Goal: Task Accomplishment & Management: Complete application form

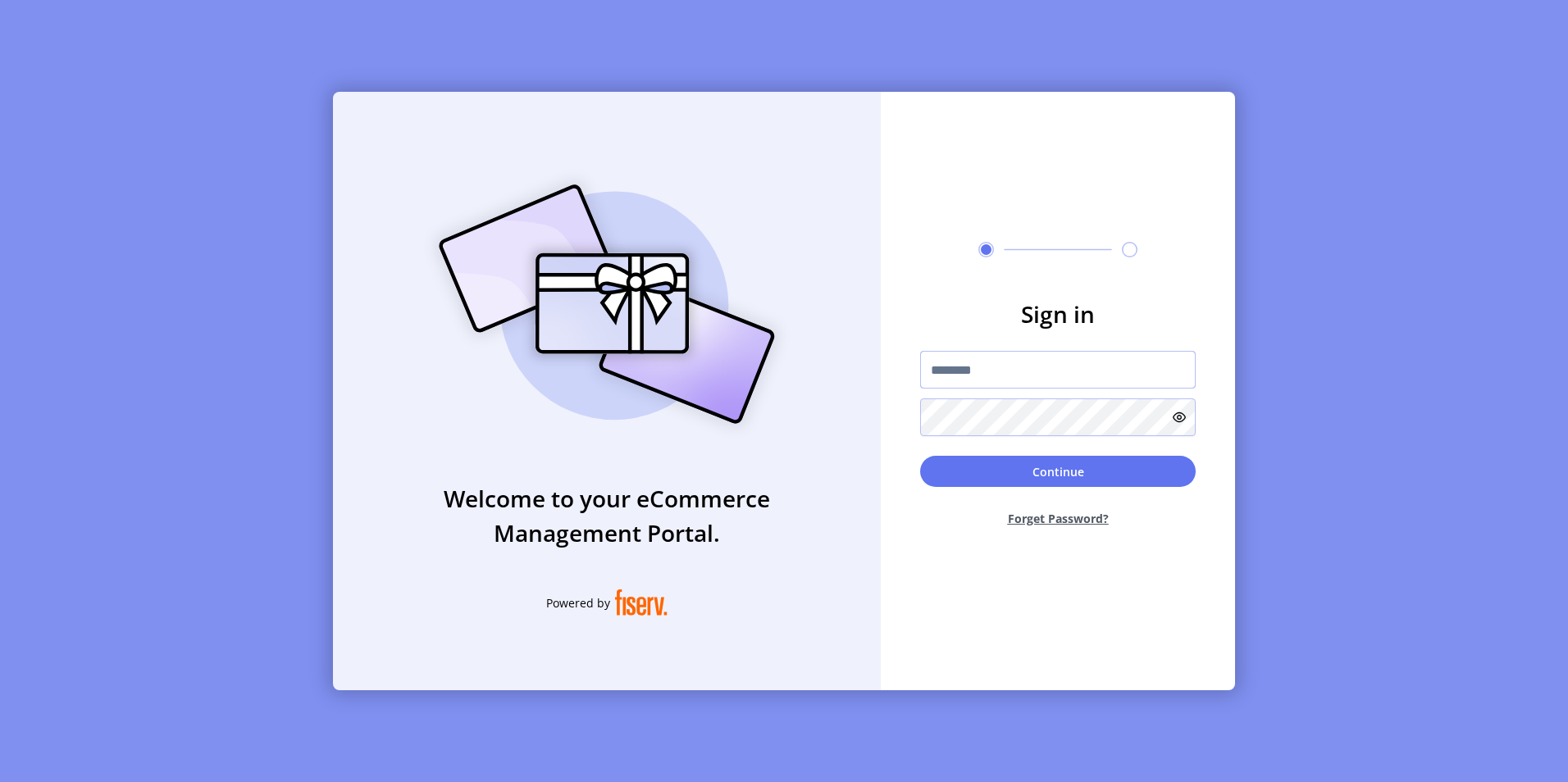
click at [952, 369] on input "text" at bounding box center [1058, 370] width 276 height 38
paste input "**********"
type input "**********"
click at [1176, 415] on icon at bounding box center [1178, 416] width 13 height 13
click at [795, 349] on div "**********" at bounding box center [784, 391] width 903 height 599
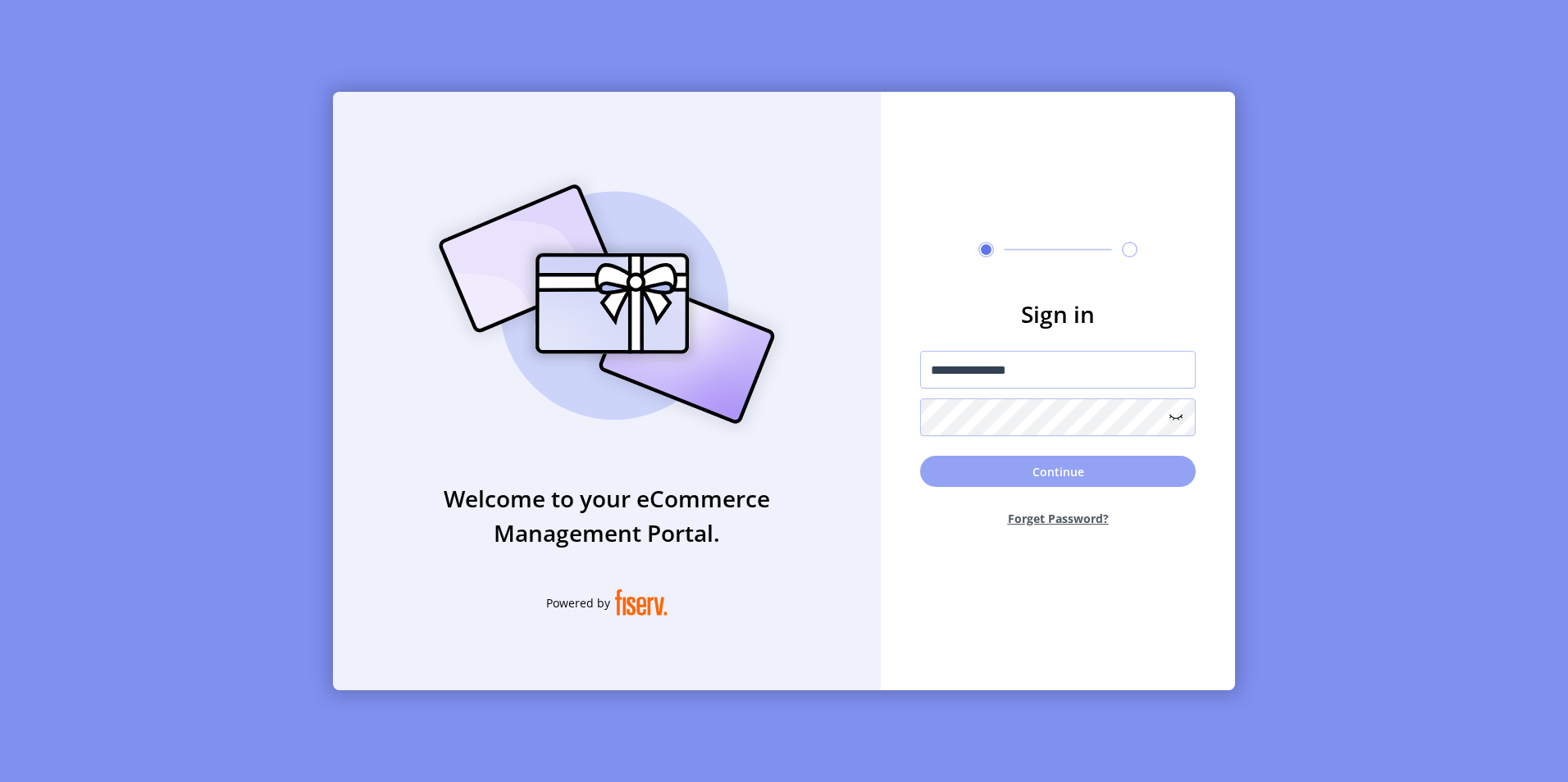
click at [1068, 475] on button "Continue" at bounding box center [1058, 471] width 276 height 31
click at [1047, 471] on p-button "Continue" at bounding box center [1058, 471] width 276 height 31
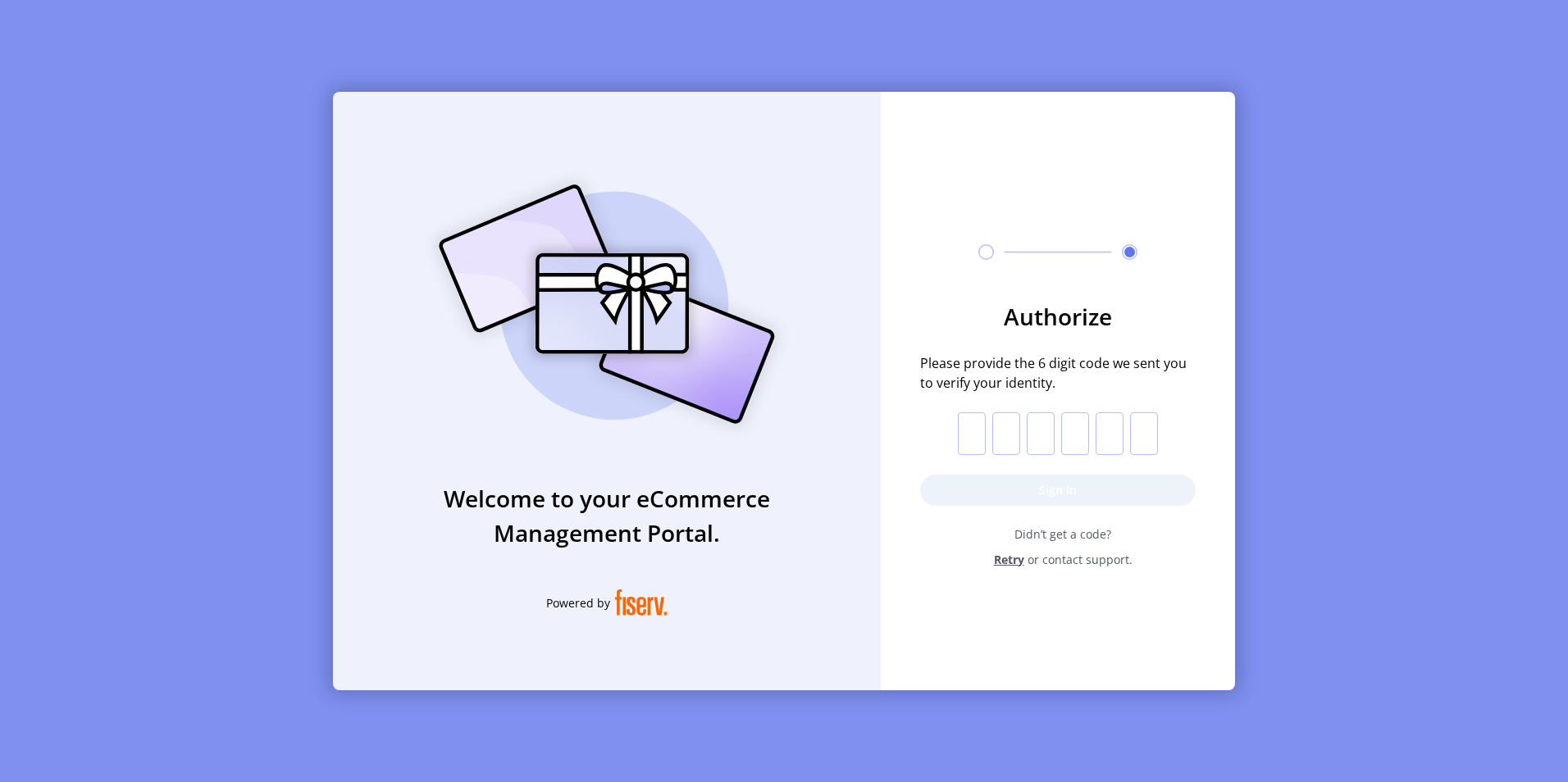
click at [961, 438] on input "text" at bounding box center [972, 433] width 28 height 43
paste input "*"
type input "*"
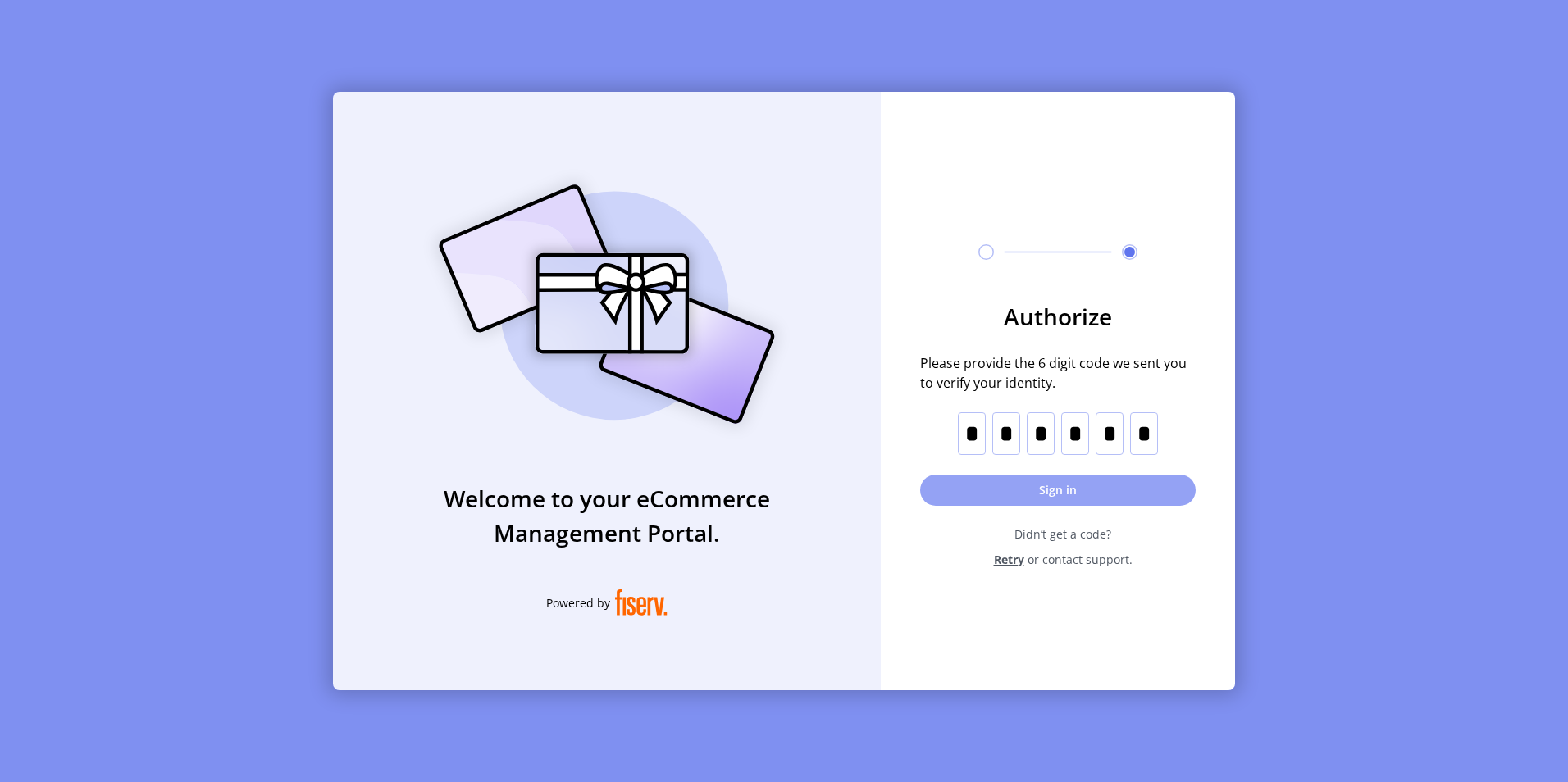
click at [1069, 490] on button "Sign in" at bounding box center [1058, 490] width 276 height 31
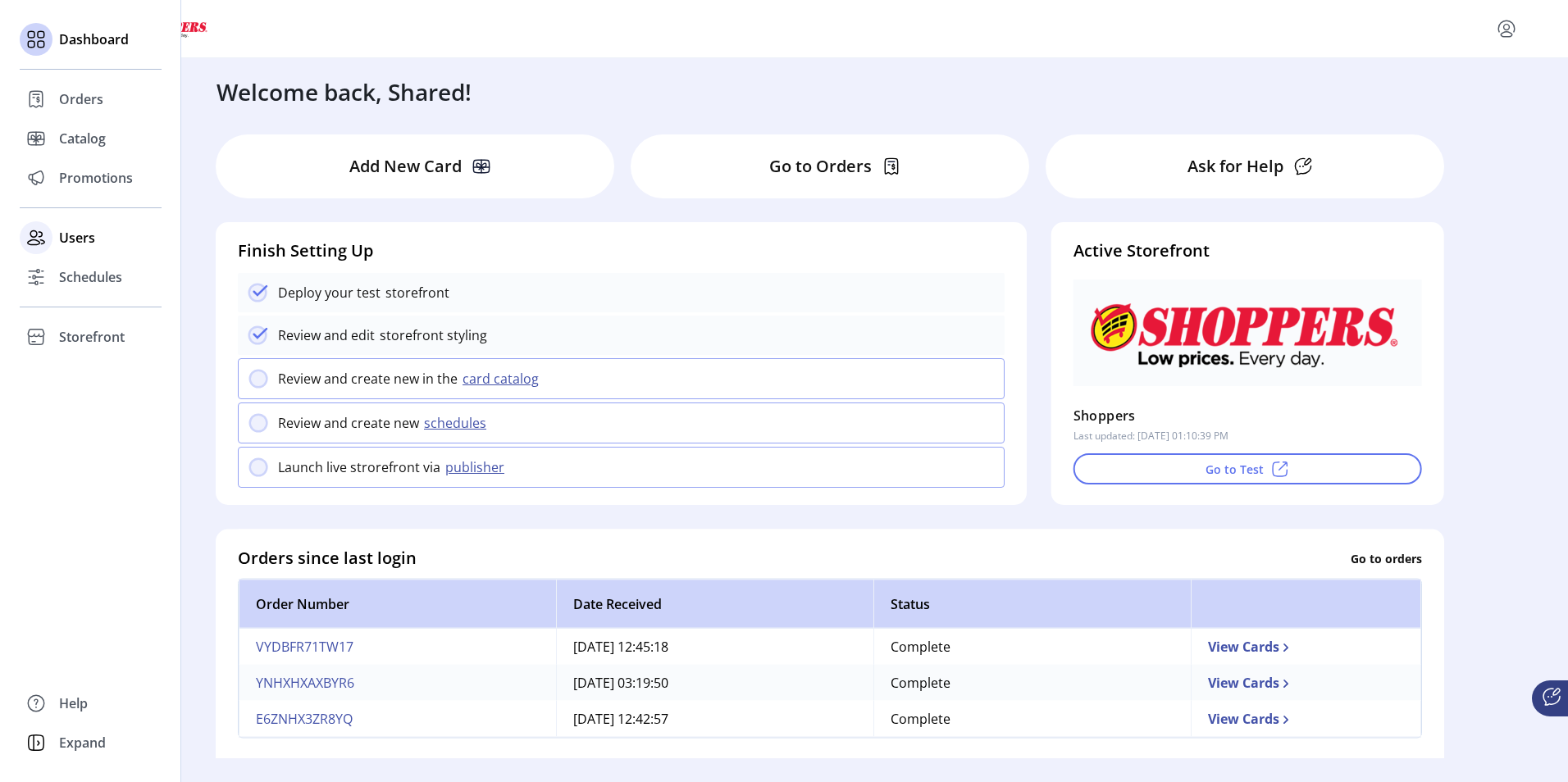
click at [65, 242] on span "Users" at bounding box center [77, 238] width 36 height 20
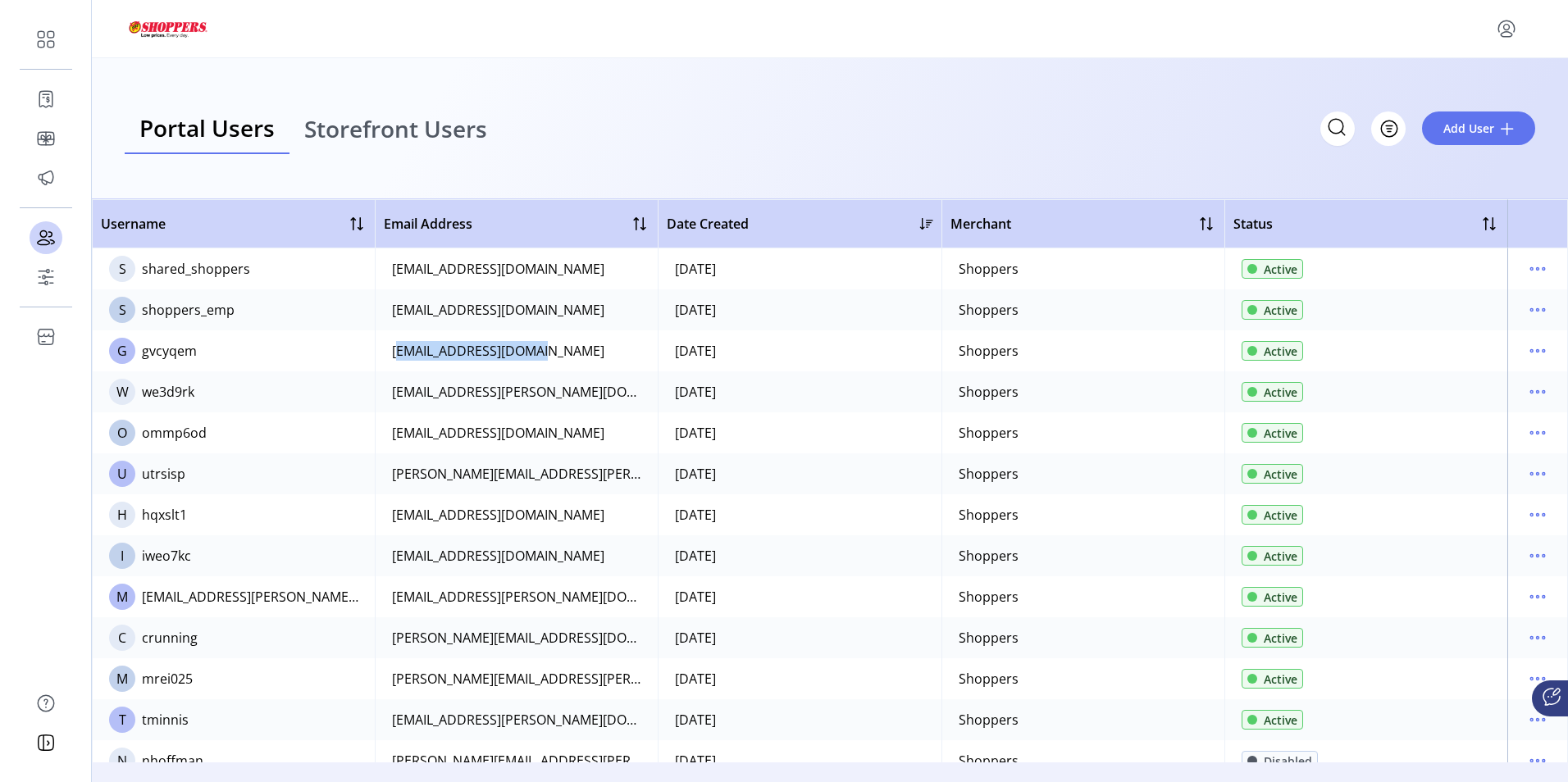
drag, startPoint x: 534, startPoint y: 356, endPoint x: 391, endPoint y: 351, distance: 143.1
click at [391, 351] on td "[EMAIL_ADDRESS][DOMAIN_NAME]" at bounding box center [516, 351] width 283 height 41
copy div "[EMAIL_ADDRESS][DOMAIN_NAME]"
click at [1453, 123] on span "Add User" at bounding box center [1468, 128] width 51 height 17
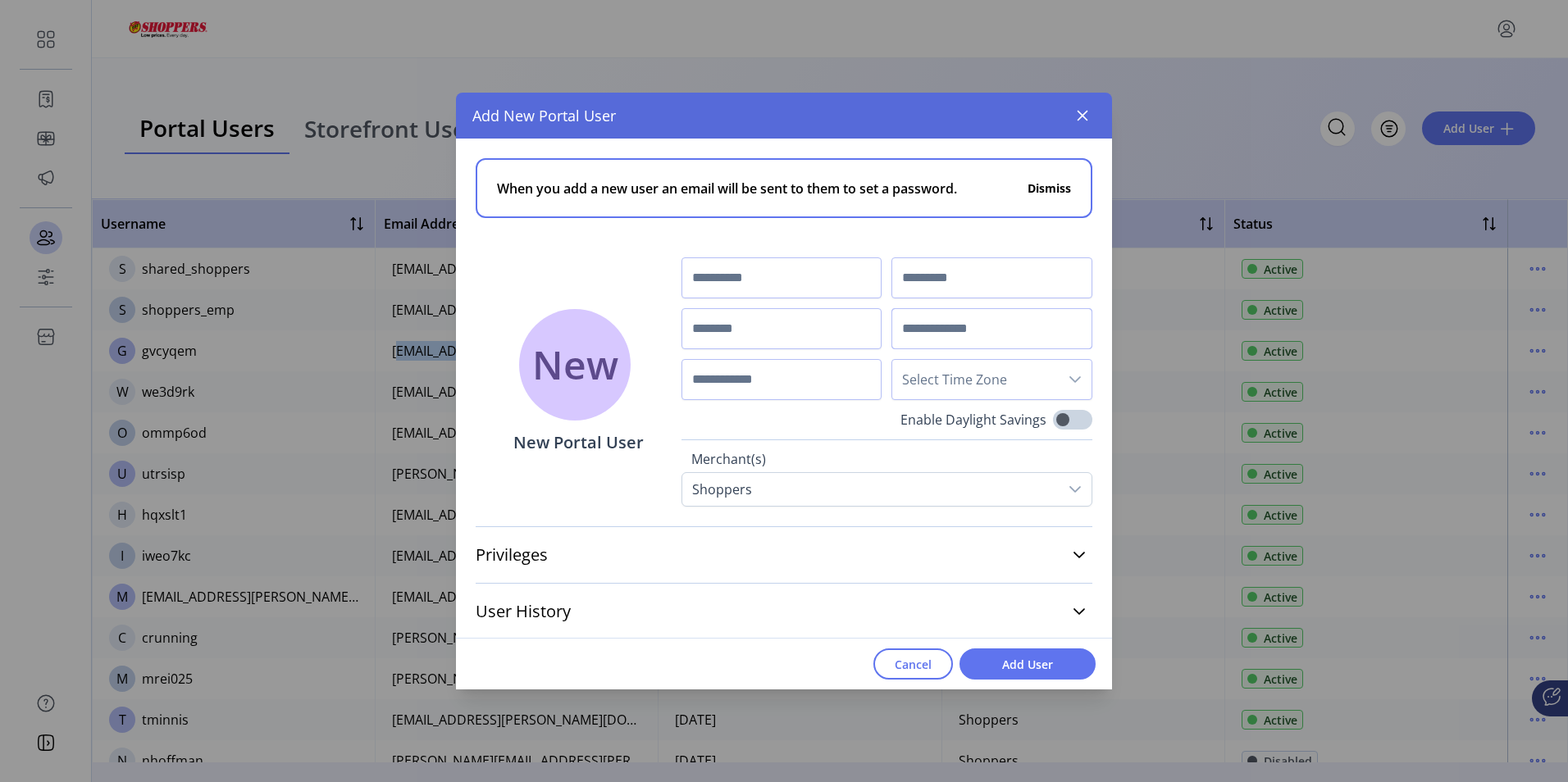
click at [943, 329] on input "text" at bounding box center [992, 329] width 201 height 41
paste input "**********"
type input "**********"
click at [721, 331] on input "text" at bounding box center [782, 329] width 201 height 41
type input "**********"
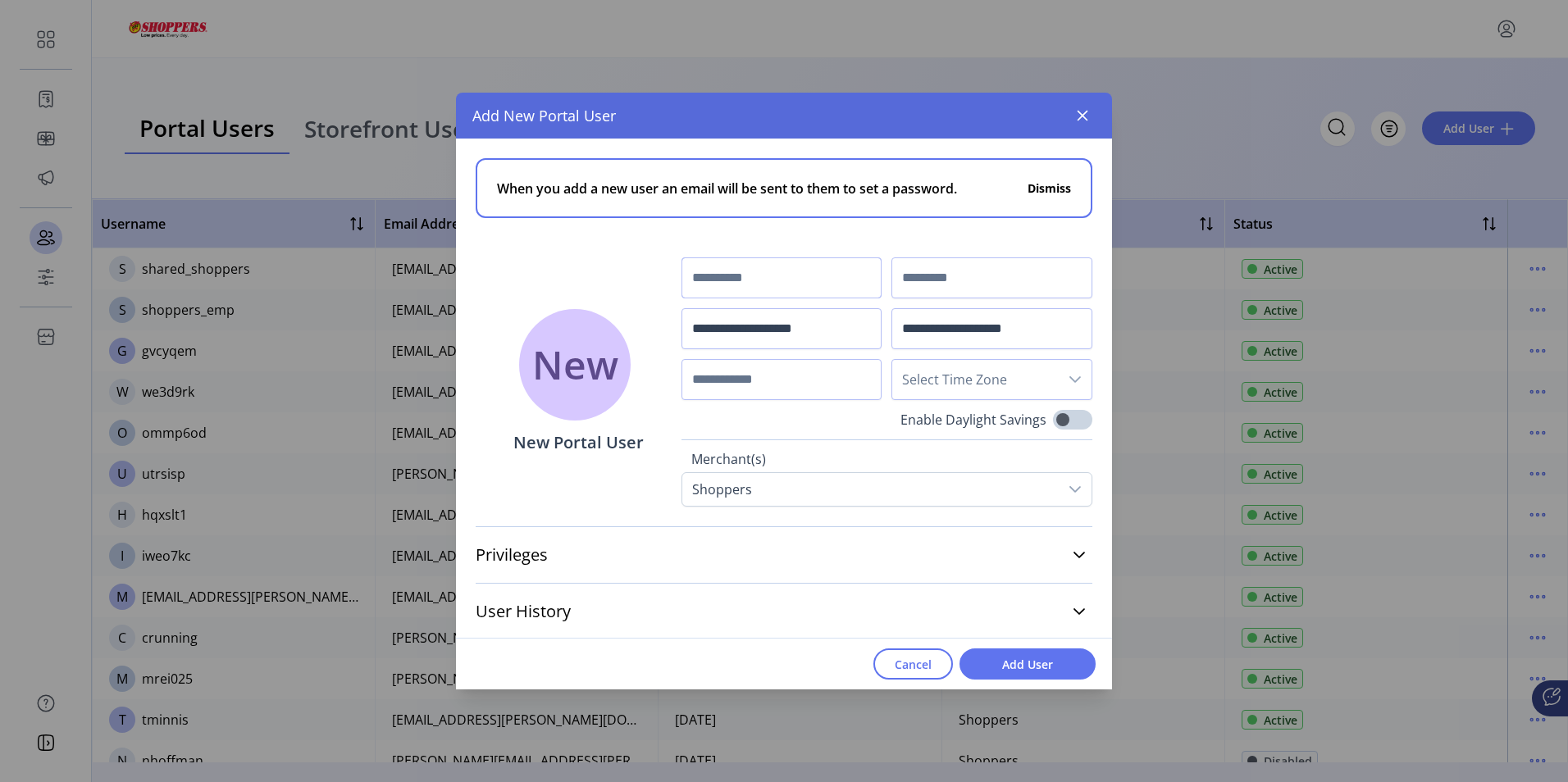
click at [737, 264] on input "text" at bounding box center [782, 278] width 201 height 41
type input "****"
click at [1070, 379] on icon "dropdown trigger" at bounding box center [1076, 380] width 12 height 7
type input "******"
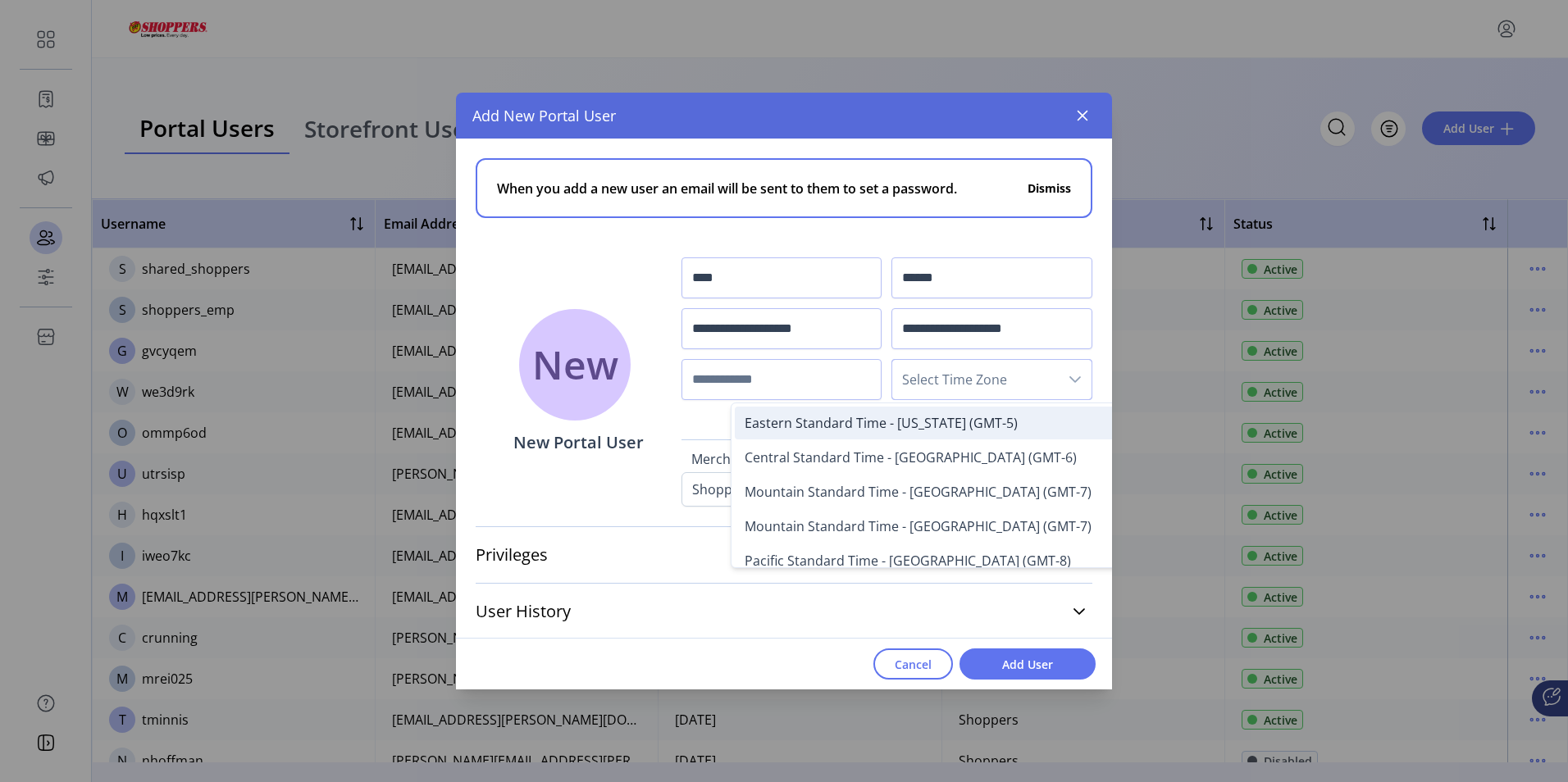
click at [865, 422] on span "Eastern Standard Time - [US_STATE] (GMT-5)" at bounding box center [882, 423] width 273 height 18
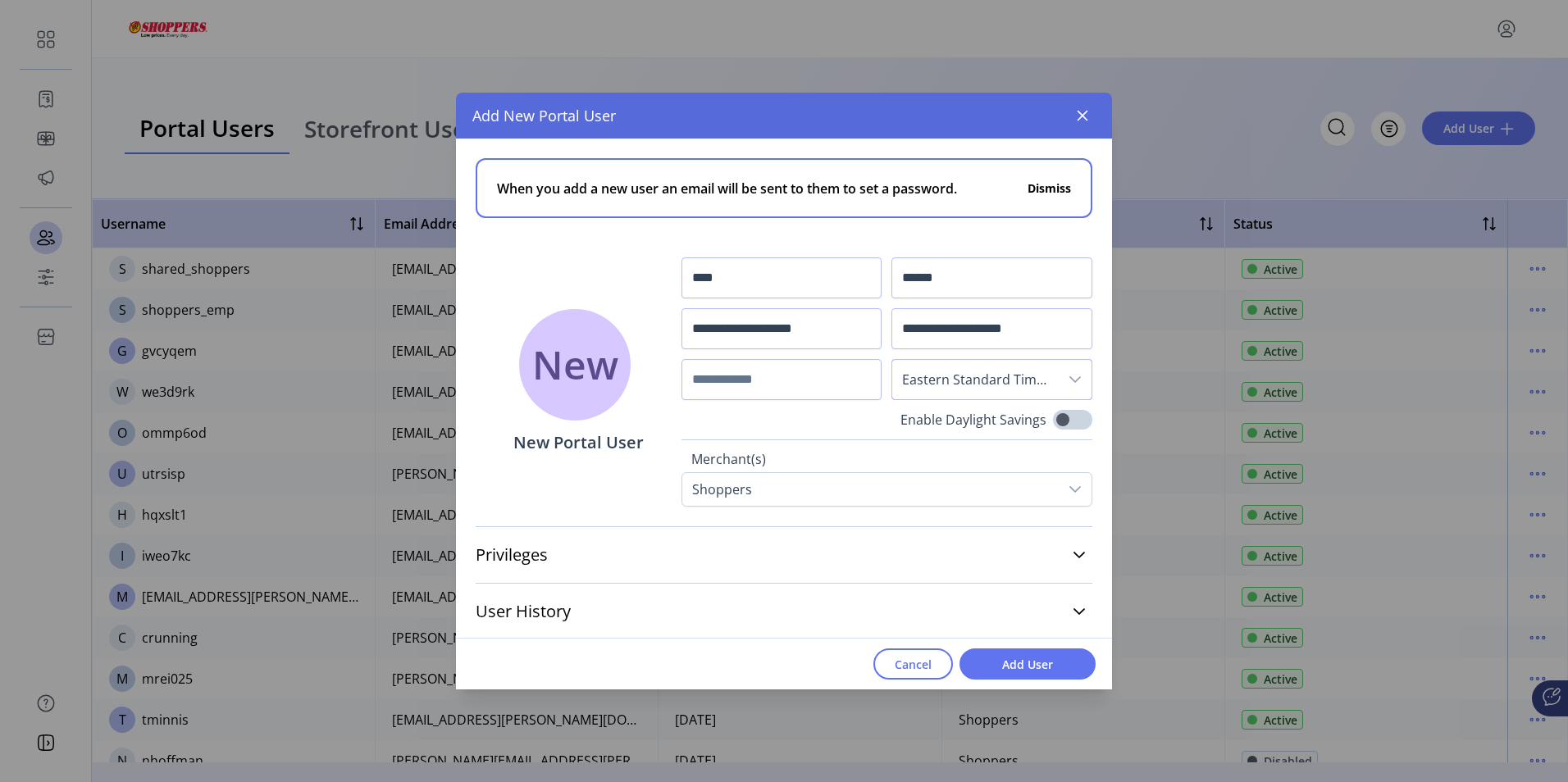
scroll to position [2, 0]
click at [1073, 550] on icon at bounding box center [1079, 552] width 13 height 13
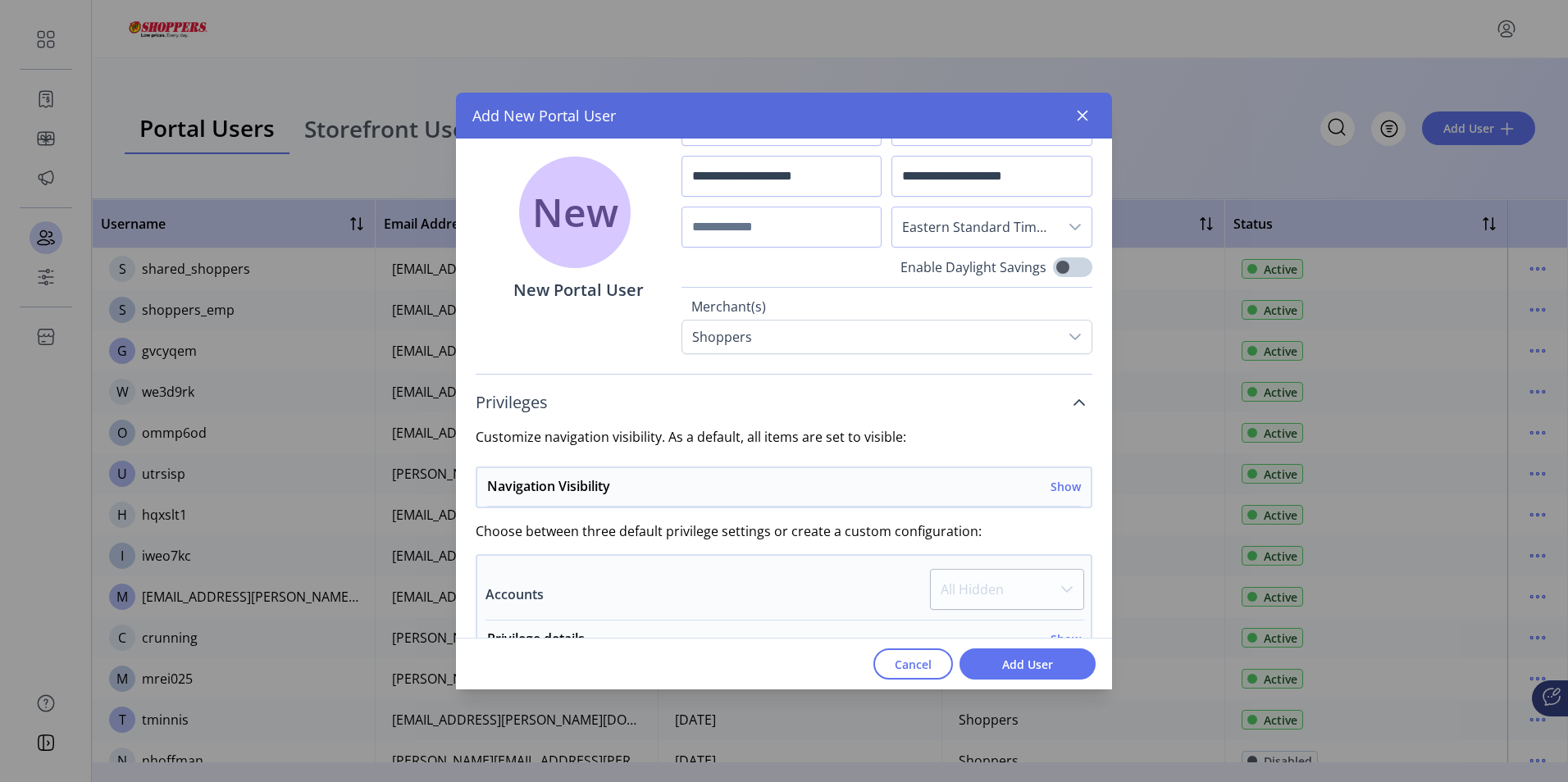
scroll to position [331, 0]
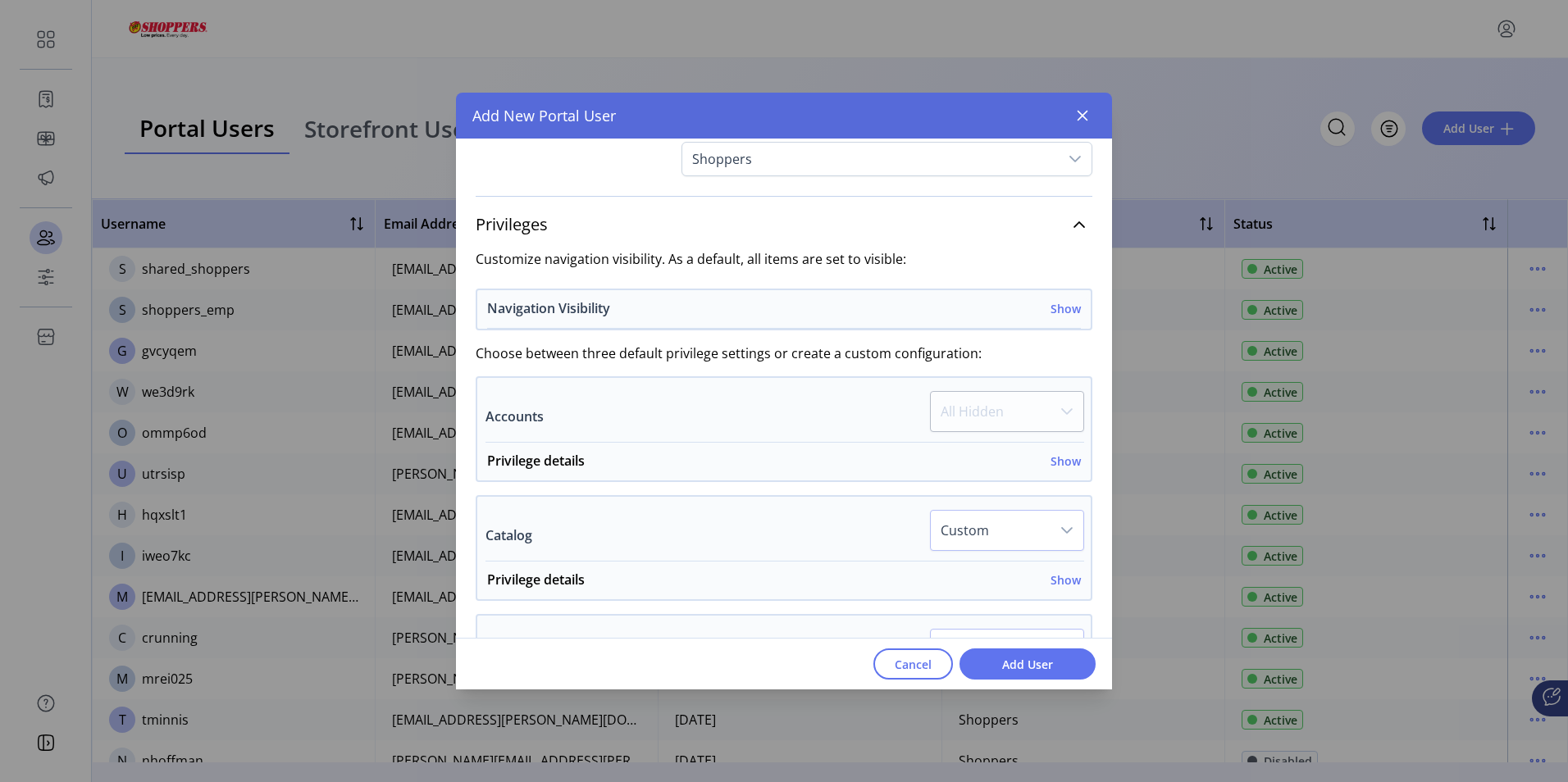
click at [1061, 304] on h6 "Show" at bounding box center [1066, 308] width 30 height 17
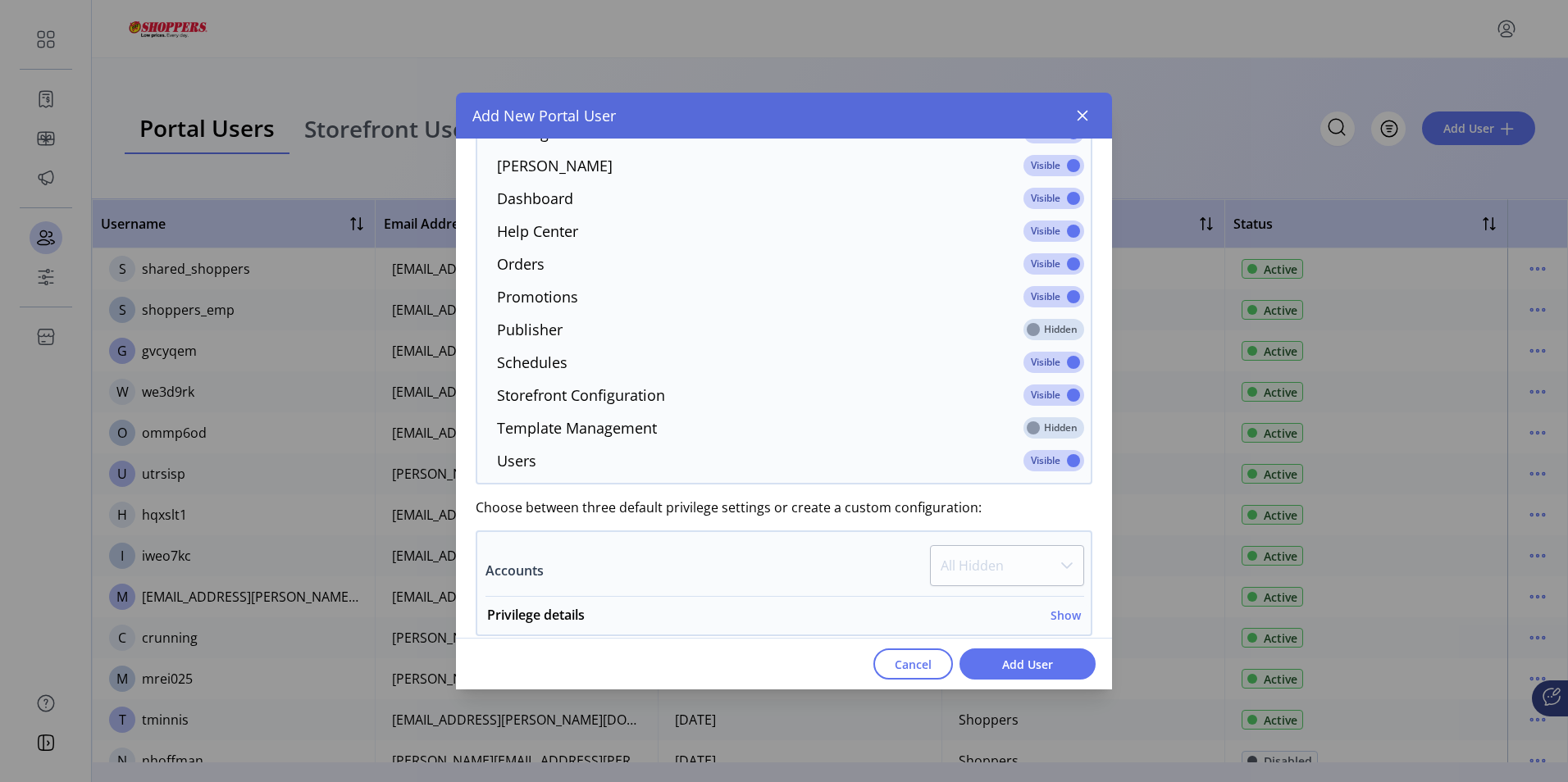
scroll to position [740, 0]
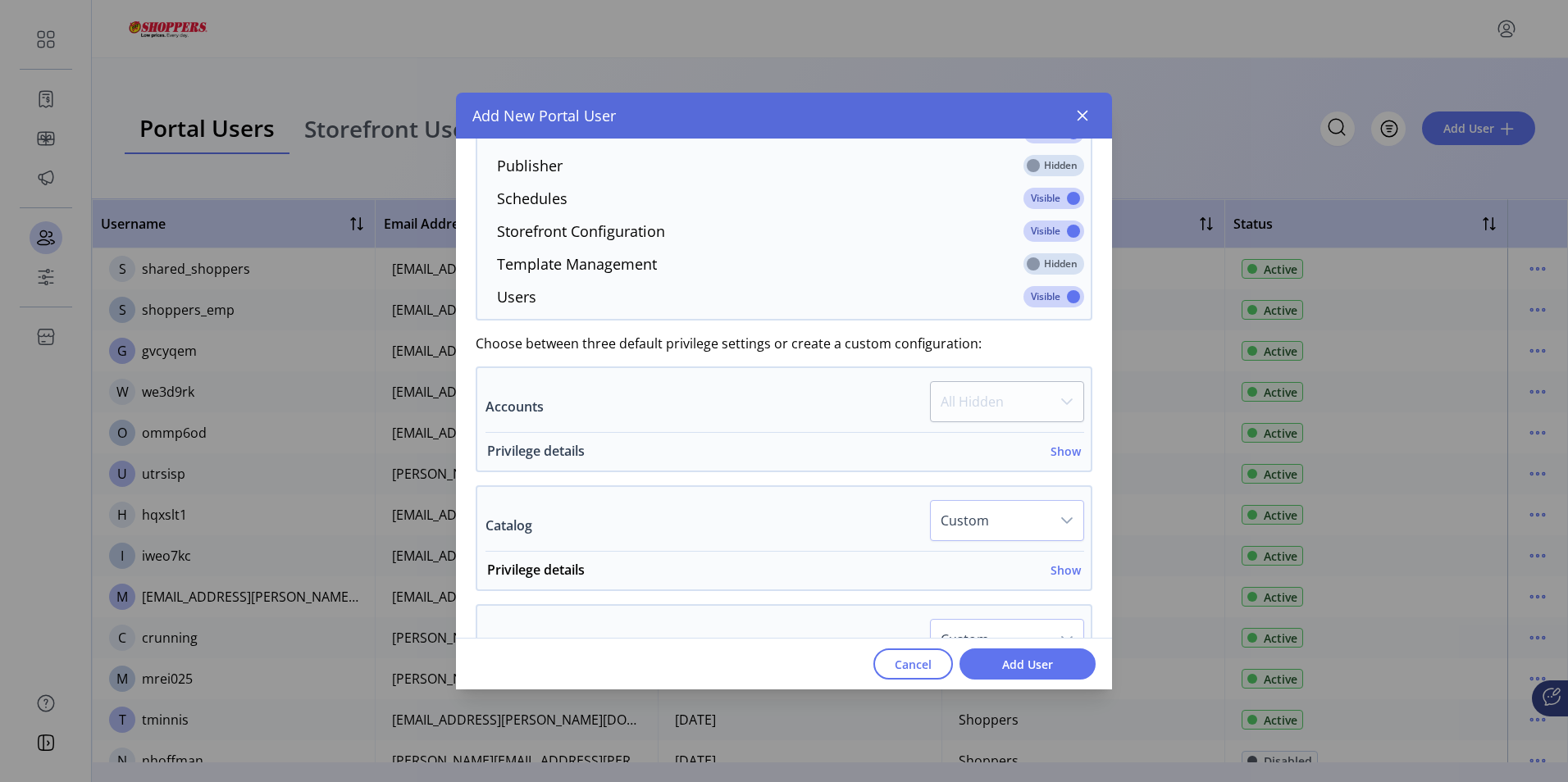
click at [1057, 454] on h6 "Show" at bounding box center [1066, 451] width 30 height 17
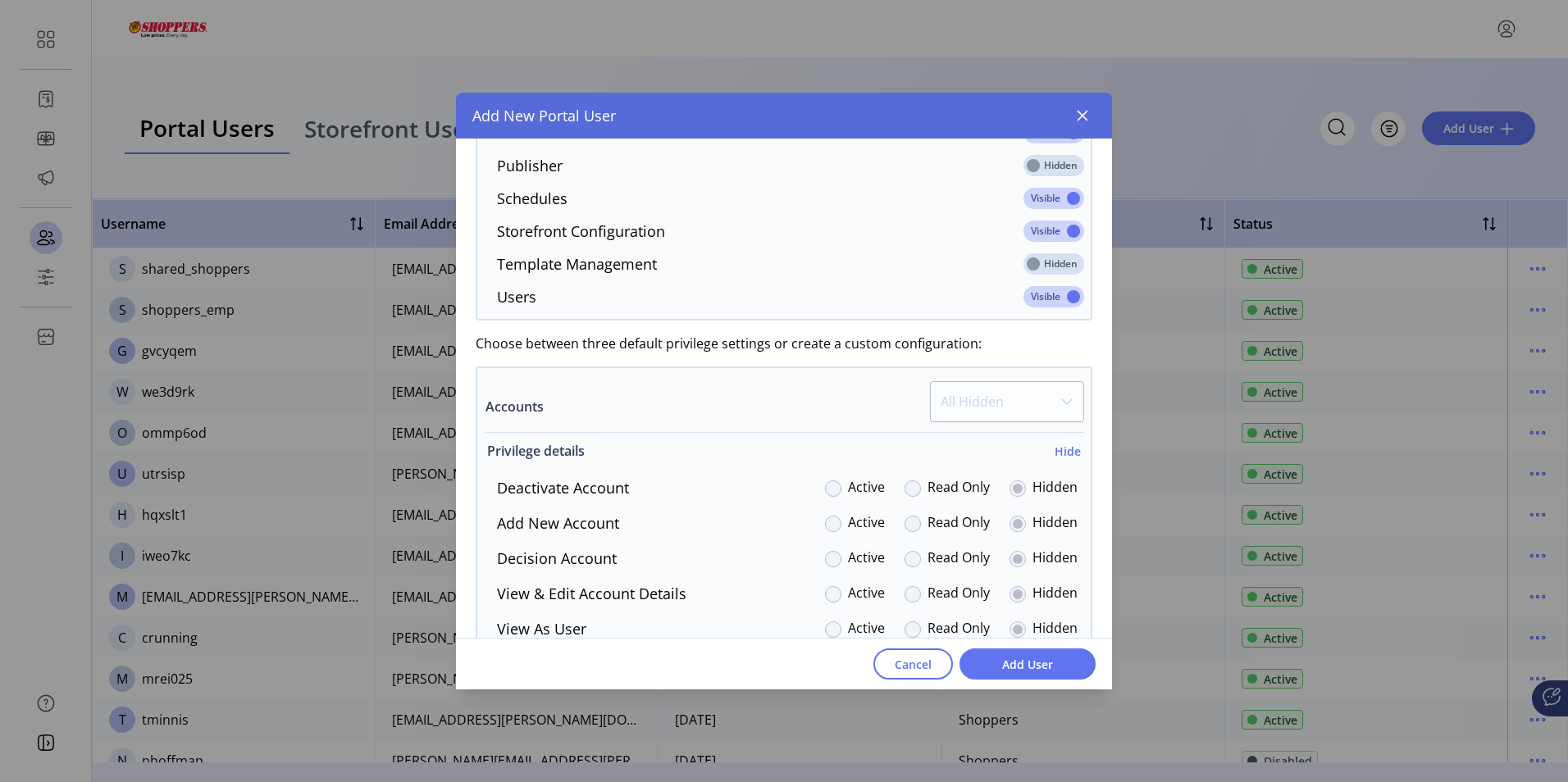
scroll to position [986, 0]
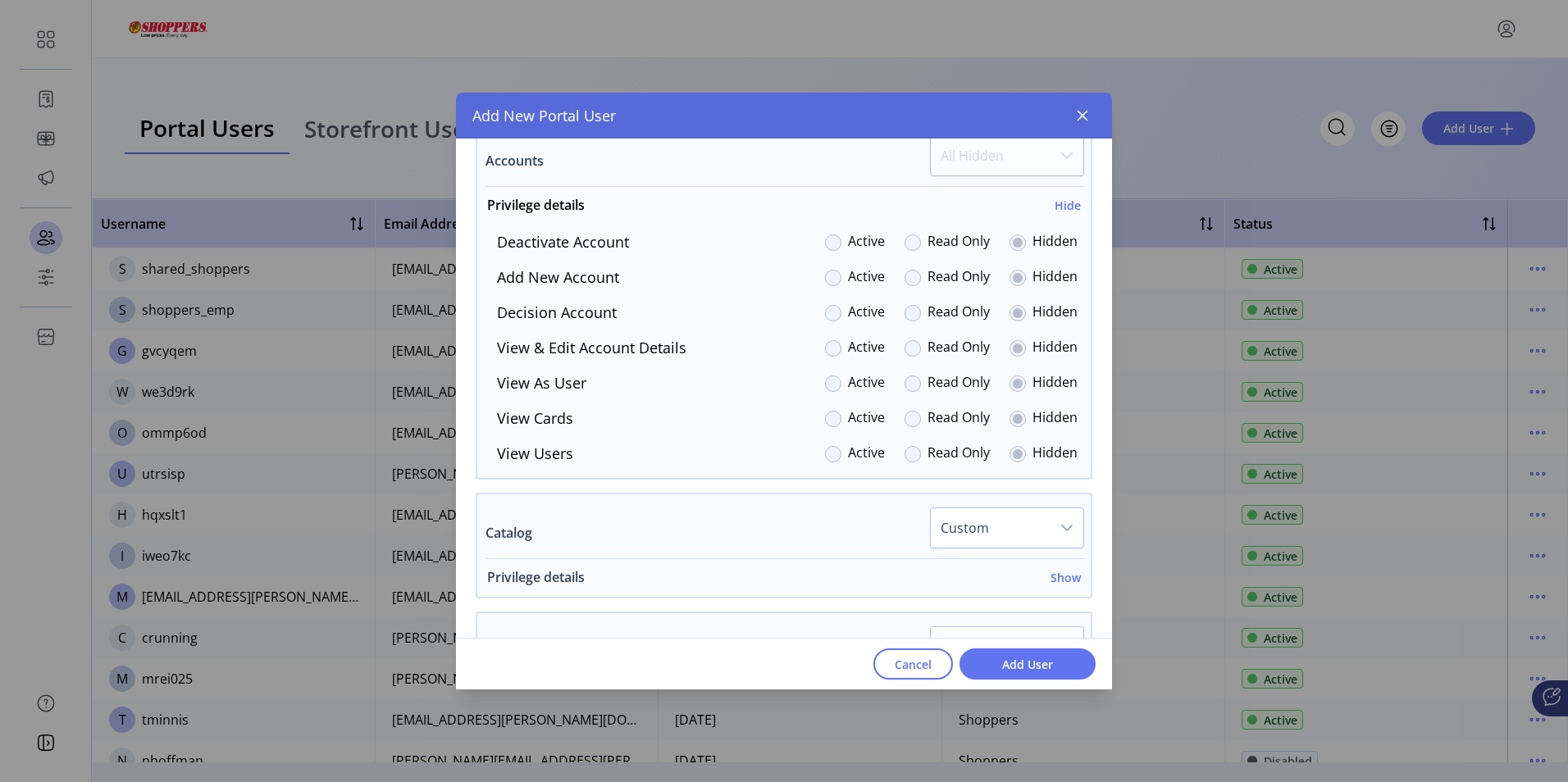
click at [1058, 577] on h6 "Show" at bounding box center [1066, 577] width 30 height 17
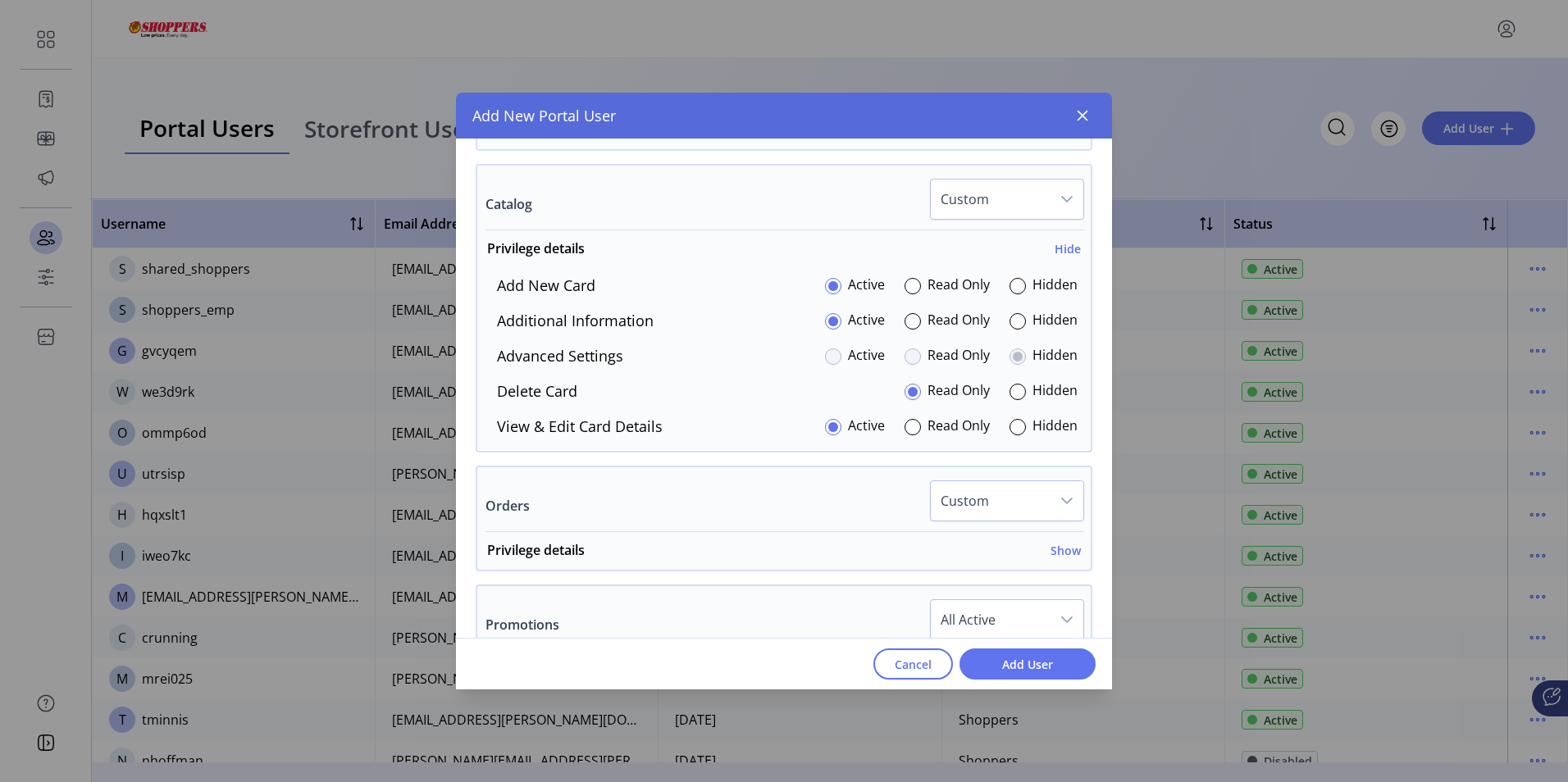
scroll to position [1478, 0]
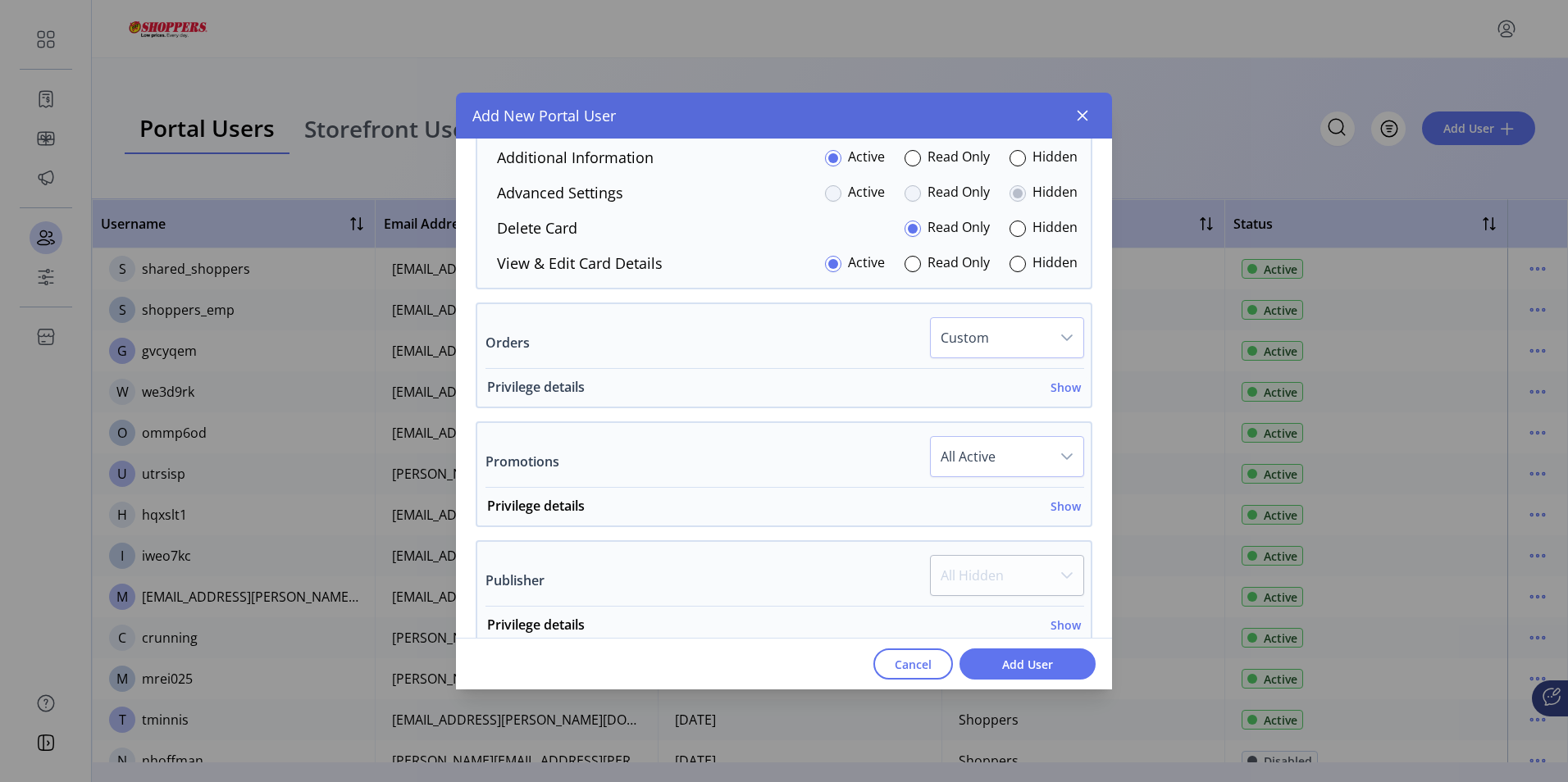
click at [1061, 389] on h6 "Show" at bounding box center [1066, 387] width 30 height 17
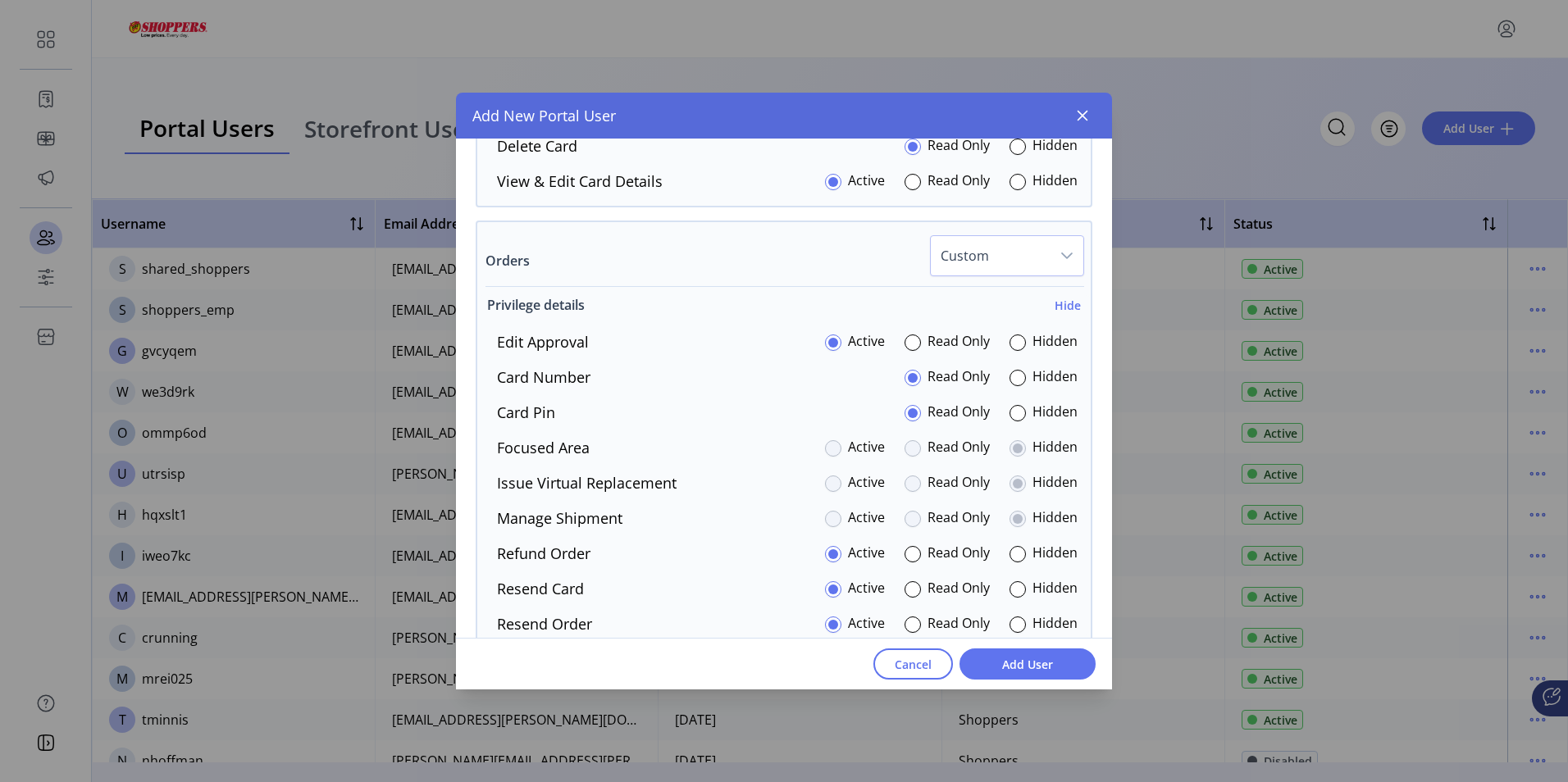
scroll to position [1643, 0]
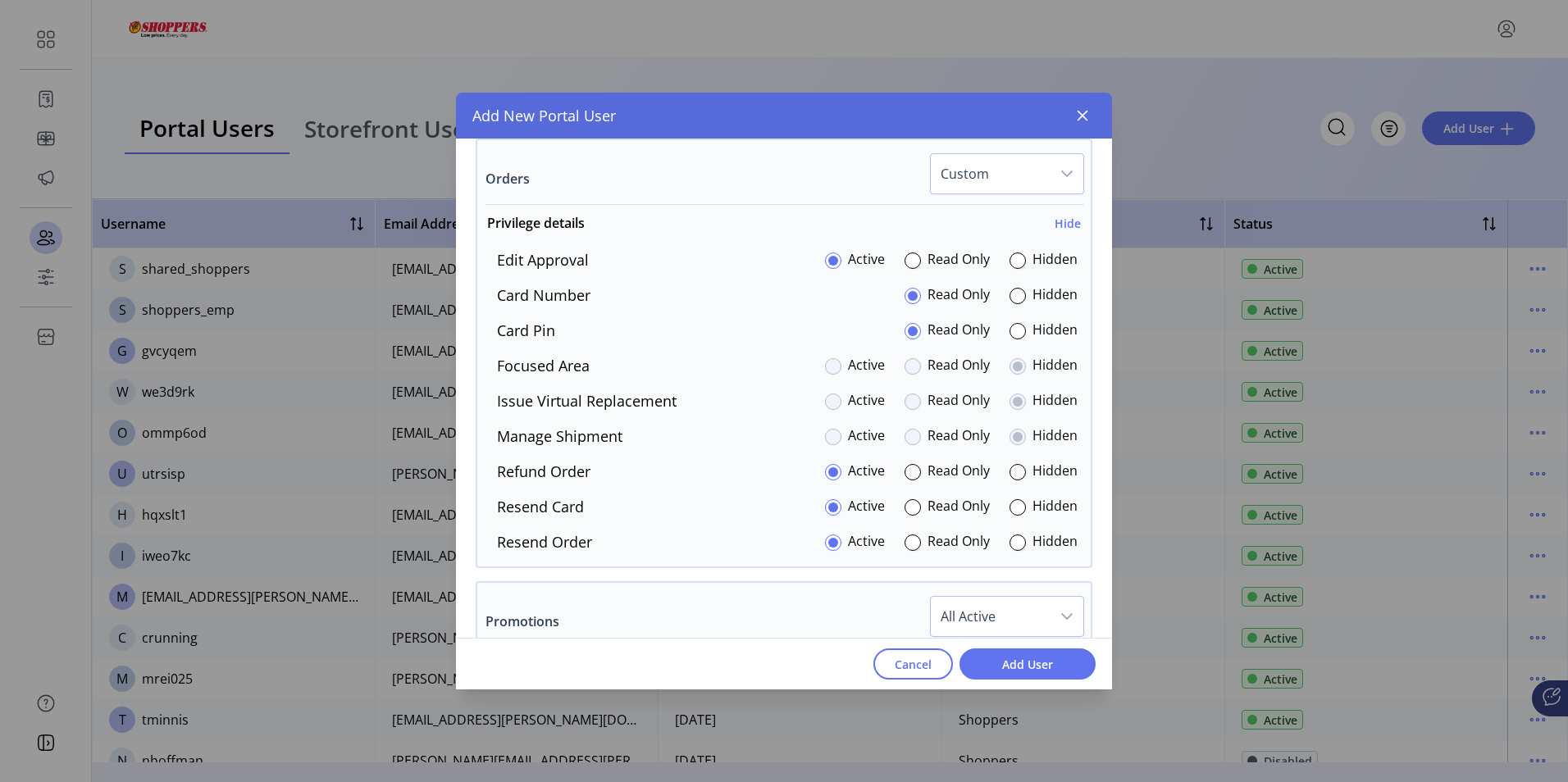
click at [1015, 327] on div at bounding box center [1017, 331] width 16 height 16
click at [909, 399] on div at bounding box center [913, 401] width 16 height 16
click at [905, 401] on div at bounding box center [913, 401] width 16 height 16
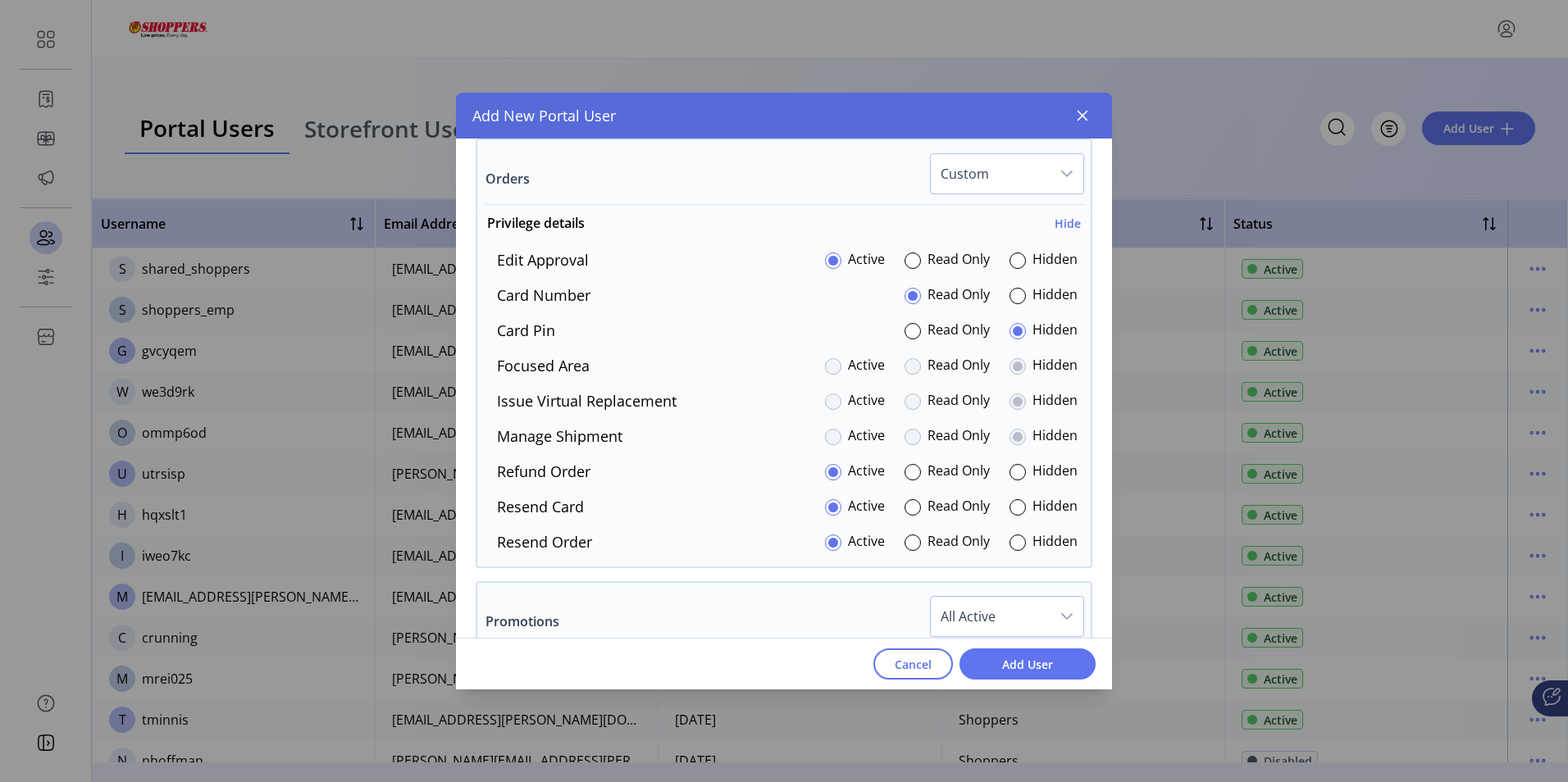
click at [905, 401] on div at bounding box center [913, 401] width 16 height 16
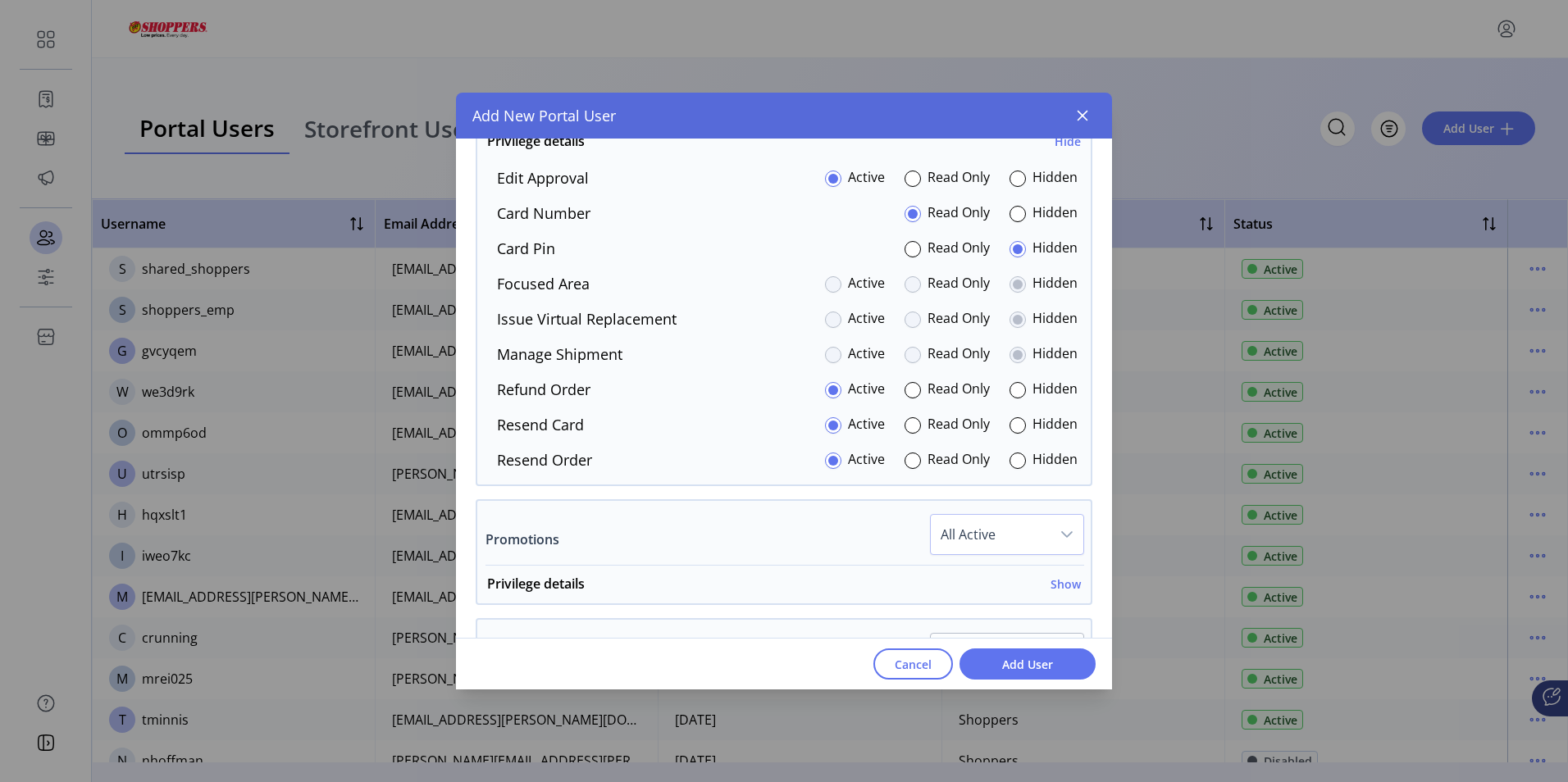
click at [908, 353] on div at bounding box center [913, 355] width 16 height 16
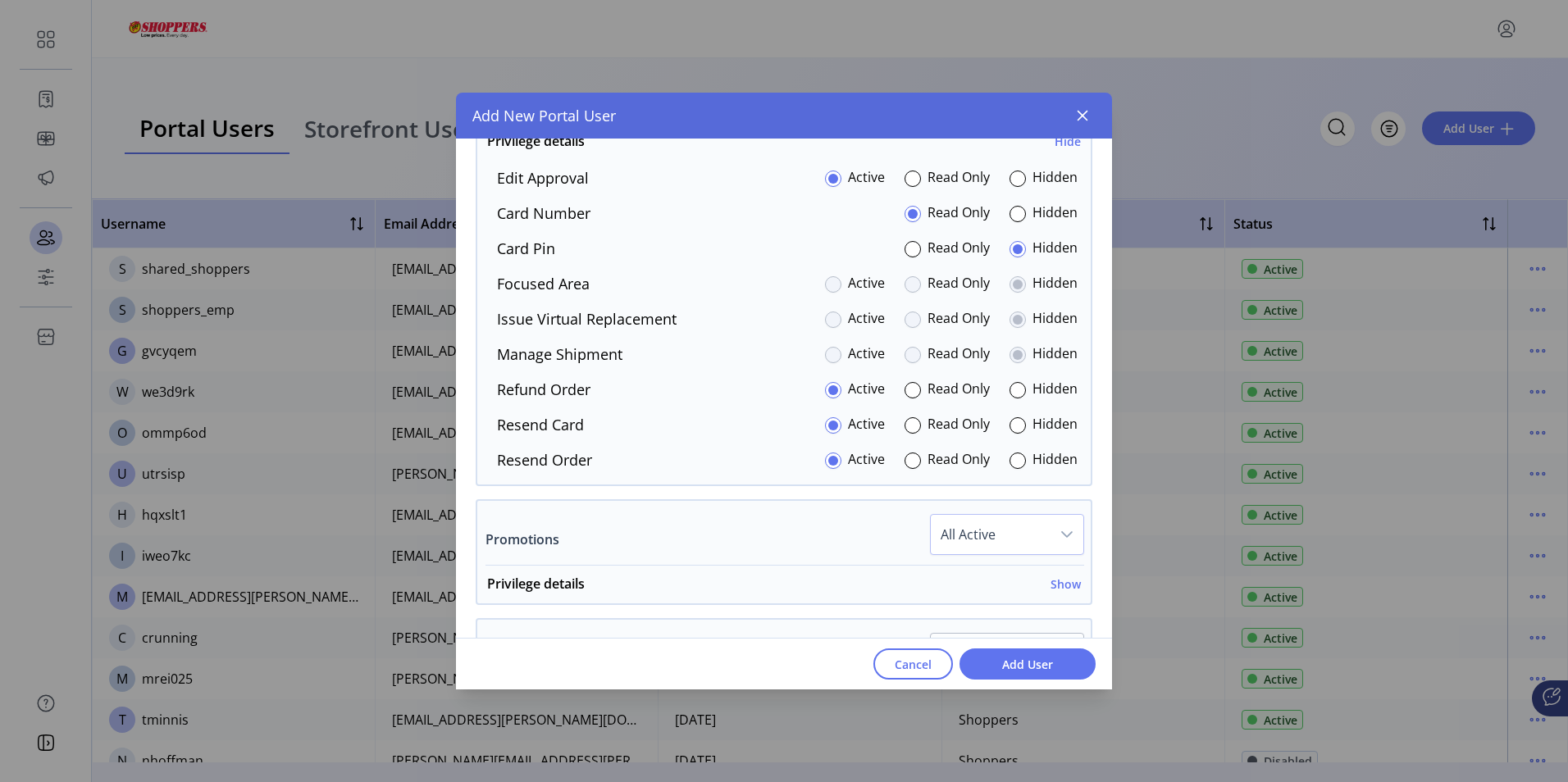
click at [906, 353] on div at bounding box center [913, 355] width 16 height 16
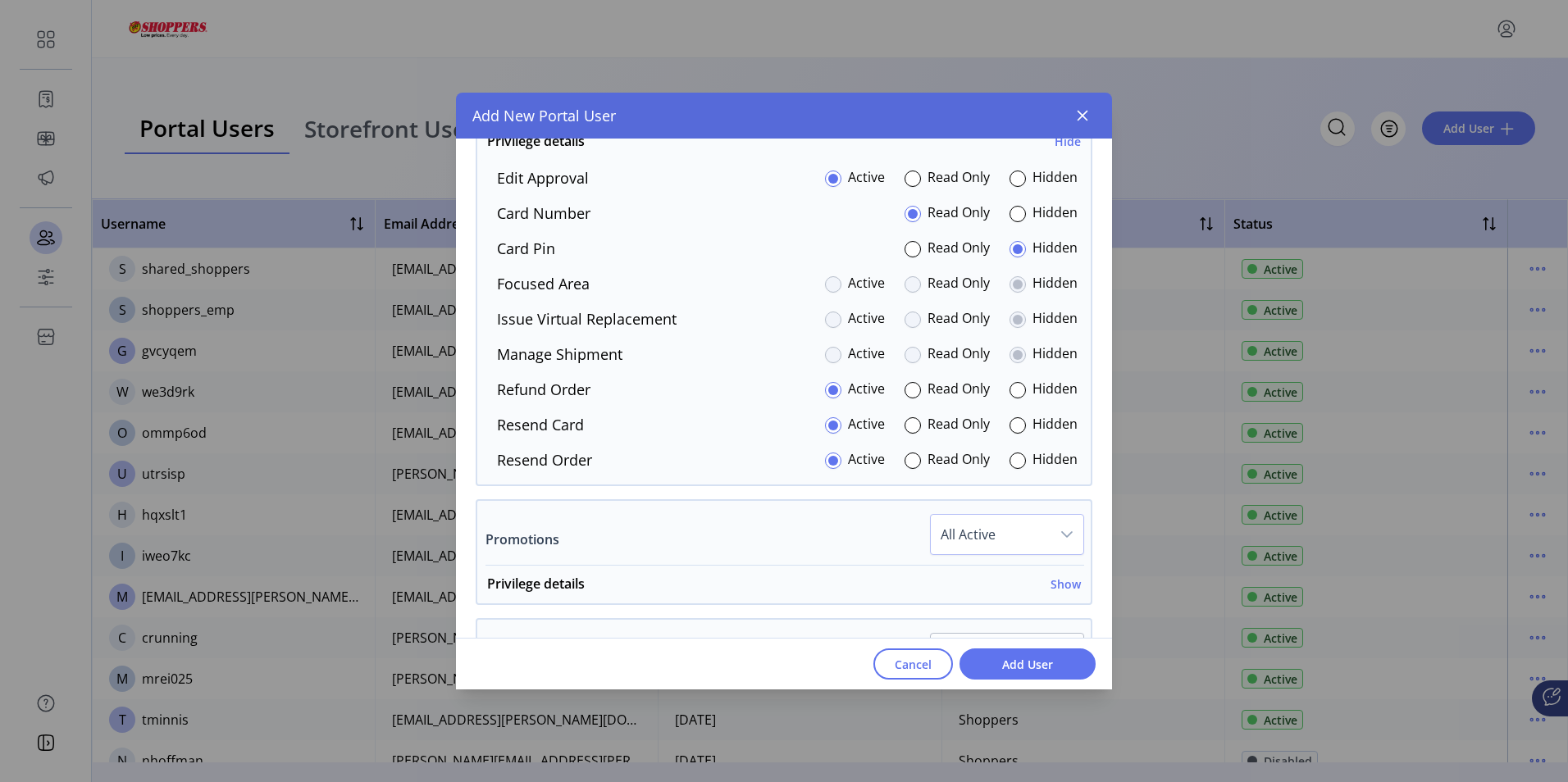
click at [906, 353] on div at bounding box center [913, 355] width 16 height 16
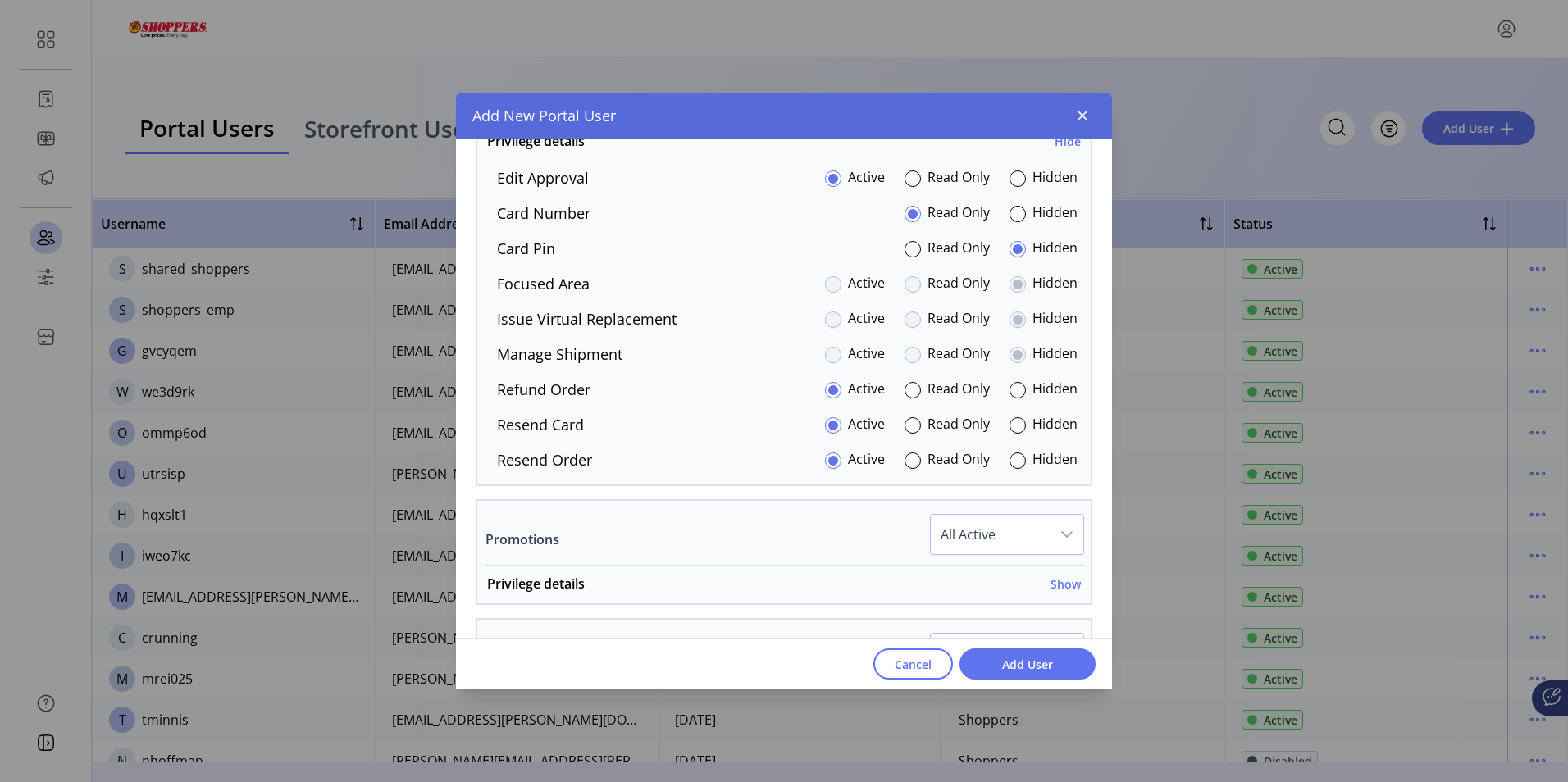
click at [906, 353] on div at bounding box center [913, 355] width 16 height 16
click at [912, 316] on div at bounding box center [913, 320] width 16 height 16
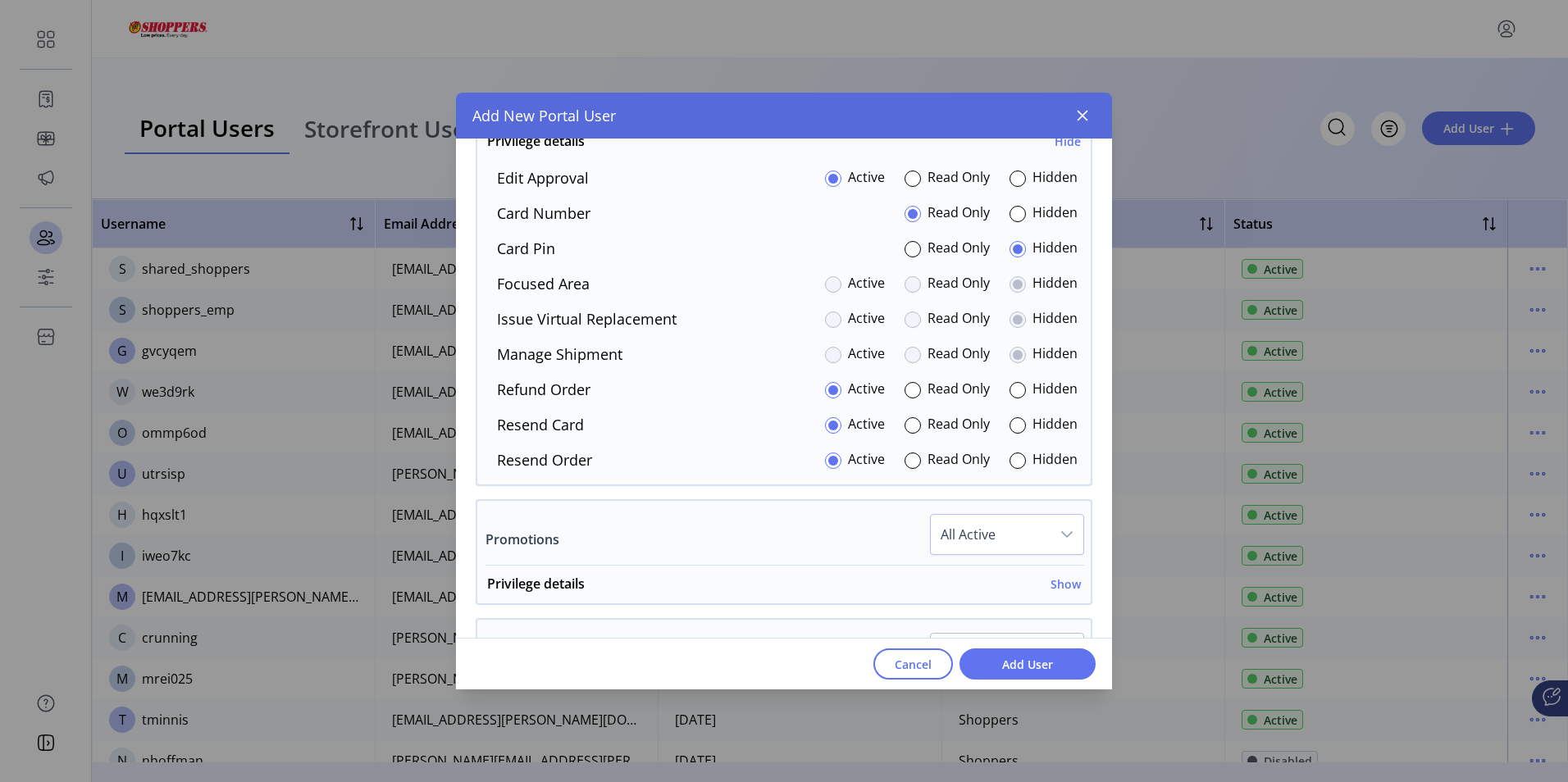
click at [907, 287] on div at bounding box center [913, 284] width 16 height 16
click at [908, 322] on div at bounding box center [913, 320] width 16 height 16
click at [905, 316] on div at bounding box center [913, 320] width 16 height 16
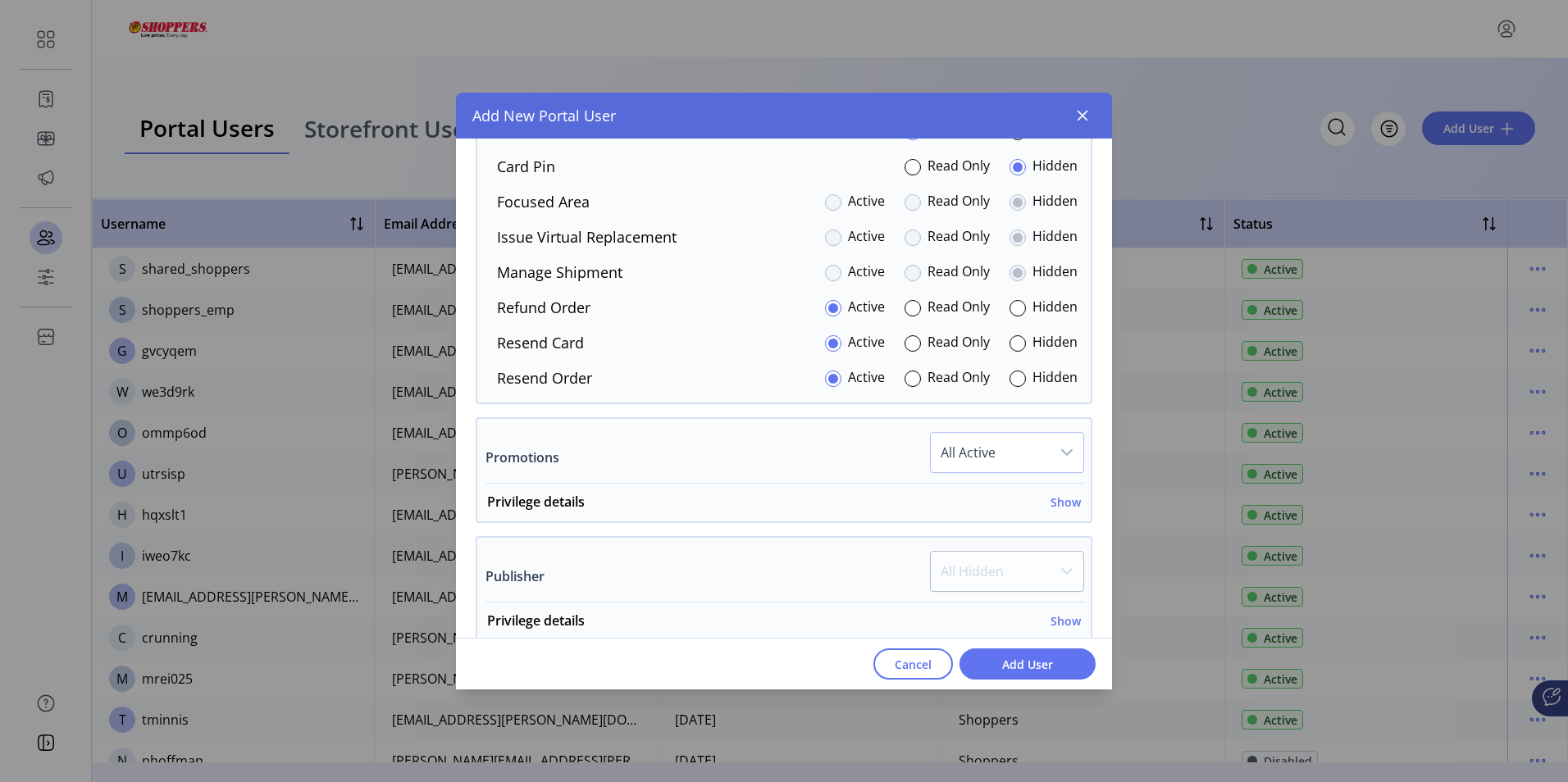
scroll to position [1970, 0]
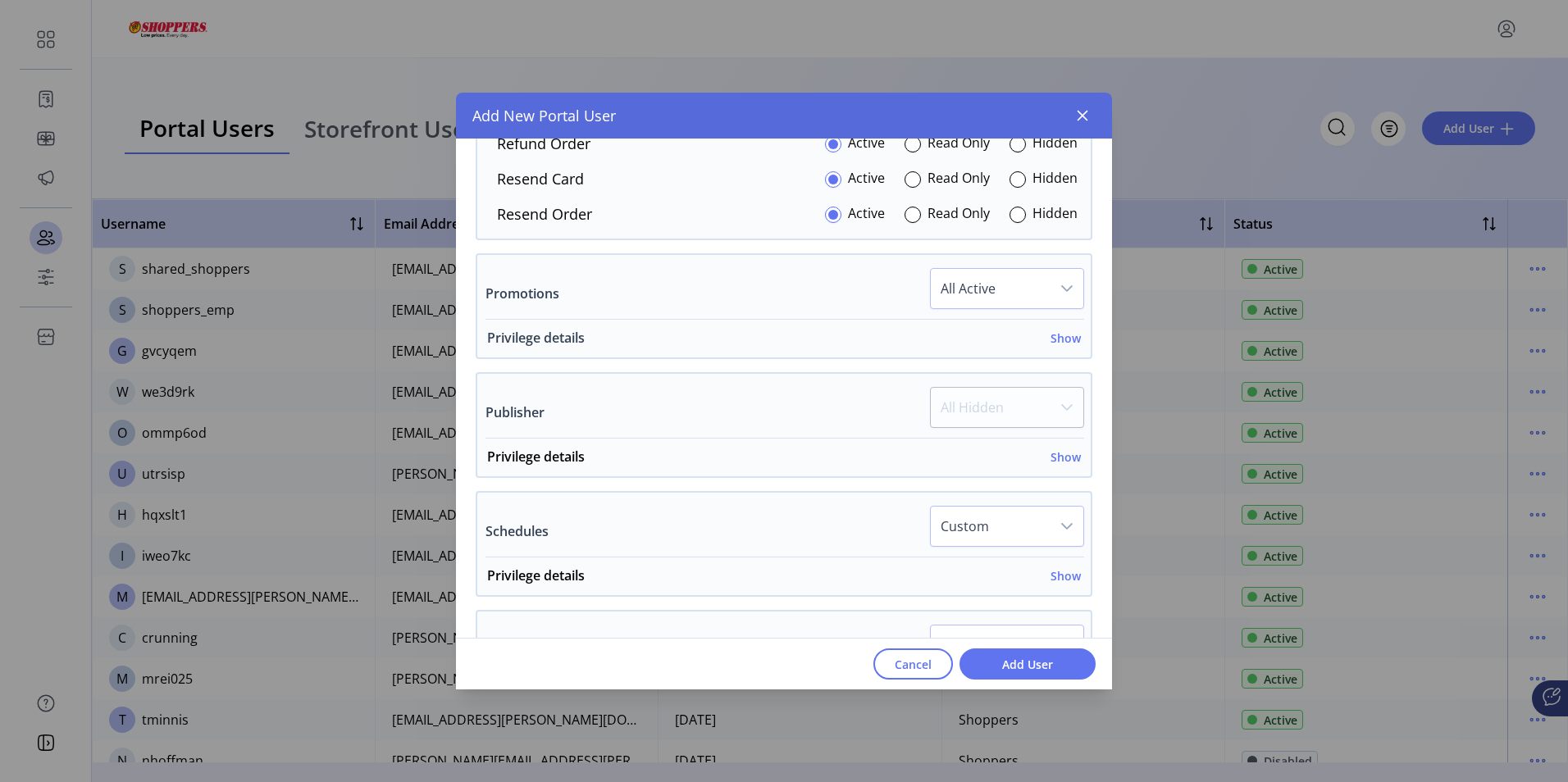
click at [1056, 341] on h6 "Show" at bounding box center [1066, 338] width 30 height 17
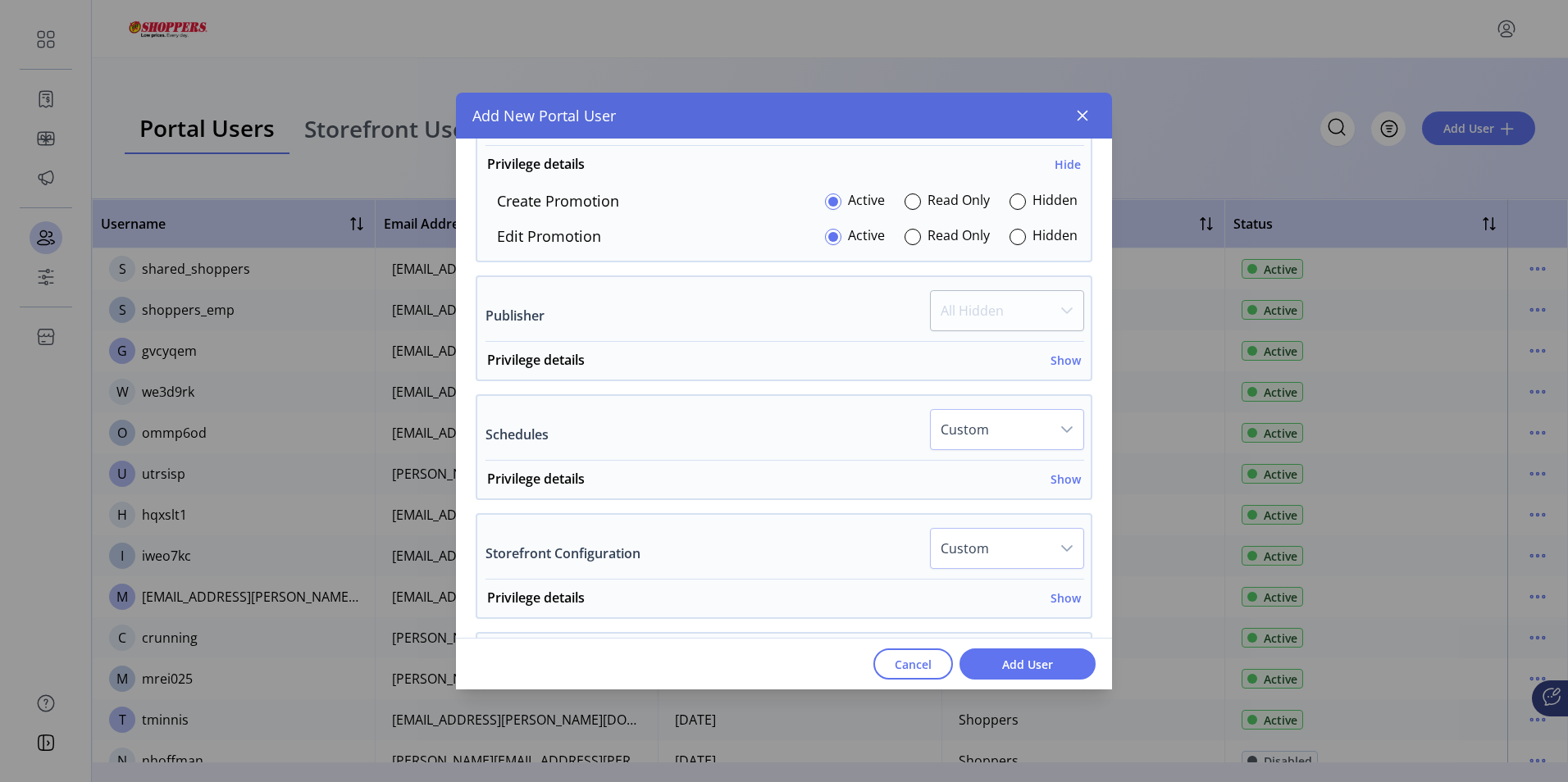
scroll to position [2053, 0]
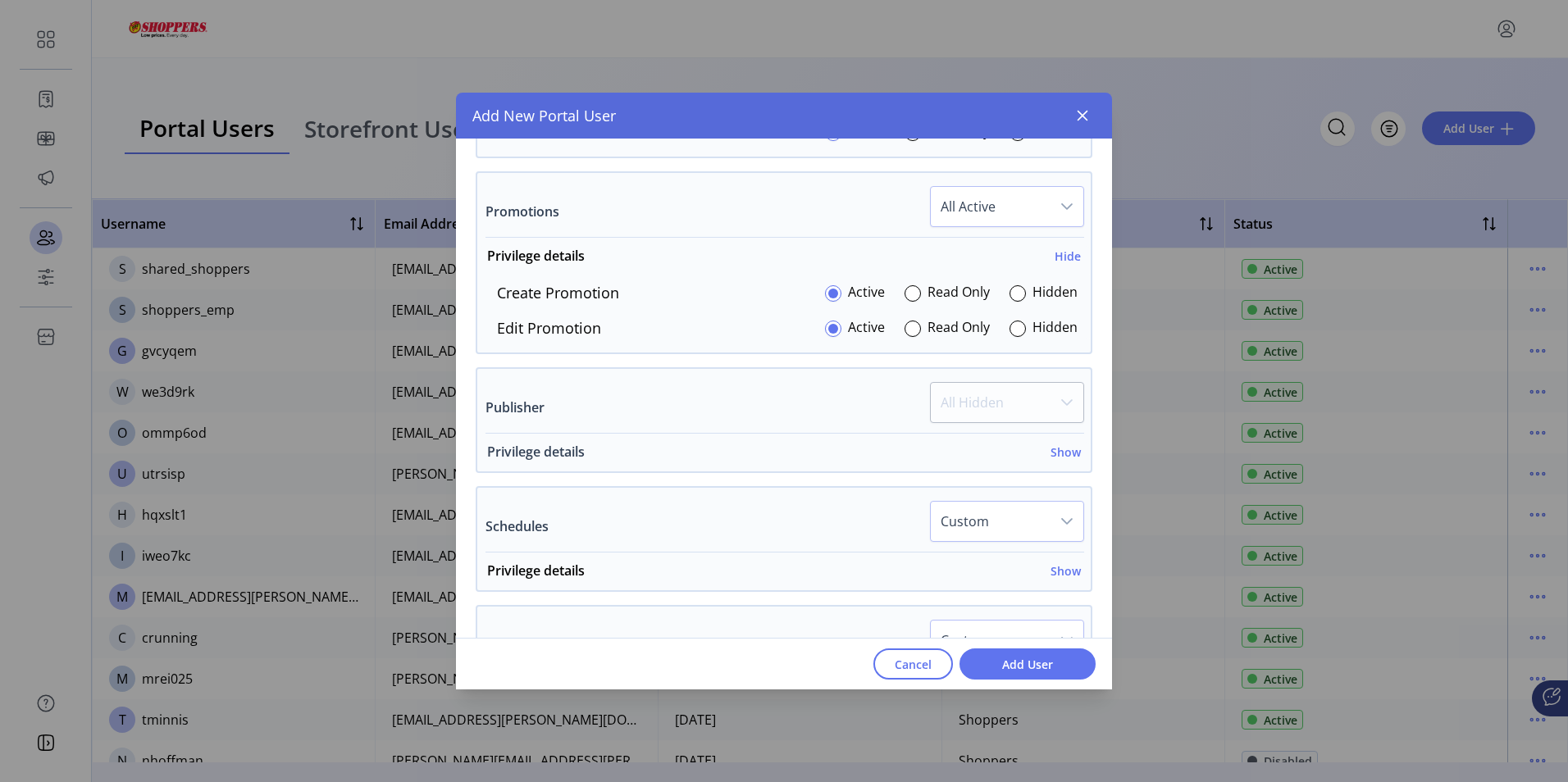
click at [1057, 451] on h6 "Show" at bounding box center [1066, 451] width 30 height 17
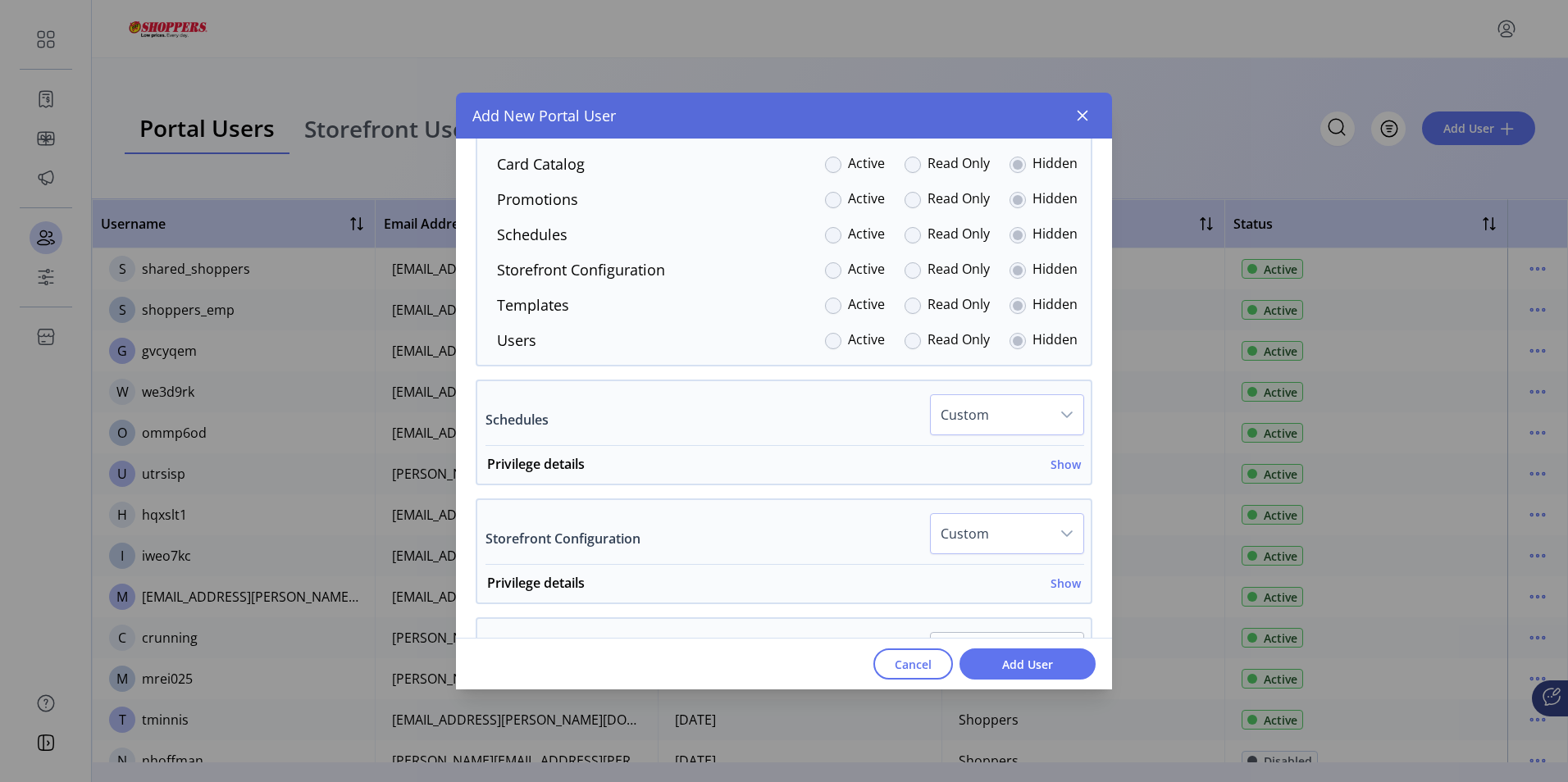
scroll to position [2463, 0]
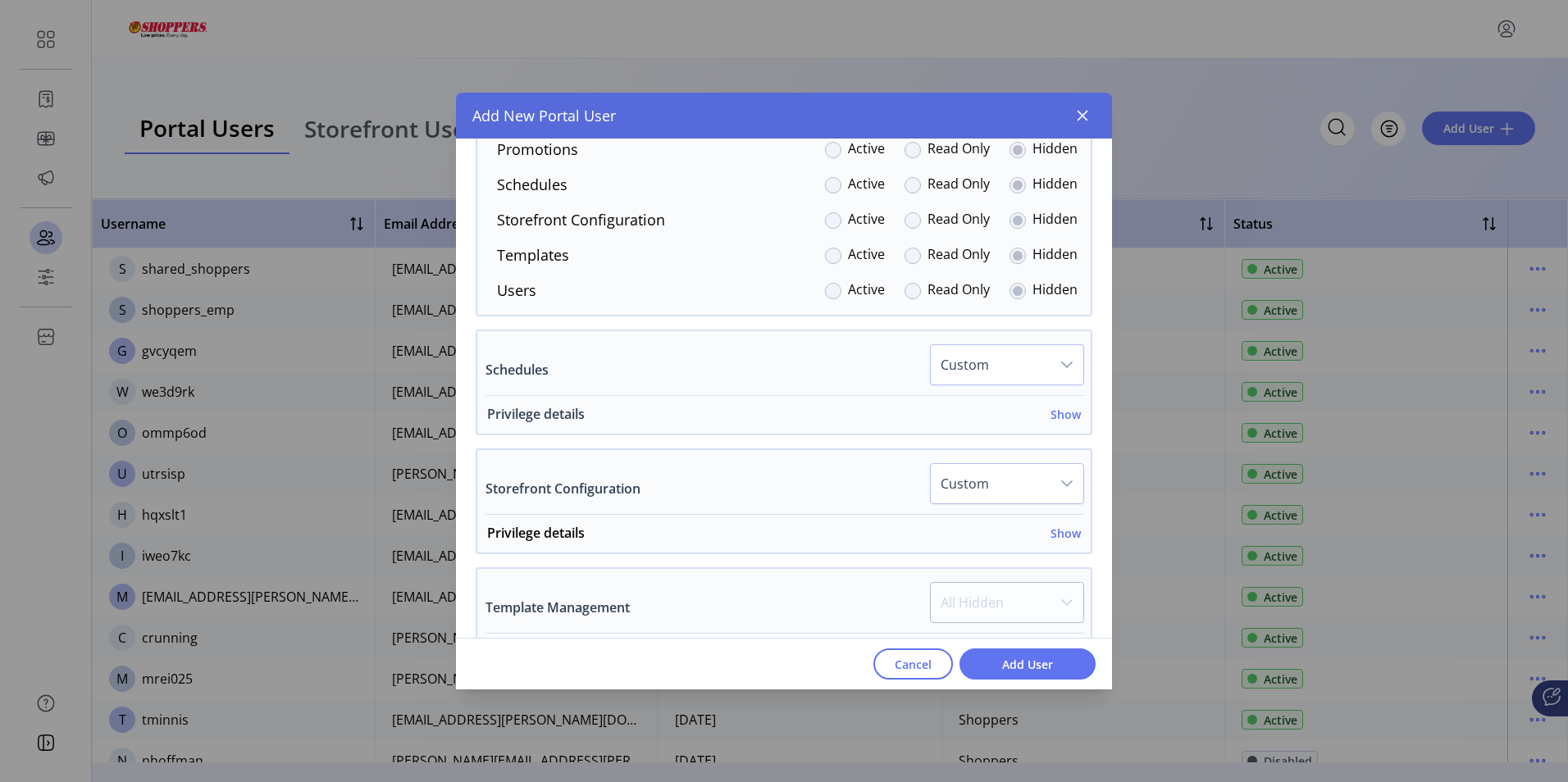
click at [1055, 416] on h6 "Show" at bounding box center [1066, 414] width 30 height 17
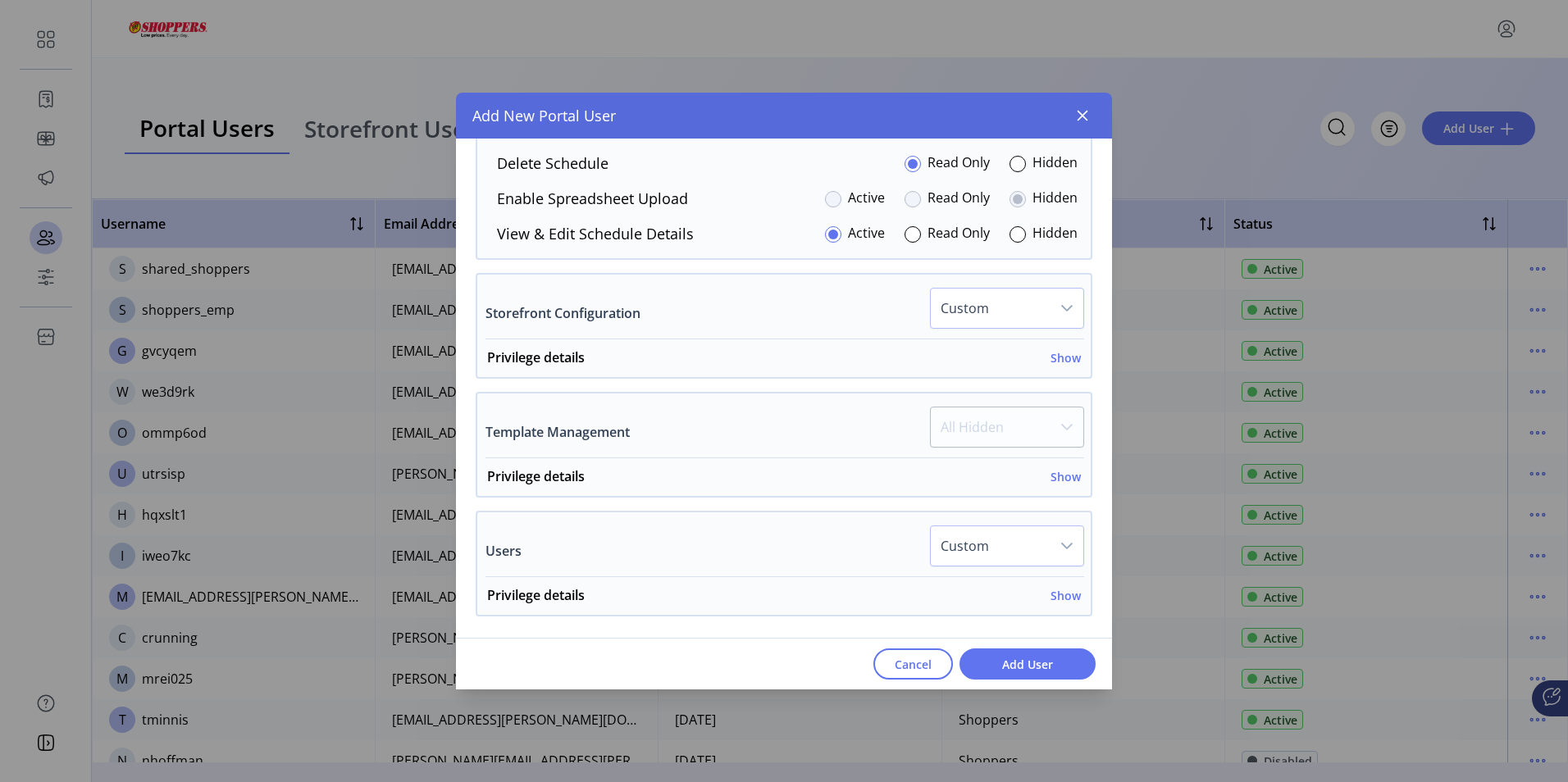
scroll to position [2955, 0]
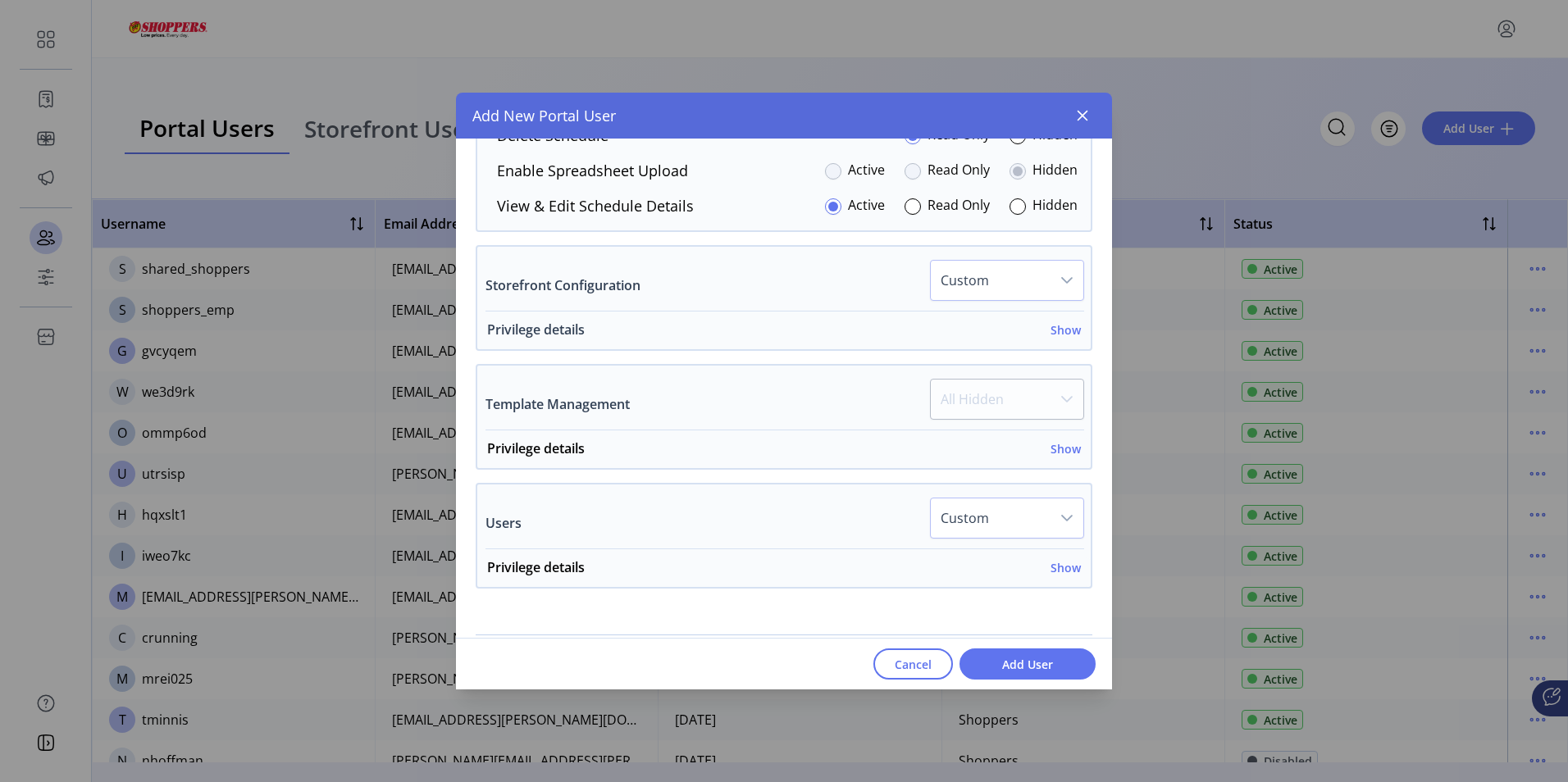
click at [1060, 331] on h6 "Show" at bounding box center [1066, 330] width 30 height 17
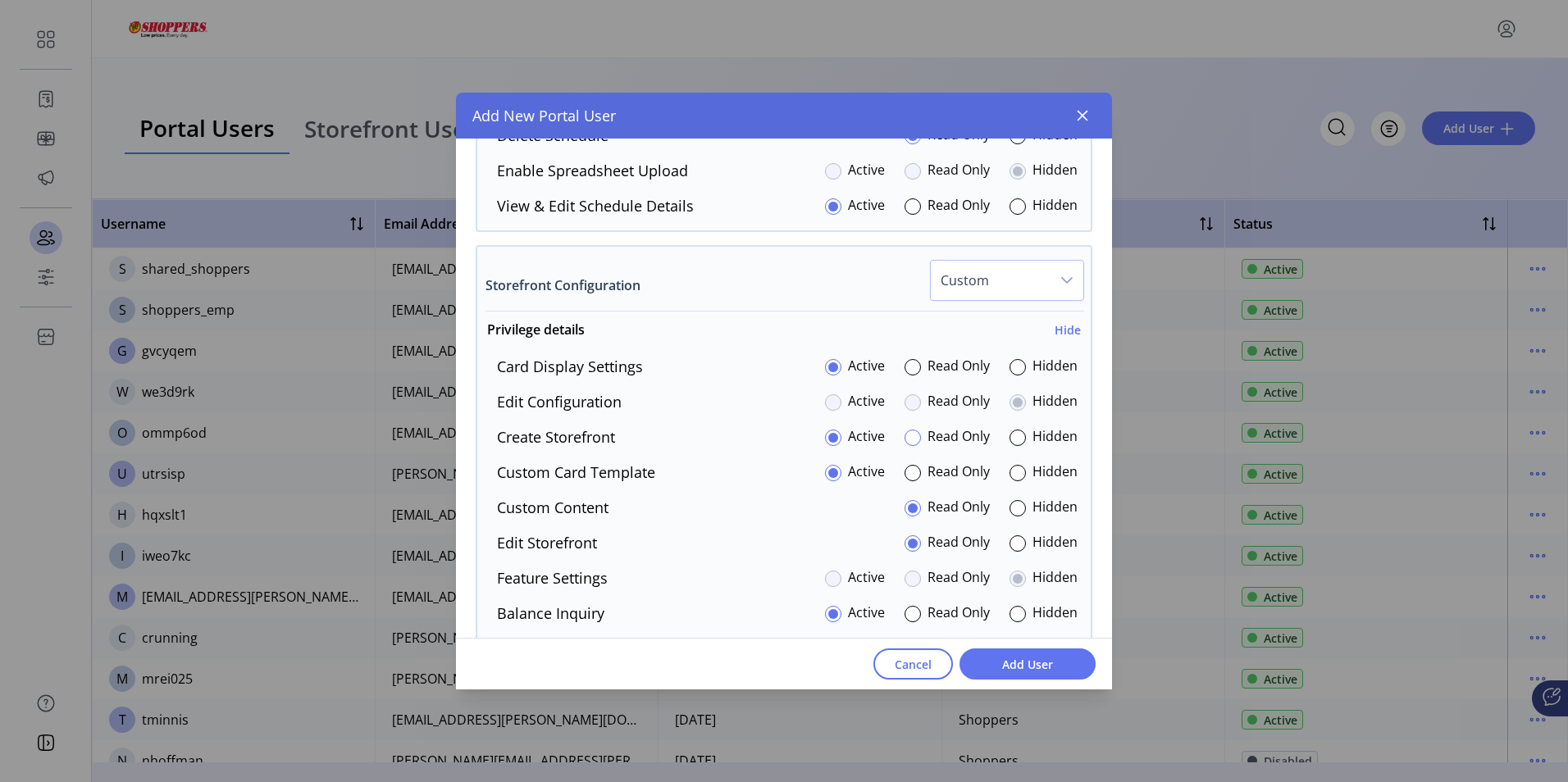
click at [908, 438] on div at bounding box center [913, 437] width 16 height 16
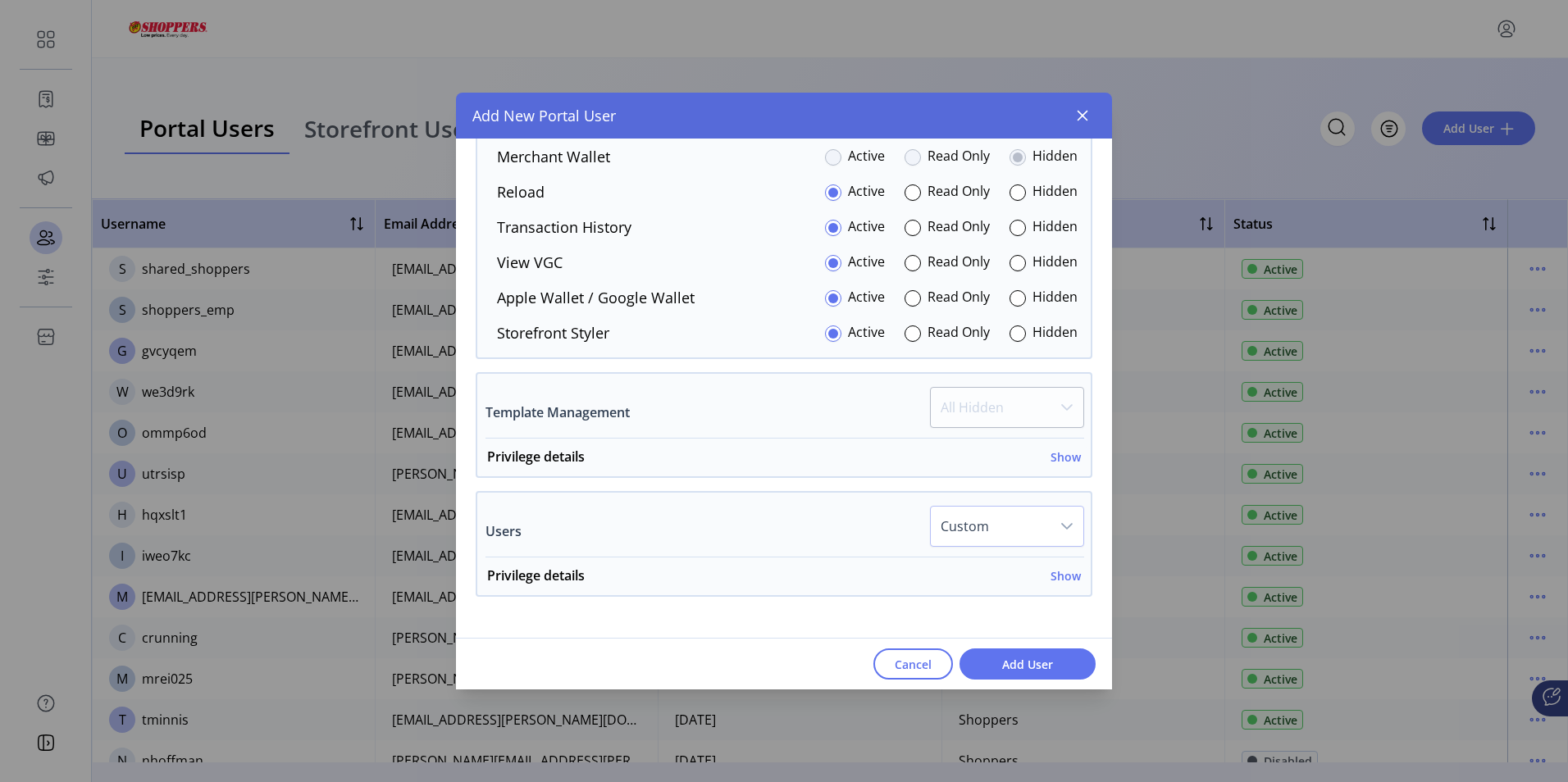
scroll to position [3510, 0]
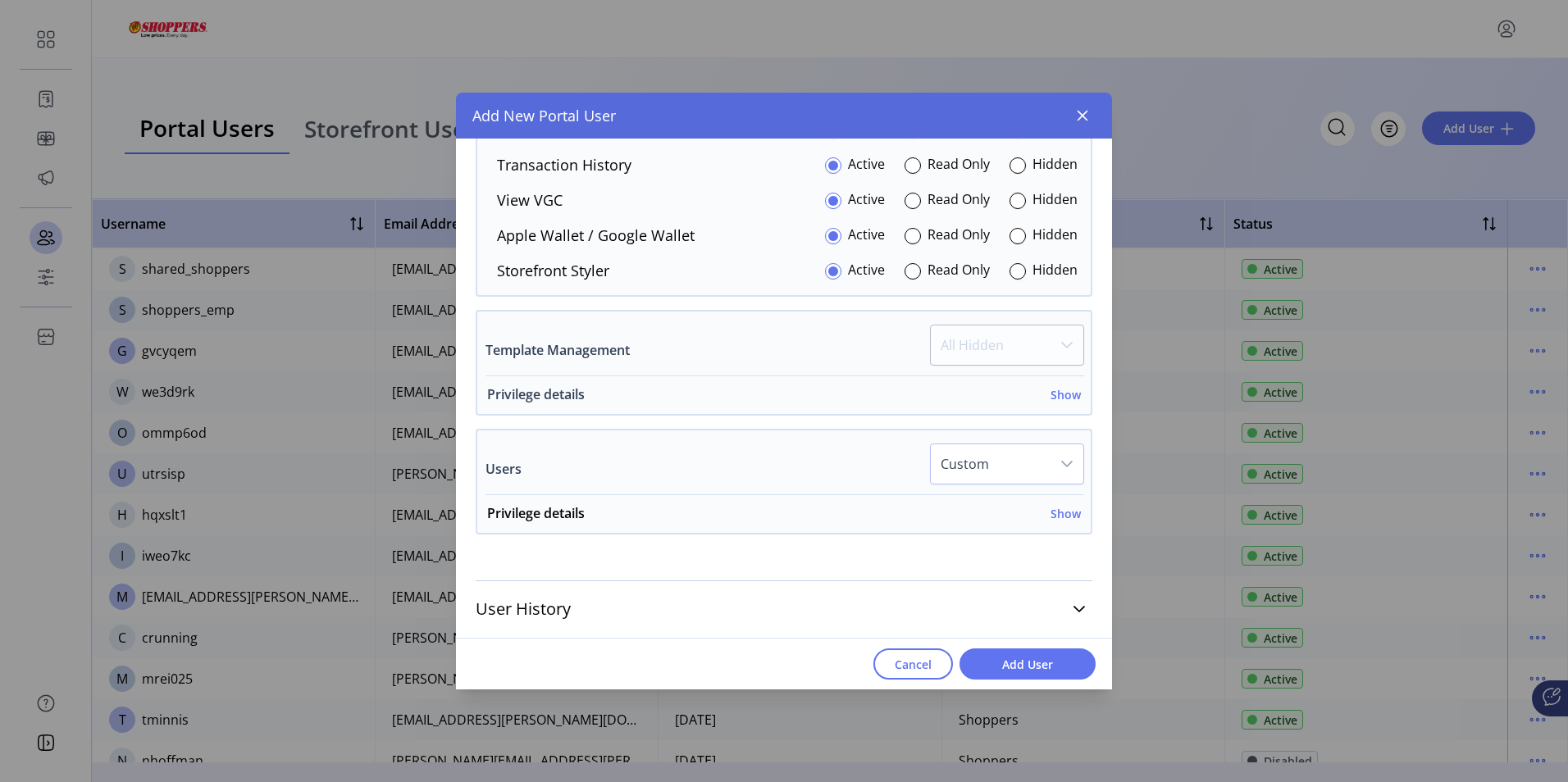
click at [1069, 396] on h6 "Show" at bounding box center [1066, 394] width 30 height 17
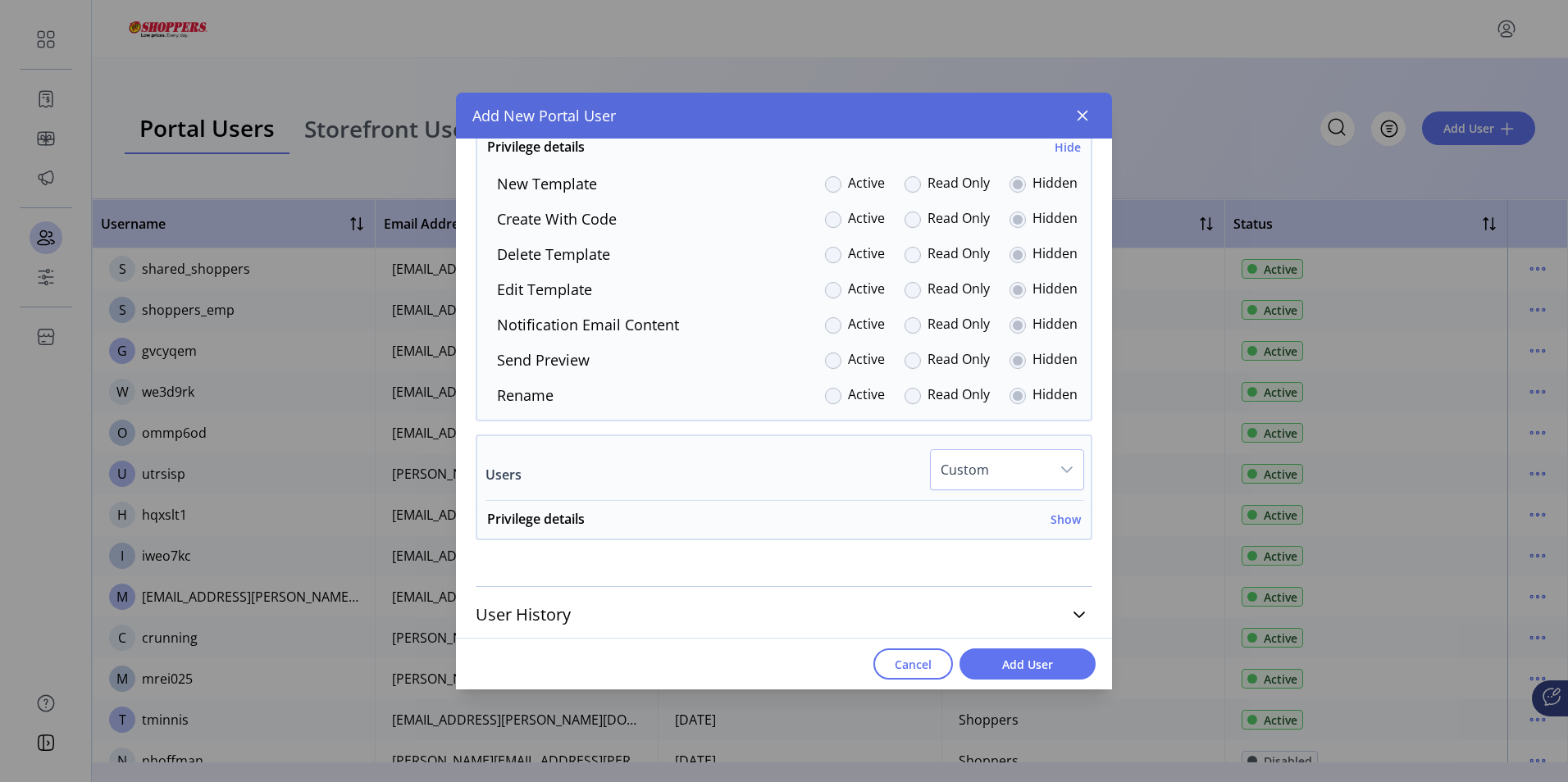
scroll to position [3763, 0]
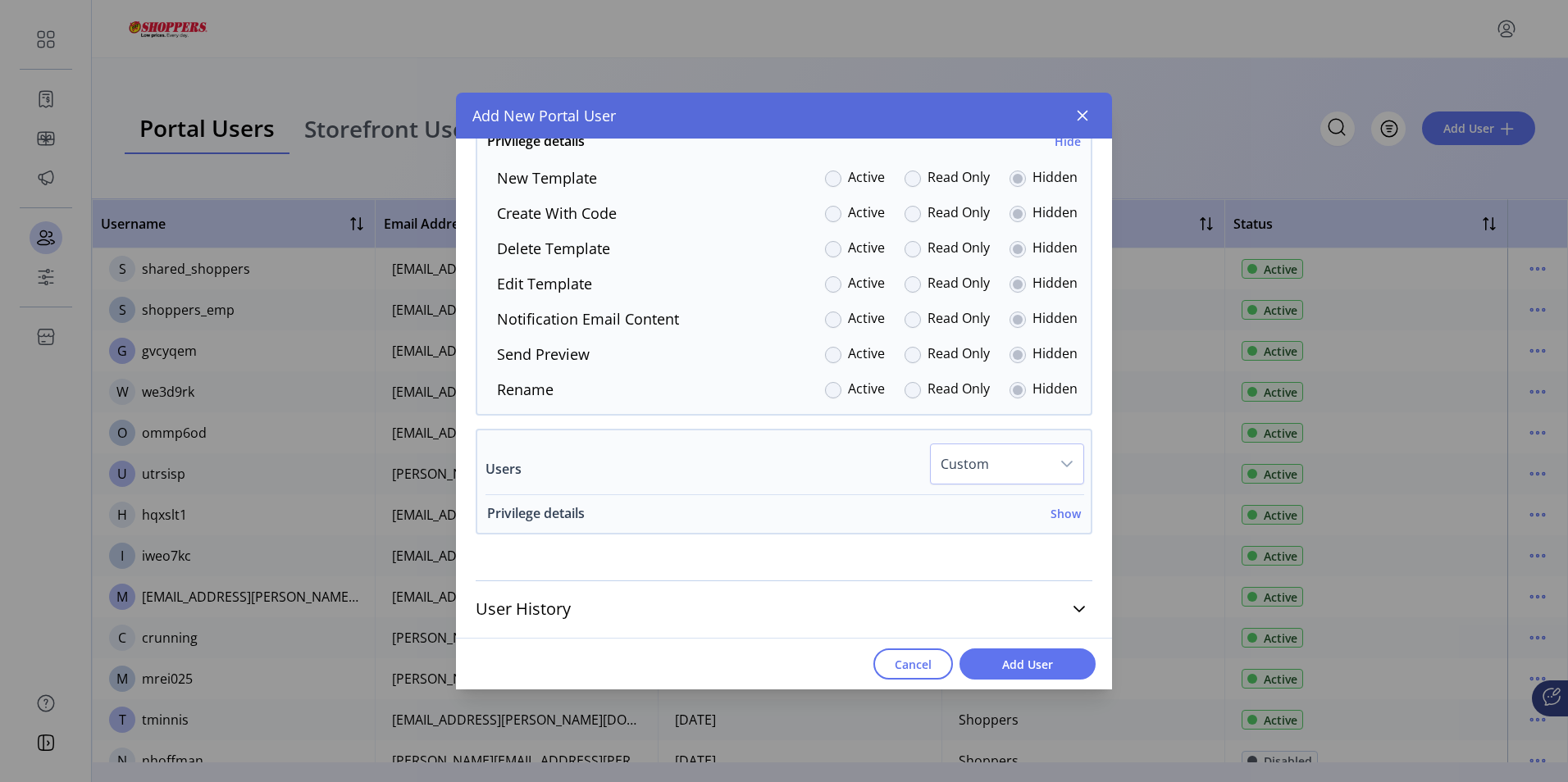
click at [1062, 513] on h6 "Show" at bounding box center [1066, 513] width 30 height 17
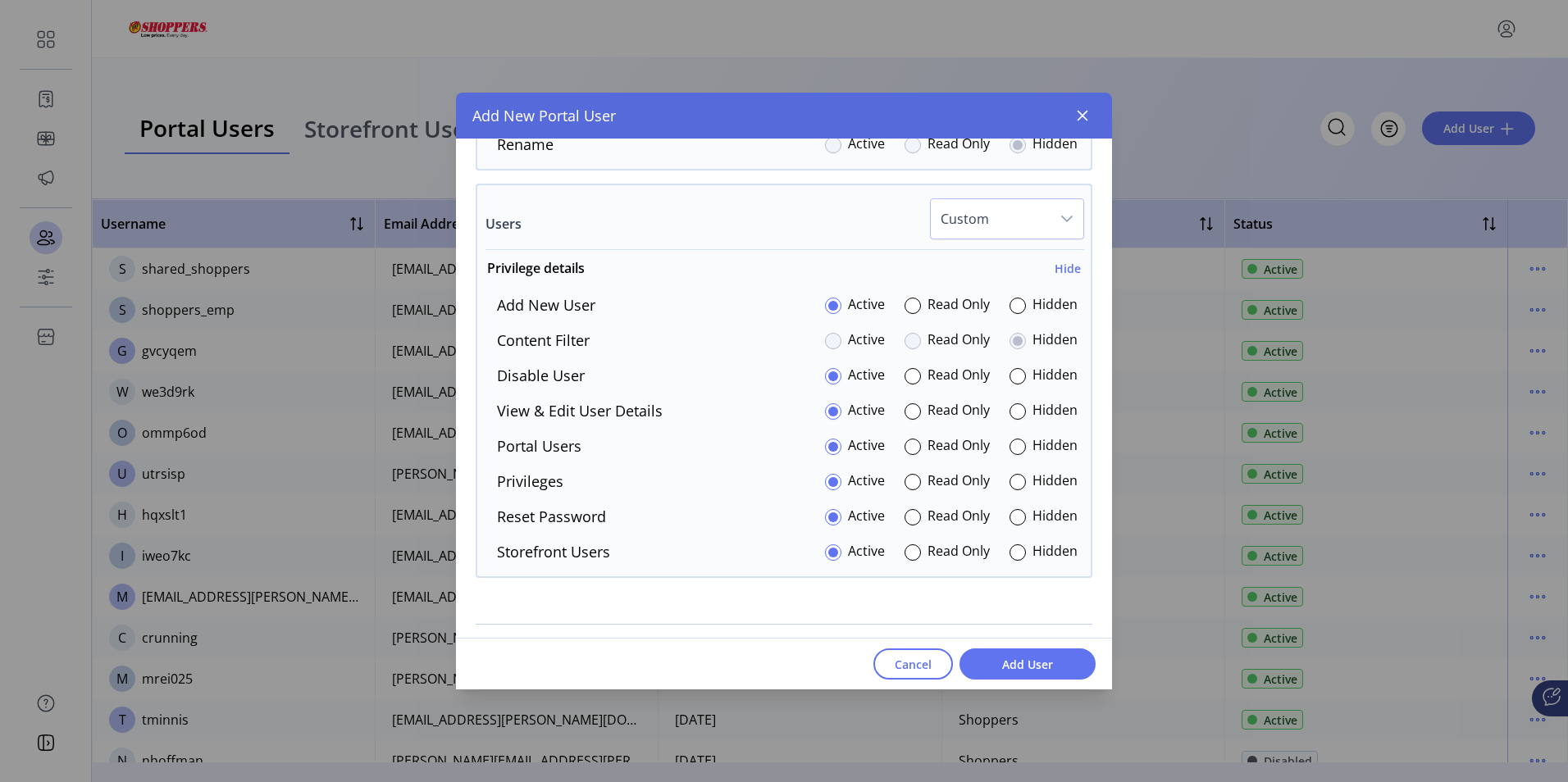
scroll to position [4009, 0]
click at [1013, 553] on div at bounding box center [1017, 552] width 16 height 16
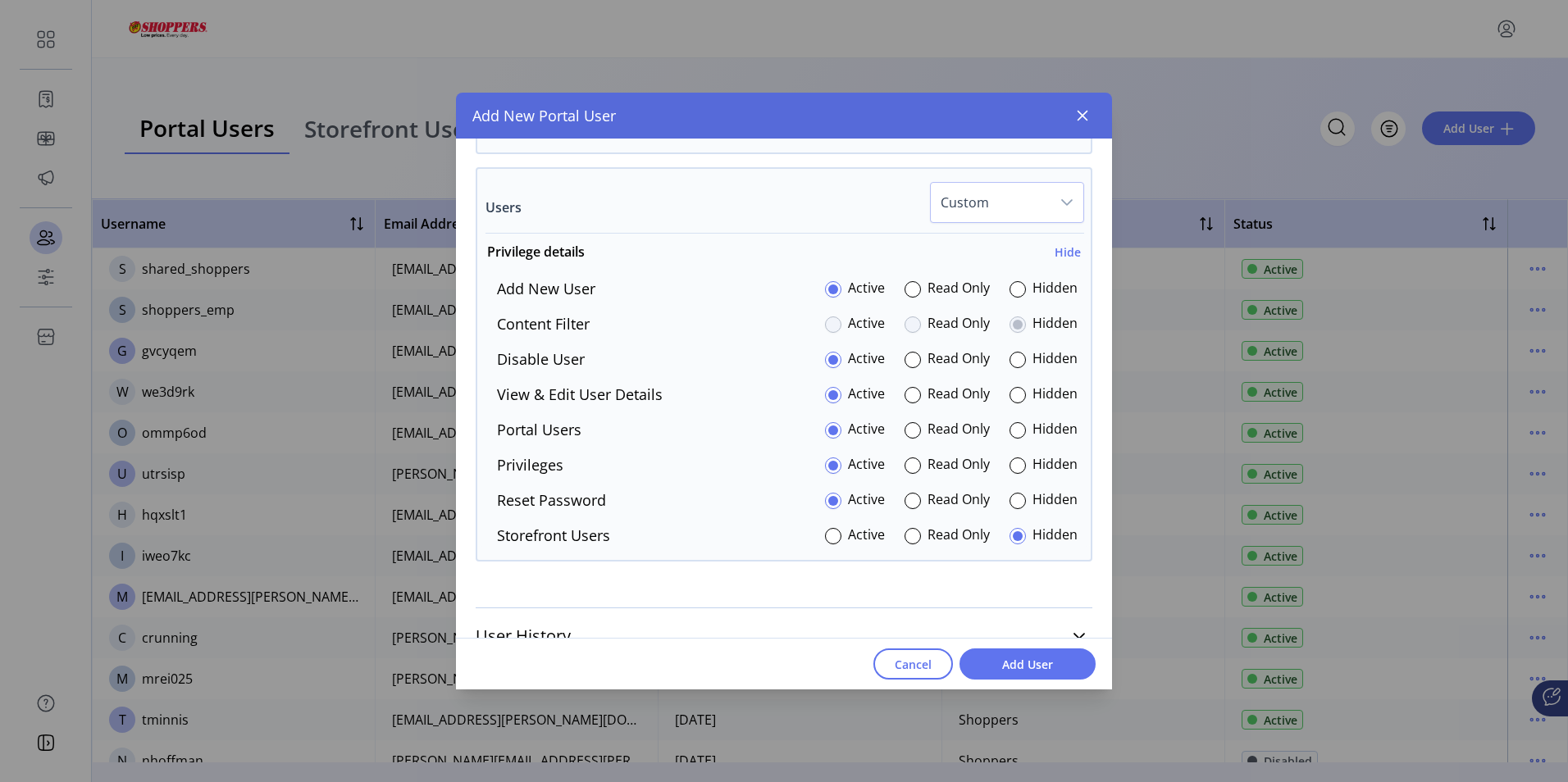
scroll to position [4051, 0]
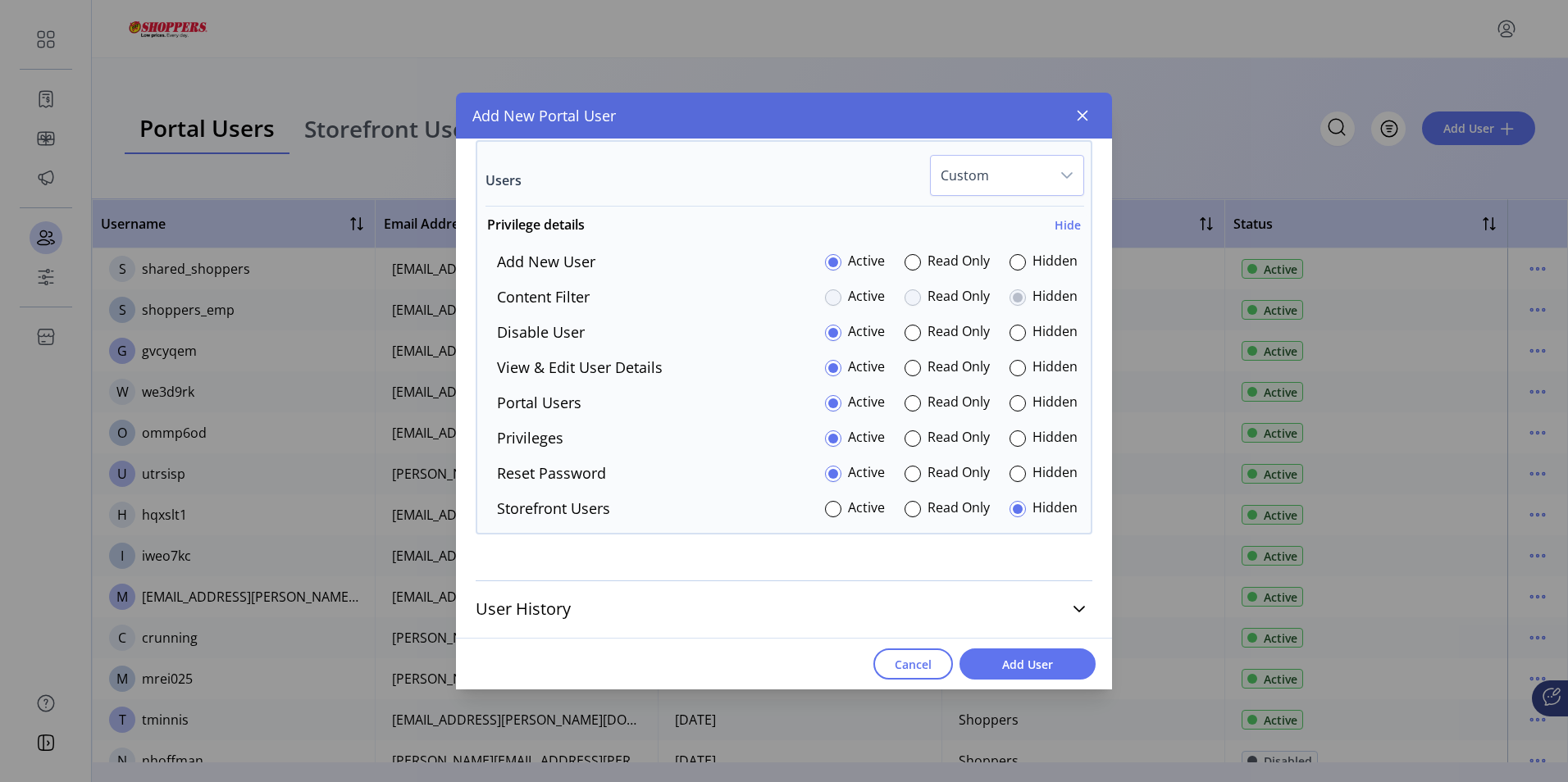
click at [1016, 663] on span "Add User" at bounding box center [1028, 664] width 94 height 17
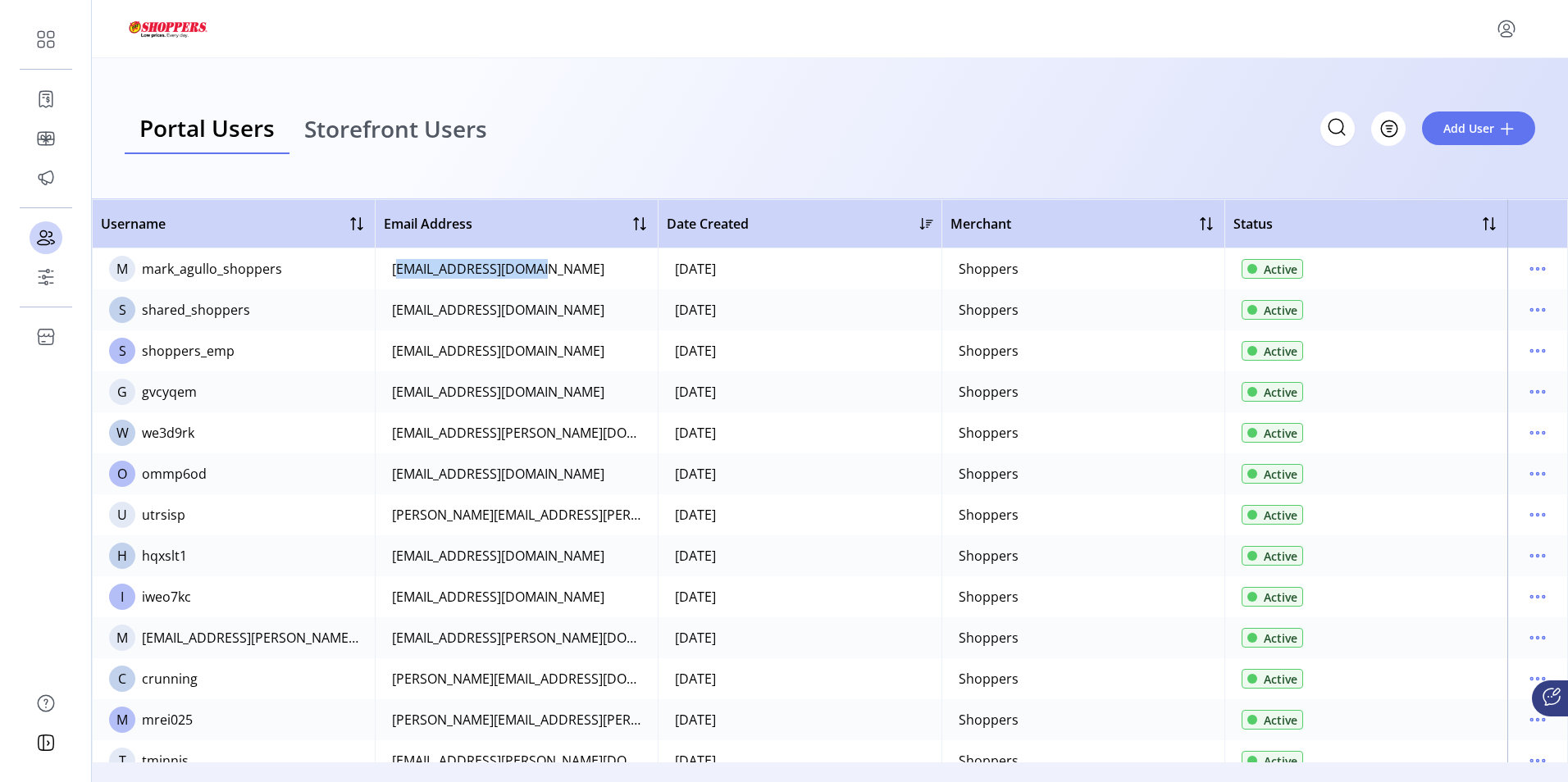
drag, startPoint x: 529, startPoint y: 272, endPoint x: 383, endPoint y: 272, distance: 146.0
click at [383, 272] on td "[EMAIL_ADDRESS][DOMAIN_NAME]" at bounding box center [516, 268] width 283 height 41
copy div "[EMAIL_ADDRESS][DOMAIN_NAME]"
drag, startPoint x: 583, startPoint y: 434, endPoint x: 390, endPoint y: 429, distance: 193.1
click at [390, 429] on td "[EMAIL_ADDRESS][PERSON_NAME][DOMAIN_NAME]" at bounding box center [516, 432] width 283 height 41
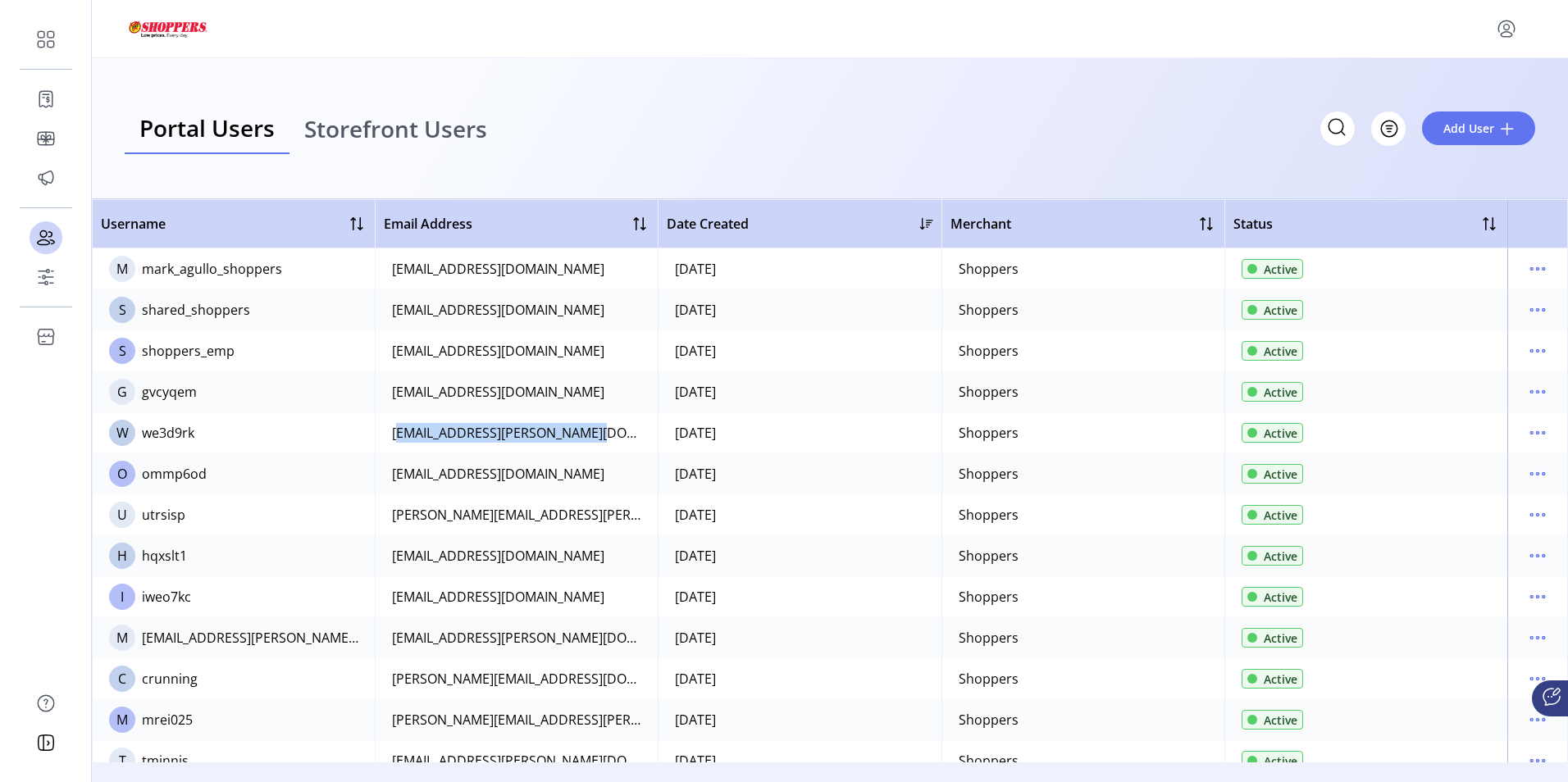
copy div "[EMAIL_ADDRESS][PERSON_NAME][DOMAIN_NAME]"
click at [1464, 131] on span "Add User" at bounding box center [1468, 128] width 51 height 17
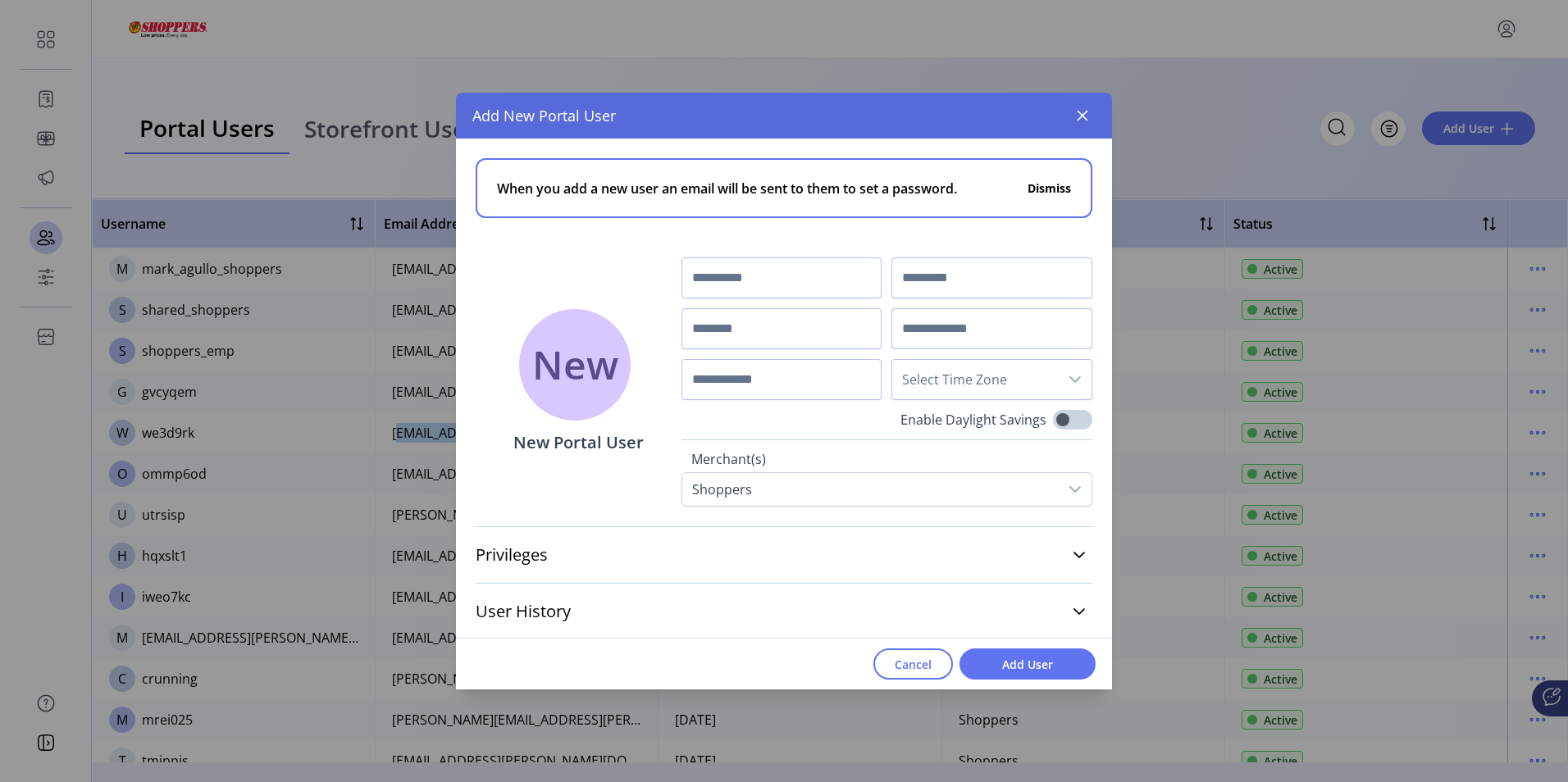
click at [925, 327] on input "text" at bounding box center [992, 329] width 201 height 41
paste input "**********"
click at [1069, 385] on icon "dropdown trigger" at bounding box center [1075, 380] width 13 height 13
type input "**********"
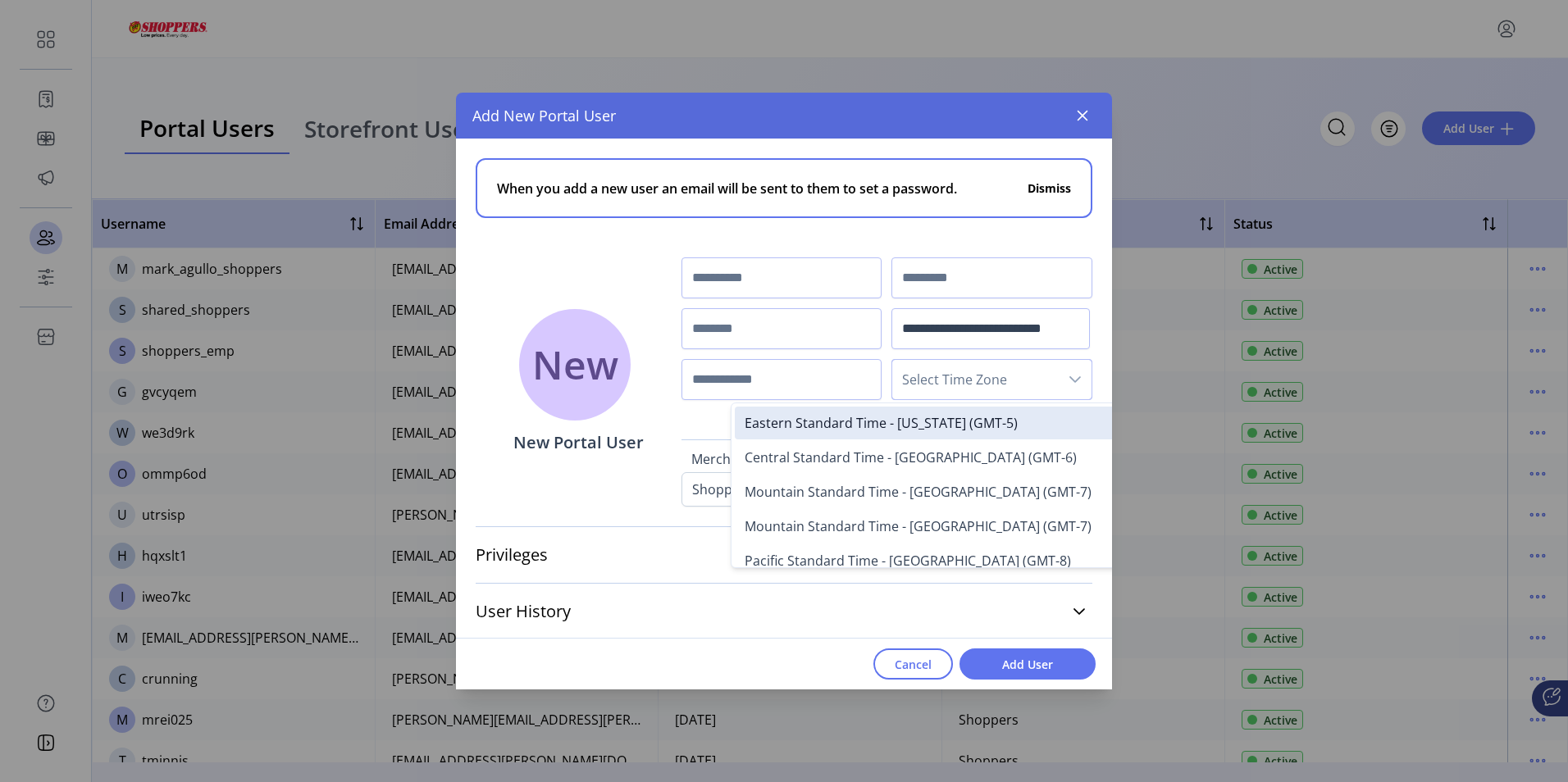
scroll to position [0, 0]
click at [866, 415] on span "Eastern Standard Time - [US_STATE] (GMT-5)" at bounding box center [882, 423] width 273 height 18
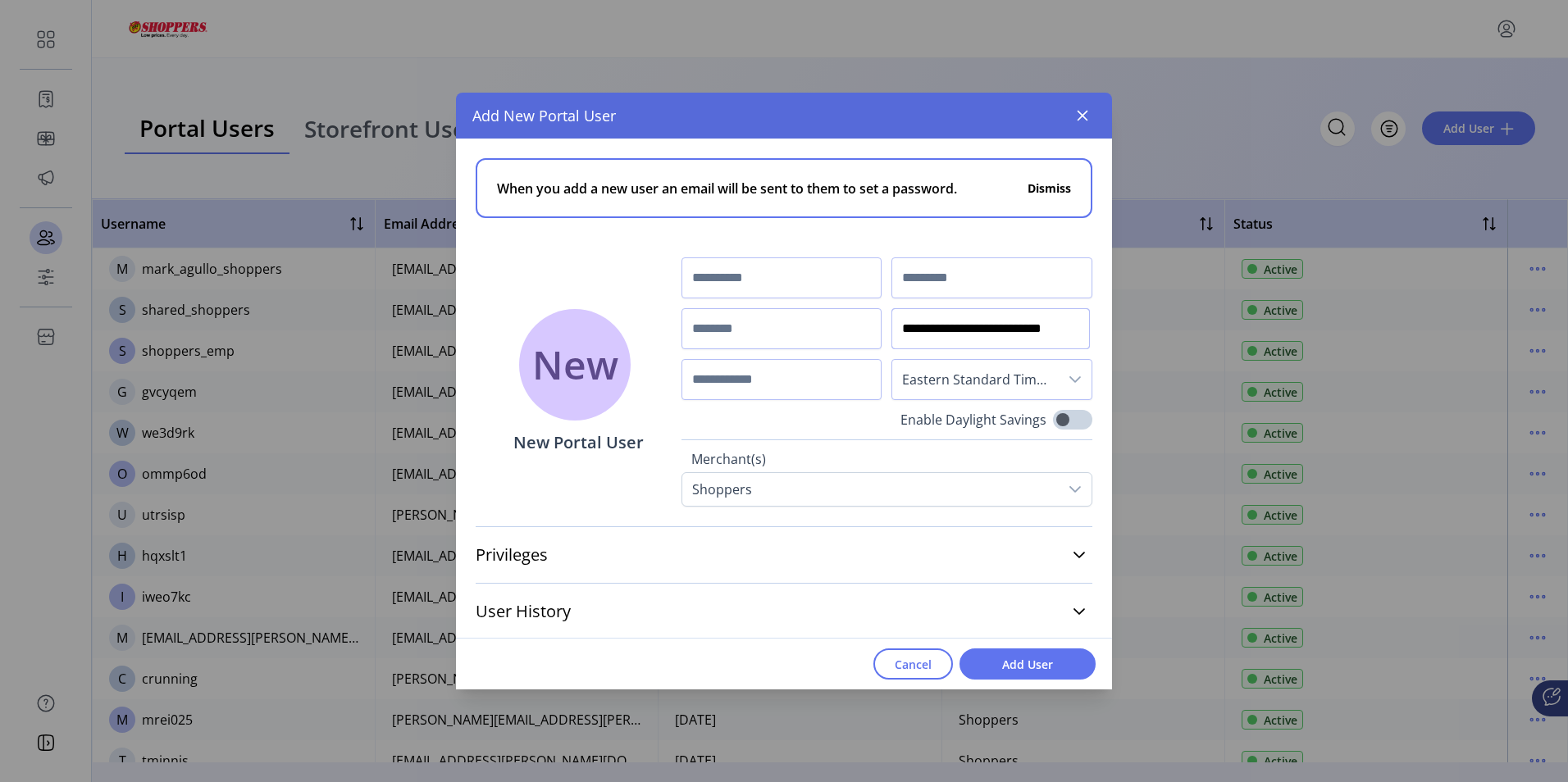
drag, startPoint x: 959, startPoint y: 326, endPoint x: 898, endPoint y: 322, distance: 61.1
click at [898, 322] on input "**********" at bounding box center [990, 329] width 197 height 41
click at [728, 272] on input "text" at bounding box center [782, 278] width 201 height 41
paste input "**********"
type input "**********"
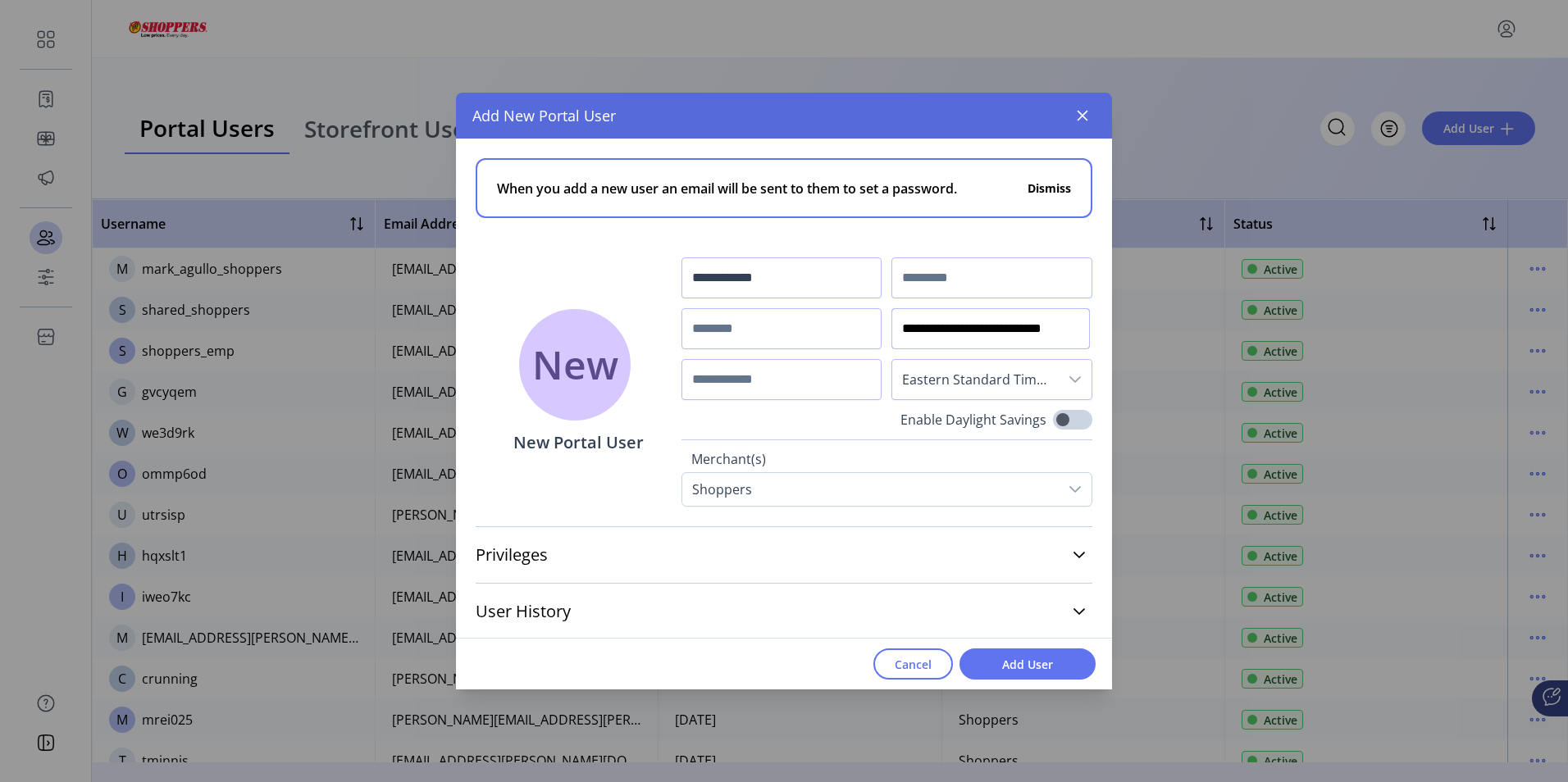
drag, startPoint x: 1011, startPoint y: 328, endPoint x: 964, endPoint y: 325, distance: 47.1
click at [964, 325] on input "**********" at bounding box center [990, 329] width 197 height 41
click at [935, 278] on input "text" at bounding box center [992, 278] width 201 height 41
click at [928, 276] on input "text" at bounding box center [992, 278] width 201 height 41
paste input "******"
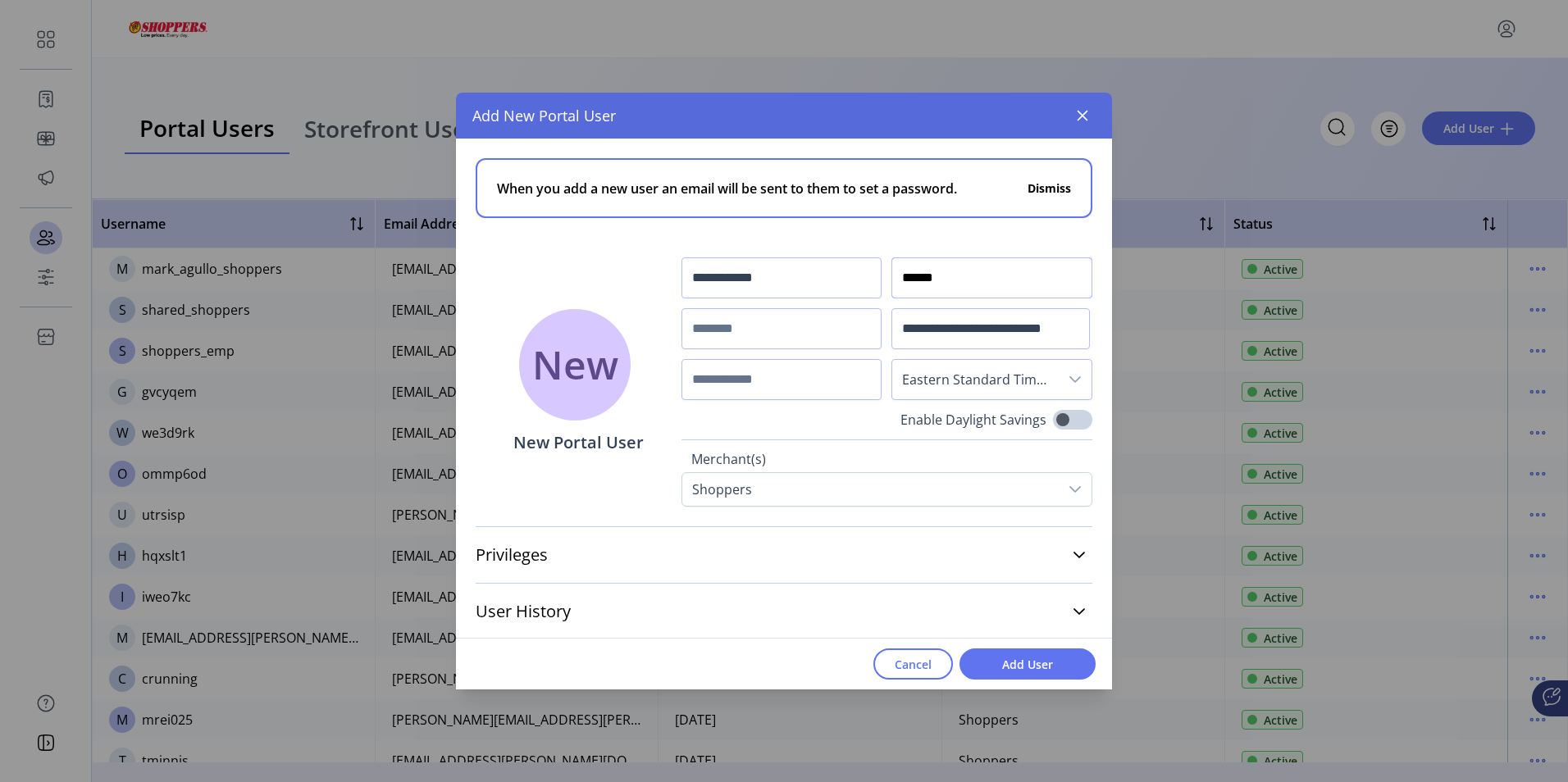
scroll to position [2, 0]
type input "******"
click at [750, 327] on input "text" at bounding box center [782, 326] width 201 height 41
type input "*"
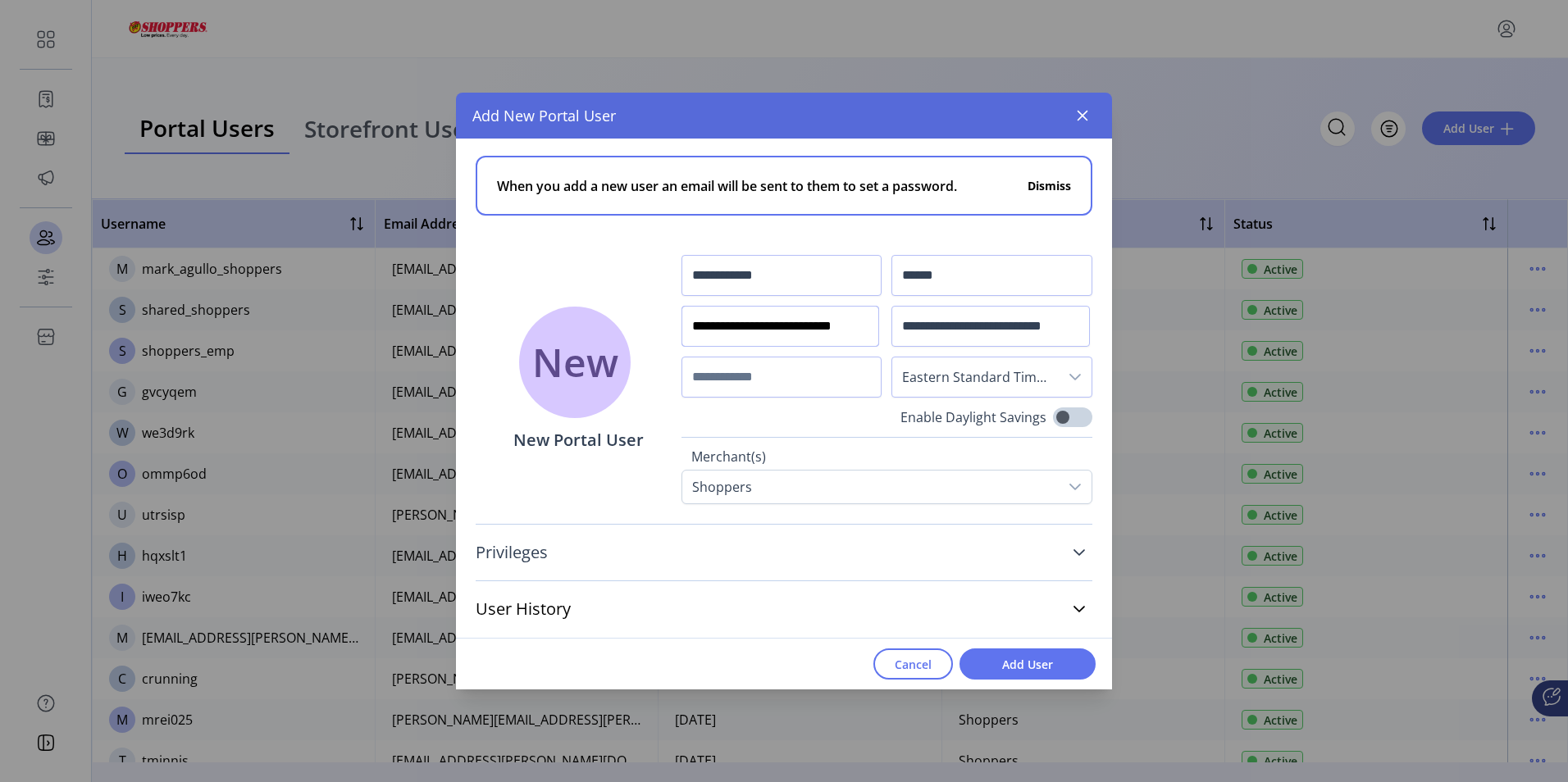
type input "**********"
click at [1073, 553] on icon at bounding box center [1079, 552] width 13 height 13
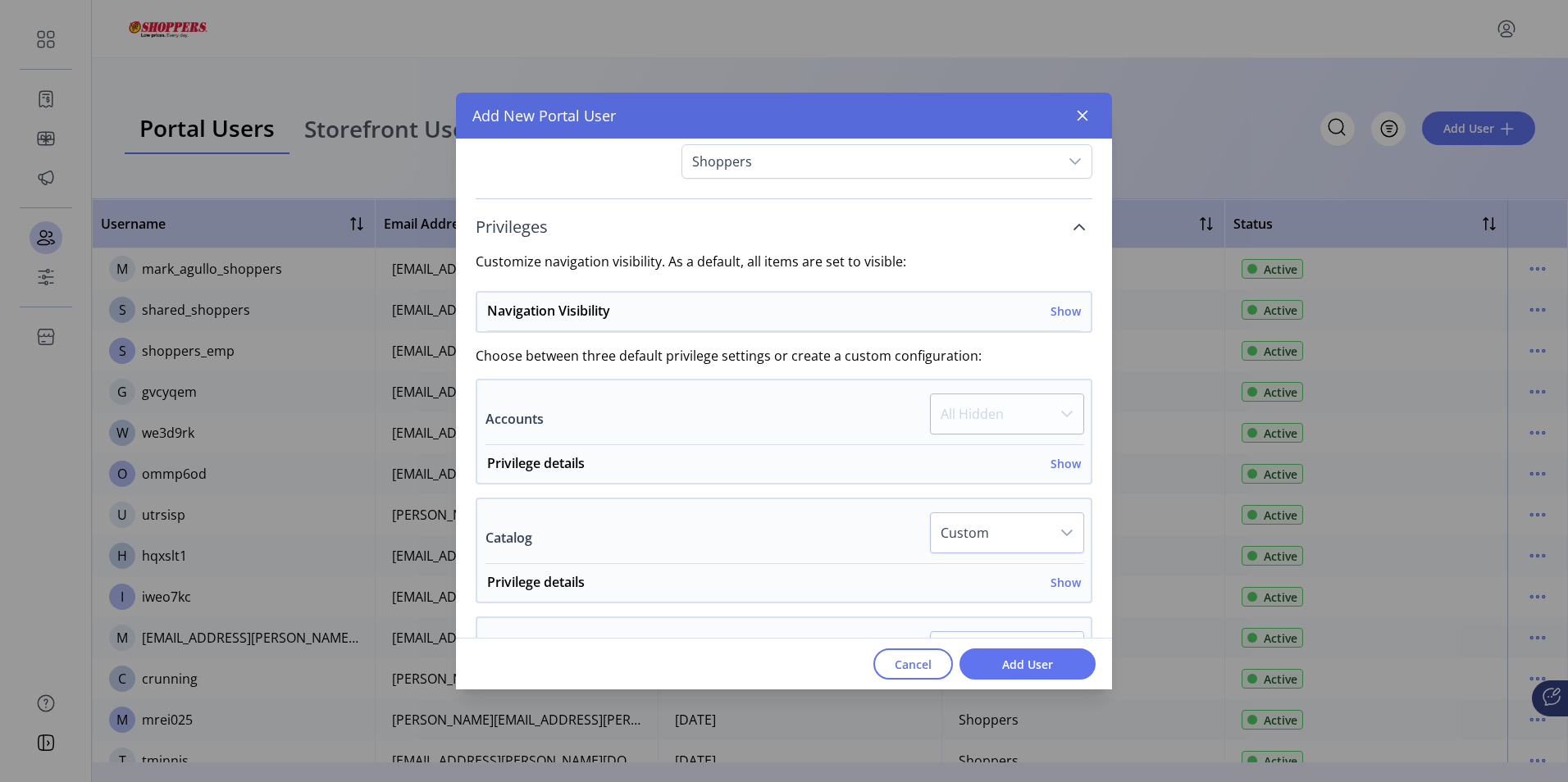
scroll to position [331, 0]
click at [1063, 307] on h6 "Show" at bounding box center [1066, 308] width 30 height 17
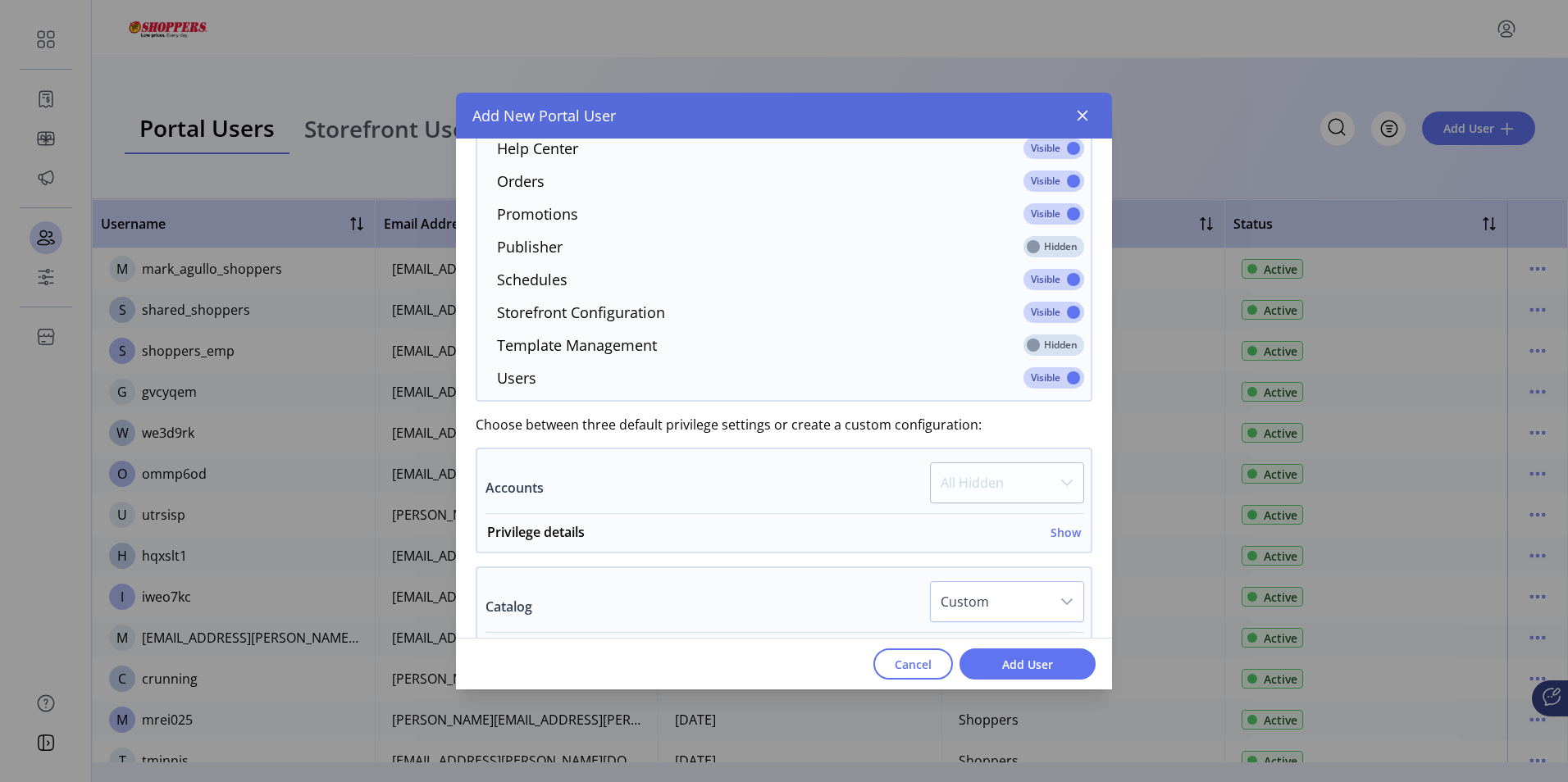
scroll to position [741, 0]
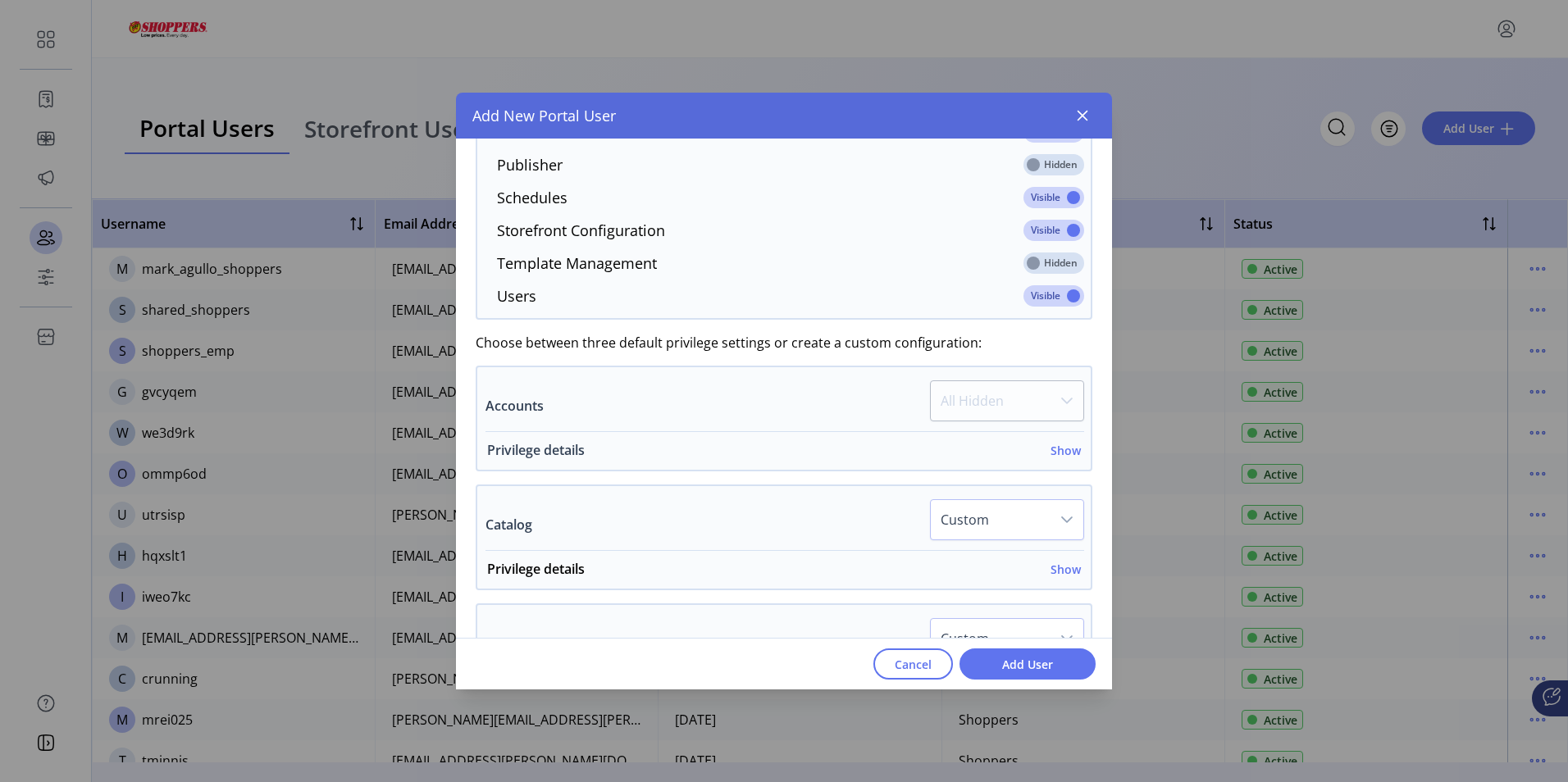
click at [1062, 449] on h6 "Show" at bounding box center [1066, 450] width 30 height 17
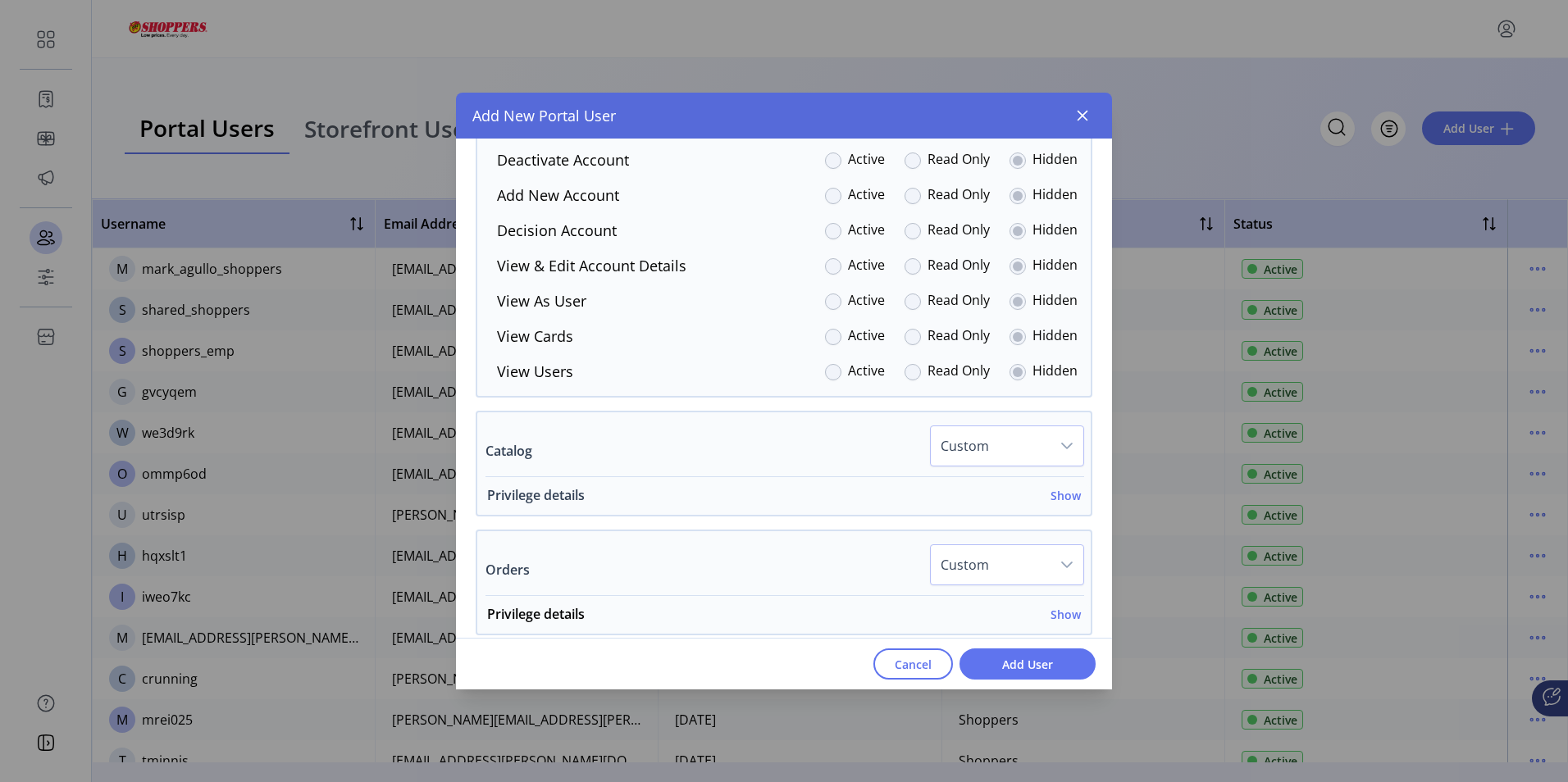
scroll to position [1070, 0]
click at [1064, 495] on h6 "Show" at bounding box center [1066, 494] width 30 height 17
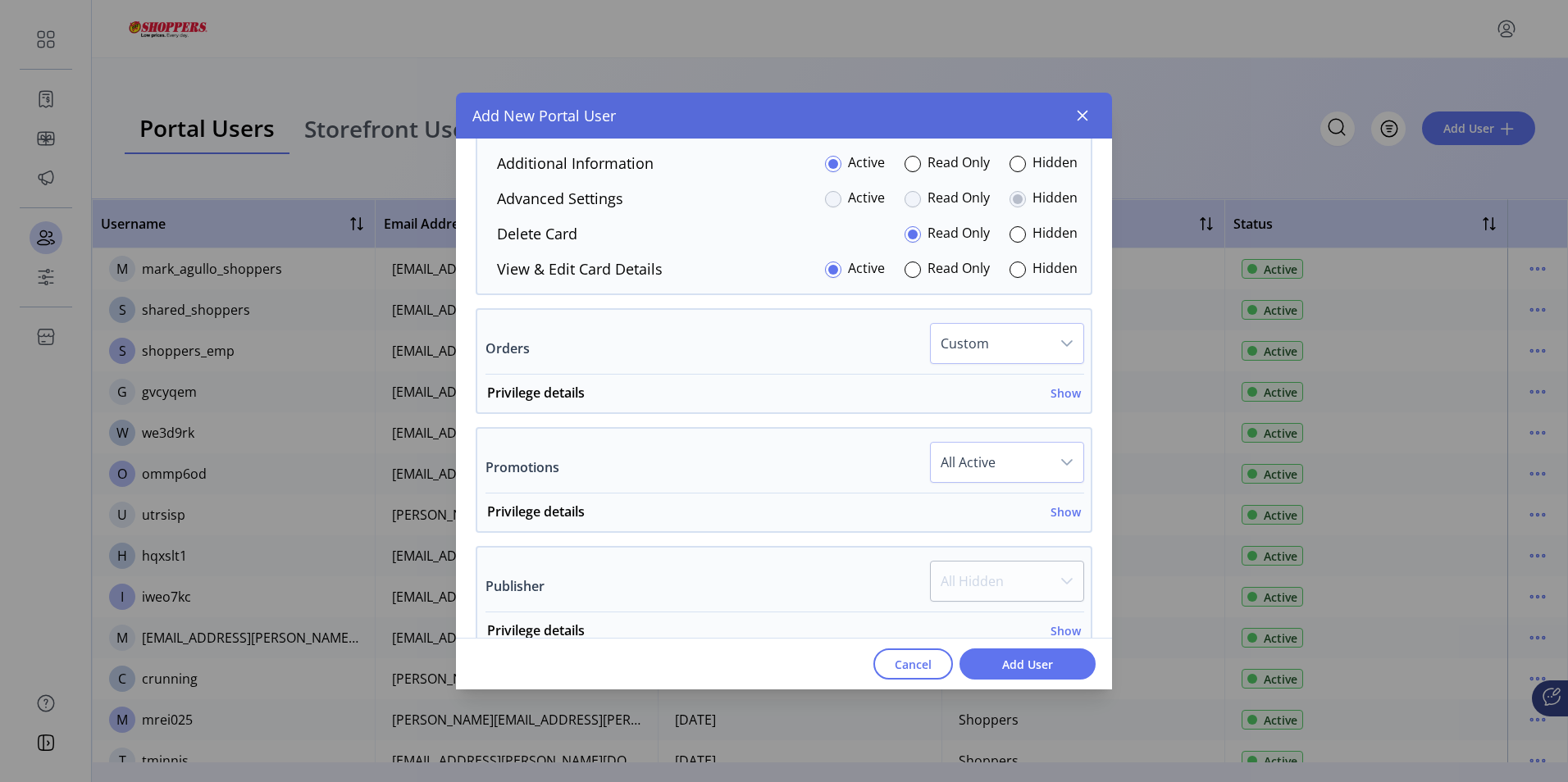
scroll to position [1562, 0]
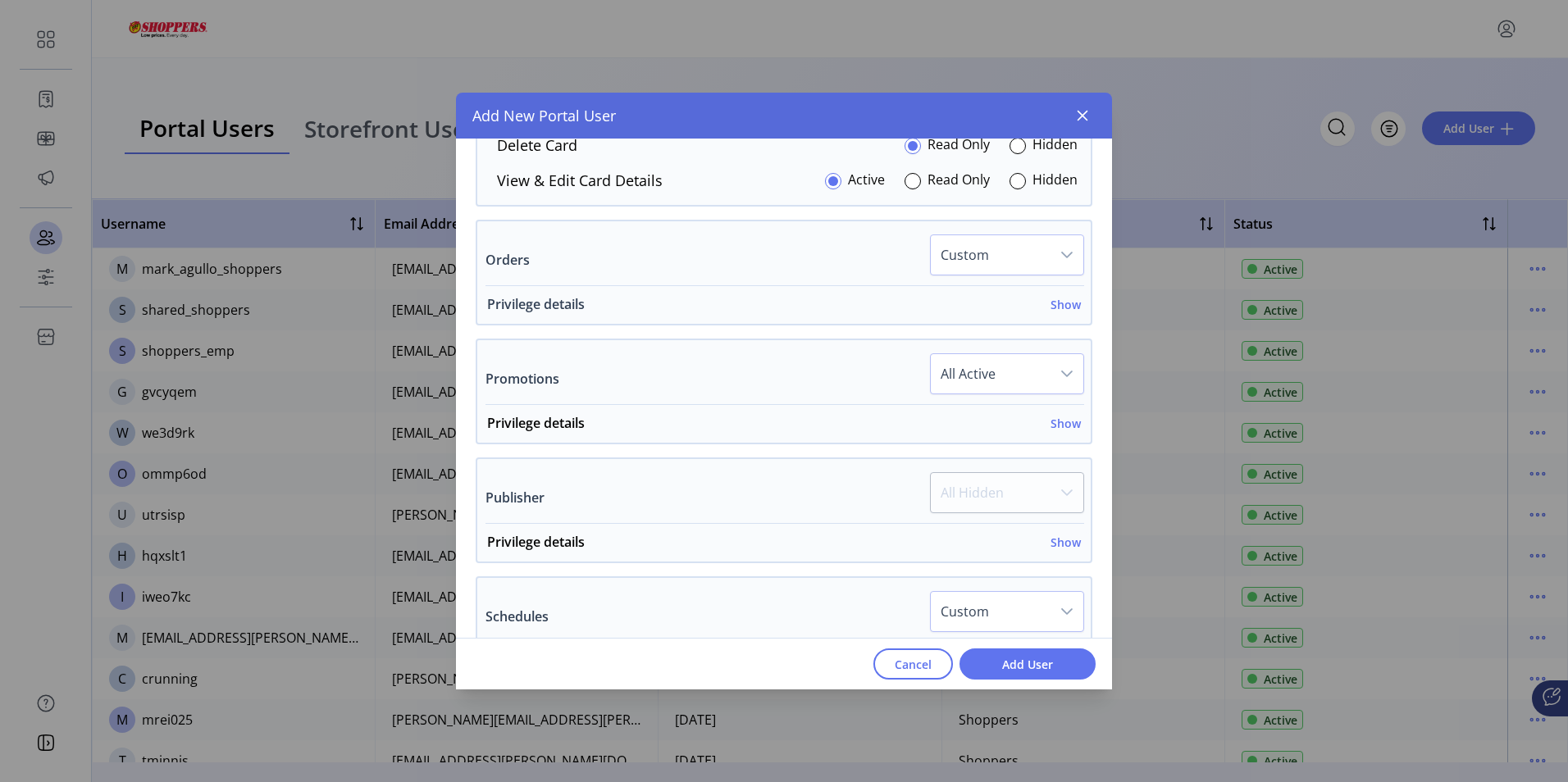
click at [1066, 307] on h6 "Show" at bounding box center [1066, 304] width 30 height 17
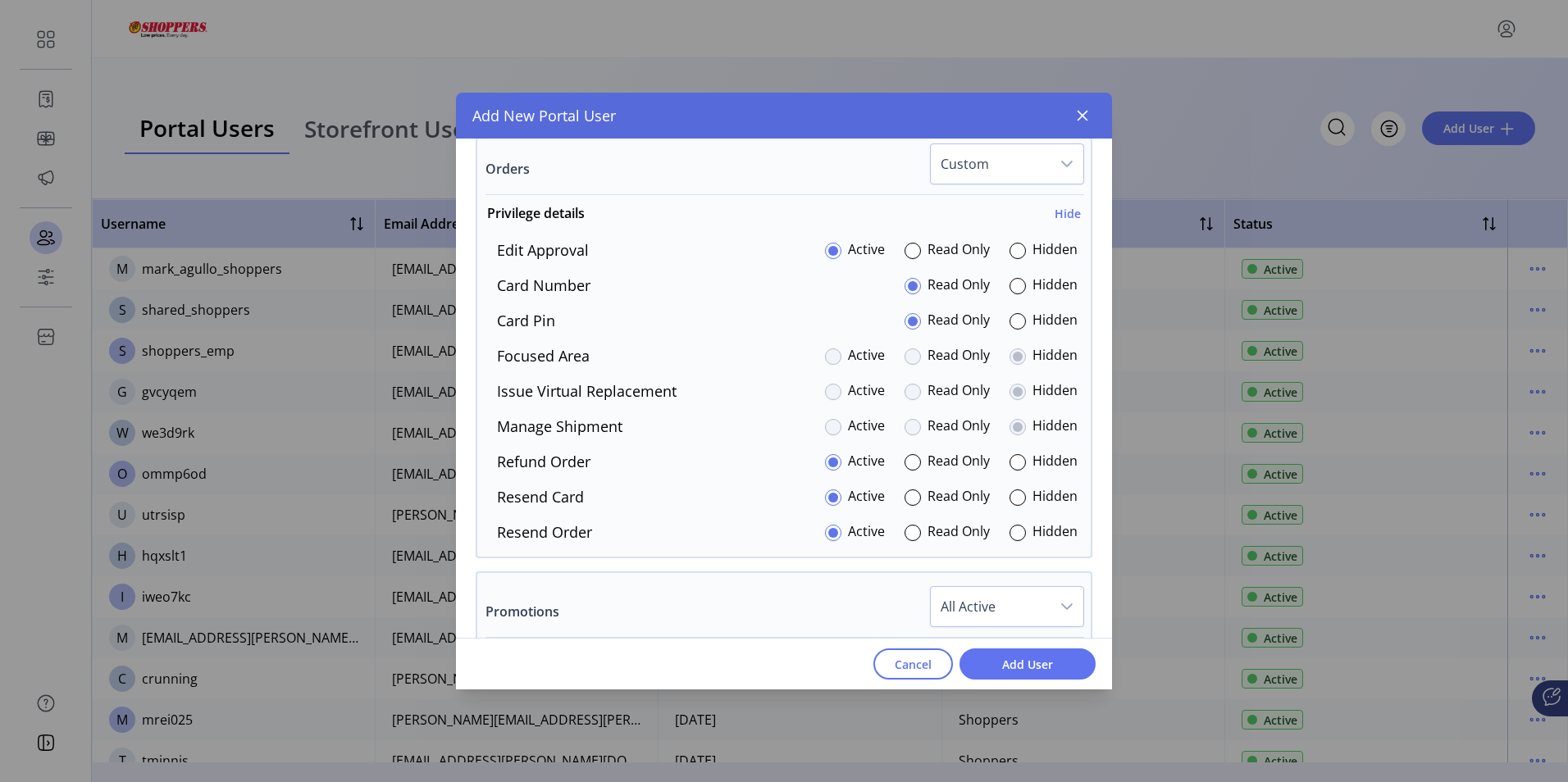
scroll to position [1644, 0]
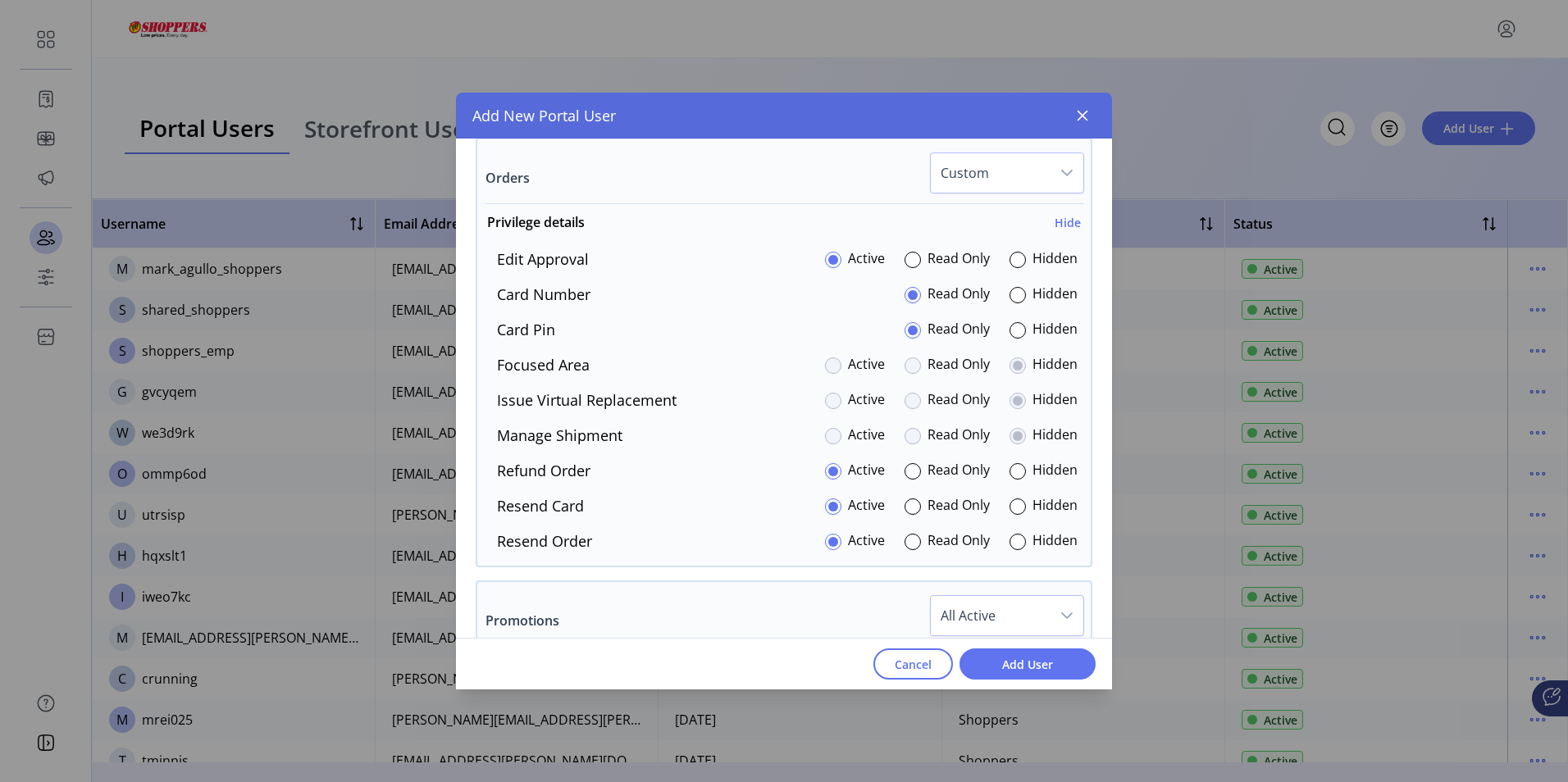
click at [905, 397] on div at bounding box center [913, 400] width 16 height 16
click at [905, 401] on div at bounding box center [913, 400] width 16 height 16
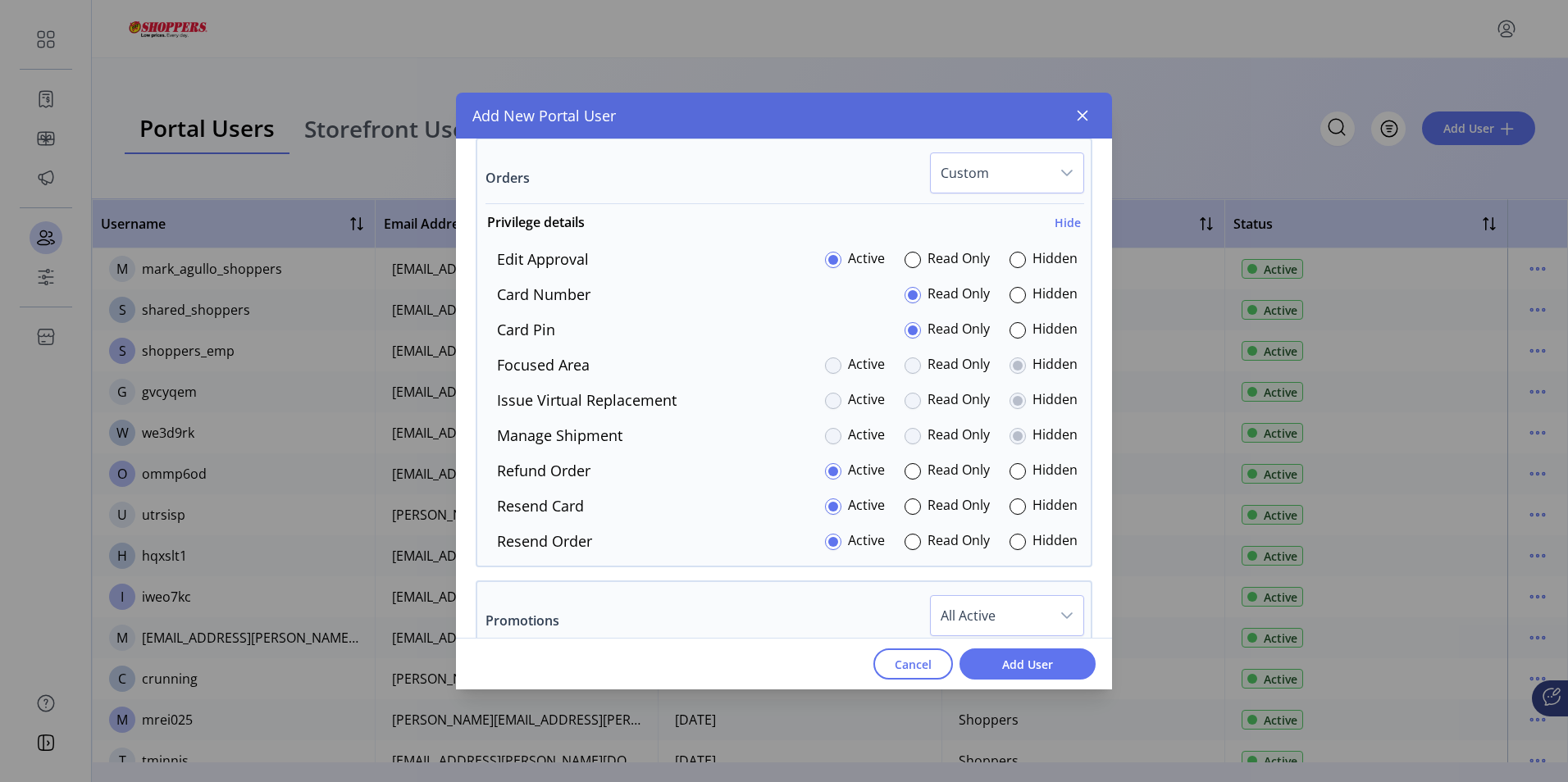
click at [905, 401] on div at bounding box center [913, 400] width 16 height 16
click at [1012, 332] on div at bounding box center [1017, 331] width 16 height 16
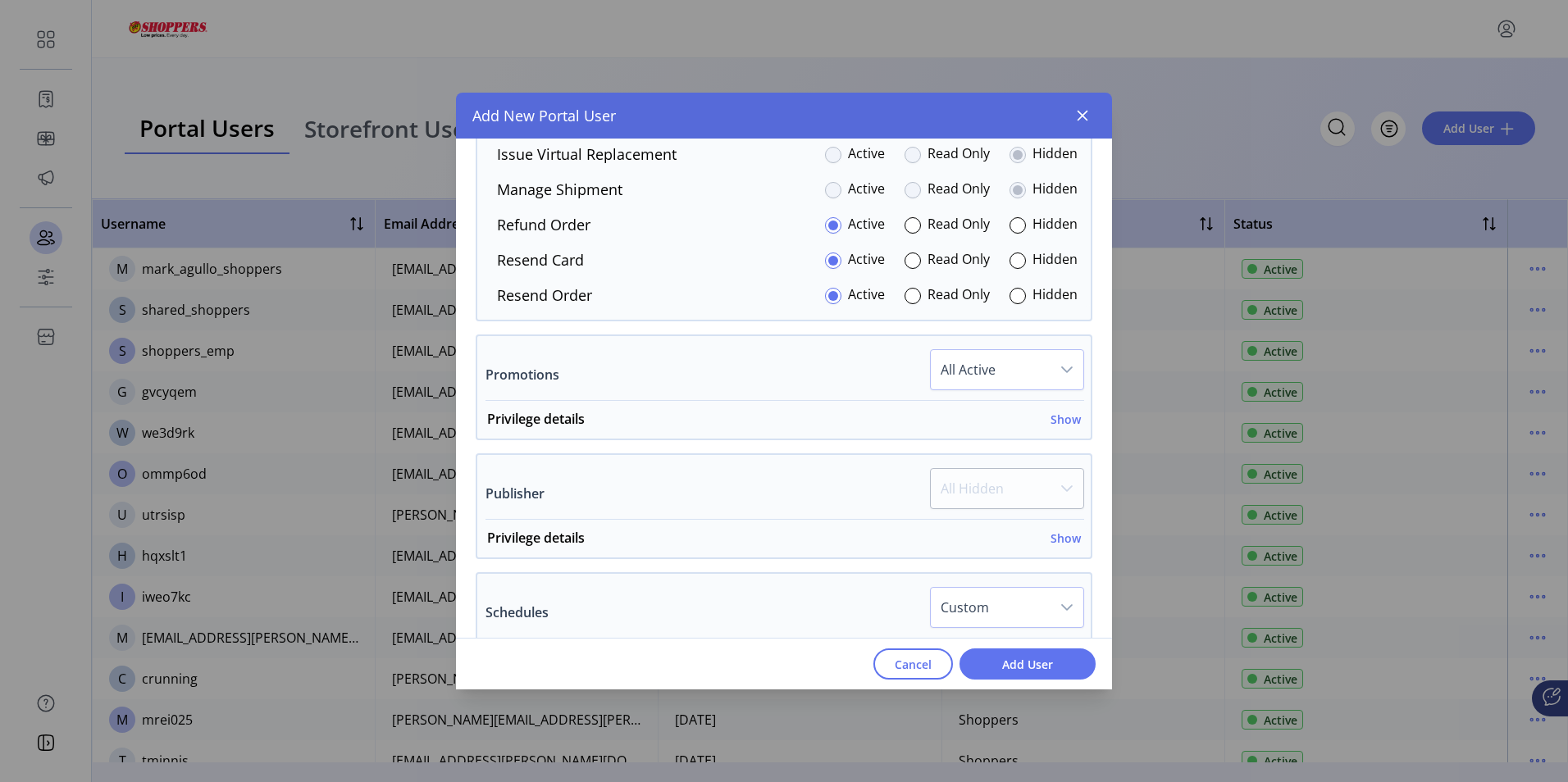
scroll to position [1971, 0]
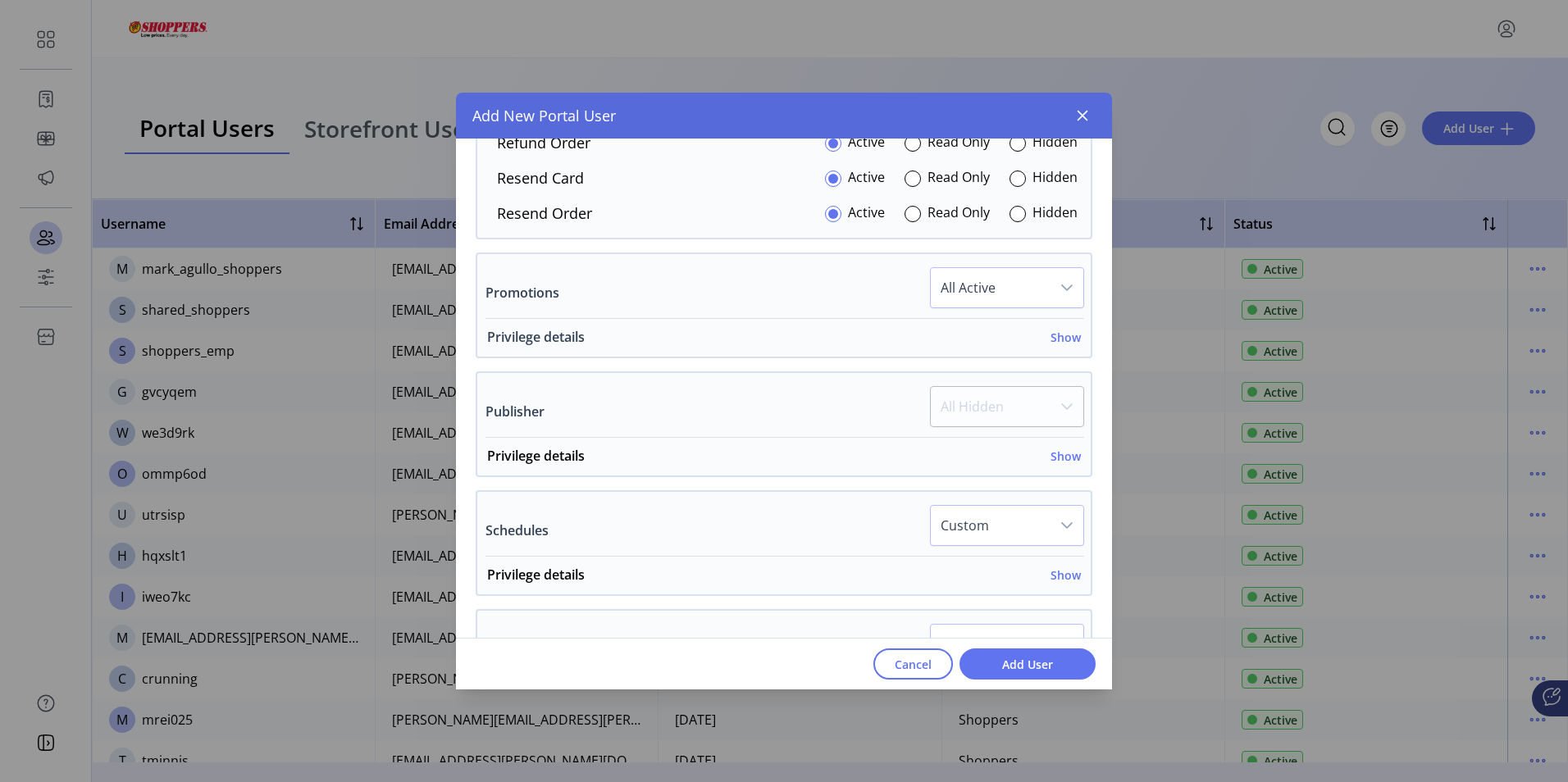
click at [1055, 342] on h6 "Show" at bounding box center [1066, 337] width 30 height 17
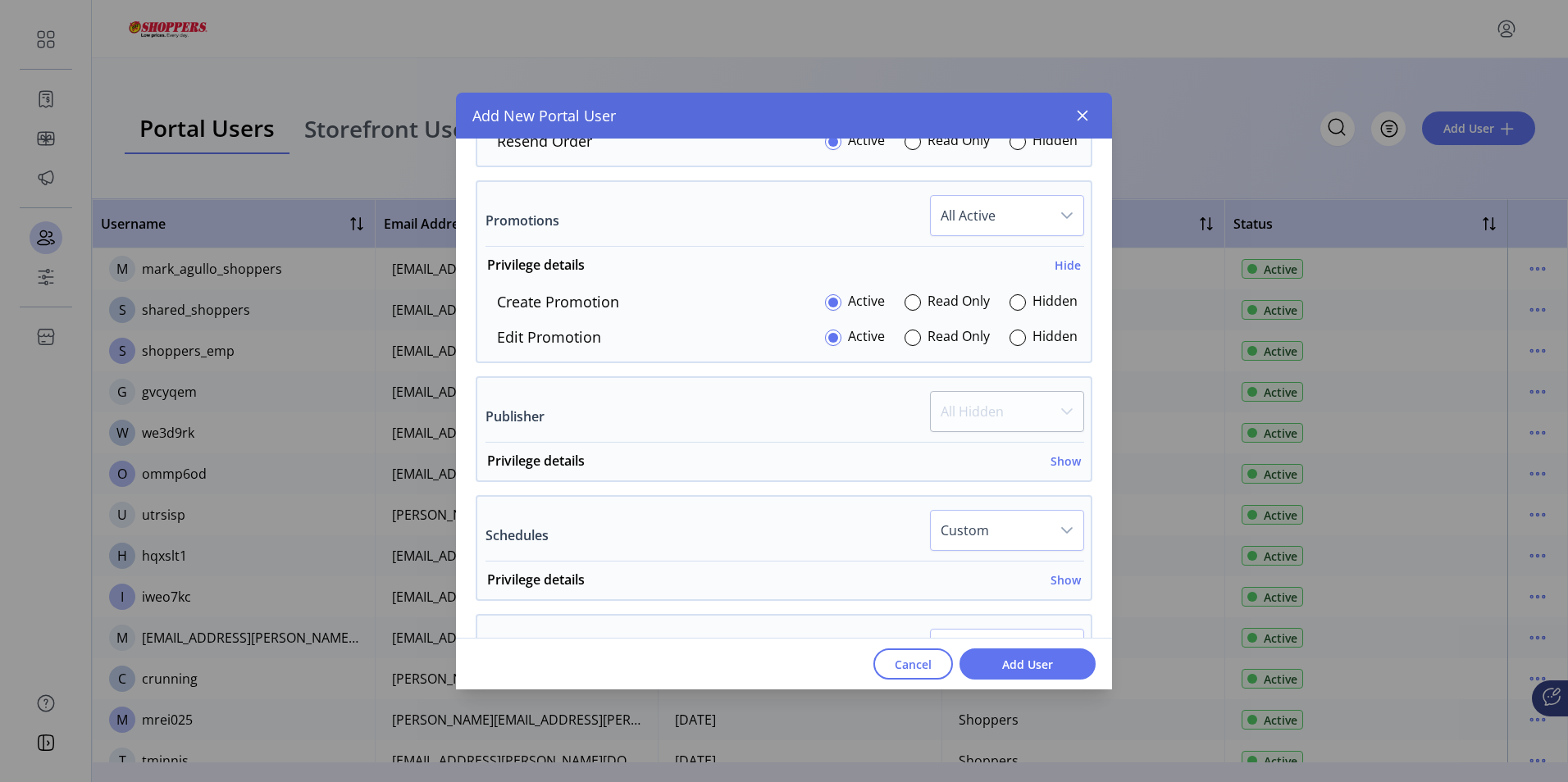
scroll to position [2136, 0]
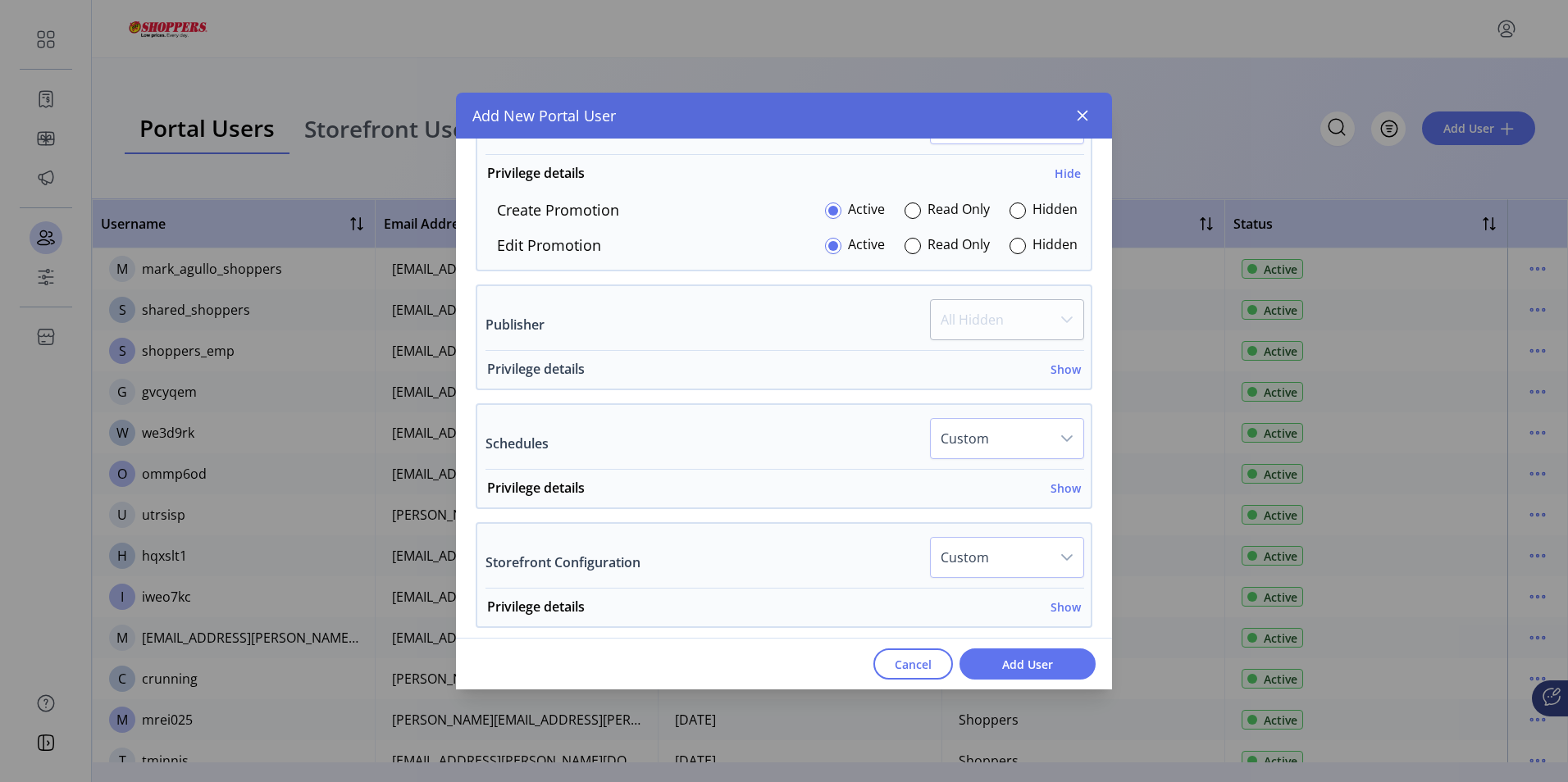
click at [1056, 369] on h6 "Show" at bounding box center [1066, 369] width 30 height 17
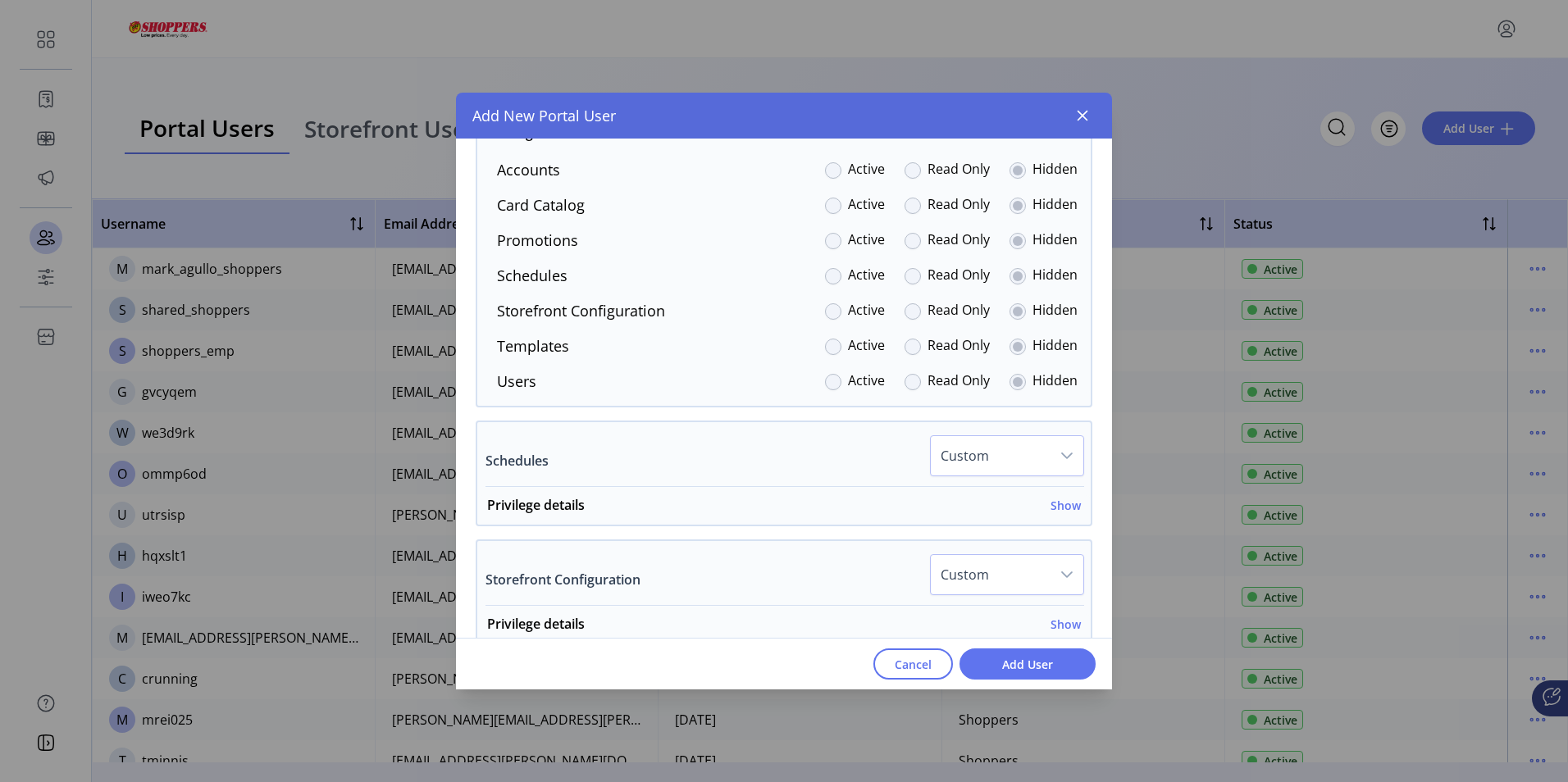
scroll to position [2464, 0]
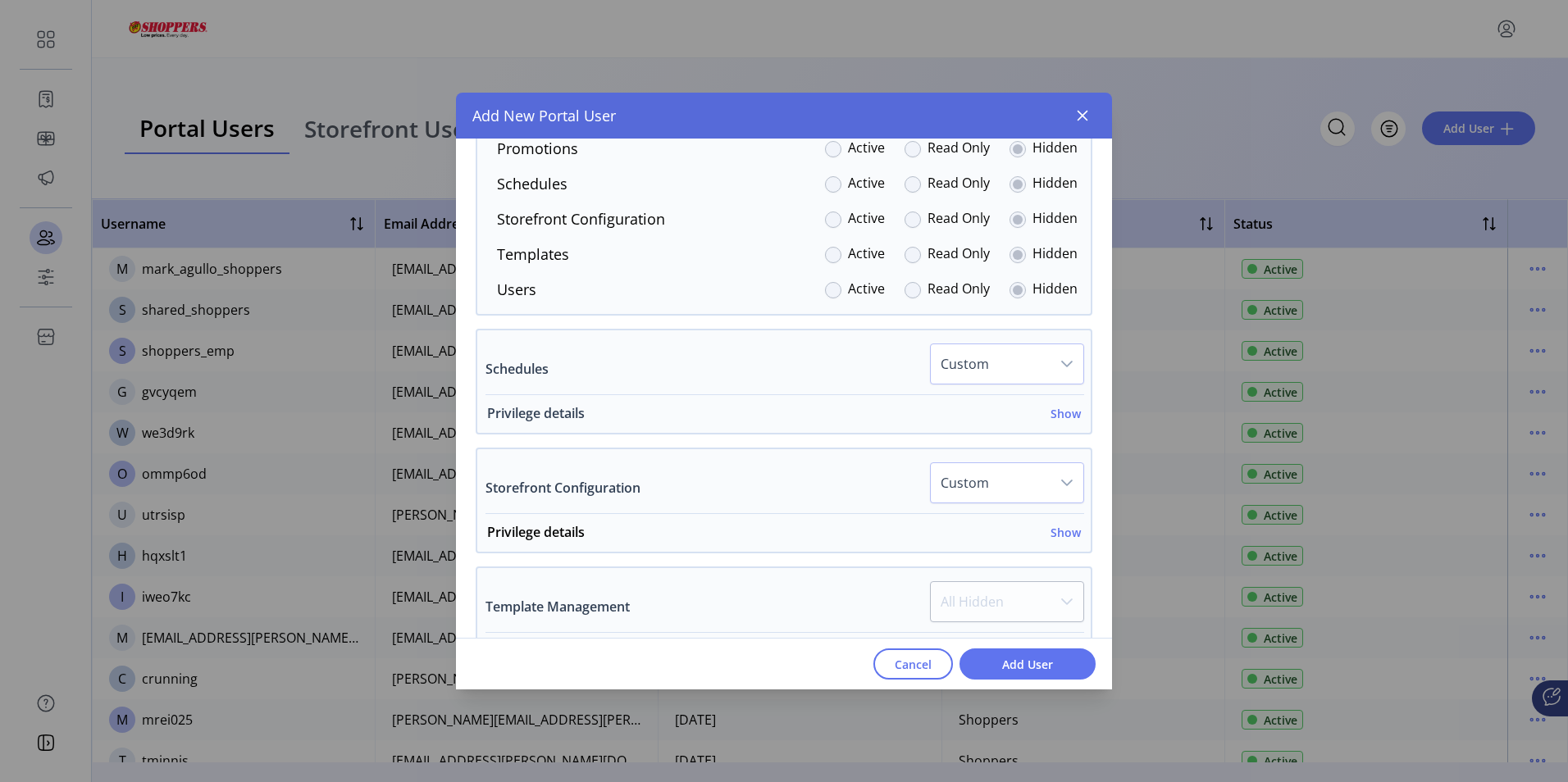
click at [1058, 415] on h6 "Show" at bounding box center [1066, 413] width 30 height 17
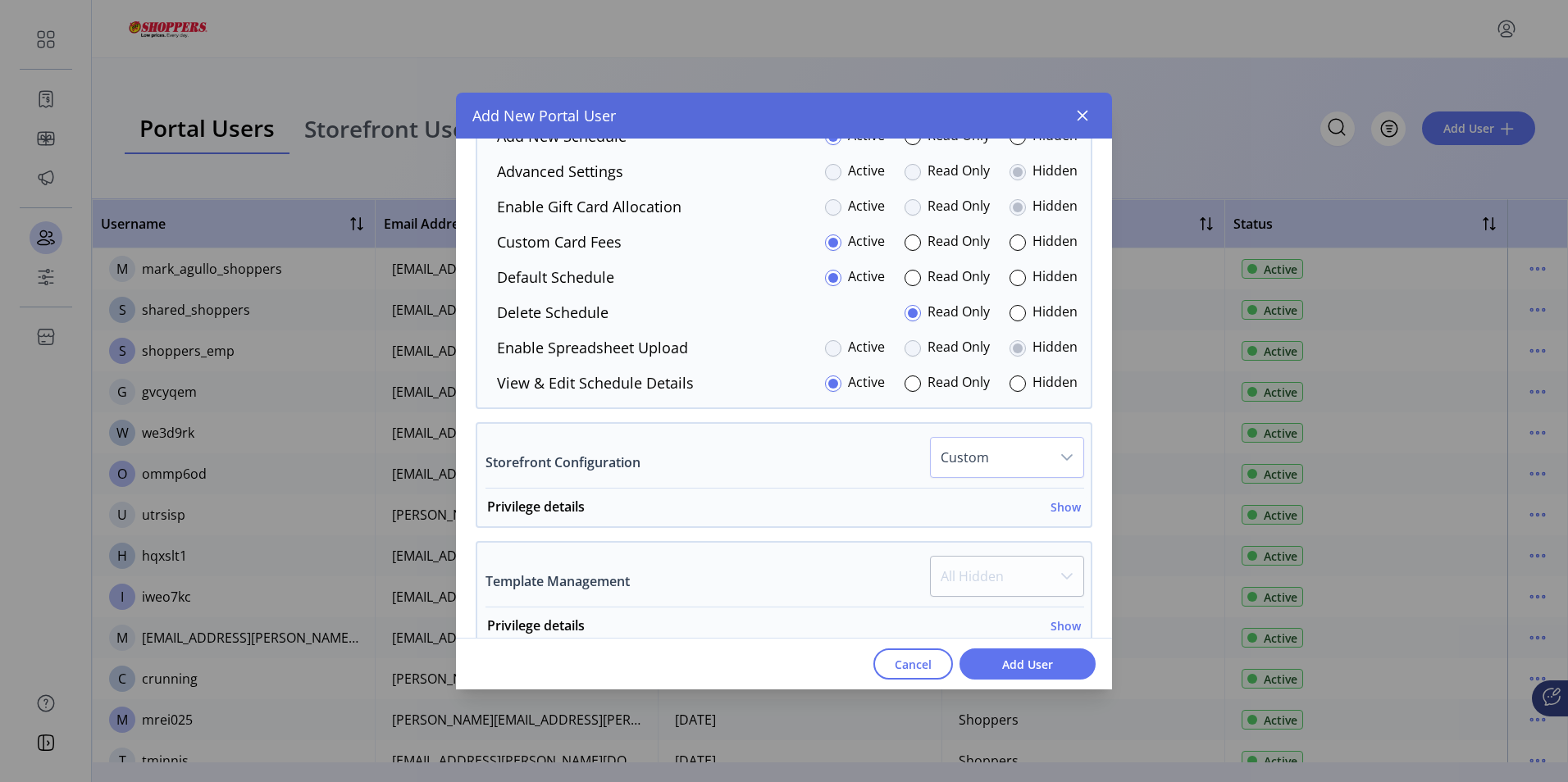
scroll to position [2874, 0]
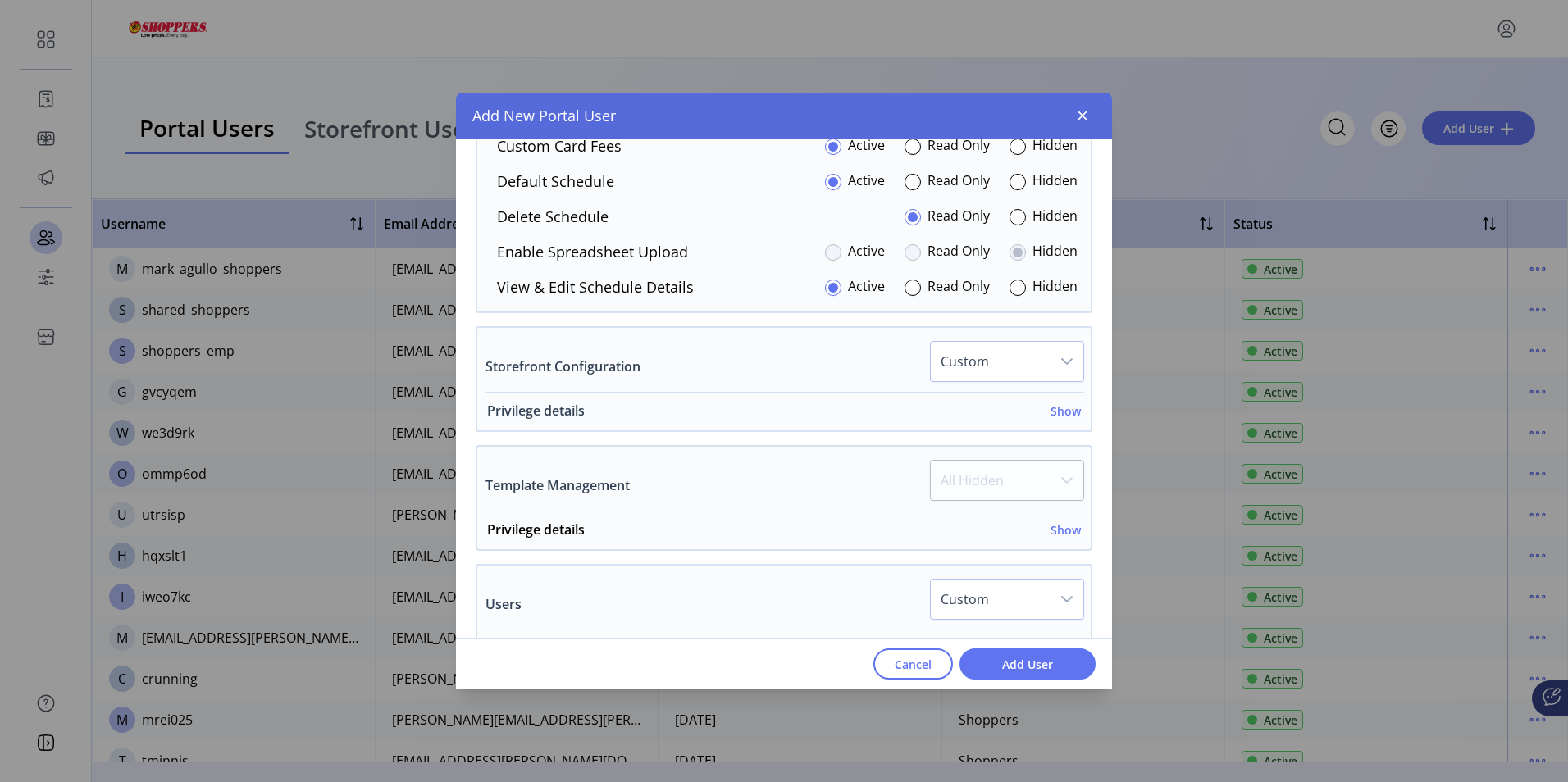
click at [1061, 408] on h6 "Show" at bounding box center [1066, 410] width 30 height 17
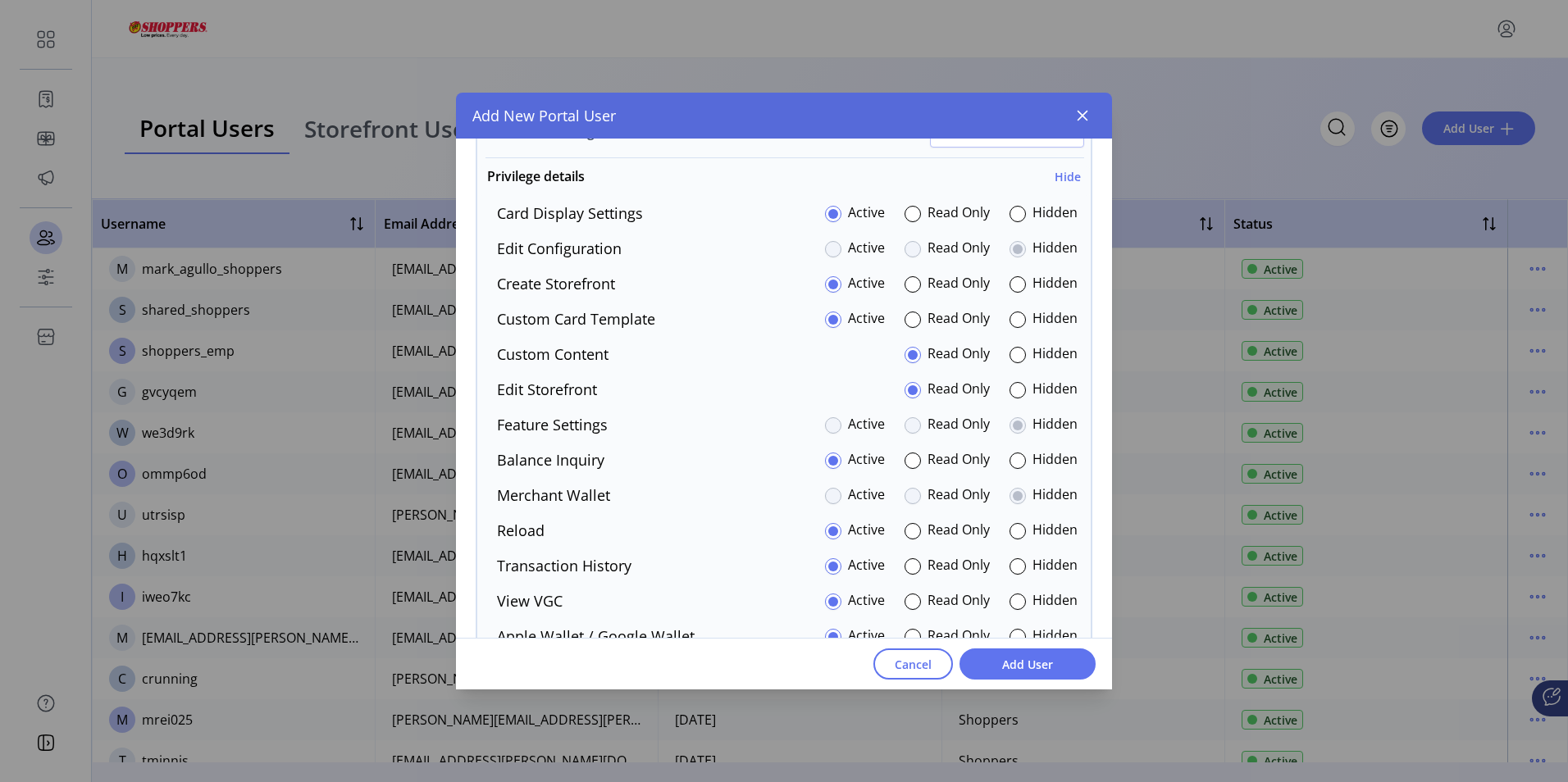
scroll to position [3120, 0]
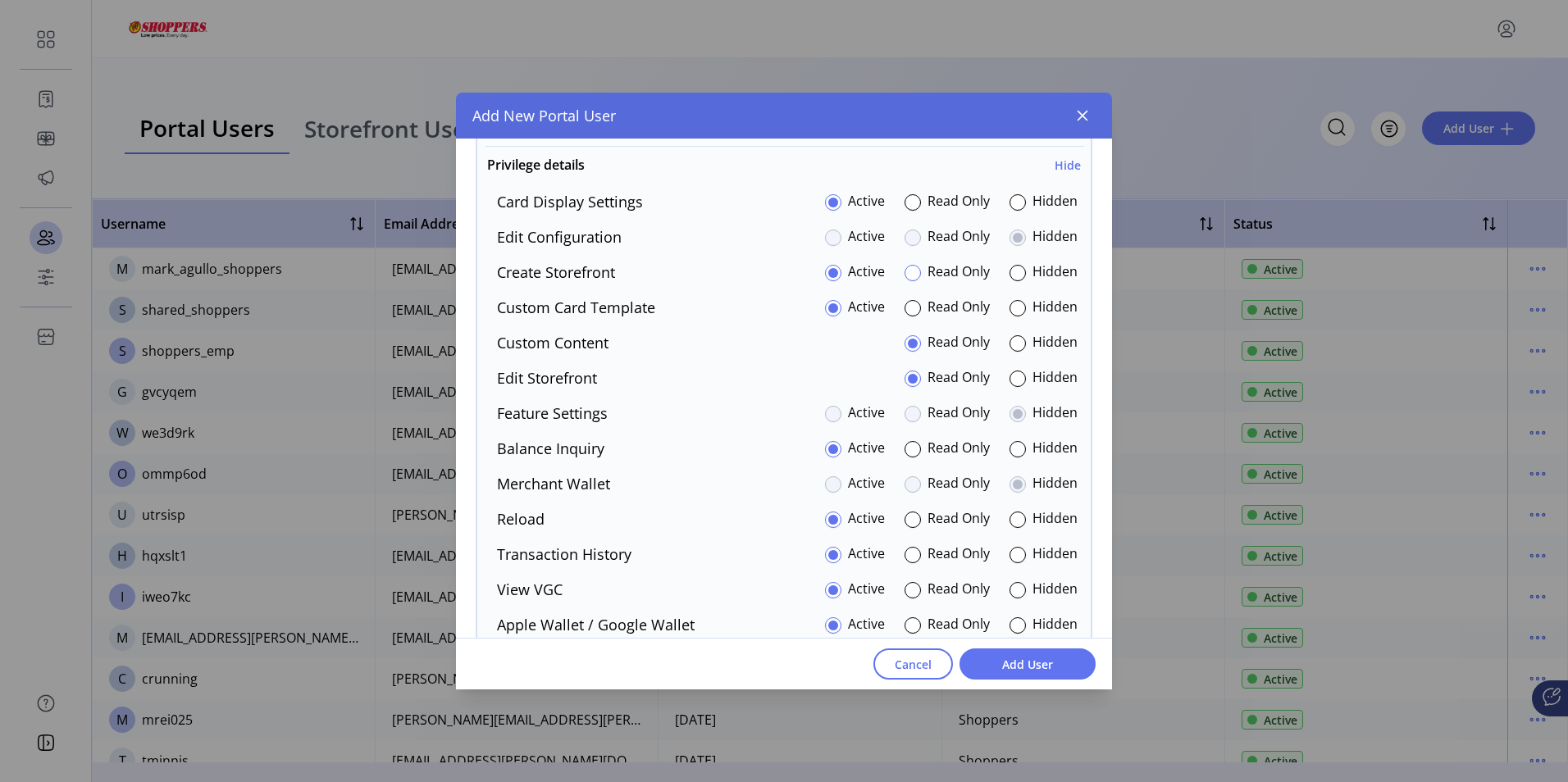
click at [905, 271] on div at bounding box center [913, 273] width 16 height 16
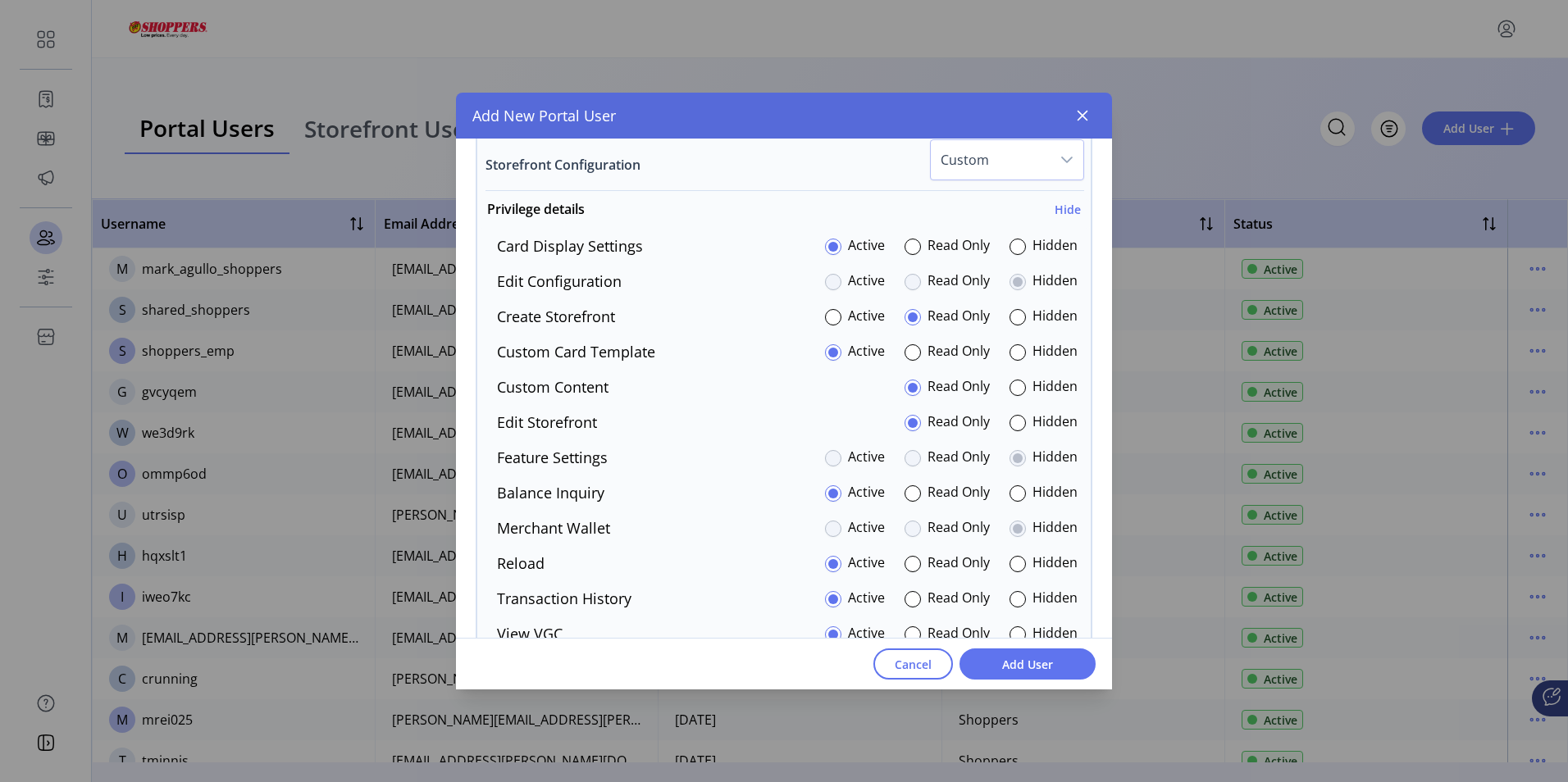
scroll to position [3037, 0]
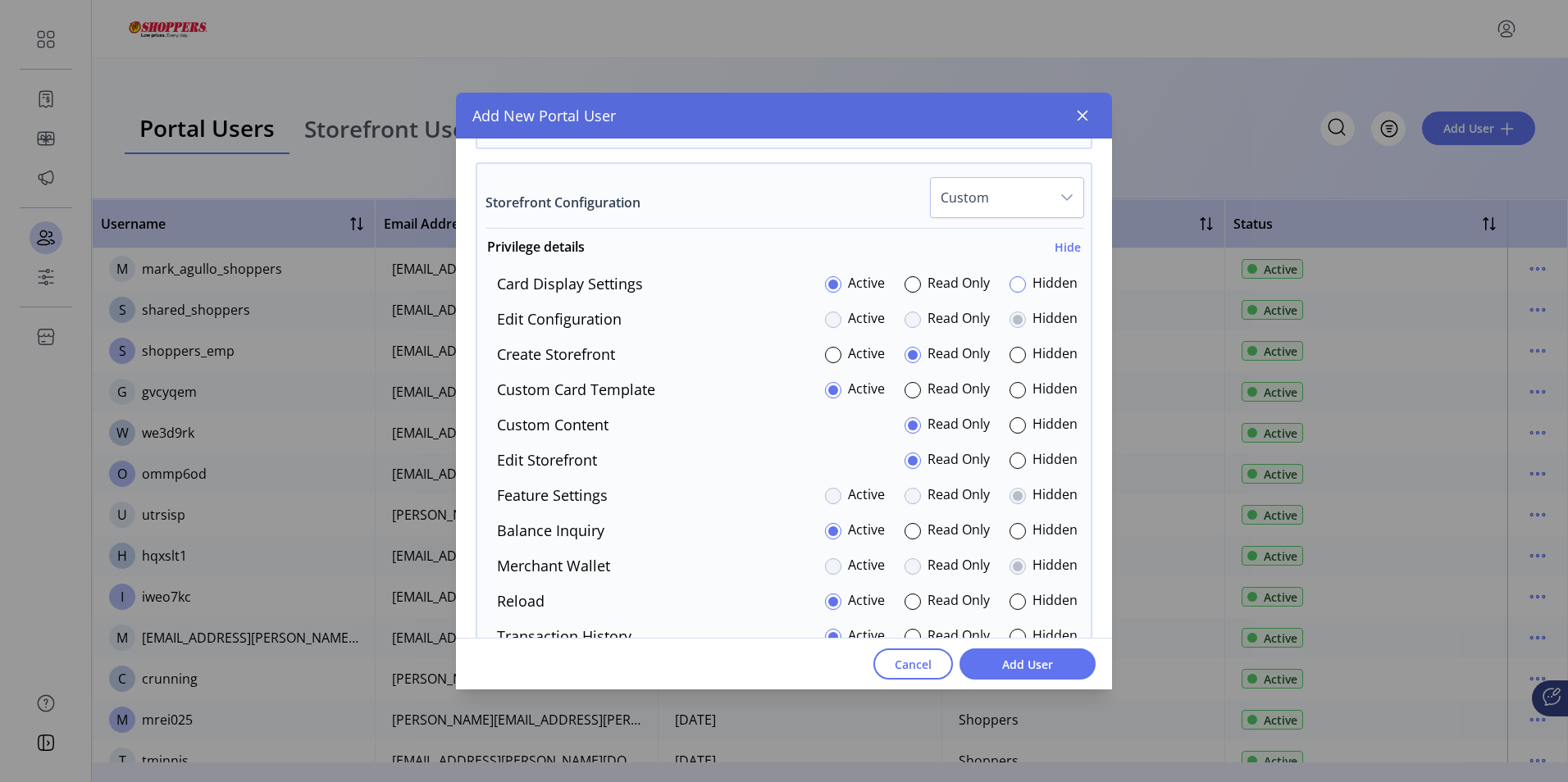
click at [1010, 281] on div at bounding box center [1017, 284] width 16 height 16
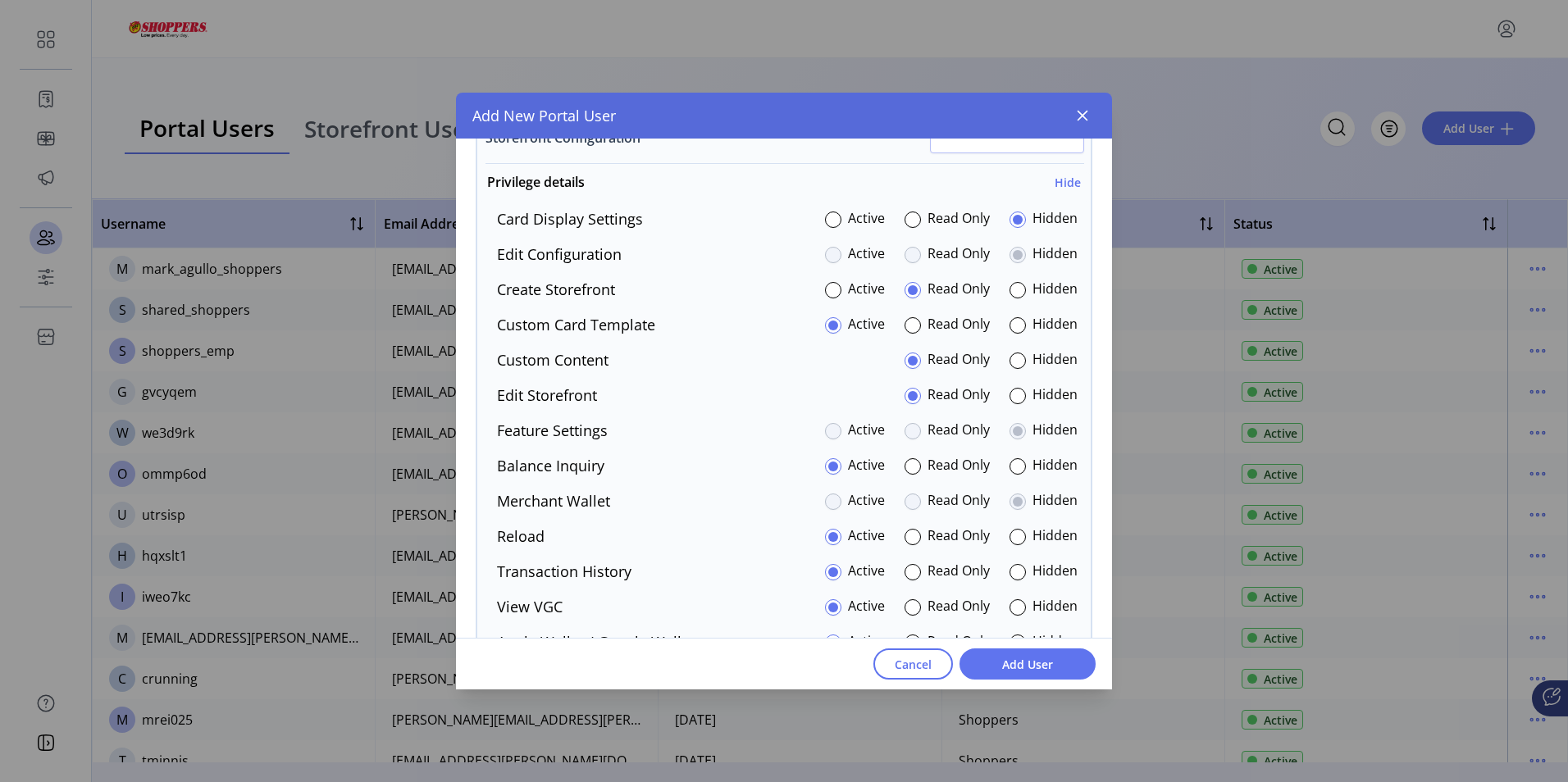
scroll to position [3202, 0]
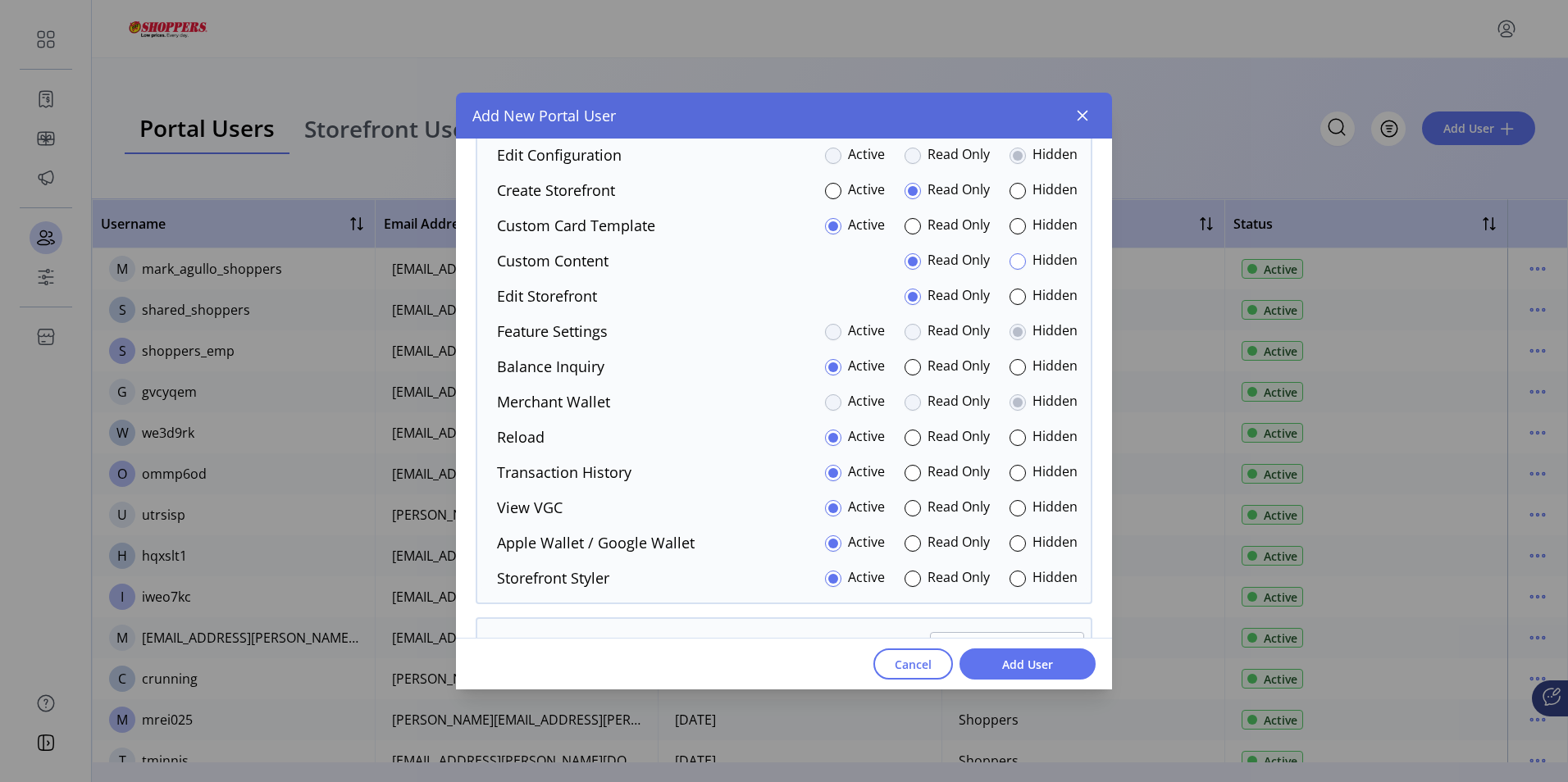
click at [1014, 266] on div at bounding box center [1017, 261] width 16 height 16
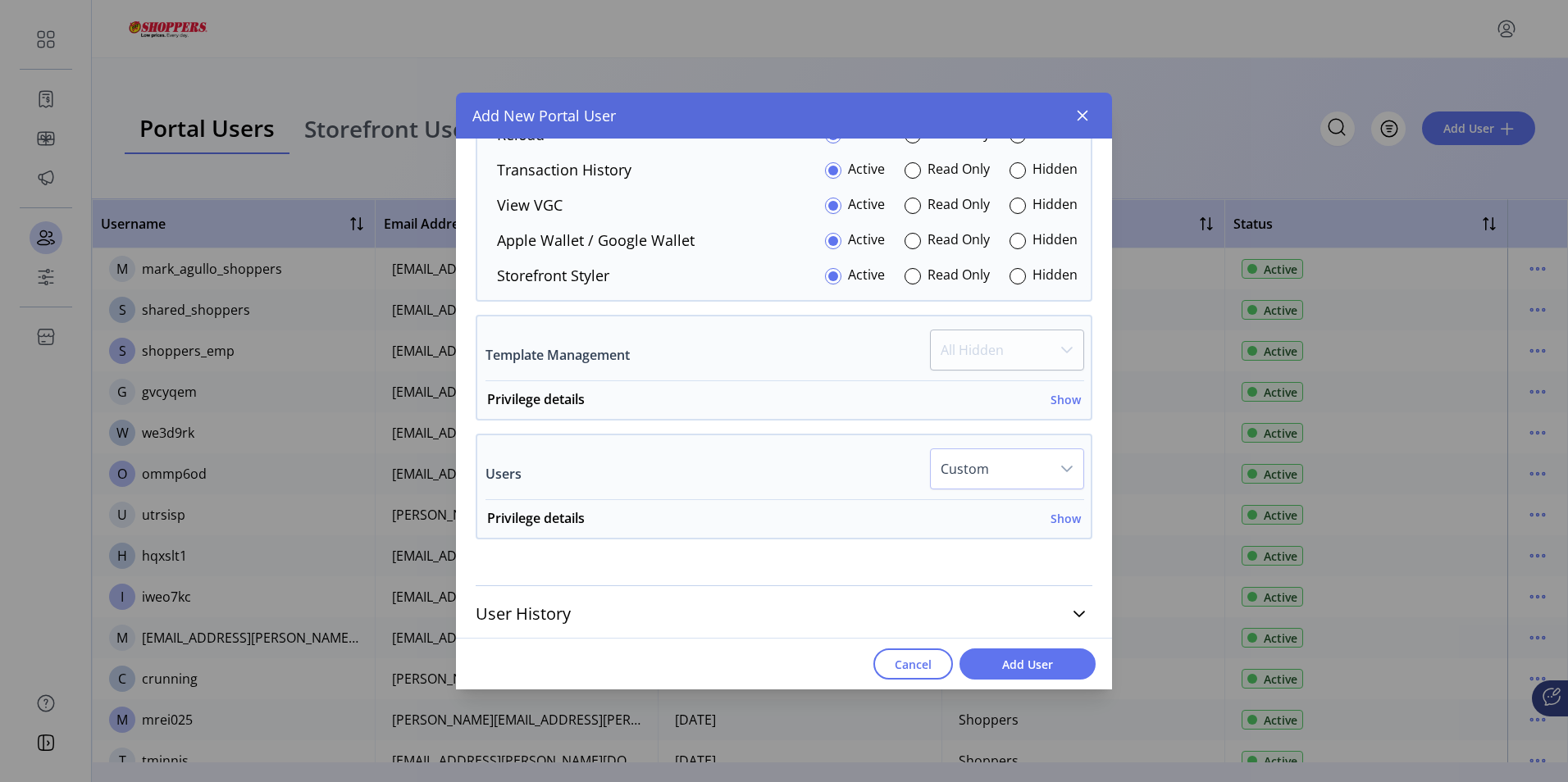
scroll to position [3510, 0]
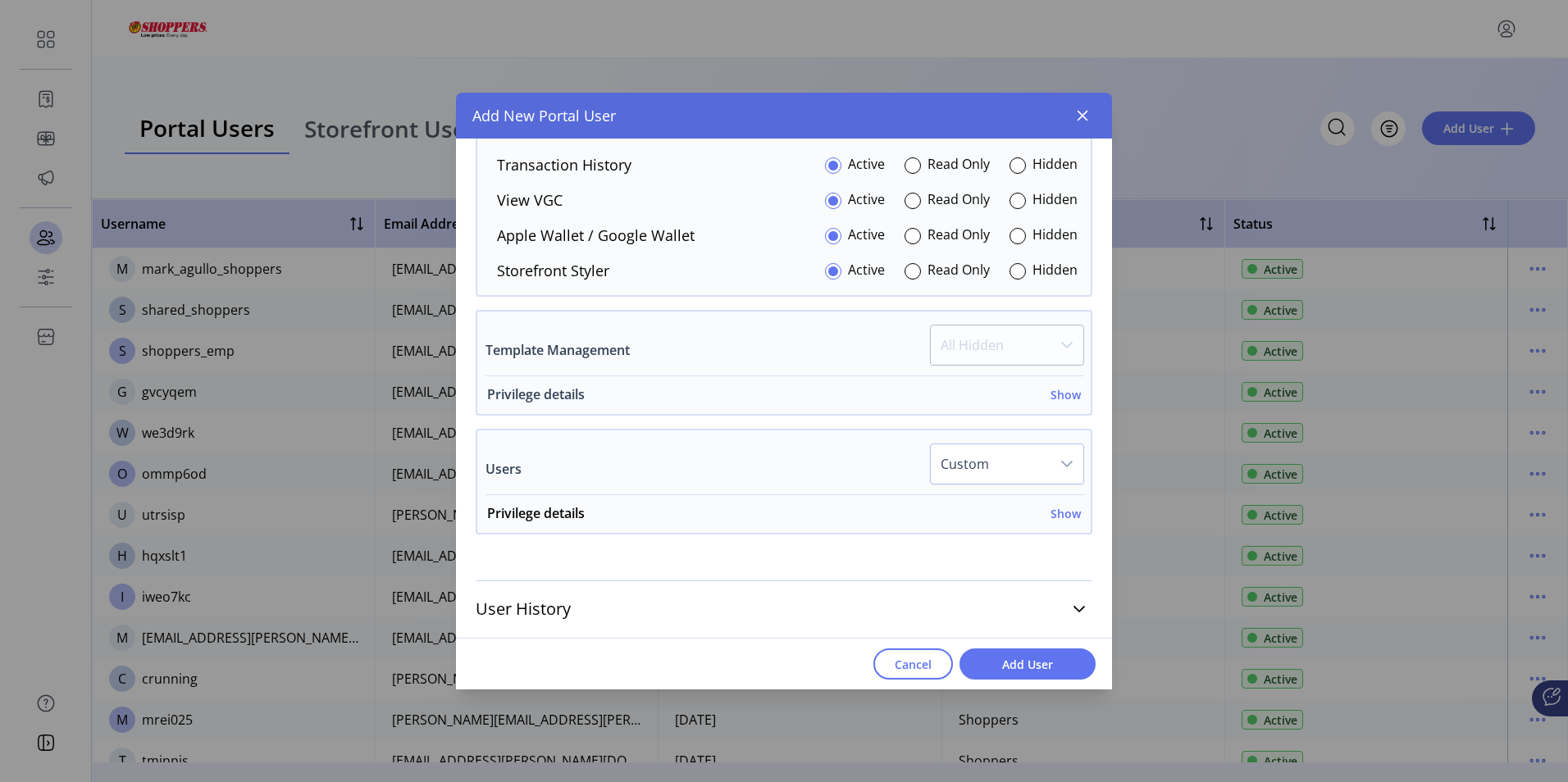
click at [1061, 396] on h6 "Show" at bounding box center [1066, 394] width 30 height 17
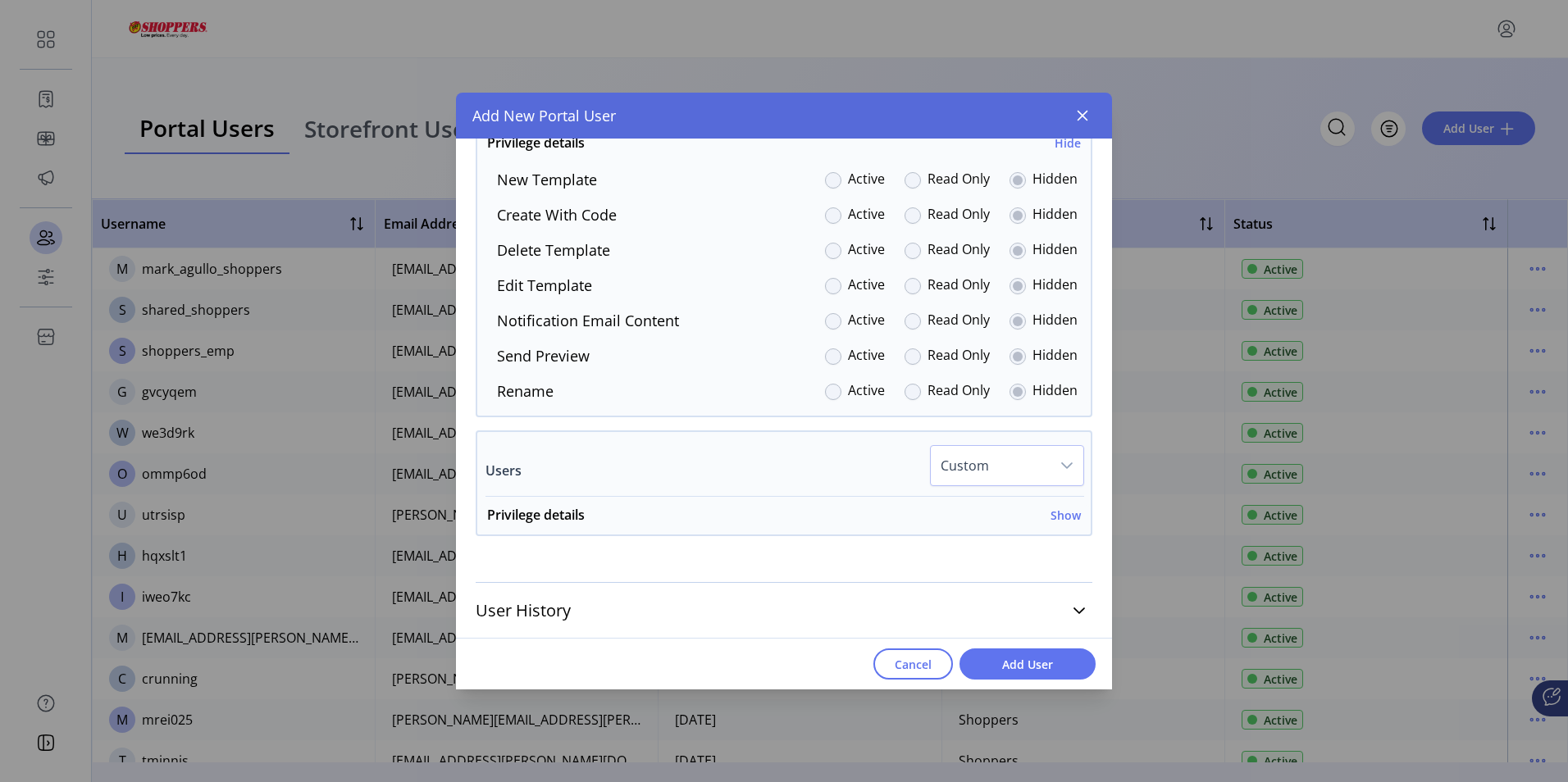
scroll to position [3763, 0]
click at [1061, 513] on h6 "Show" at bounding box center [1066, 513] width 30 height 17
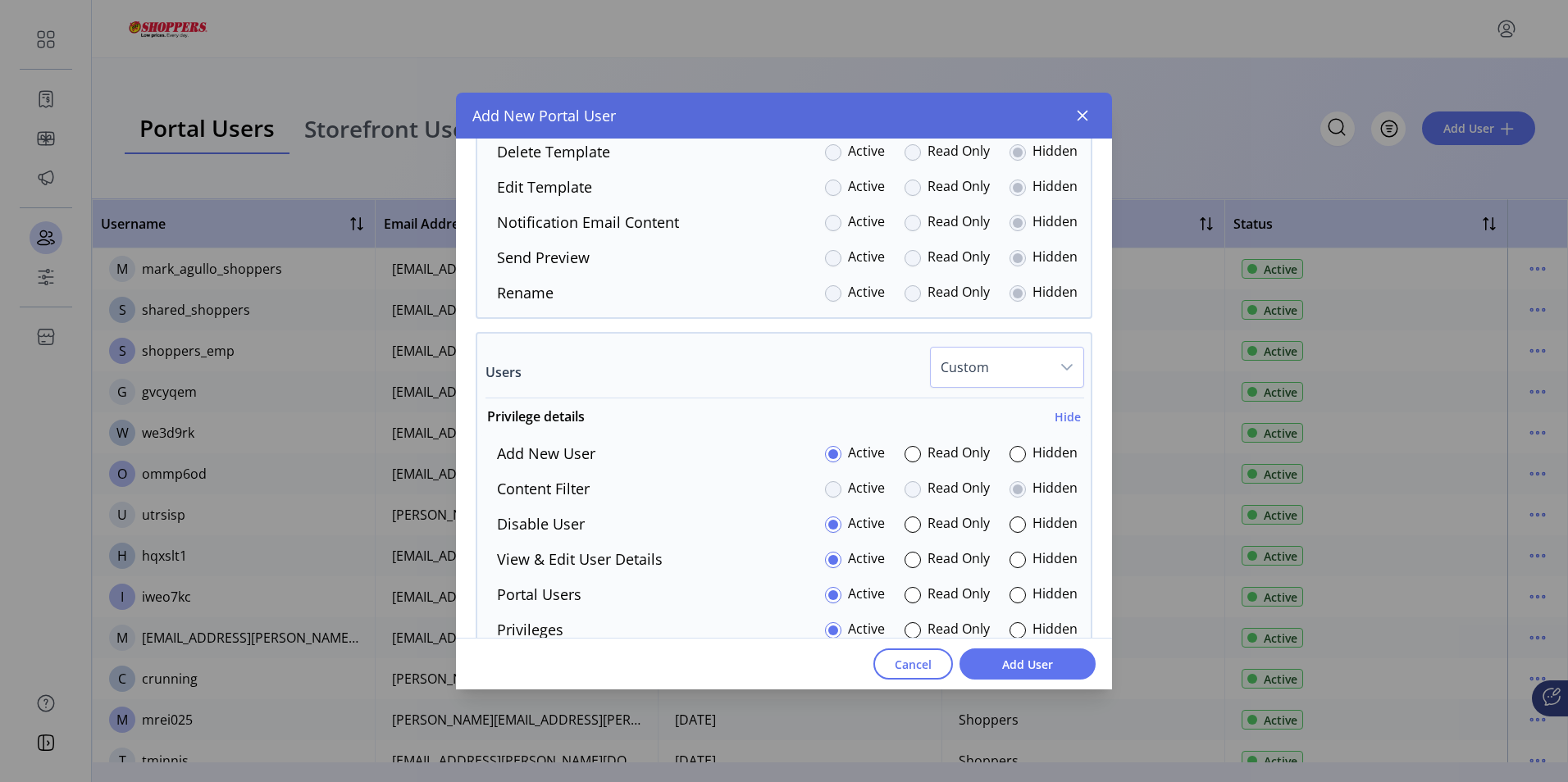
scroll to position [4009, 0]
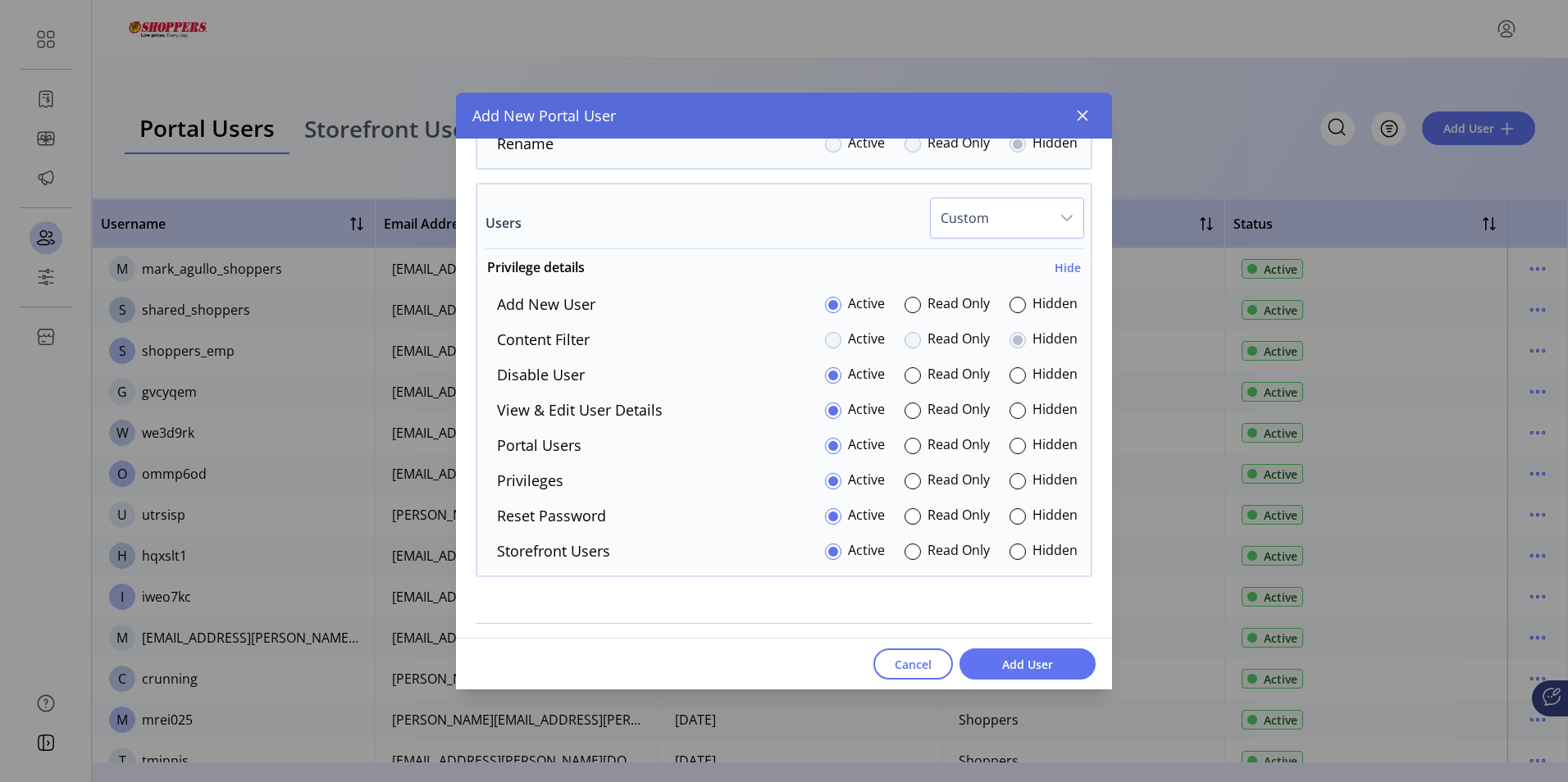
drag, startPoint x: 1009, startPoint y: 547, endPoint x: 1098, endPoint y: 519, distance: 93.3
click at [1009, 549] on div at bounding box center [1017, 552] width 16 height 16
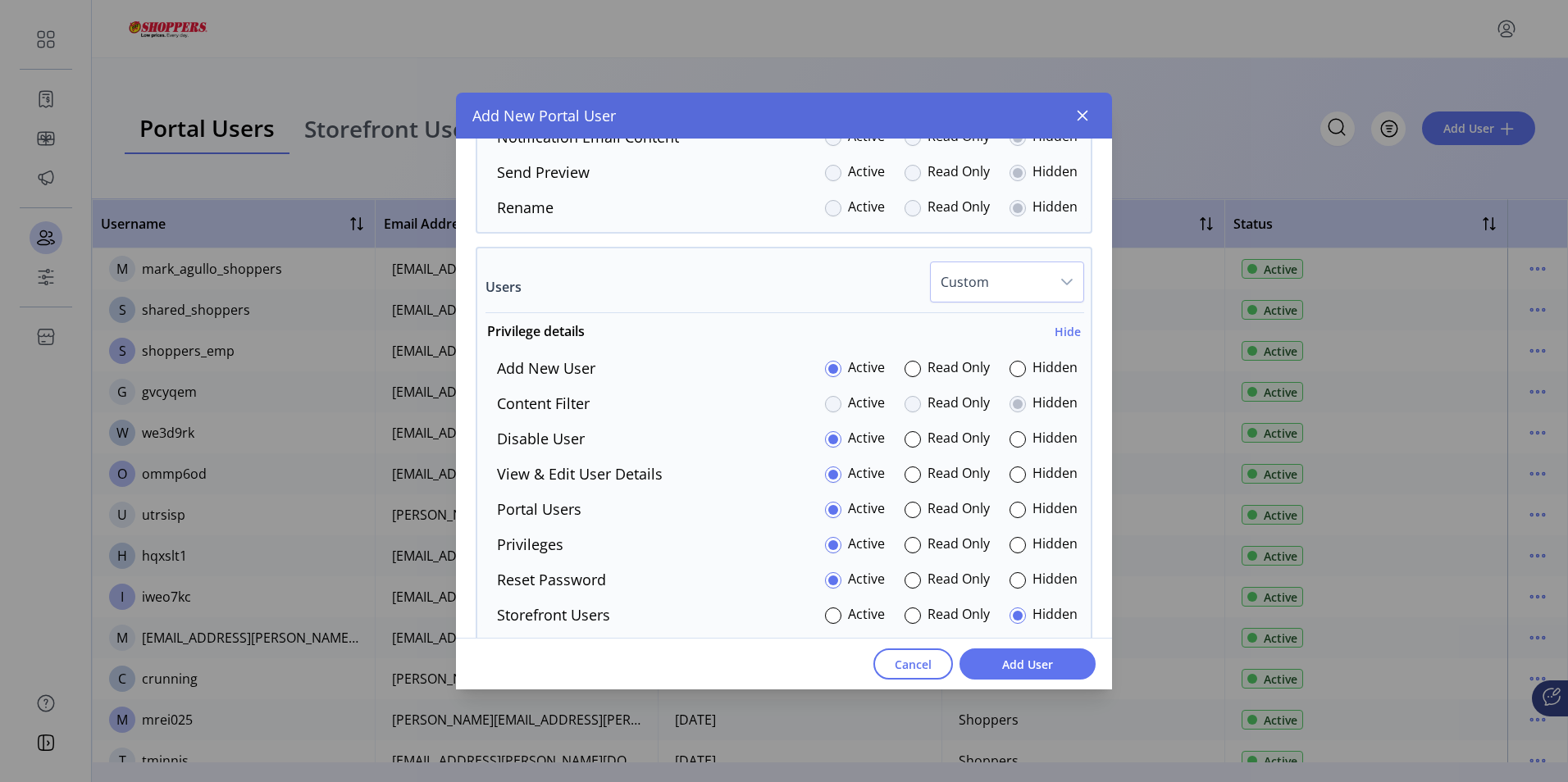
scroll to position [4051, 0]
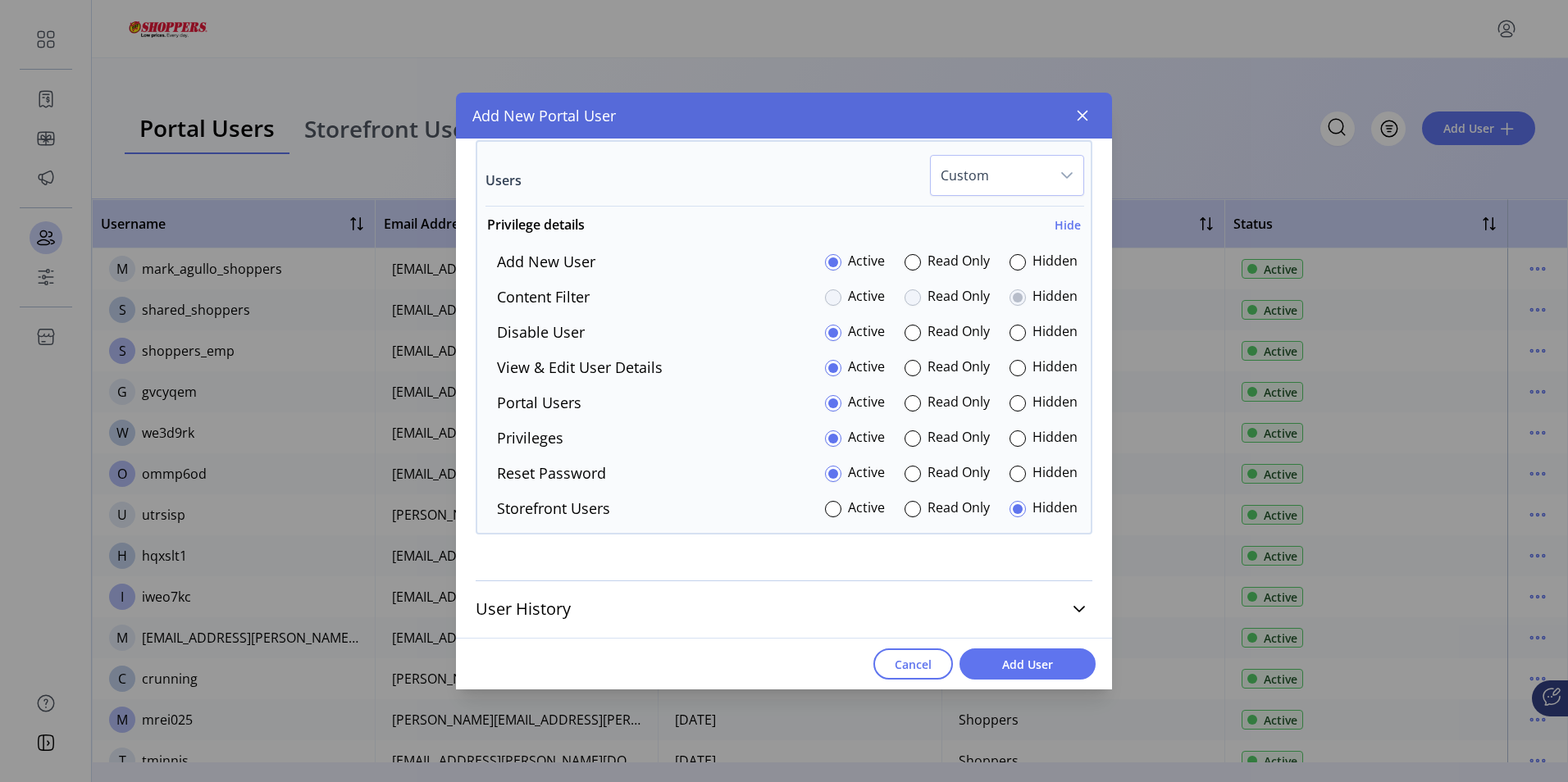
drag, startPoint x: 1045, startPoint y: 666, endPoint x: 1035, endPoint y: 423, distance: 243.2
click at [1045, 666] on span "Add User" at bounding box center [1028, 664] width 94 height 17
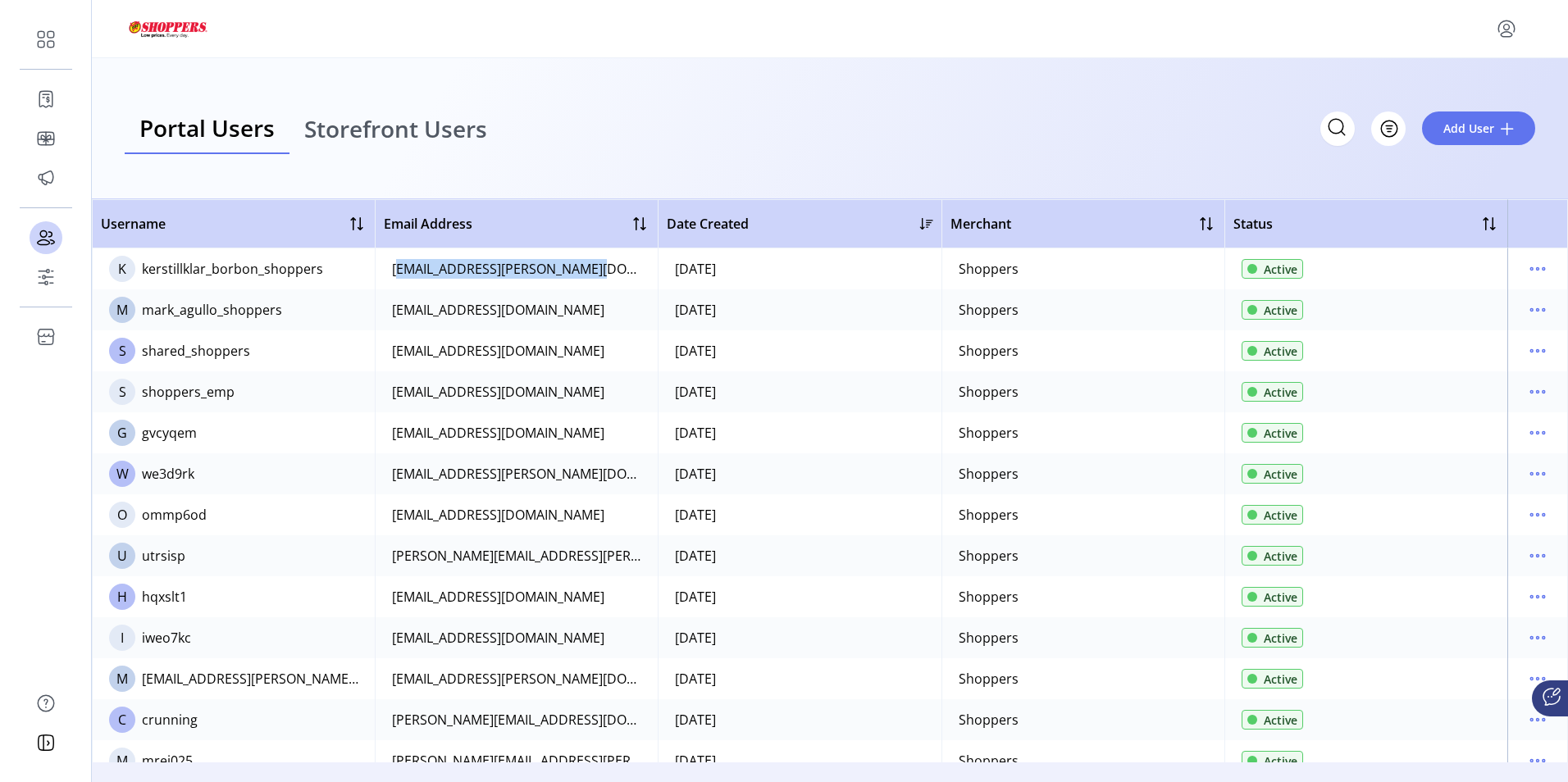
drag, startPoint x: 588, startPoint y: 264, endPoint x: 389, endPoint y: 271, distance: 199.1
click at [389, 271] on td "[EMAIL_ADDRESS][PERSON_NAME][DOMAIN_NAME]" at bounding box center [516, 268] width 283 height 41
copy div "[EMAIL_ADDRESS][PERSON_NAME][DOMAIN_NAME]"
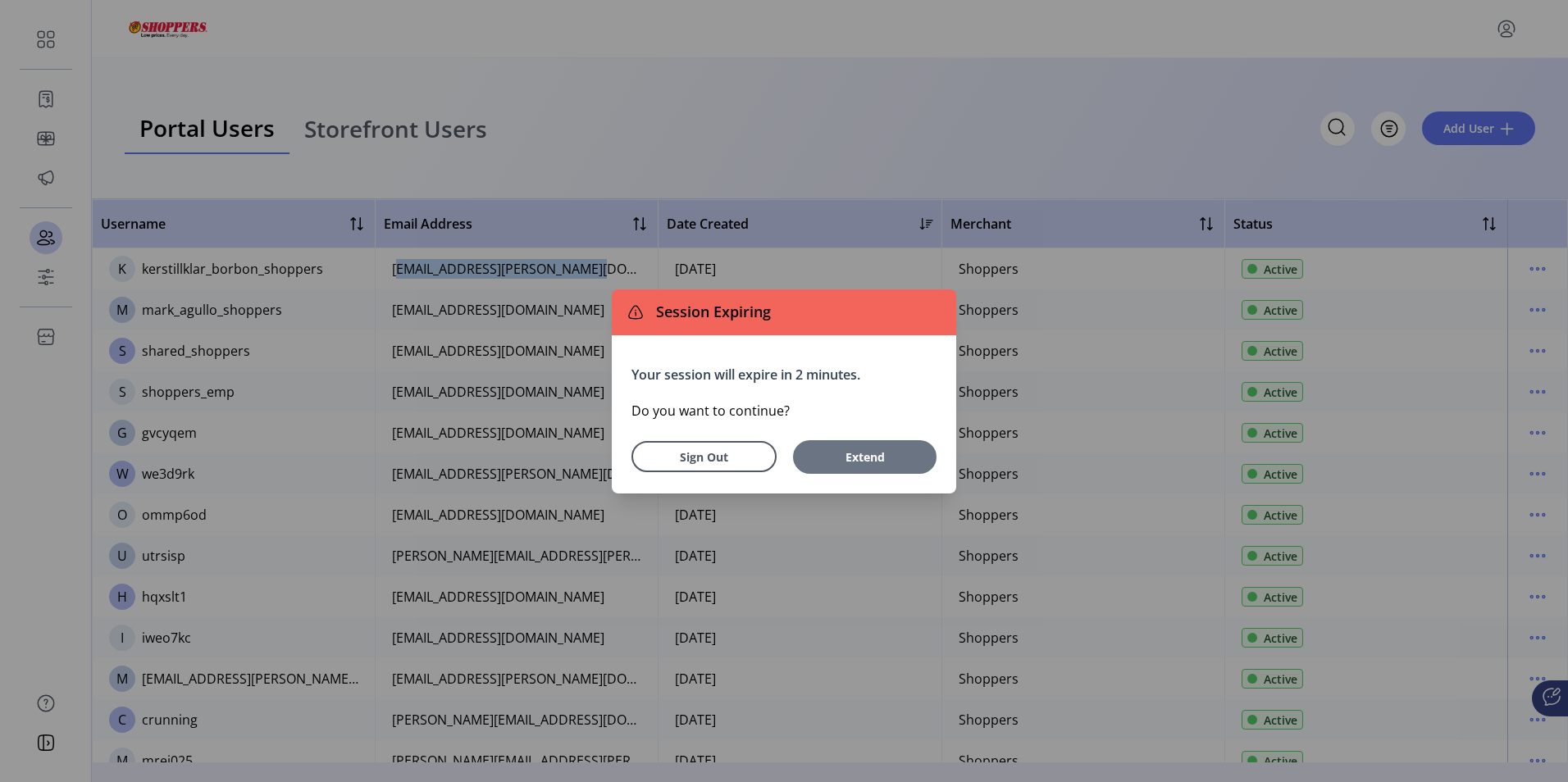
click at [875, 469] on button "Extend" at bounding box center [865, 457] width 143 height 34
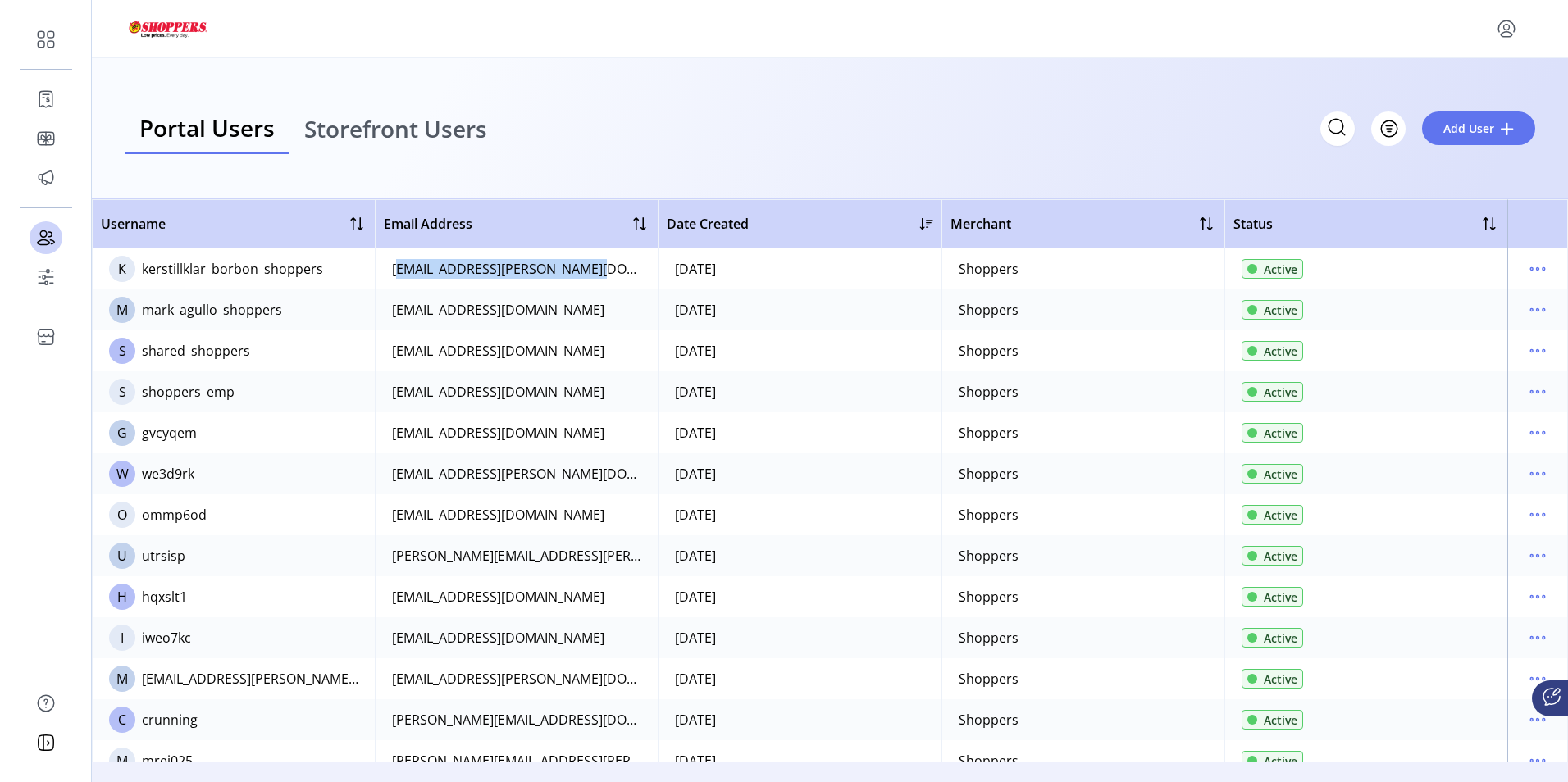
scroll to position [82, 0]
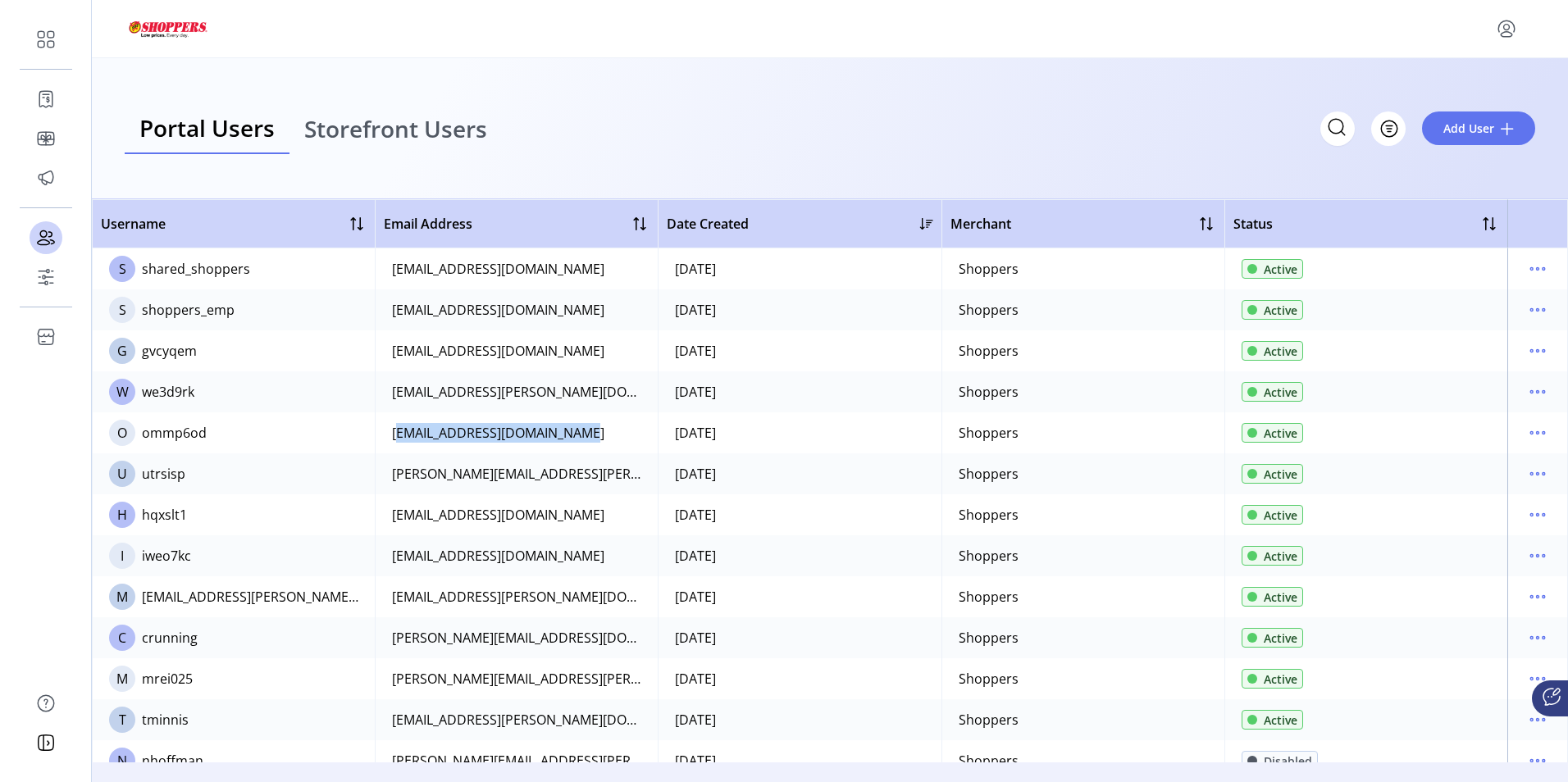
drag, startPoint x: 565, startPoint y: 437, endPoint x: 384, endPoint y: 436, distance: 181.0
click at [384, 436] on td "[EMAIL_ADDRESS][DOMAIN_NAME]" at bounding box center [516, 432] width 283 height 41
copy div "[EMAIL_ADDRESS][DOMAIN_NAME]"
click at [1473, 125] on span "Add User" at bounding box center [1468, 128] width 51 height 17
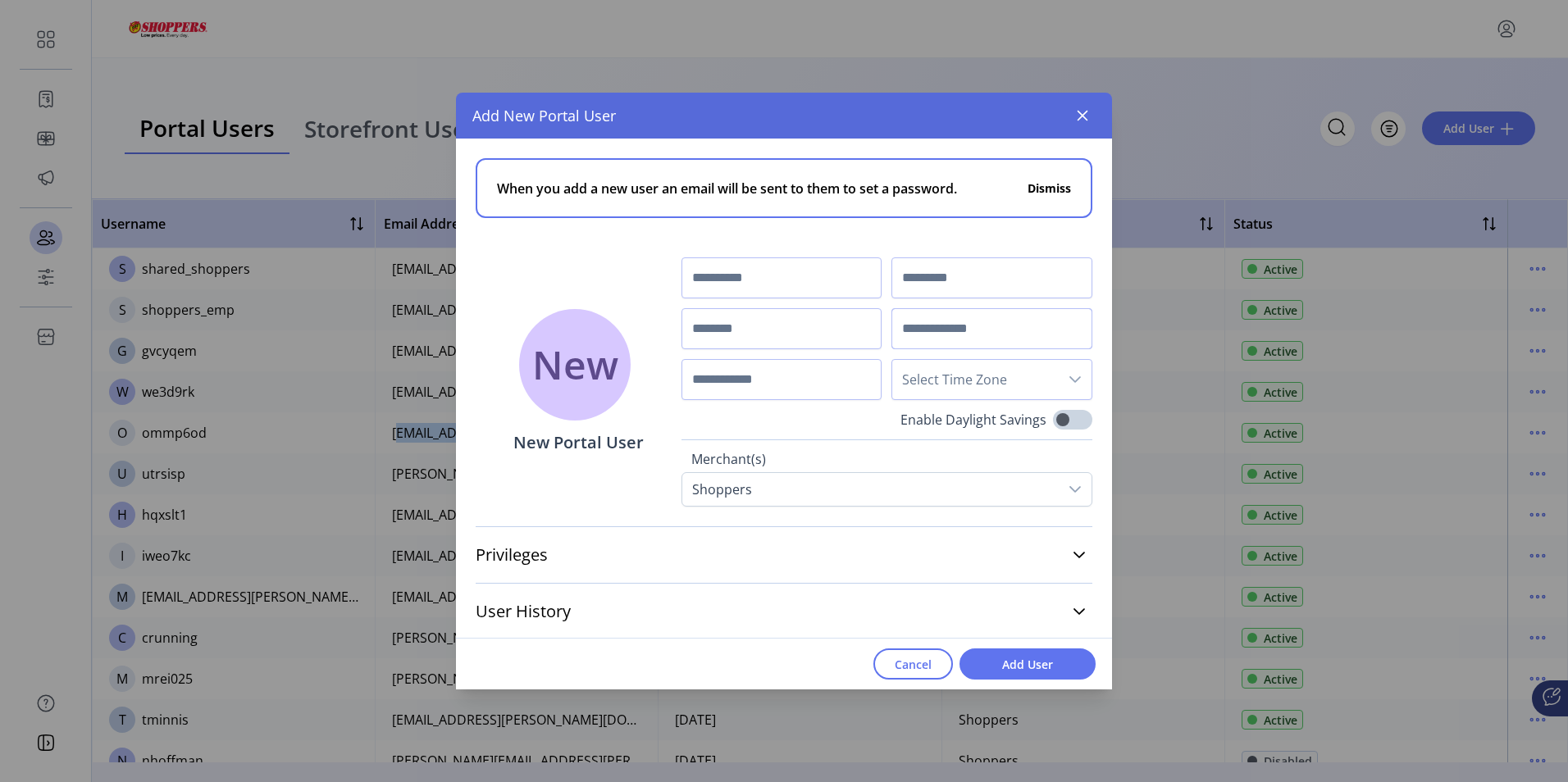
click at [939, 327] on input "text" at bounding box center [992, 329] width 201 height 41
paste input "**********"
drag, startPoint x: 926, startPoint y: 328, endPoint x: 898, endPoint y: 328, distance: 28.0
click at [898, 328] on input "**********" at bounding box center [992, 329] width 201 height 41
type input "**********"
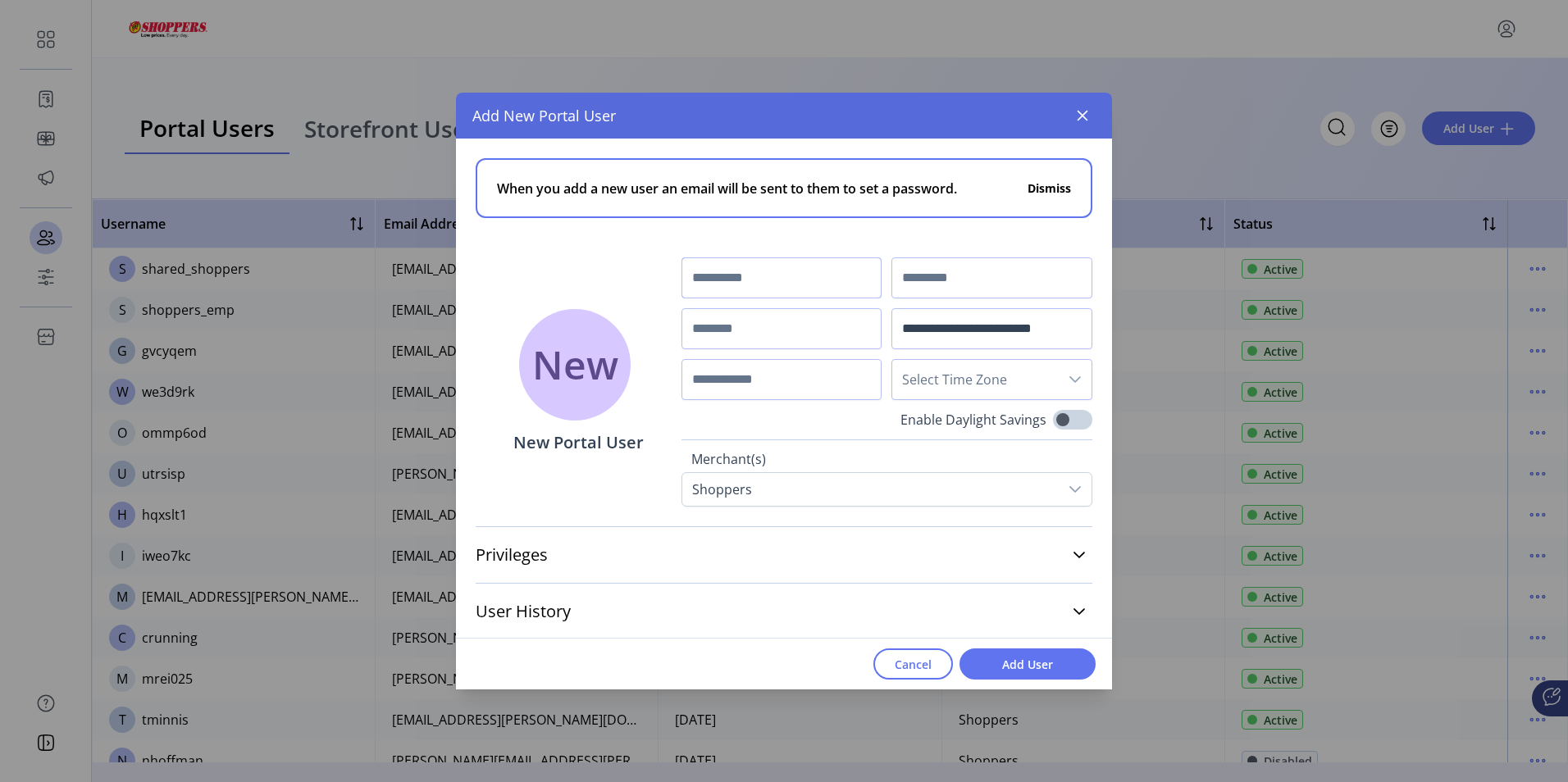
click at [748, 278] on input "text" at bounding box center [782, 278] width 201 height 41
paste input "*****"
type input "*****"
drag, startPoint x: 993, startPoint y: 330, endPoint x: 930, endPoint y: 327, distance: 63.1
click at [930, 327] on input "**********" at bounding box center [992, 329] width 201 height 41
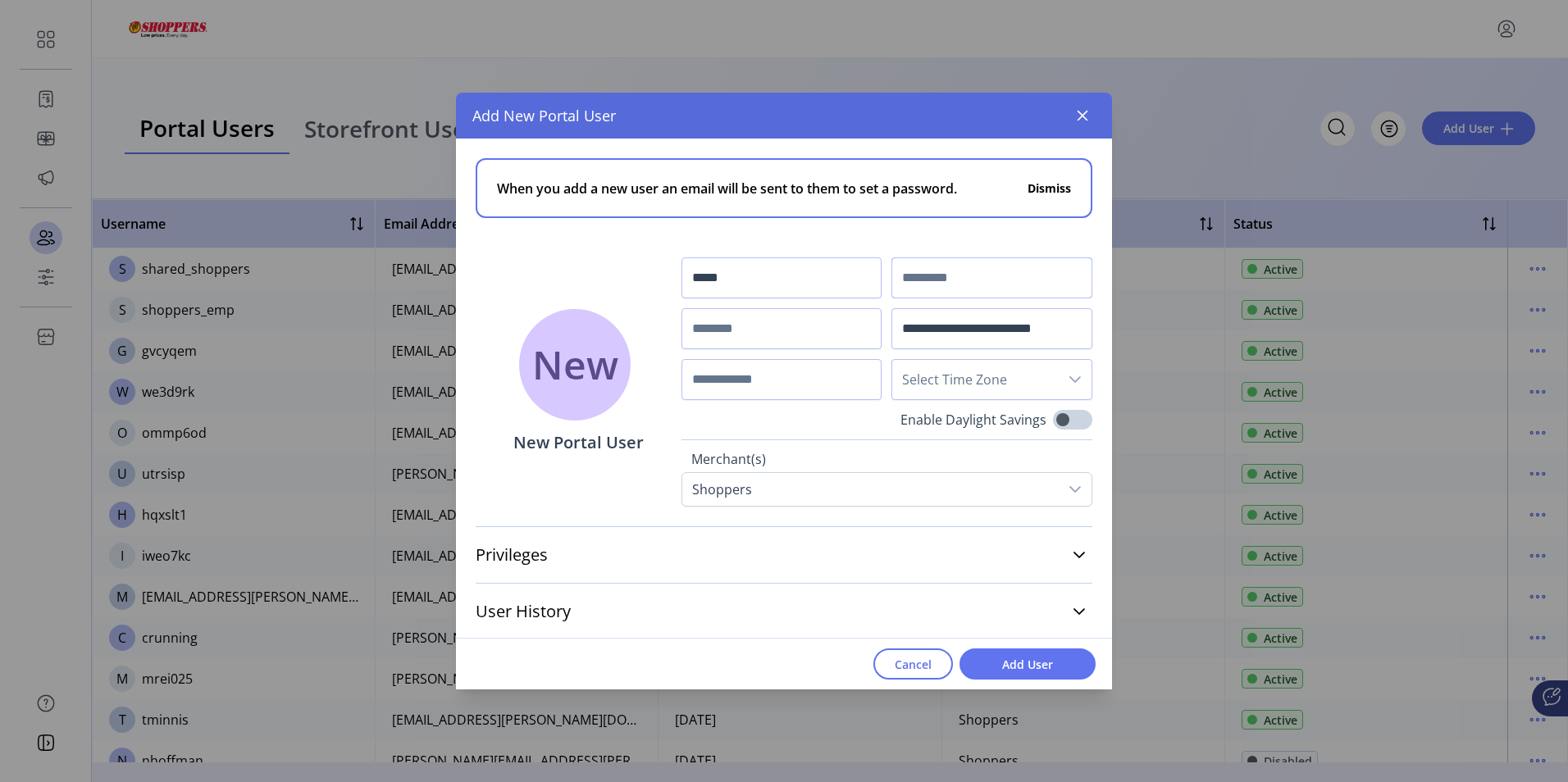
click at [936, 276] on input "text" at bounding box center [992, 278] width 201 height 41
paste input "**********"
type input "**********"
click at [1085, 387] on div "**********" at bounding box center [784, 323] width 656 height 369
click at [1070, 381] on icon "dropdown trigger" at bounding box center [1075, 380] width 13 height 13
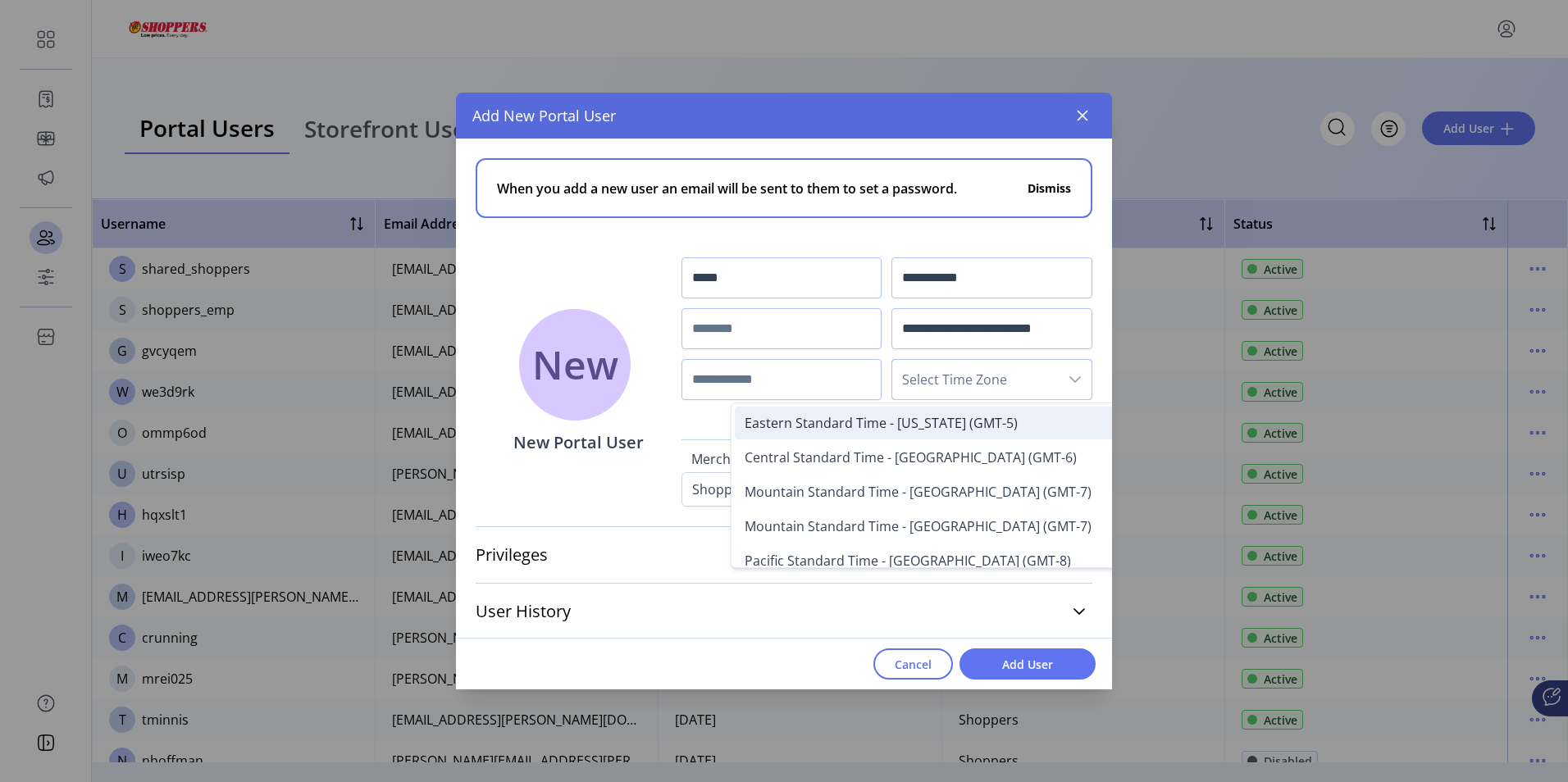
click at [900, 423] on span "Eastern Standard Time - [US_STATE] (GMT-5)" at bounding box center [882, 423] width 273 height 18
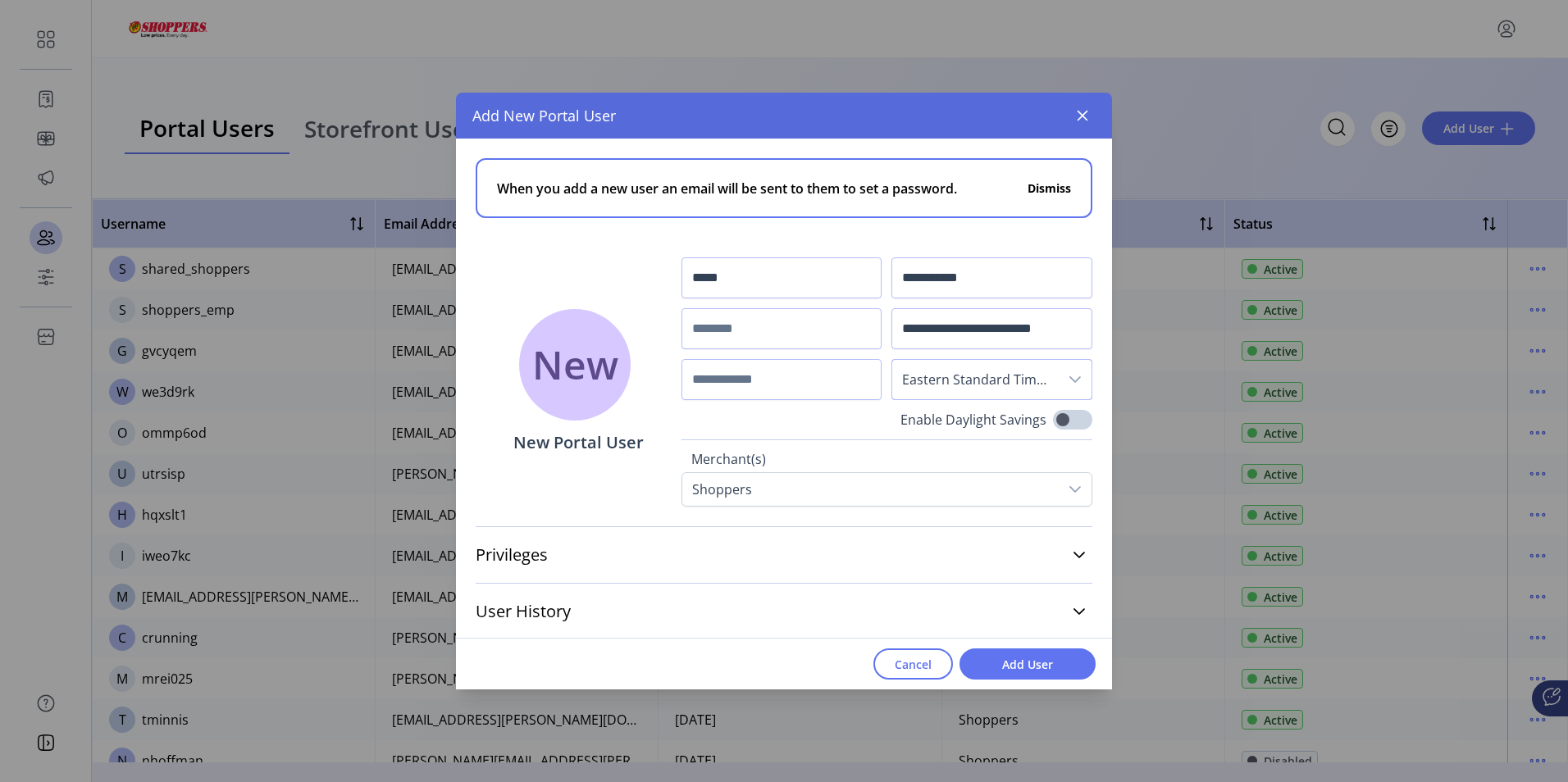
scroll to position [2, 0]
click at [1073, 555] on icon at bounding box center [1079, 552] width 13 height 13
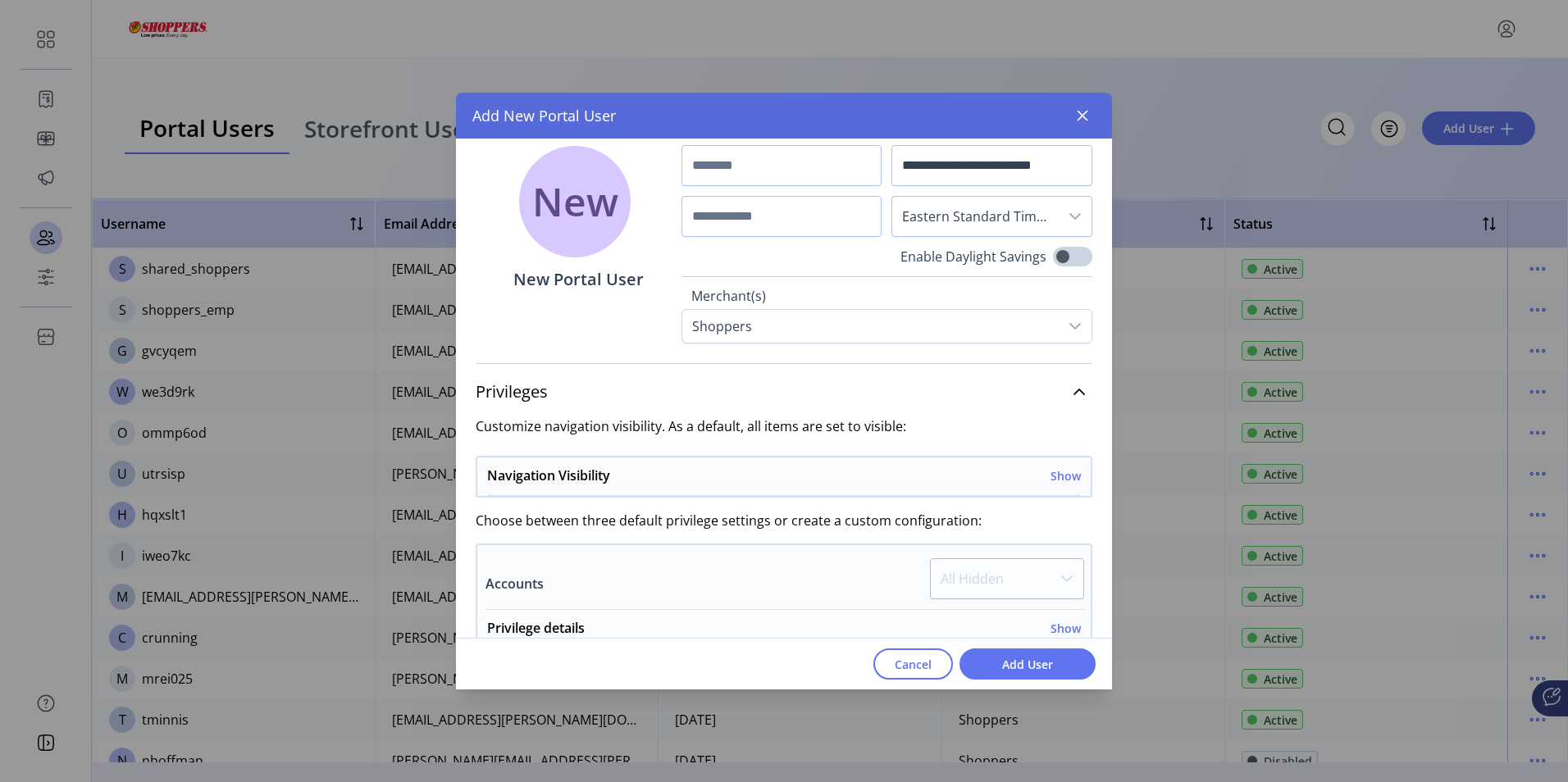
scroll to position [331, 0]
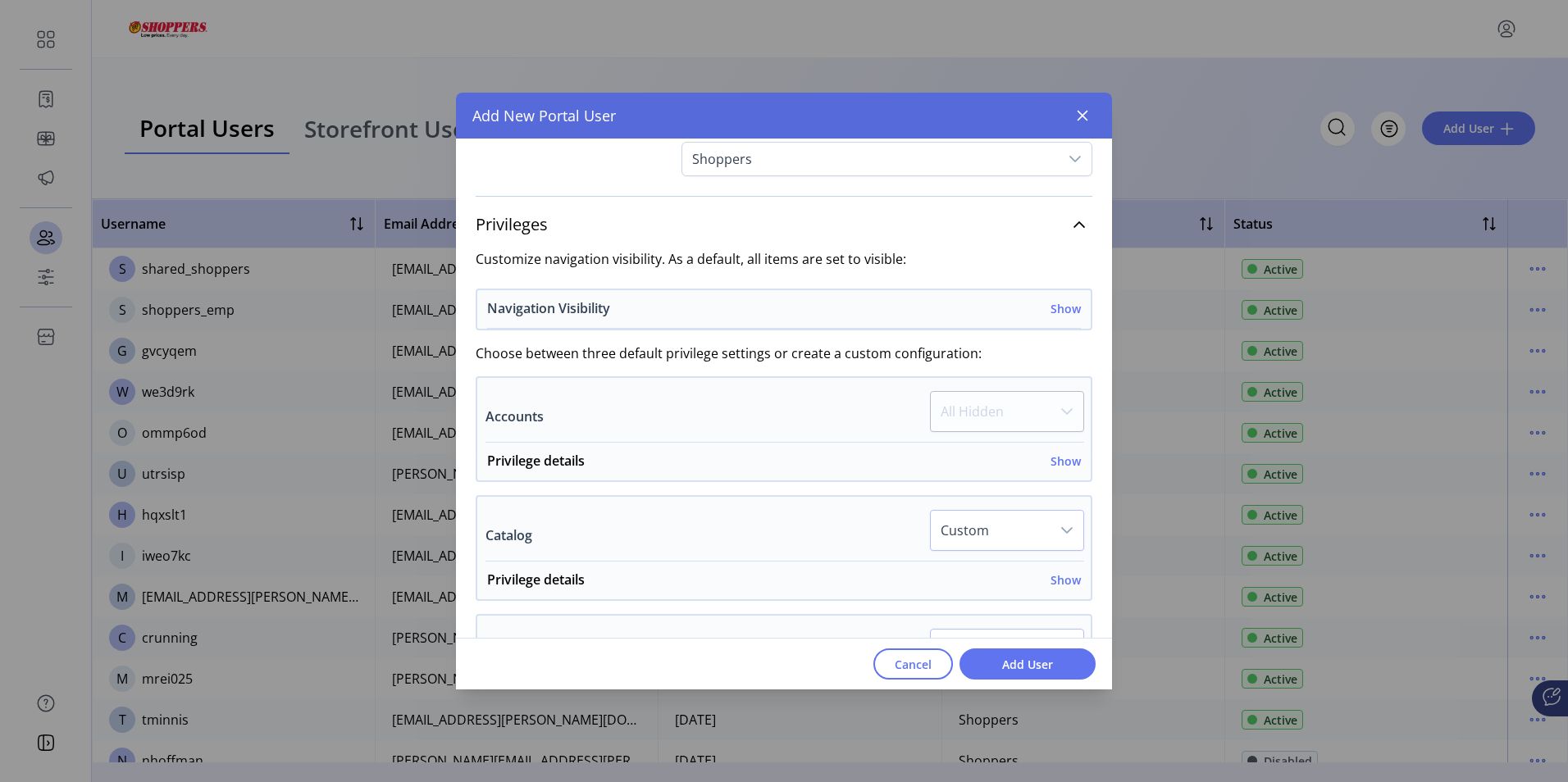
click at [1063, 310] on h6 "Show" at bounding box center [1066, 308] width 30 height 17
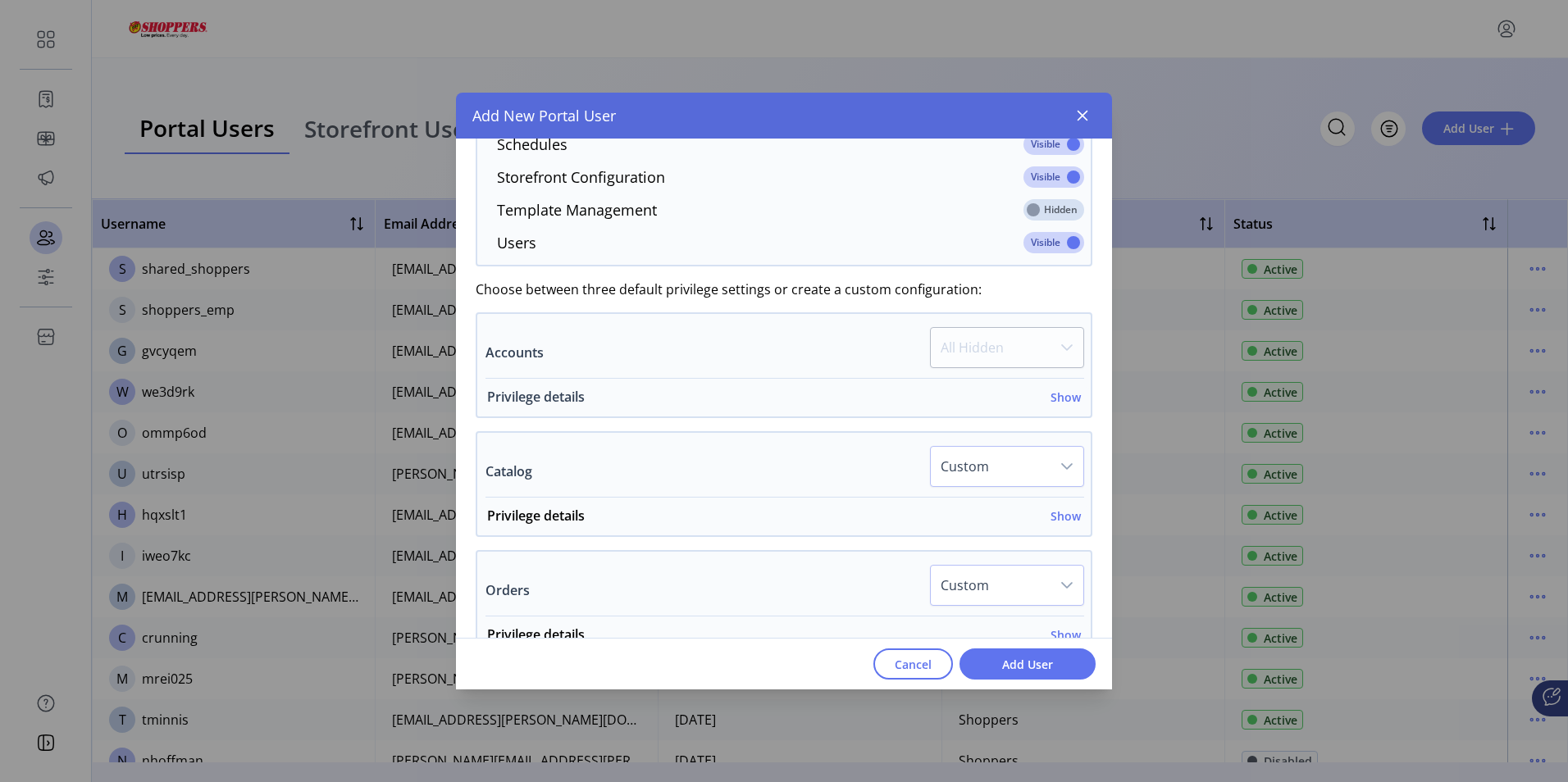
scroll to position [823, 0]
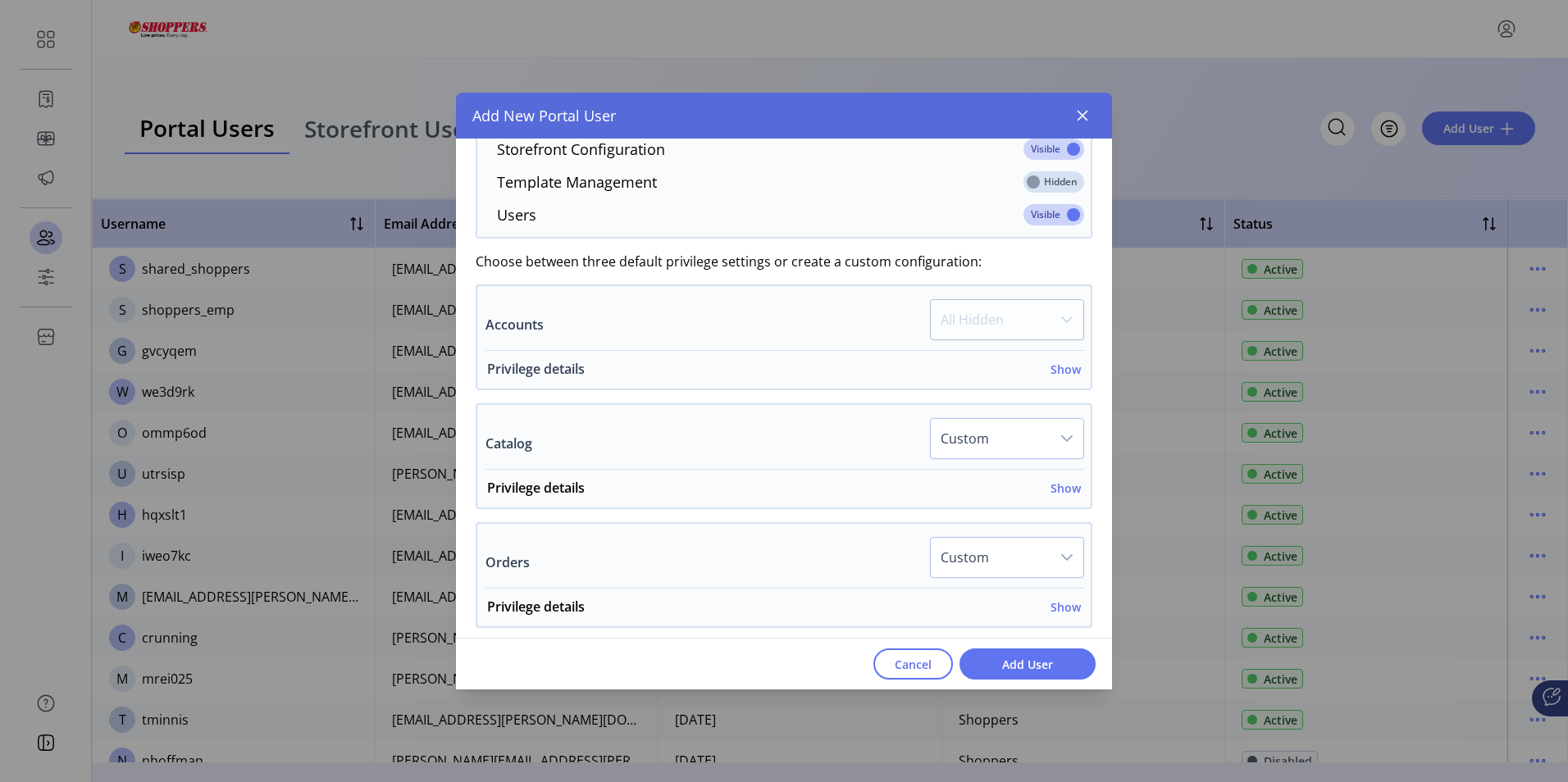
click at [1056, 365] on h6 "Show" at bounding box center [1066, 369] width 30 height 17
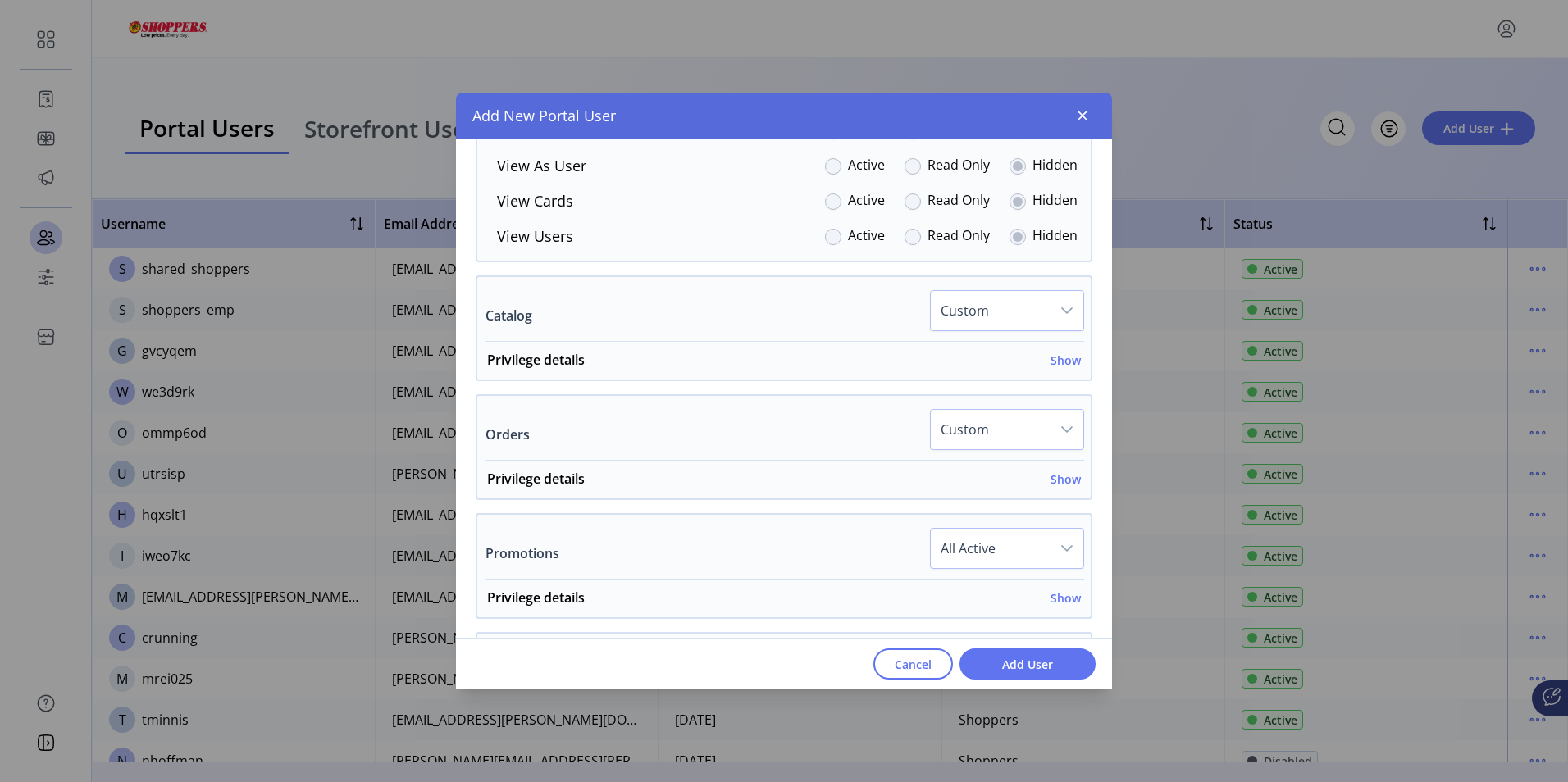
scroll to position [1232, 0]
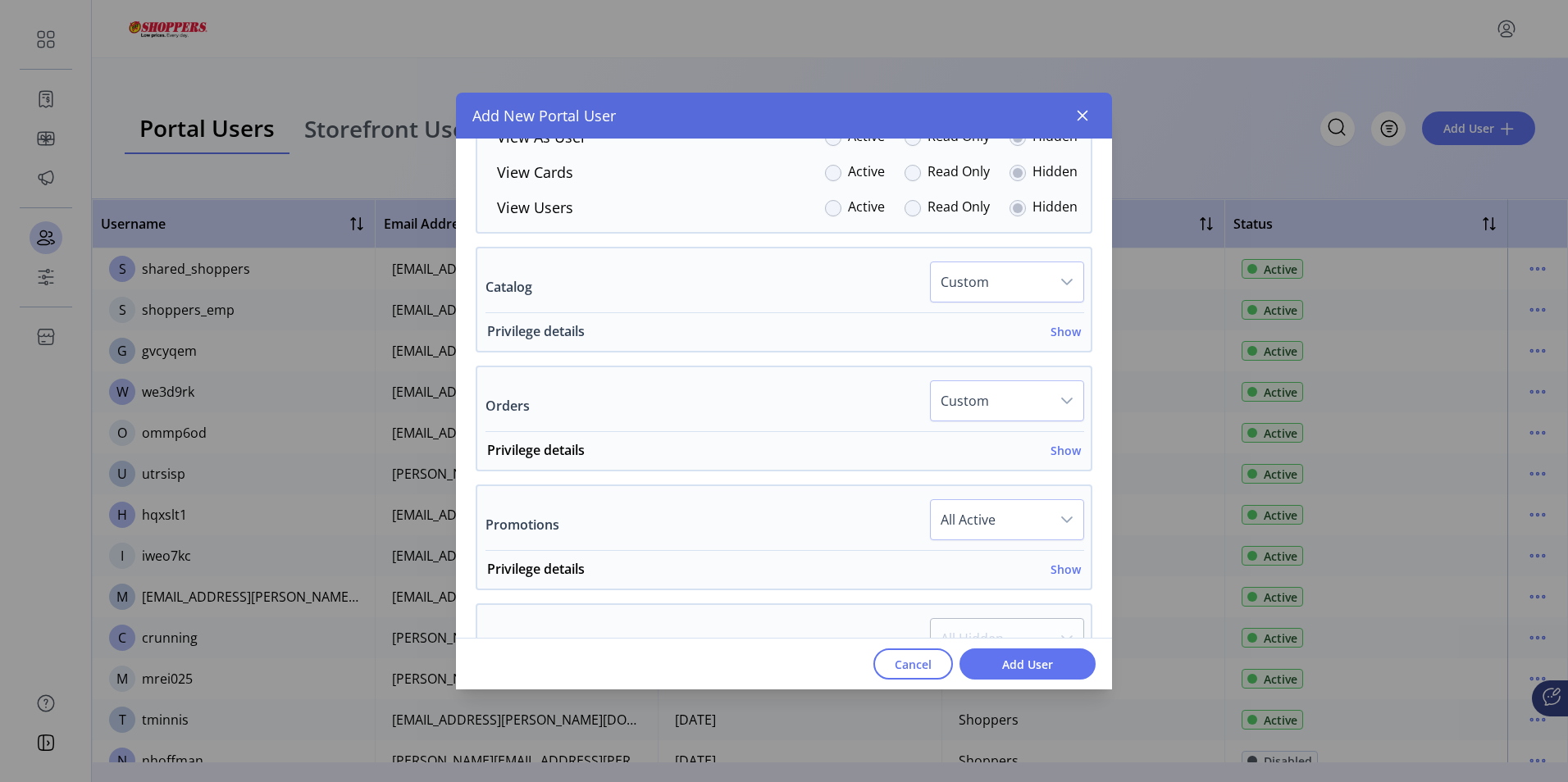
click at [1060, 336] on h6 "Show" at bounding box center [1066, 331] width 30 height 17
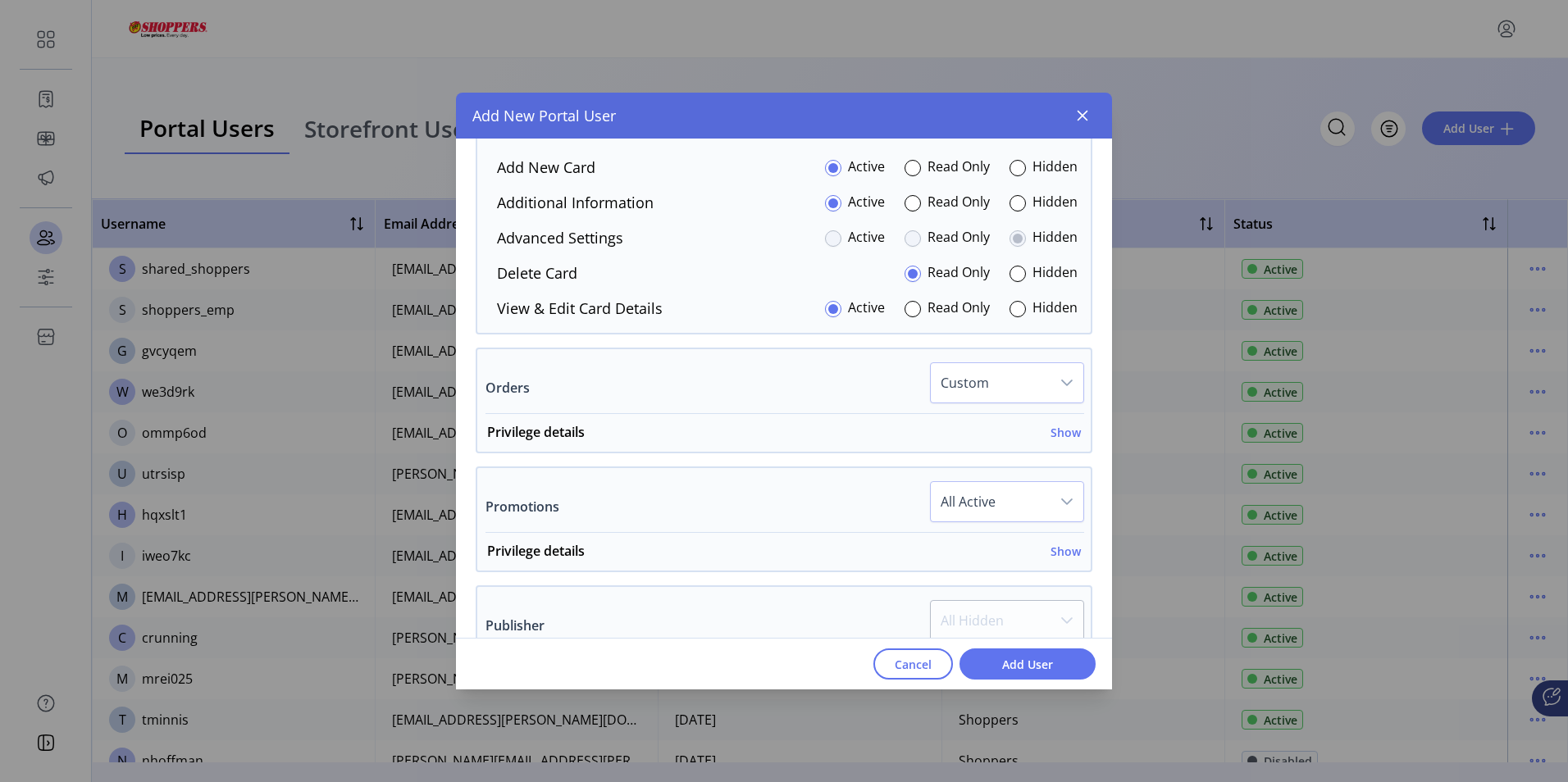
scroll to position [1478, 0]
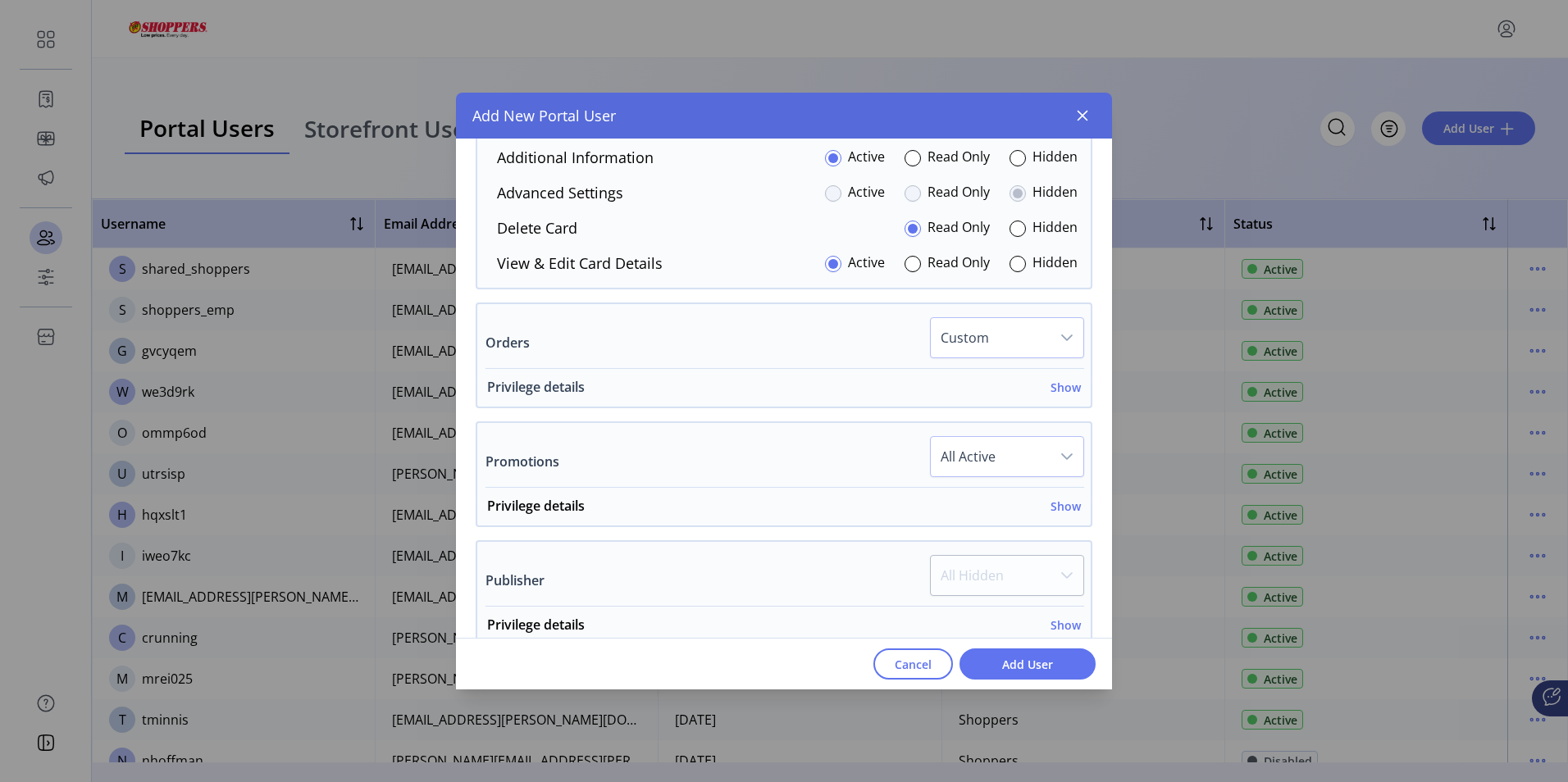
click at [1067, 390] on h6 "Show" at bounding box center [1066, 387] width 30 height 17
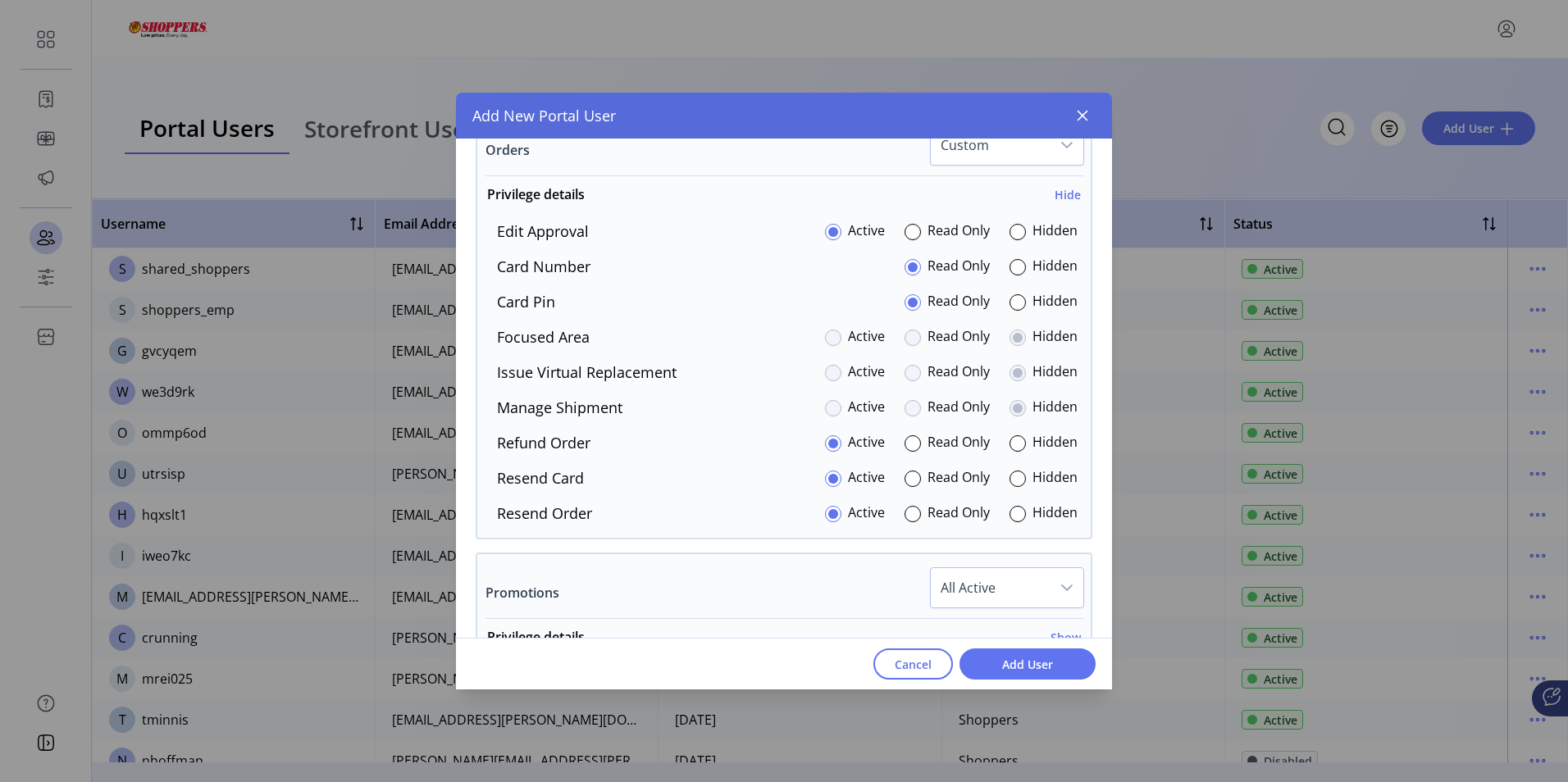
scroll to position [1643, 0]
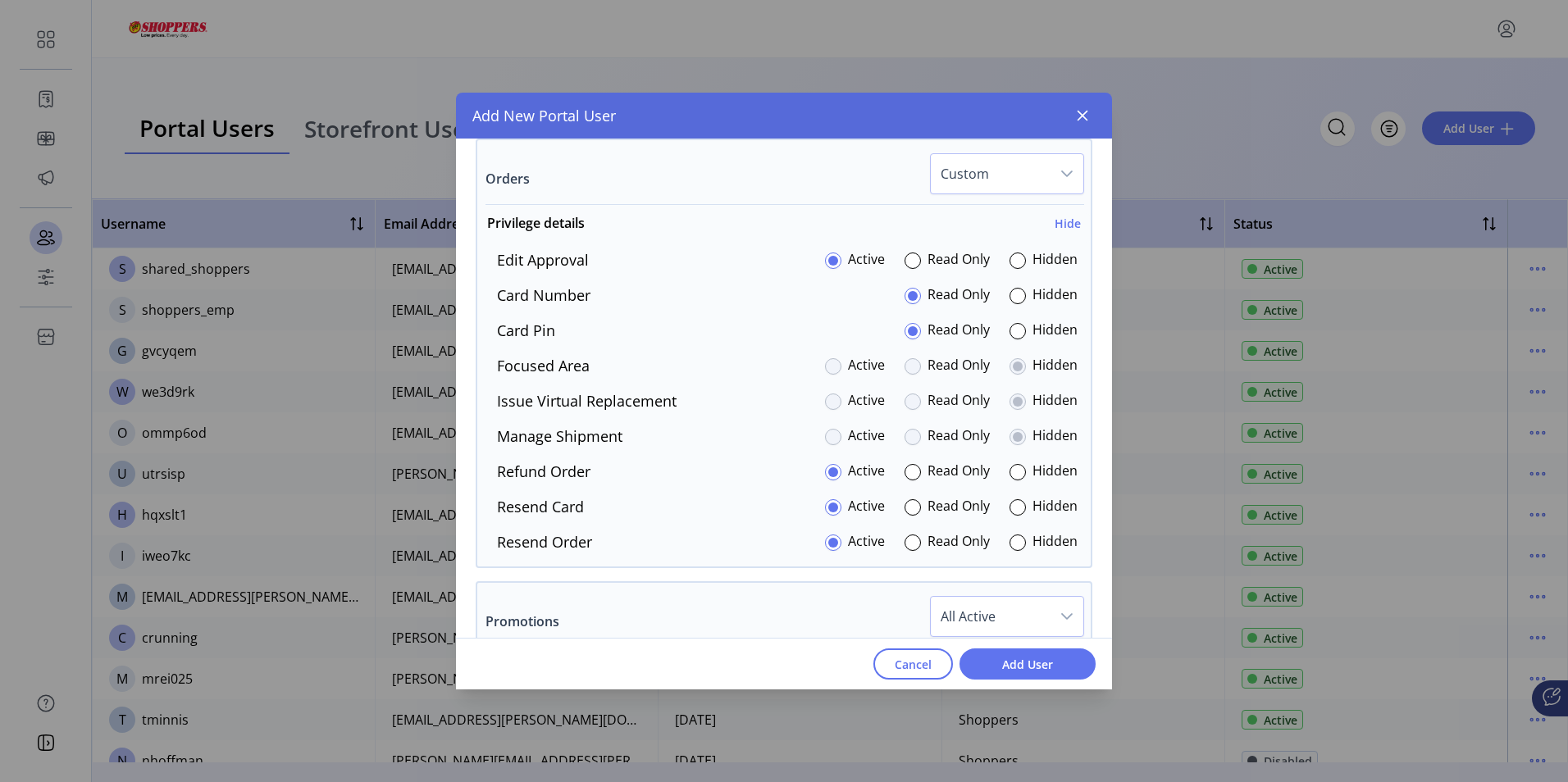
click at [906, 400] on div at bounding box center [913, 401] width 16 height 16
click at [905, 400] on div at bounding box center [913, 401] width 16 height 16
click at [1015, 331] on div at bounding box center [1017, 331] width 16 height 16
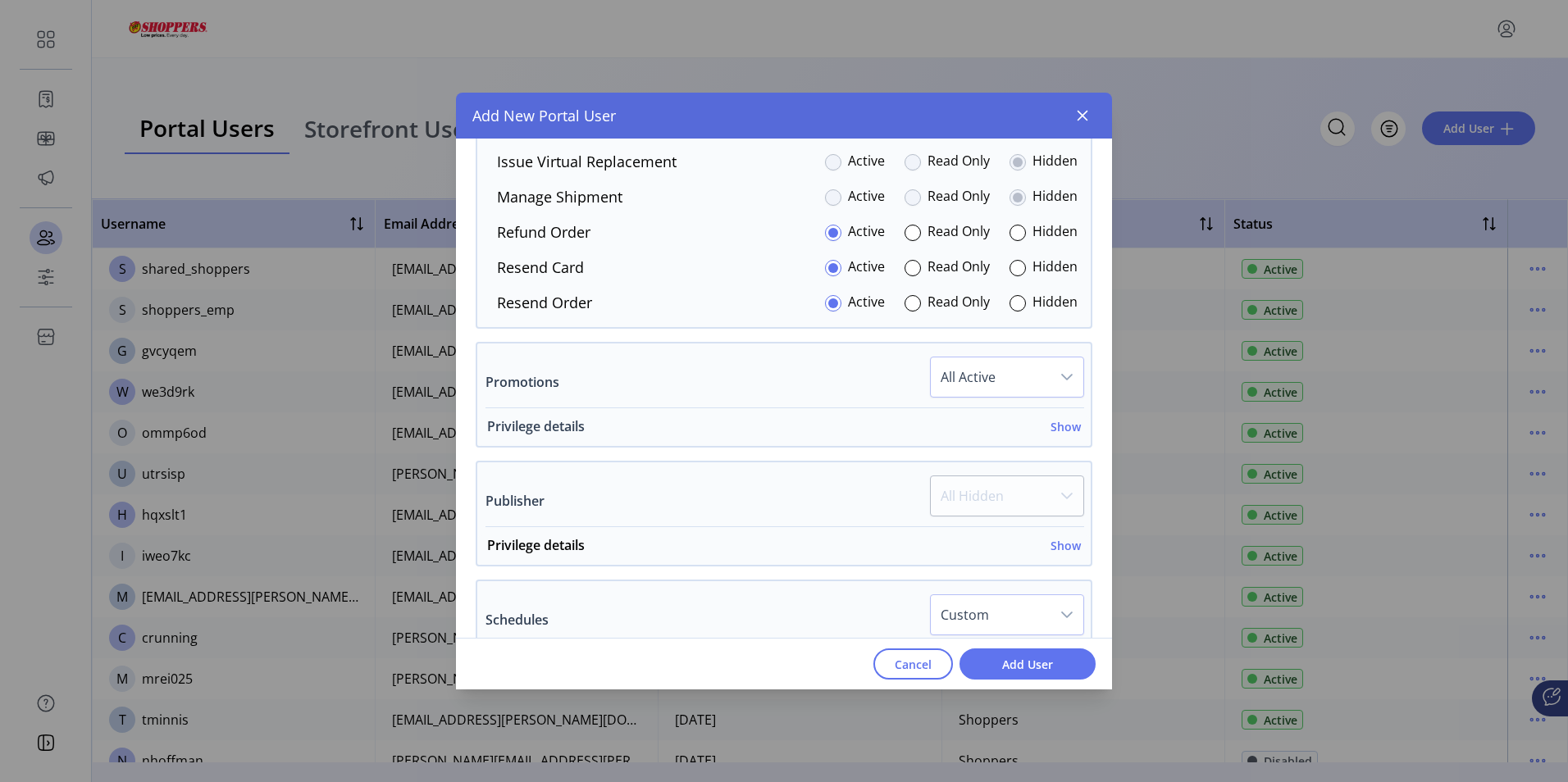
scroll to position [1889, 0]
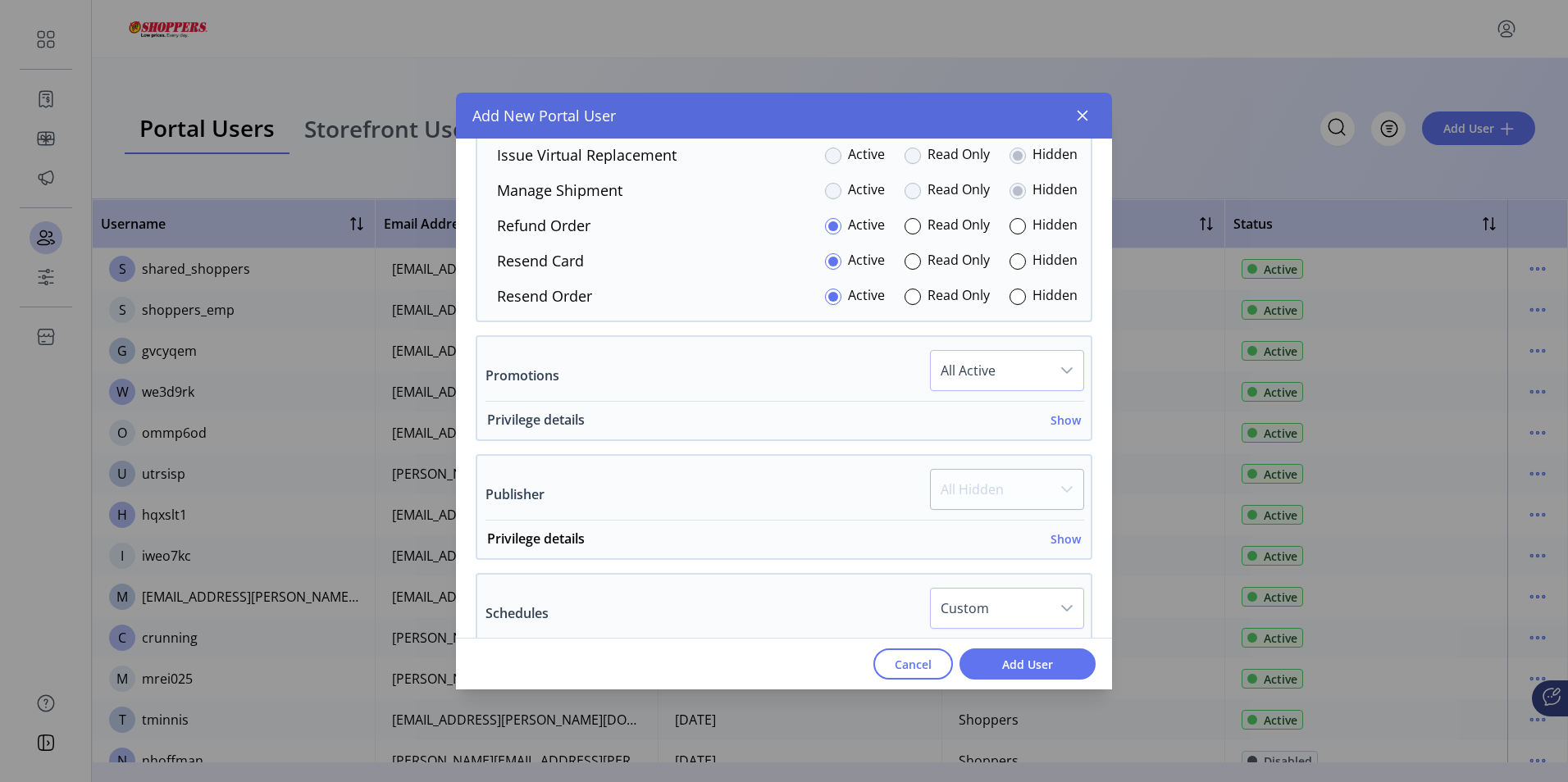
click at [1065, 418] on h6 "Show" at bounding box center [1066, 419] width 30 height 17
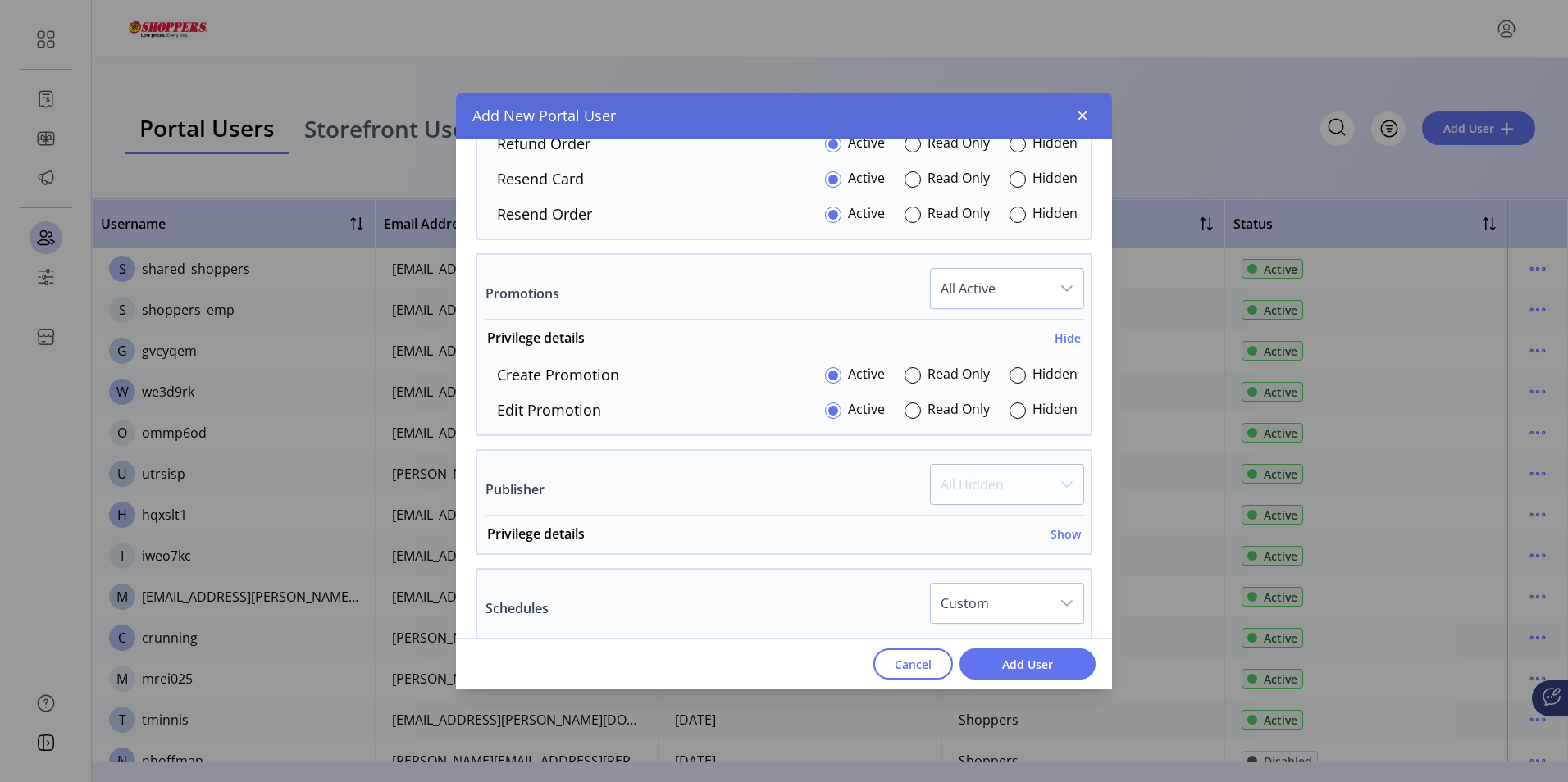
scroll to position [2216, 0]
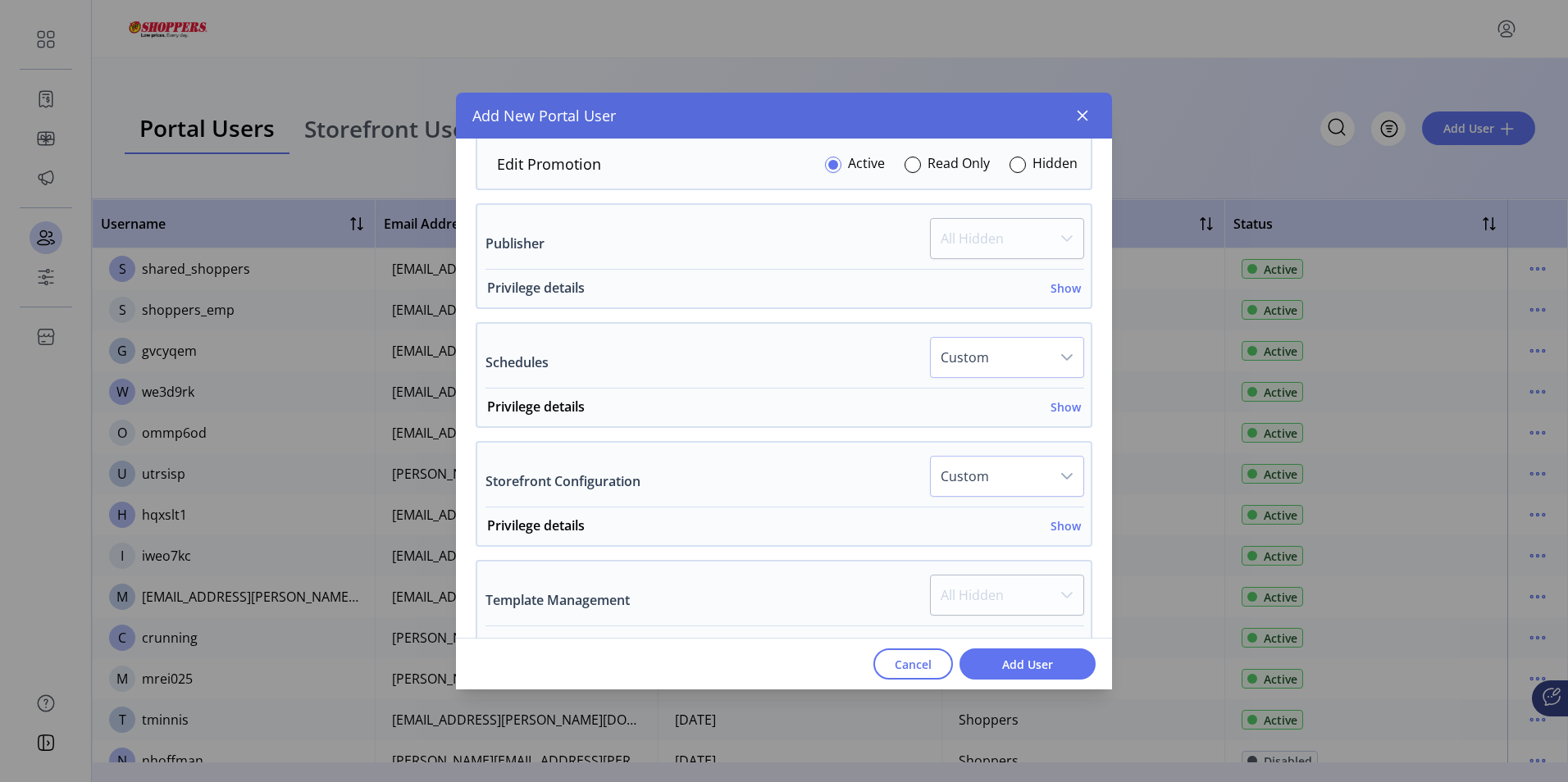
click at [1060, 292] on h6 "Show" at bounding box center [1066, 288] width 30 height 17
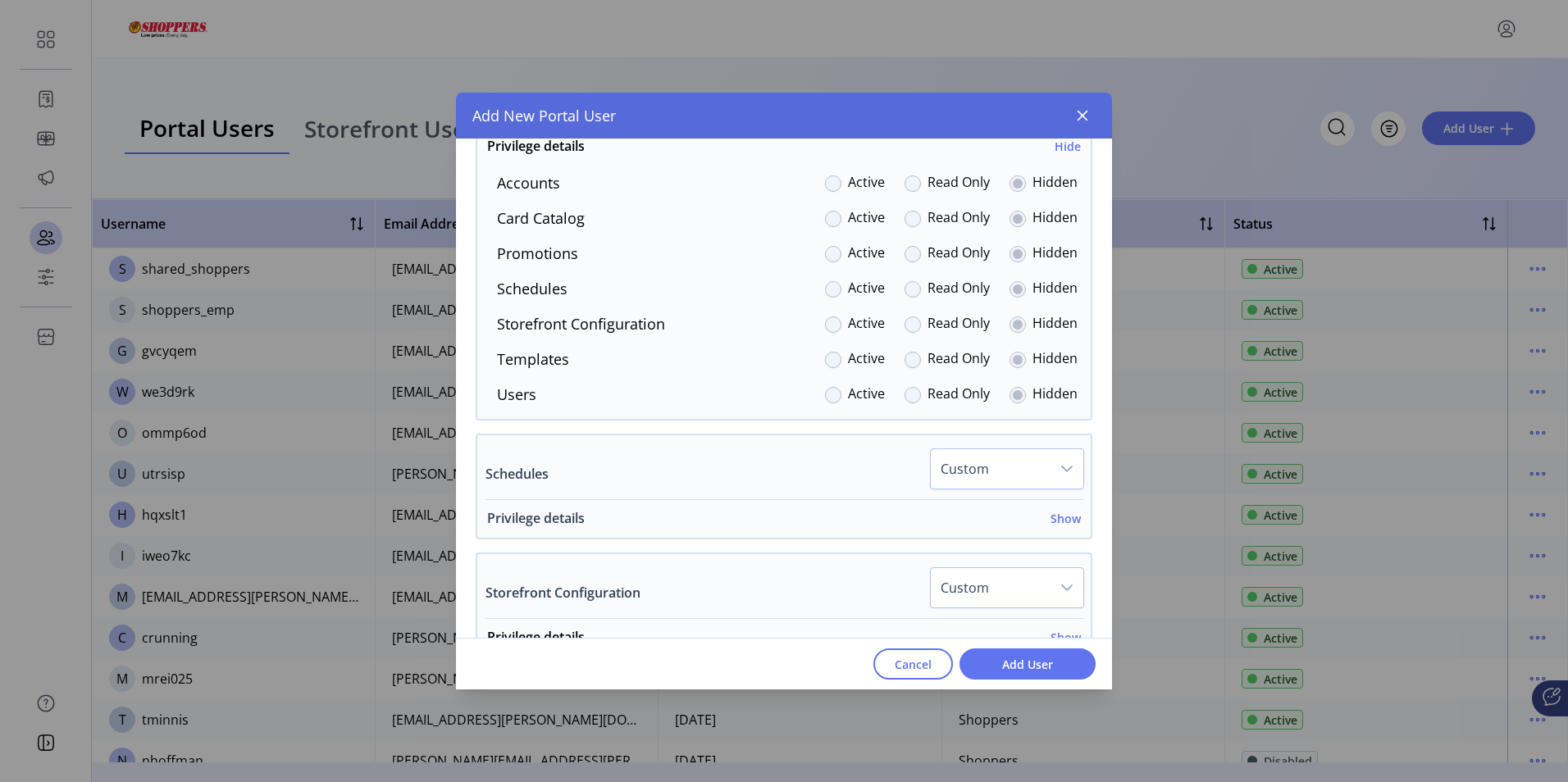
scroll to position [2381, 0]
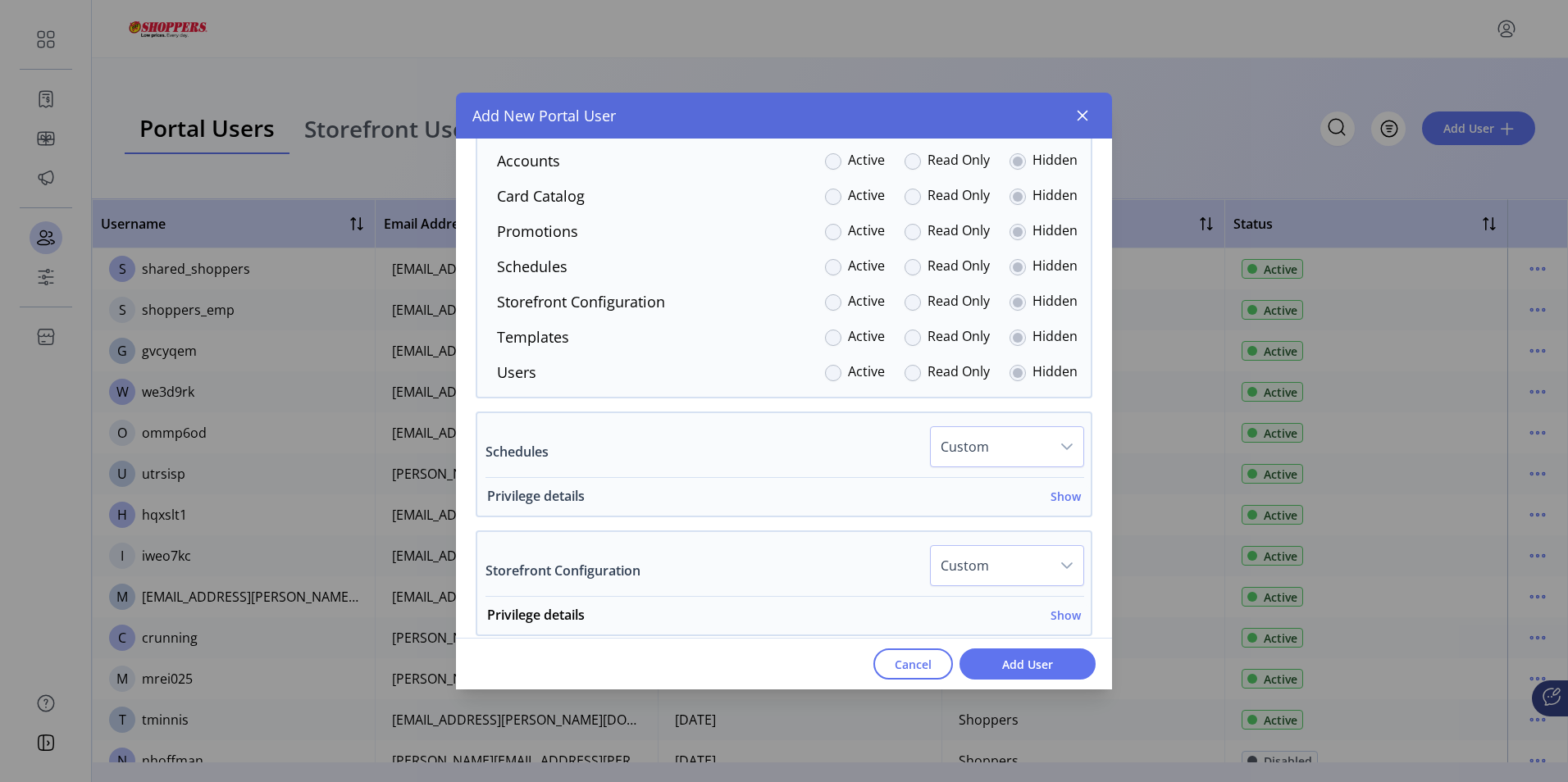
click at [1057, 497] on h6 "Show" at bounding box center [1066, 496] width 30 height 17
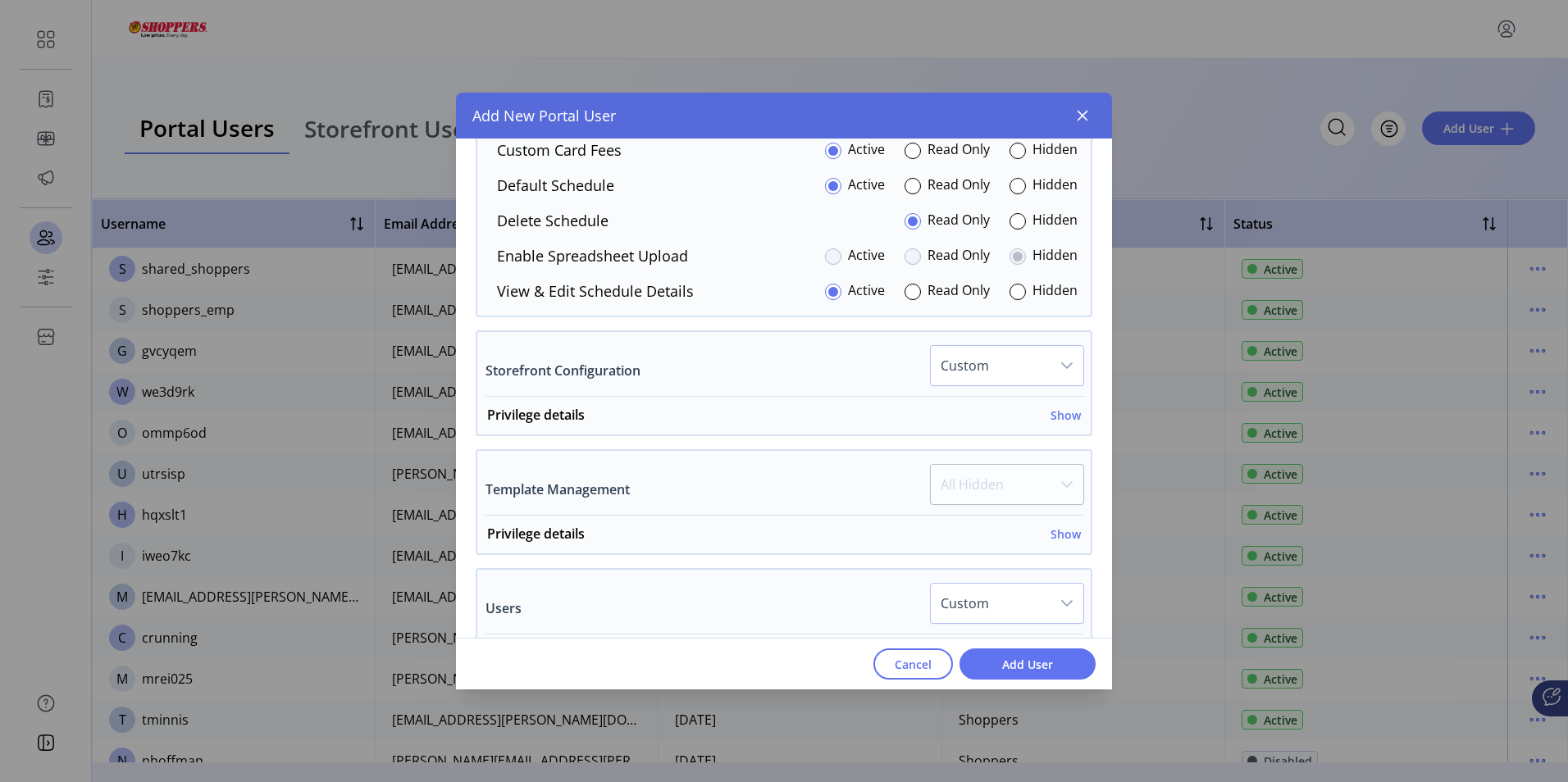
scroll to position [2873, 0]
click at [1058, 415] on h6 "Show" at bounding box center [1066, 411] width 30 height 17
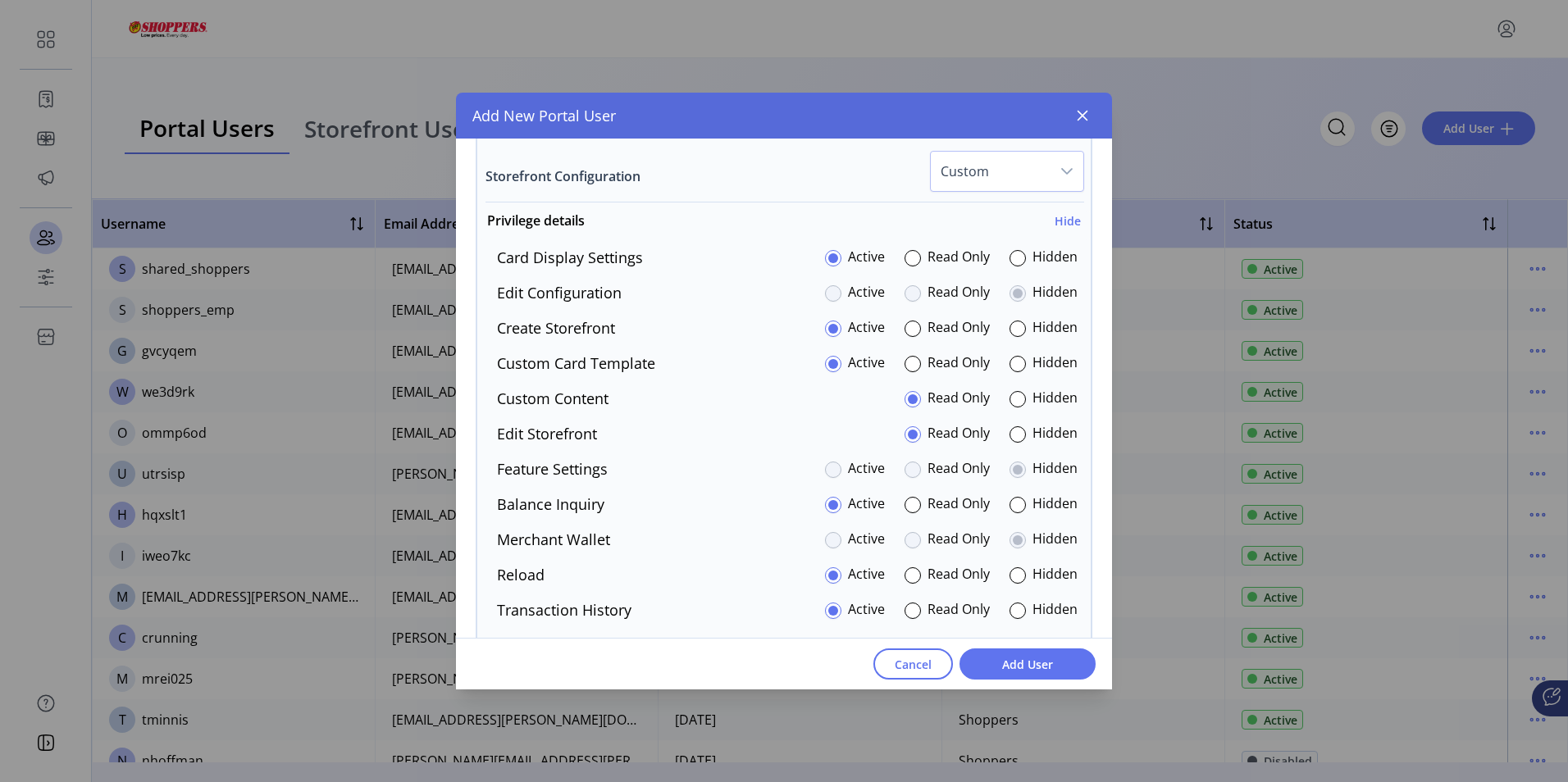
scroll to position [3037, 0]
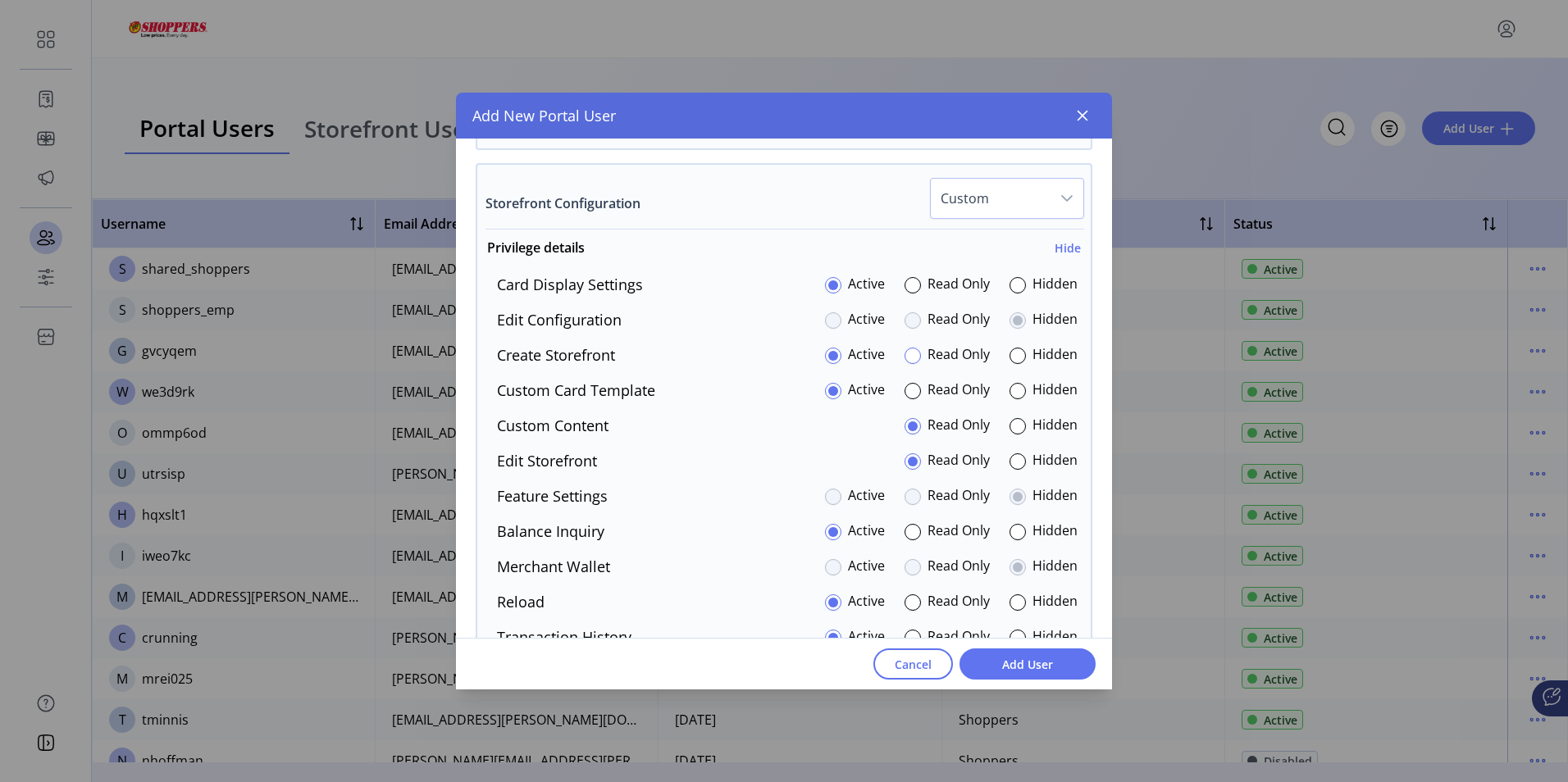
click at [905, 353] on div at bounding box center [913, 356] width 16 height 16
click at [1012, 284] on div at bounding box center [1017, 285] width 16 height 16
click at [1009, 424] on div at bounding box center [1017, 426] width 16 height 16
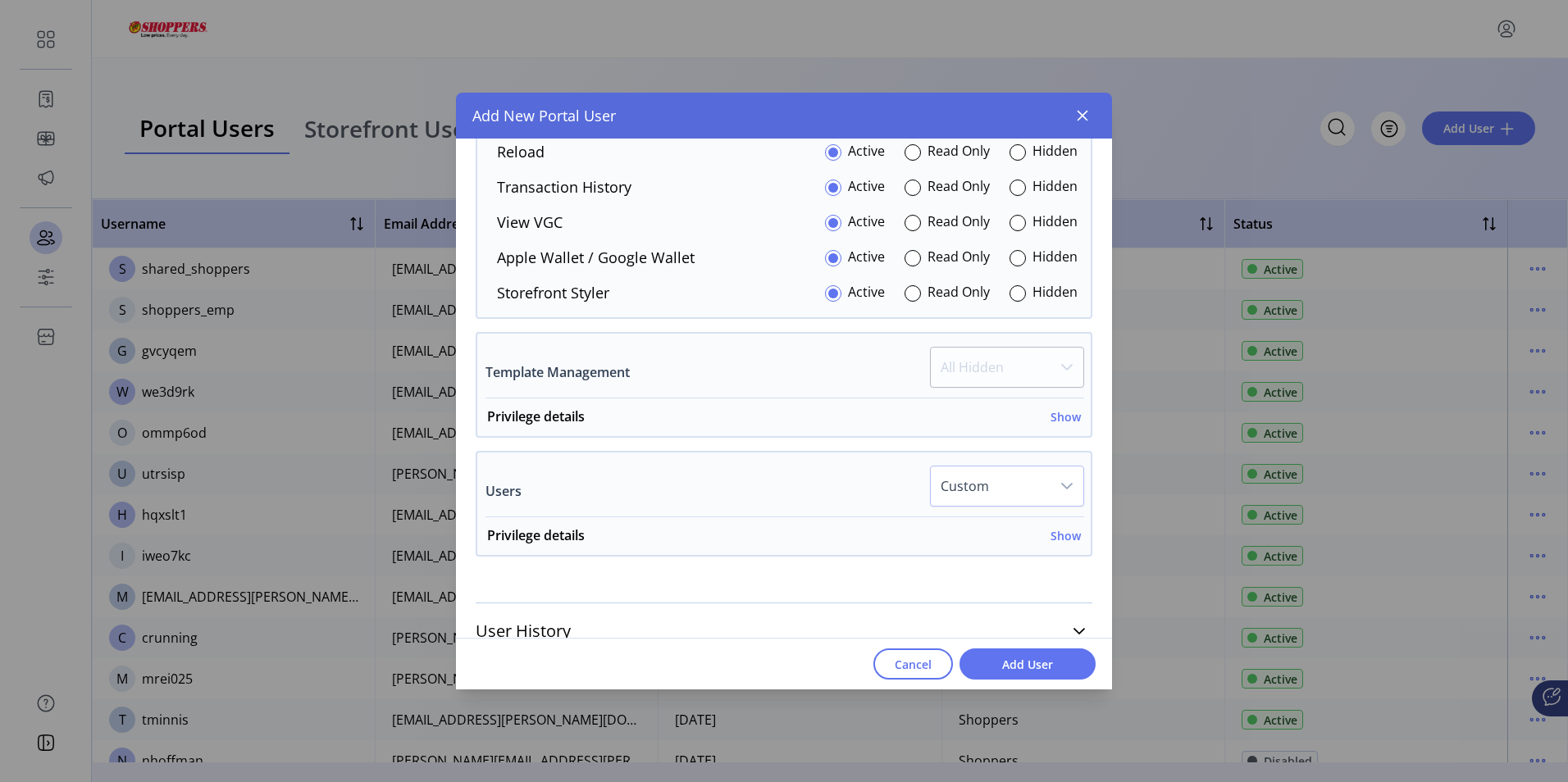
scroll to position [3510, 0]
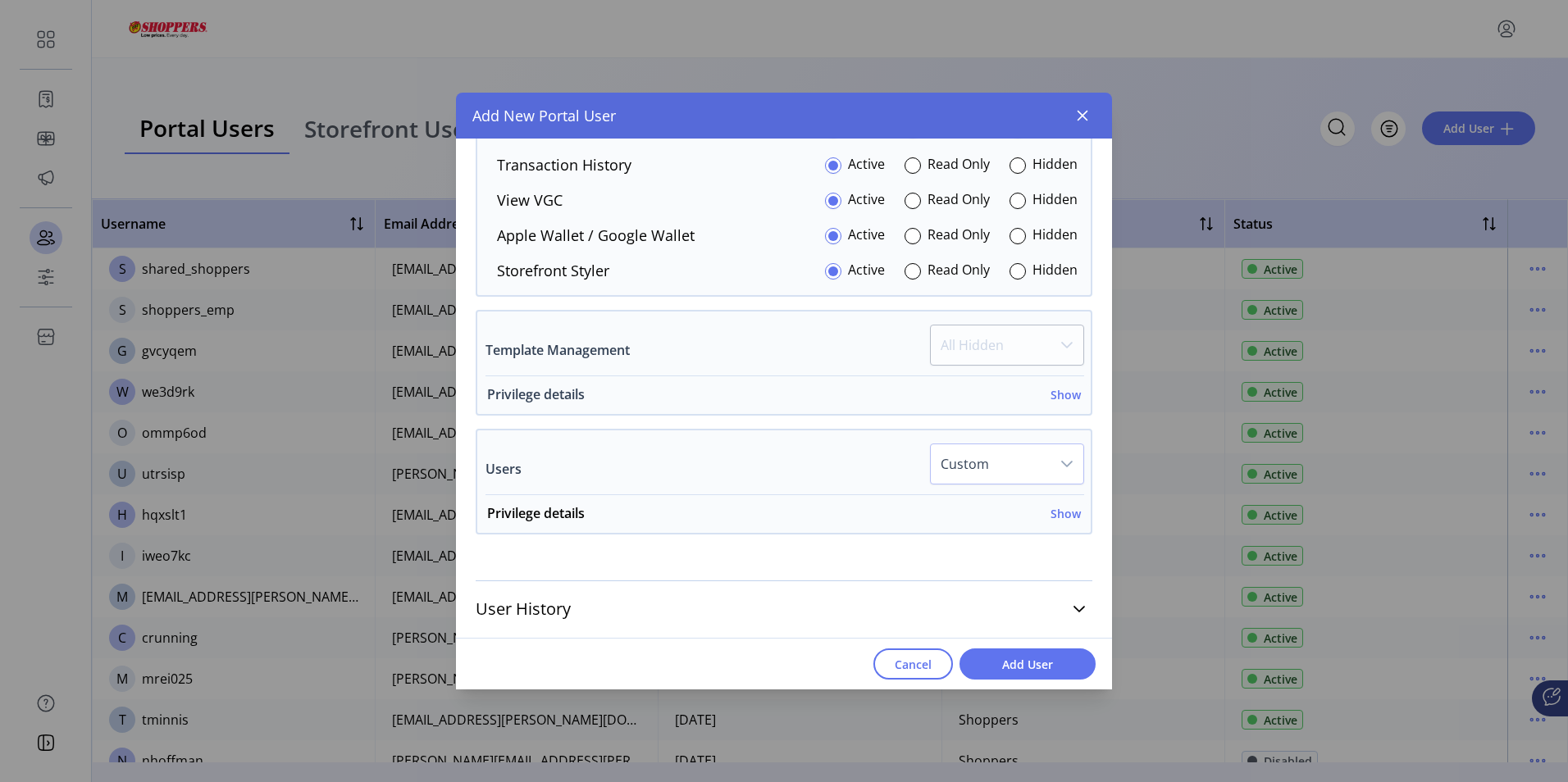
click at [1058, 395] on h6 "Show" at bounding box center [1066, 394] width 30 height 17
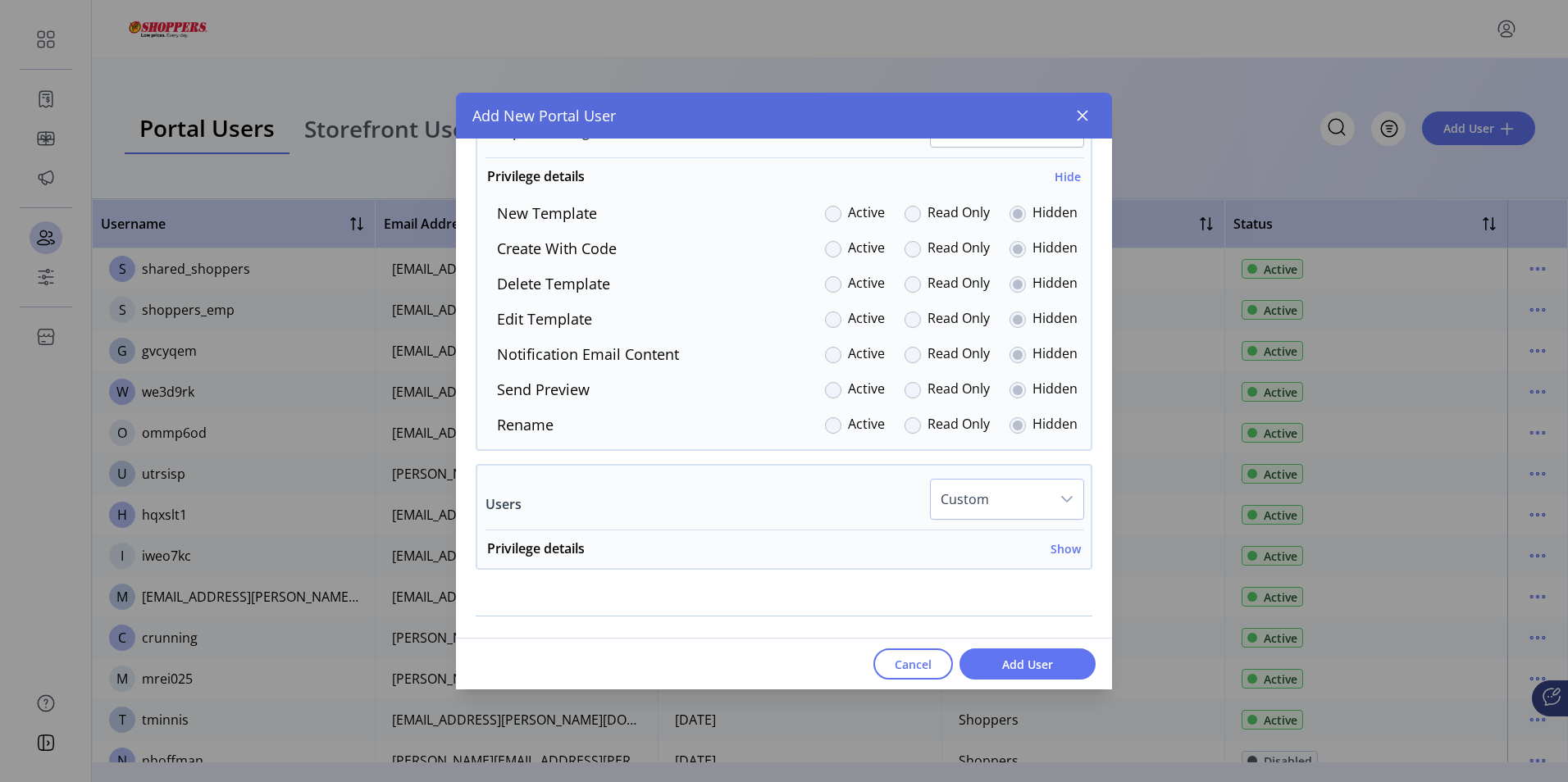
scroll to position [3763, 0]
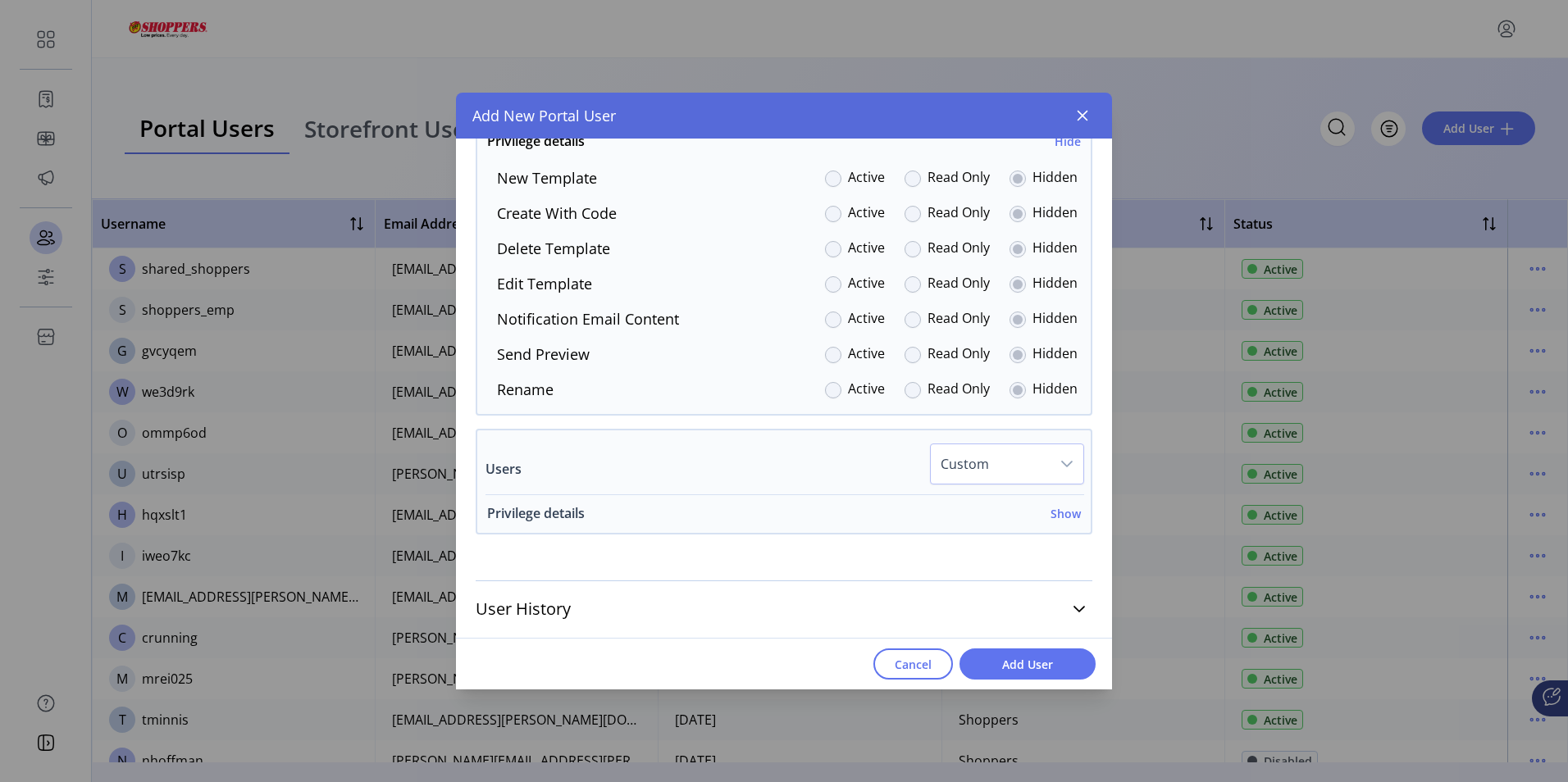
click at [1061, 521] on h6 "Show" at bounding box center [1066, 513] width 30 height 17
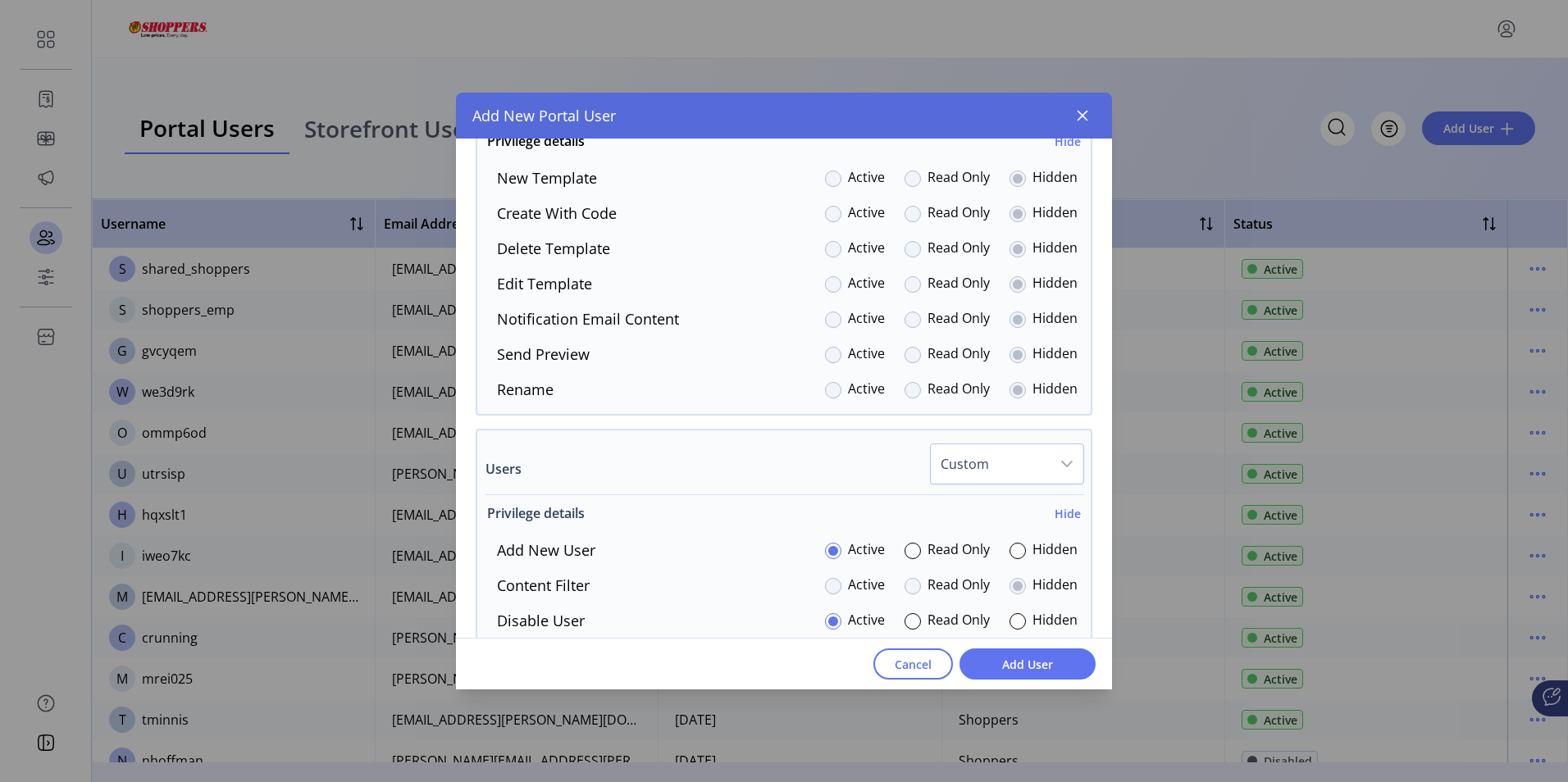
click at [1055, 513] on h6 "Hide" at bounding box center [1068, 513] width 26 height 17
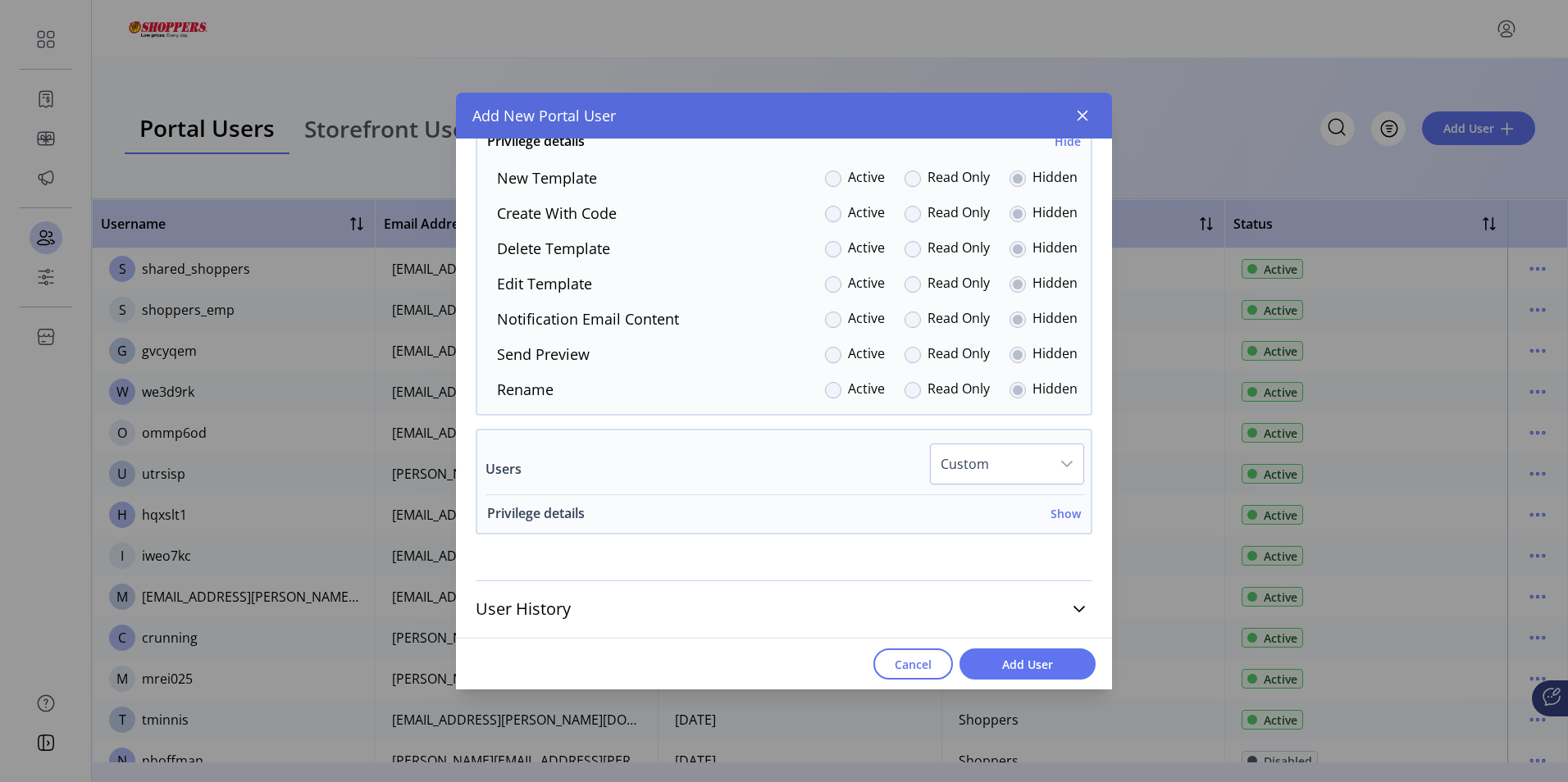
click at [1065, 514] on h6 "Show" at bounding box center [1066, 513] width 30 height 17
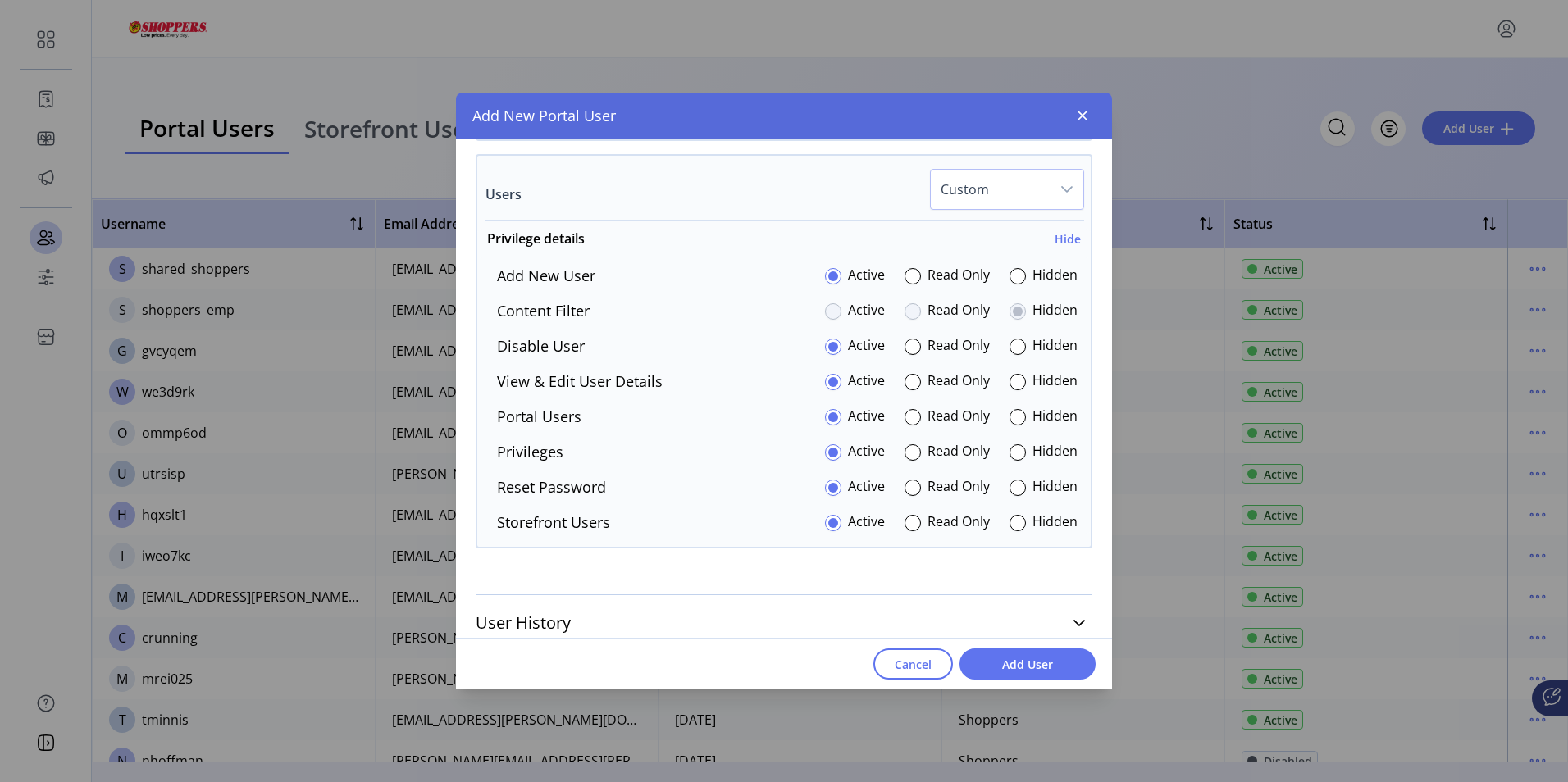
scroll to position [4051, 0]
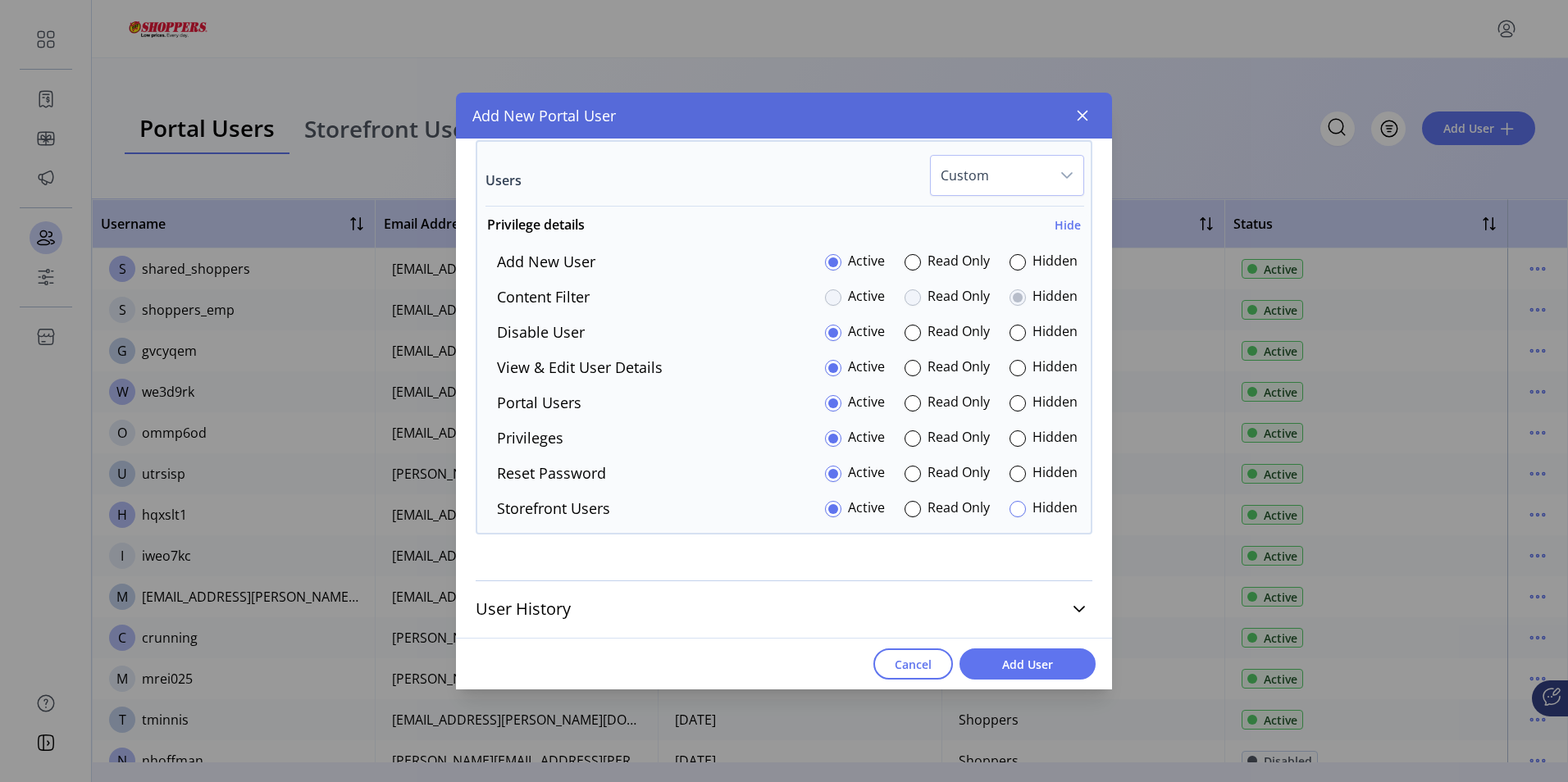
click at [1010, 508] on div at bounding box center [1017, 509] width 16 height 16
click at [1031, 666] on span "Add User" at bounding box center [1028, 664] width 94 height 17
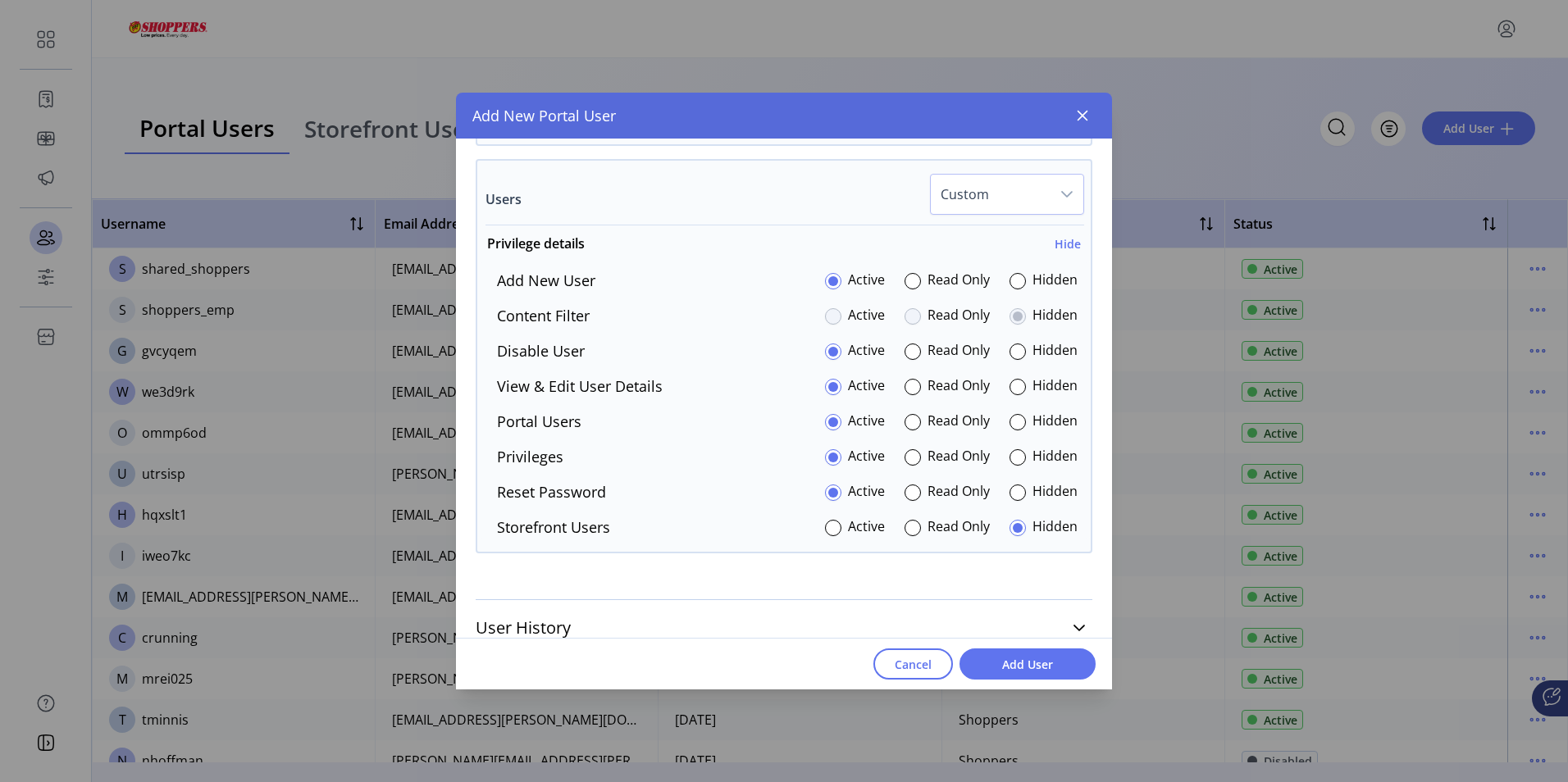
scroll to position [4070, 0]
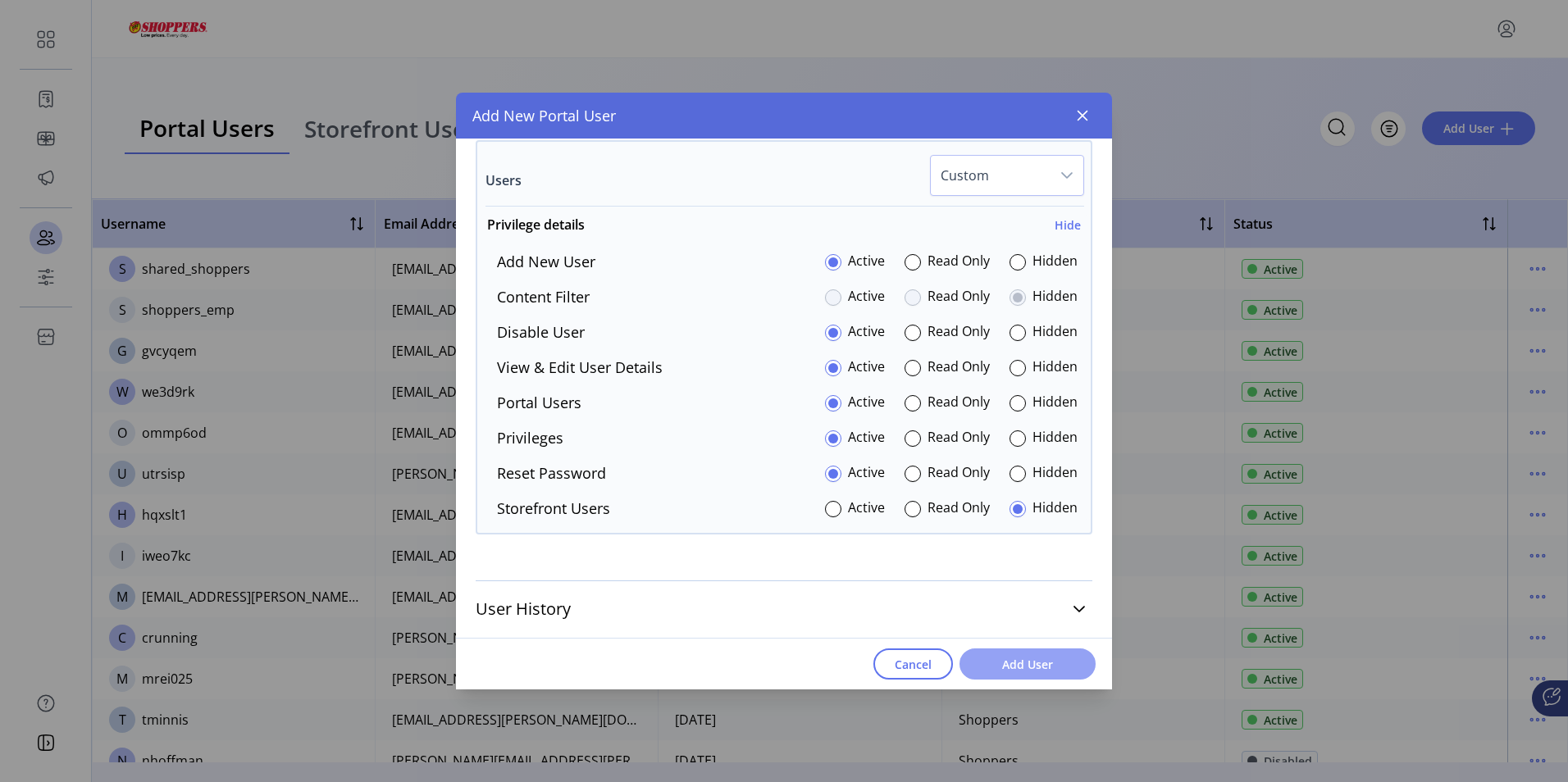
click at [1030, 665] on span "Add User" at bounding box center [1028, 664] width 94 height 17
click at [1009, 656] on span "Add User" at bounding box center [1028, 664] width 94 height 17
click at [1039, 661] on span "Add User" at bounding box center [1028, 664] width 94 height 17
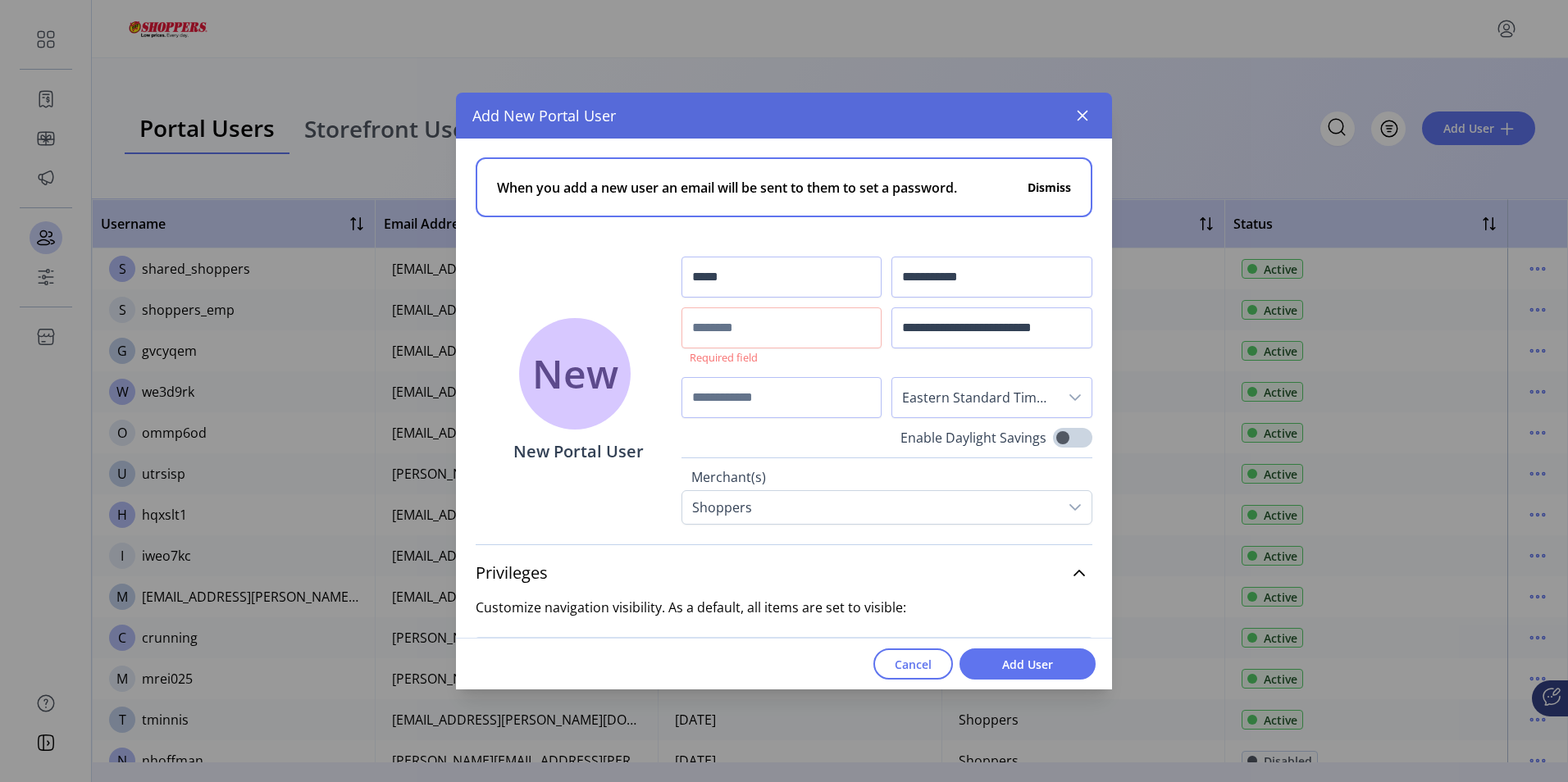
scroll to position [0, 0]
click at [736, 329] on input "text" at bounding box center [782, 329] width 201 height 41
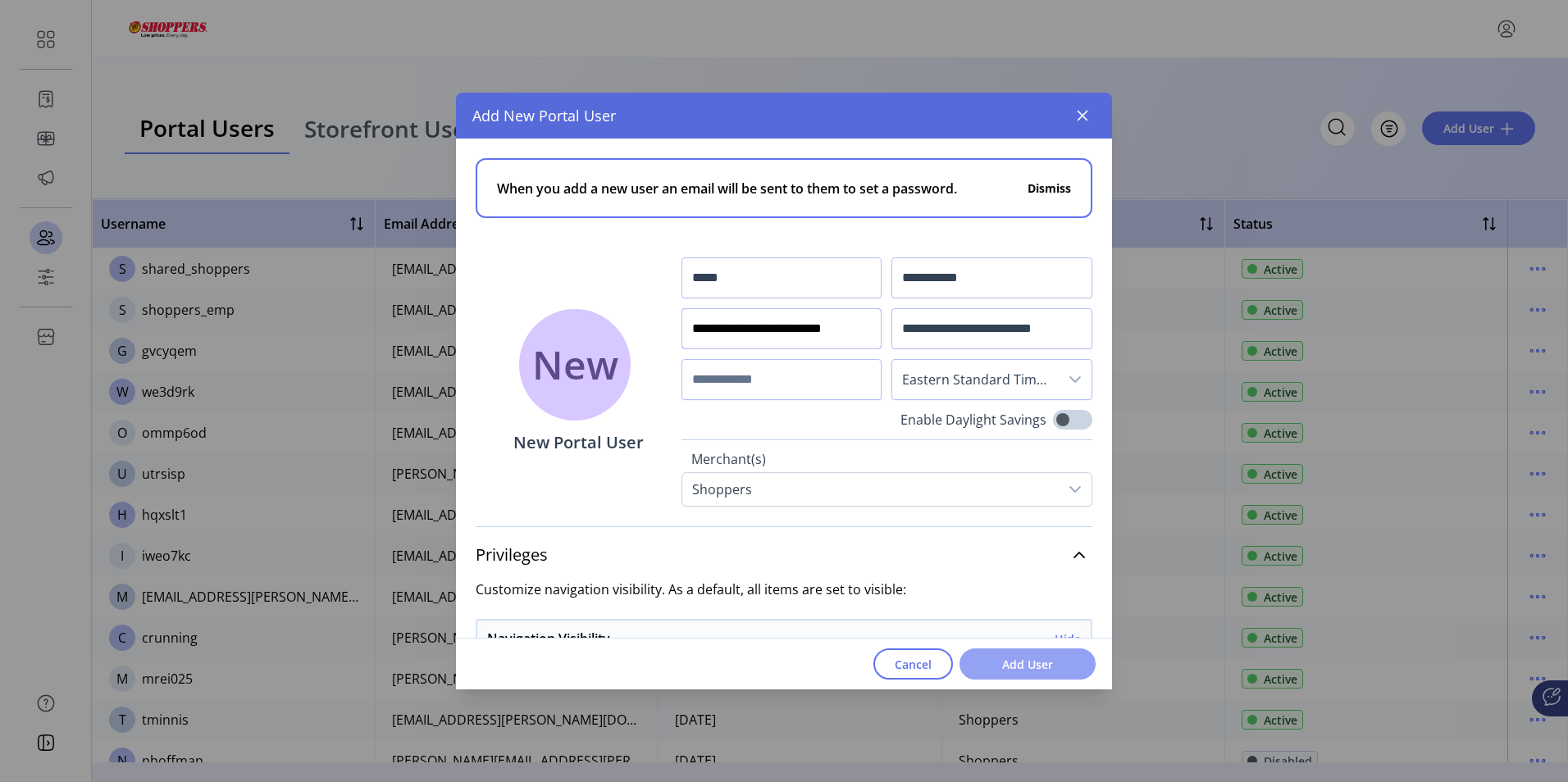
type input "**********"
click at [1020, 666] on span "Add User" at bounding box center [1028, 664] width 94 height 17
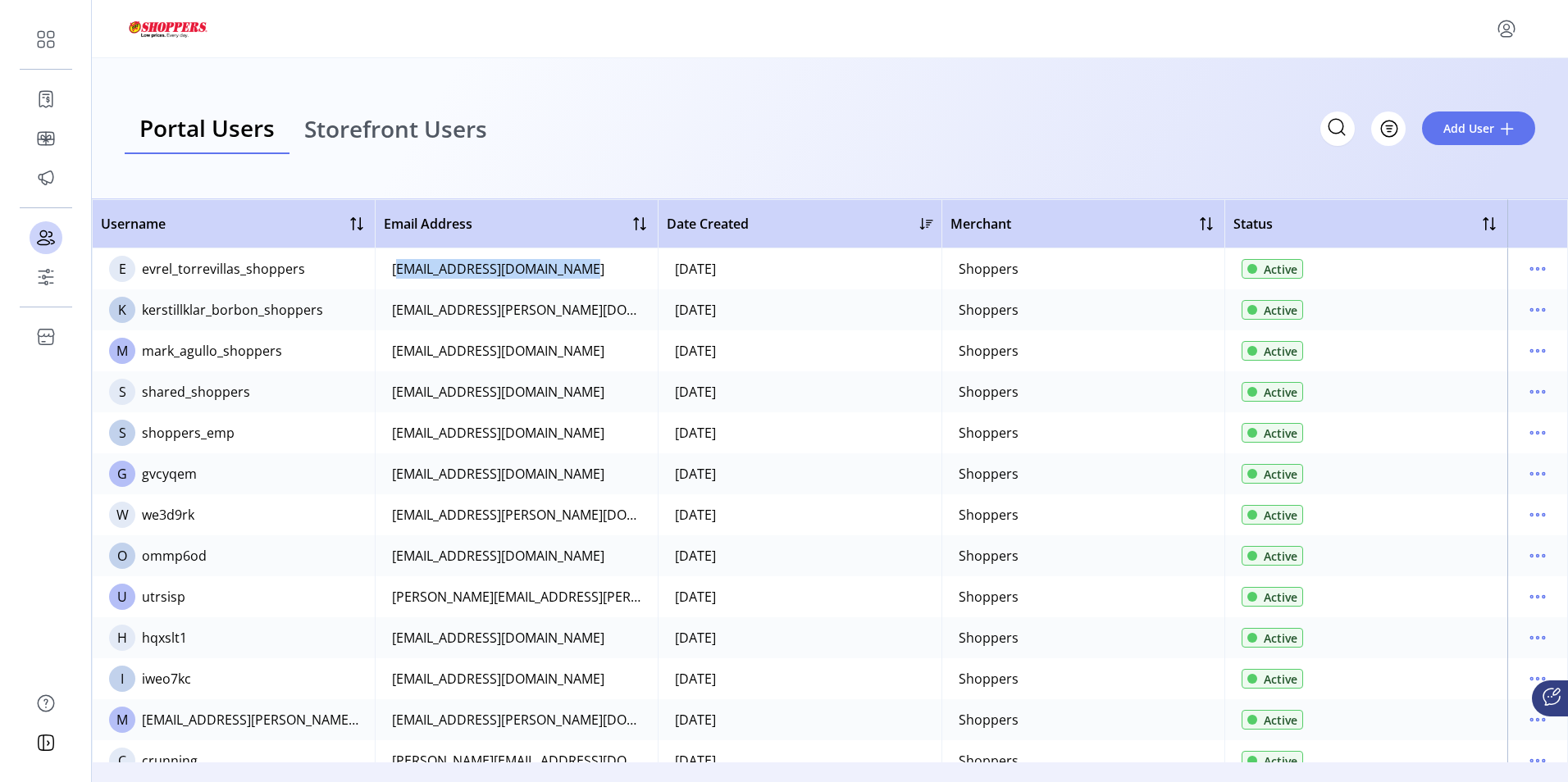
drag, startPoint x: 555, startPoint y: 270, endPoint x: 385, endPoint y: 267, distance: 170.0
click at [385, 267] on td "[EMAIL_ADDRESS][DOMAIN_NAME]" at bounding box center [516, 268] width 283 height 41
copy div "[EMAIL_ADDRESS][DOMAIN_NAME]"
click at [177, 27] on img at bounding box center [168, 28] width 89 height 25
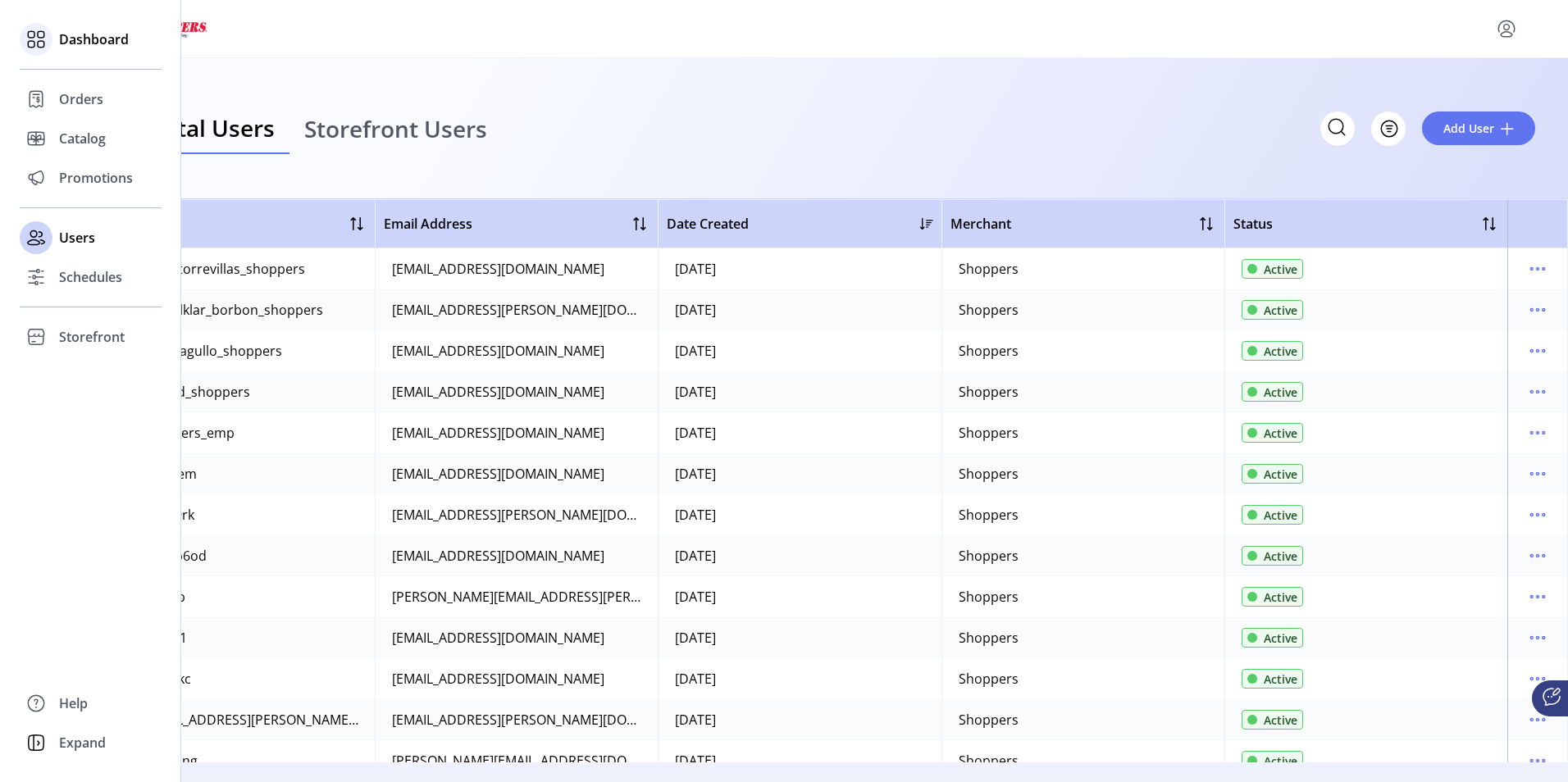
click at [110, 40] on span "Dashboard" at bounding box center [94, 40] width 70 height 20
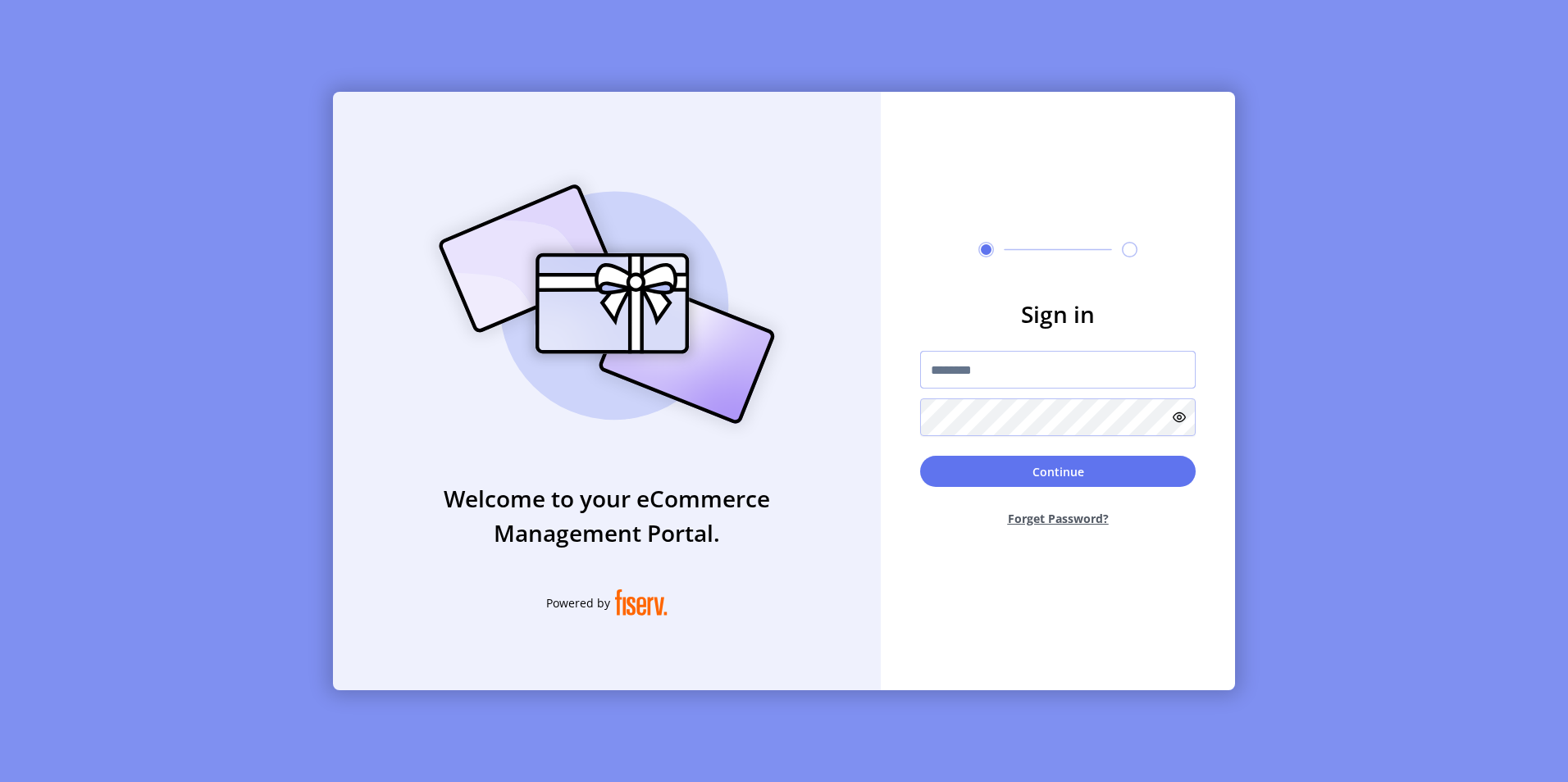
click at [981, 372] on input "text" at bounding box center [1058, 370] width 276 height 38
paste input "**********"
type input "**********"
drag, startPoint x: 1057, startPoint y: 474, endPoint x: 919, endPoint y: 127, distance: 373.4
click at [1056, 474] on button "Continue" at bounding box center [1058, 471] width 276 height 31
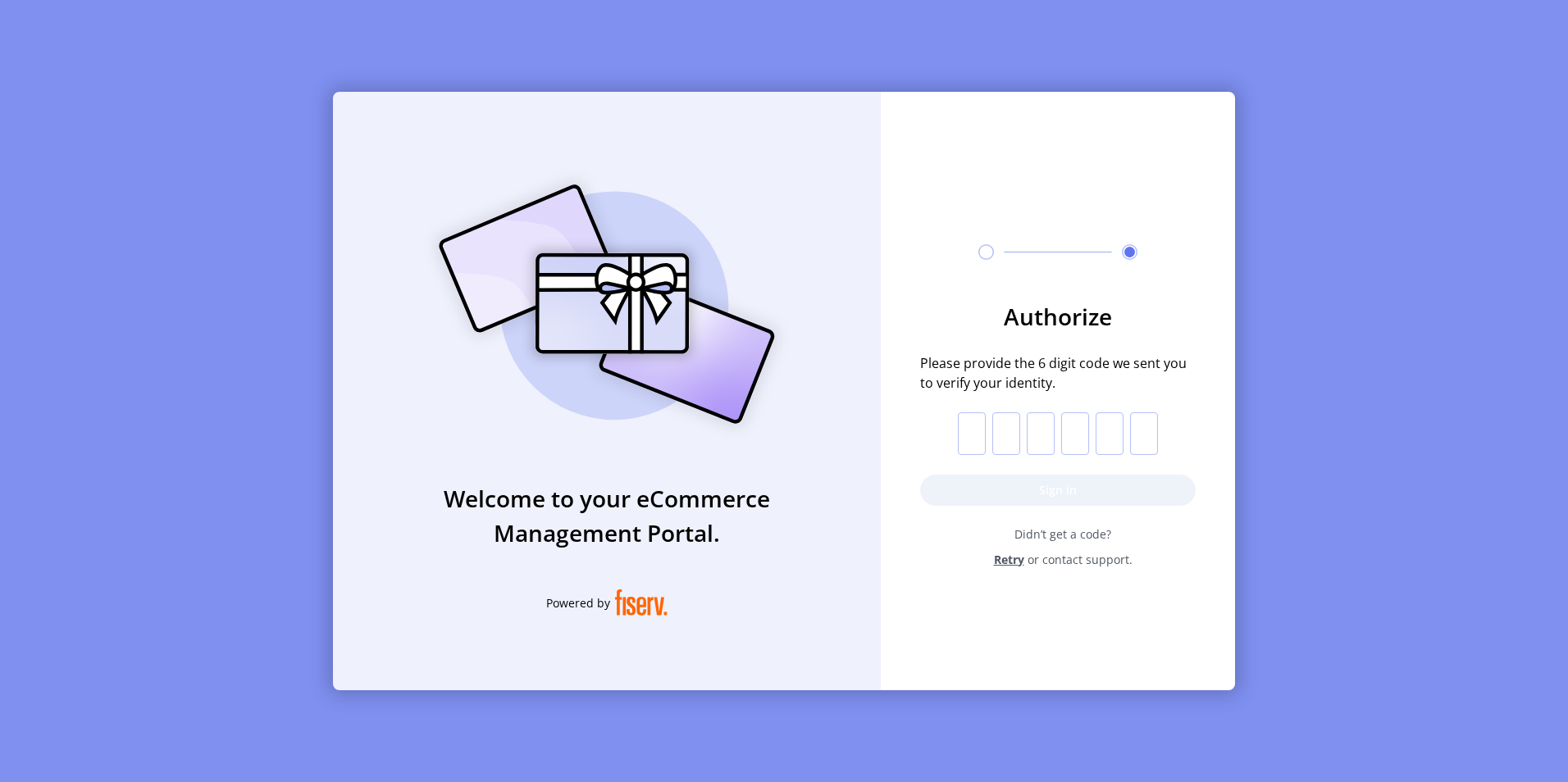
click at [974, 447] on input "text" at bounding box center [972, 433] width 28 height 43
drag, startPoint x: 964, startPoint y: 427, endPoint x: 984, endPoint y: 315, distance: 113.8
click at [964, 427] on input "text" at bounding box center [972, 433] width 28 height 43
paste input "*"
type input "*"
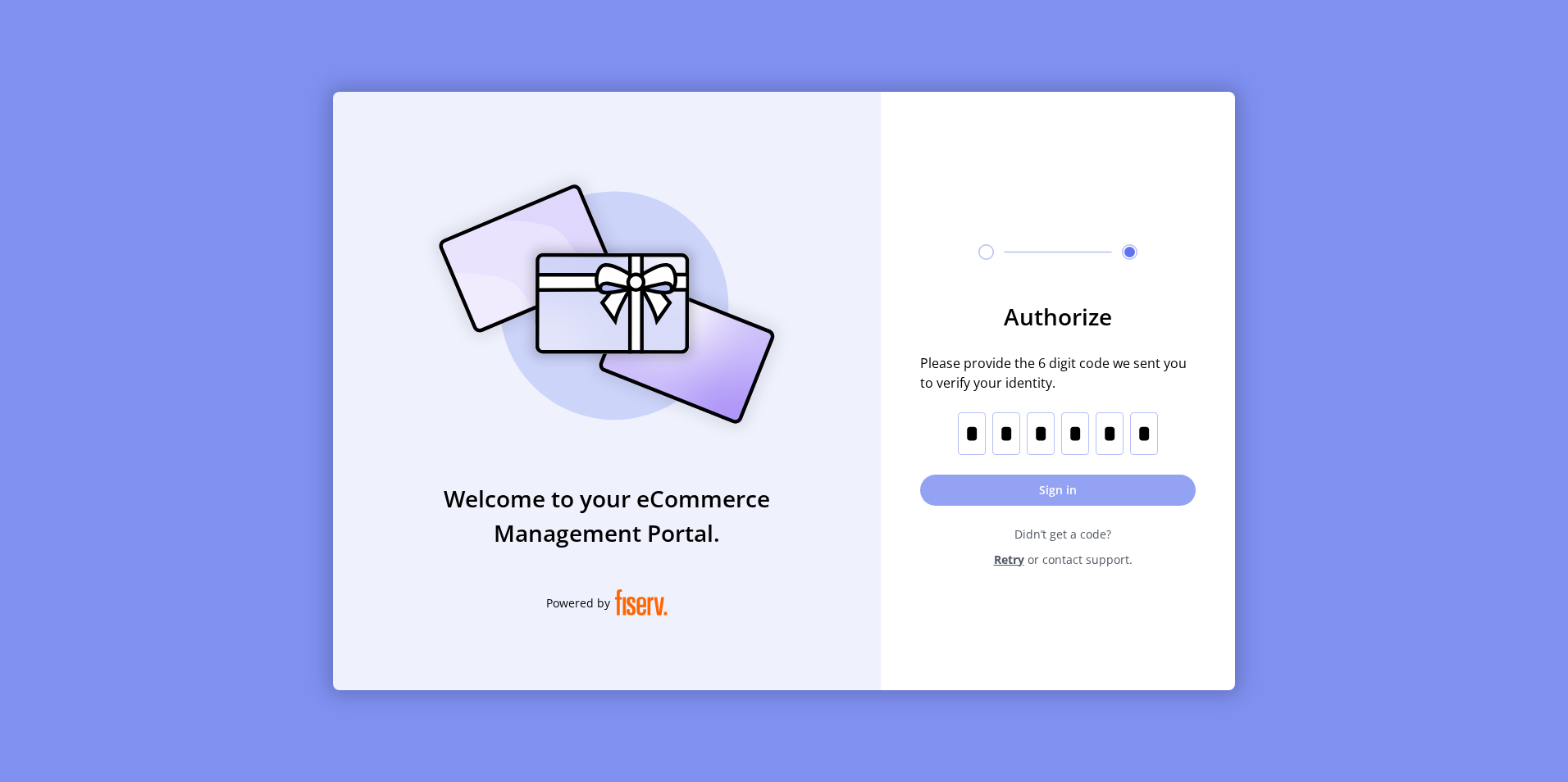
click at [1068, 494] on button "Sign in" at bounding box center [1058, 490] width 276 height 31
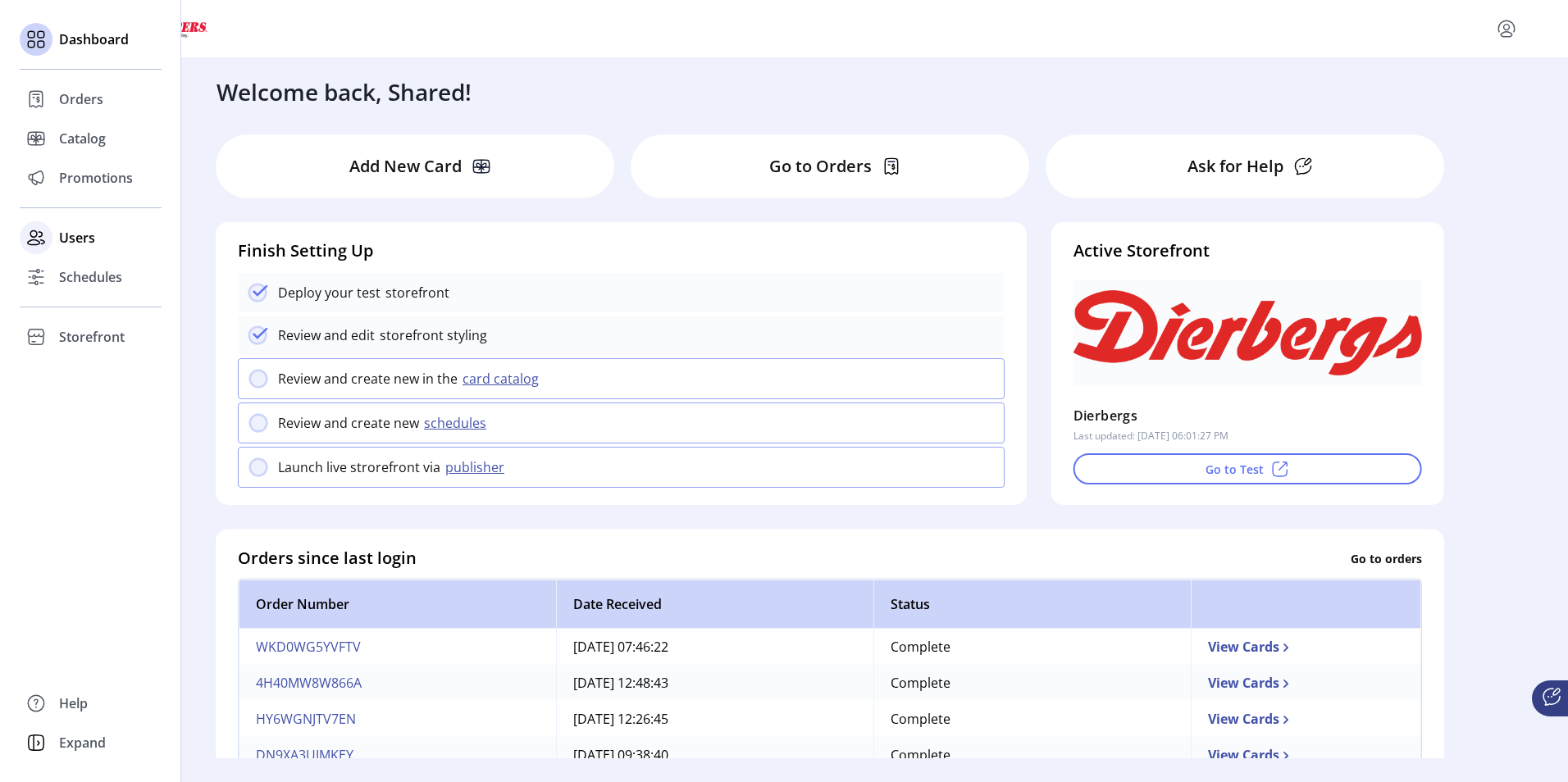
click at [71, 236] on span "Users" at bounding box center [77, 238] width 36 height 20
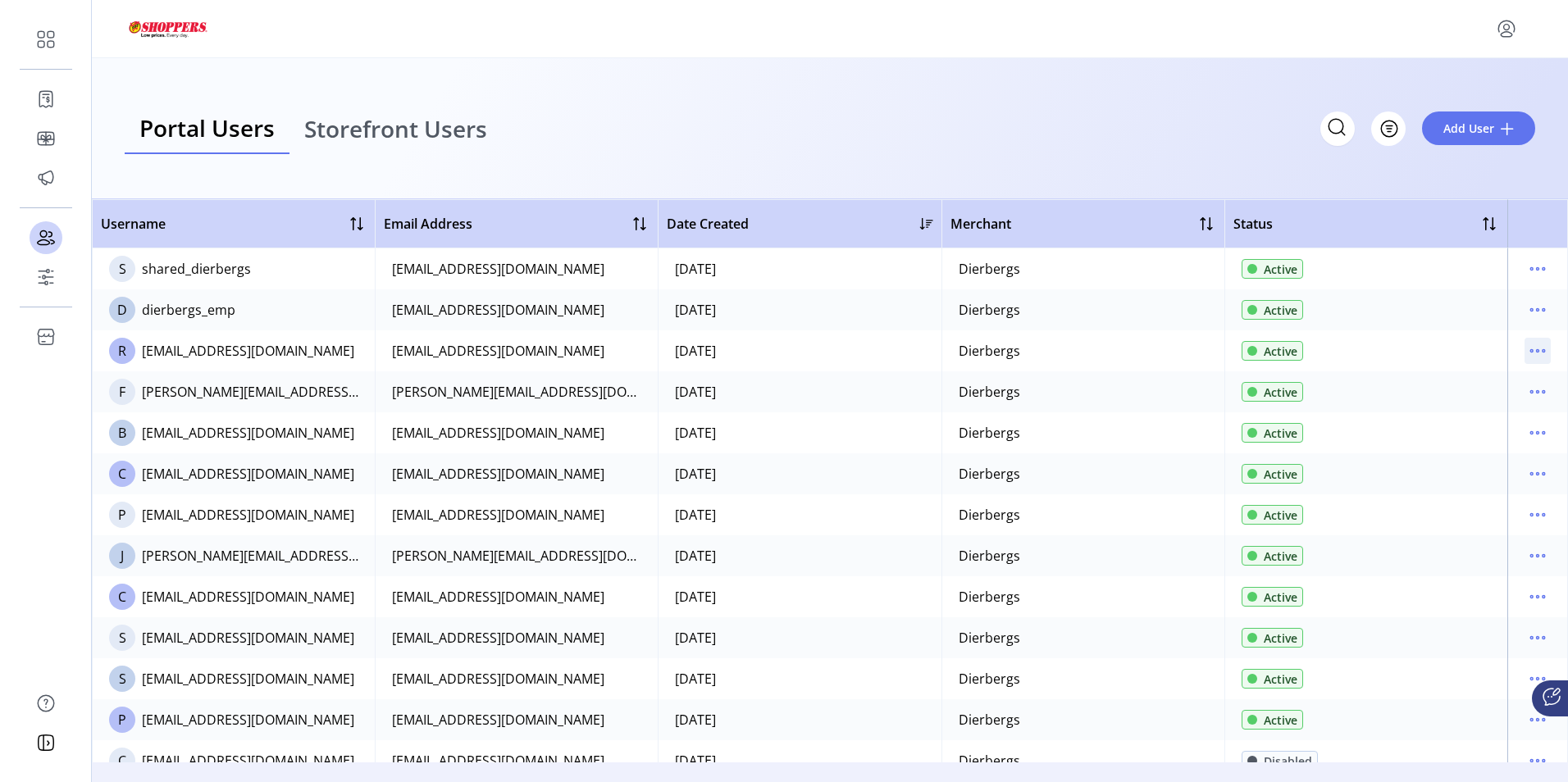
click at [1527, 352] on icon "menu" at bounding box center [1537, 351] width 26 height 26
click at [1474, 412] on span "View Details" at bounding box center [1460, 408] width 136 height 13
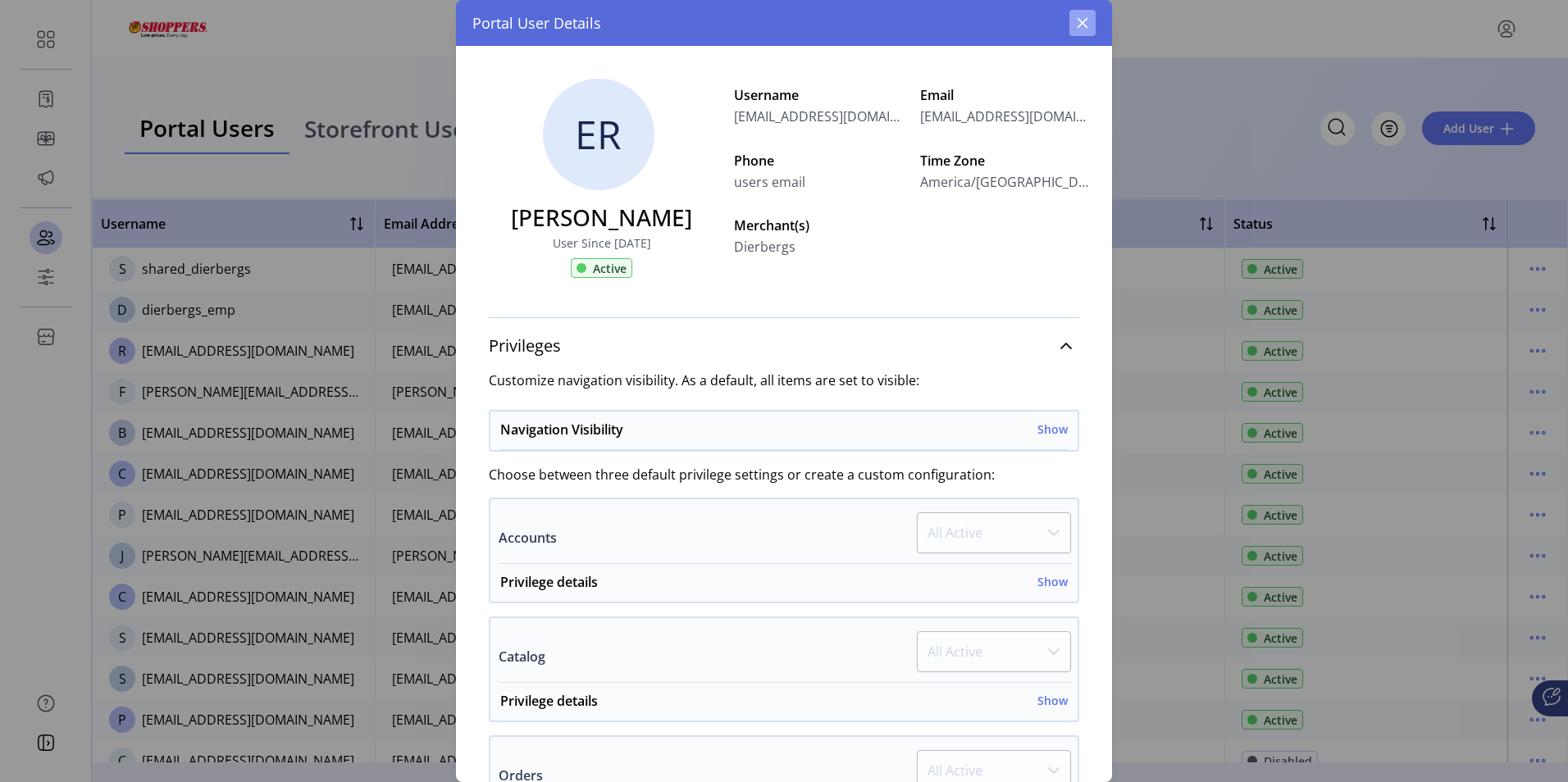
click at [1080, 22] on icon "button" at bounding box center [1082, 22] width 13 height 13
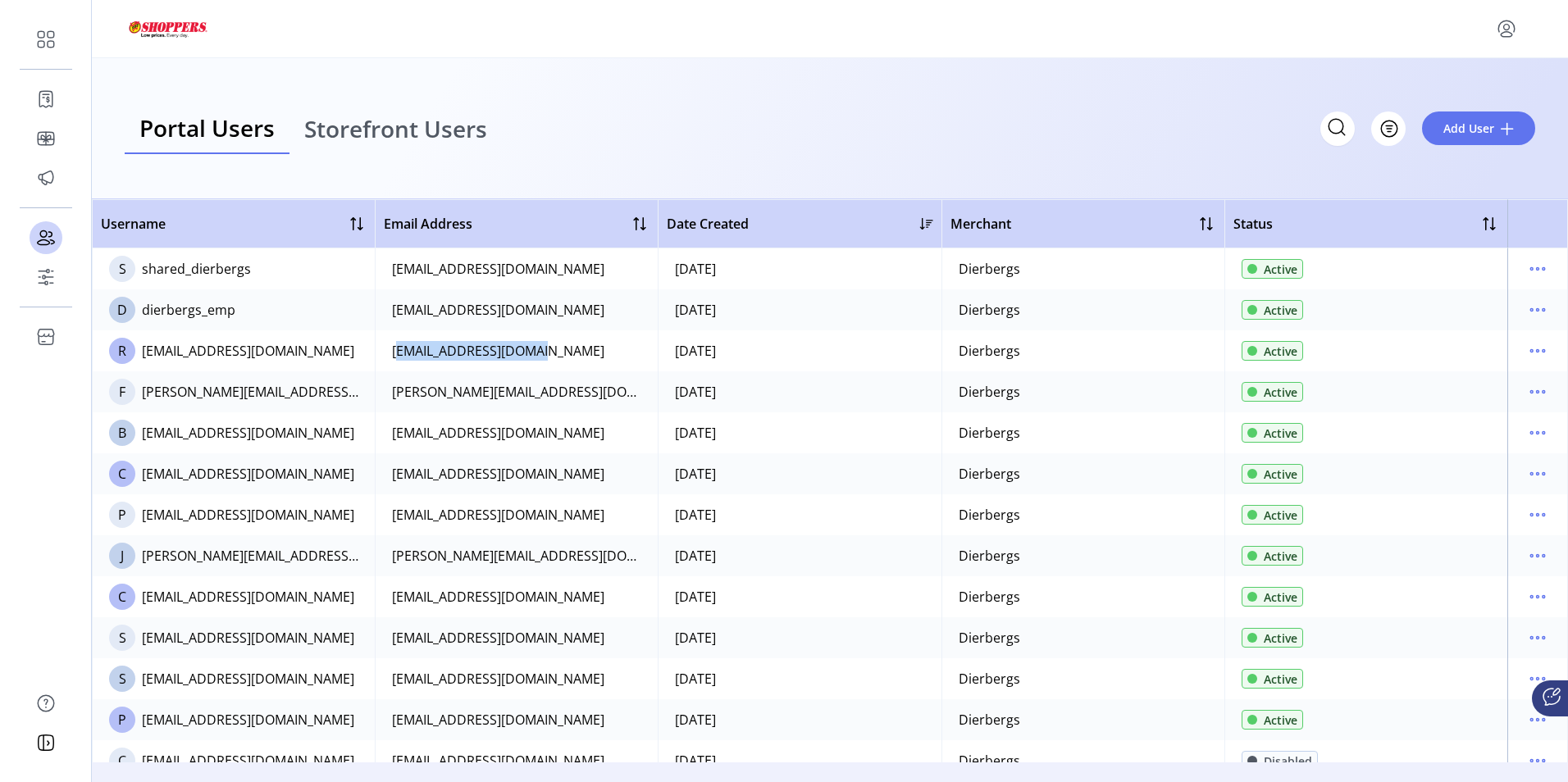
drag, startPoint x: 544, startPoint y: 357, endPoint x: 391, endPoint y: 356, distance: 153.0
click at [391, 356] on td "ReedyE@dierbergs.com" at bounding box center [516, 351] width 283 height 41
copy div "ReedyE@dierbergs.com"
click at [1472, 127] on span "Add User" at bounding box center [1468, 128] width 51 height 17
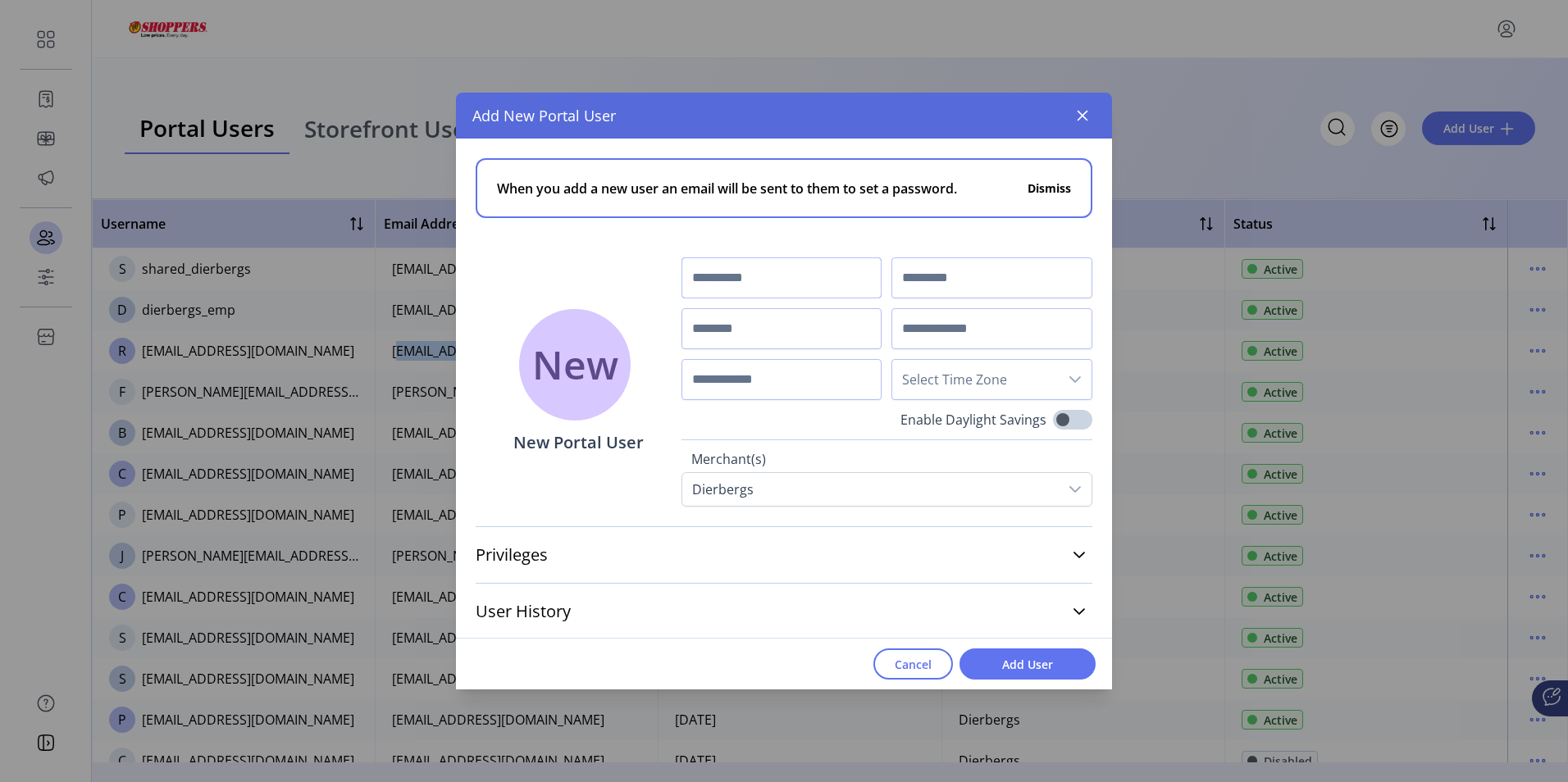
click at [745, 274] on input "text" at bounding box center [782, 278] width 201 height 41
type input "****"
click at [954, 324] on input "text" at bounding box center [992, 329] width 201 height 41
paste input "**********"
type input "**********"
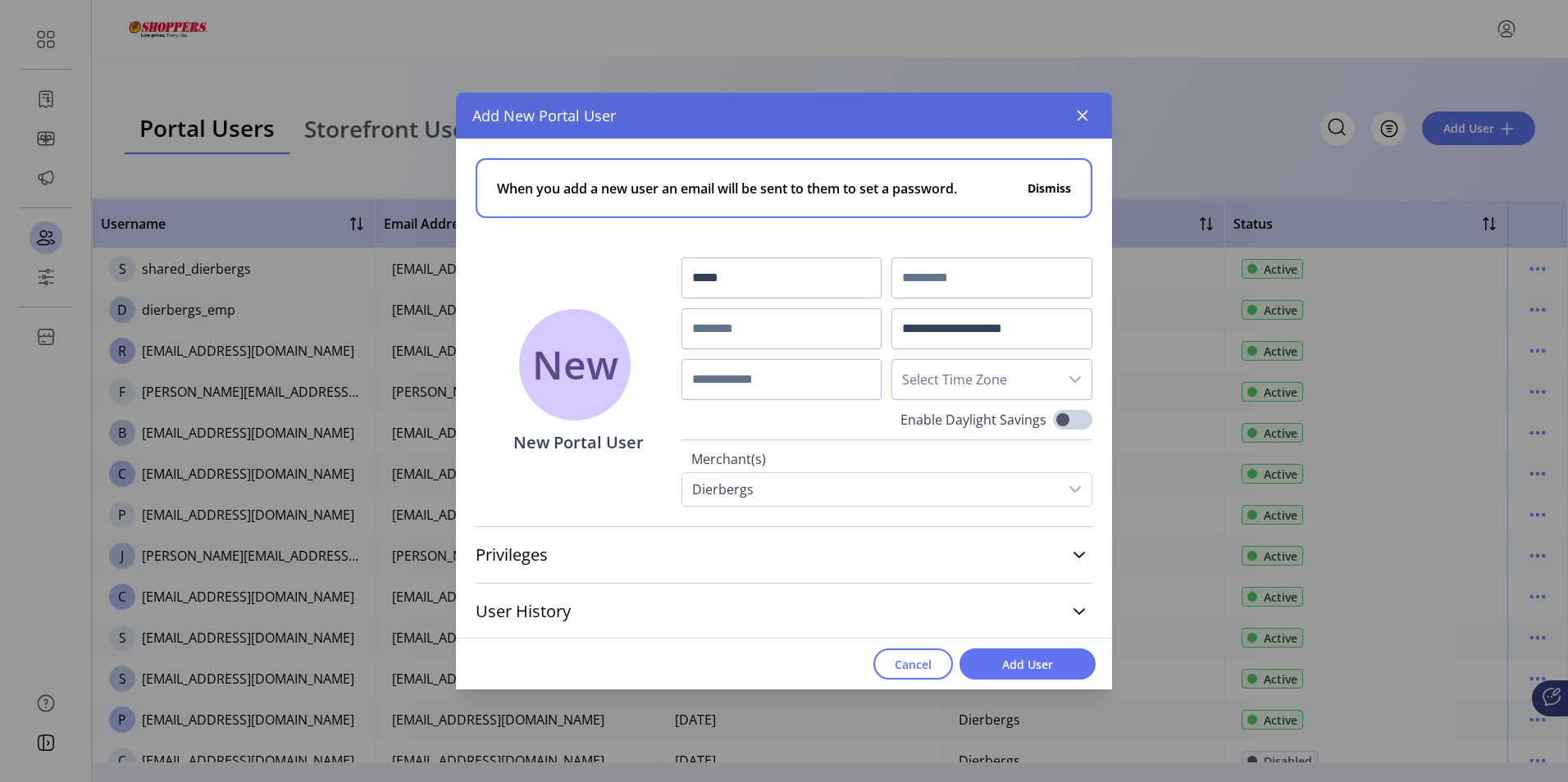
click at [914, 666] on span "Cancel" at bounding box center [913, 664] width 37 height 17
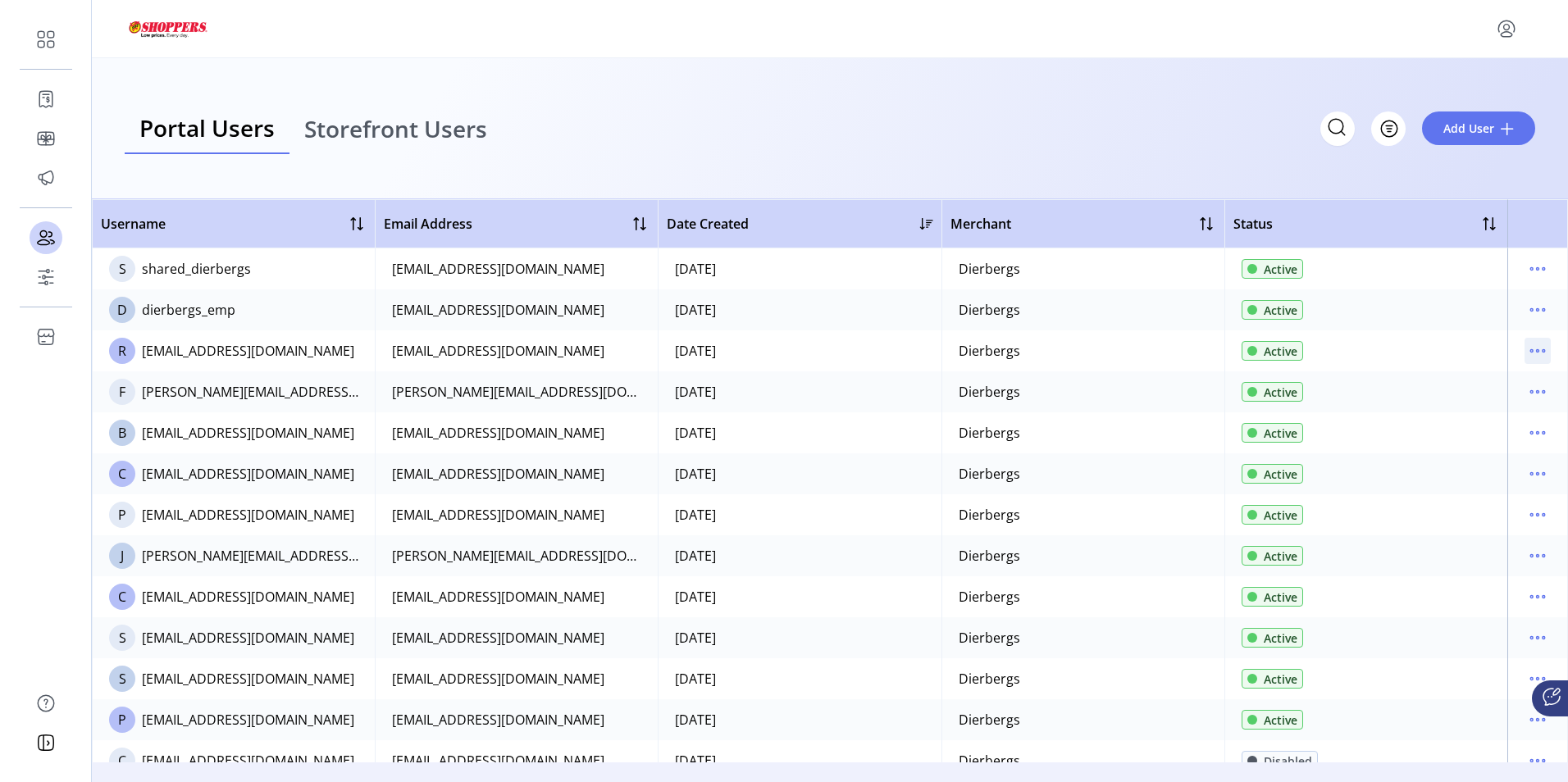
click at [1529, 349] on icon "menu" at bounding box center [1537, 351] width 26 height 26
click at [1478, 408] on span "View Details" at bounding box center [1460, 408] width 136 height 13
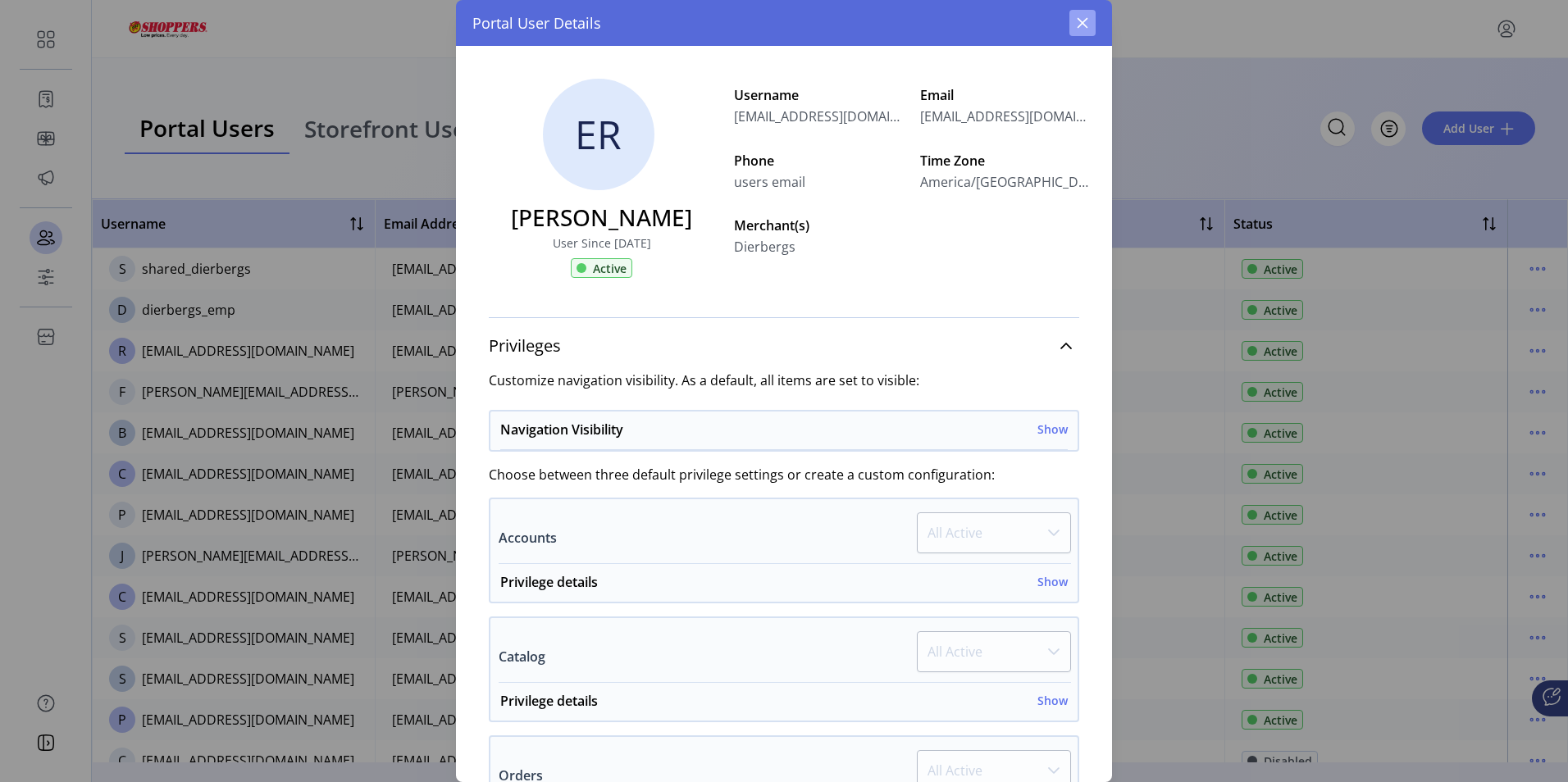
click at [1079, 20] on icon "button" at bounding box center [1083, 23] width 11 height 11
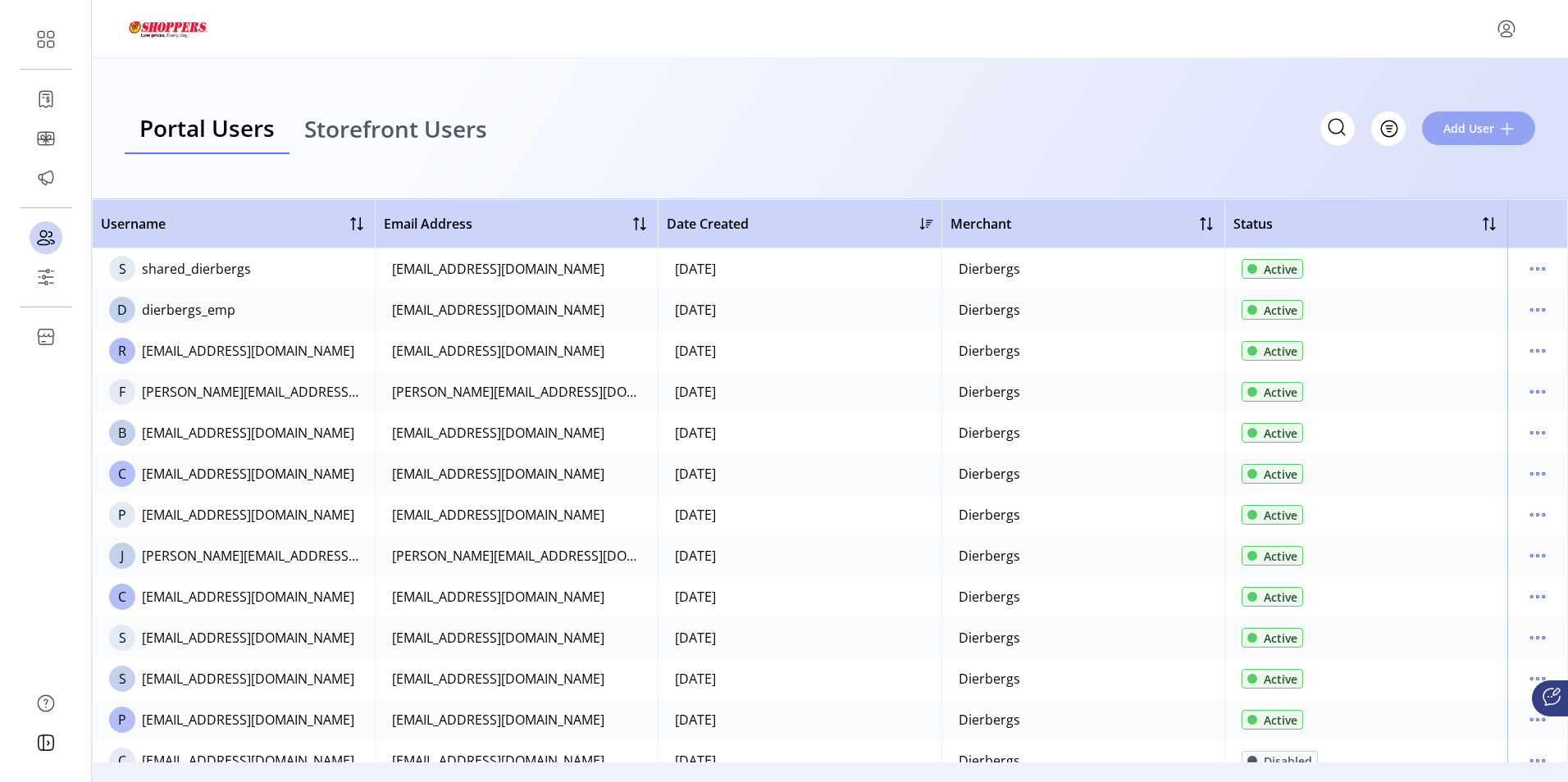
click at [1461, 134] on span "Add User" at bounding box center [1468, 128] width 51 height 17
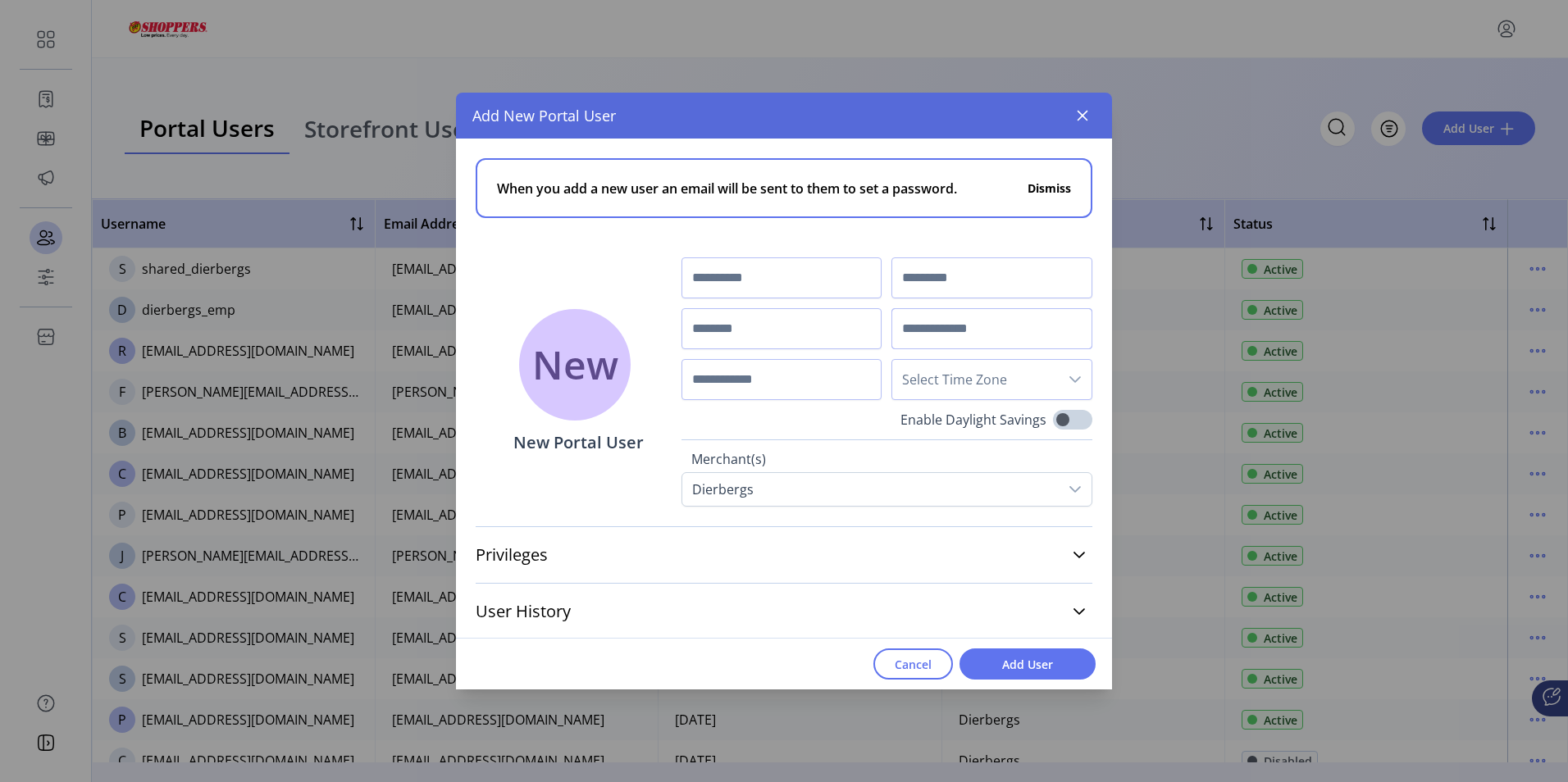
click at [930, 328] on input "text" at bounding box center [992, 329] width 201 height 41
paste input "**********"
type input "**********"
click at [773, 274] on input "text" at bounding box center [782, 278] width 201 height 41
type input "****"
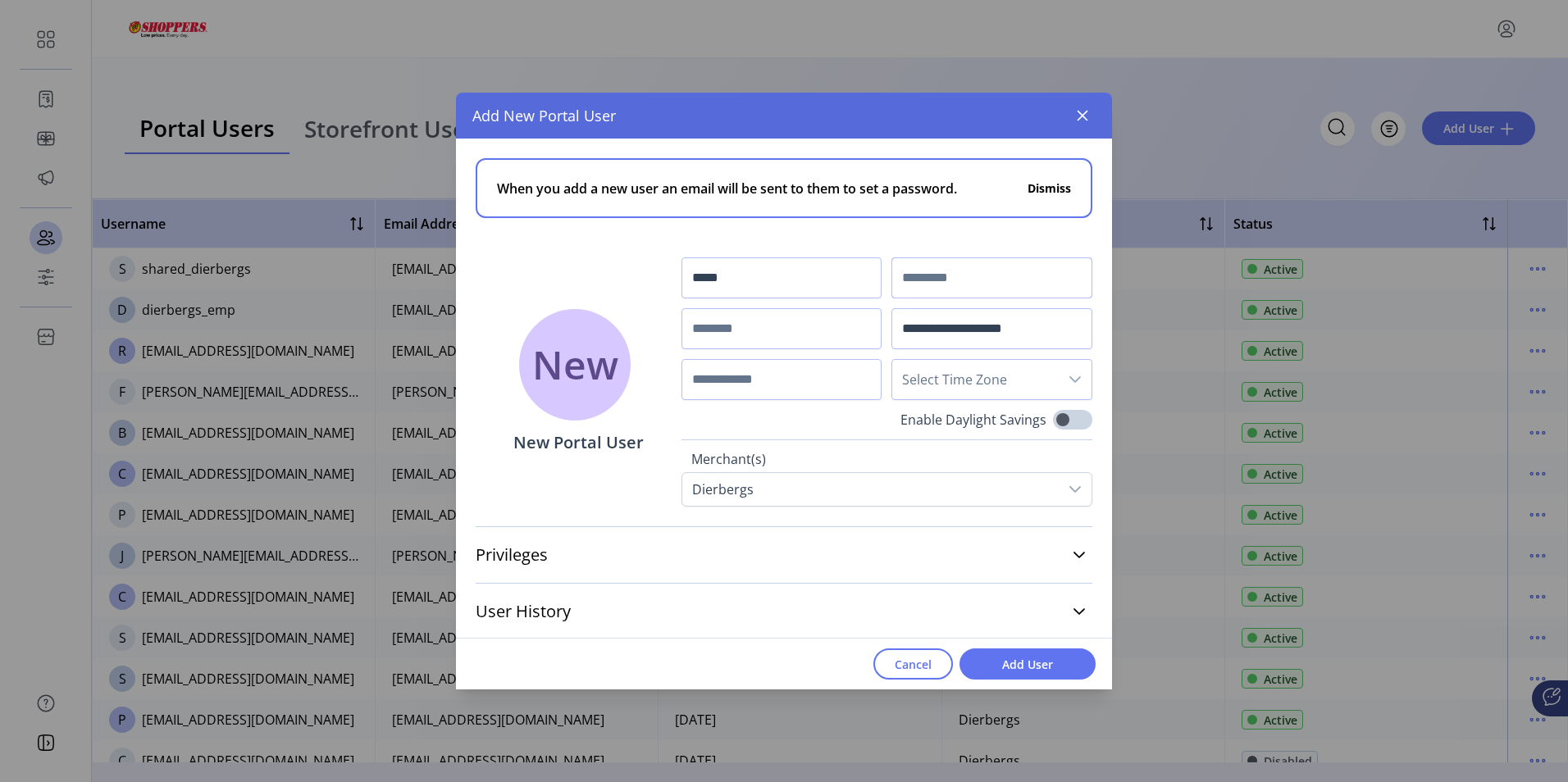
click at [958, 279] on input "text" at bounding box center [992, 278] width 201 height 41
type input "*****"
click at [768, 324] on input "text" at bounding box center [782, 329] width 201 height 41
click at [1061, 372] on div "dropdown trigger" at bounding box center [1075, 380] width 33 height 40
type input "**********"
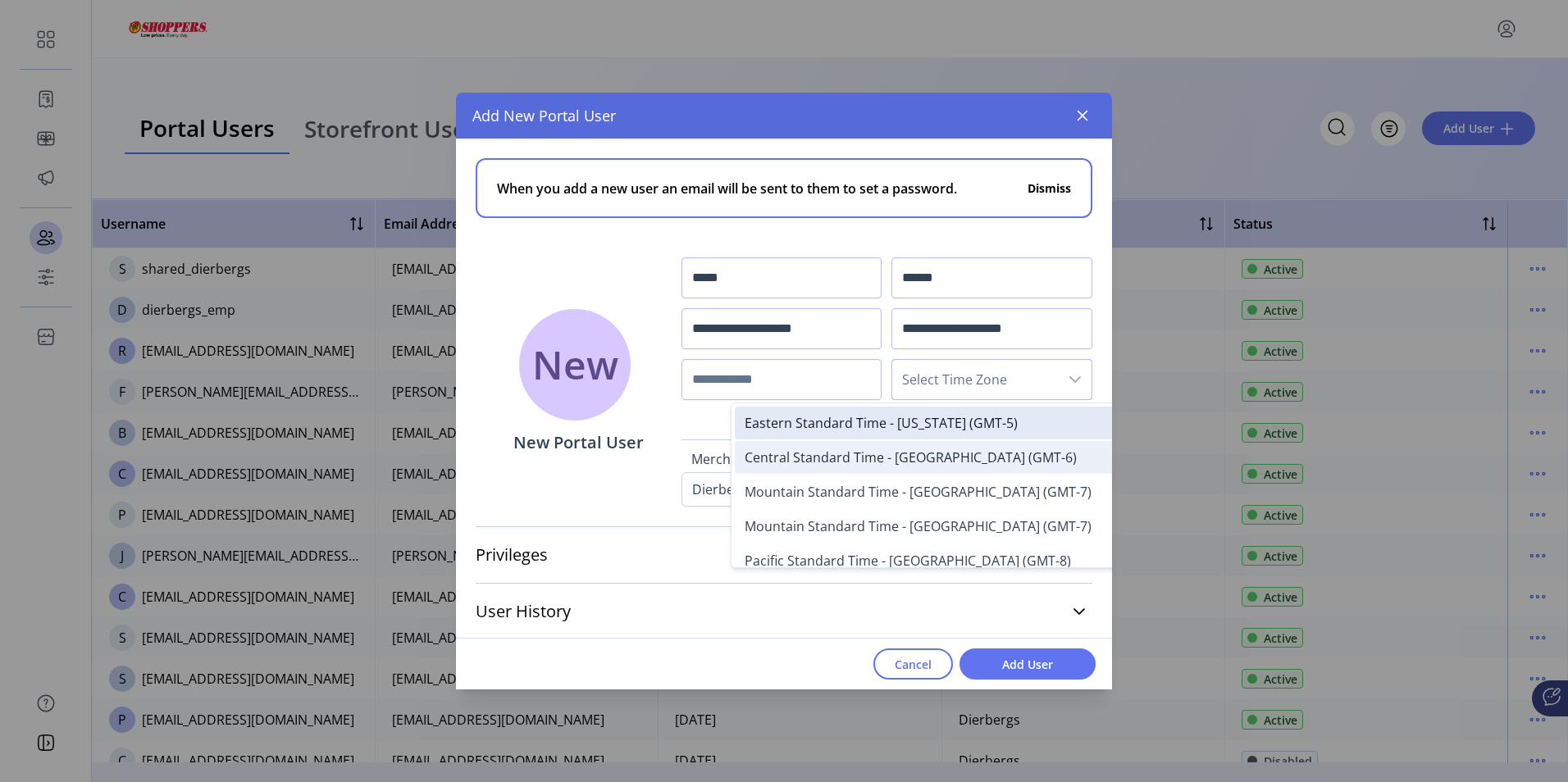
click at [906, 451] on span "Central Standard Time - [GEOGRAPHIC_DATA] (GMT-6)" at bounding box center [911, 457] width 332 height 18
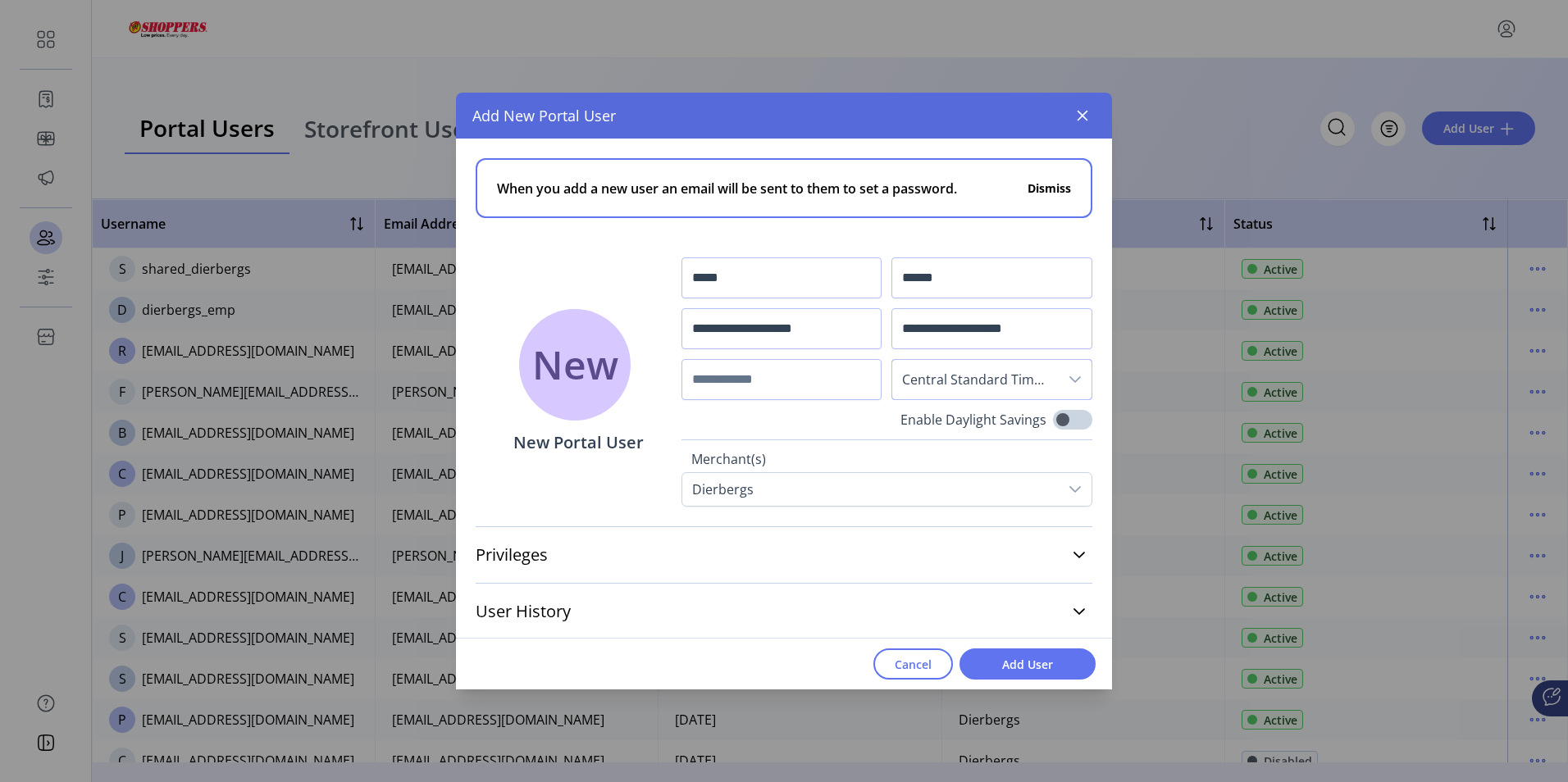
click at [1067, 370] on div "dropdown trigger" at bounding box center [1075, 380] width 33 height 40
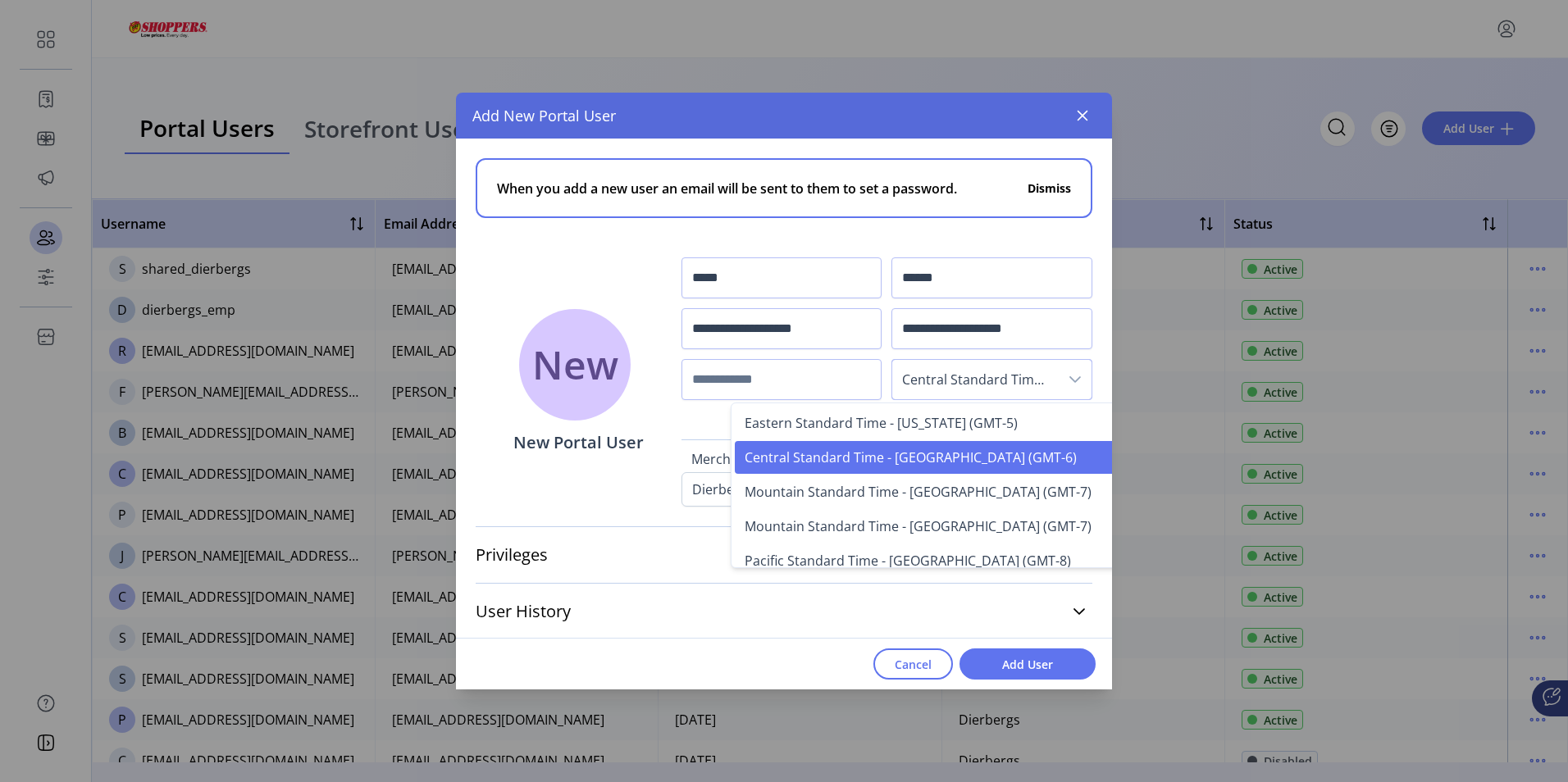
click at [836, 457] on span "Central Standard Time - [GEOGRAPHIC_DATA] (GMT-6)" at bounding box center [911, 457] width 332 height 18
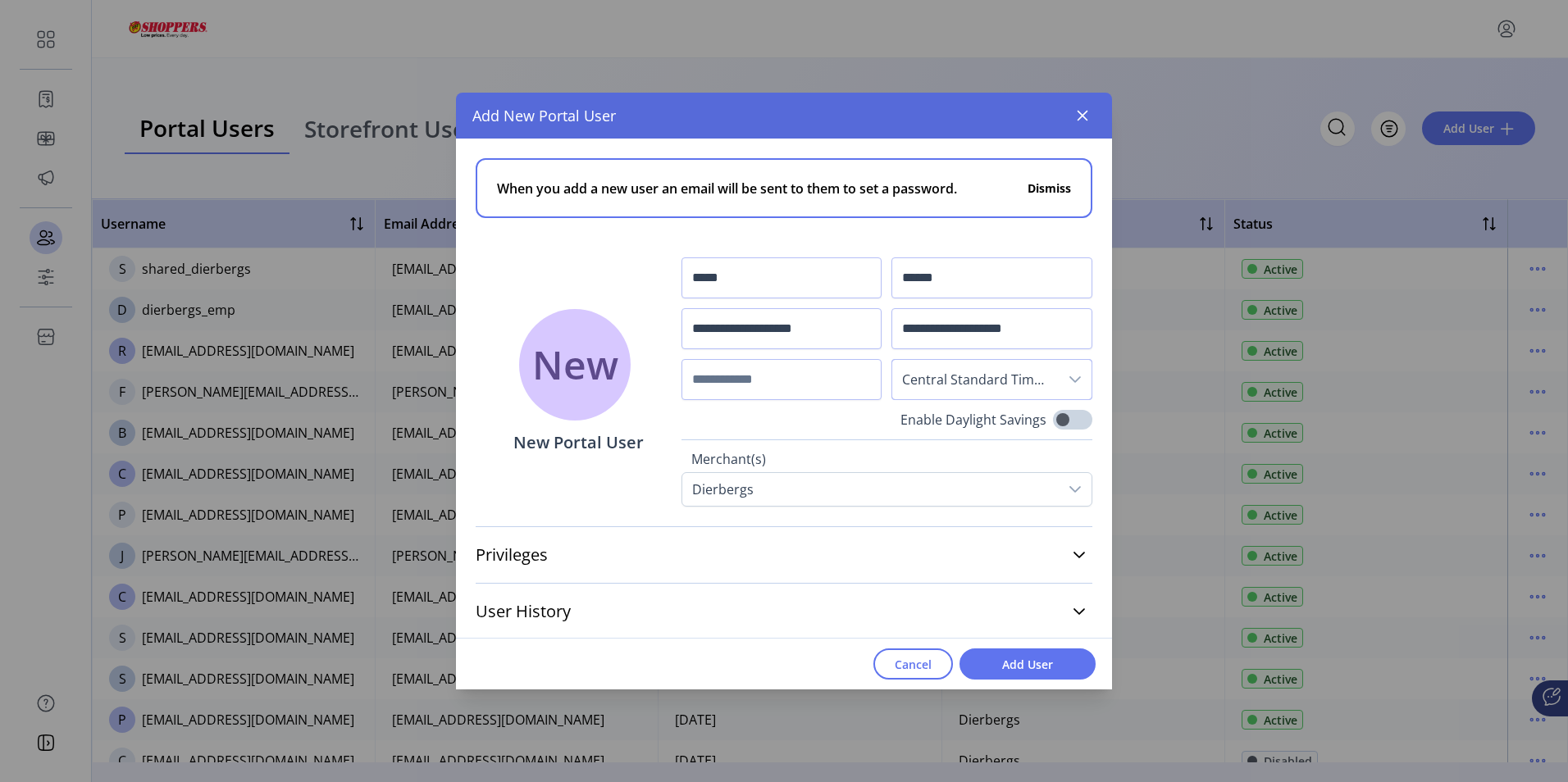
scroll to position [2, 0]
click at [1063, 557] on link "Privileges" at bounding box center [784, 553] width 617 height 36
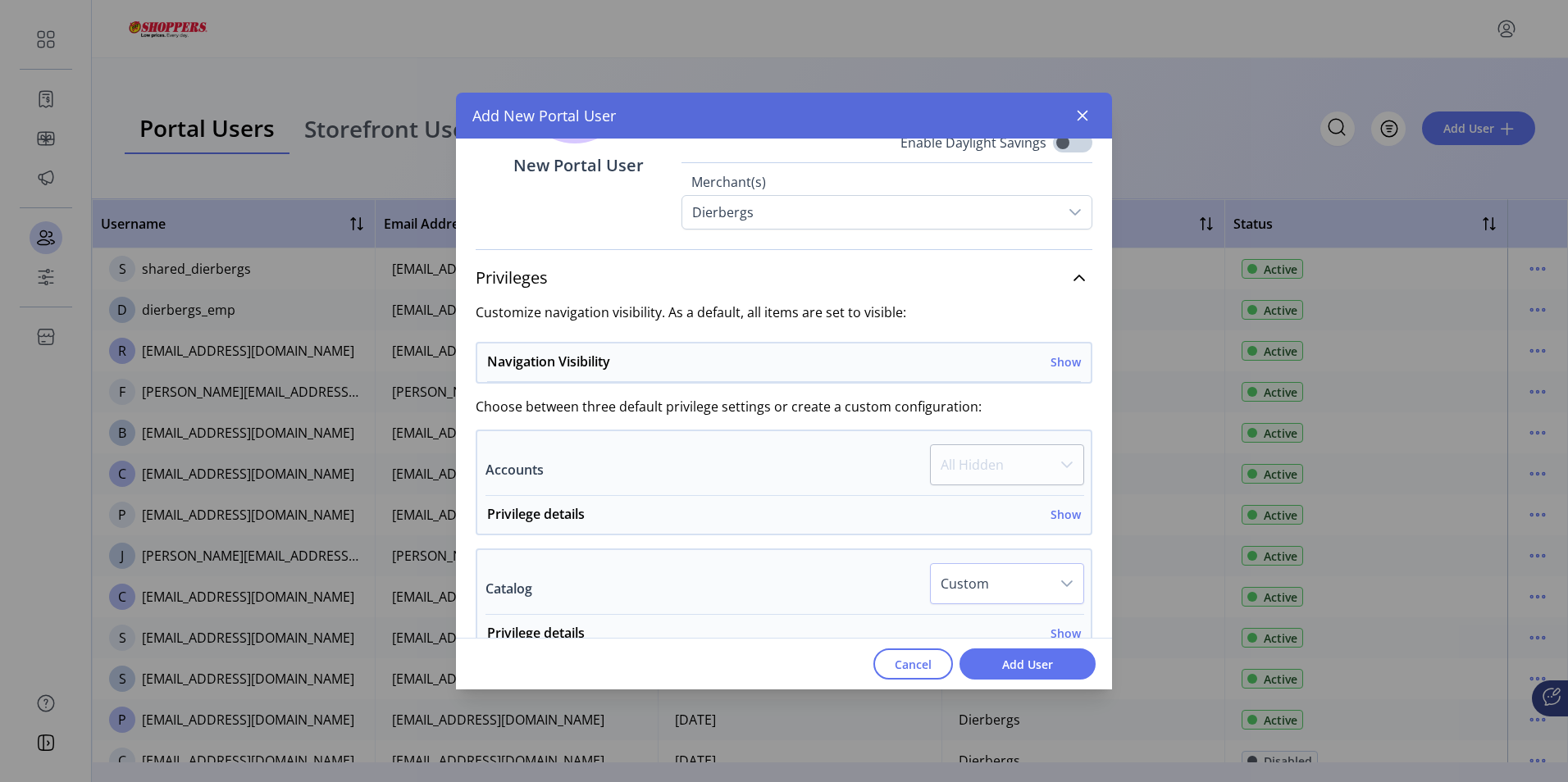
scroll to position [248, 0]
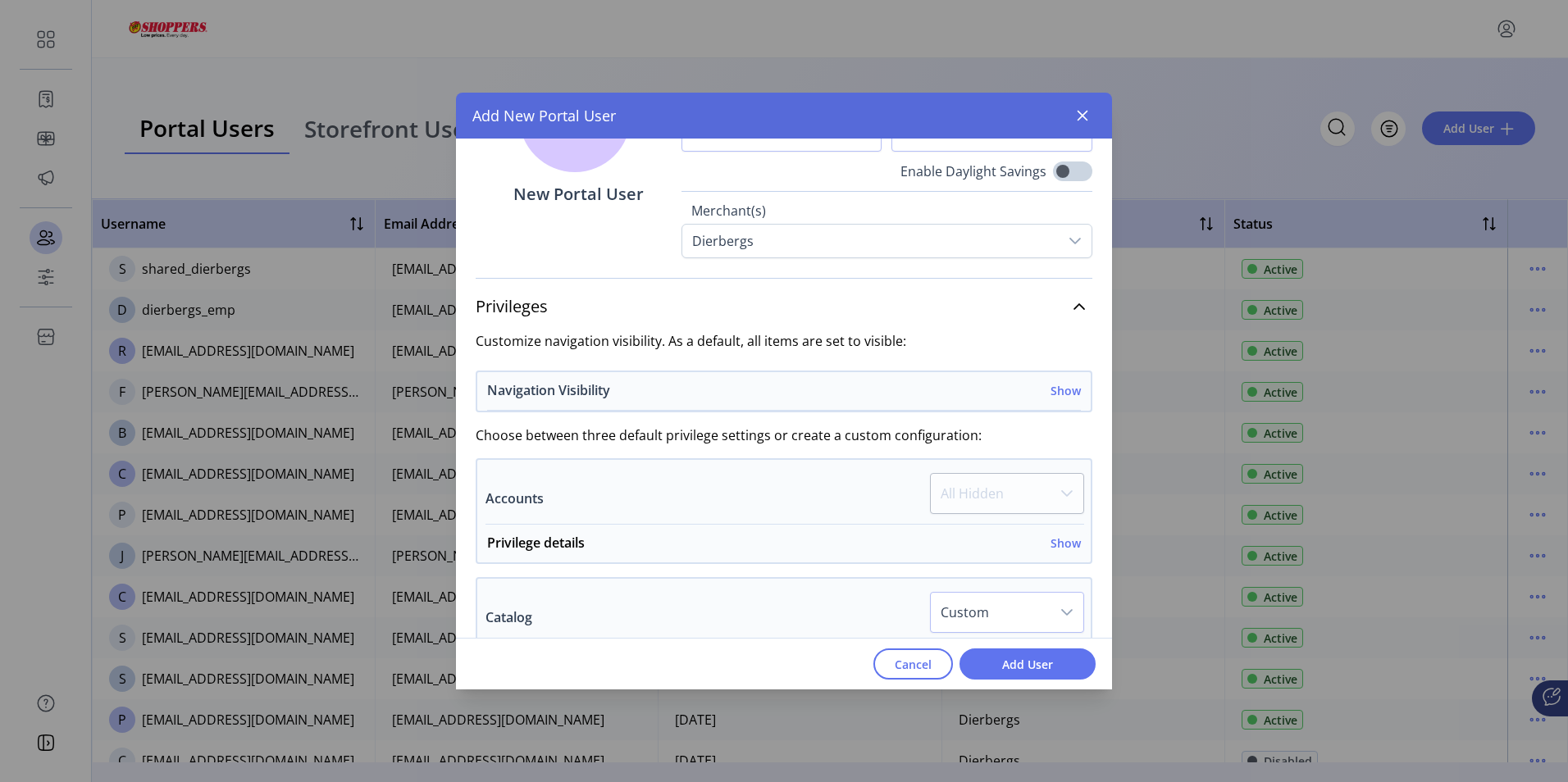
click at [1056, 397] on h6 "Show" at bounding box center [1066, 391] width 30 height 17
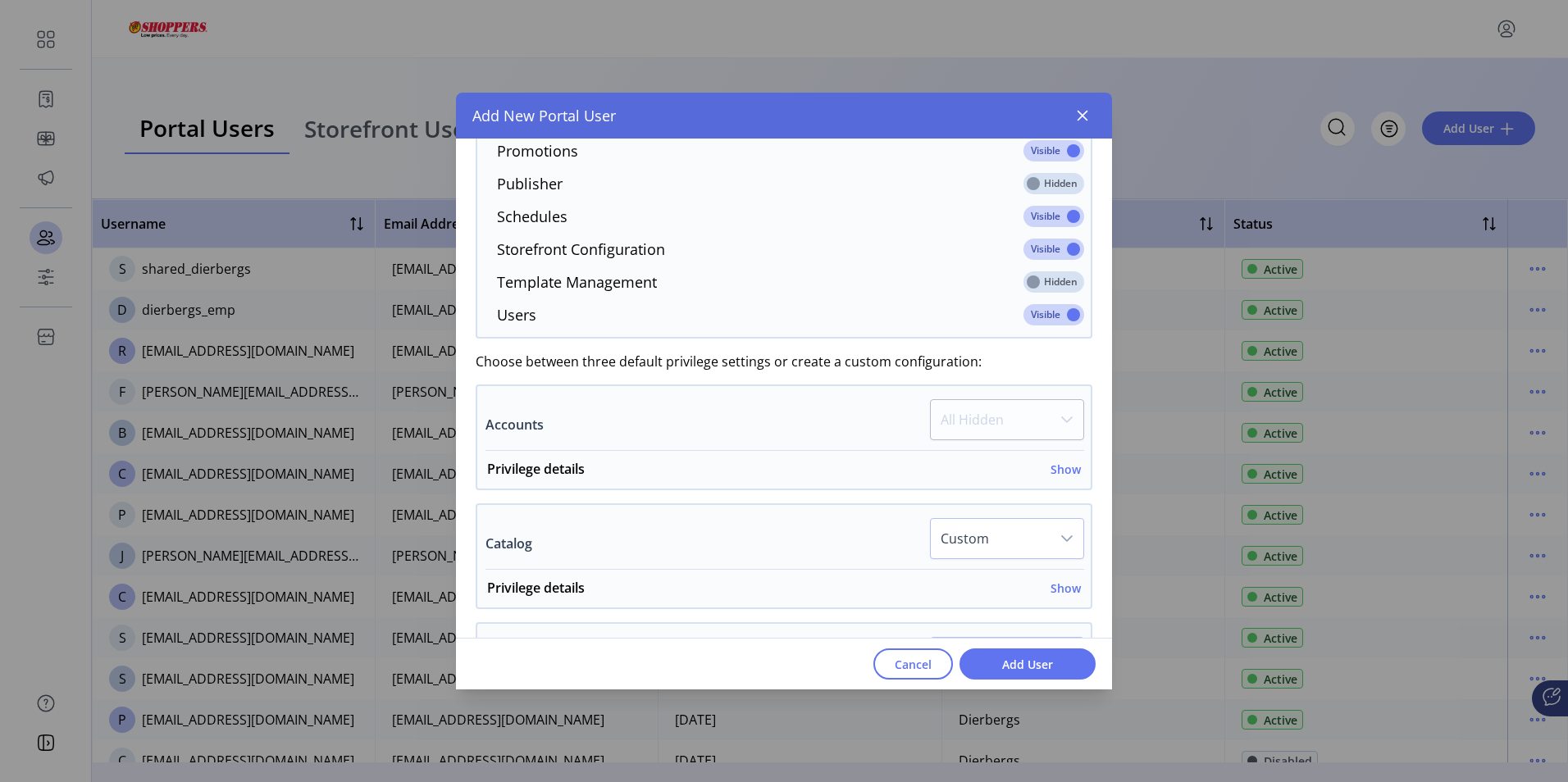
scroll to position [740, 0]
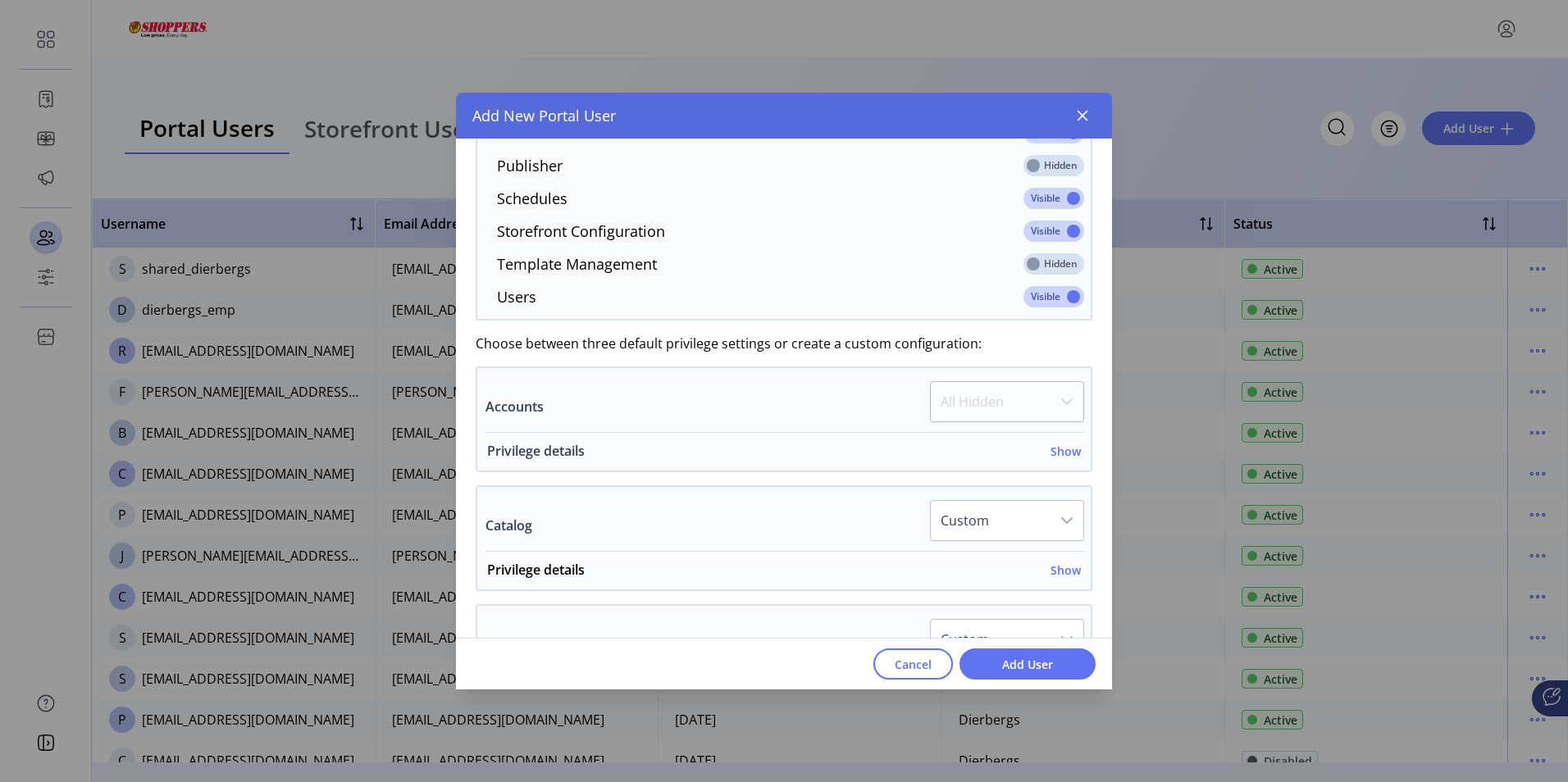
click at [1063, 454] on h6 "Show" at bounding box center [1066, 451] width 30 height 17
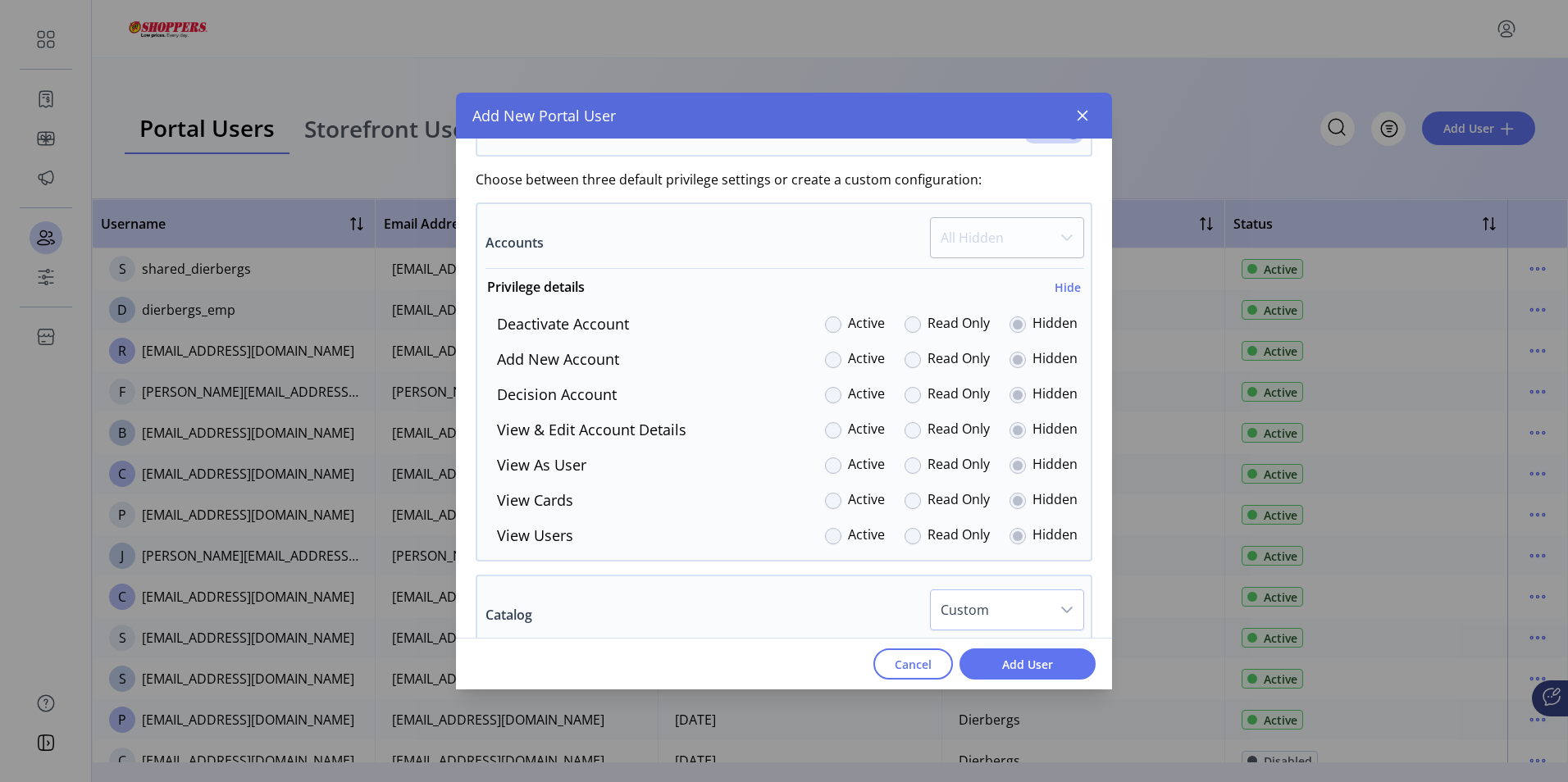
scroll to position [986, 0]
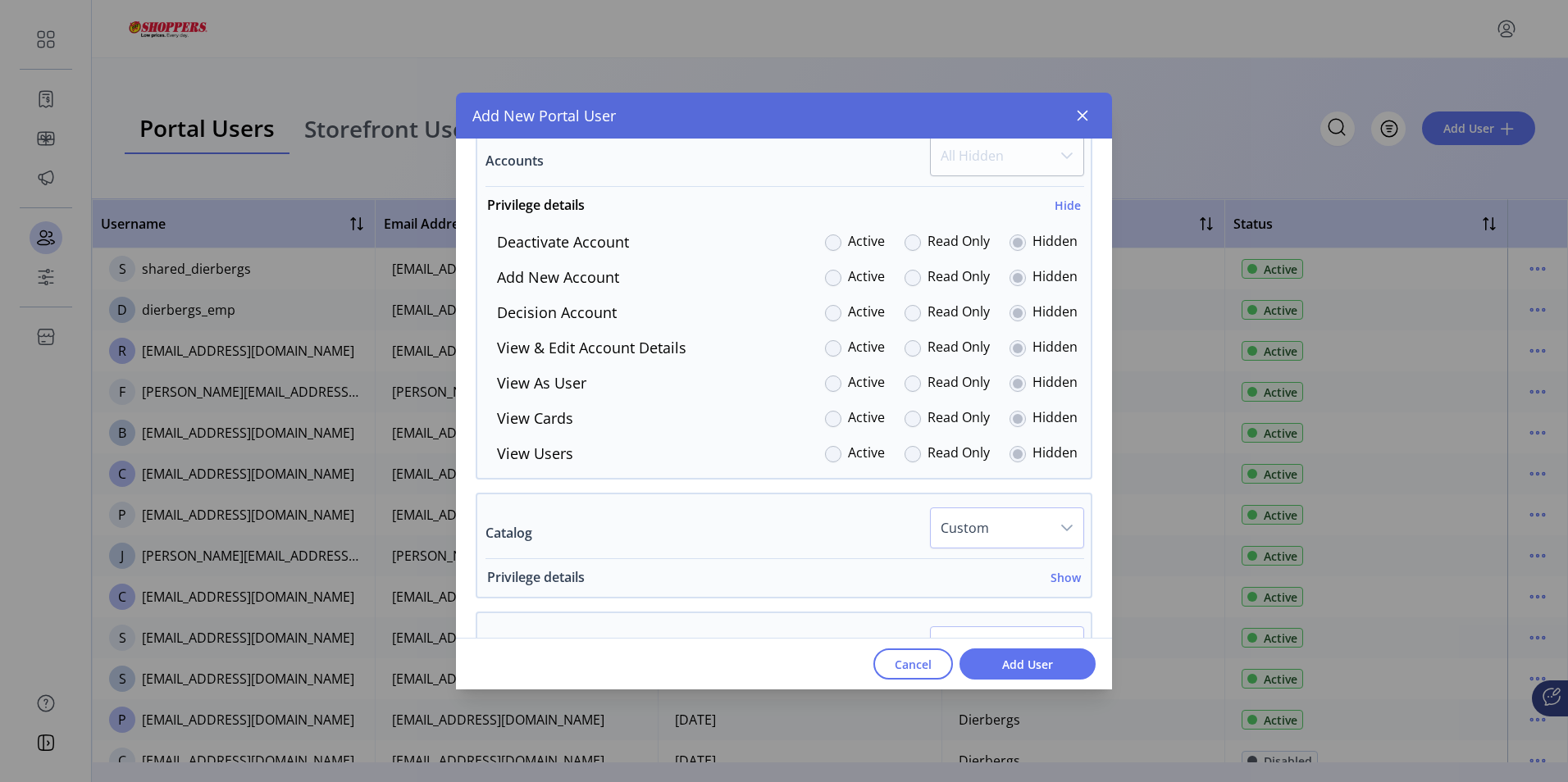
click at [1061, 581] on h6 "Show" at bounding box center [1066, 577] width 30 height 17
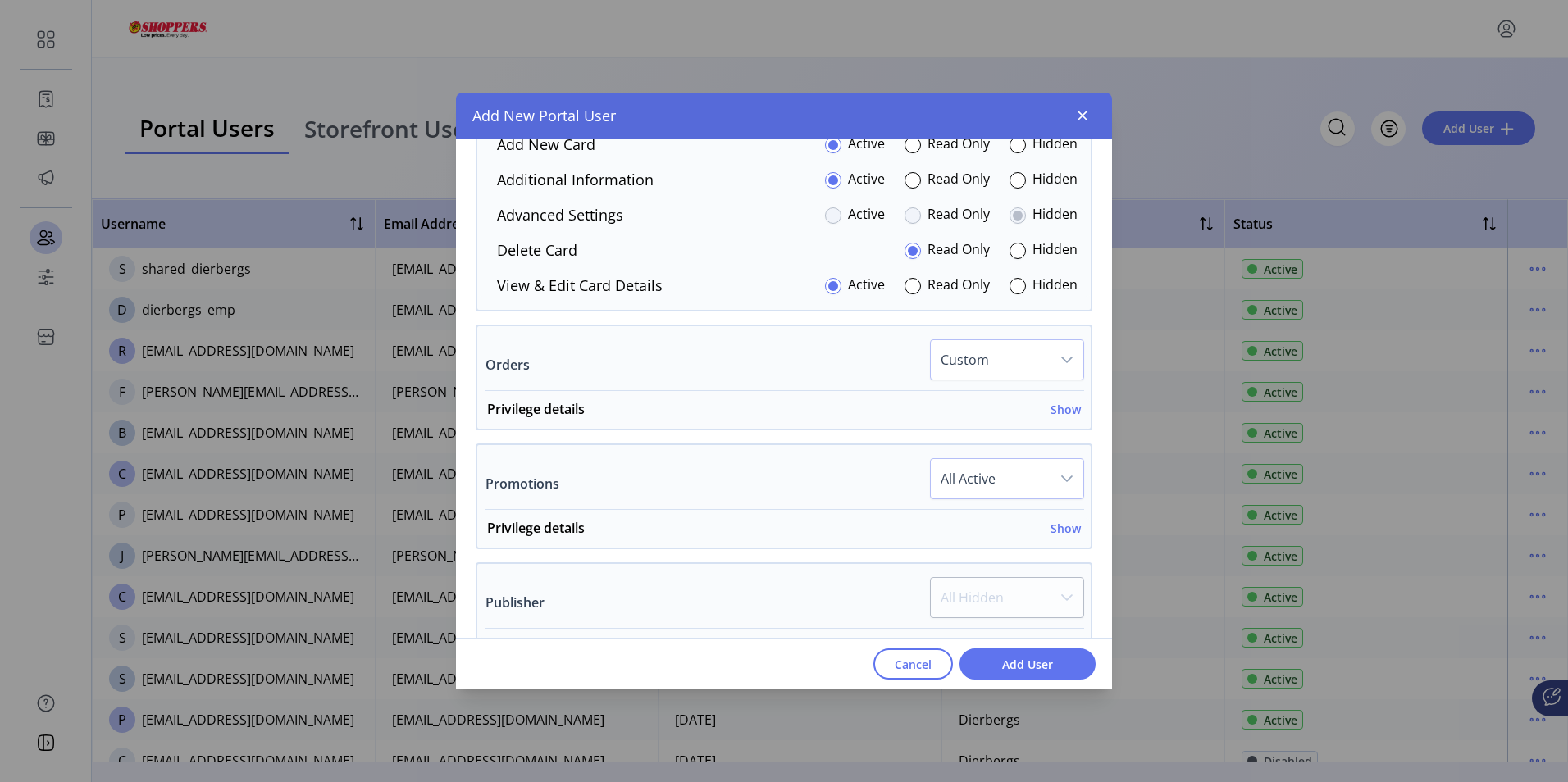
scroll to position [1478, 0]
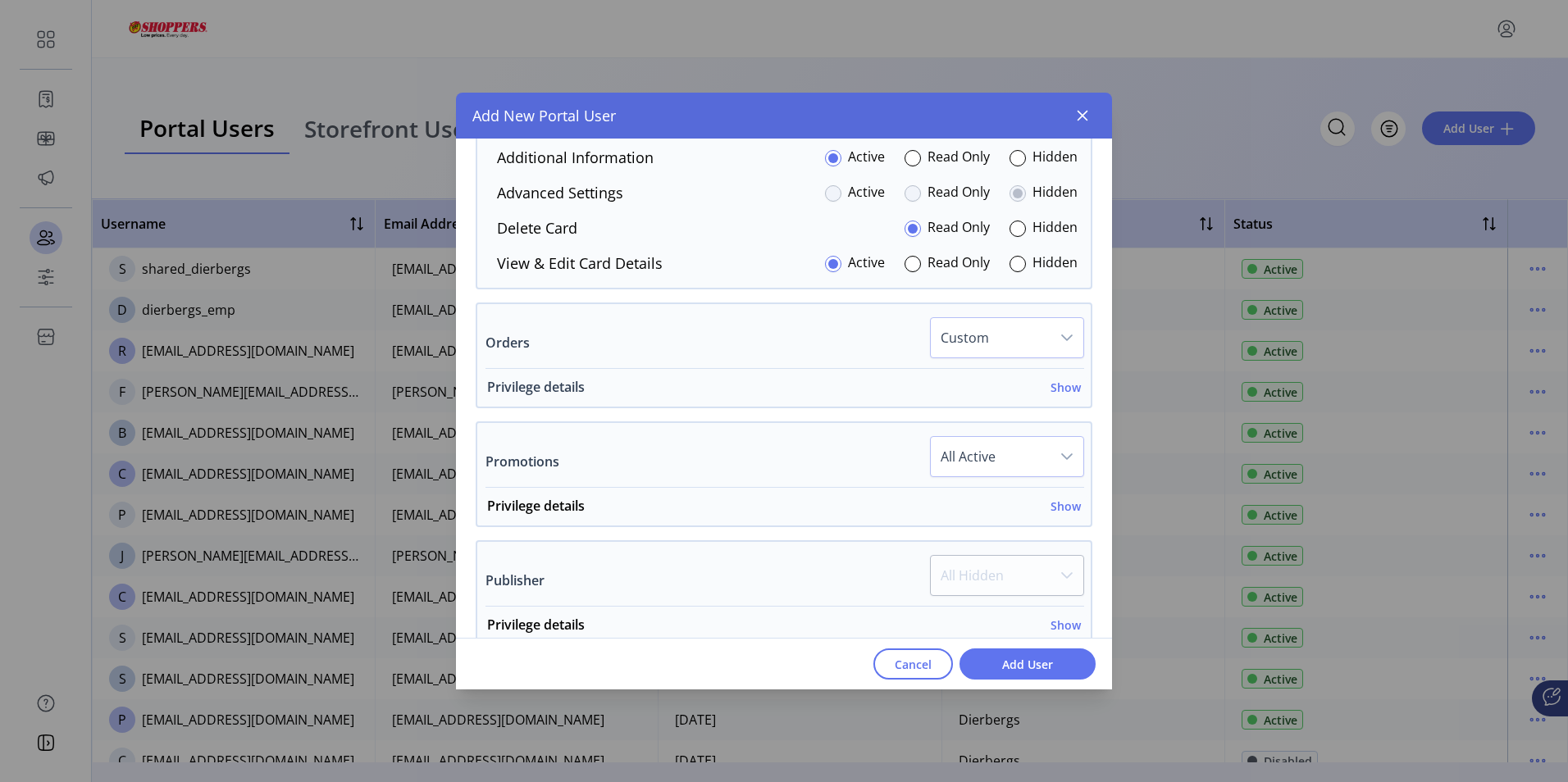
click at [1061, 390] on h6 "Show" at bounding box center [1066, 387] width 30 height 17
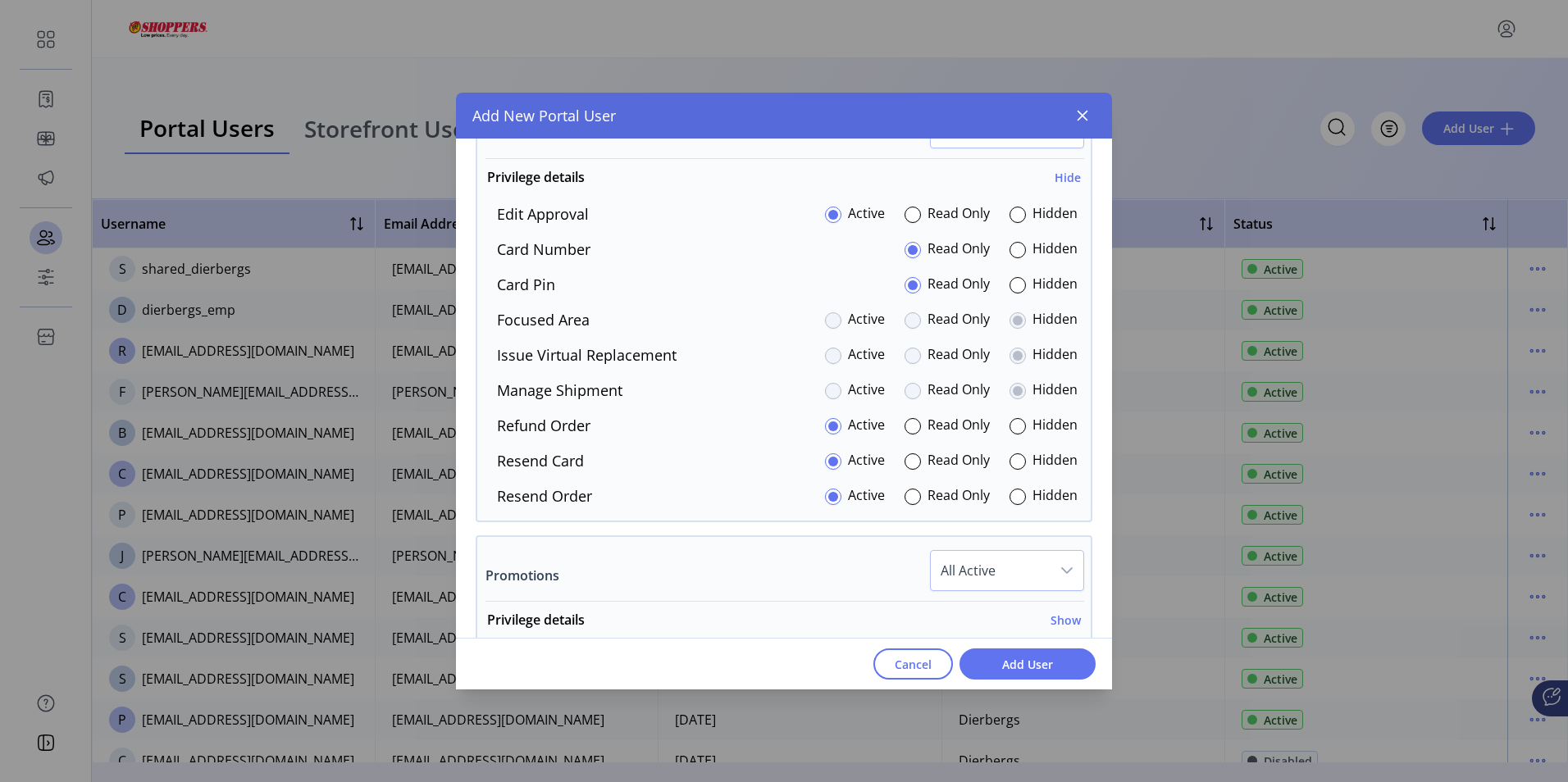
scroll to position [1724, 0]
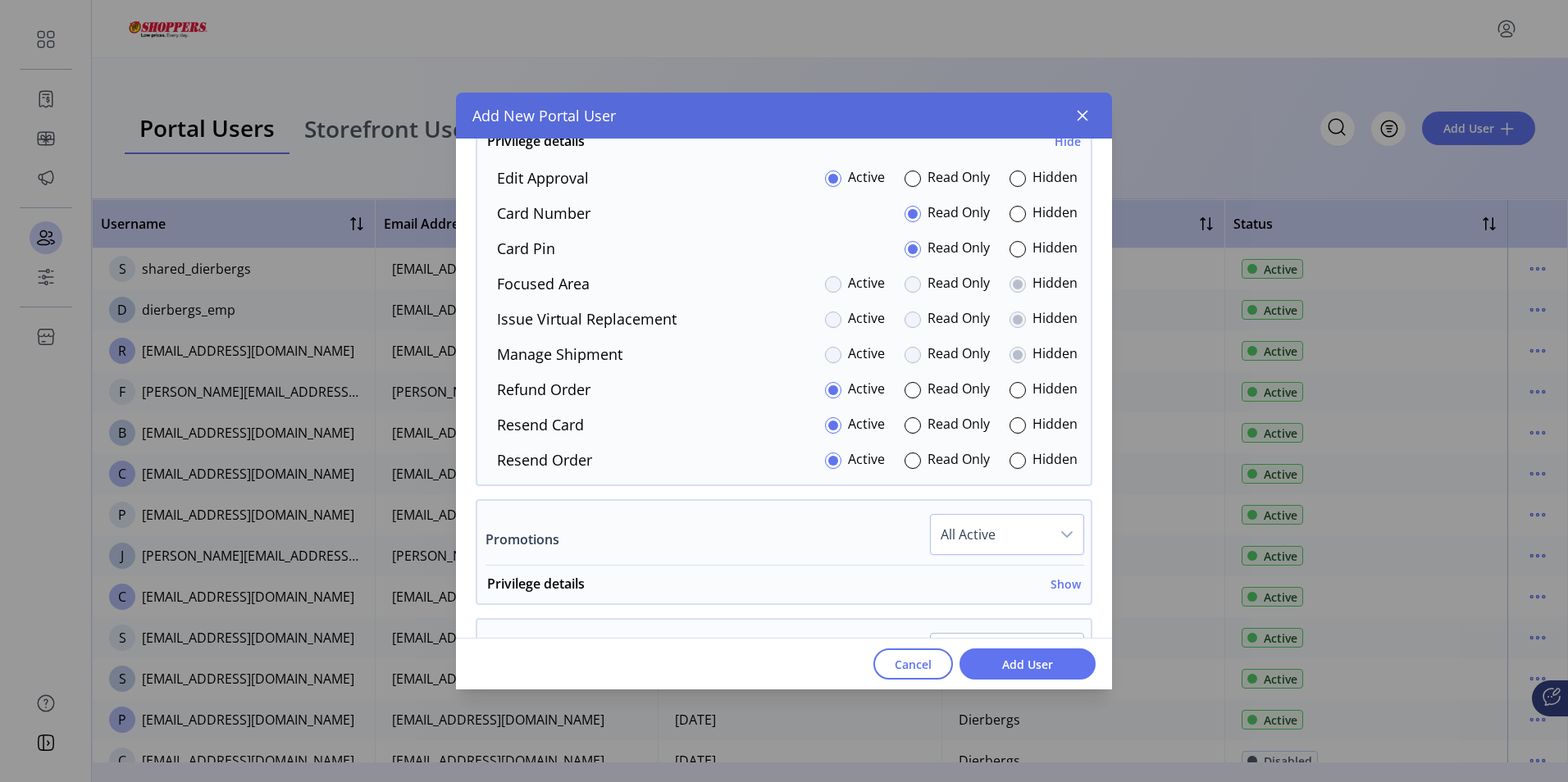
click at [905, 317] on div at bounding box center [913, 320] width 16 height 16
click at [906, 322] on div at bounding box center [913, 320] width 16 height 16
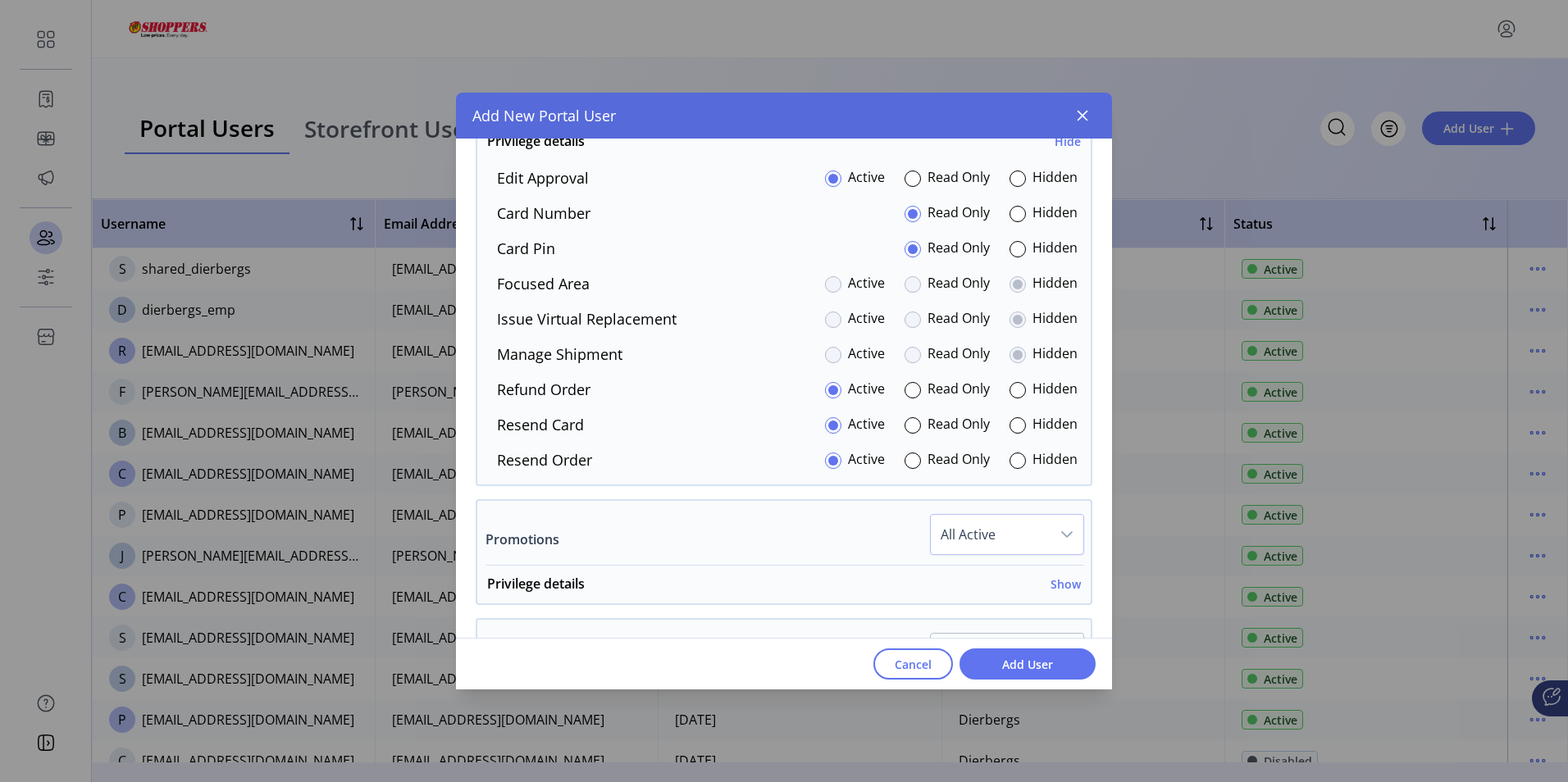
click at [906, 322] on div at bounding box center [913, 320] width 16 height 16
click at [1009, 251] on div at bounding box center [1017, 249] width 16 height 16
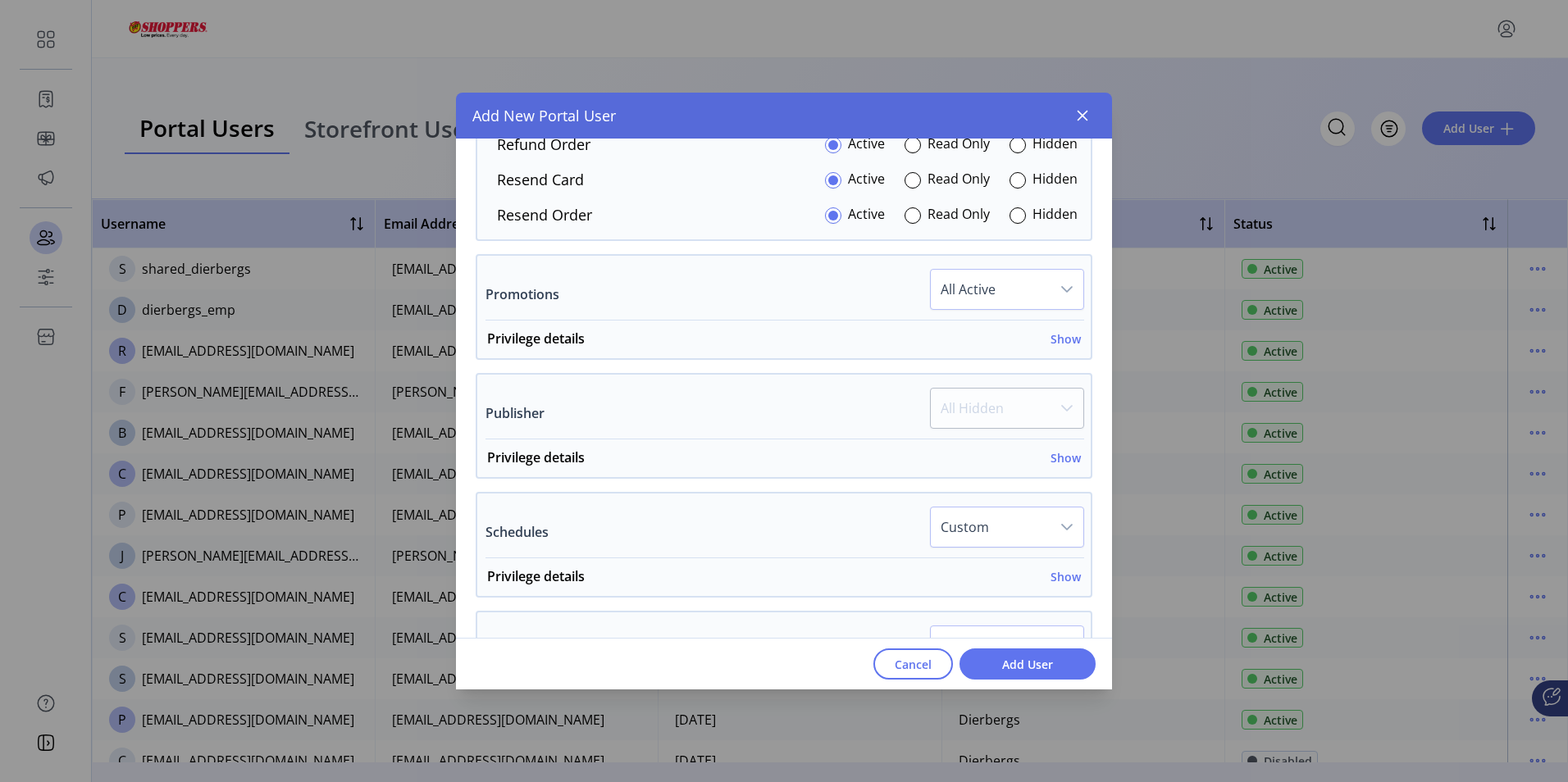
scroll to position [1970, 0]
click at [1052, 340] on h6 "Show" at bounding box center [1066, 338] width 30 height 17
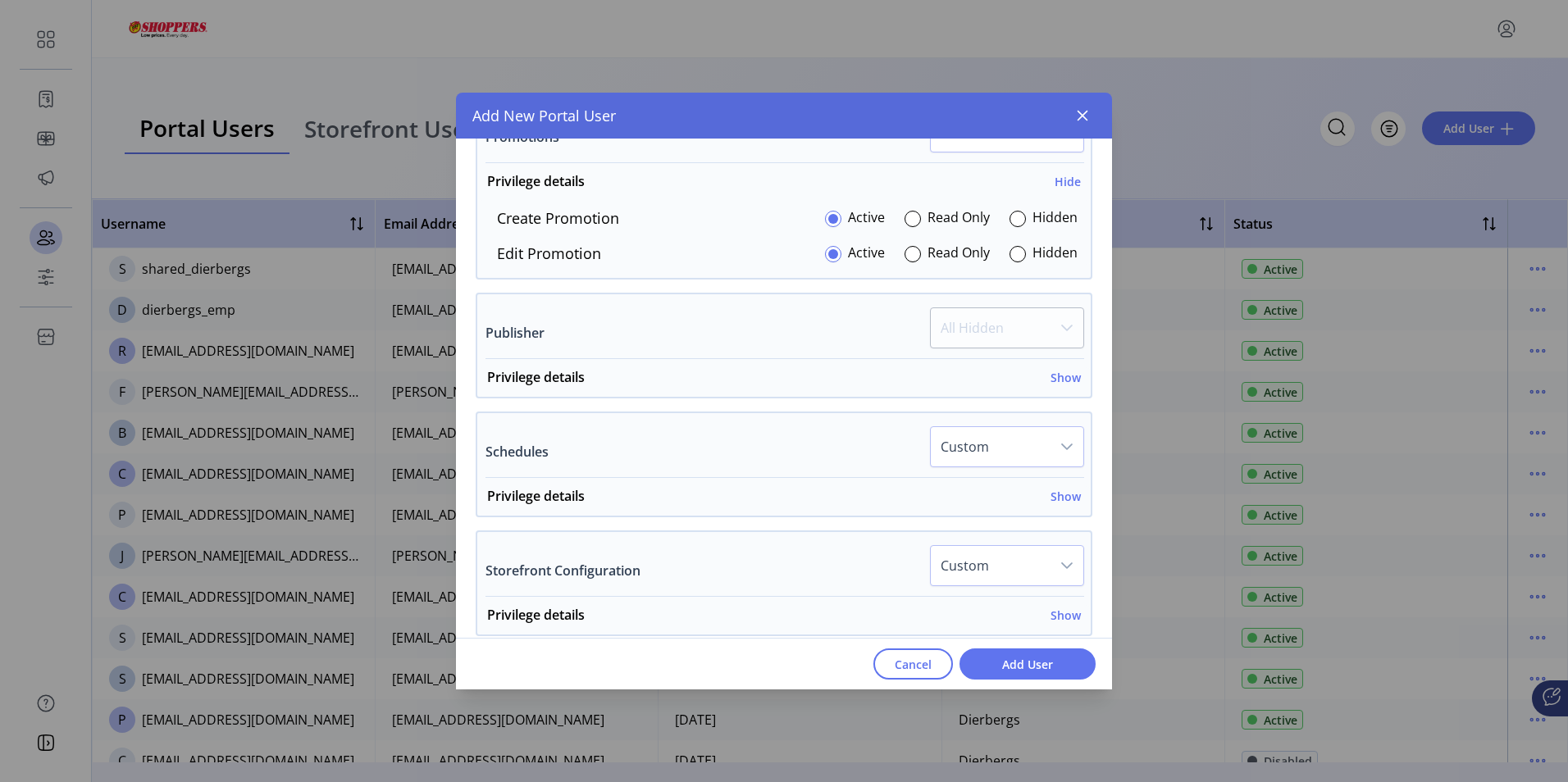
scroll to position [2216, 0]
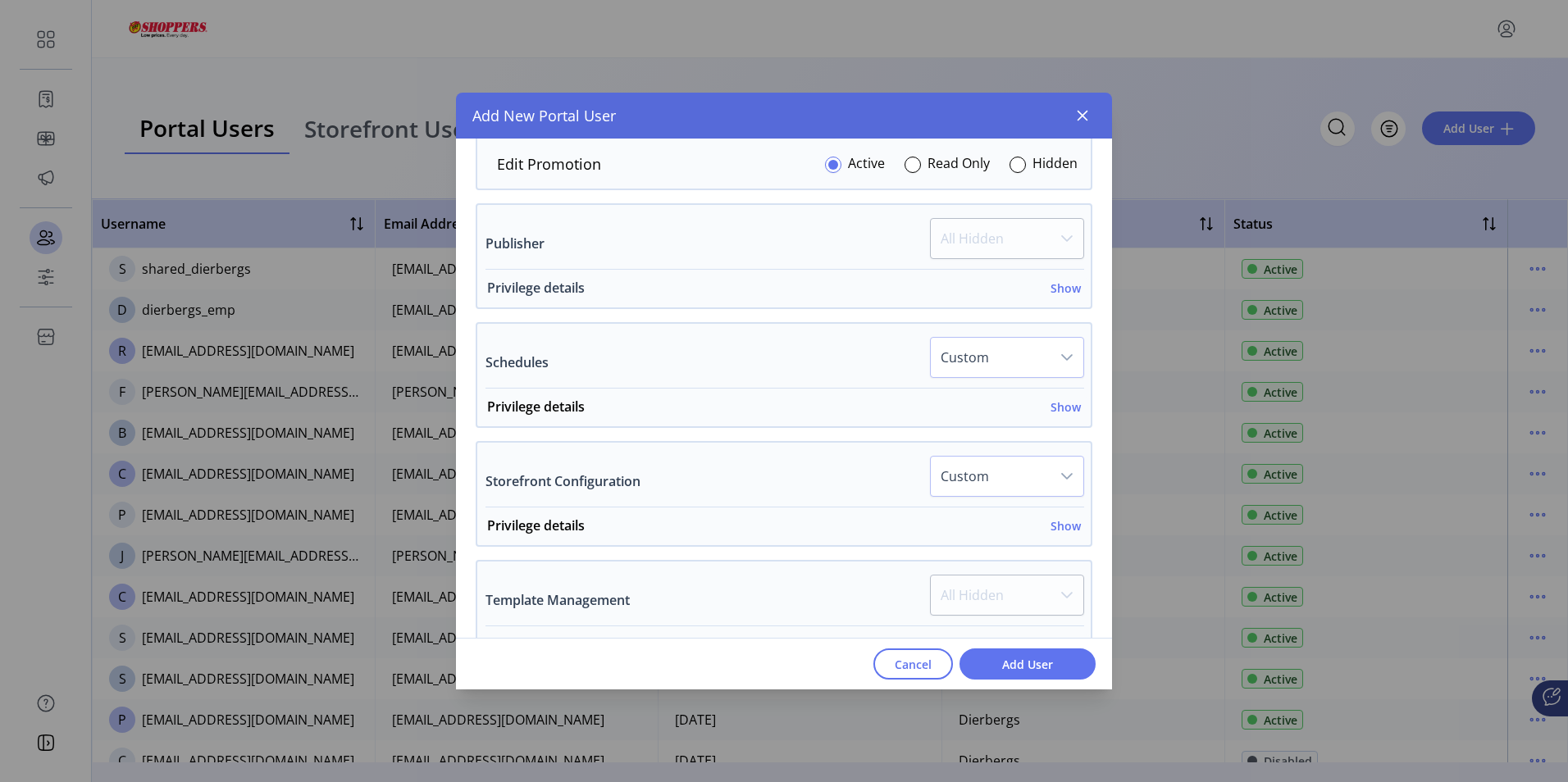
click at [1064, 288] on h6 "Show" at bounding box center [1066, 288] width 30 height 17
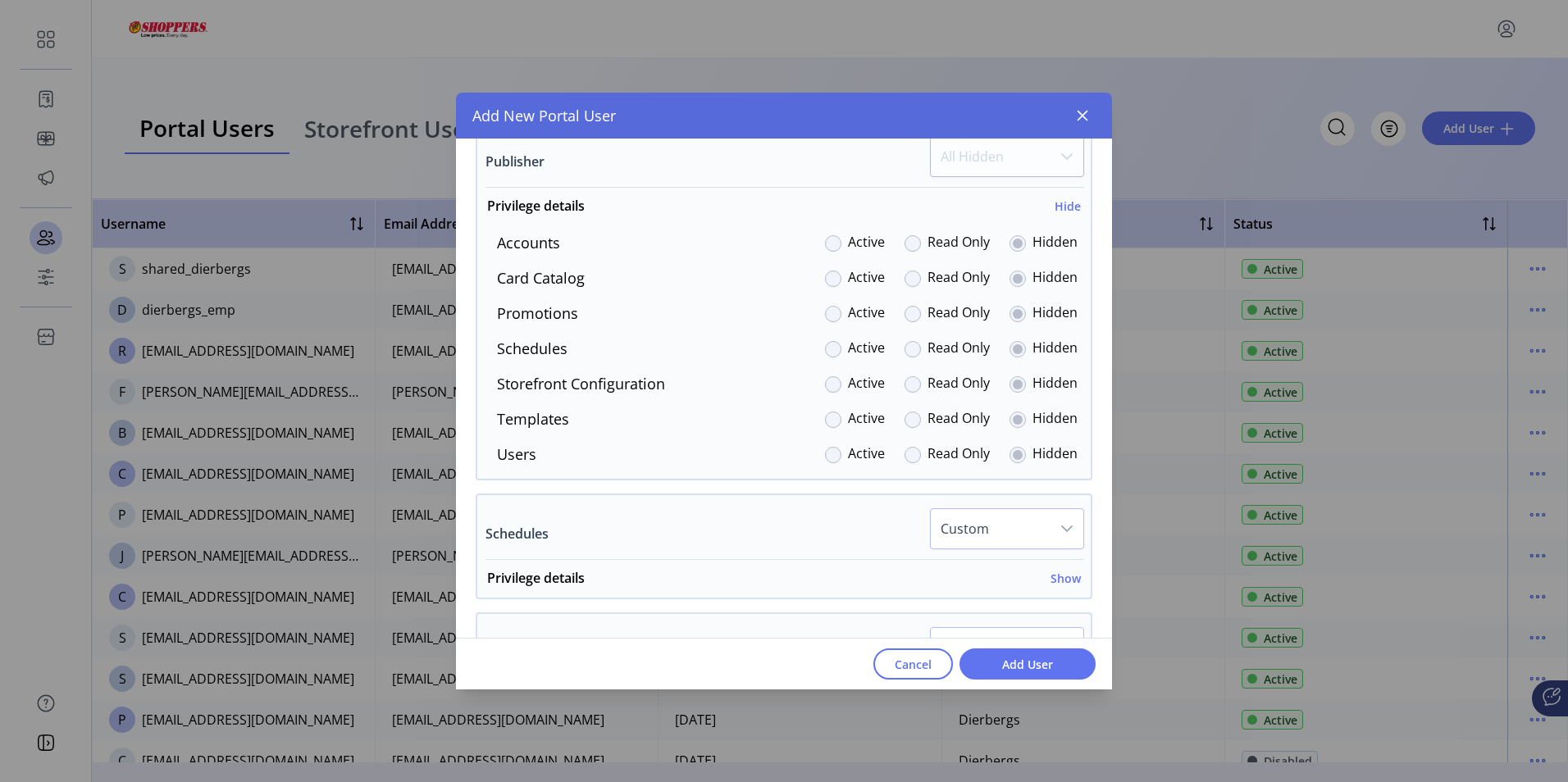
scroll to position [2463, 0]
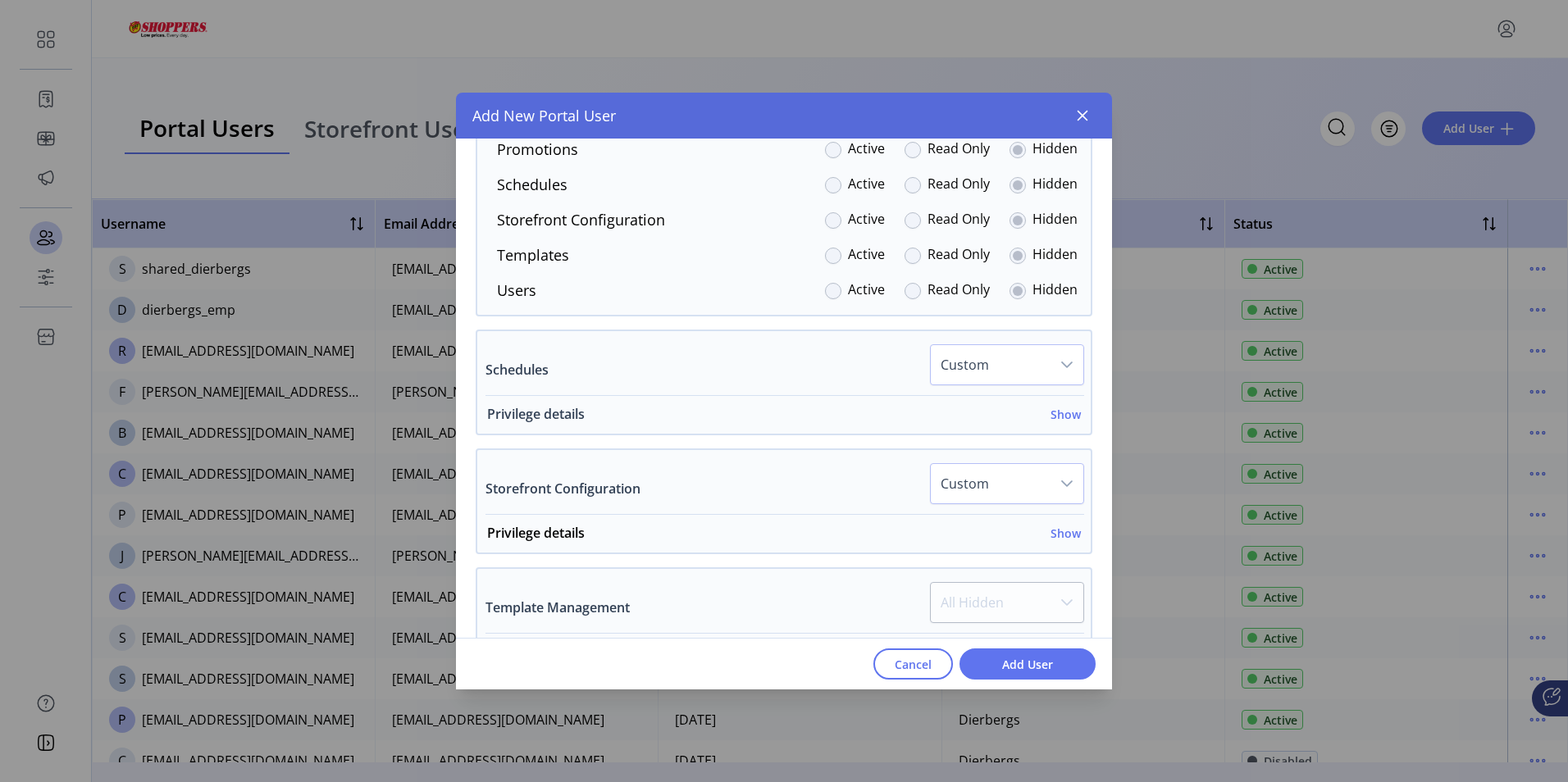
click at [1061, 413] on h6 "Show" at bounding box center [1066, 414] width 30 height 17
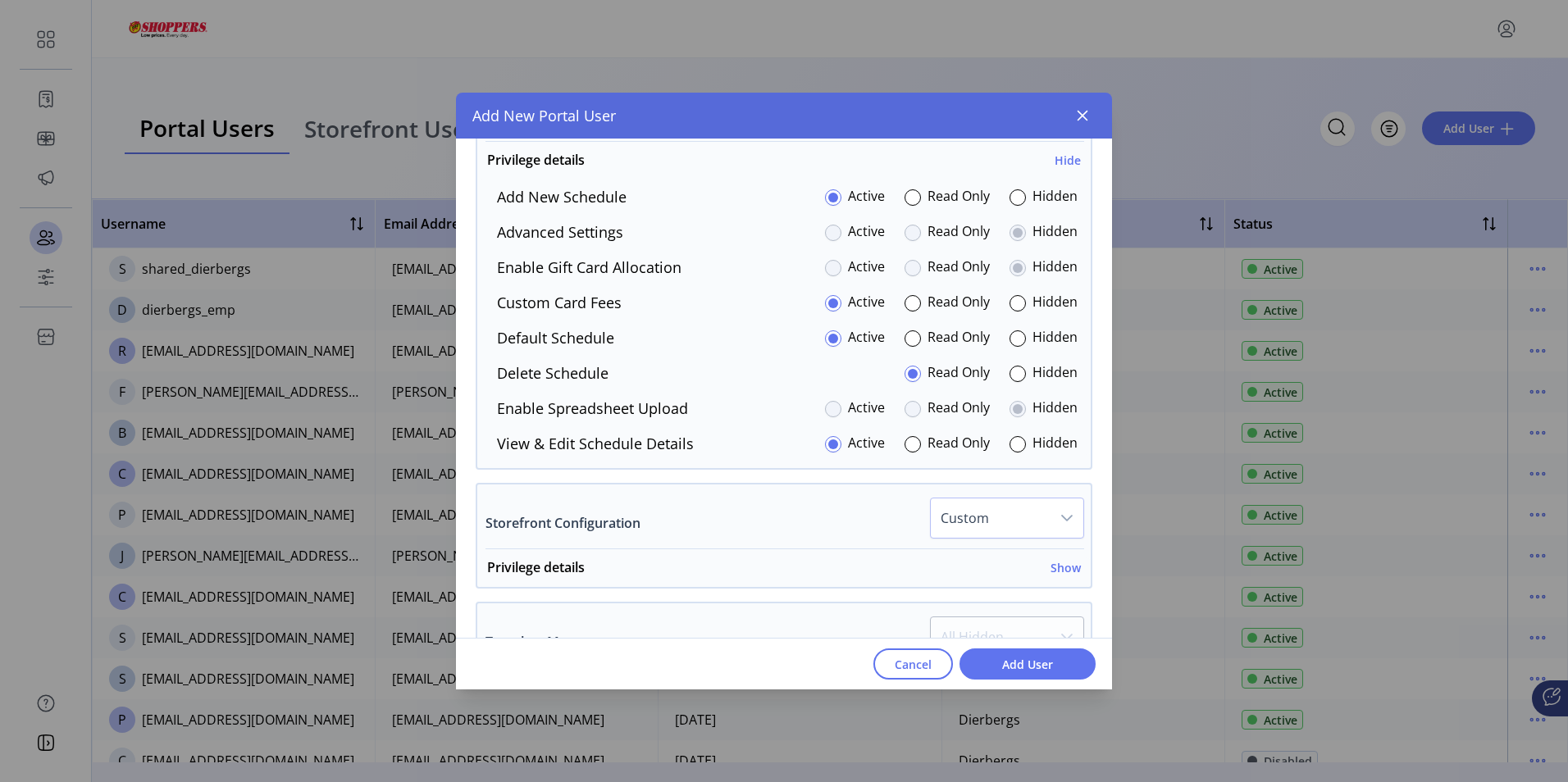
scroll to position [2873, 0]
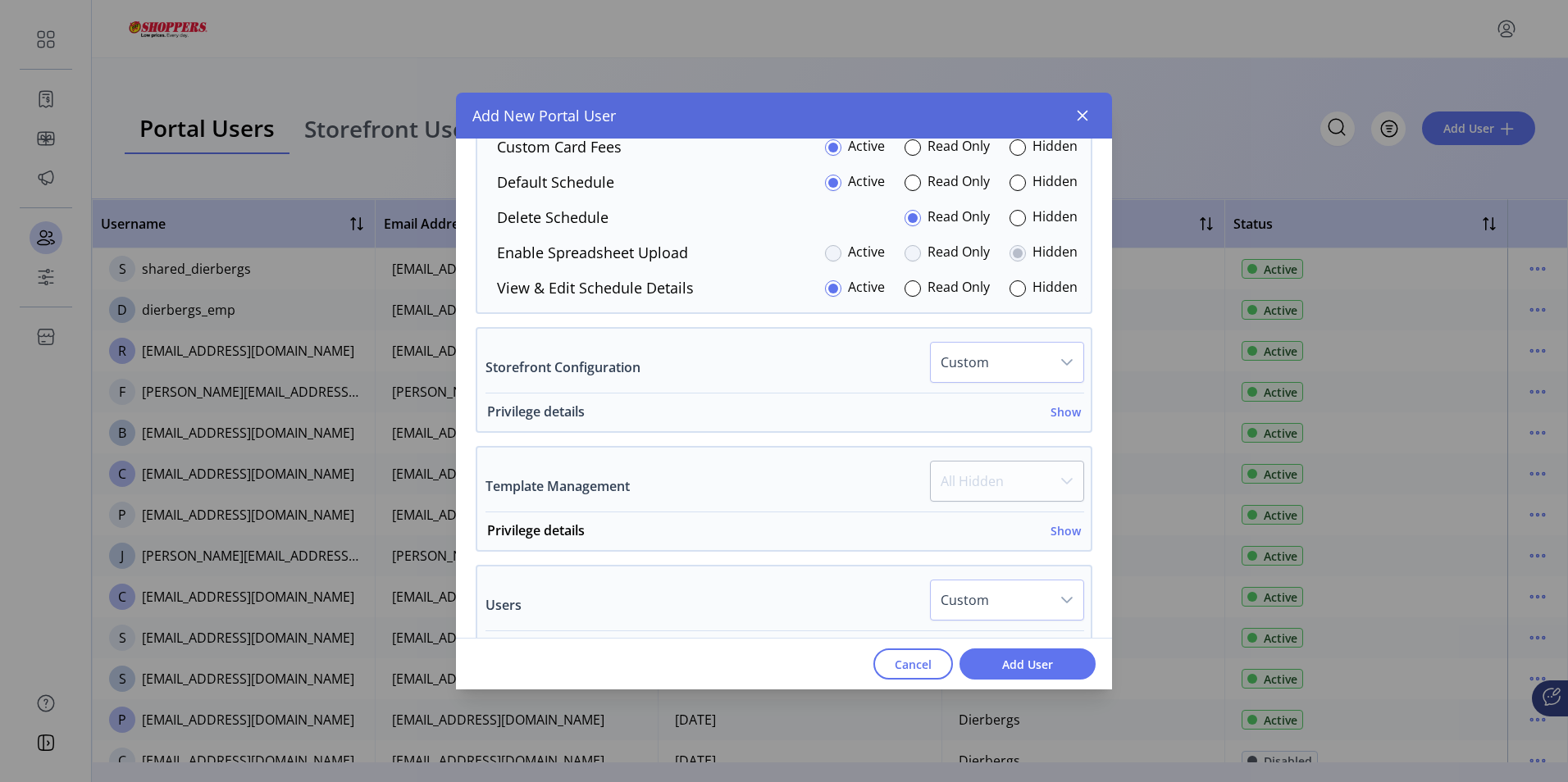
click at [1062, 413] on h6 "Show" at bounding box center [1066, 411] width 30 height 17
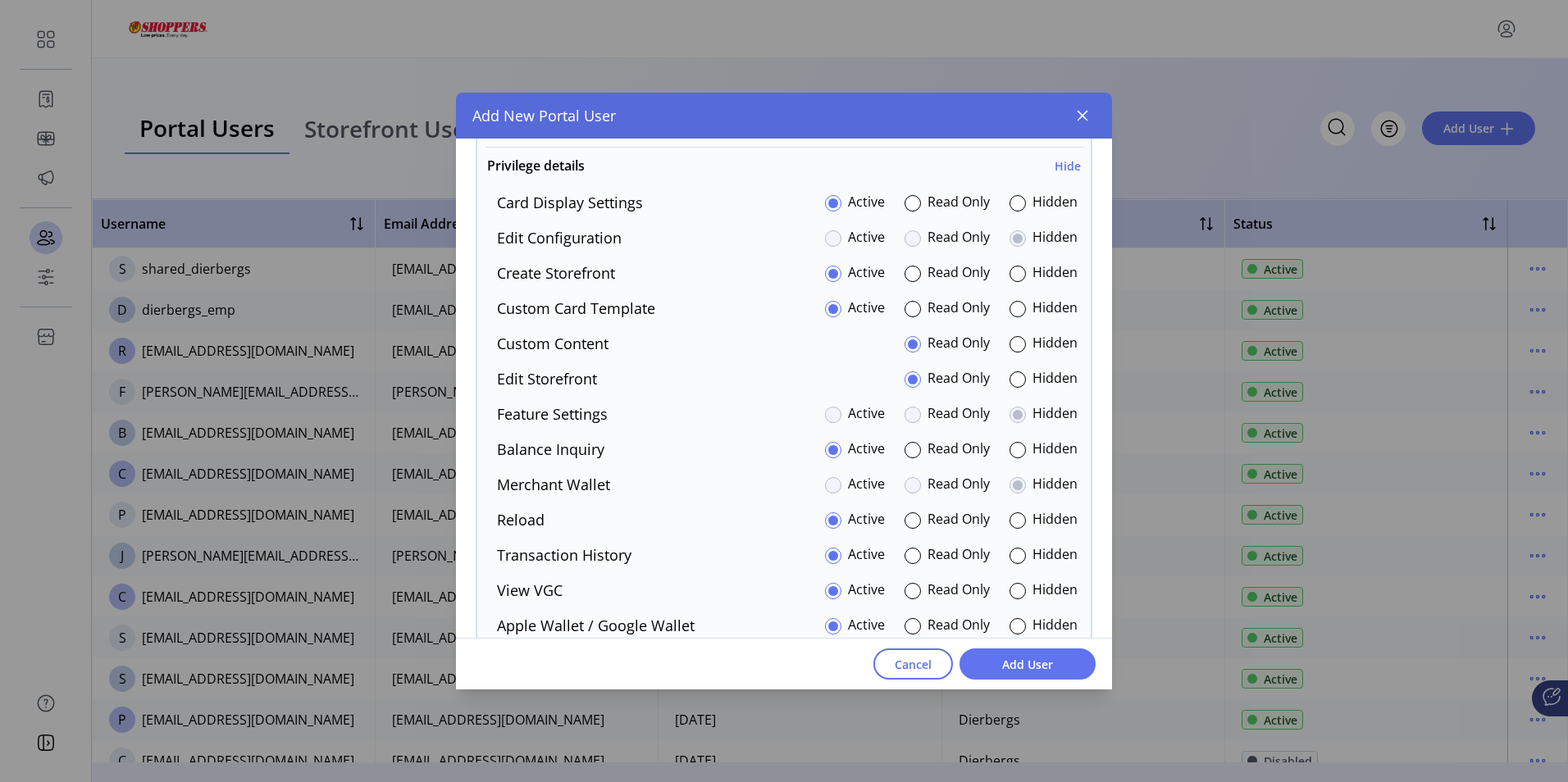
scroll to position [3037, 0]
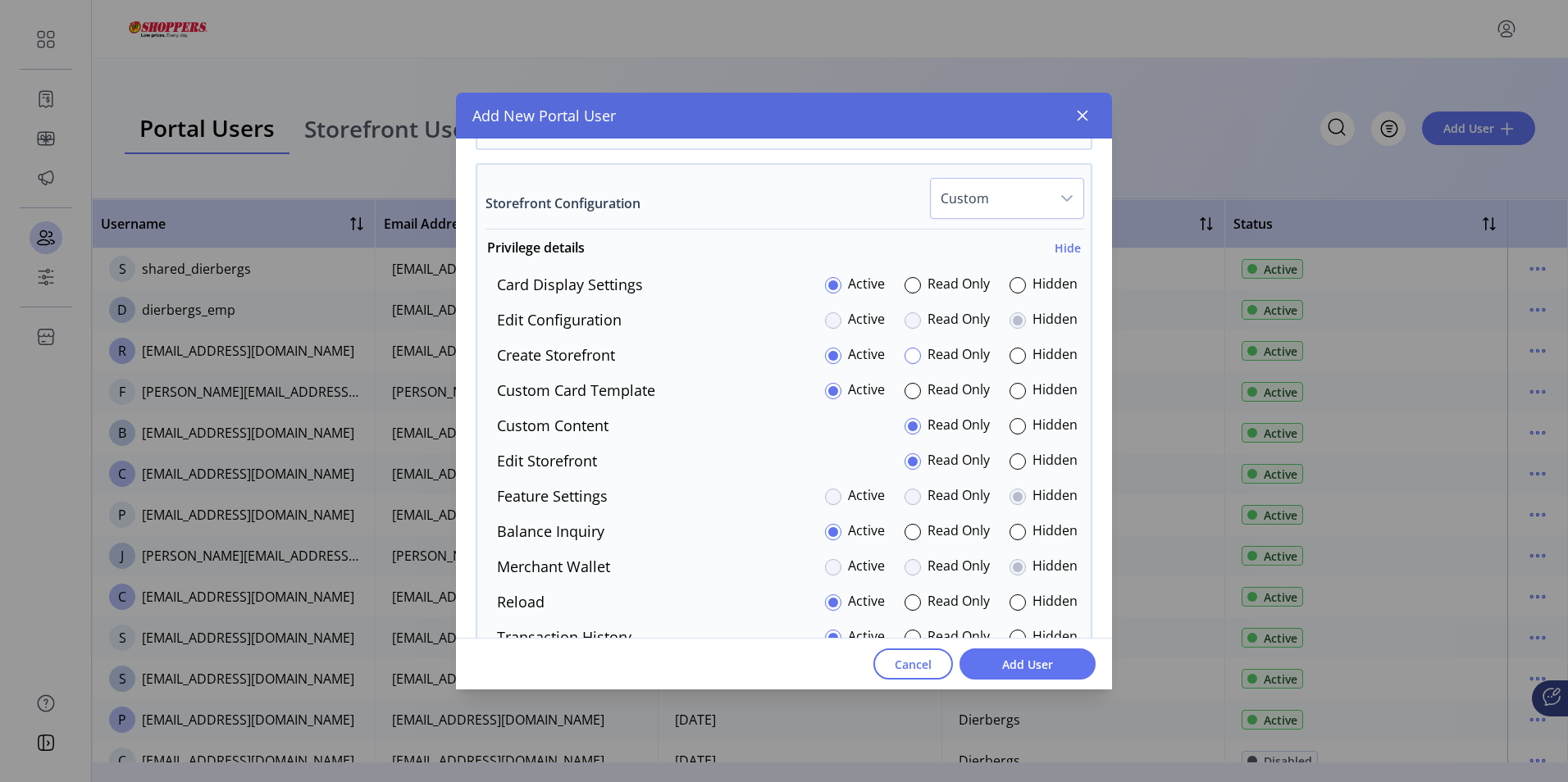
click at [905, 355] on div at bounding box center [913, 356] width 16 height 16
click at [1009, 284] on div at bounding box center [1017, 285] width 16 height 16
click at [1009, 427] on div at bounding box center [1017, 426] width 16 height 16
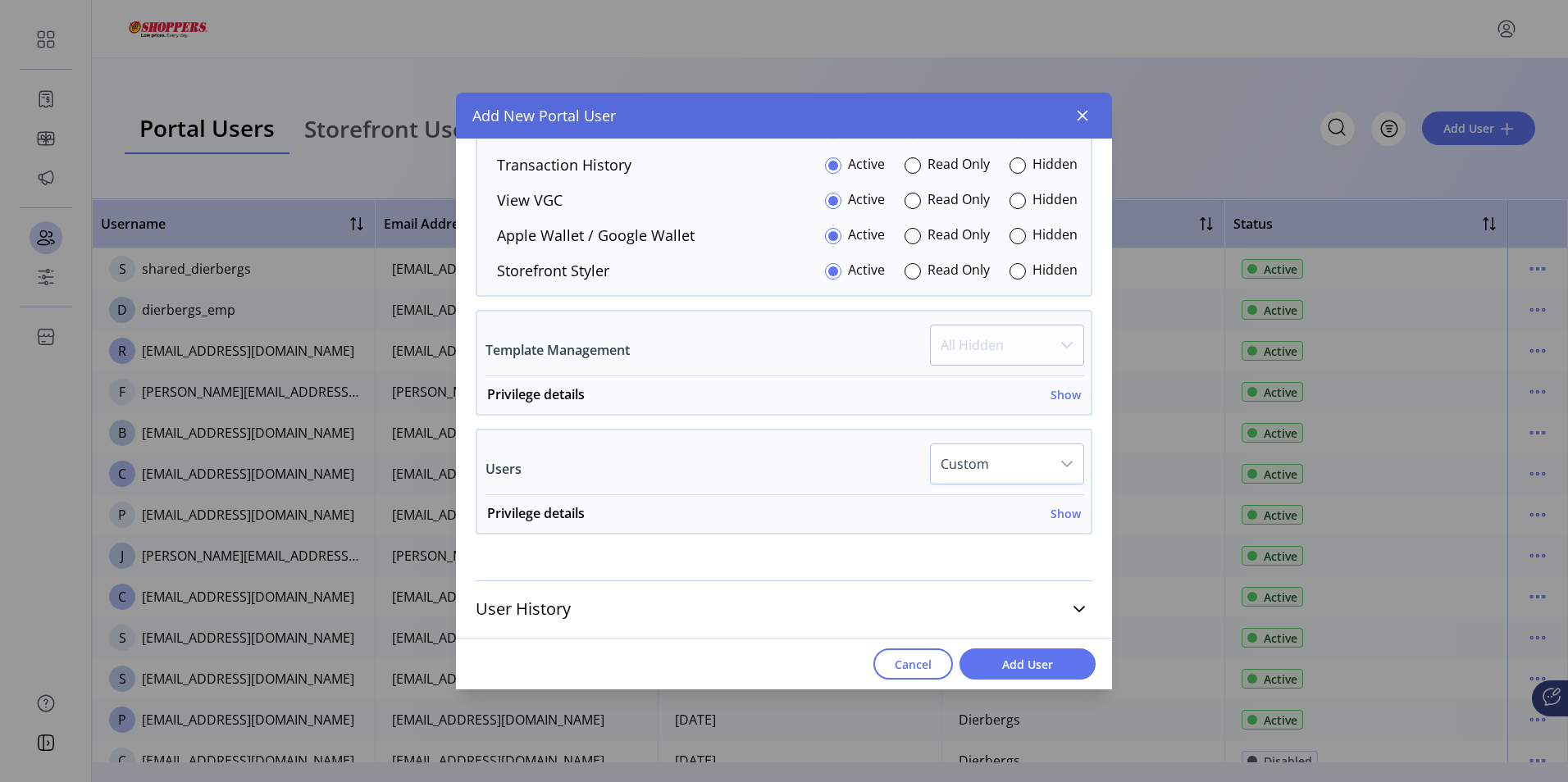
scroll to position [3428, 0]
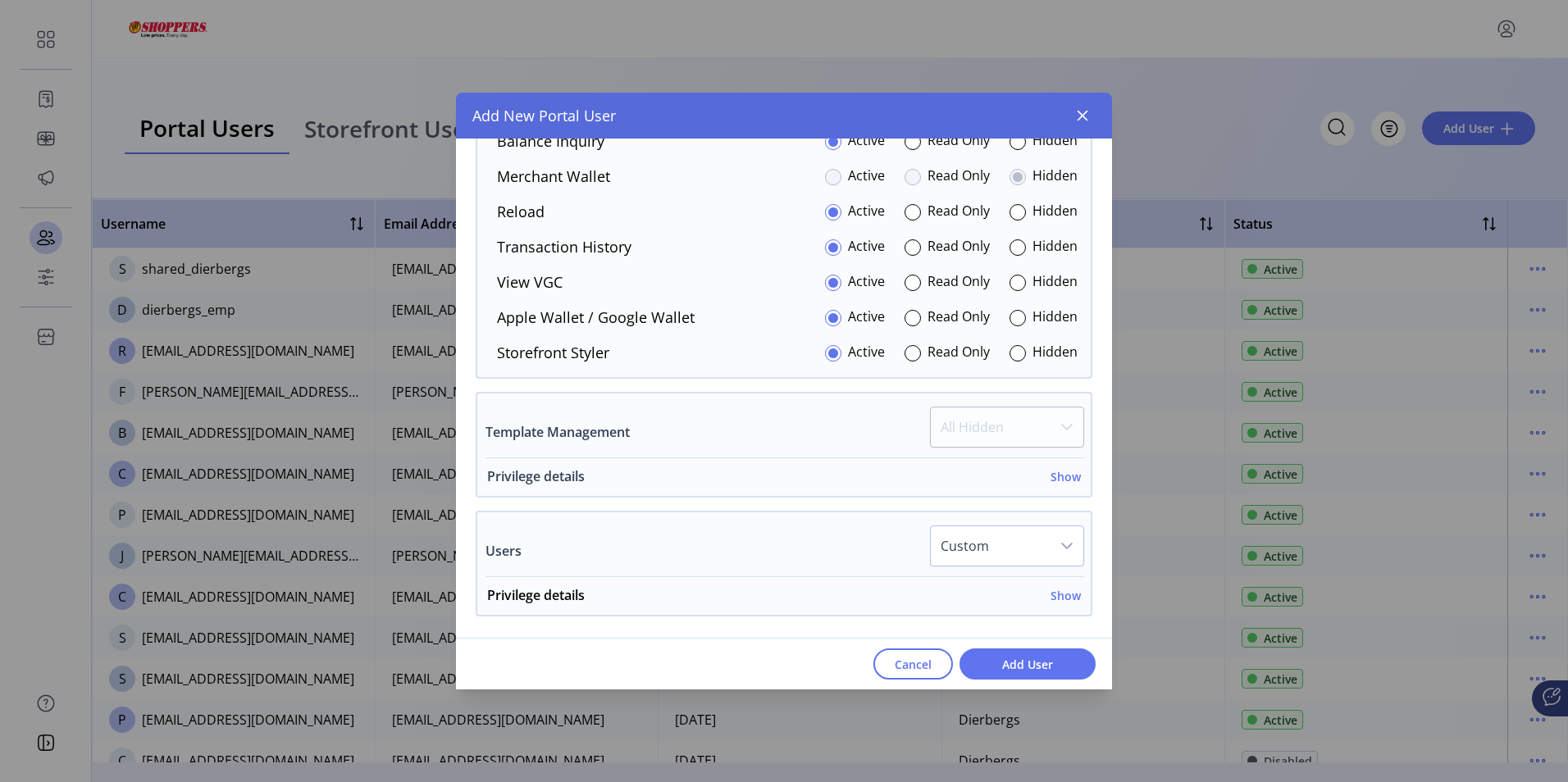
click at [1057, 479] on h6 "Show" at bounding box center [1066, 476] width 30 height 17
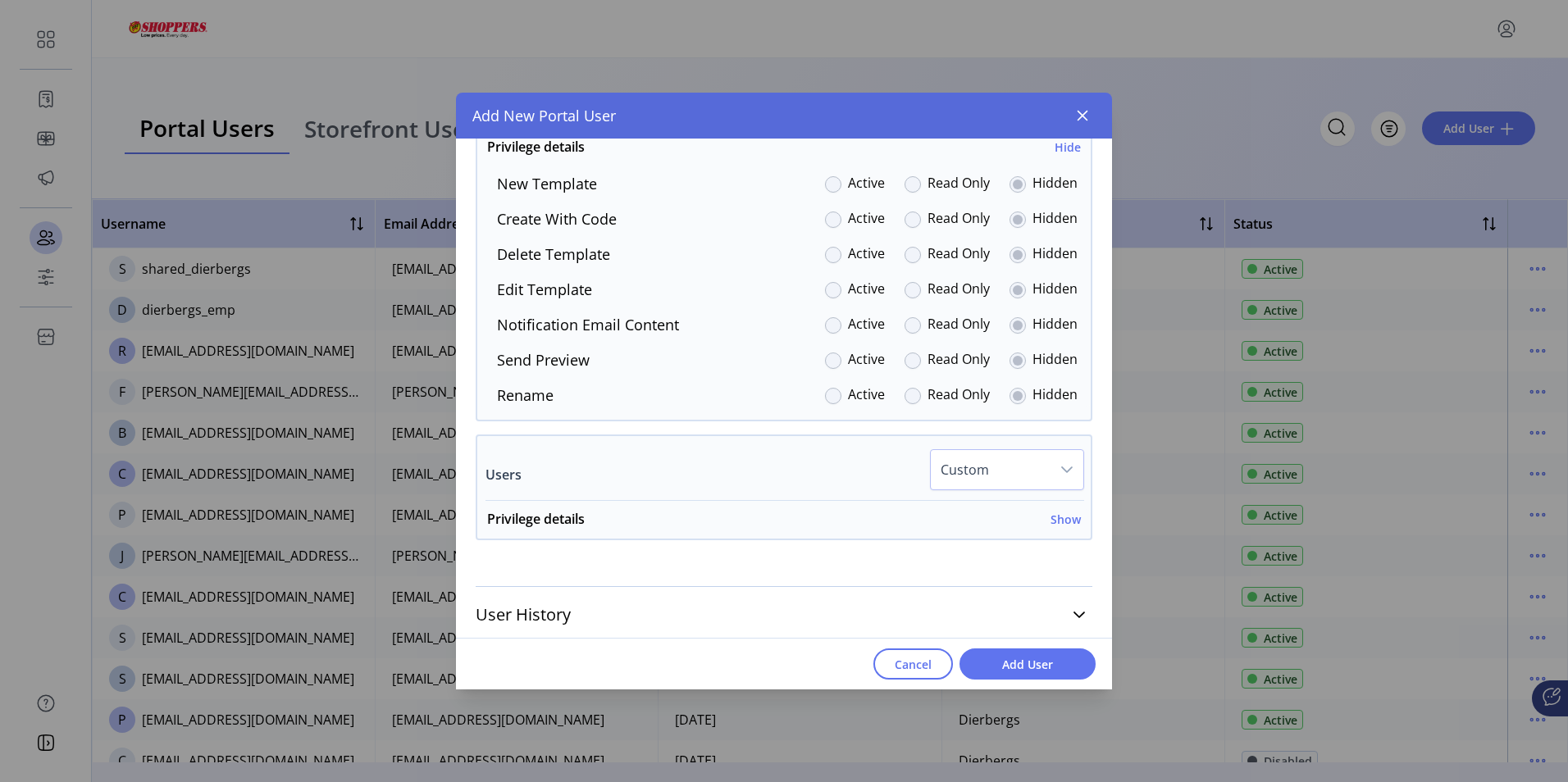
scroll to position [3763, 0]
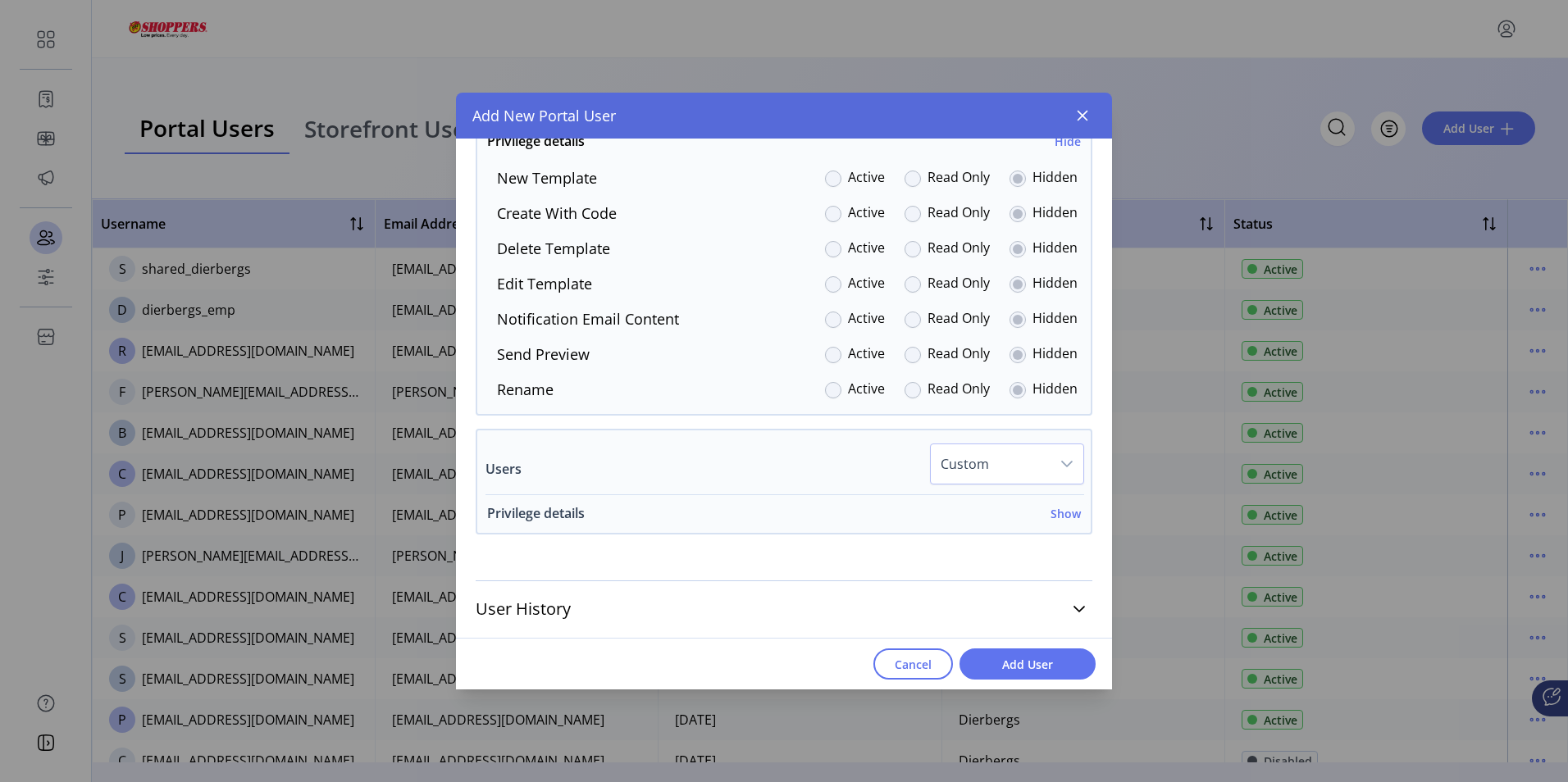
click at [1061, 513] on h6 "Show" at bounding box center [1066, 513] width 30 height 17
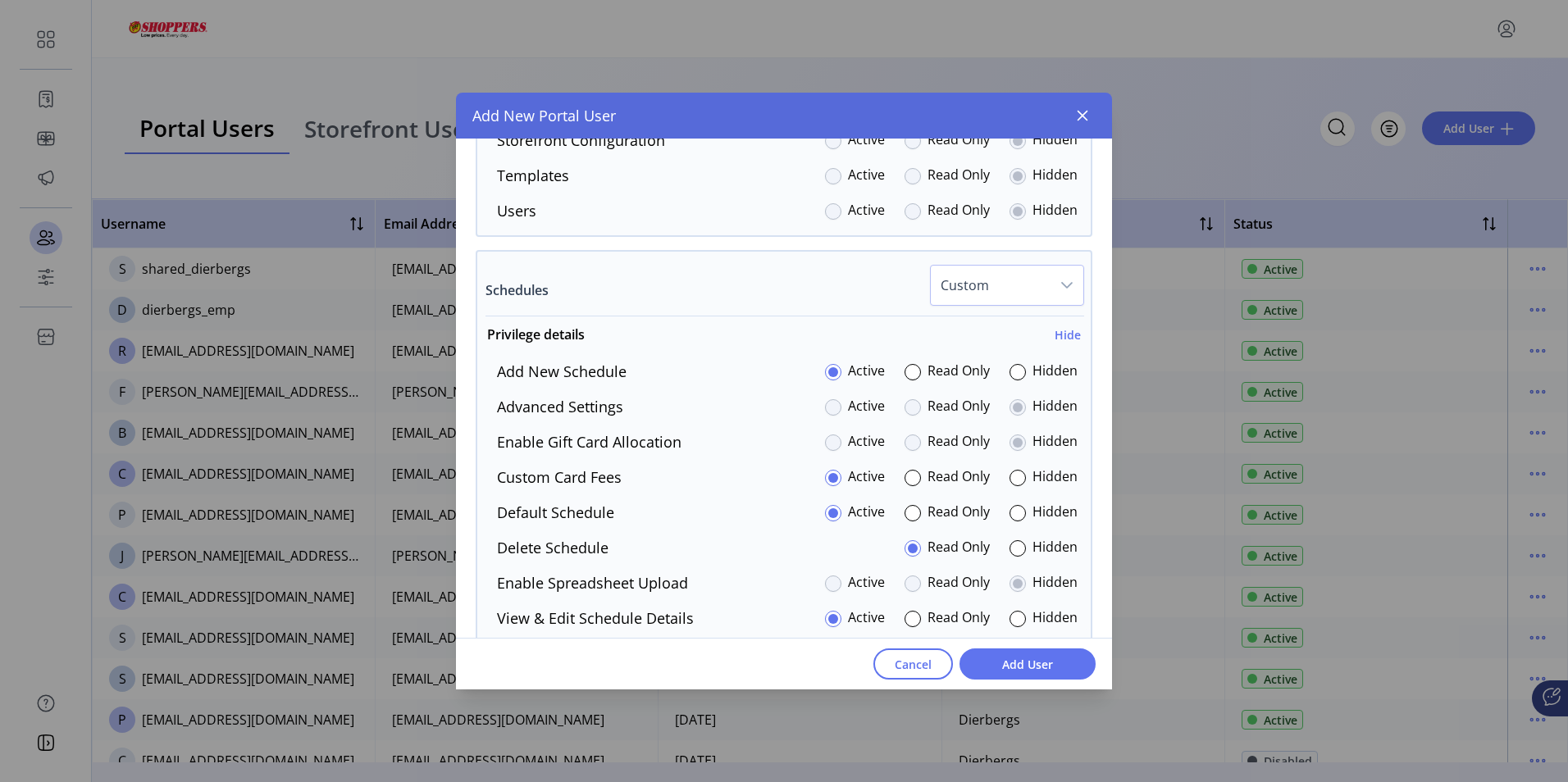
scroll to position [3116, 0]
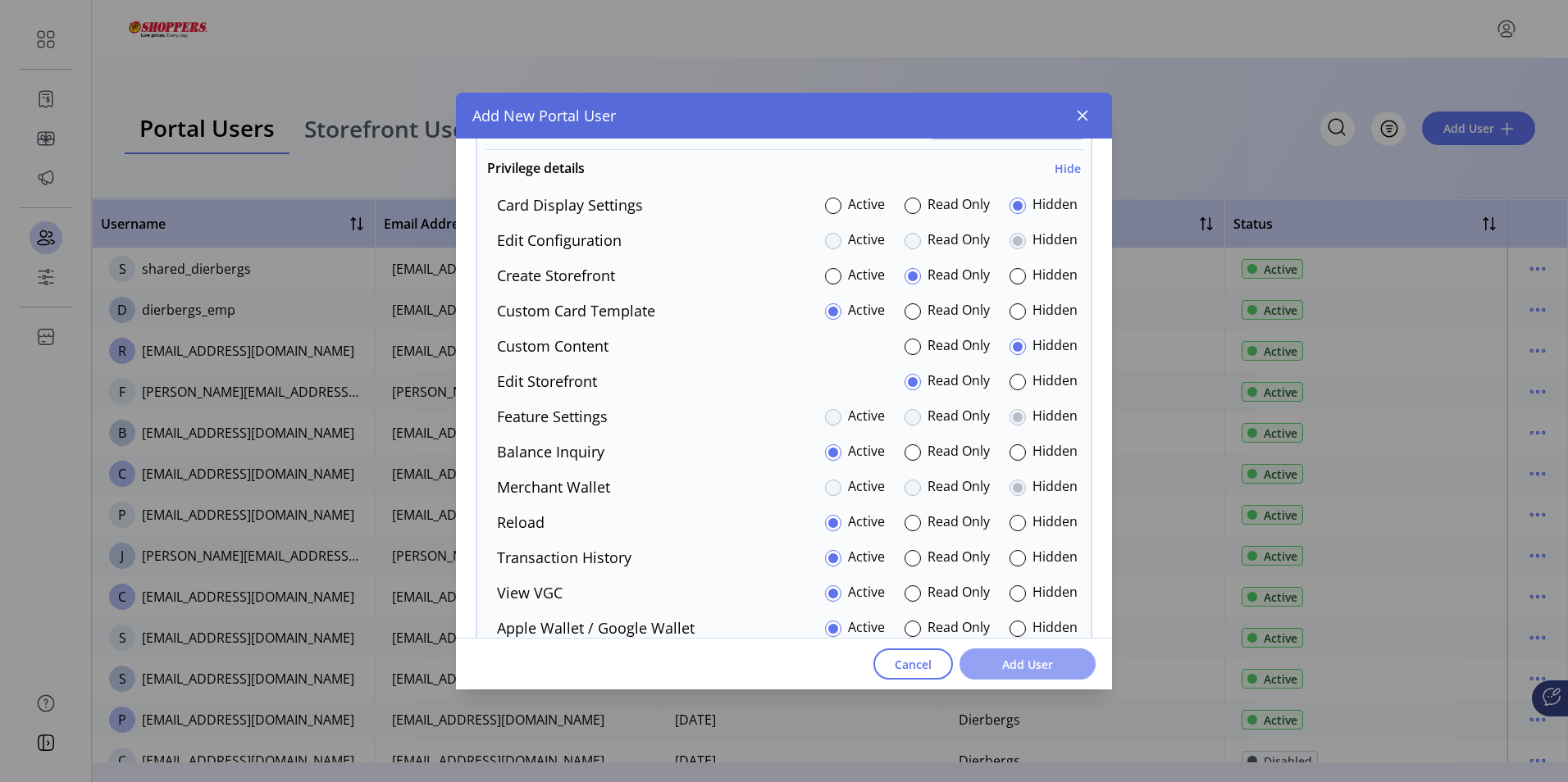
click at [1042, 665] on span "Add User" at bounding box center [1028, 664] width 94 height 17
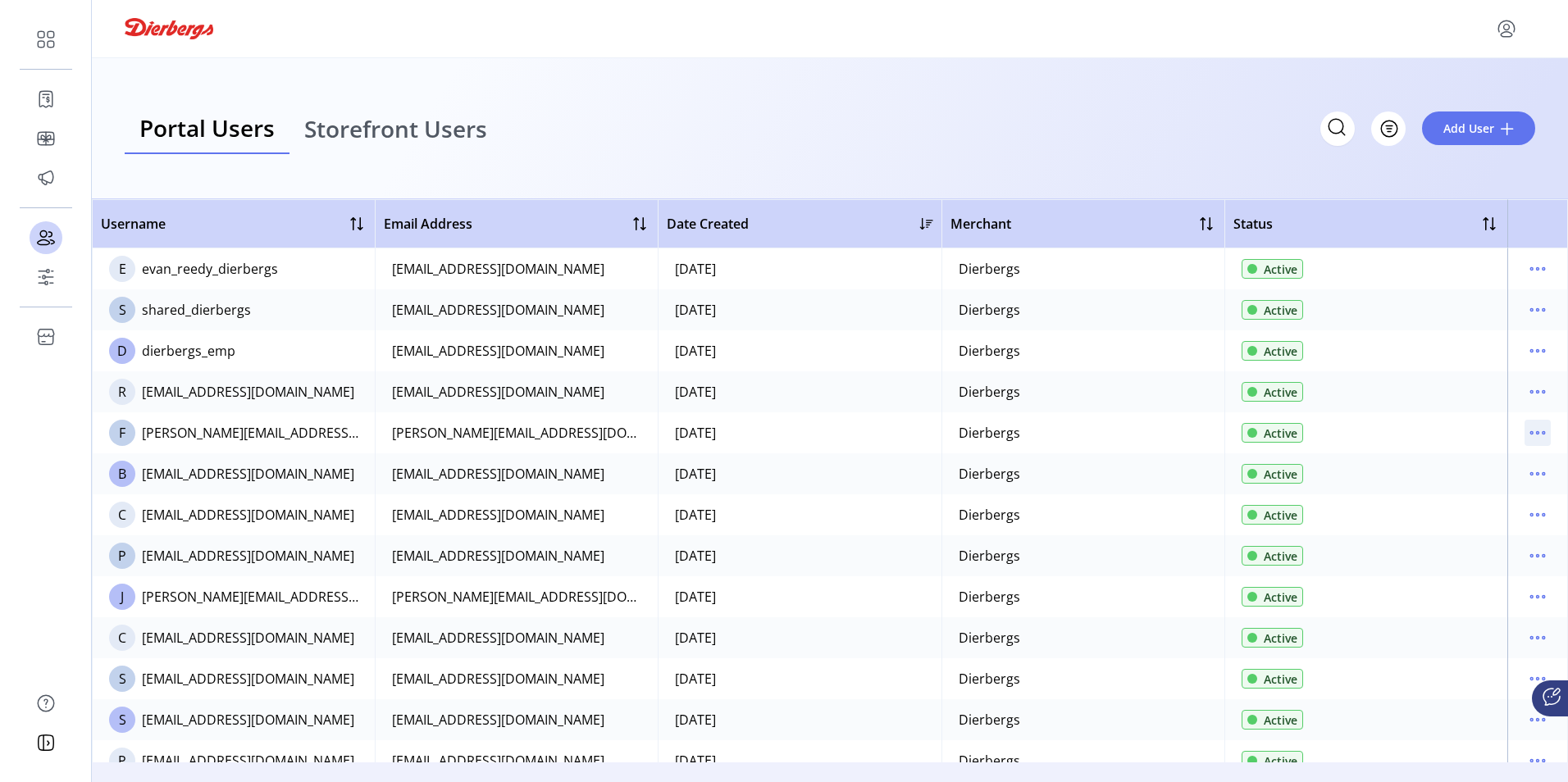
click at [1536, 433] on icon "menu" at bounding box center [1537, 433] width 26 height 26
click at [1473, 492] on span "View Details" at bounding box center [1460, 491] width 136 height 13
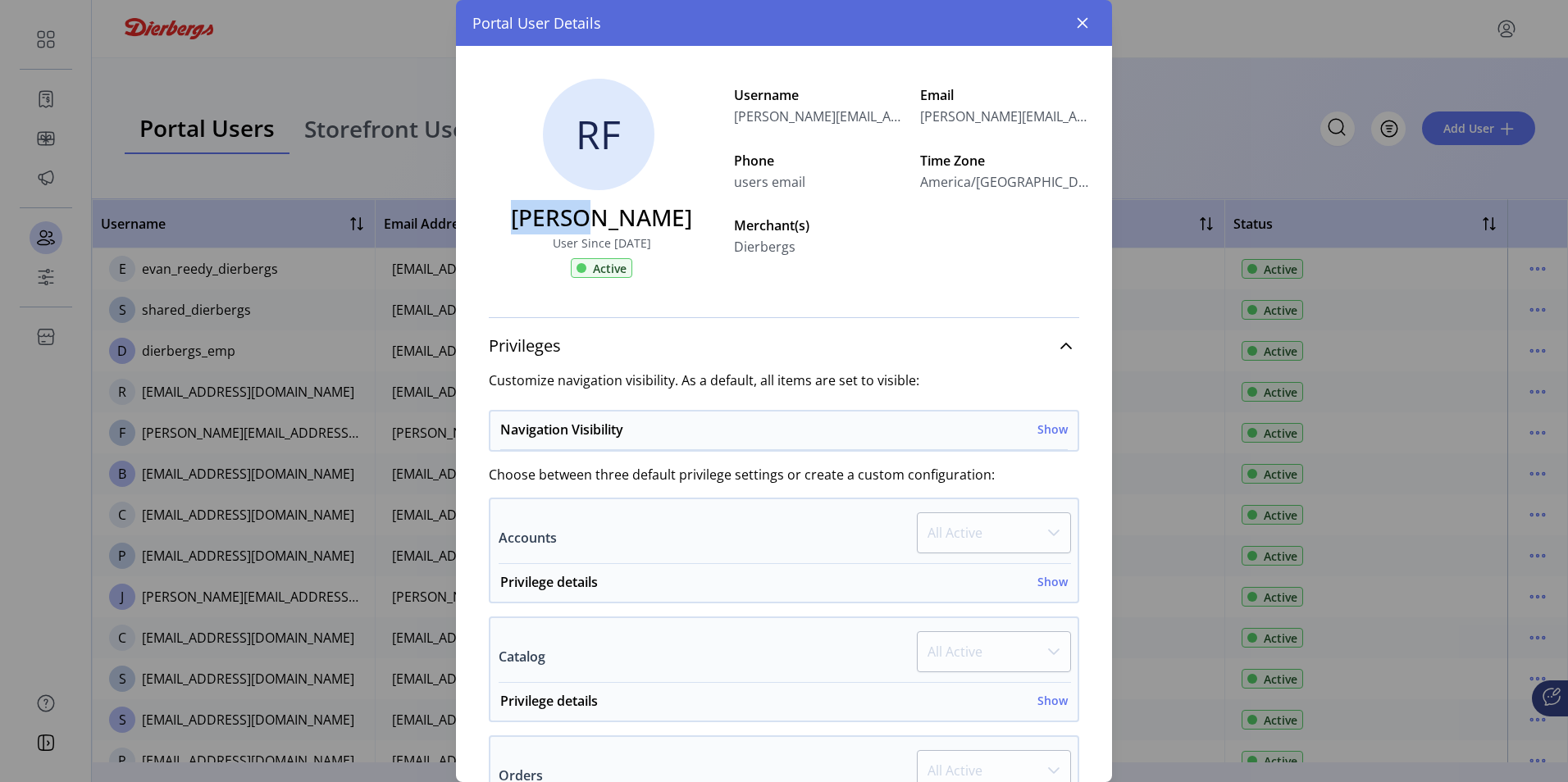
drag, startPoint x: 629, startPoint y: 213, endPoint x: 564, endPoint y: 213, distance: 65.0
click at [564, 213] on h3 "[PERSON_NAME]" at bounding box center [602, 217] width 181 height 35
click at [1080, 17] on icon "button" at bounding box center [1082, 22] width 13 height 13
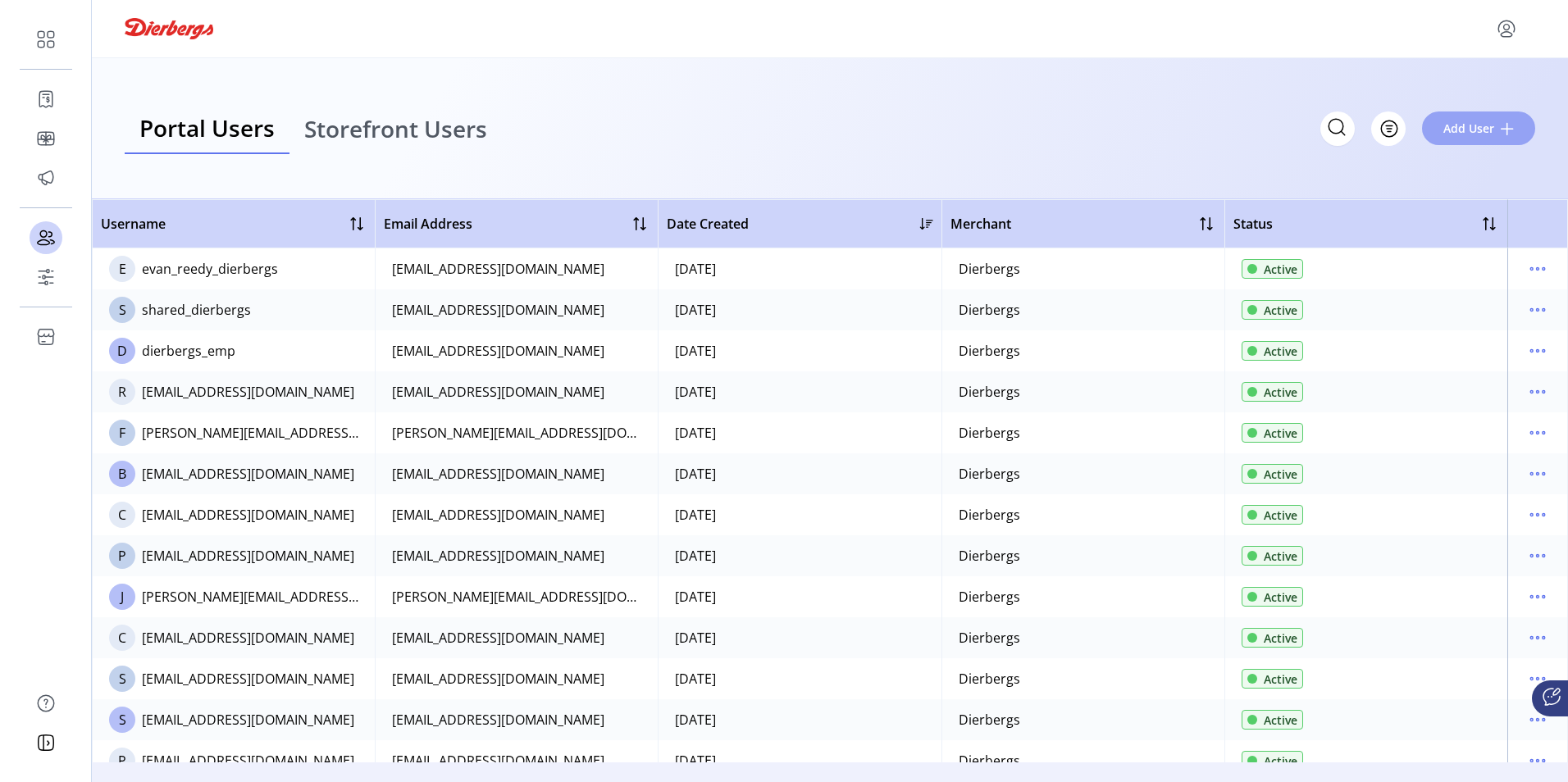
click at [1469, 132] on span "Add User" at bounding box center [1468, 128] width 51 height 17
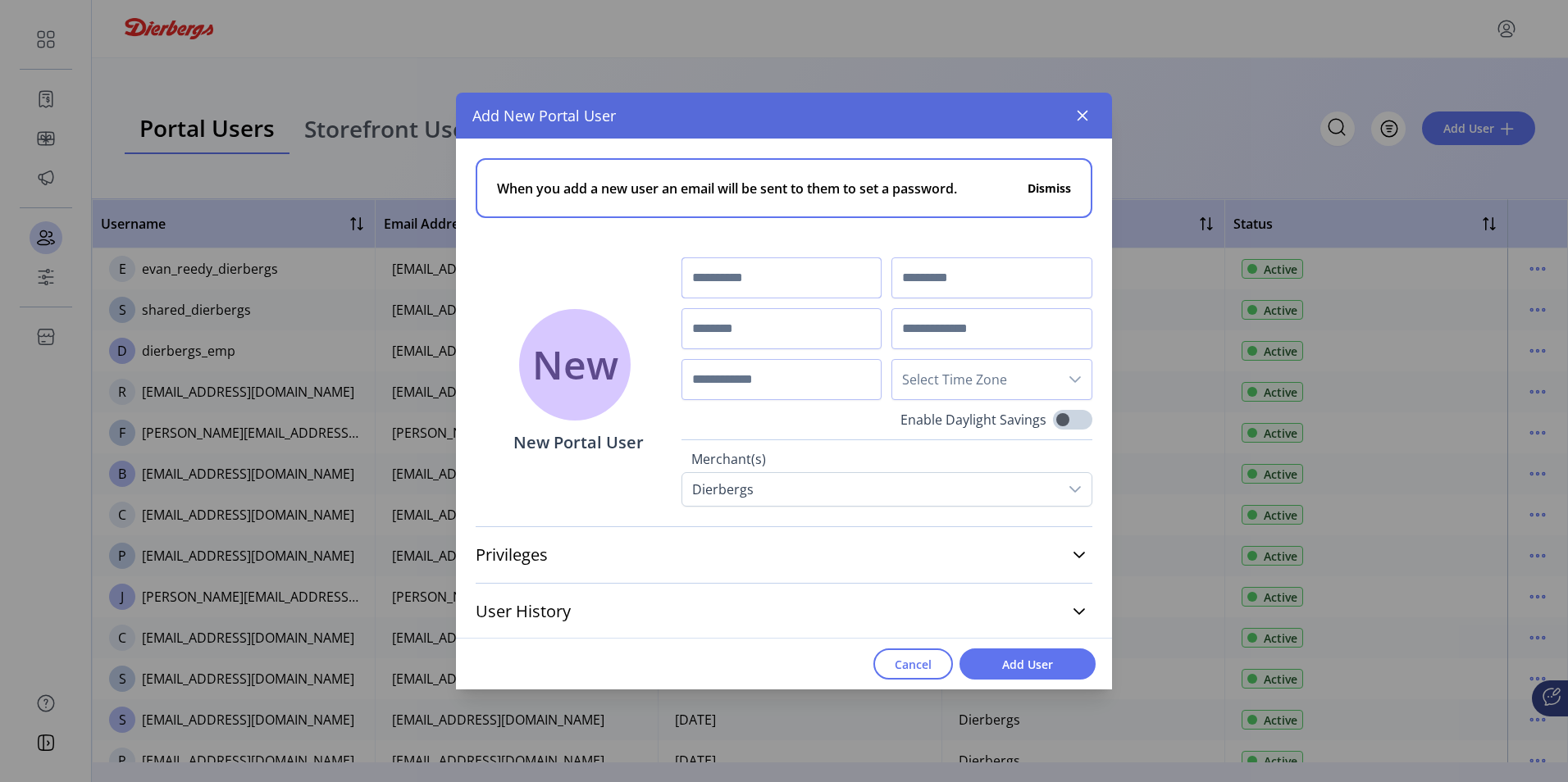
click at [720, 274] on input "text" at bounding box center [782, 278] width 201 height 41
paste input "******"
type input "******"
click at [958, 273] on input "text" at bounding box center [992, 278] width 201 height 41
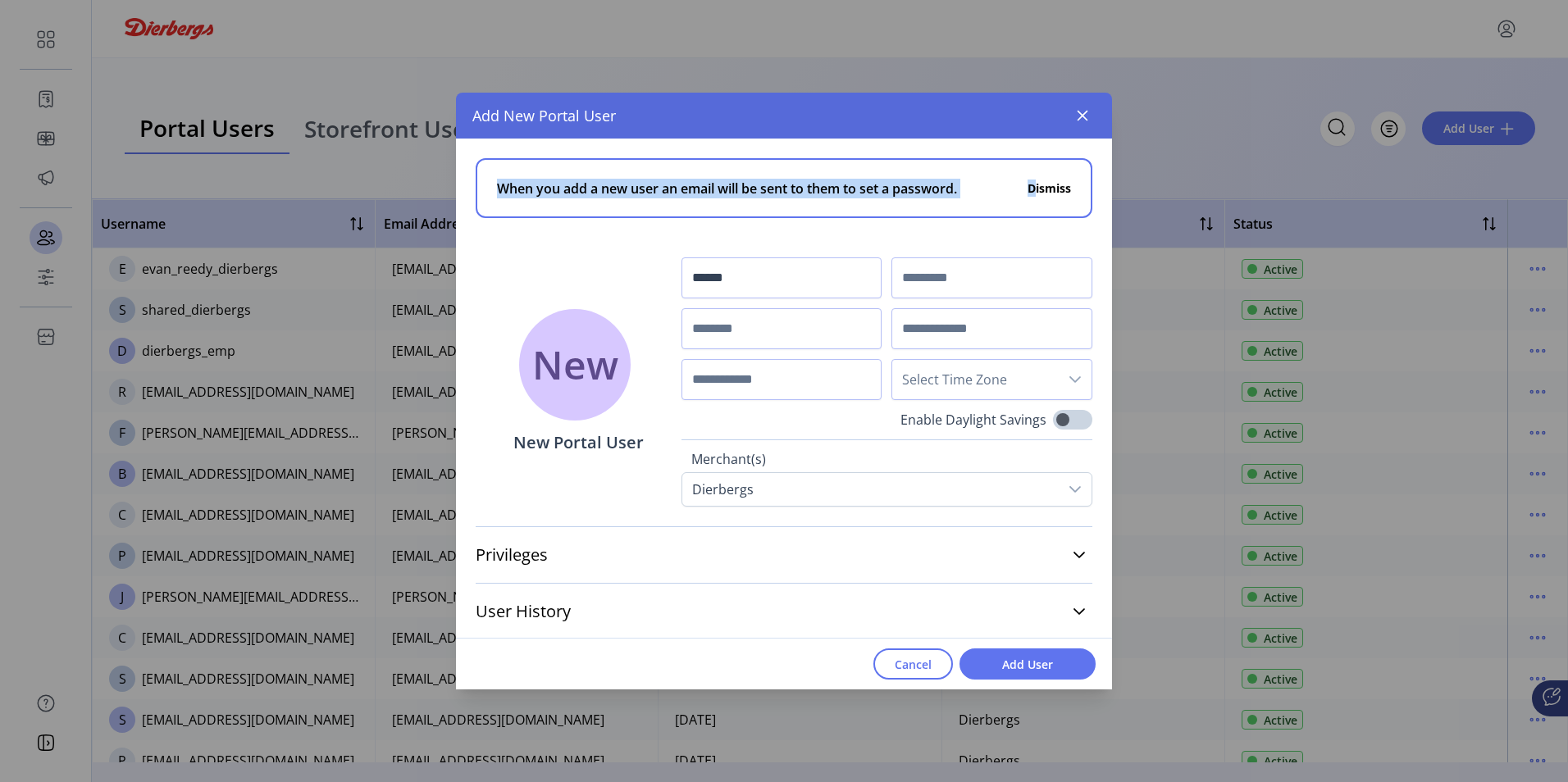
drag, startPoint x: 1014, startPoint y: 149, endPoint x: 993, endPoint y: 148, distance: 21.0
click at [993, 148] on div "Add New Portal User When you add a new user an email will be sent to them to se…" at bounding box center [784, 391] width 656 height 597
drag, startPoint x: 993, startPoint y: 148, endPoint x: 936, endPoint y: 271, distance: 135.6
click at [938, 100] on div "Add New Portal User" at bounding box center [784, 116] width 656 height 46
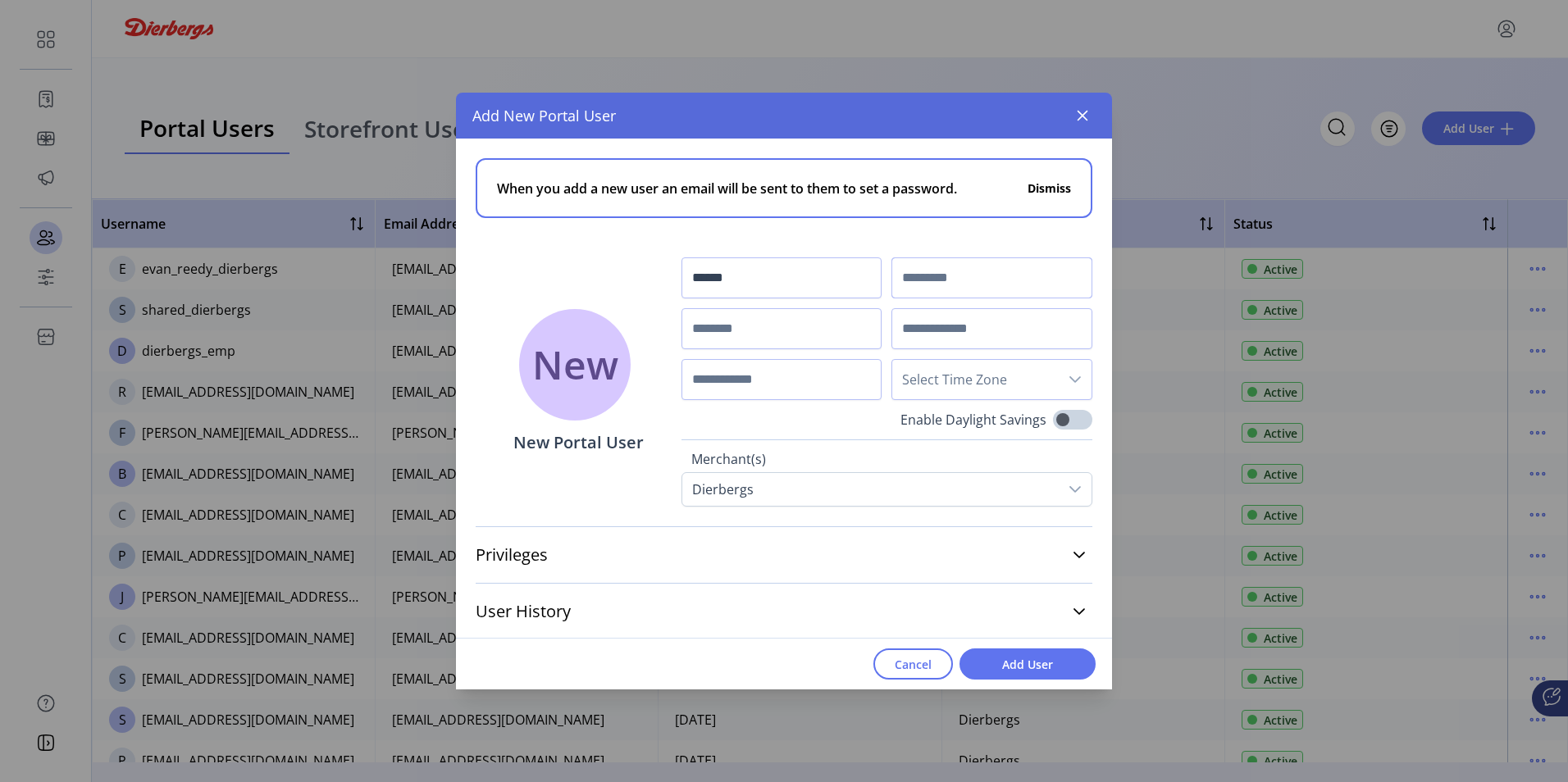
click at [938, 272] on input "text" at bounding box center [992, 278] width 201 height 41
click at [936, 276] on input "text" at bounding box center [992, 278] width 201 height 41
type input "*"
type input "*****"
drag, startPoint x: 912, startPoint y: 660, endPoint x: 910, endPoint y: 651, distance: 9.2
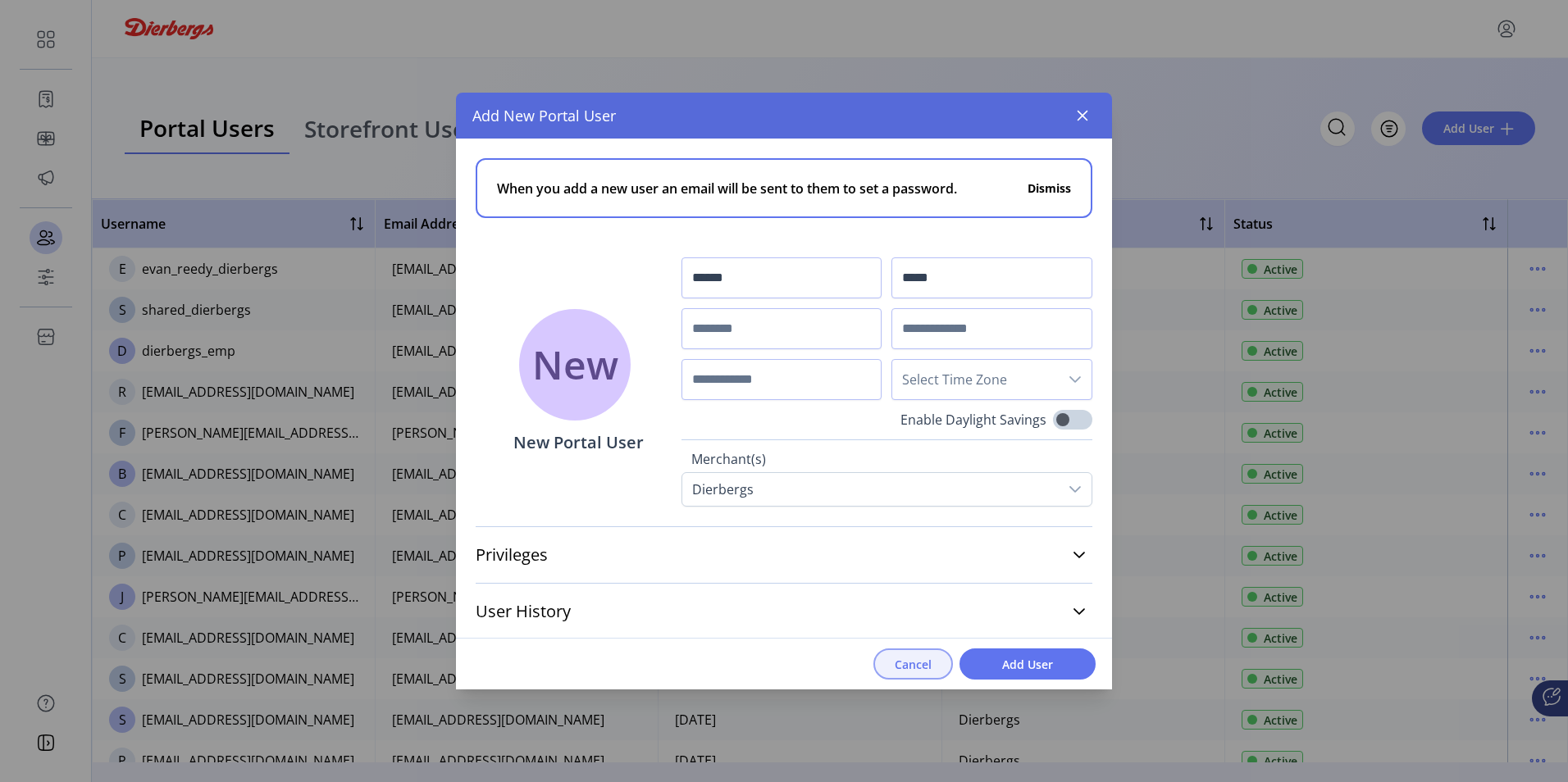
click at [911, 660] on span "Cancel" at bounding box center [913, 664] width 37 height 17
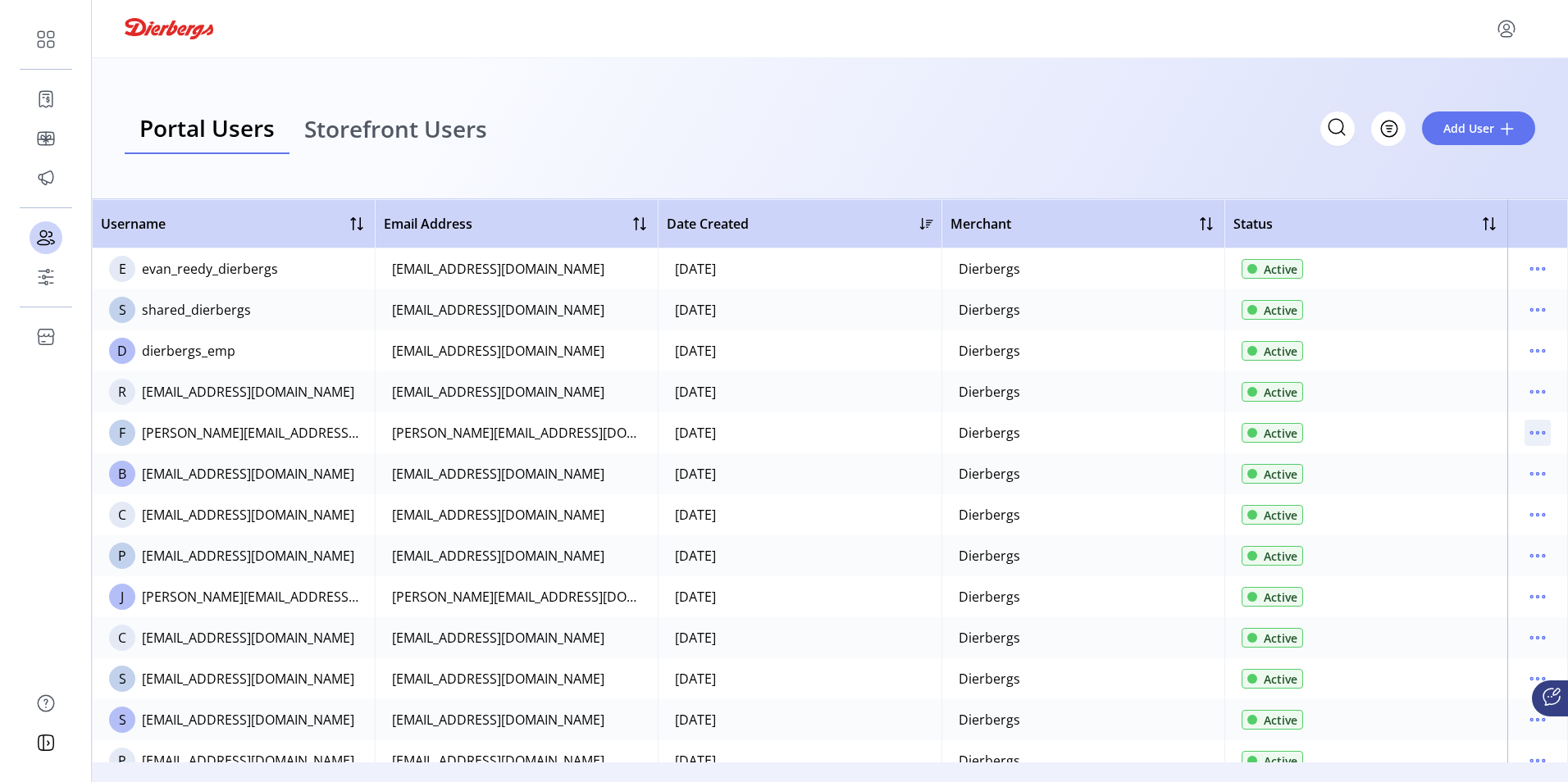
click at [1532, 437] on icon "menu" at bounding box center [1537, 433] width 26 height 26
click at [1455, 488] on span "View Details" at bounding box center [1460, 491] width 136 height 13
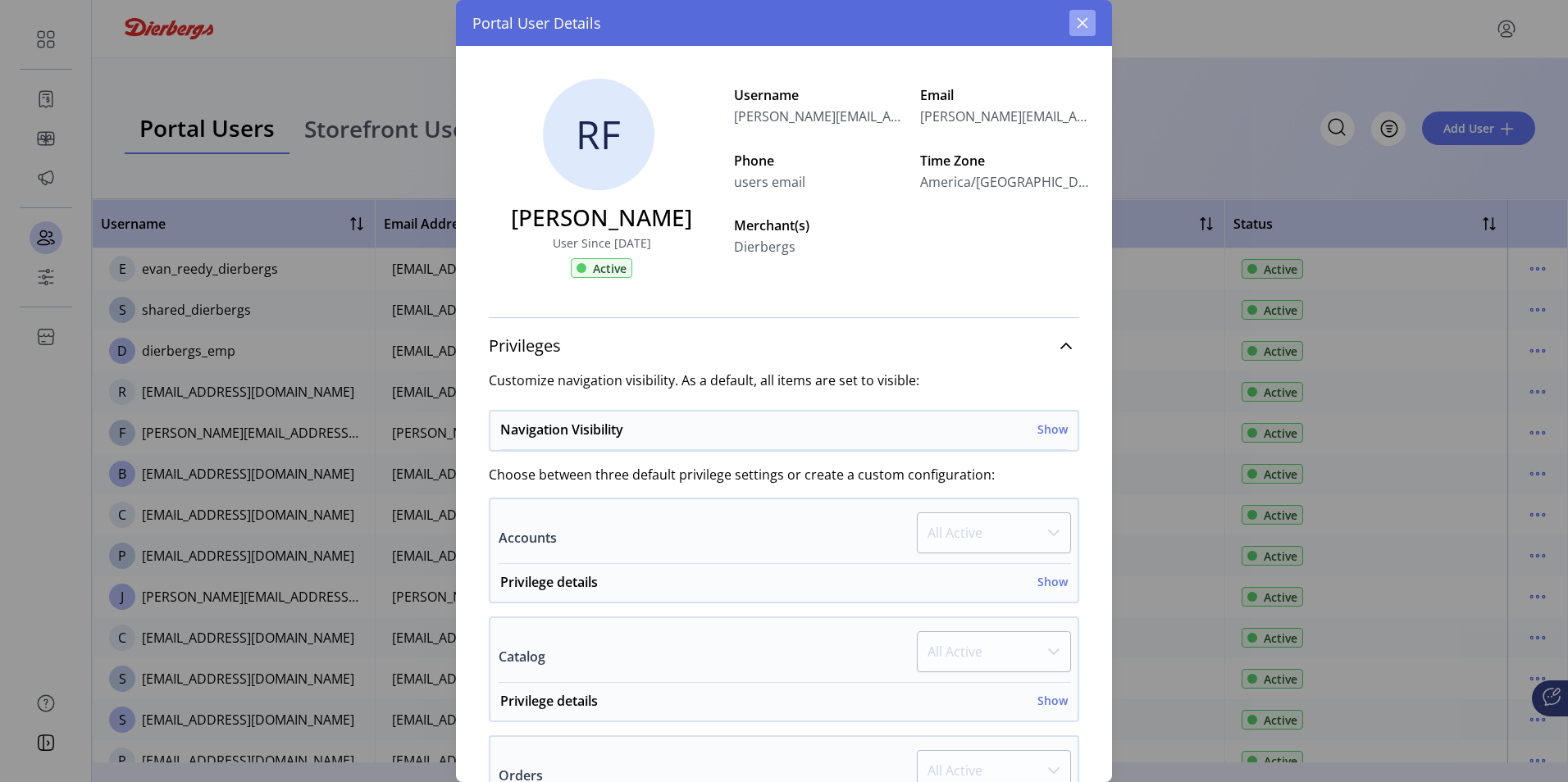
click at [1081, 22] on icon "button" at bounding box center [1082, 22] width 13 height 13
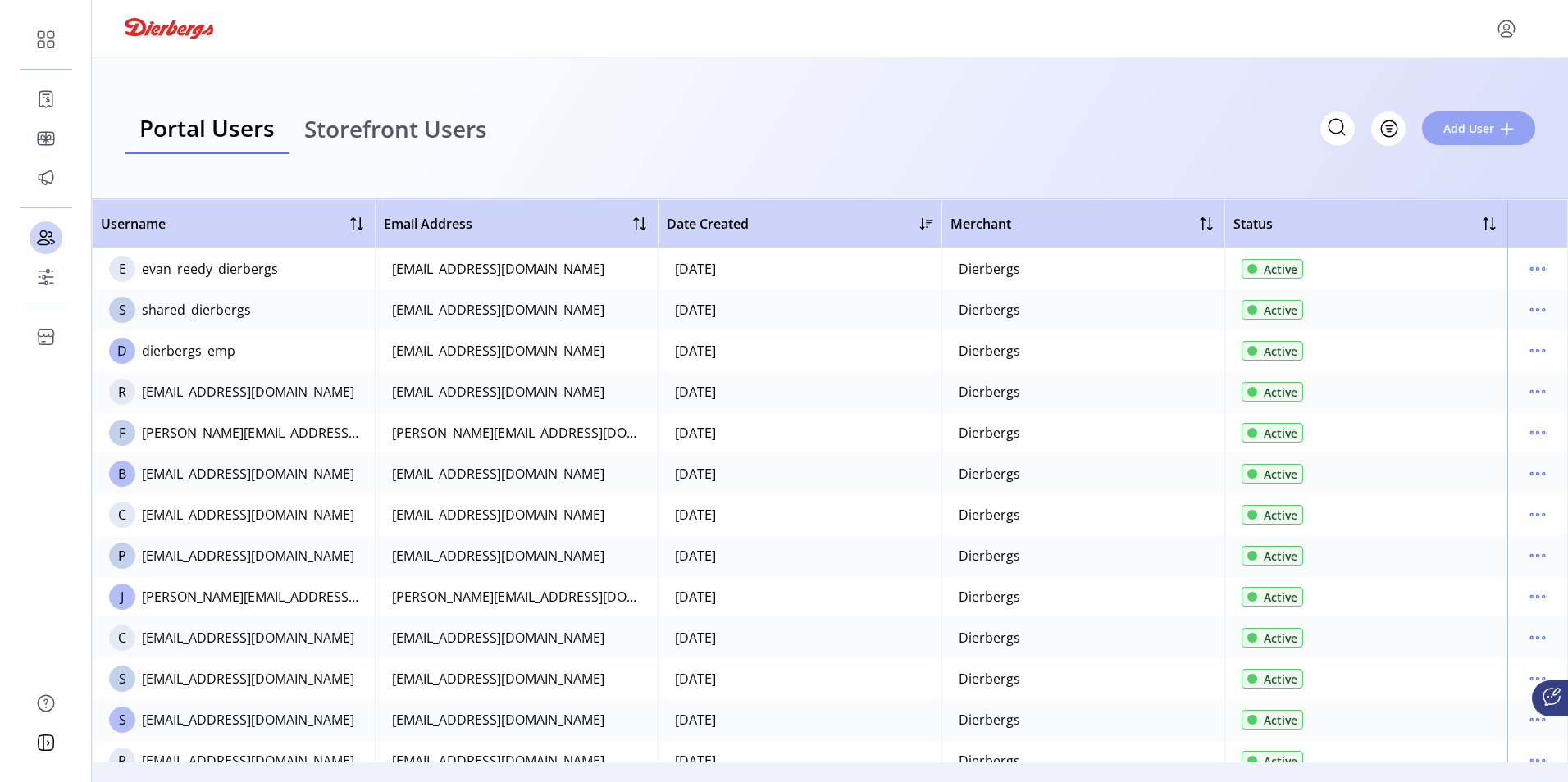
click at [1473, 128] on span "Add User" at bounding box center [1468, 128] width 51 height 17
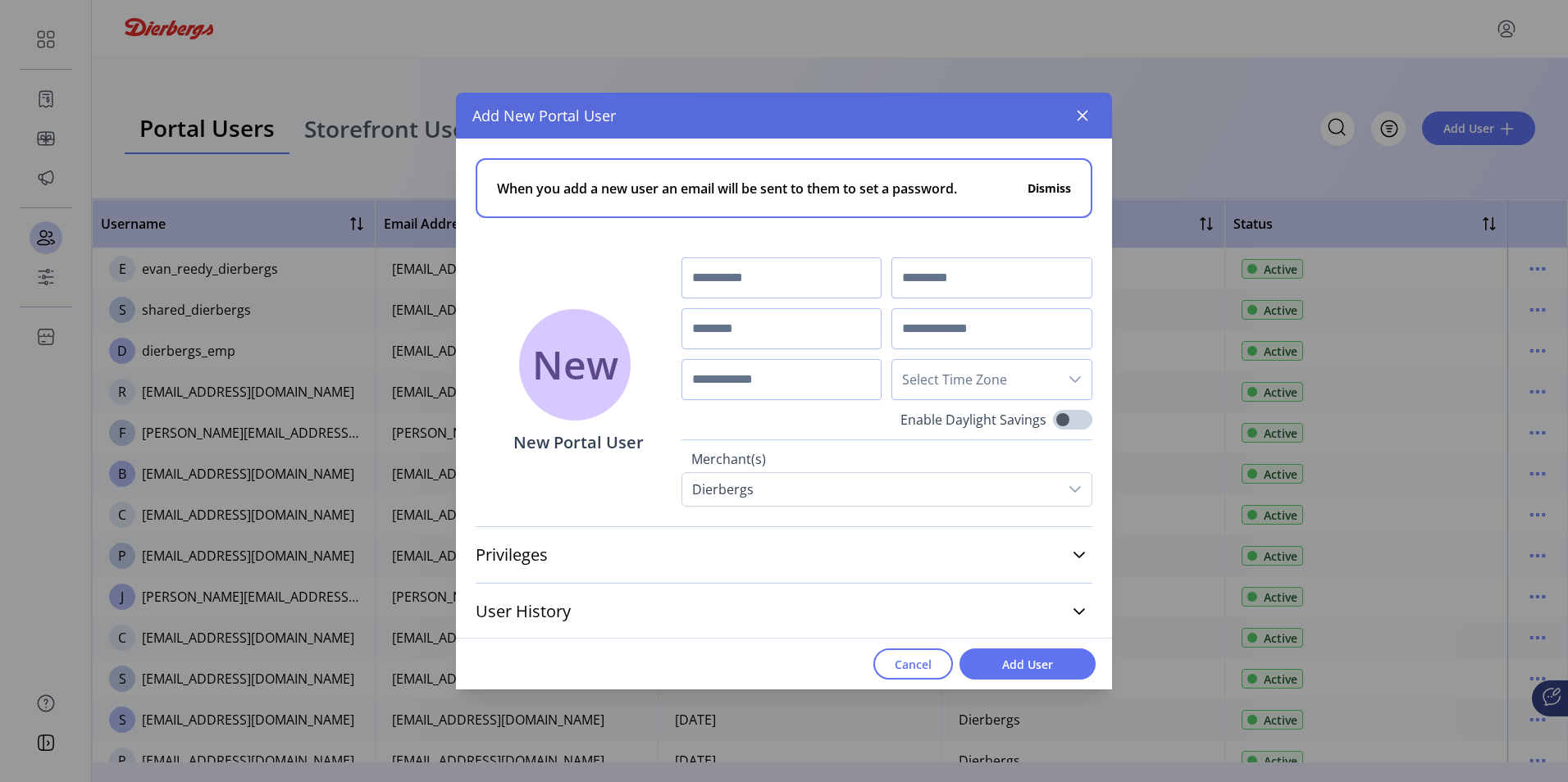
click at [1069, 376] on icon "dropdown trigger" at bounding box center [1075, 380] width 13 height 13
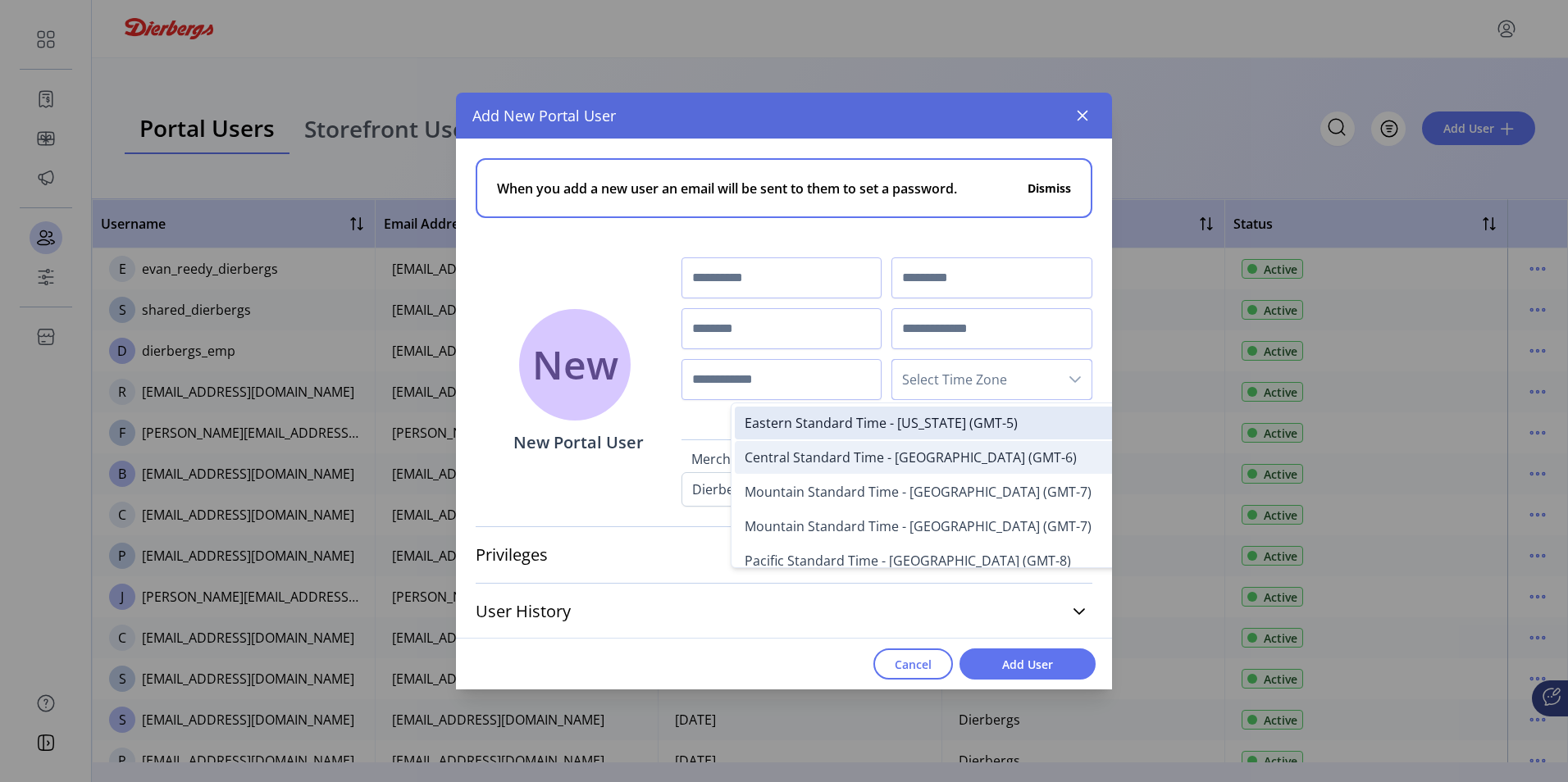
click at [882, 460] on span "Central Standard Time - Chicago (GMT-6)" at bounding box center [911, 457] width 332 height 18
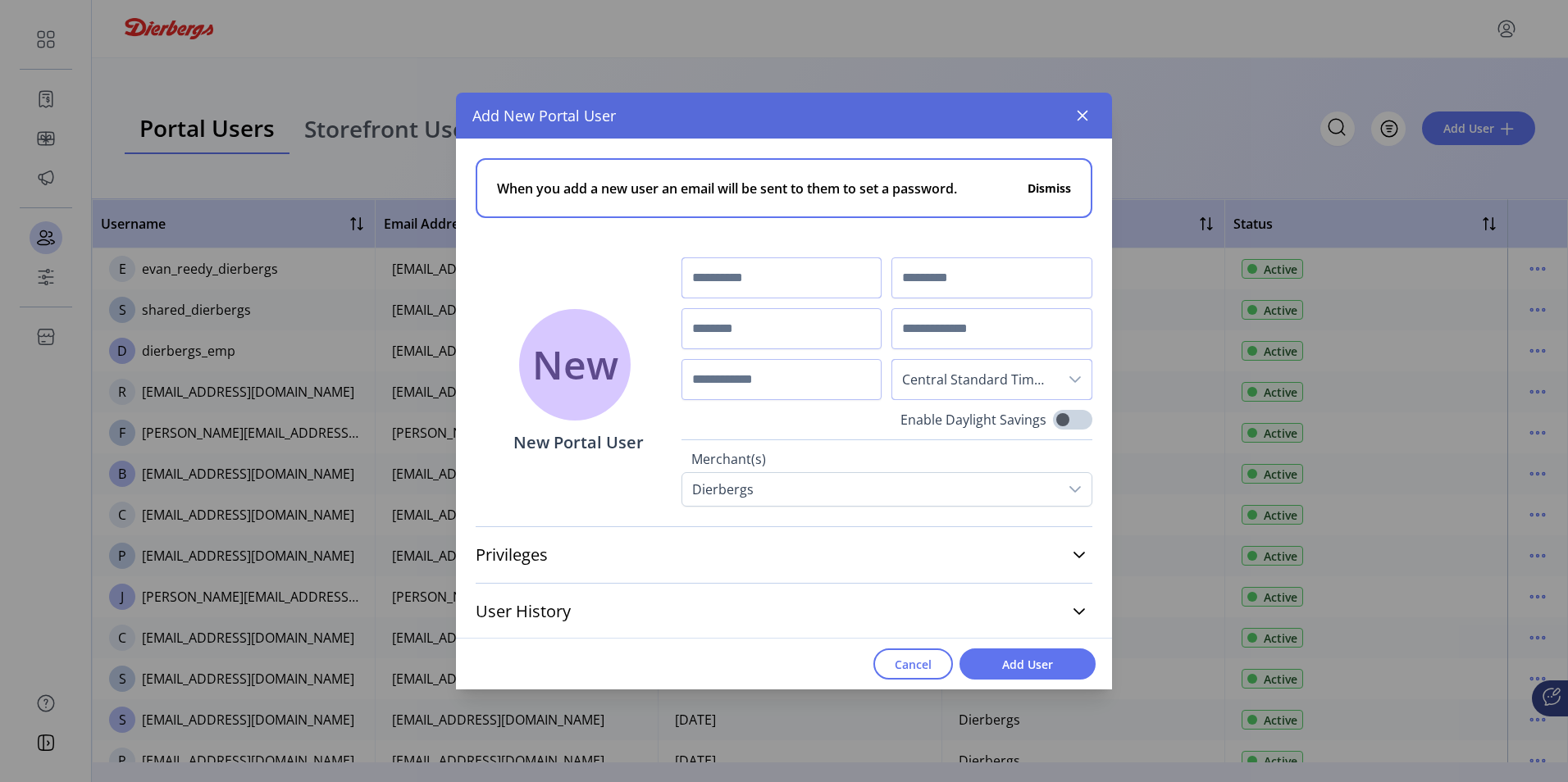
click at [709, 281] on input "text" at bounding box center [782, 278] width 201 height 41
type input "******"
click at [924, 281] on input "text" at bounding box center [992, 278] width 201 height 41
type input "*****"
click at [916, 336] on input "text" at bounding box center [992, 329] width 201 height 41
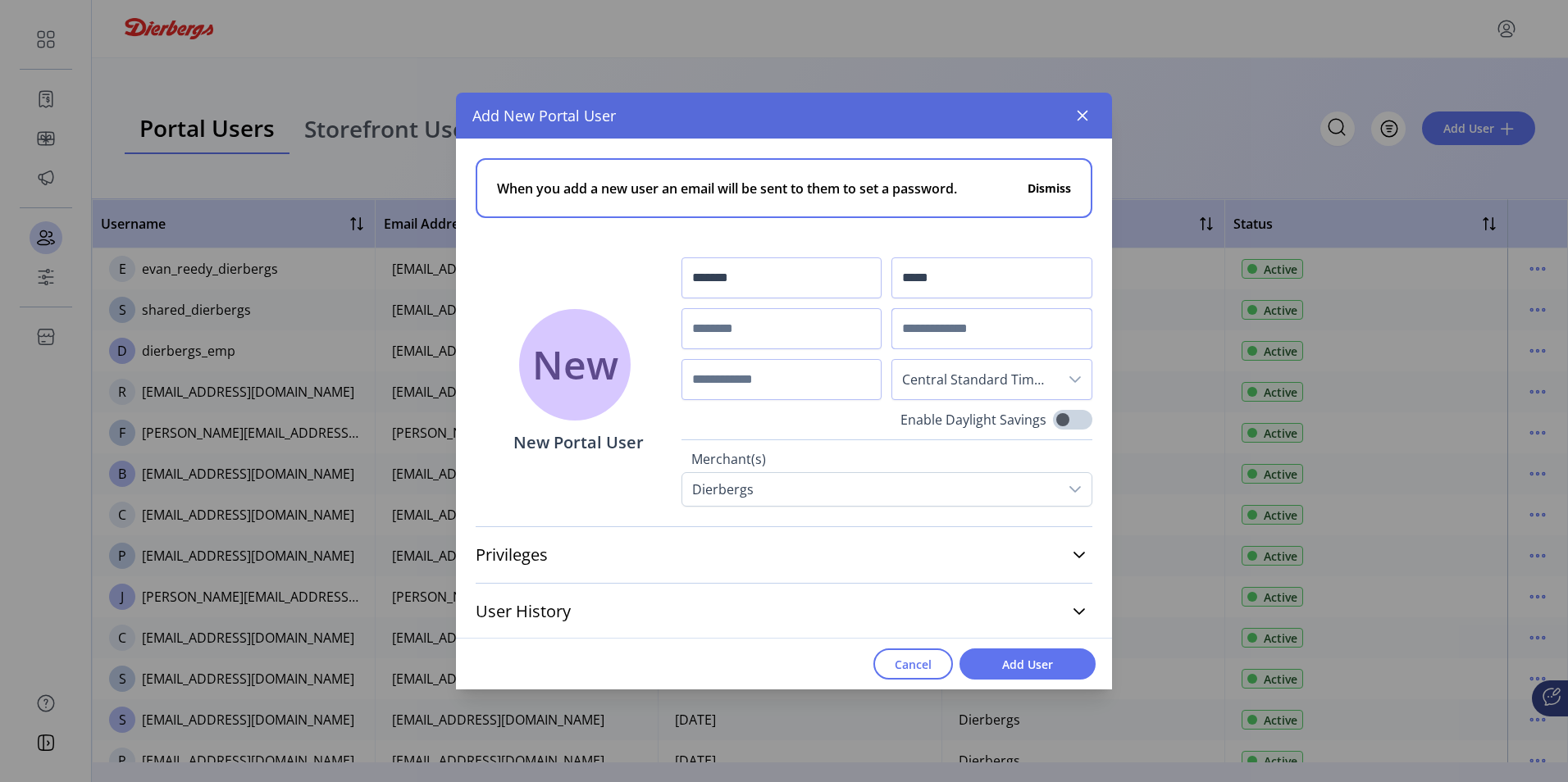
paste input "******"
type input "******"
click at [770, 294] on div "****** ***** ****** Central Standard Time - Chicago (GMT-6)" at bounding box center [887, 329] width 410 height 142
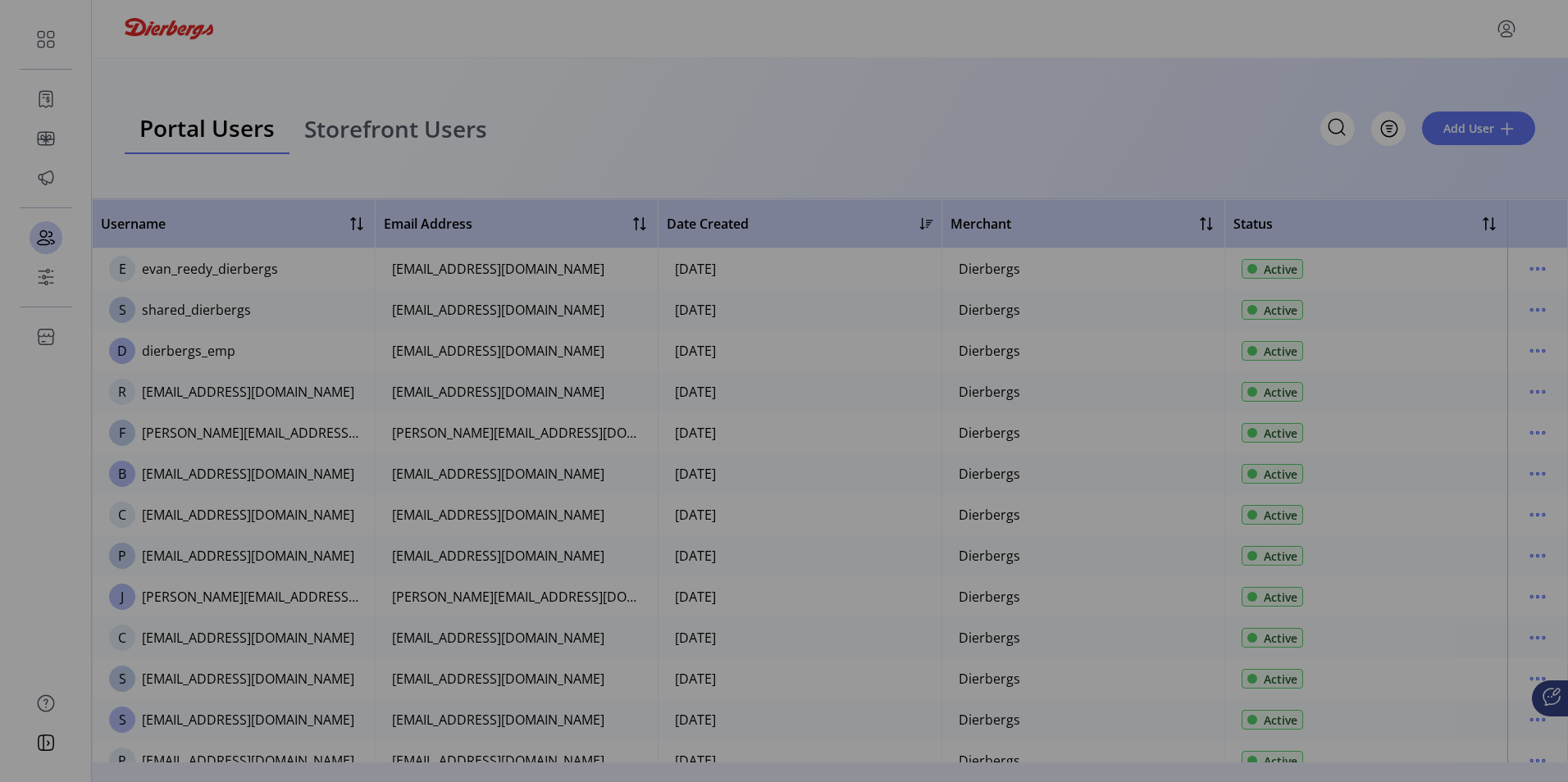
click at [409, 476] on div "Add New Portal User When you add a new user an email will be sent to them to se…" at bounding box center [784, 391] width 1568 height 782
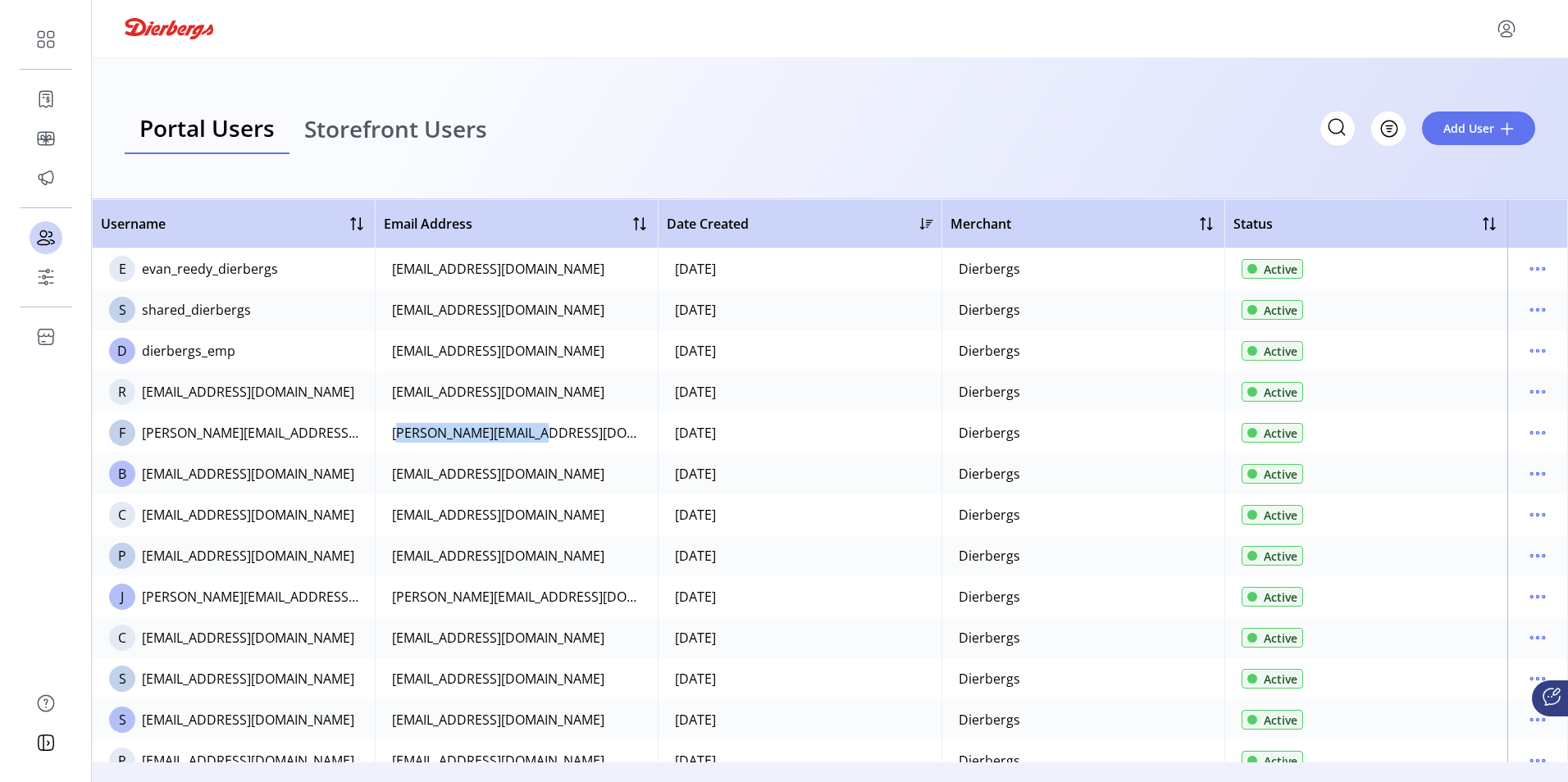
drag, startPoint x: 535, startPoint y: 437, endPoint x: 391, endPoint y: 429, distance: 144.2
click at [391, 429] on td "[PERSON_NAME][EMAIL_ADDRESS][DOMAIN_NAME]" at bounding box center [516, 432] width 283 height 41
copy div "[PERSON_NAME][EMAIL_ADDRESS][DOMAIN_NAME]"
click at [1482, 129] on span "Add User" at bounding box center [1468, 128] width 51 height 17
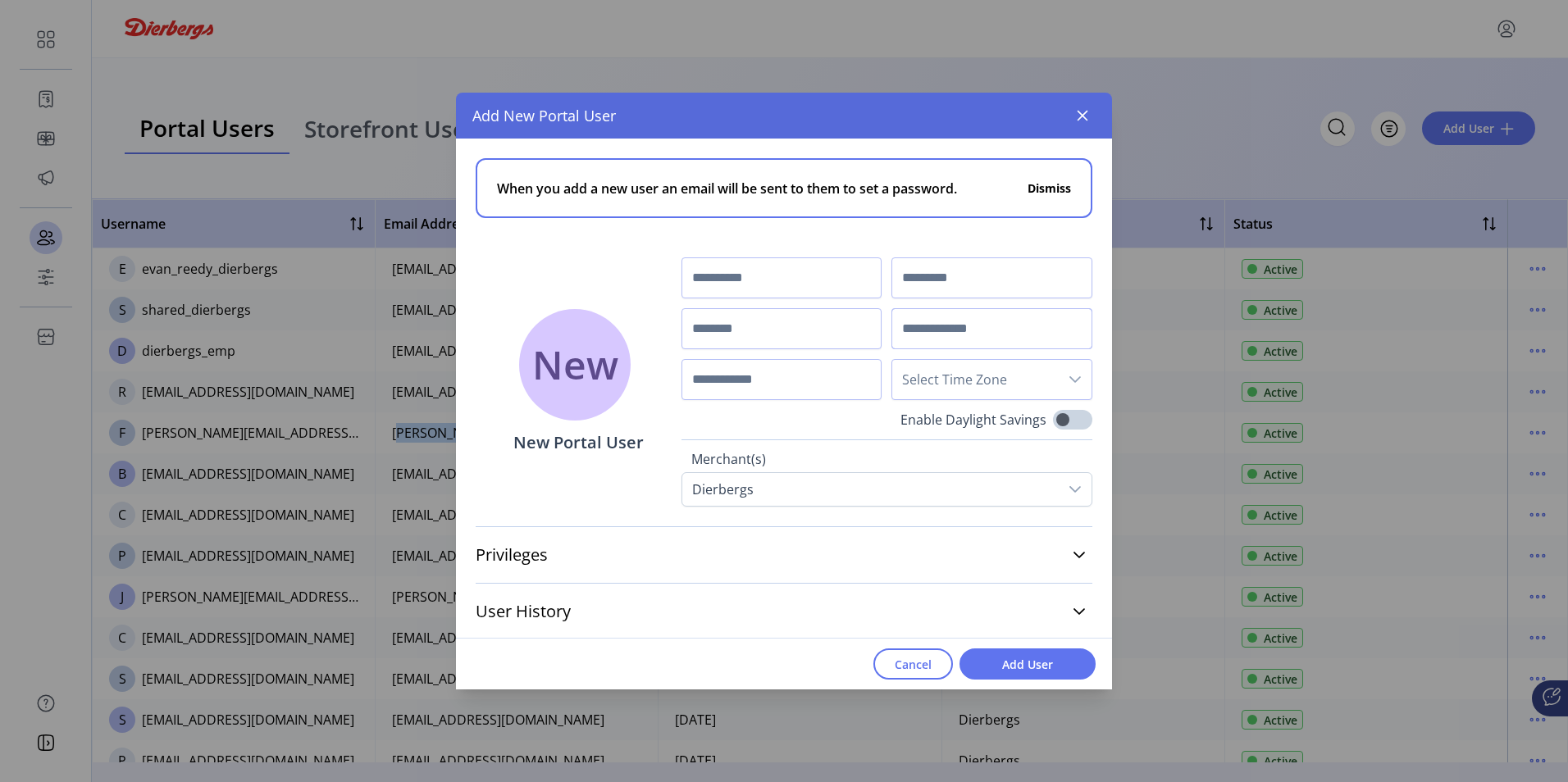
click at [932, 327] on input "text" at bounding box center [992, 329] width 201 height 41
paste input "**********"
click at [1069, 383] on icon "dropdown trigger" at bounding box center [1075, 380] width 13 height 13
type input "**********"
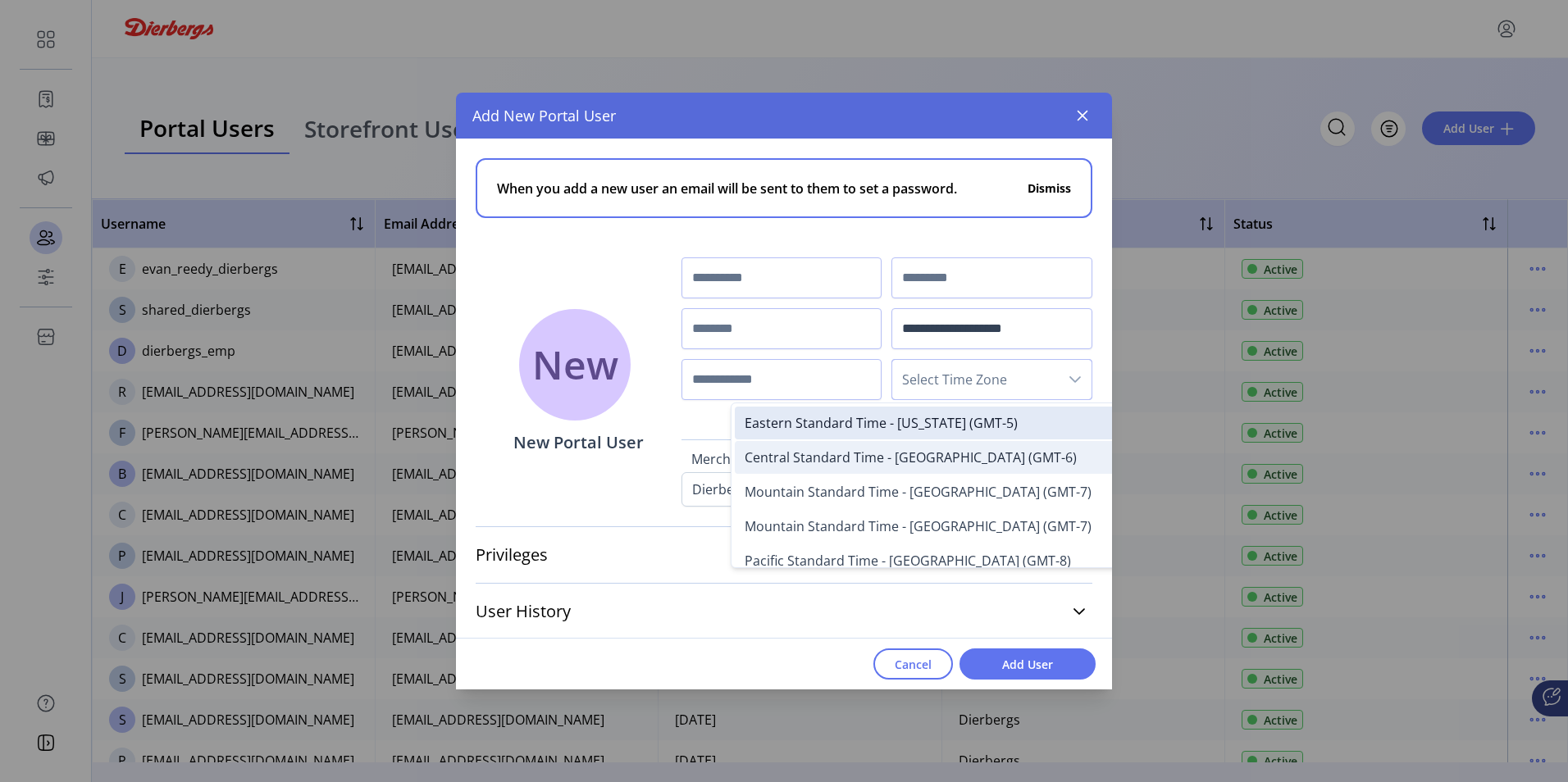
click at [919, 457] on span "Central Standard Time - Chicago (GMT-6)" at bounding box center [911, 457] width 332 height 18
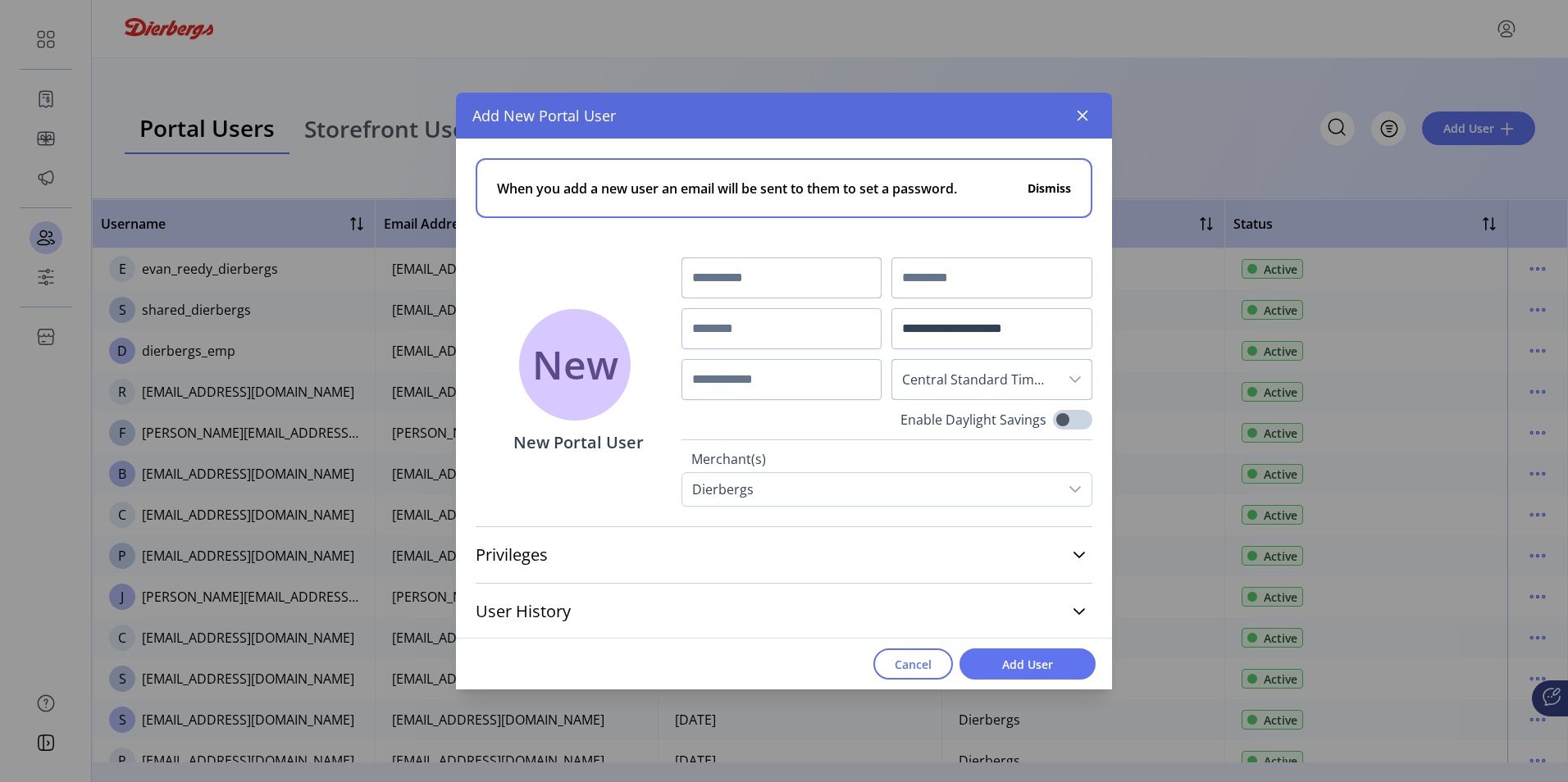
click at [755, 277] on input "text" at bounding box center [782, 278] width 201 height 41
type input "******"
type input "*****"
click at [735, 327] on input "text" at bounding box center [782, 329] width 201 height 41
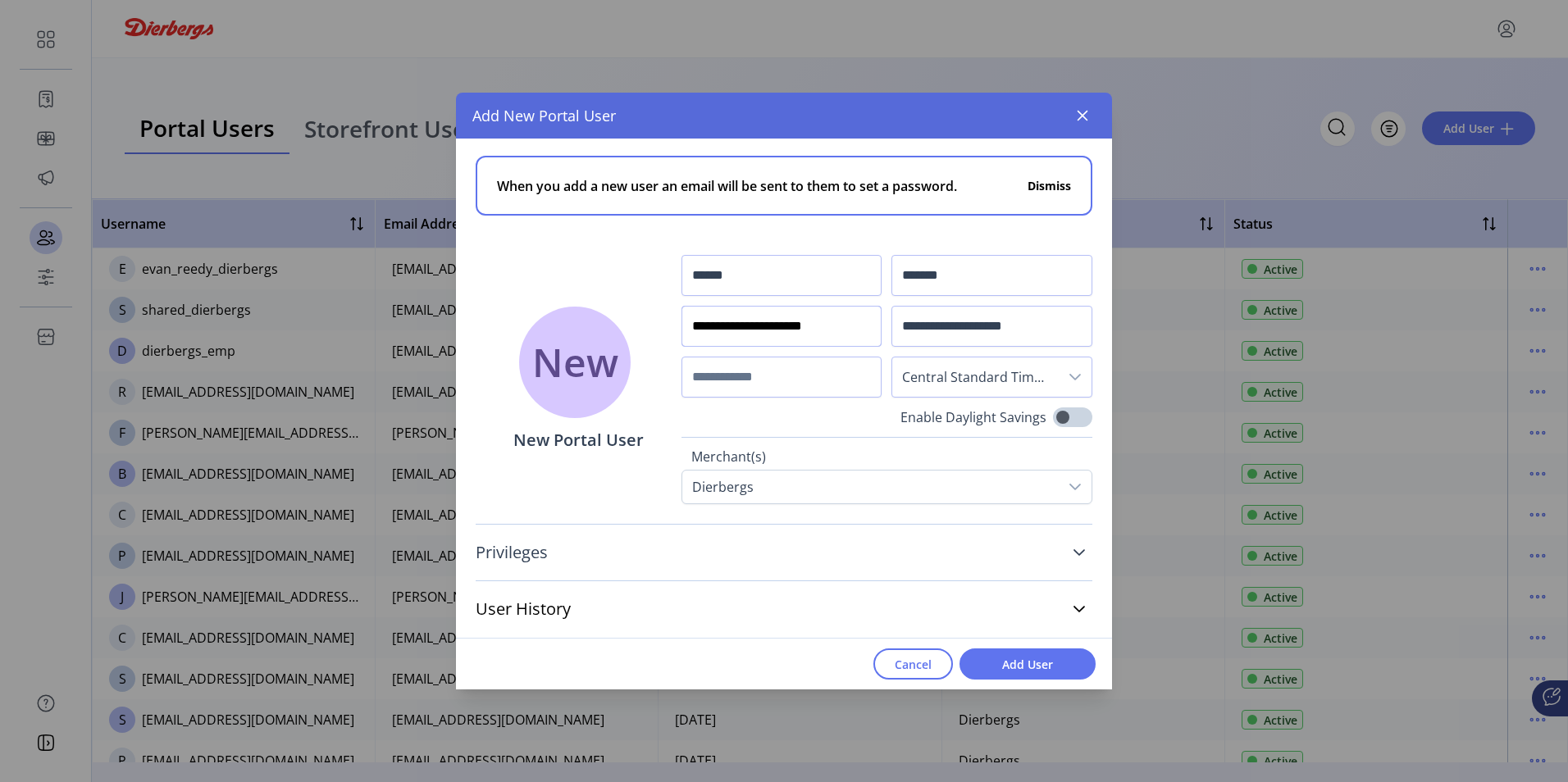
type input "**********"
click at [1073, 550] on icon at bounding box center [1079, 552] width 13 height 13
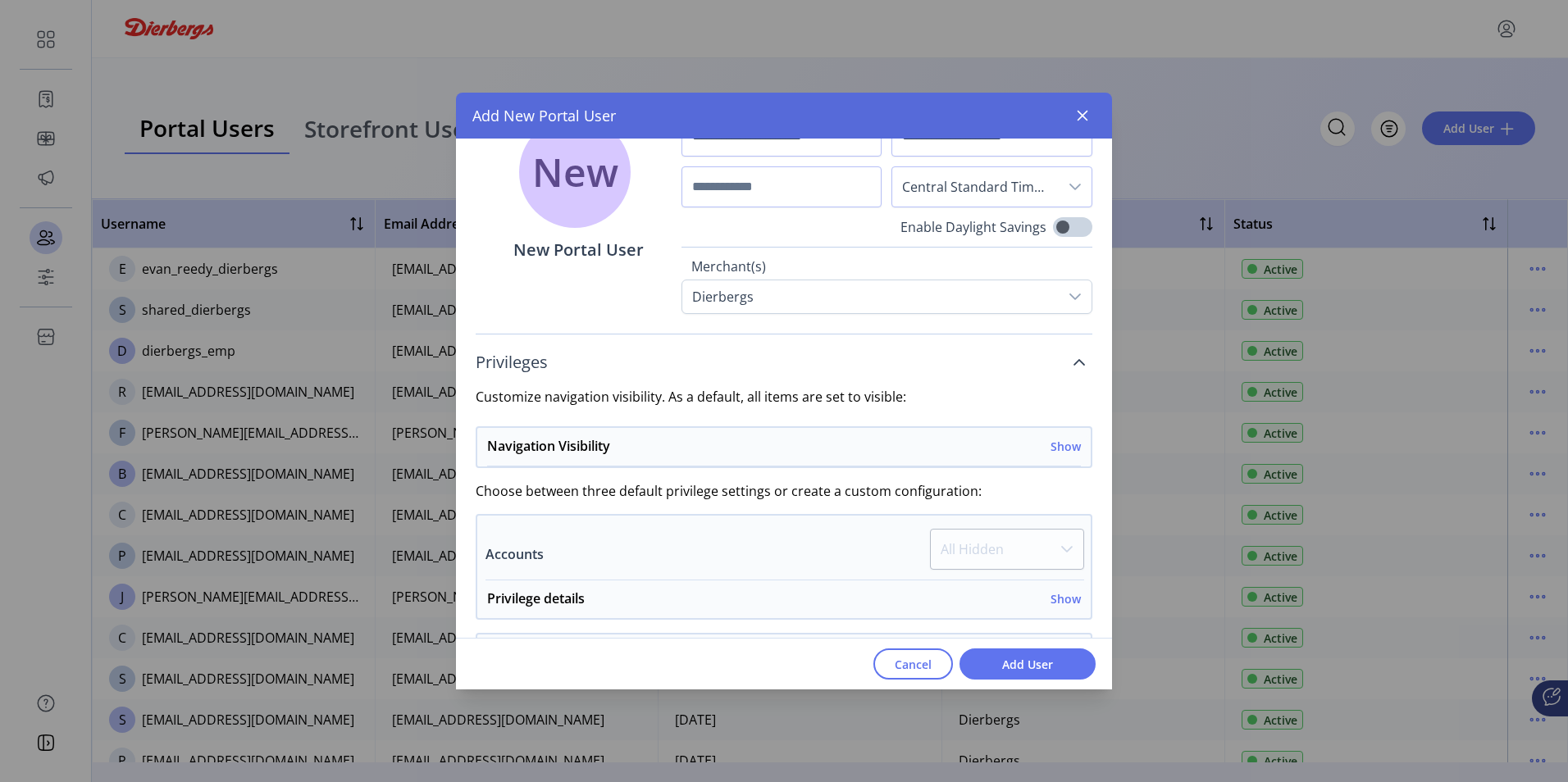
scroll to position [248, 0]
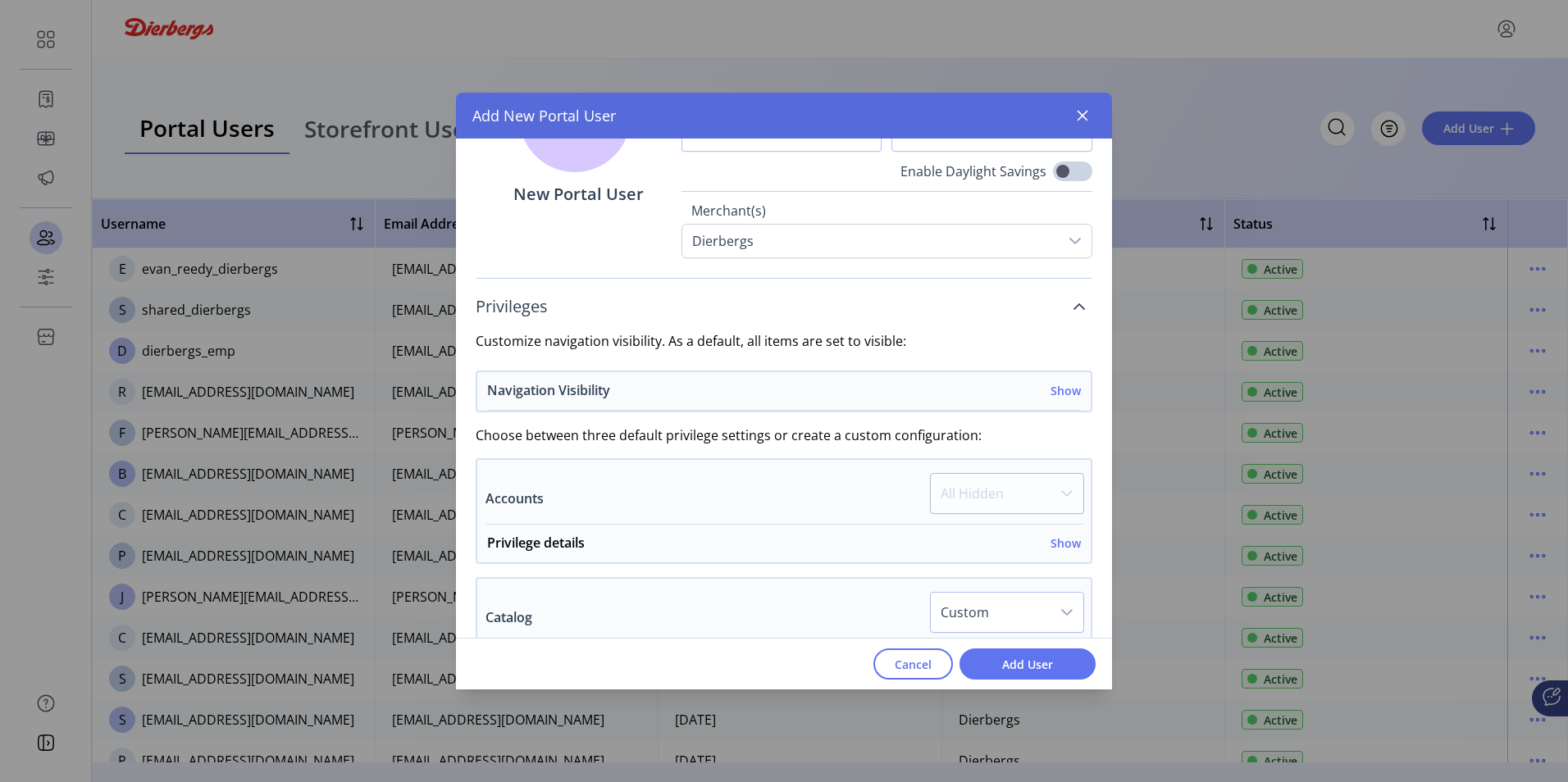
click at [1061, 392] on h6 "Show" at bounding box center [1066, 391] width 30 height 17
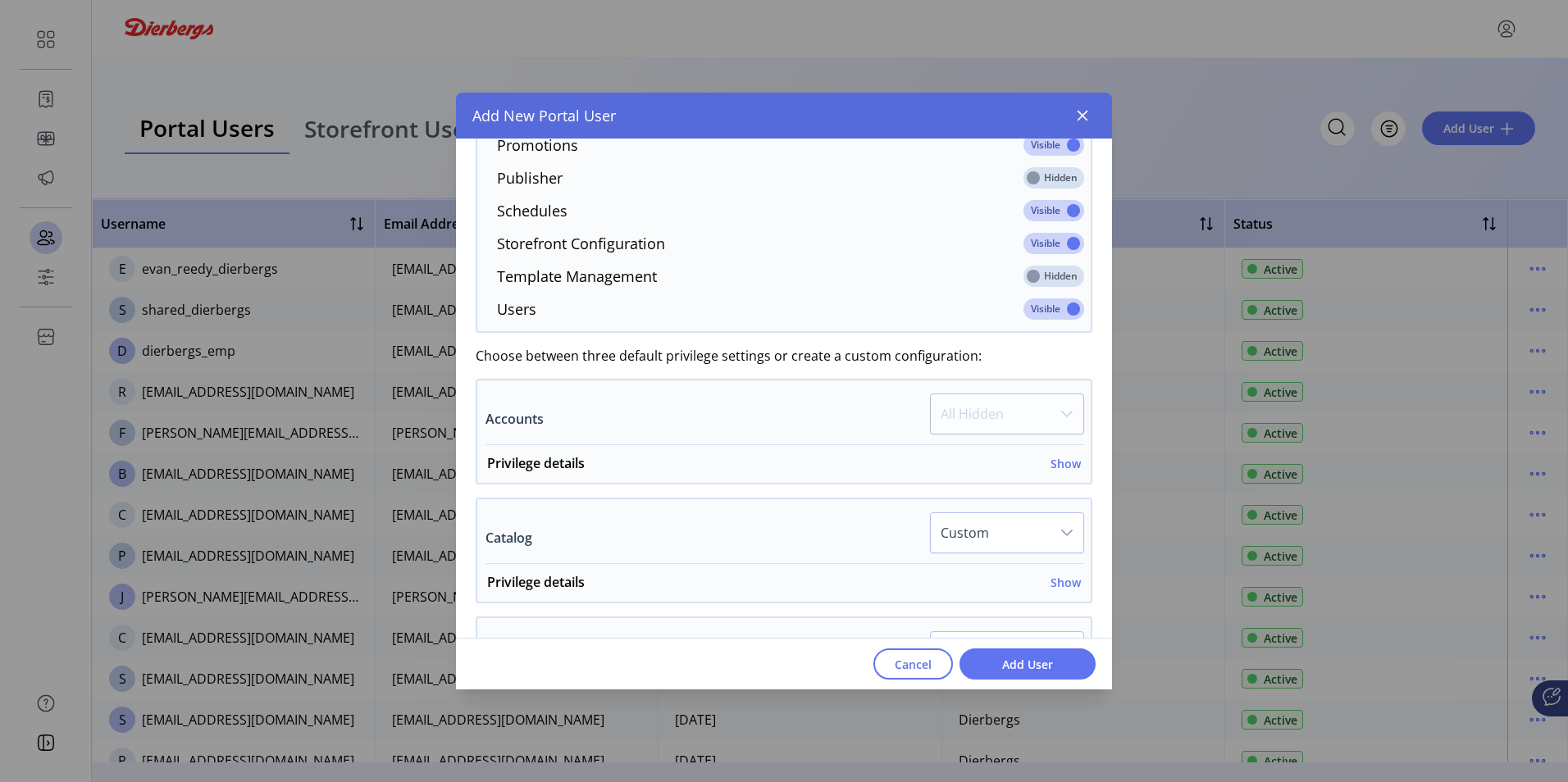
scroll to position [823, 0]
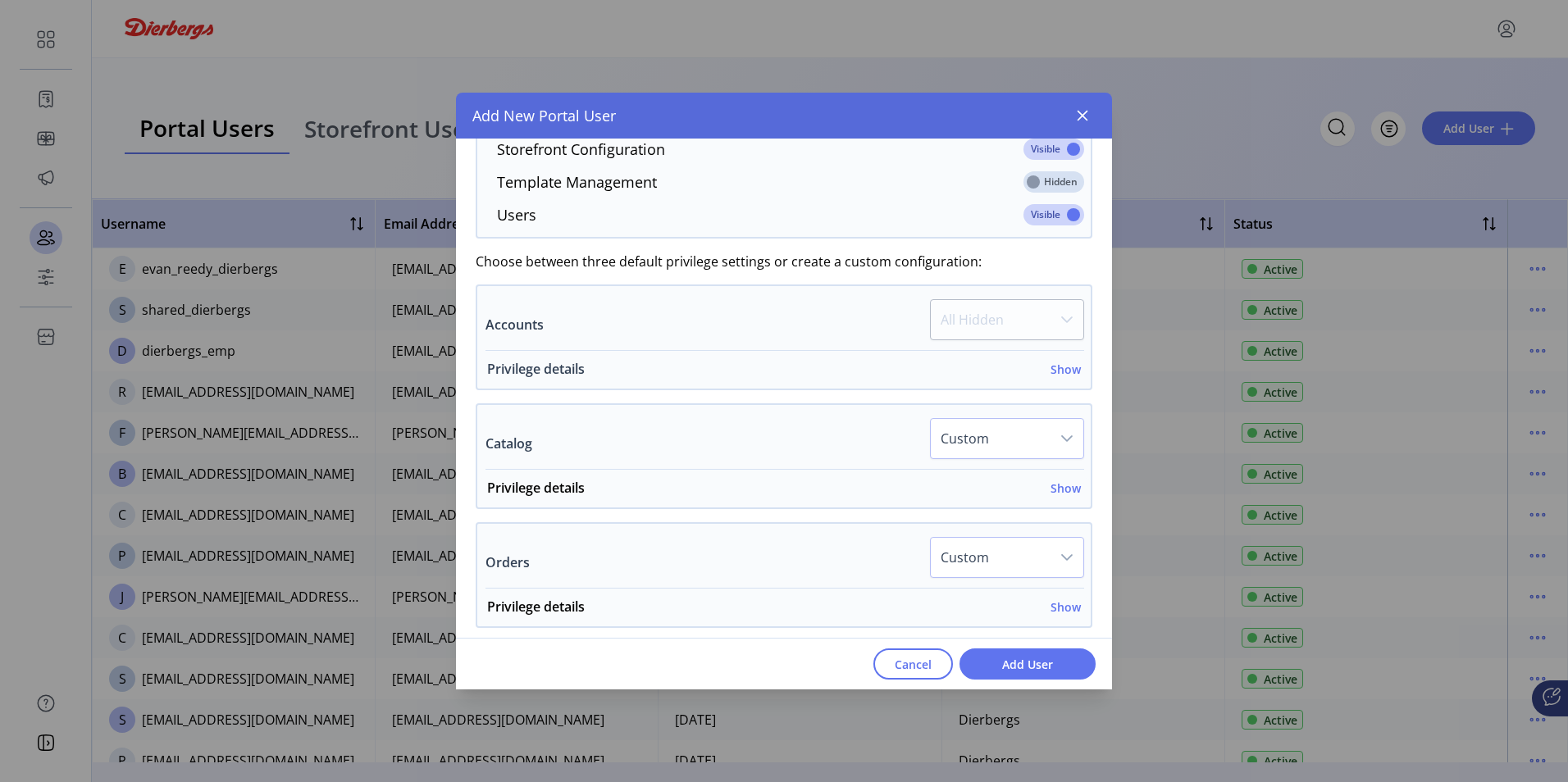
click at [1059, 366] on h6 "Show" at bounding box center [1066, 369] width 30 height 17
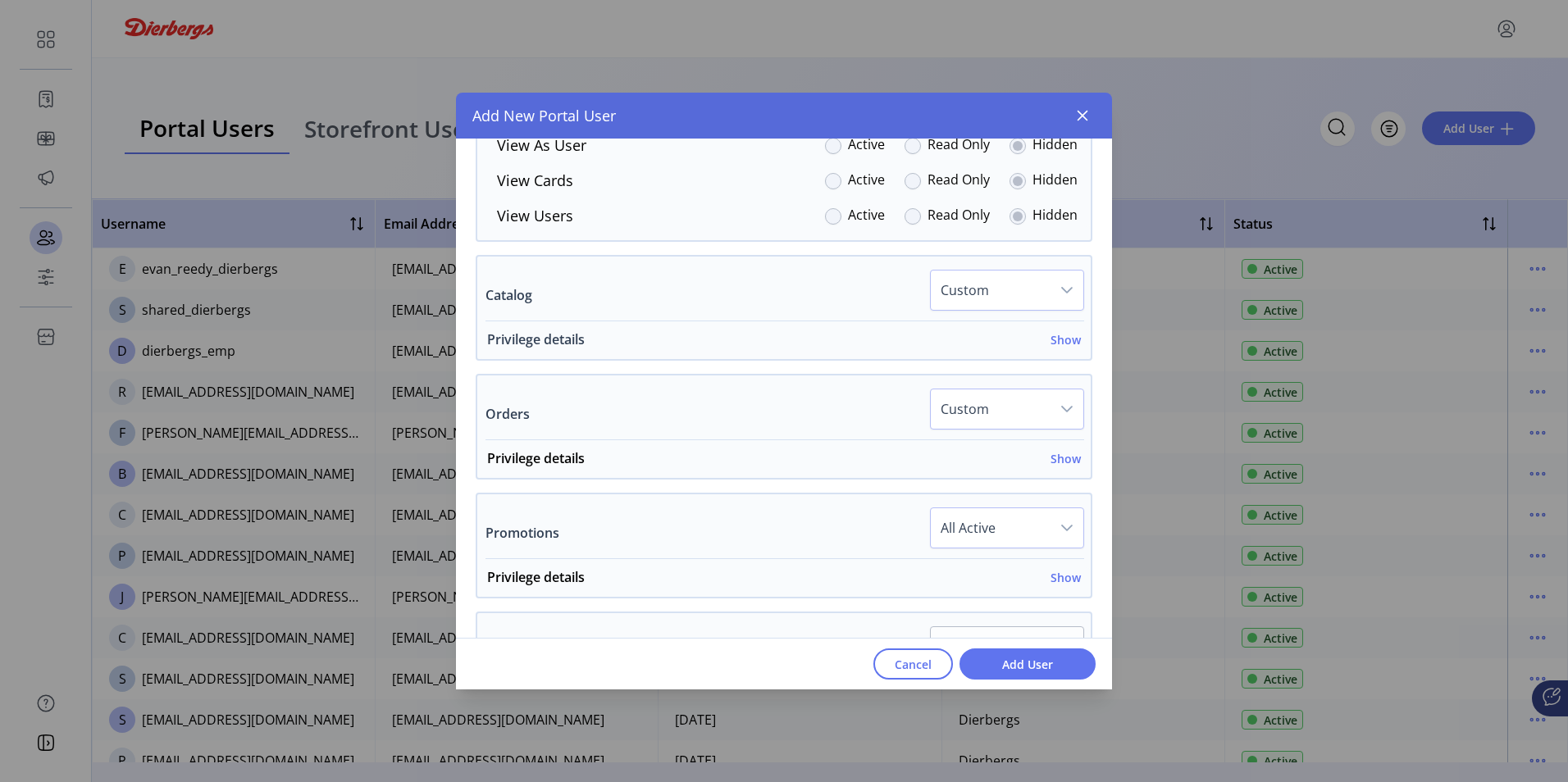
scroll to position [1232, 0]
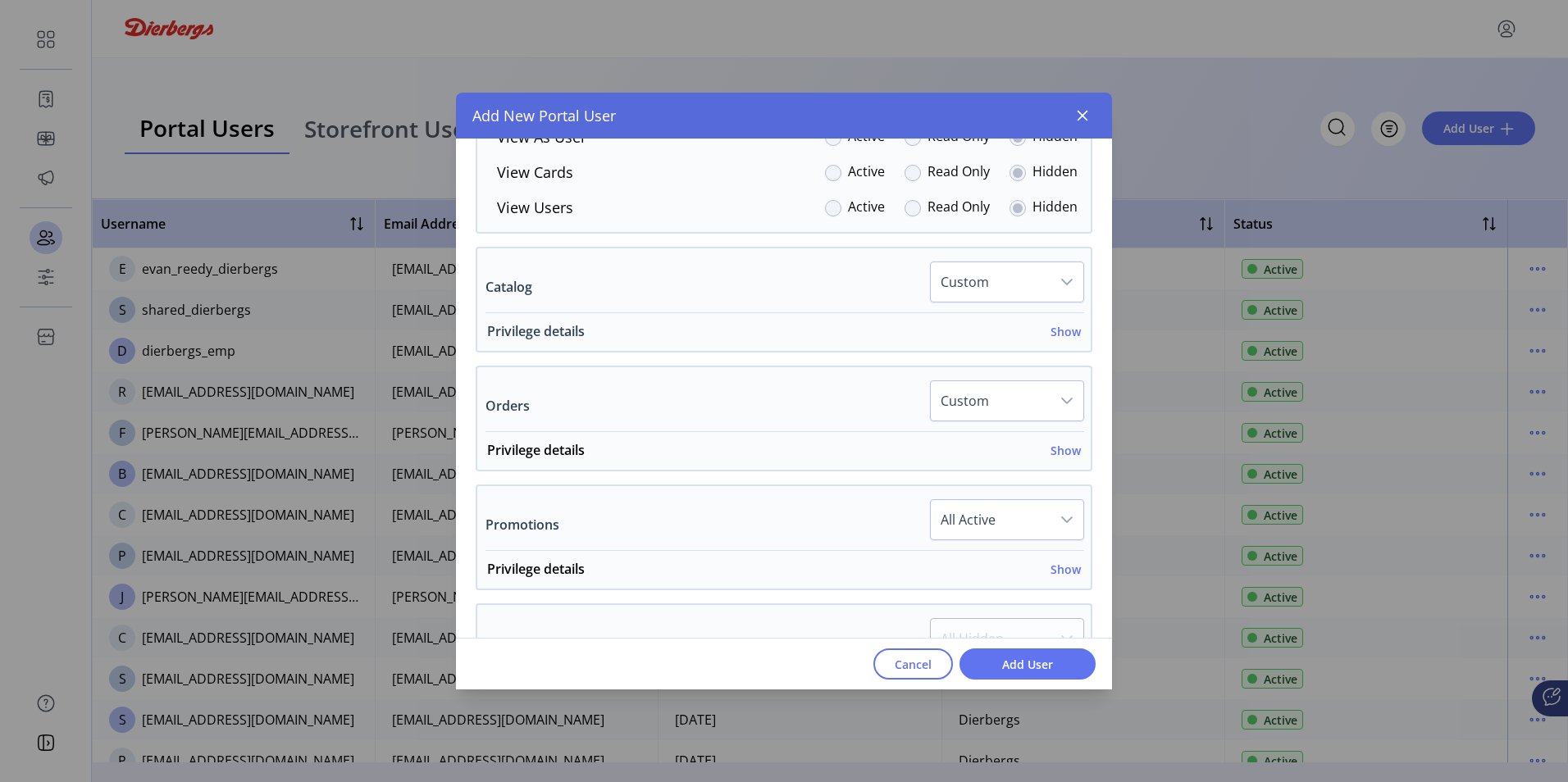
click at [1066, 332] on h6 "Show" at bounding box center [1066, 331] width 30 height 17
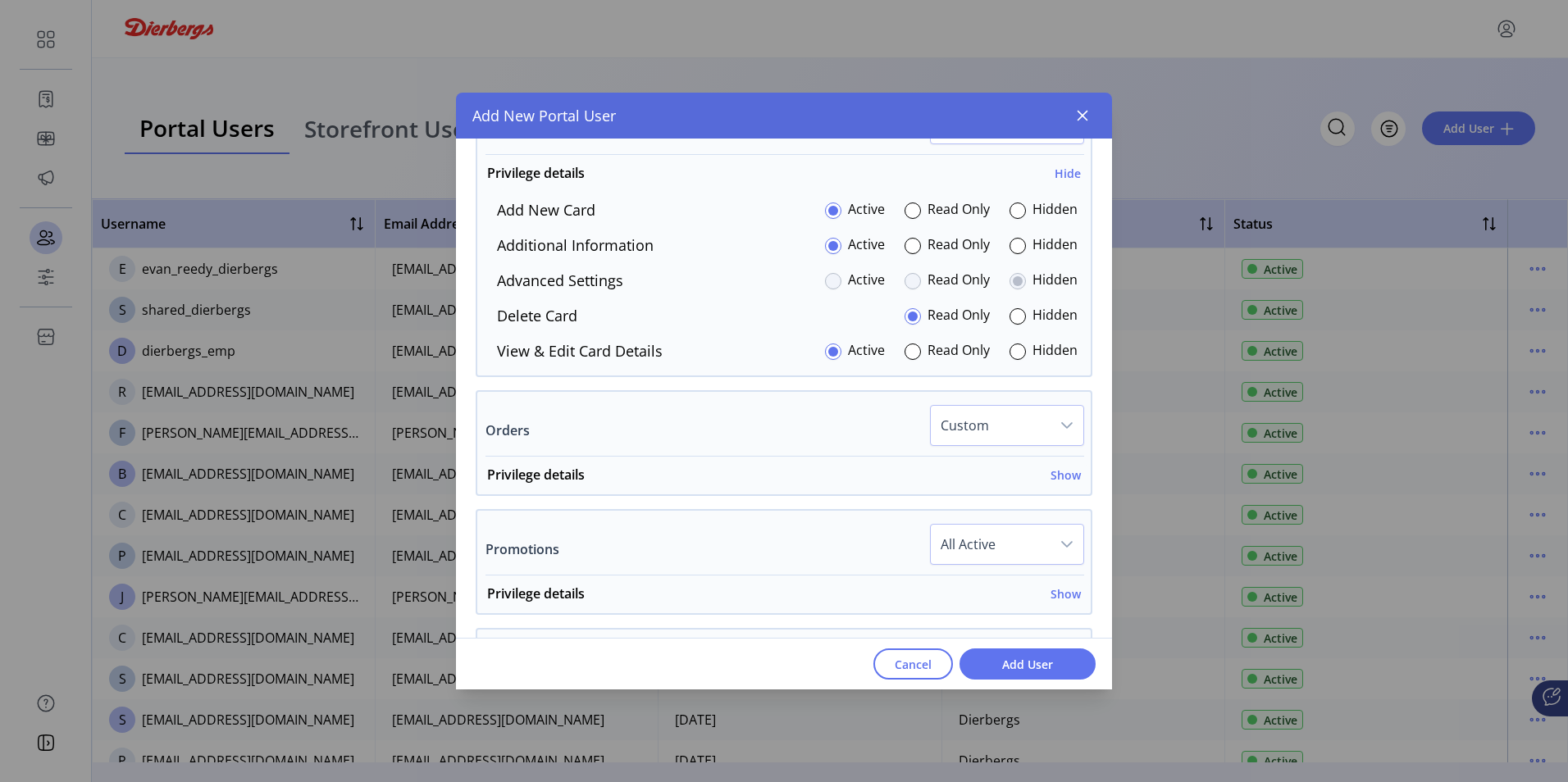
scroll to position [1478, 0]
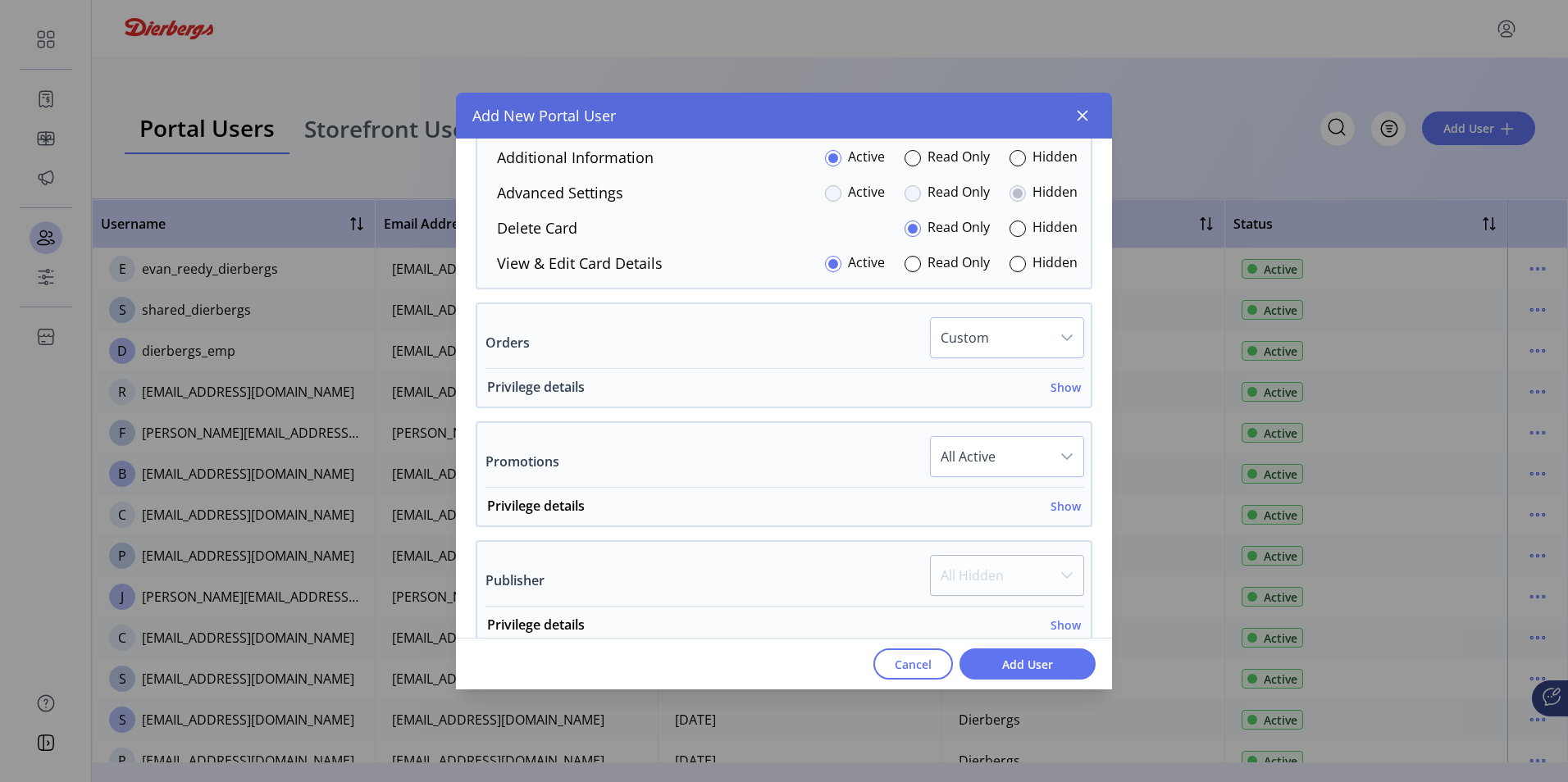
click at [1066, 386] on h6 "Show" at bounding box center [1066, 387] width 30 height 17
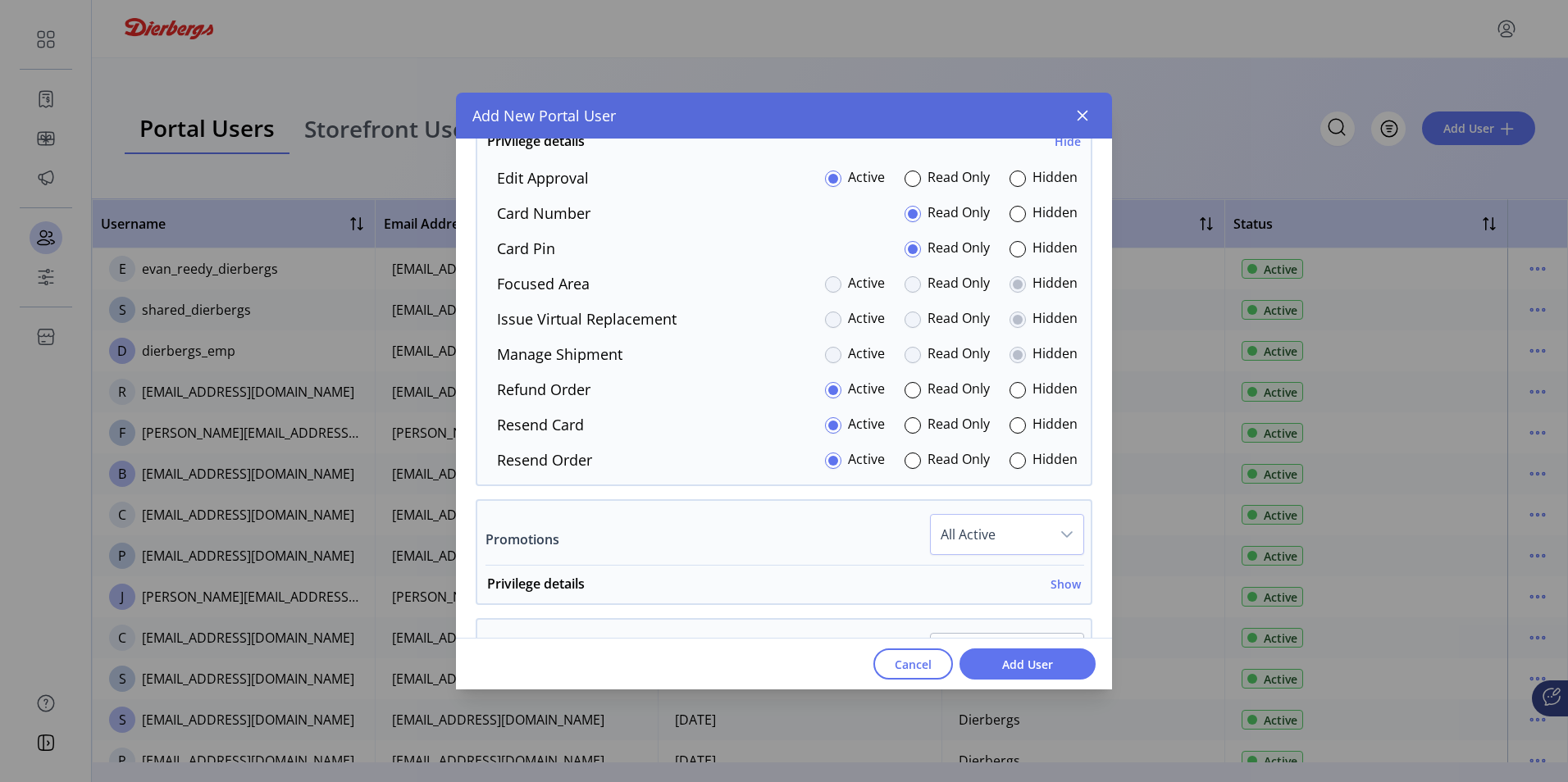
scroll to position [1643, 0]
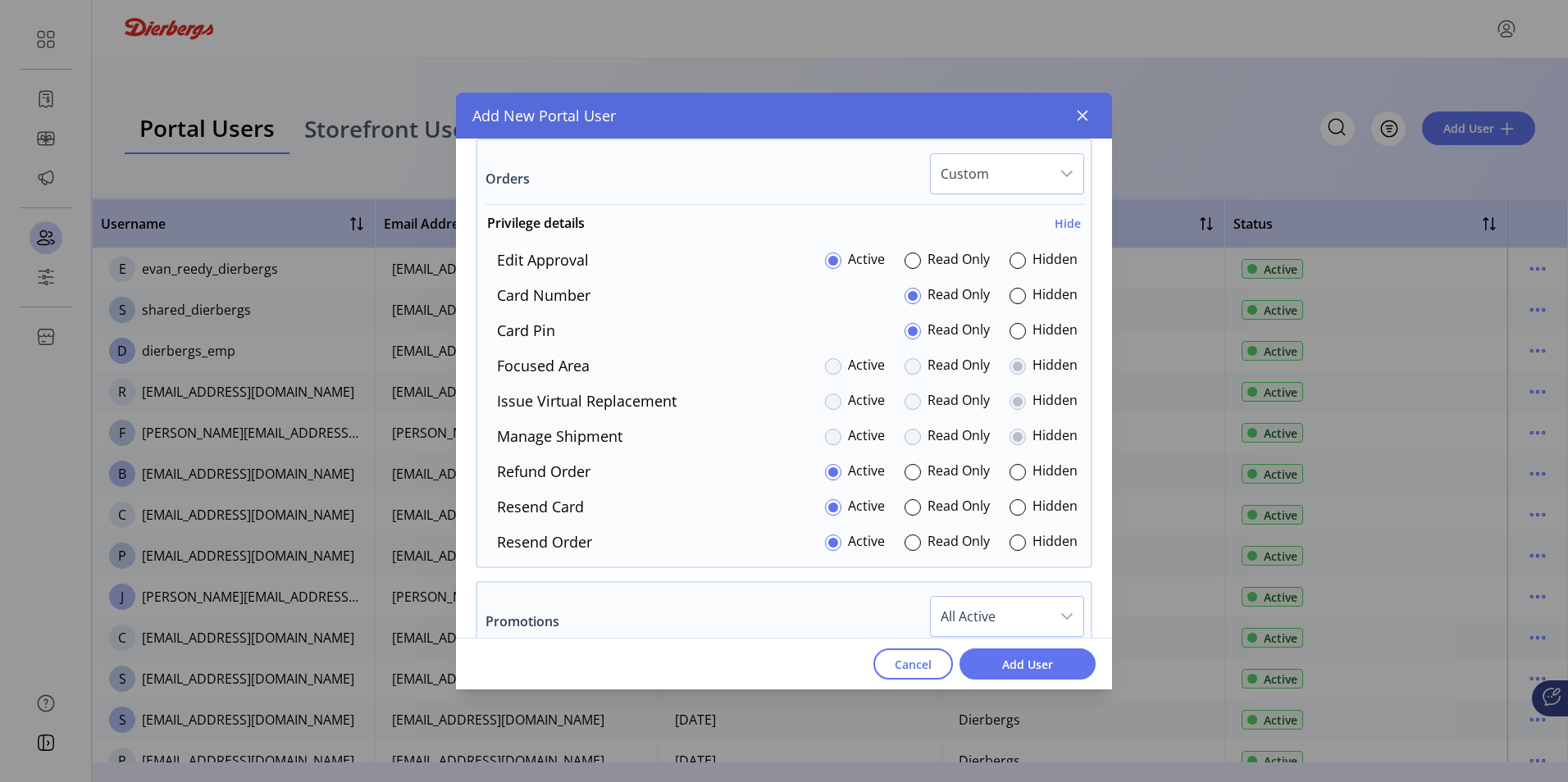
drag, startPoint x: 912, startPoint y: 401, endPoint x: 833, endPoint y: 308, distance: 122.0
click at [912, 400] on div at bounding box center [913, 401] width 16 height 16
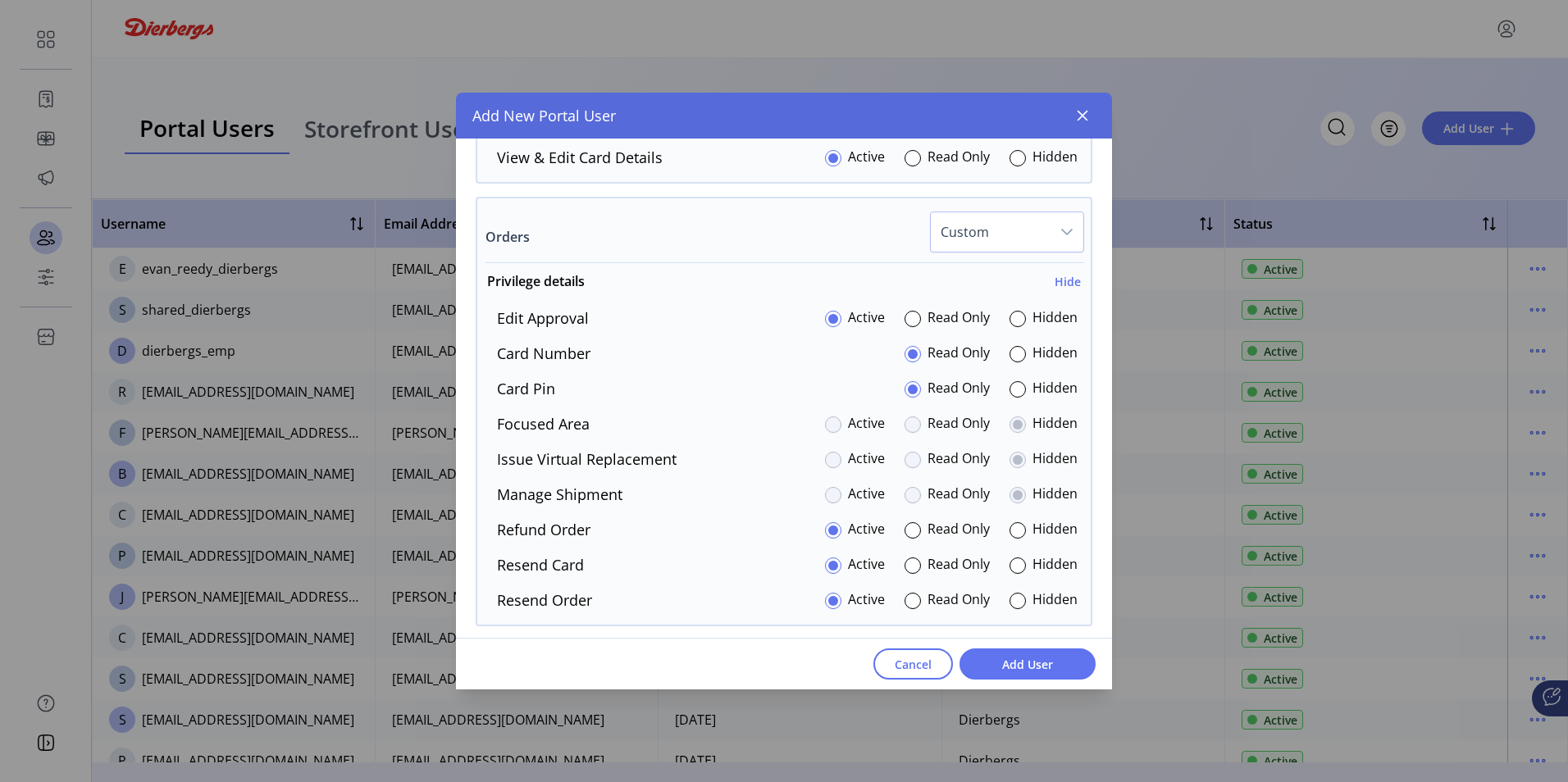
scroll to position [1561, 0]
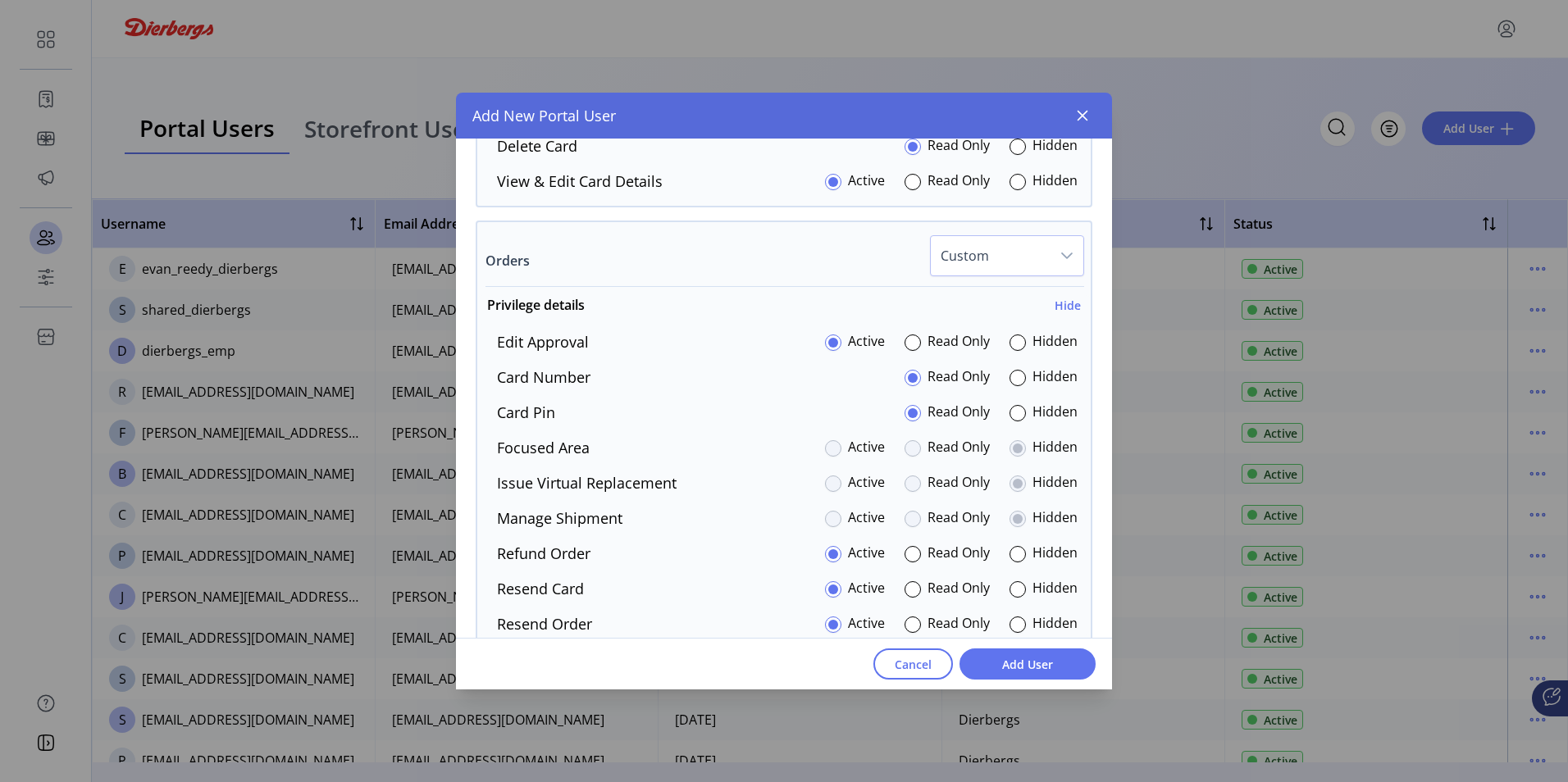
click at [1009, 417] on div at bounding box center [1017, 413] width 16 height 16
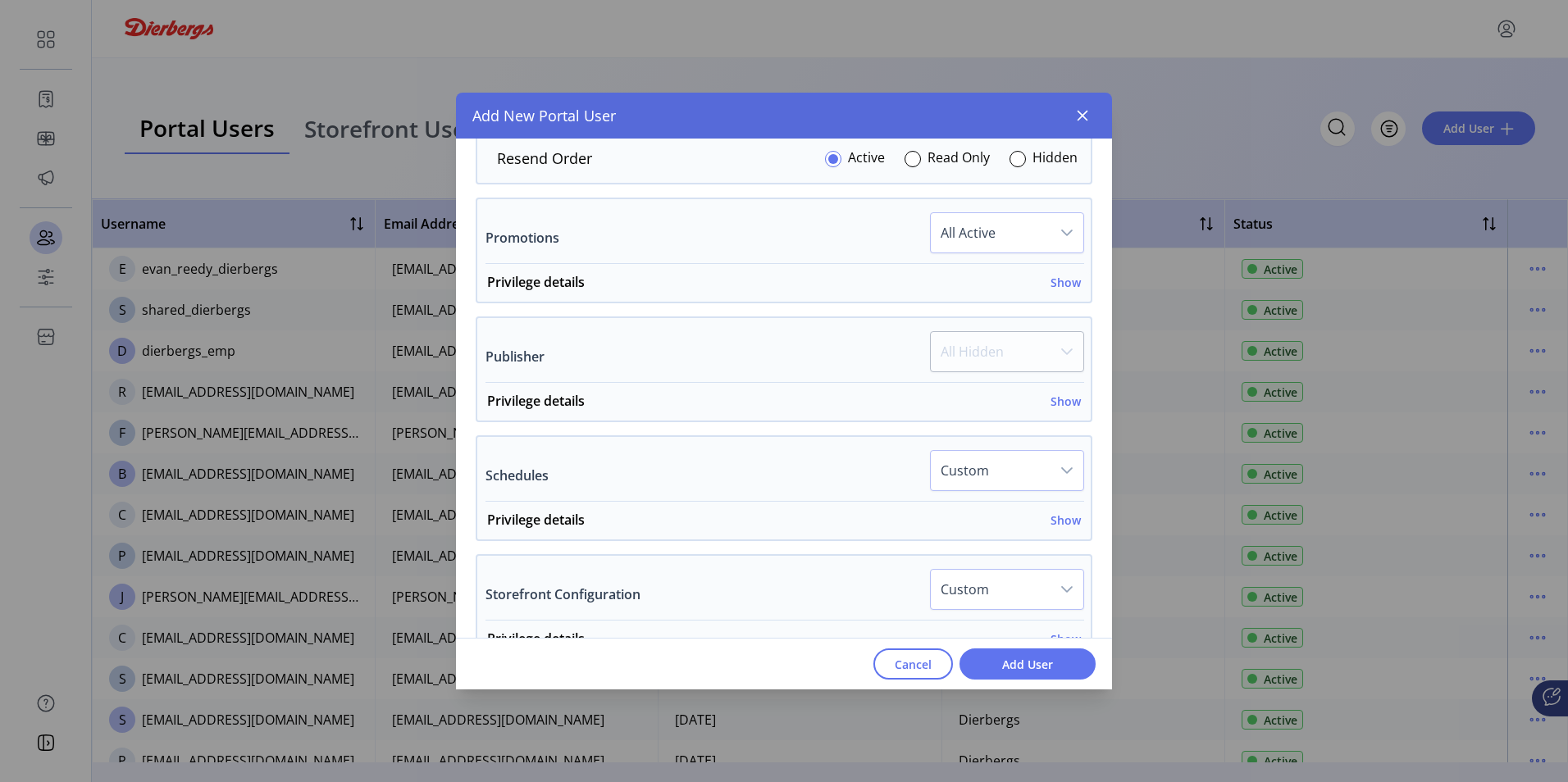
scroll to position [1889, 0]
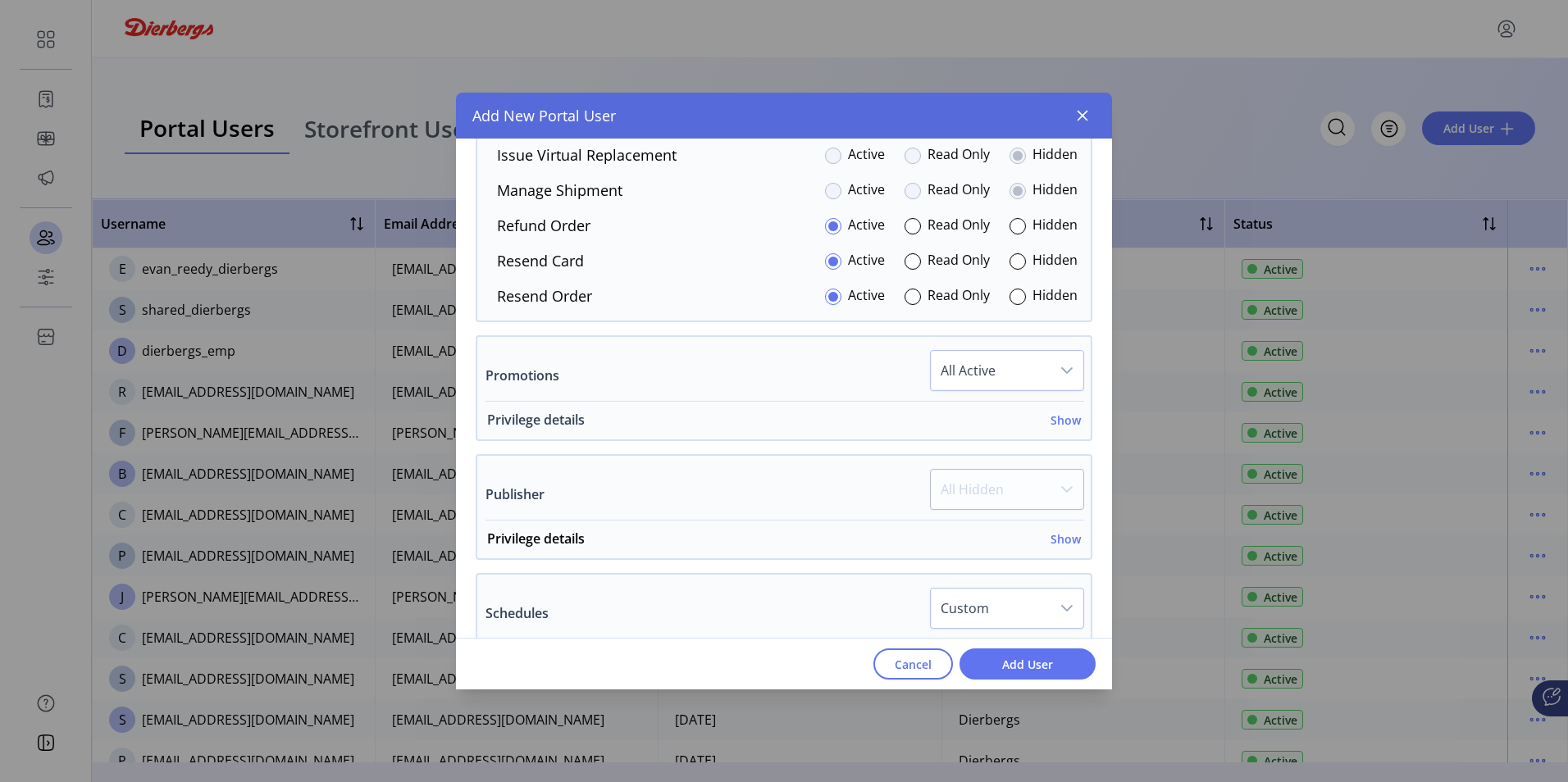
click at [1063, 421] on h6 "Show" at bounding box center [1066, 419] width 30 height 17
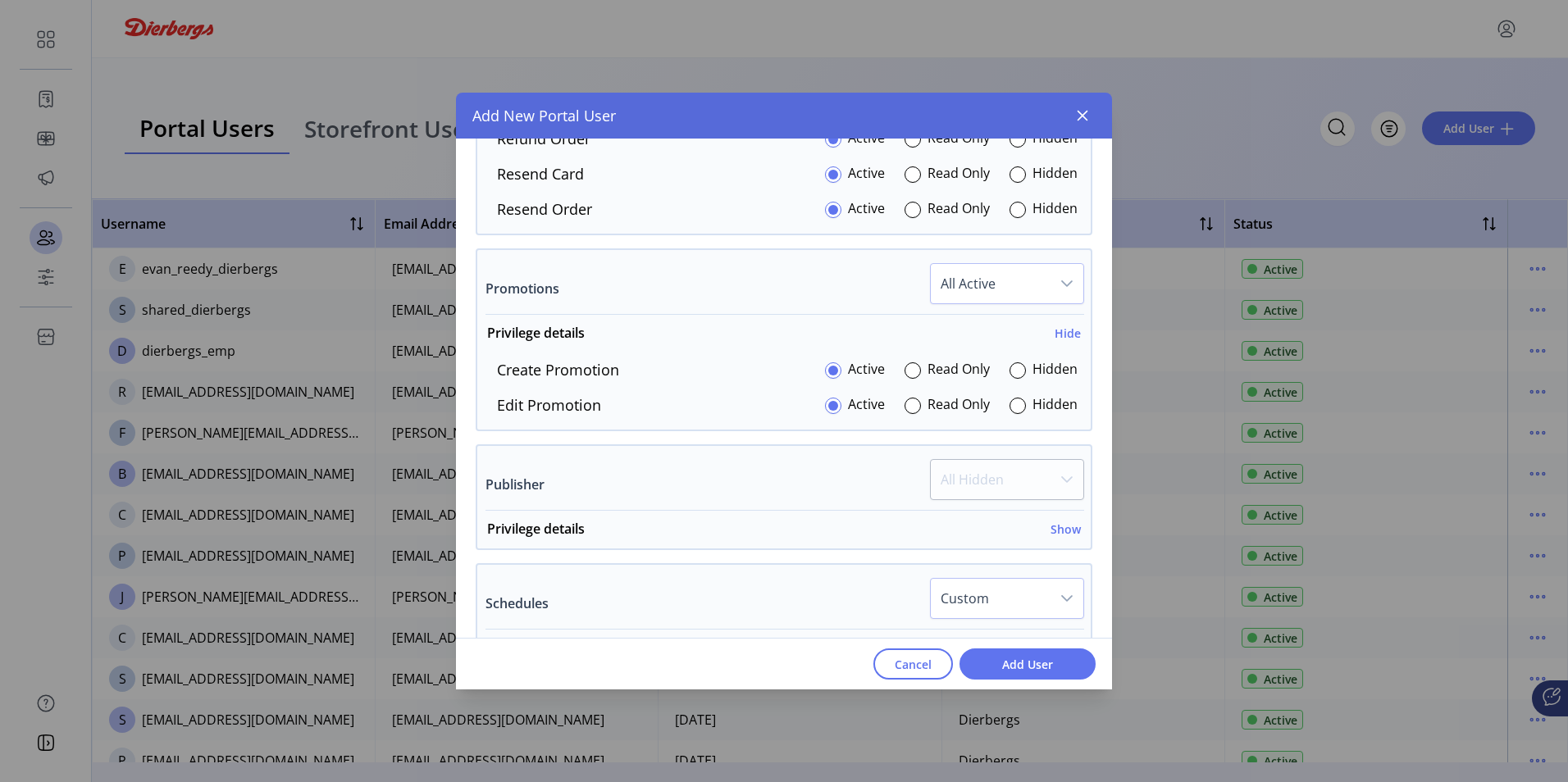
scroll to position [2216, 0]
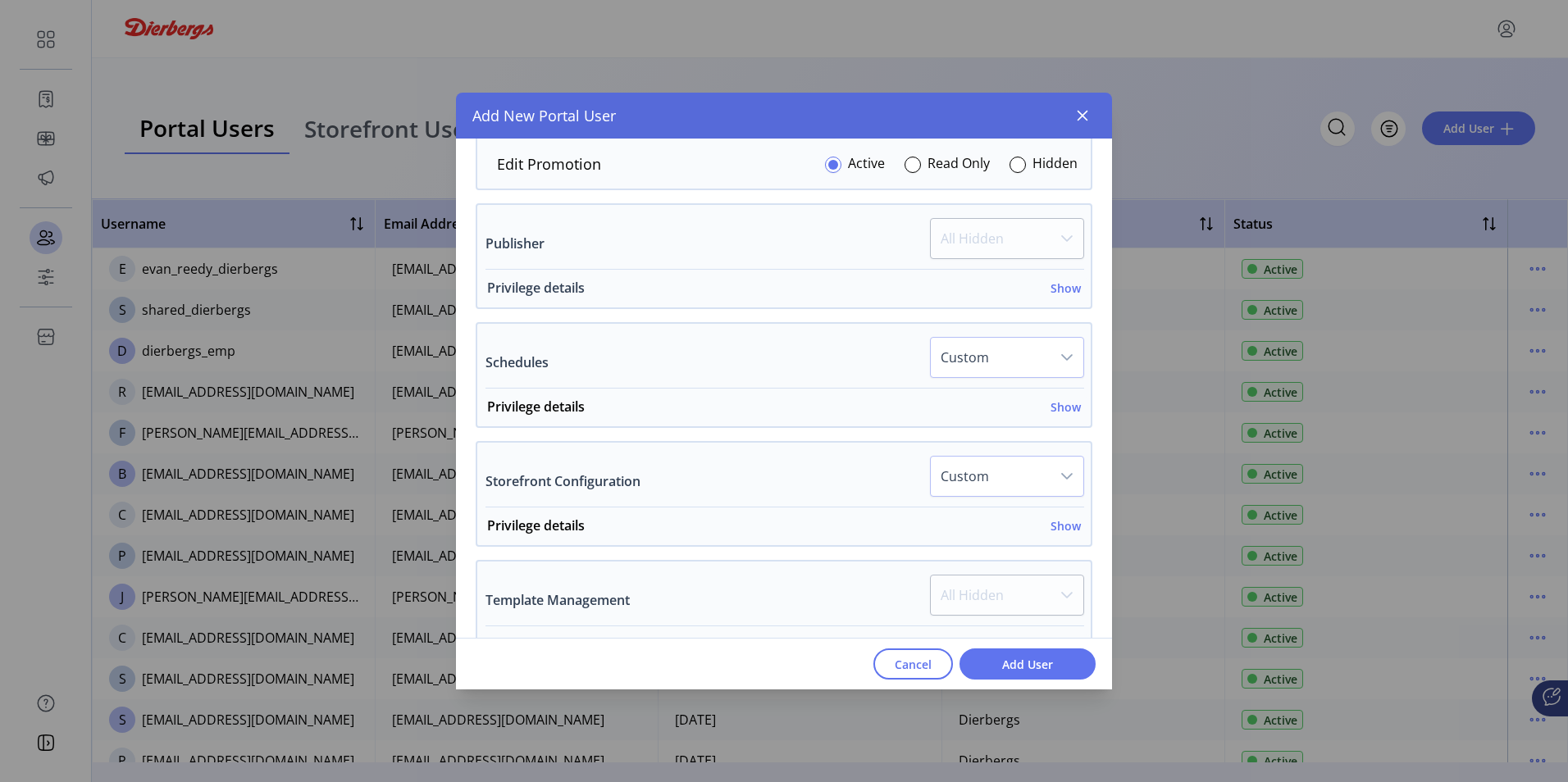
click at [1059, 288] on h6 "Show" at bounding box center [1066, 288] width 30 height 17
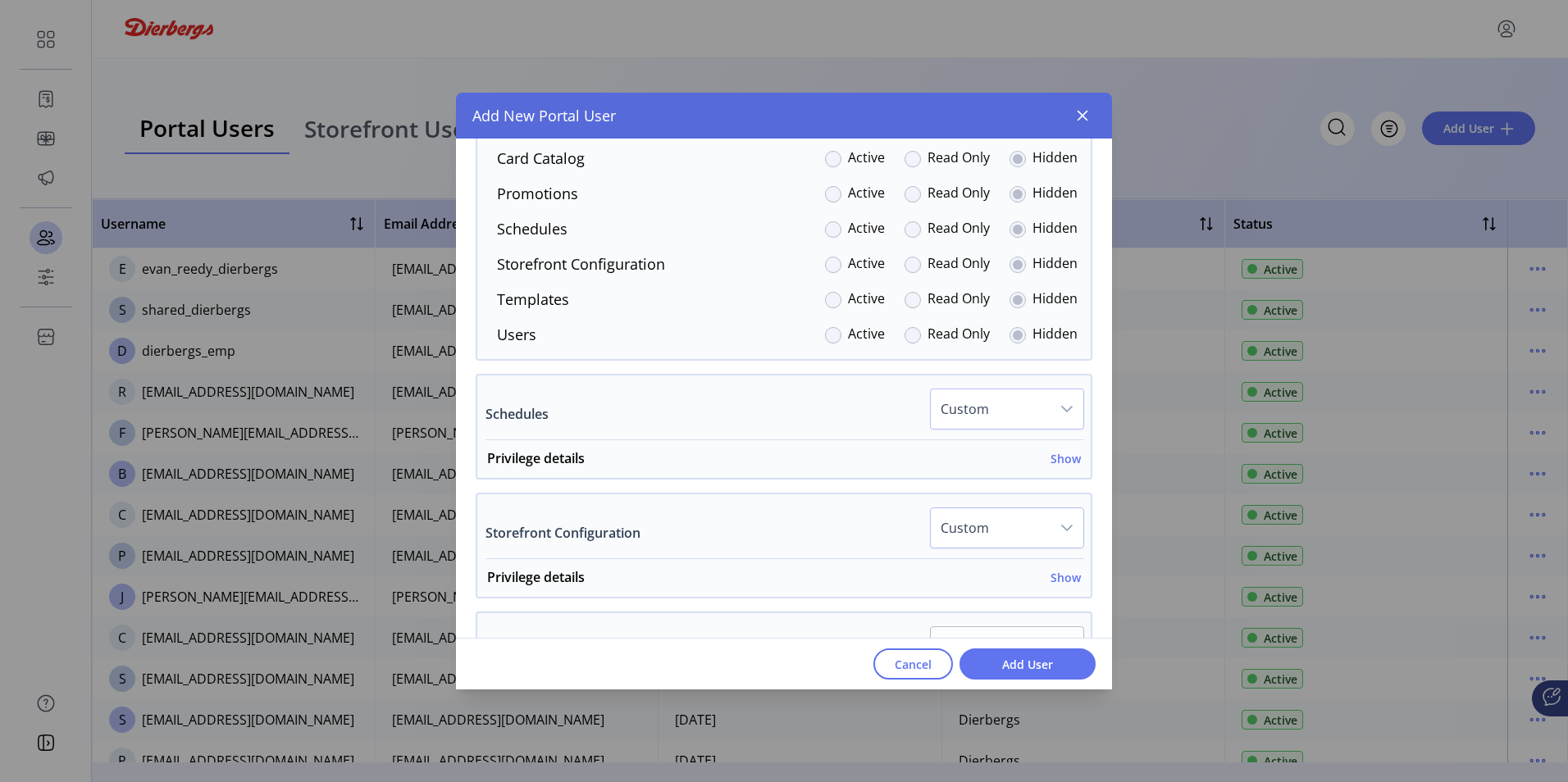
scroll to position [2463, 0]
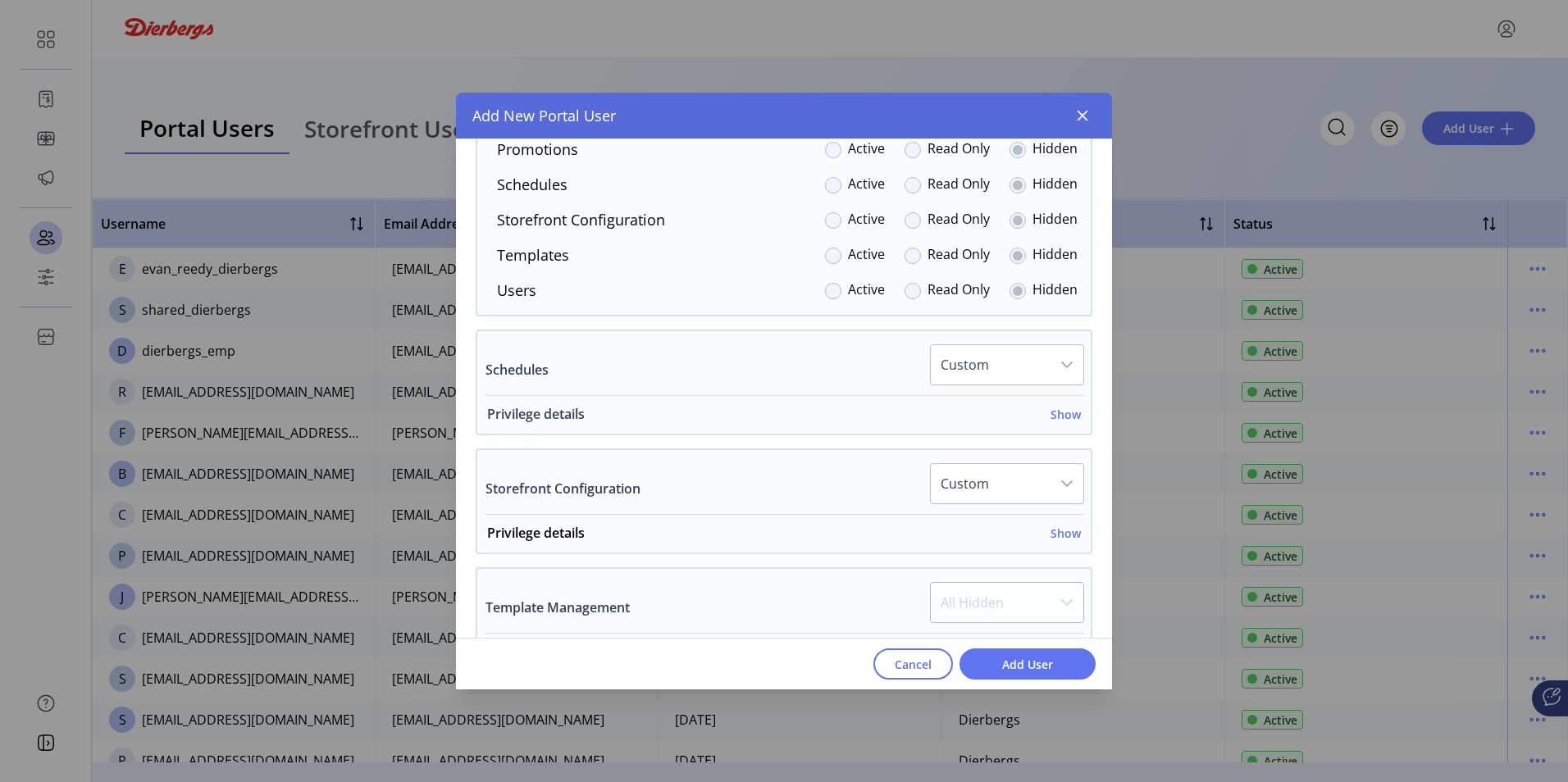
click at [1064, 413] on h6 "Show" at bounding box center [1066, 414] width 30 height 17
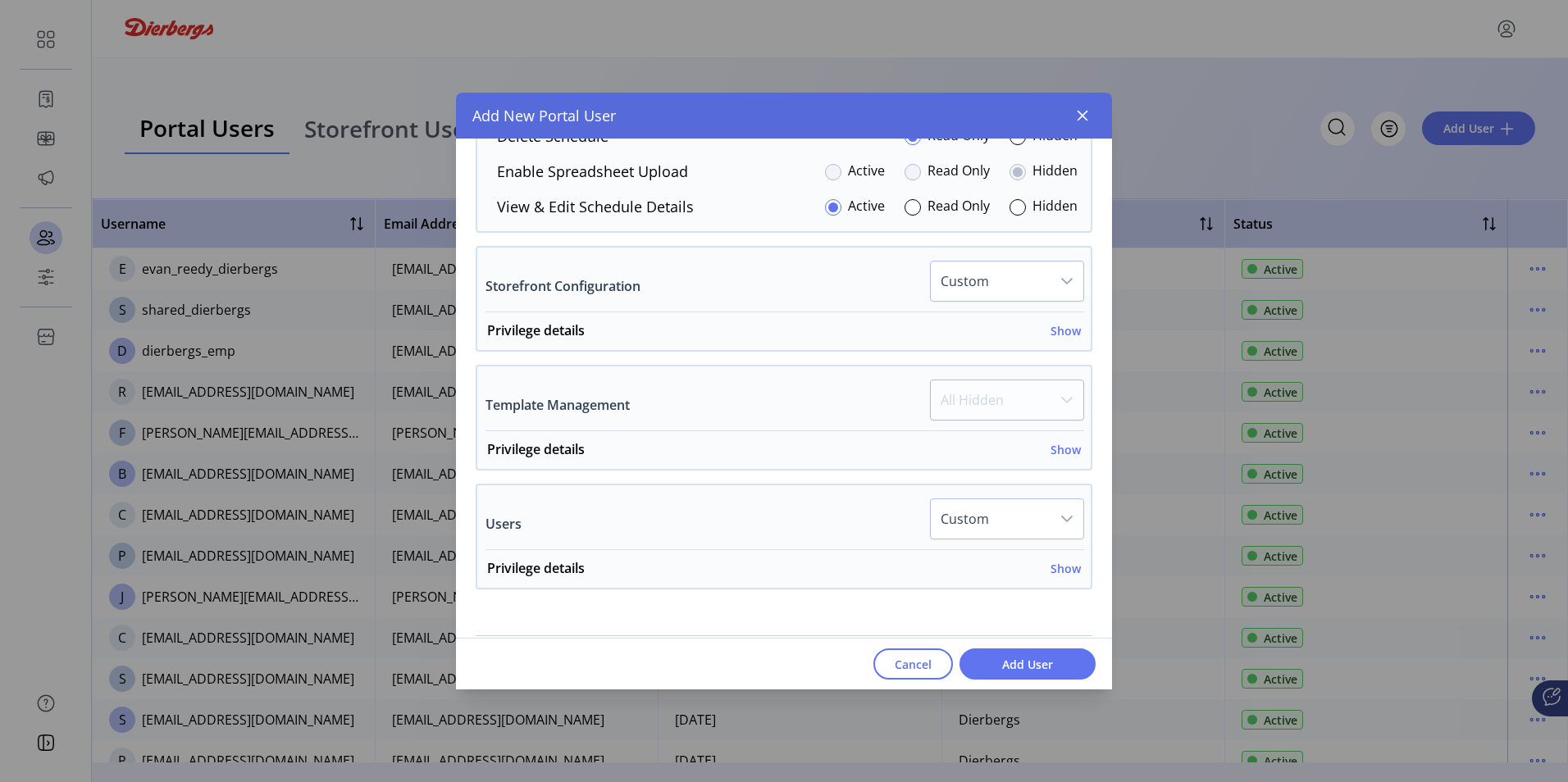
scroll to position [2955, 0]
click at [1060, 332] on h6 "Show" at bounding box center [1066, 330] width 30 height 17
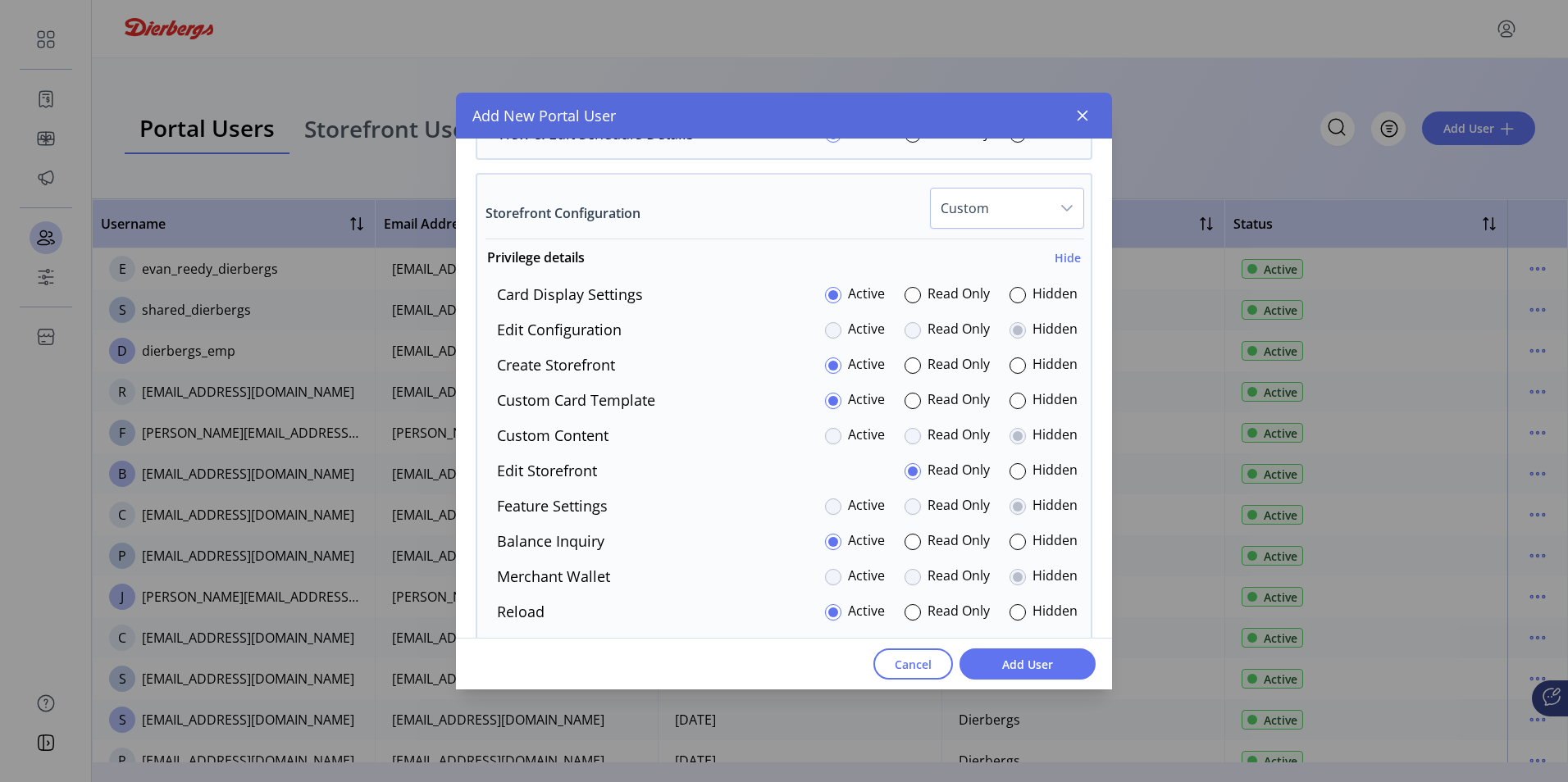
scroll to position [3037, 0]
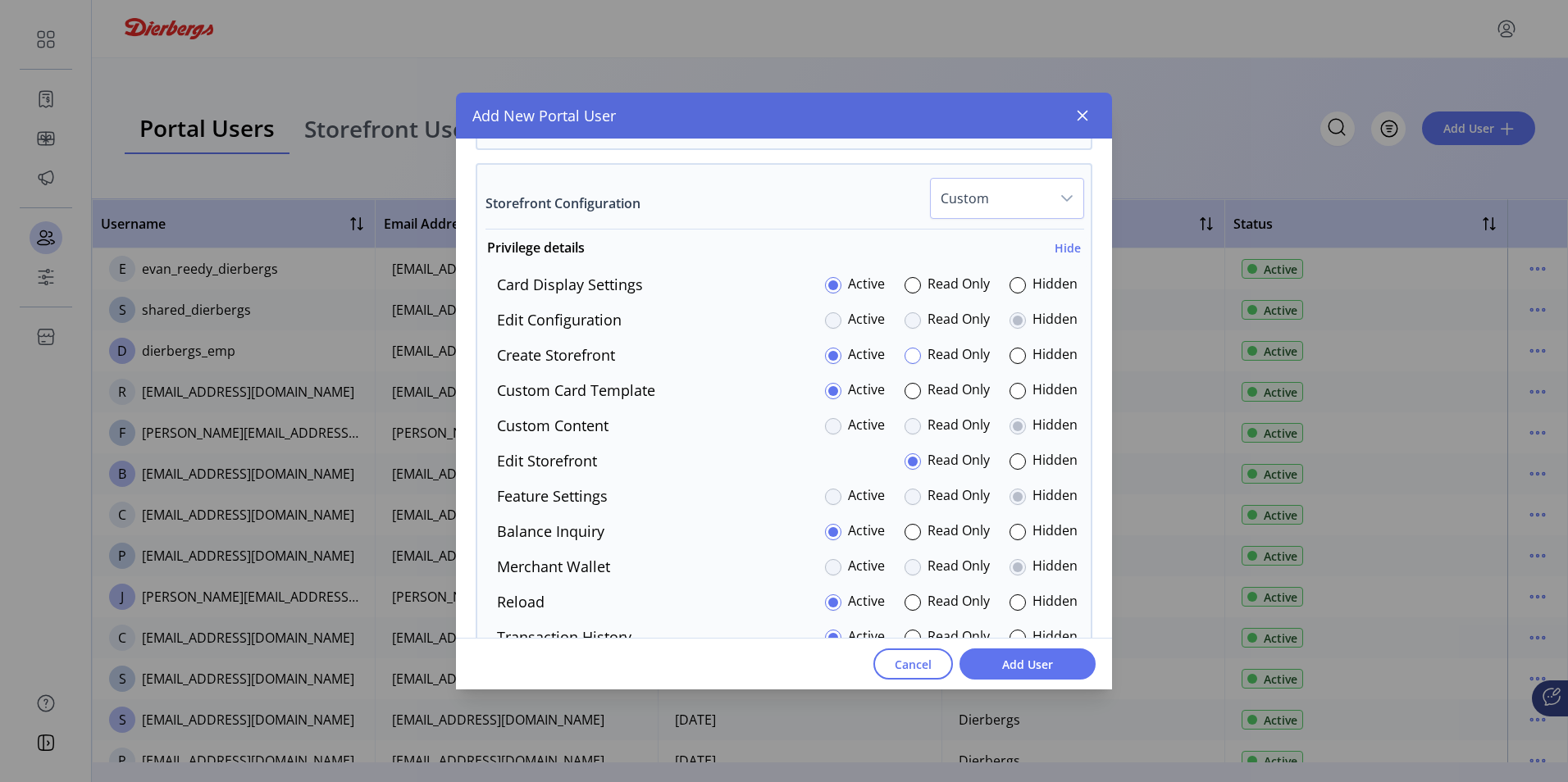
click at [908, 356] on div at bounding box center [913, 356] width 16 height 16
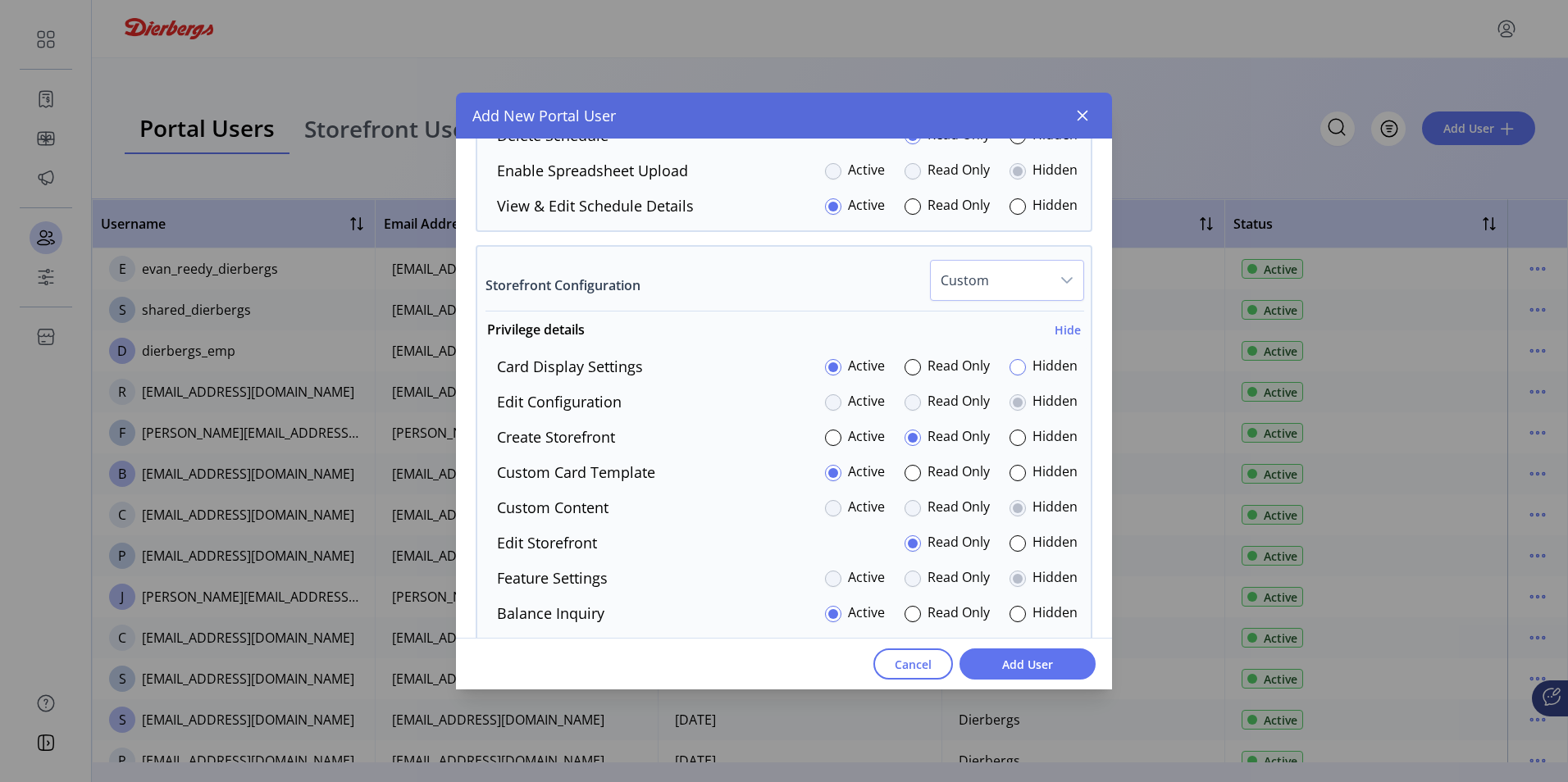
click at [1013, 362] on div at bounding box center [1017, 368] width 16 height 16
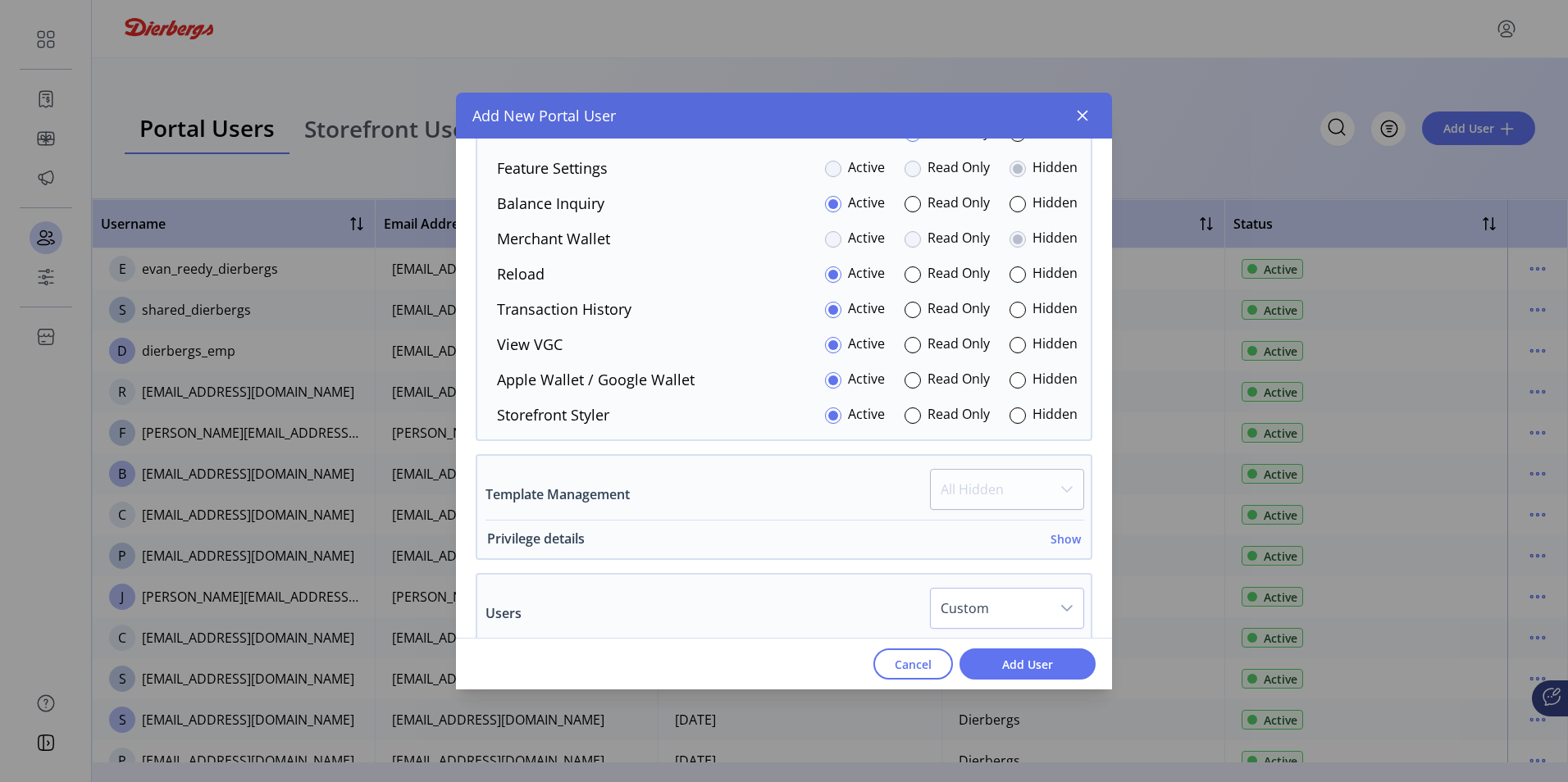
scroll to position [3510, 0]
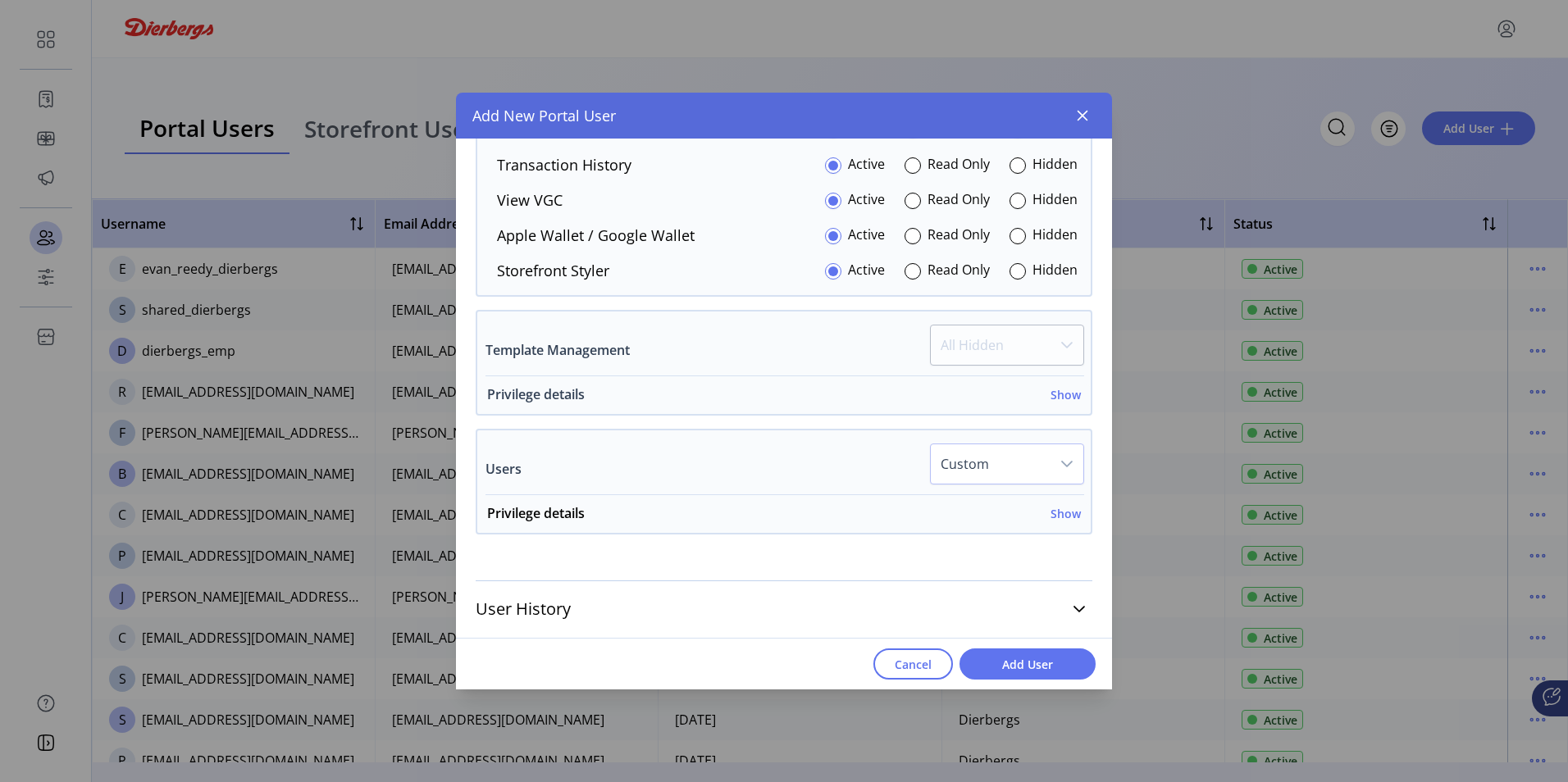
click at [1057, 393] on h6 "Show" at bounding box center [1066, 394] width 30 height 17
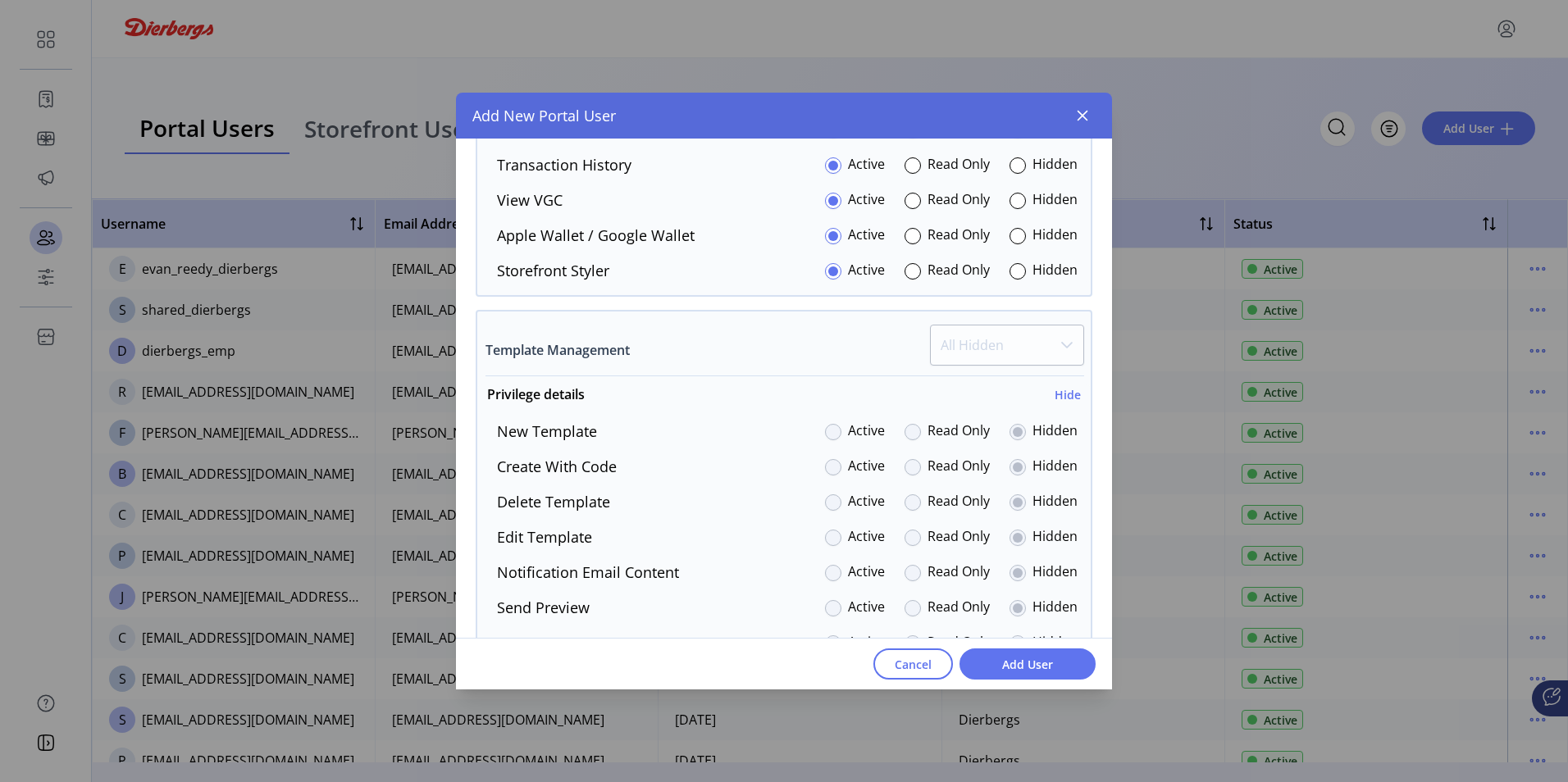
scroll to position [3756, 0]
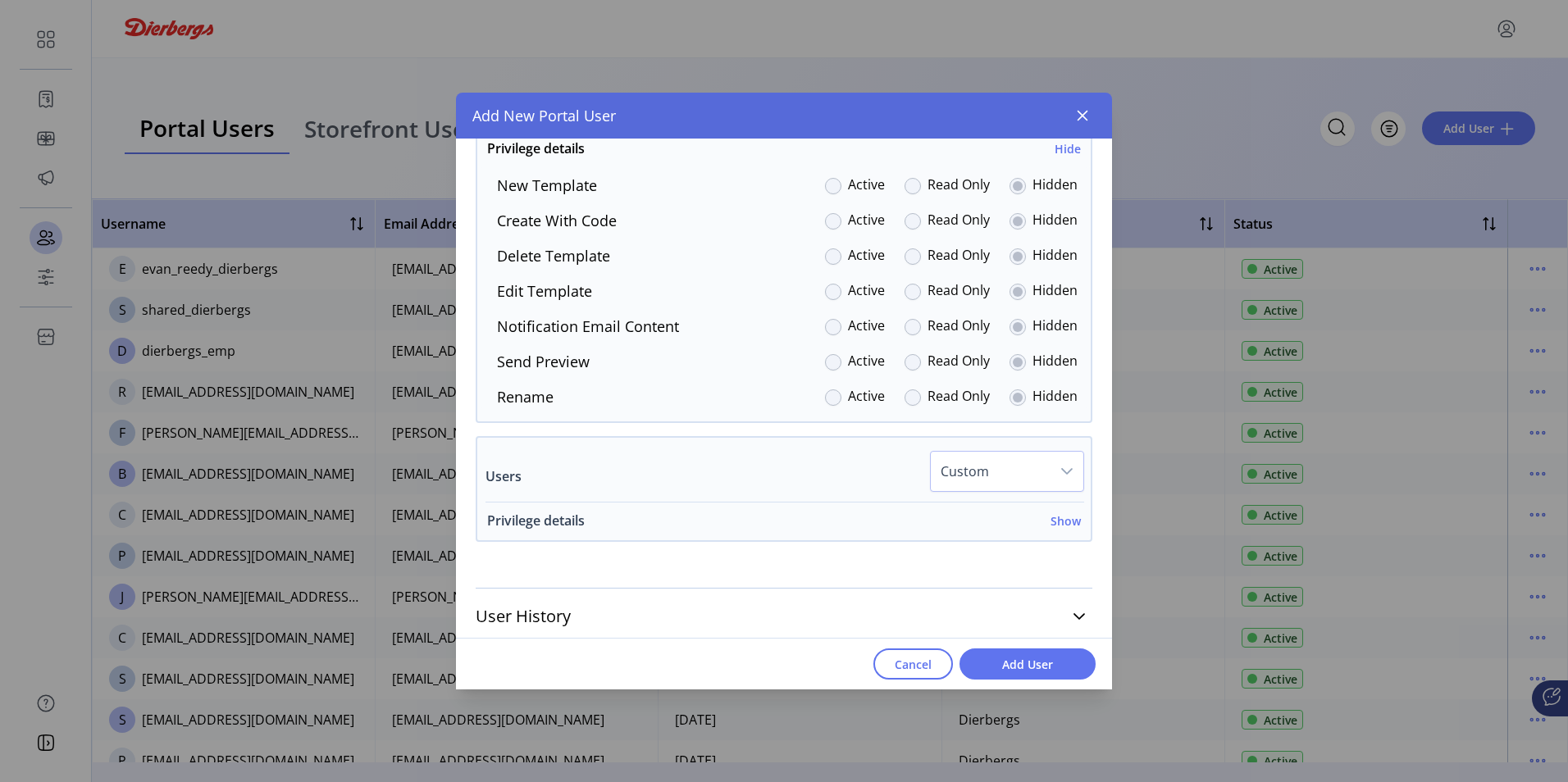
click at [1060, 523] on h6 "Show" at bounding box center [1066, 521] width 30 height 17
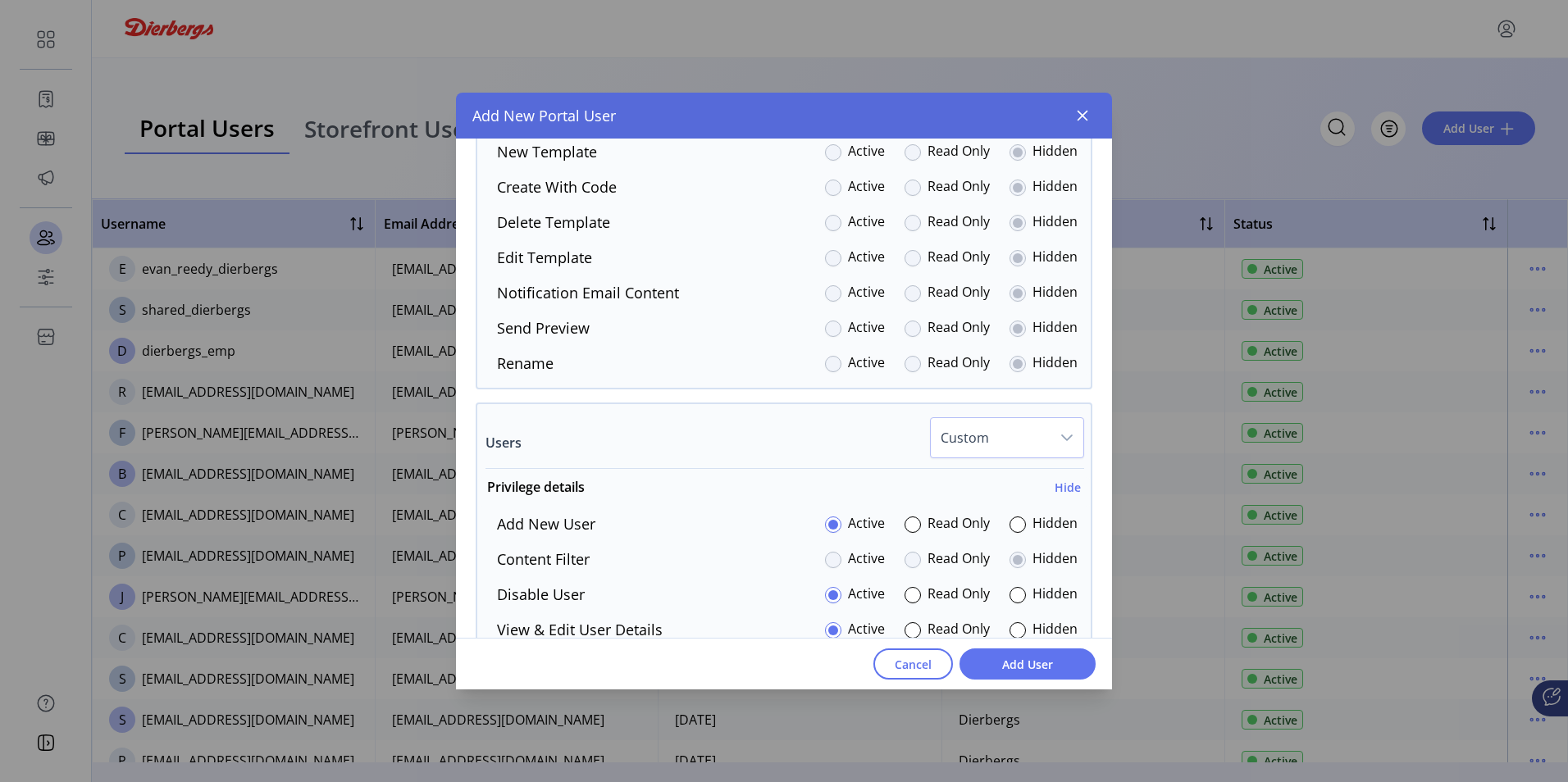
scroll to position [4002, 0]
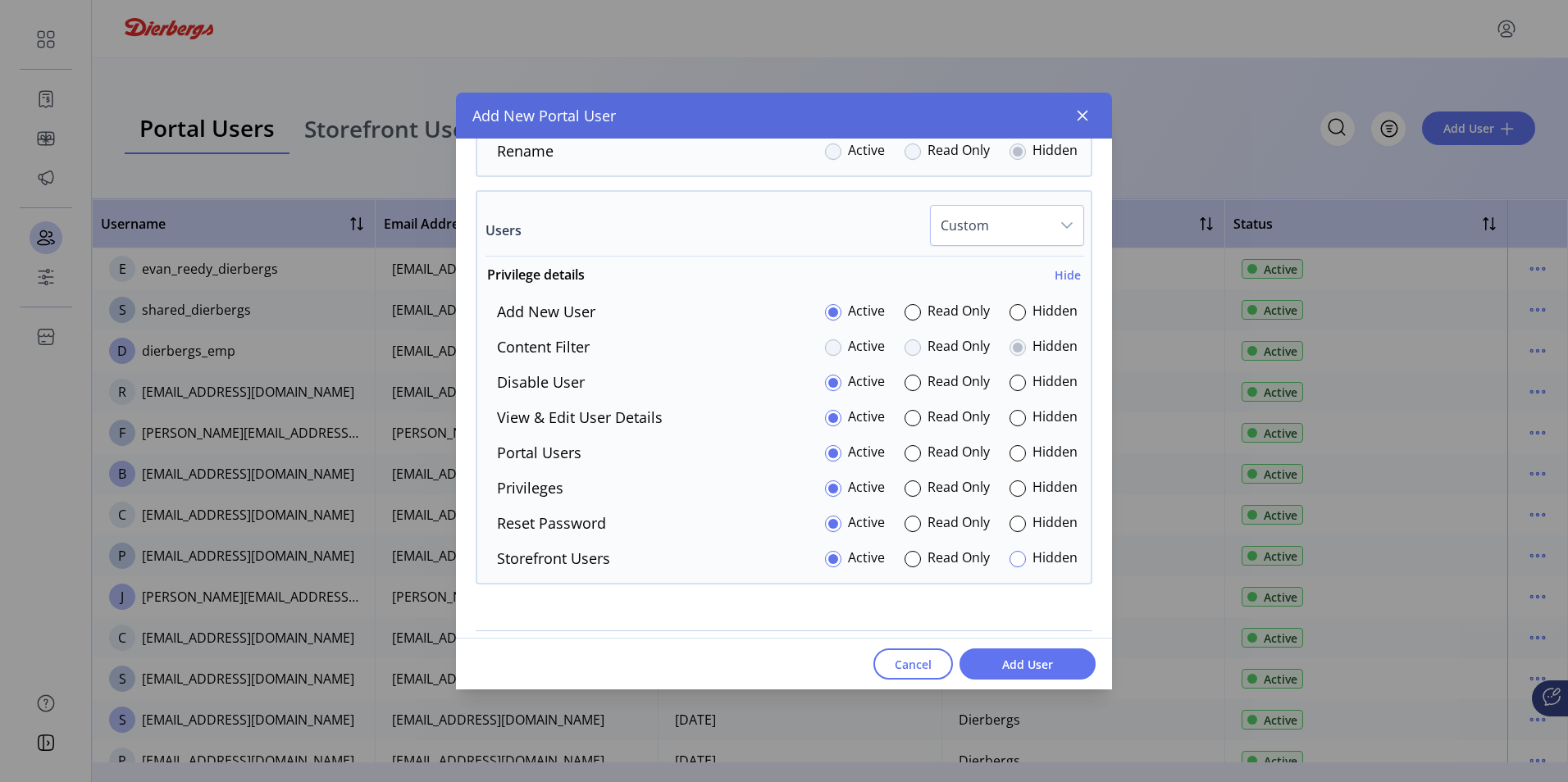
click at [1011, 560] on div at bounding box center [1017, 559] width 16 height 16
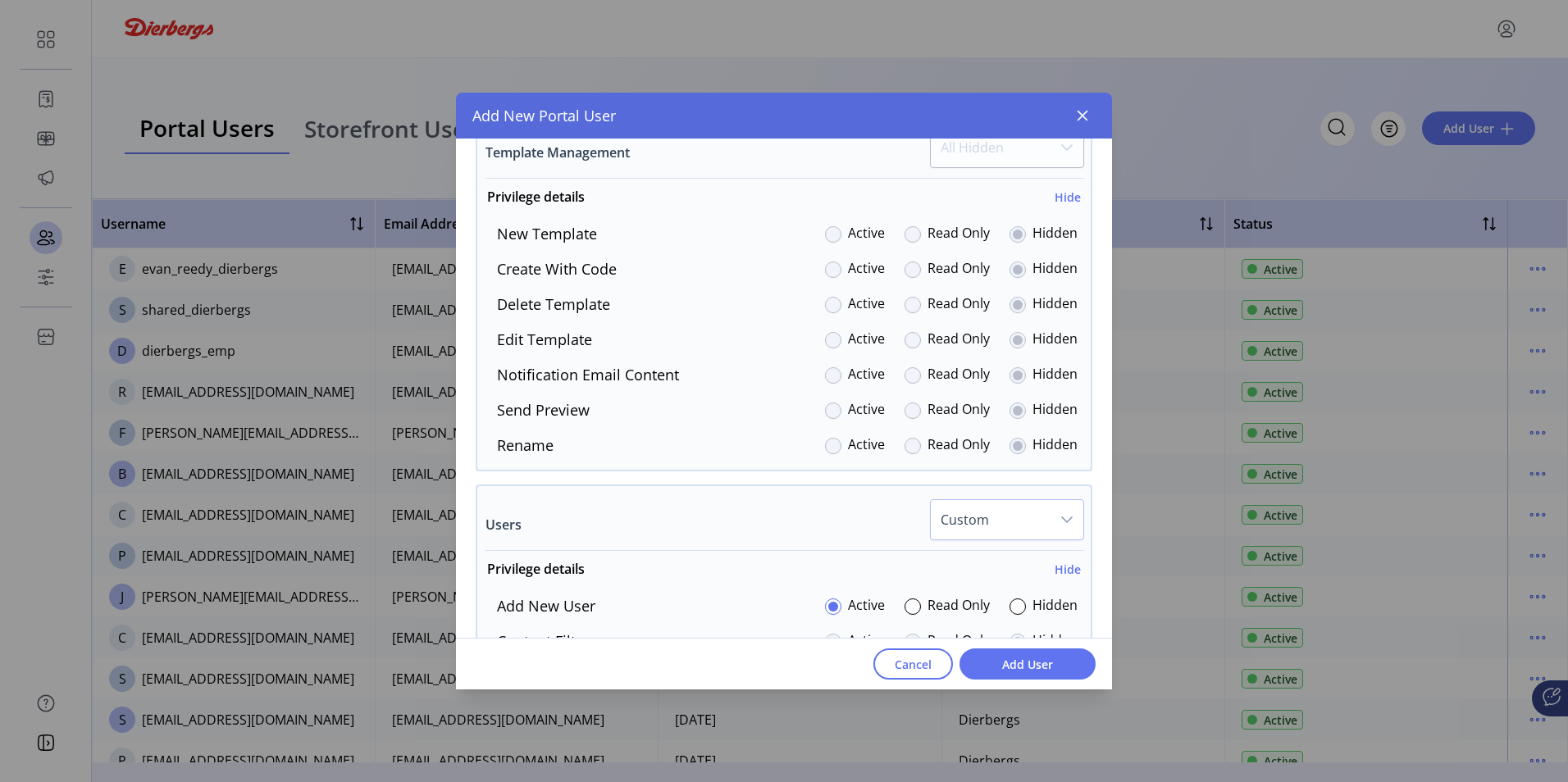
scroll to position [3854, 0]
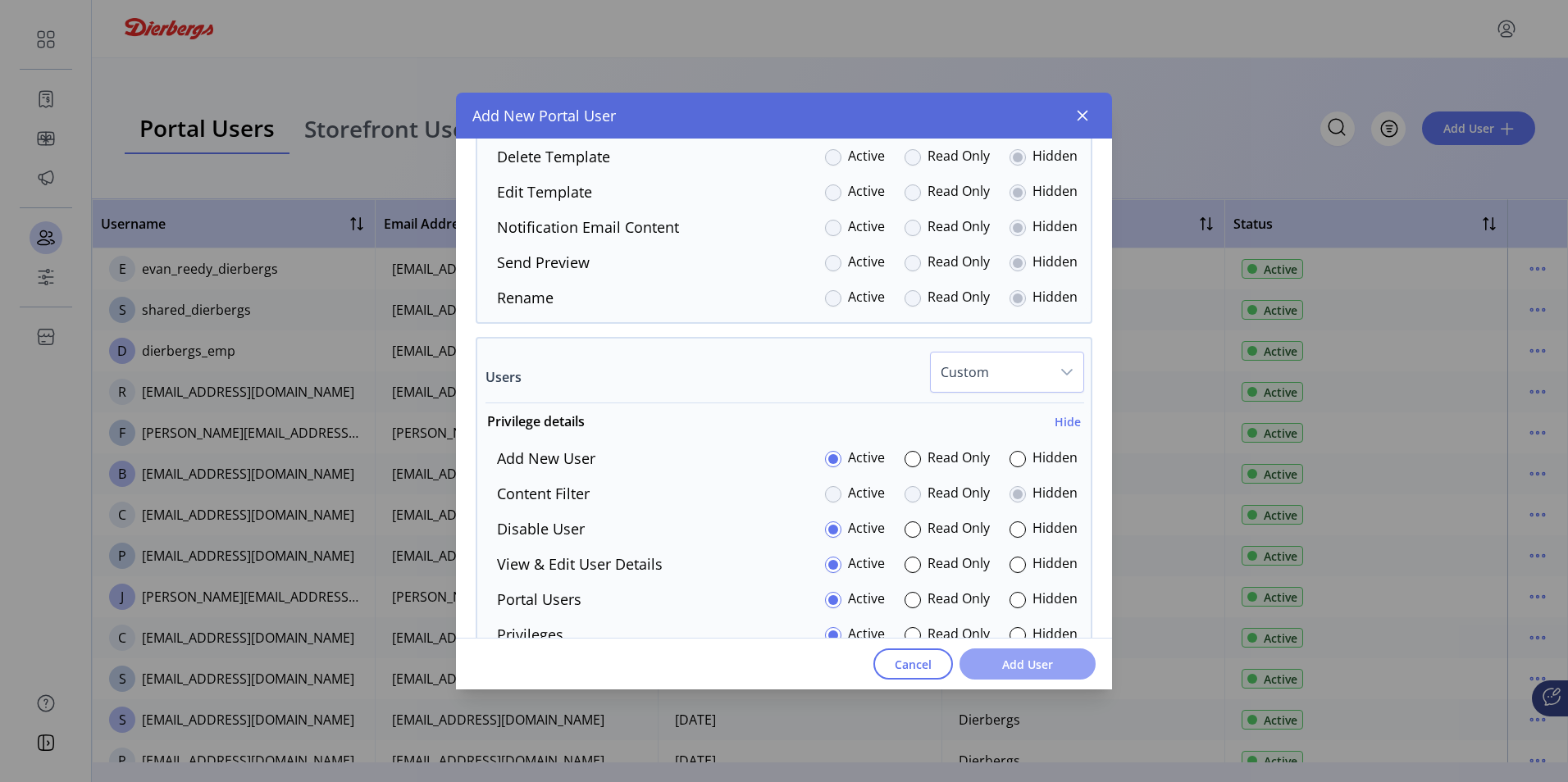
click at [1024, 669] on span "Add User" at bounding box center [1028, 664] width 94 height 17
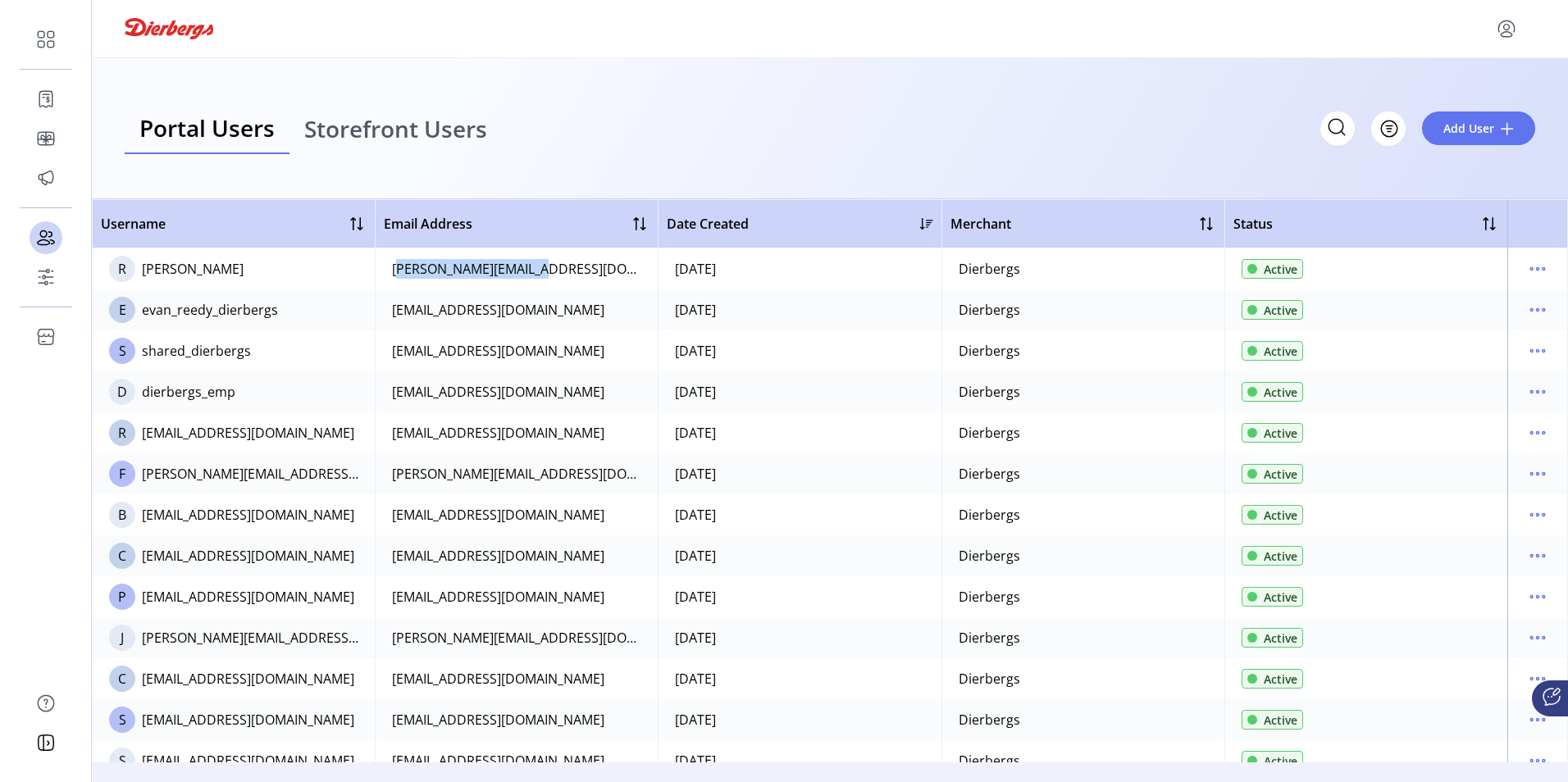
drag, startPoint x: 536, startPoint y: 274, endPoint x: 389, endPoint y: 274, distance: 147.0
click at [389, 274] on td "[PERSON_NAME][EMAIL_ADDRESS][DOMAIN_NAME]" at bounding box center [516, 268] width 283 height 41
copy div "[PERSON_NAME][EMAIL_ADDRESS][DOMAIN_NAME]"
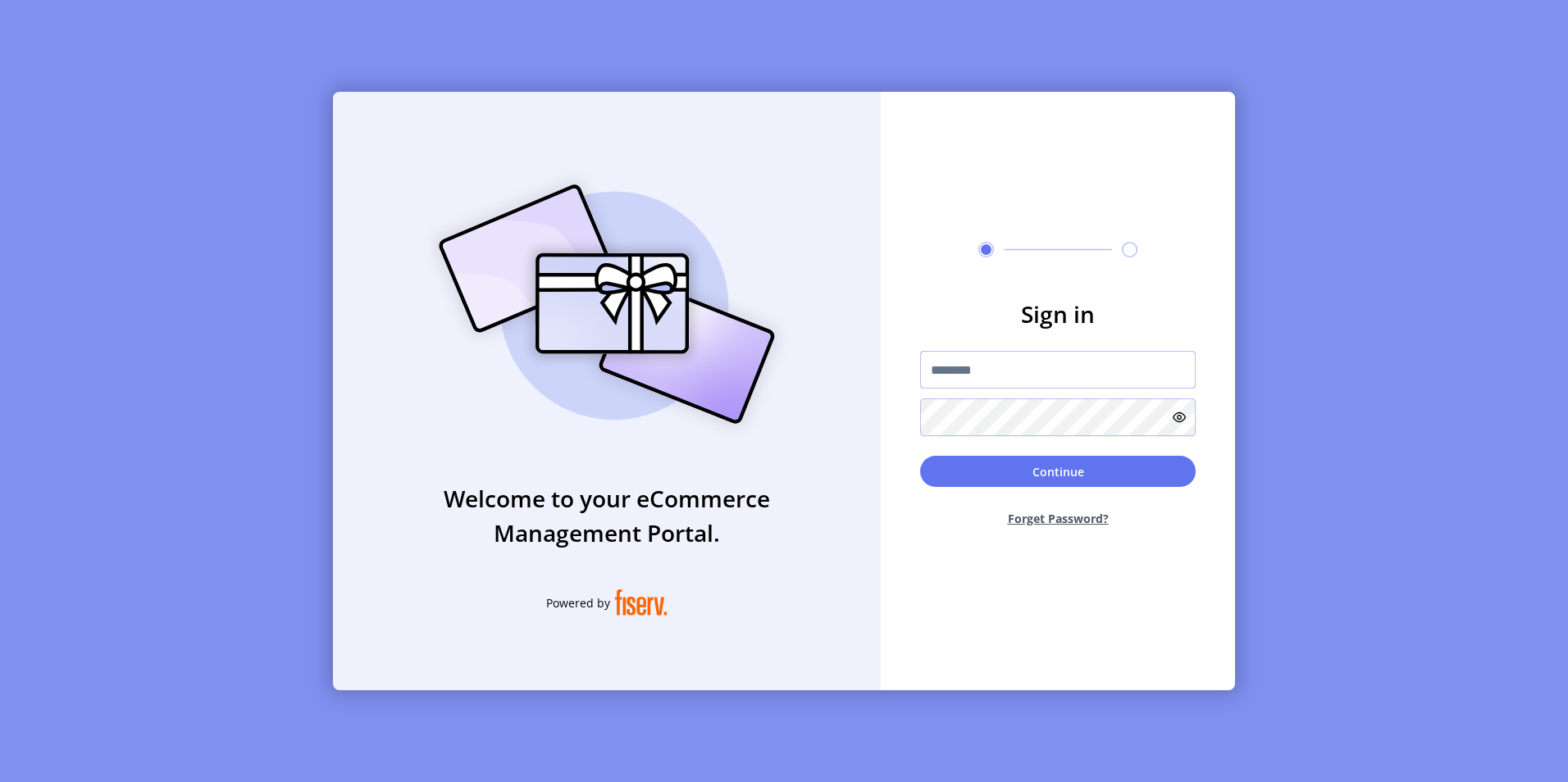
click at [981, 374] on input "text" at bounding box center [1058, 370] width 276 height 38
paste input "**********"
type input "**********"
click at [1057, 470] on button "Continue" at bounding box center [1058, 471] width 276 height 31
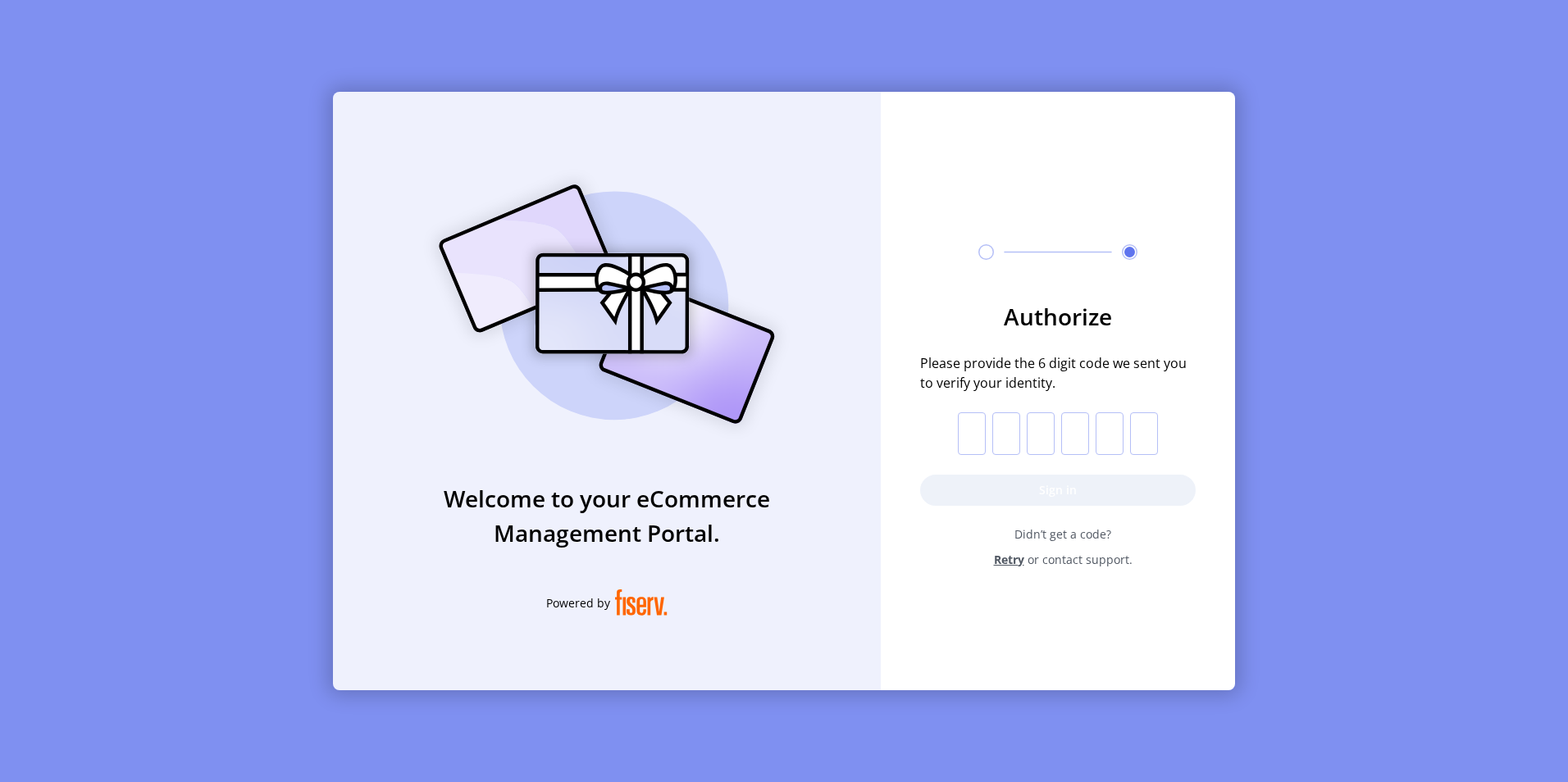
click at [974, 431] on input "text" at bounding box center [972, 433] width 28 height 43
paste input "*"
type input "*"
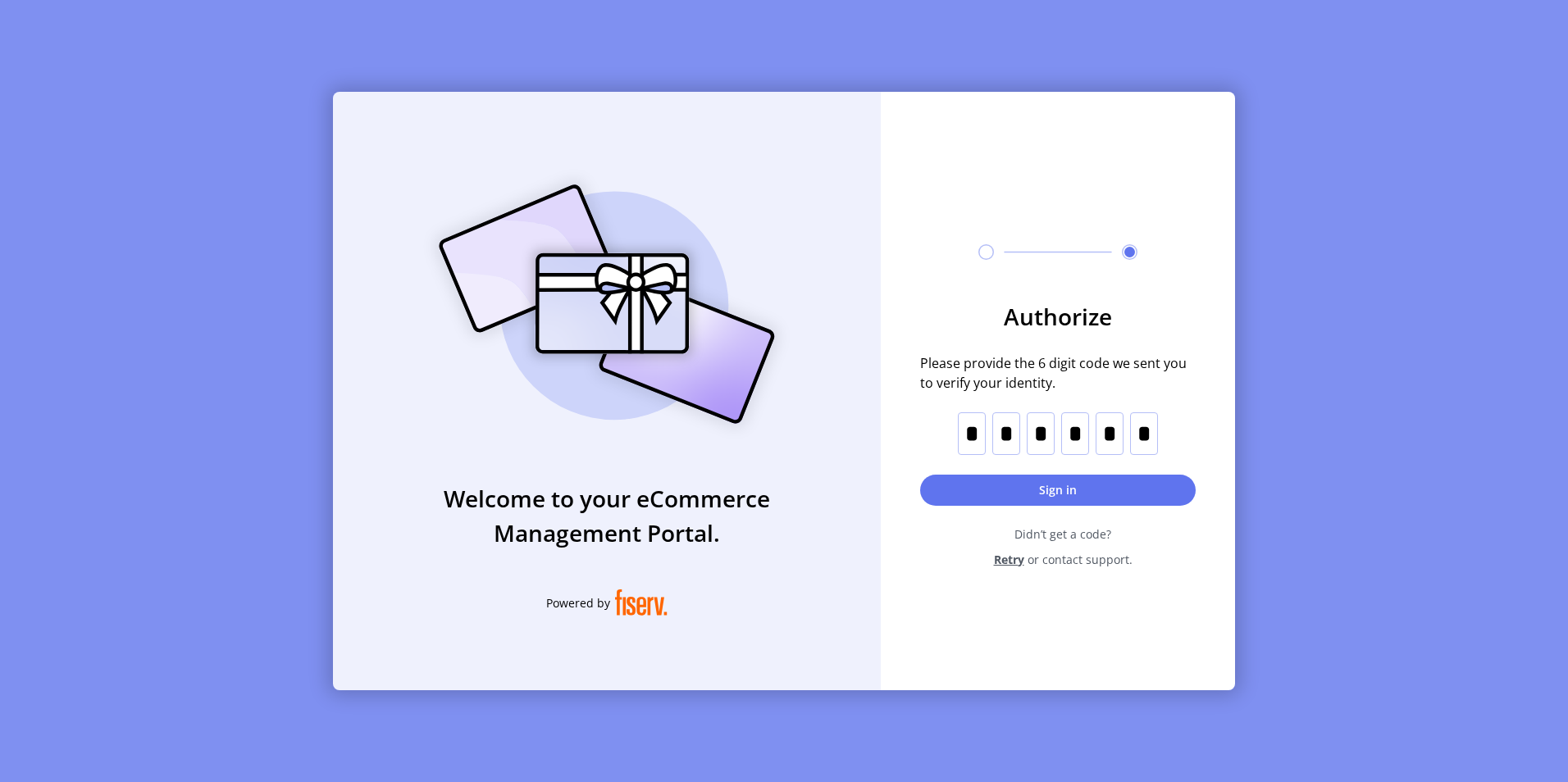
click at [1058, 492] on button "Sign in" at bounding box center [1058, 490] width 276 height 31
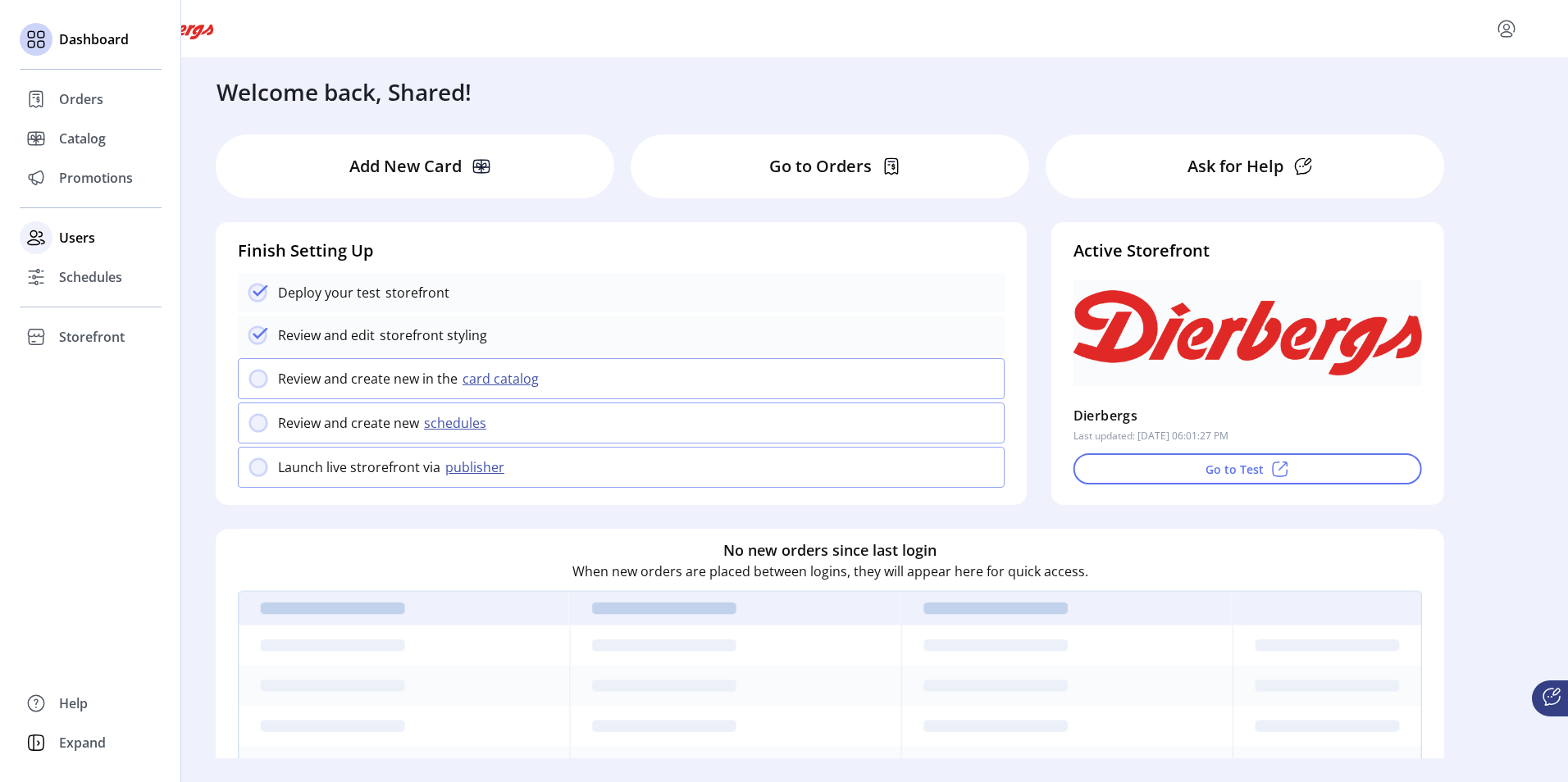
click at [88, 248] on div "Users" at bounding box center [91, 238] width 141 height 40
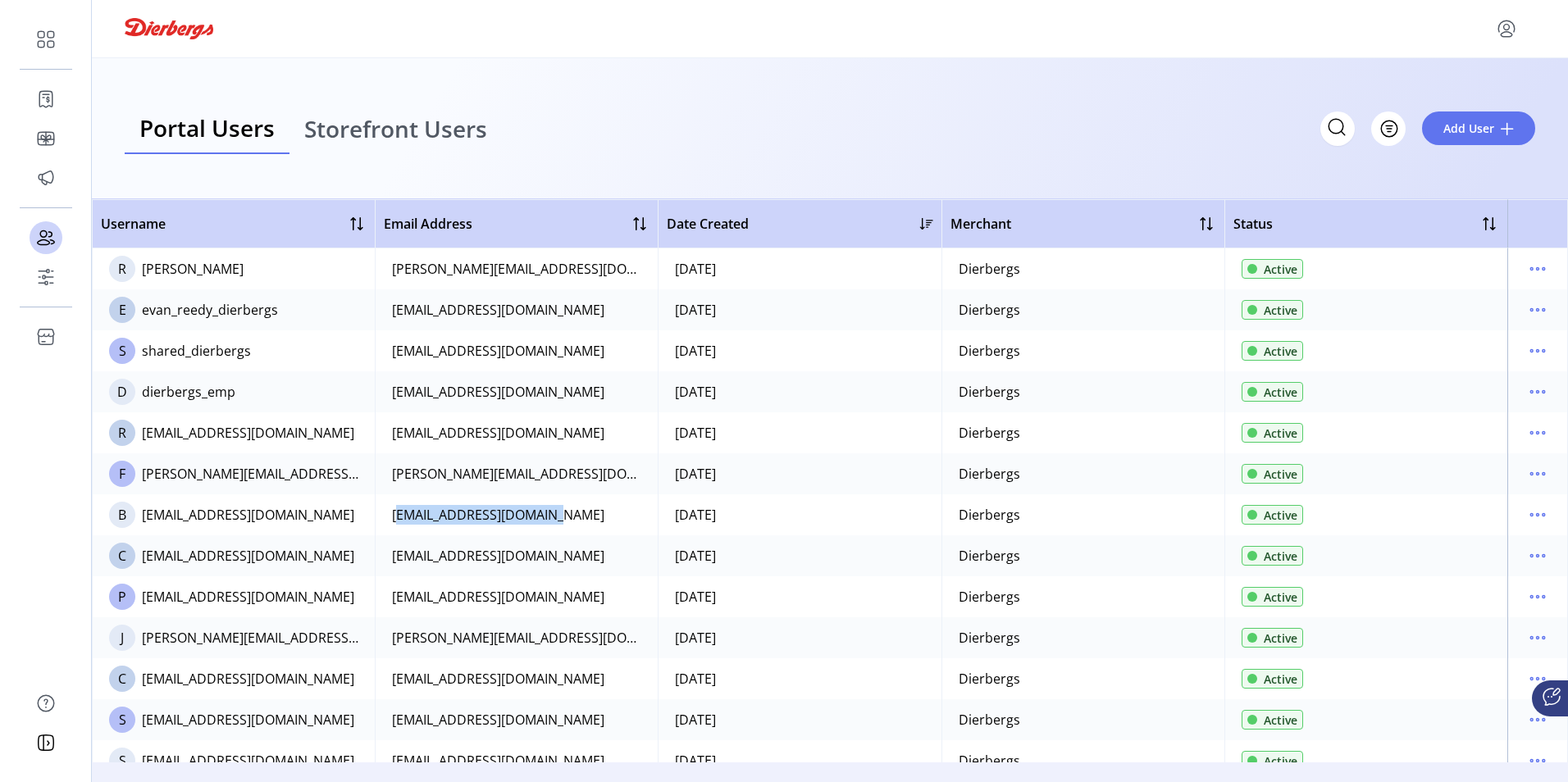
drag, startPoint x: 553, startPoint y: 512, endPoint x: 391, endPoint y: 509, distance: 162.0
click at [391, 509] on td "[EMAIL_ADDRESS][DOMAIN_NAME]" at bounding box center [516, 514] width 283 height 41
copy div "[EMAIL_ADDRESS][DOMAIN_NAME]"
click at [1534, 508] on icon "menu" at bounding box center [1537, 515] width 26 height 26
click at [1466, 576] on span "View Details" at bounding box center [1460, 573] width 136 height 13
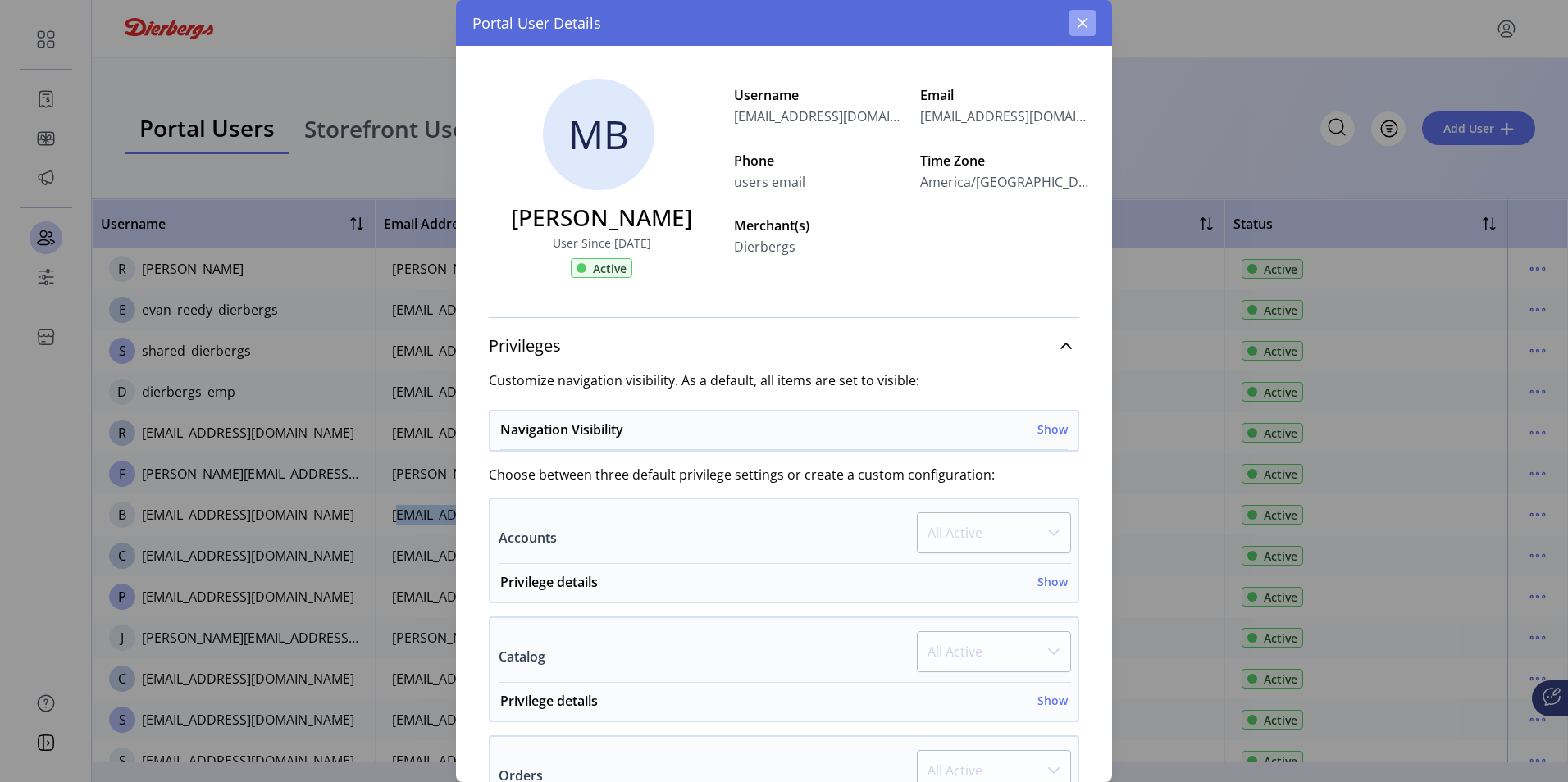
click at [1084, 19] on icon "button" at bounding box center [1082, 22] width 13 height 13
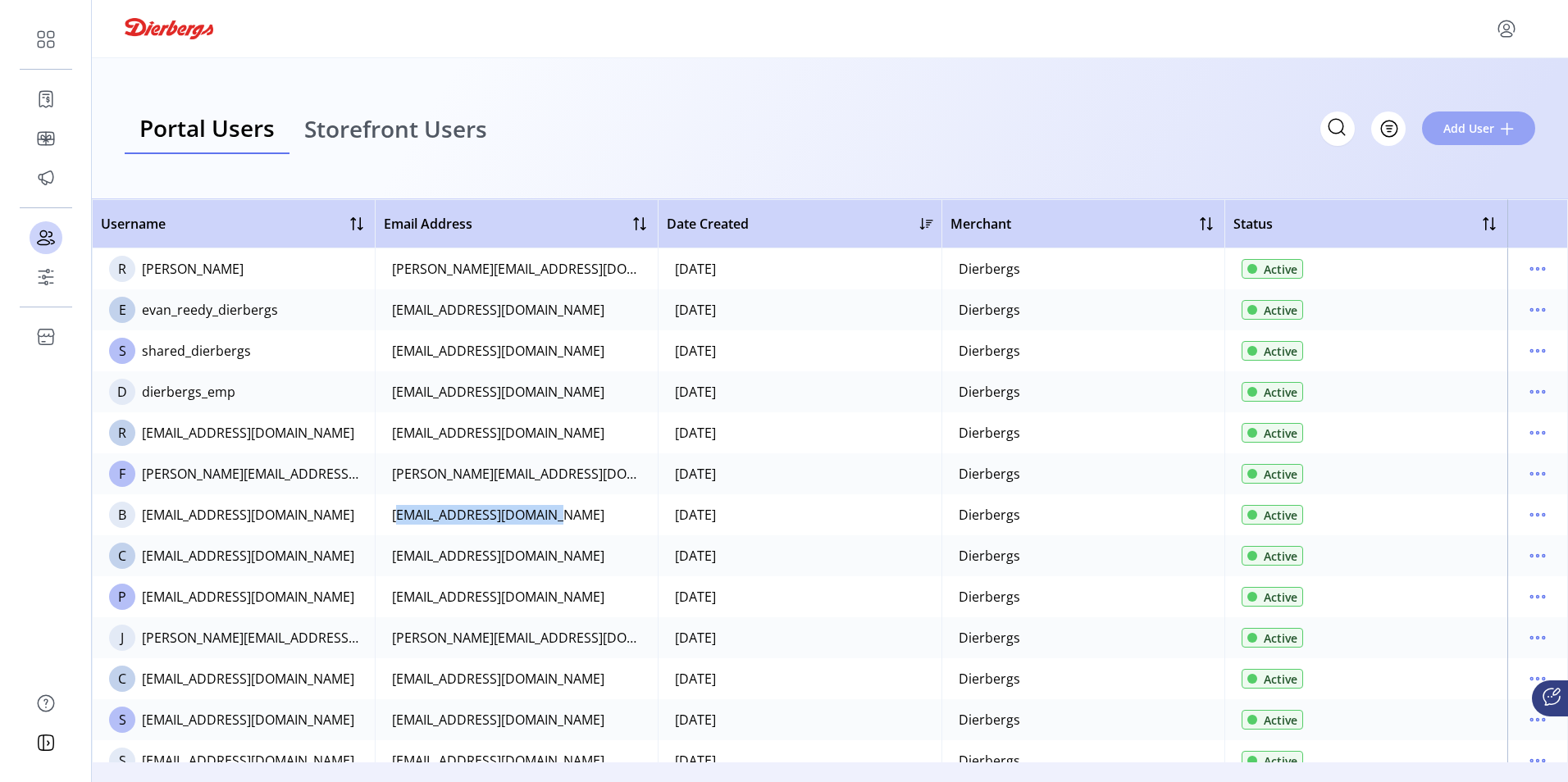
click at [1485, 132] on span "Add User" at bounding box center [1468, 128] width 51 height 17
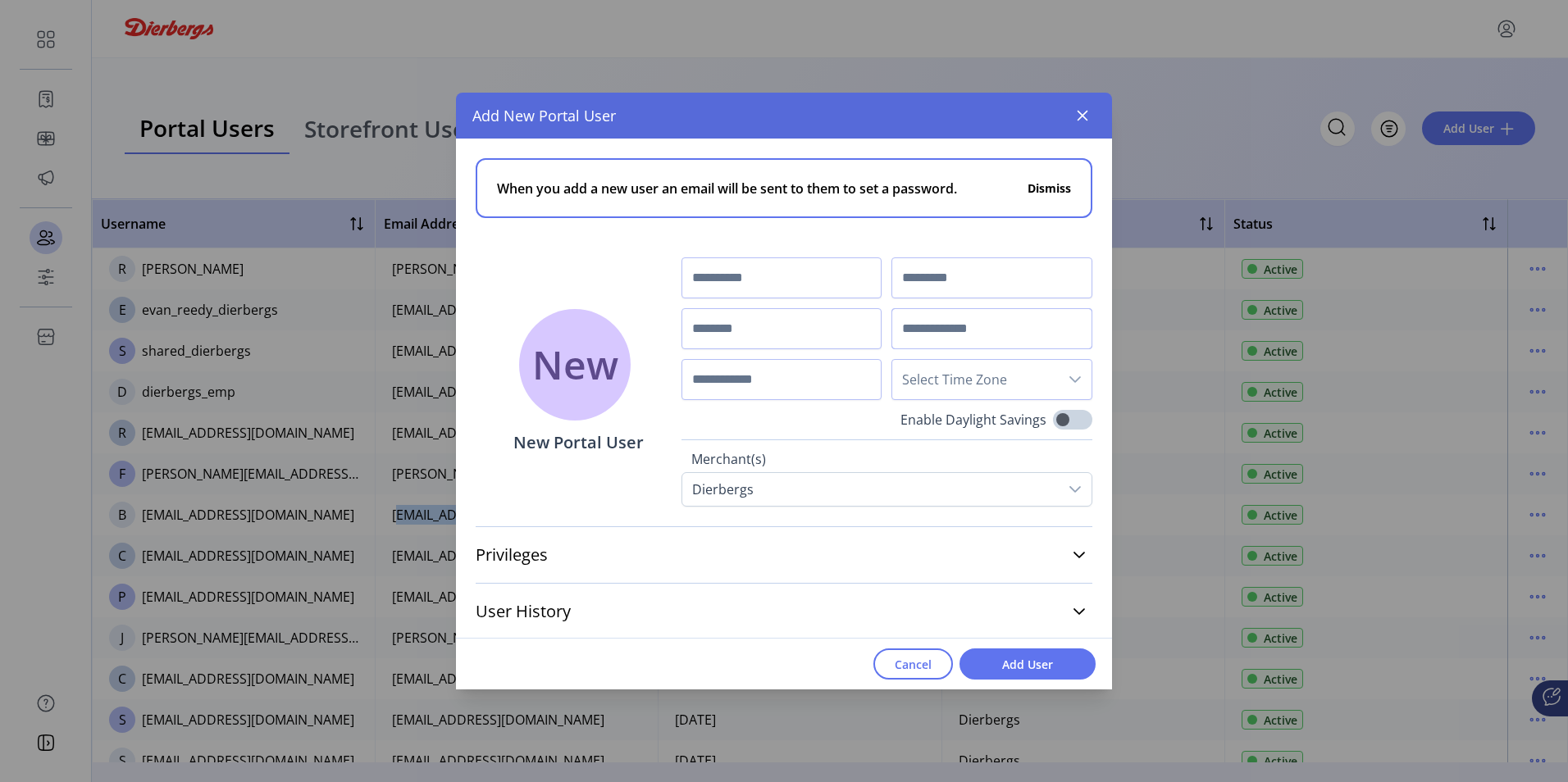
click at [972, 335] on input "text" at bounding box center [992, 329] width 201 height 41
paste input "**********"
click at [1071, 383] on icon "dropdown trigger" at bounding box center [1075, 380] width 13 height 13
type input "**********"
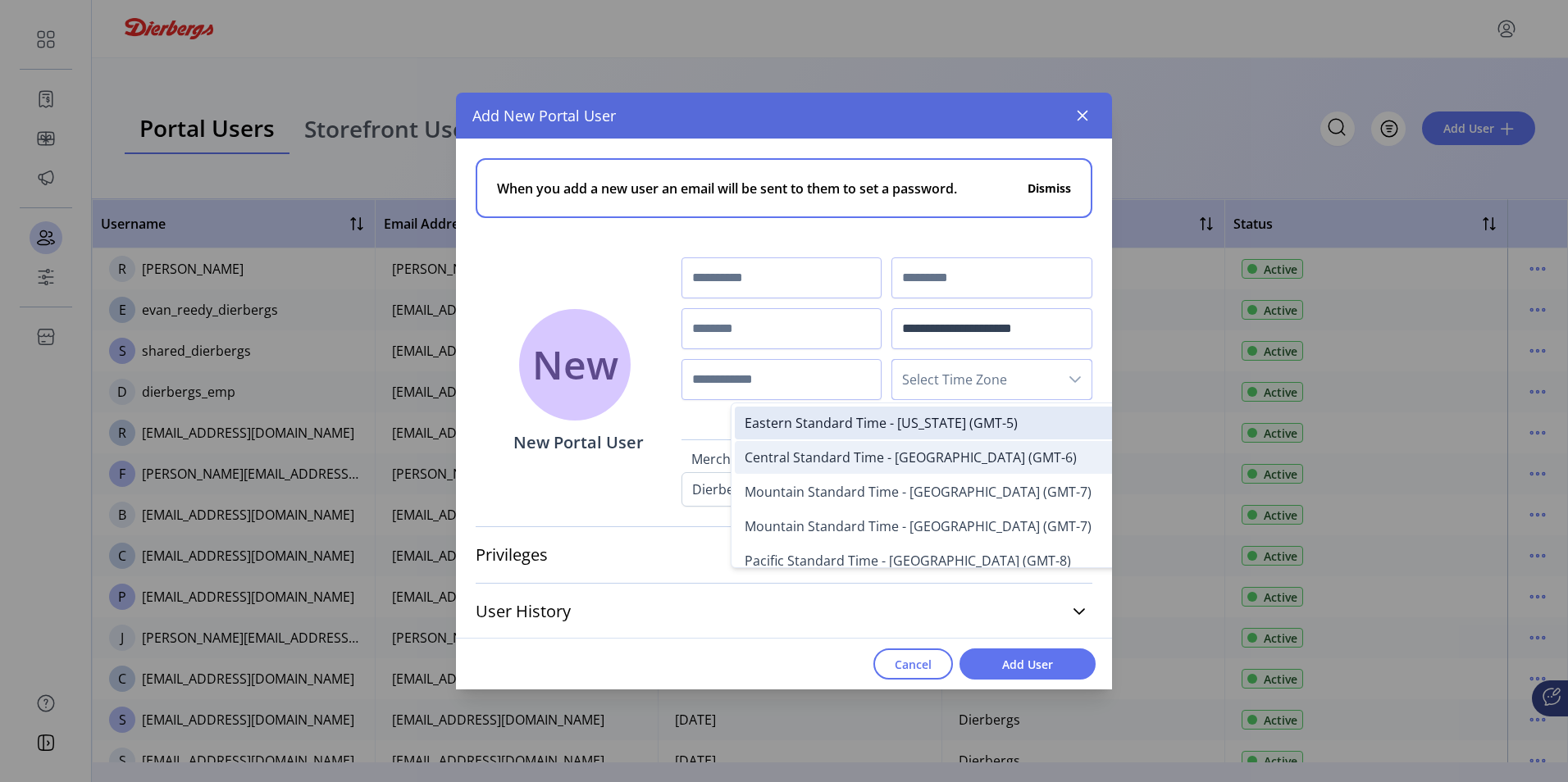
click at [915, 457] on span "Central Standard Time - Chicago (GMT-6)" at bounding box center [911, 457] width 332 height 18
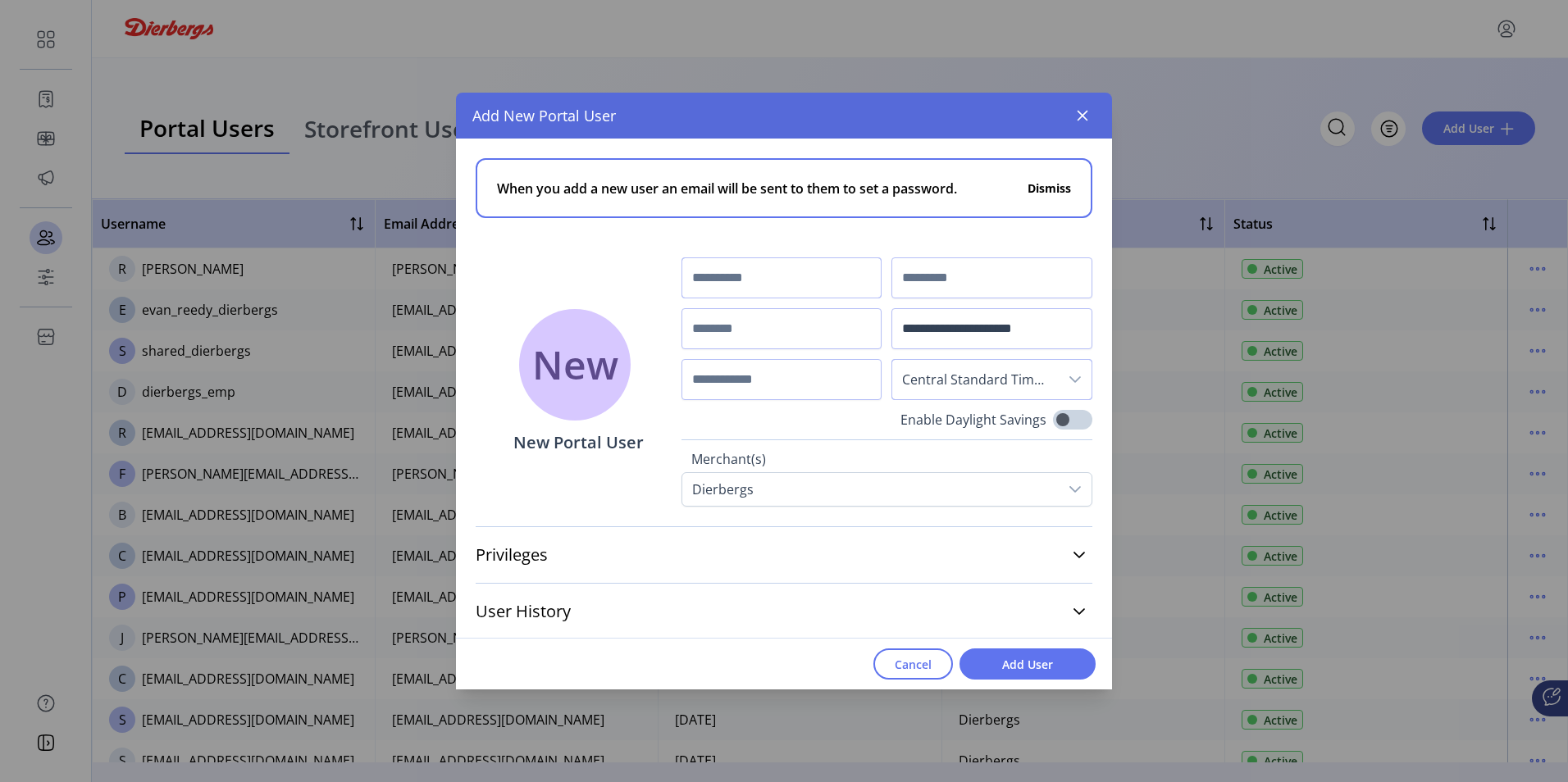
click at [737, 272] on input "text" at bounding box center [782, 278] width 201 height 41
type input "*******"
click at [725, 332] on input "text" at bounding box center [782, 329] width 201 height 41
type input "**********"
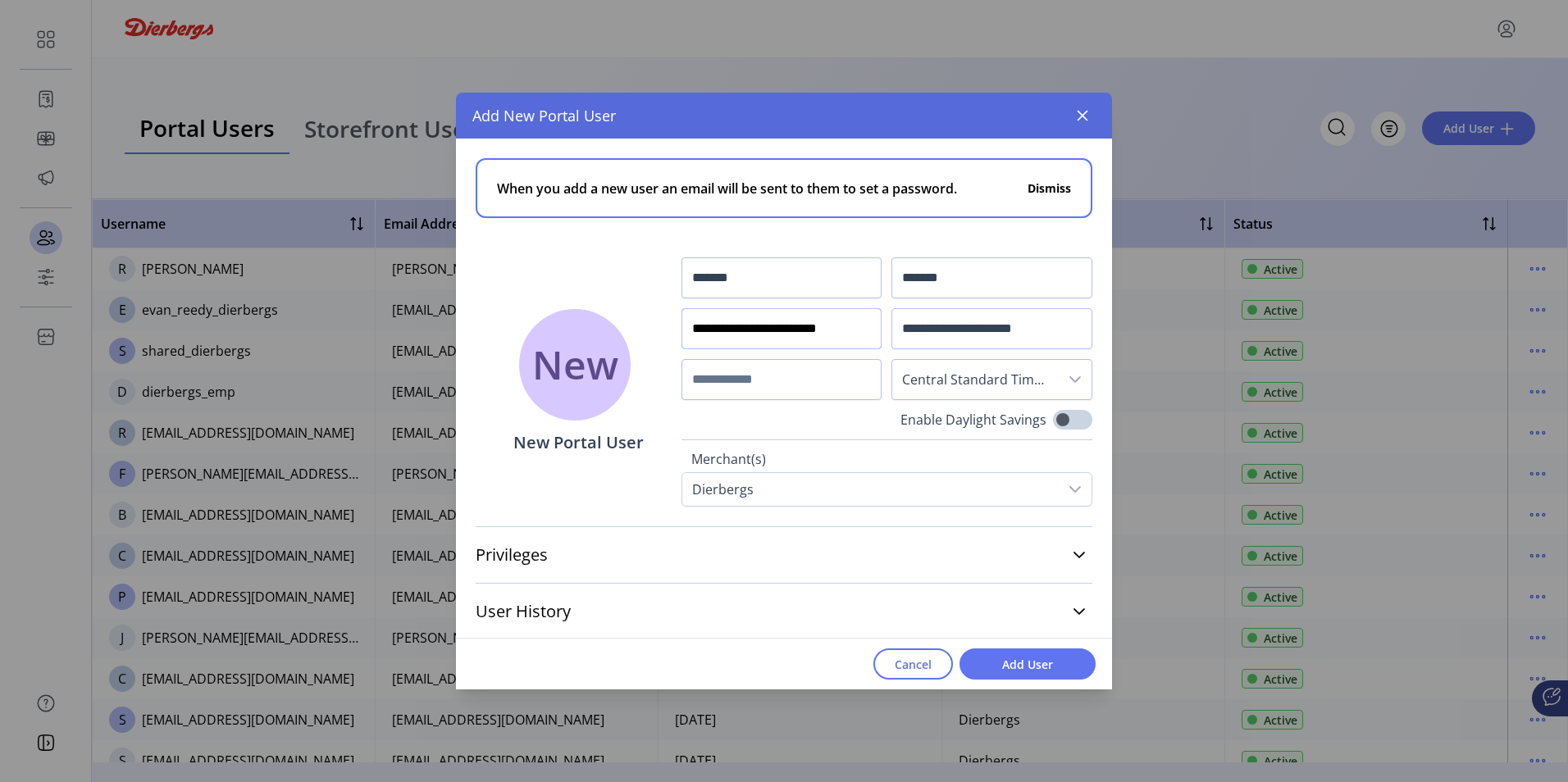
click at [1069, 379] on icon "dropdown trigger" at bounding box center [1075, 380] width 13 height 13
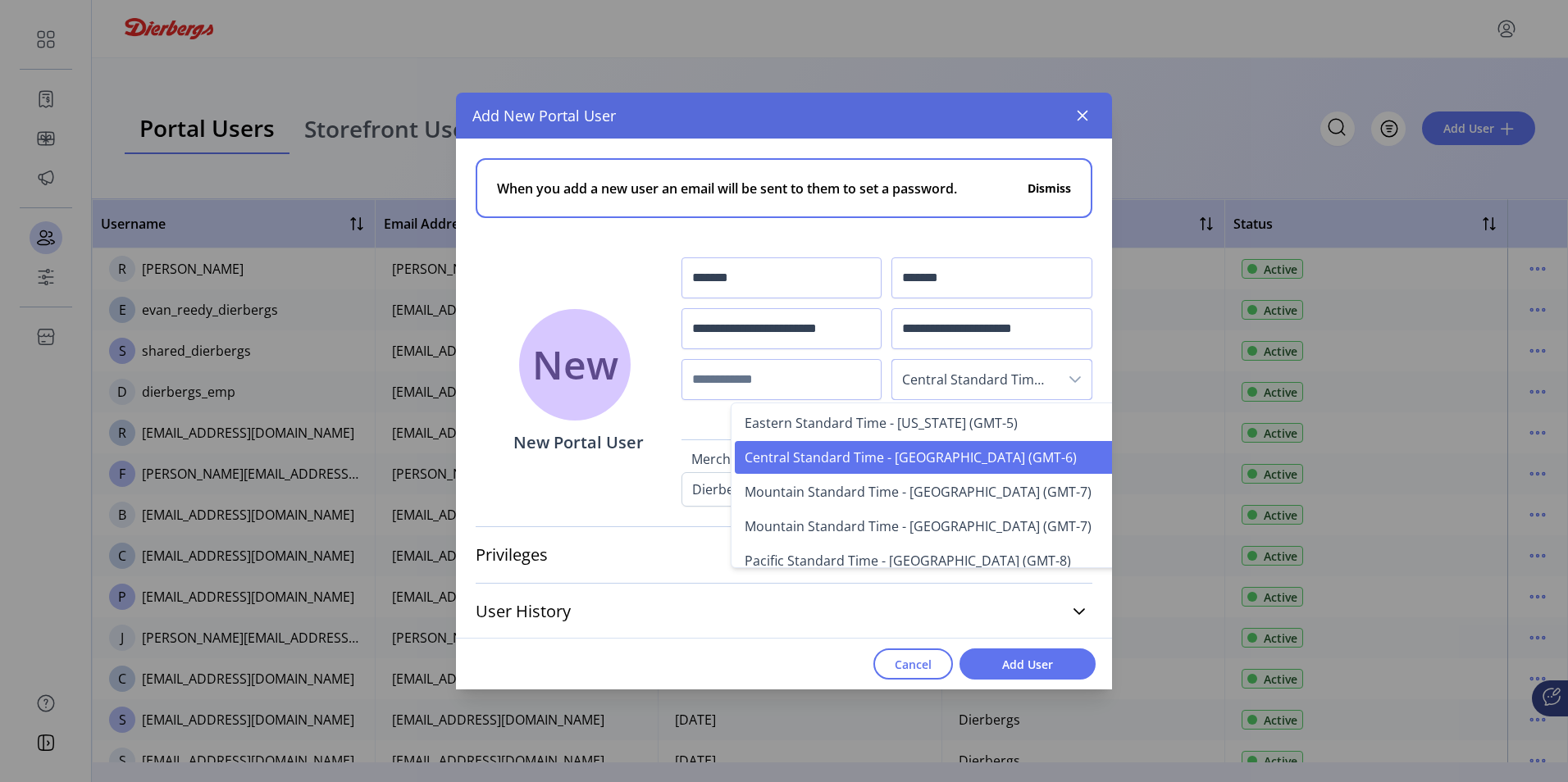
click at [828, 460] on span "Central Standard Time - Chicago (GMT-6)" at bounding box center [911, 457] width 332 height 18
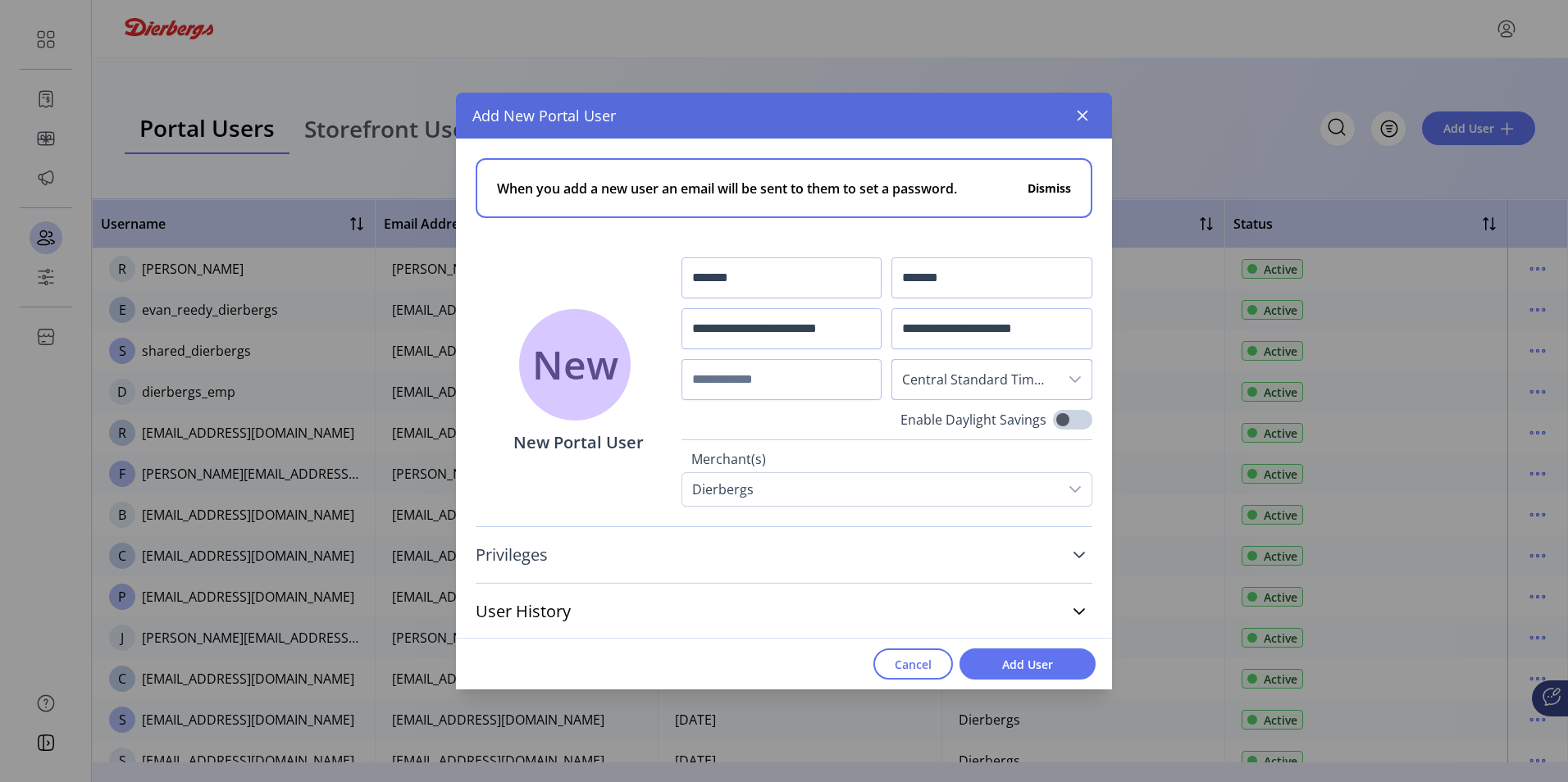
scroll to position [2, 0]
click at [1073, 552] on icon at bounding box center [1079, 552] width 13 height 13
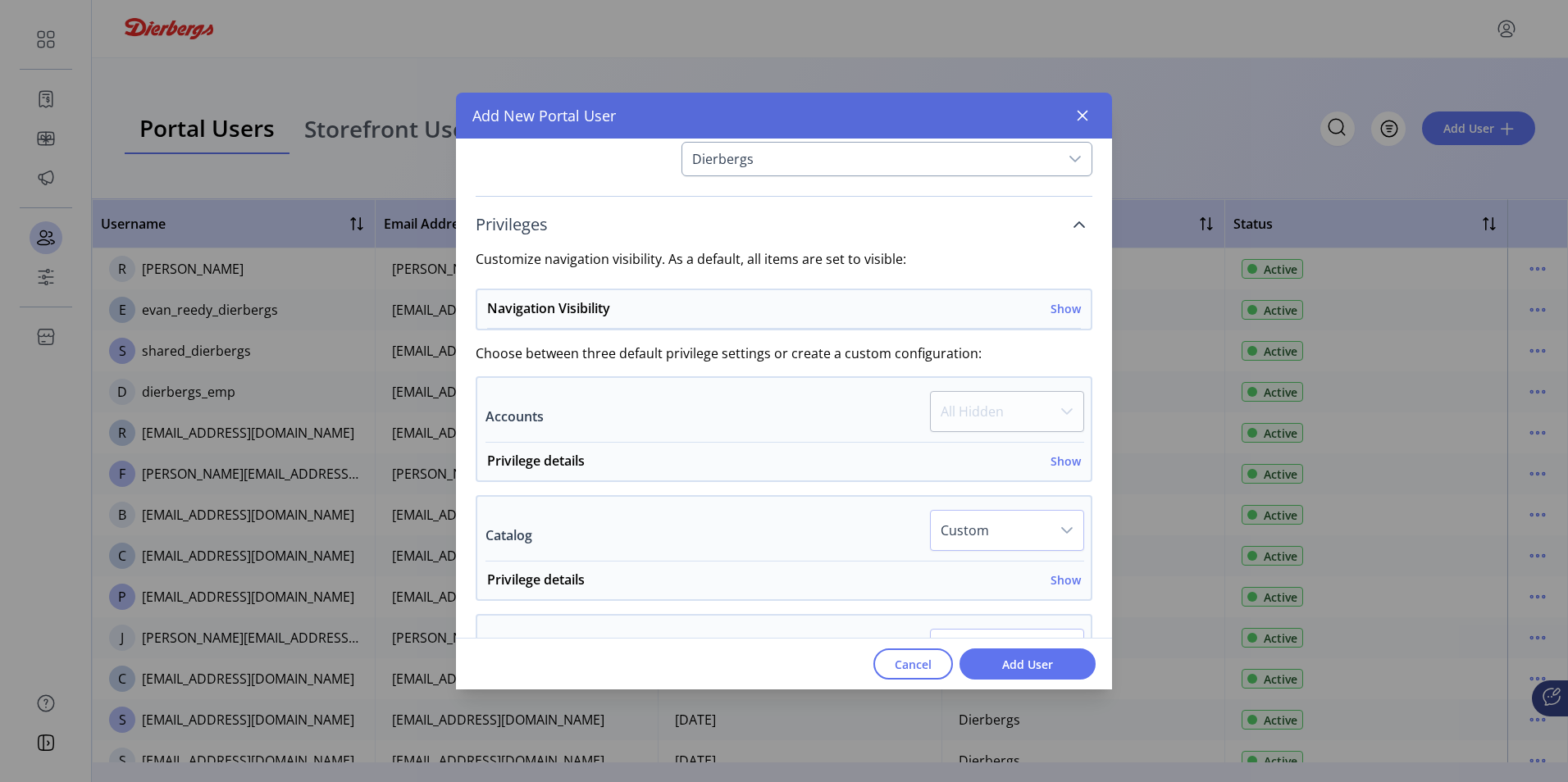
scroll to position [166, 0]
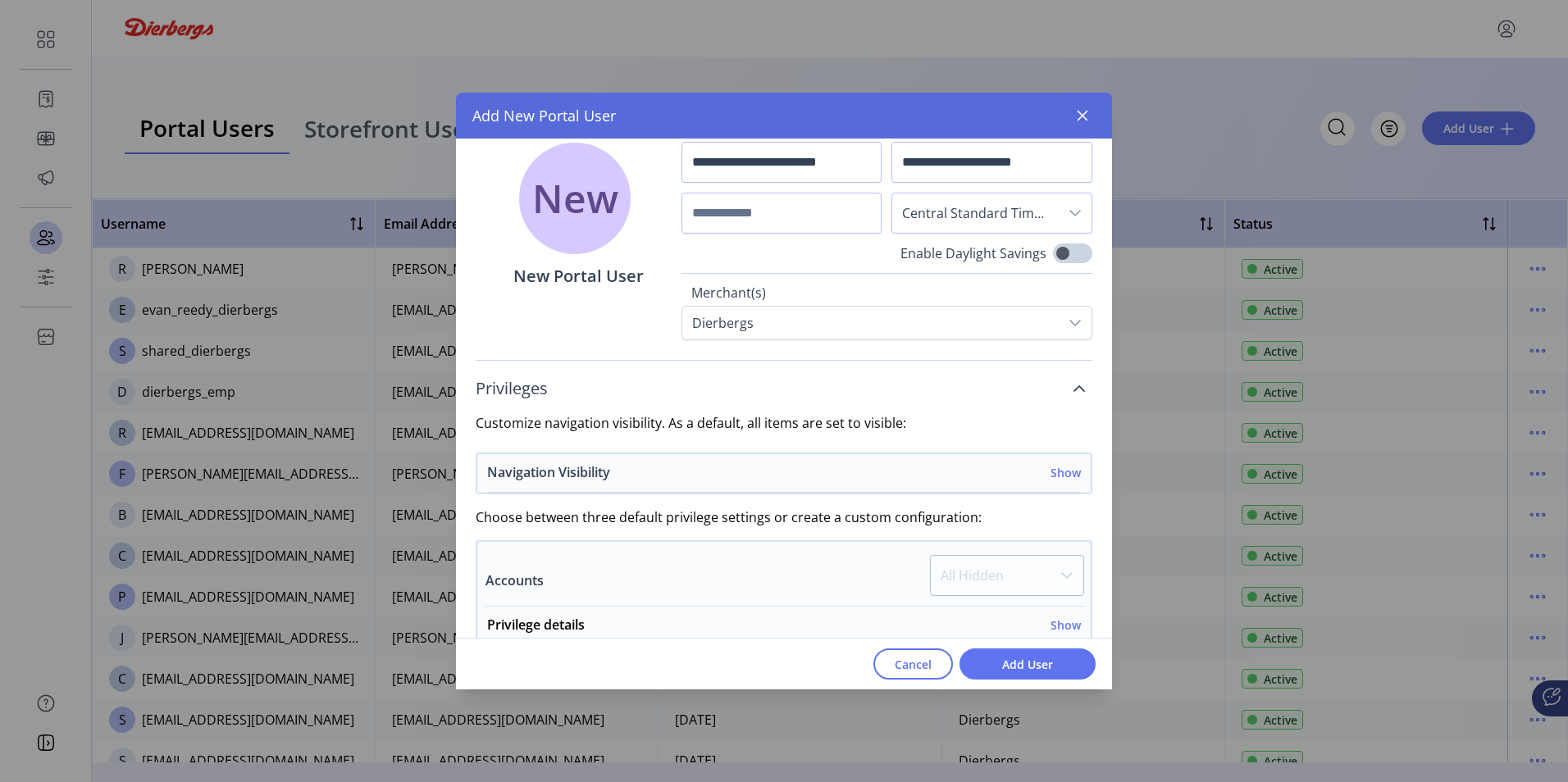
click at [1056, 476] on h6 "Show" at bounding box center [1066, 472] width 30 height 17
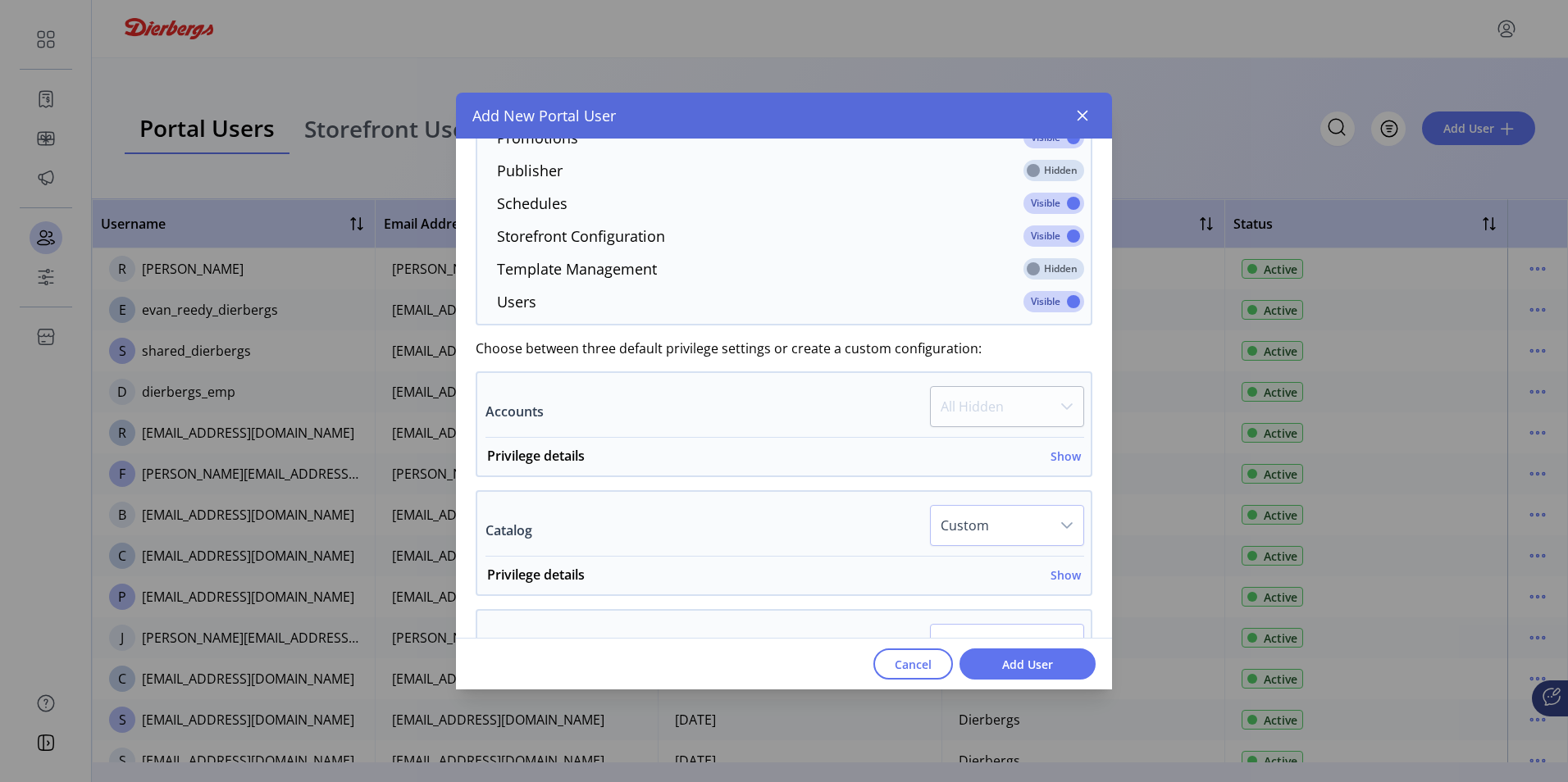
scroll to position [740, 0]
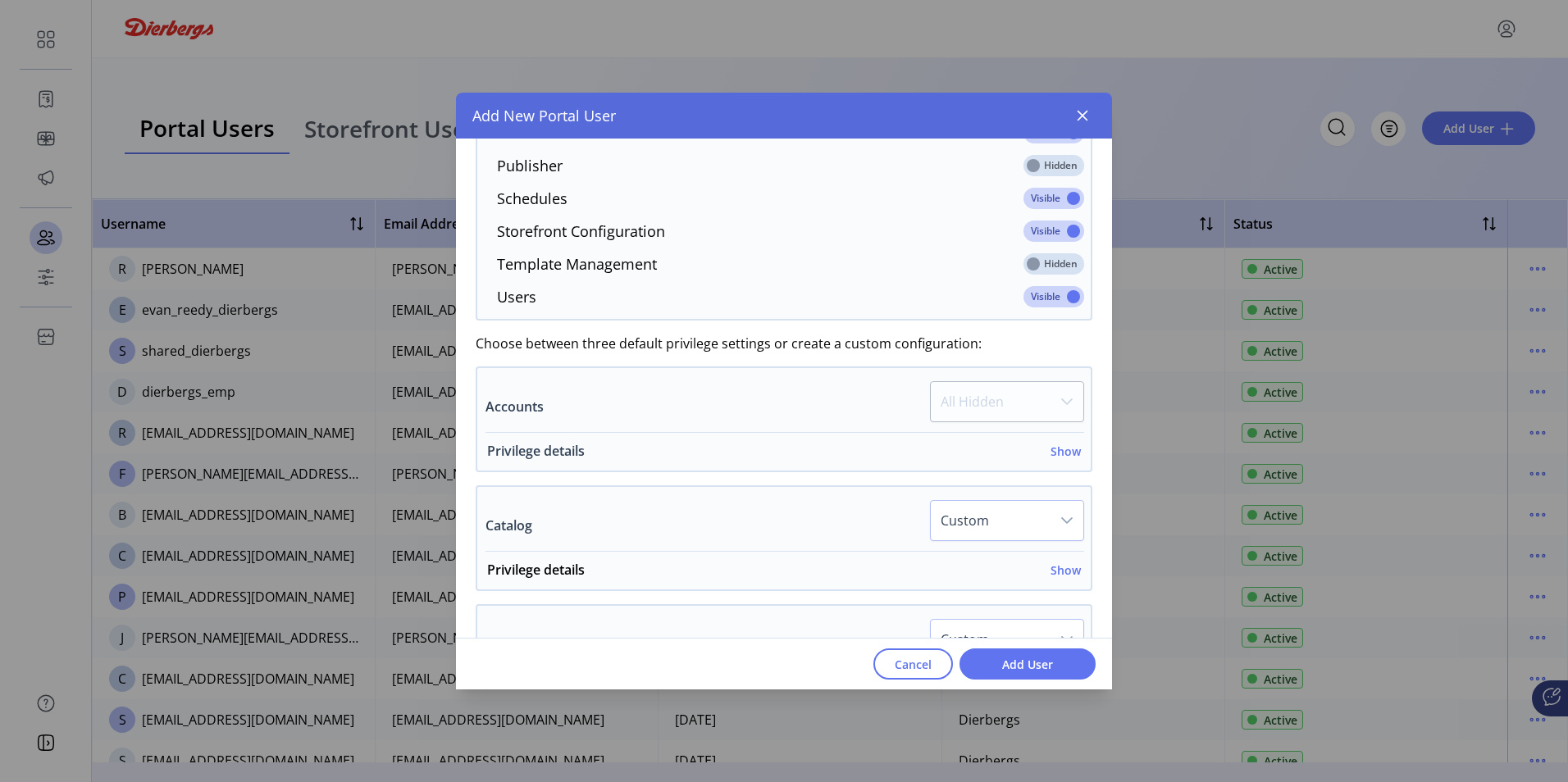
click at [1051, 457] on h6 "Show" at bounding box center [1066, 451] width 30 height 17
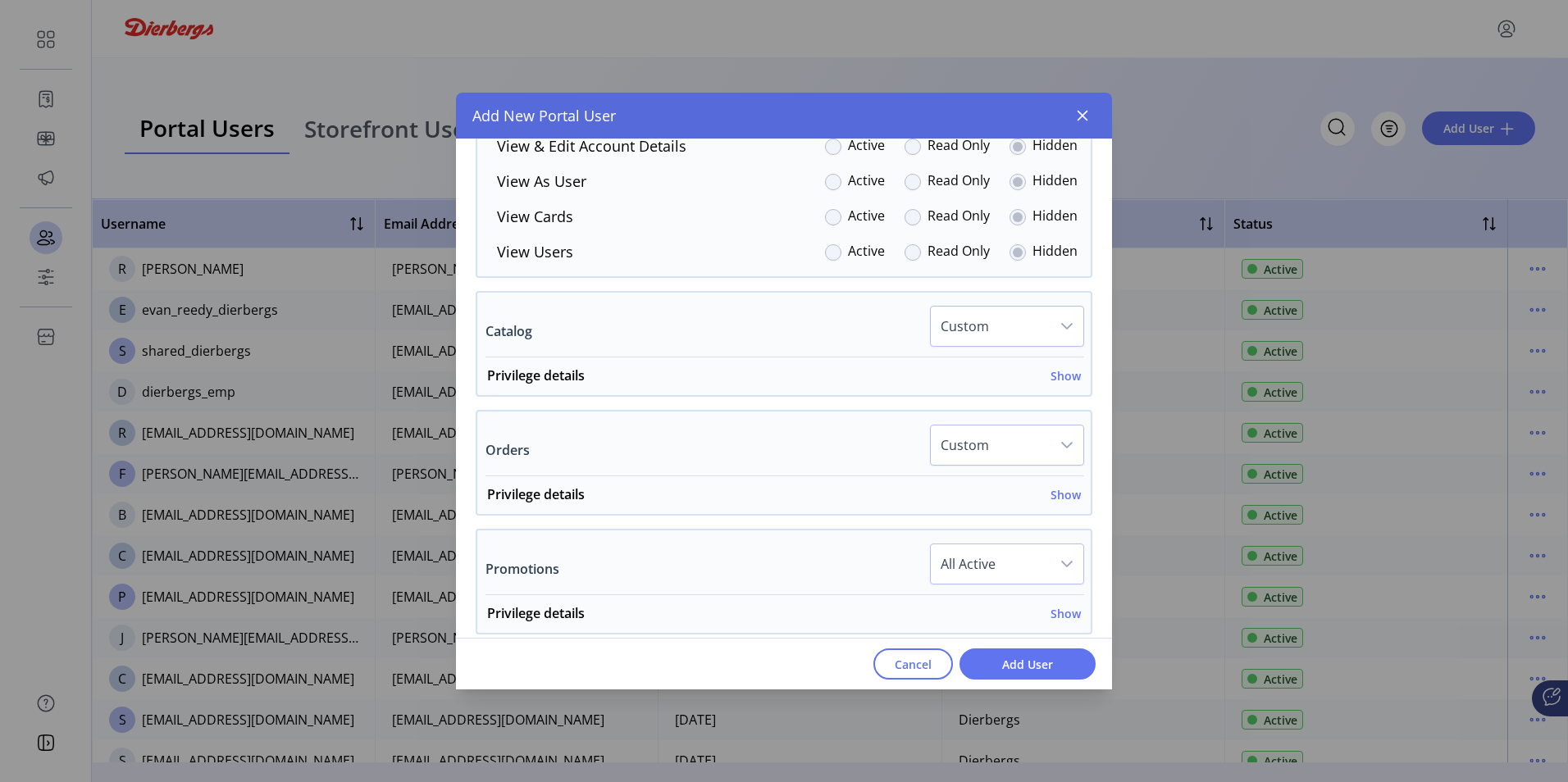
scroll to position [1232, 0]
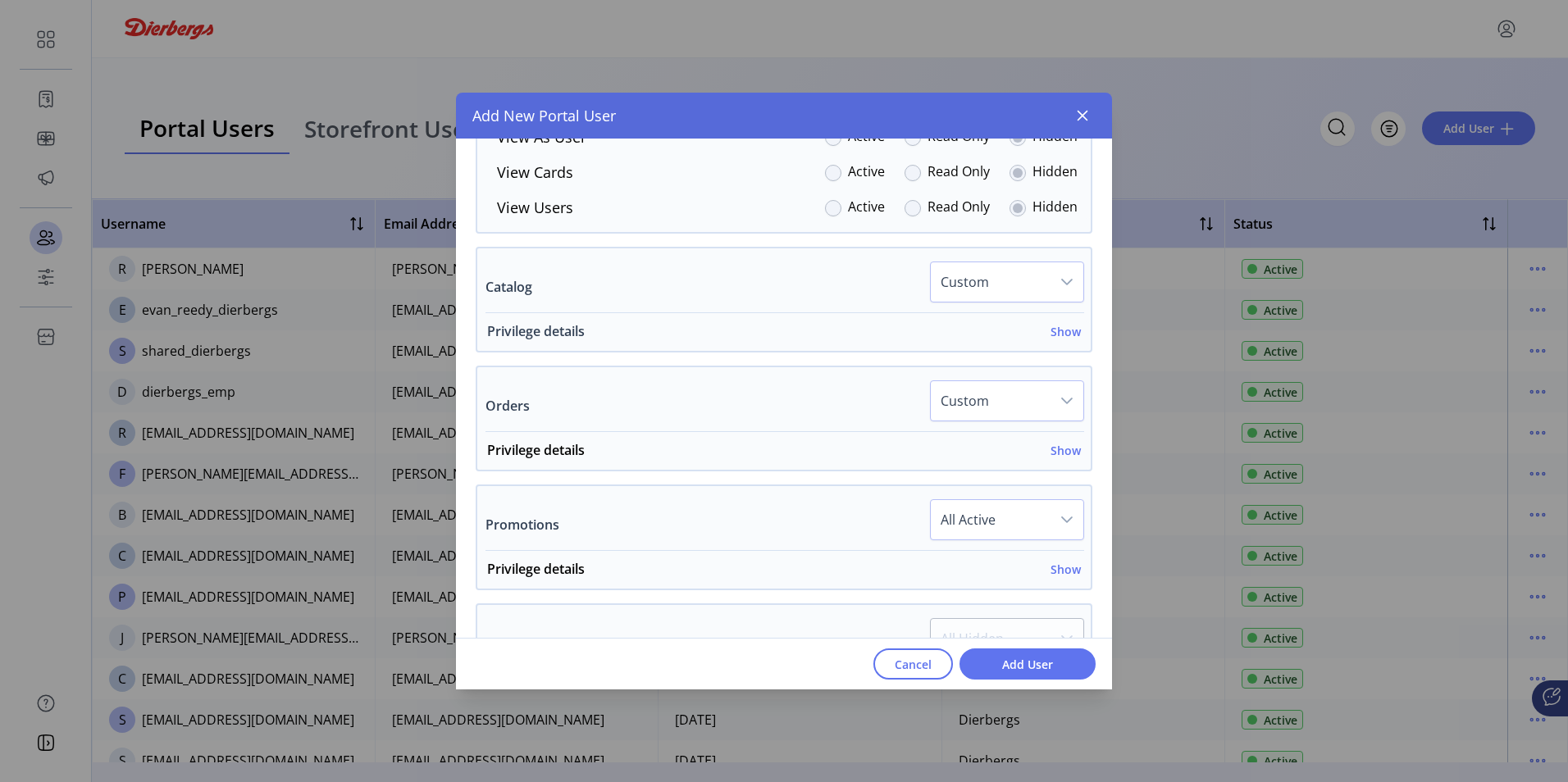
click at [1059, 332] on h6 "Show" at bounding box center [1066, 331] width 30 height 17
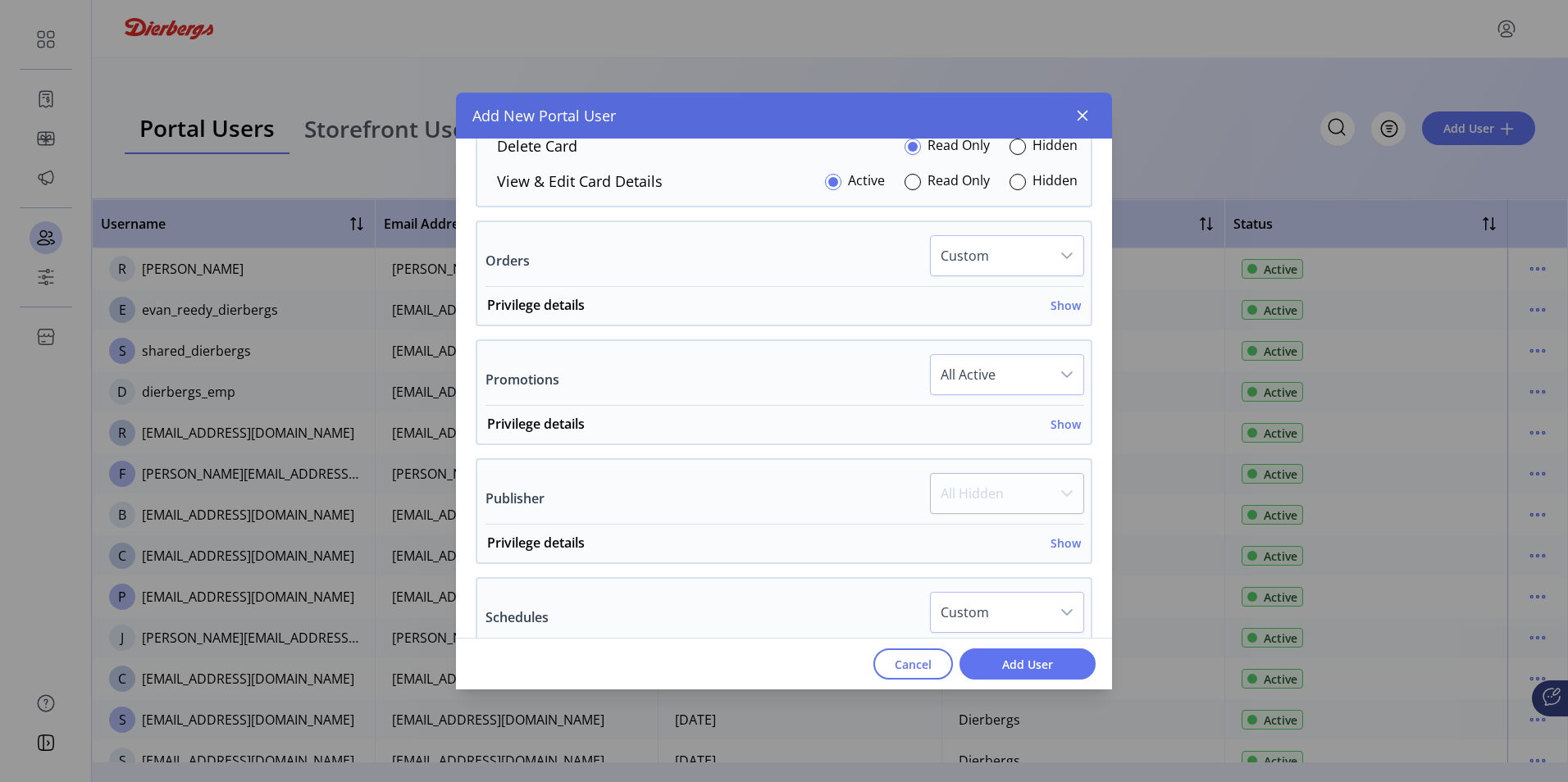
scroll to position [1478, 0]
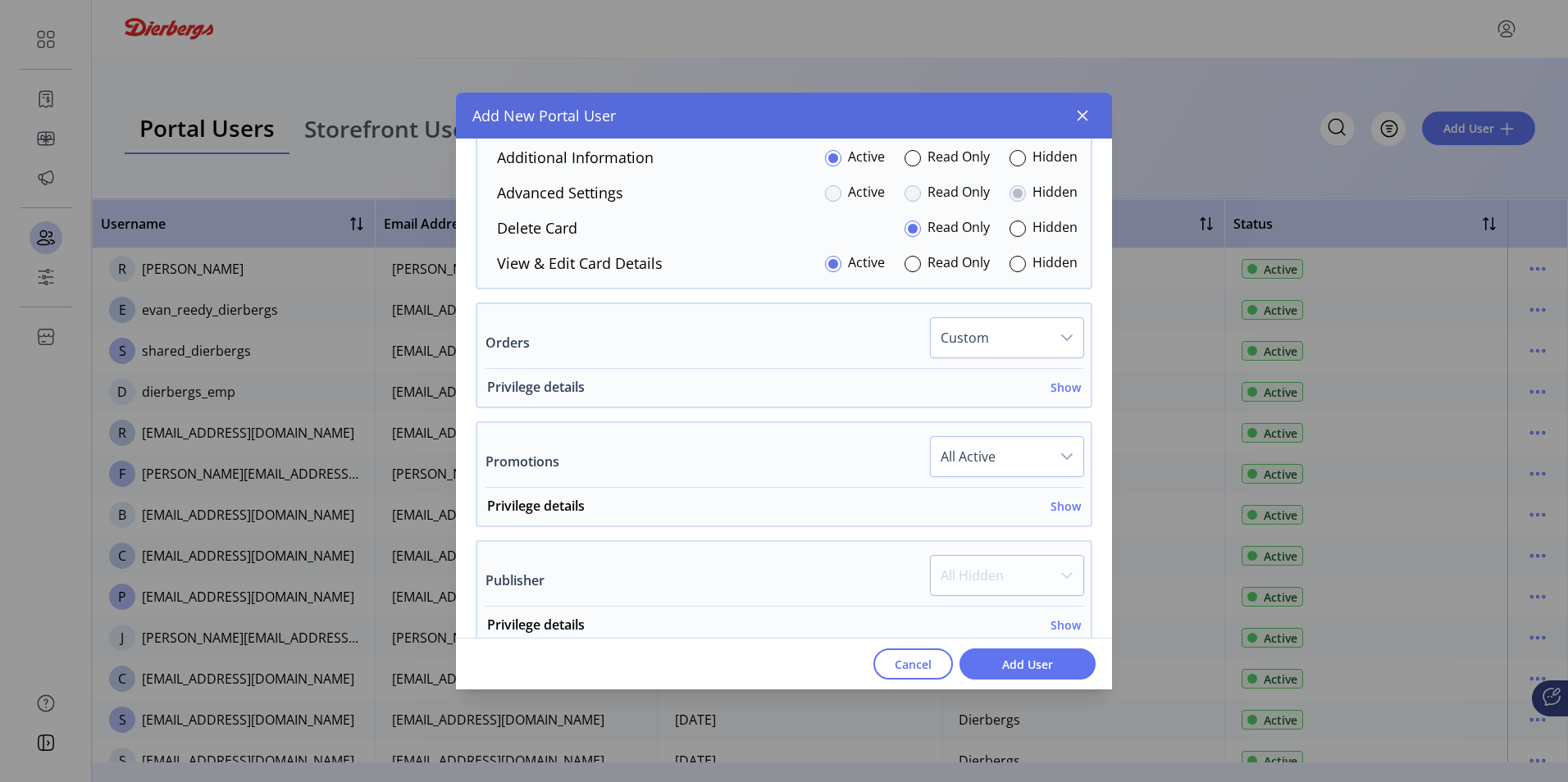
click at [1064, 380] on h6 "Show" at bounding box center [1066, 387] width 30 height 17
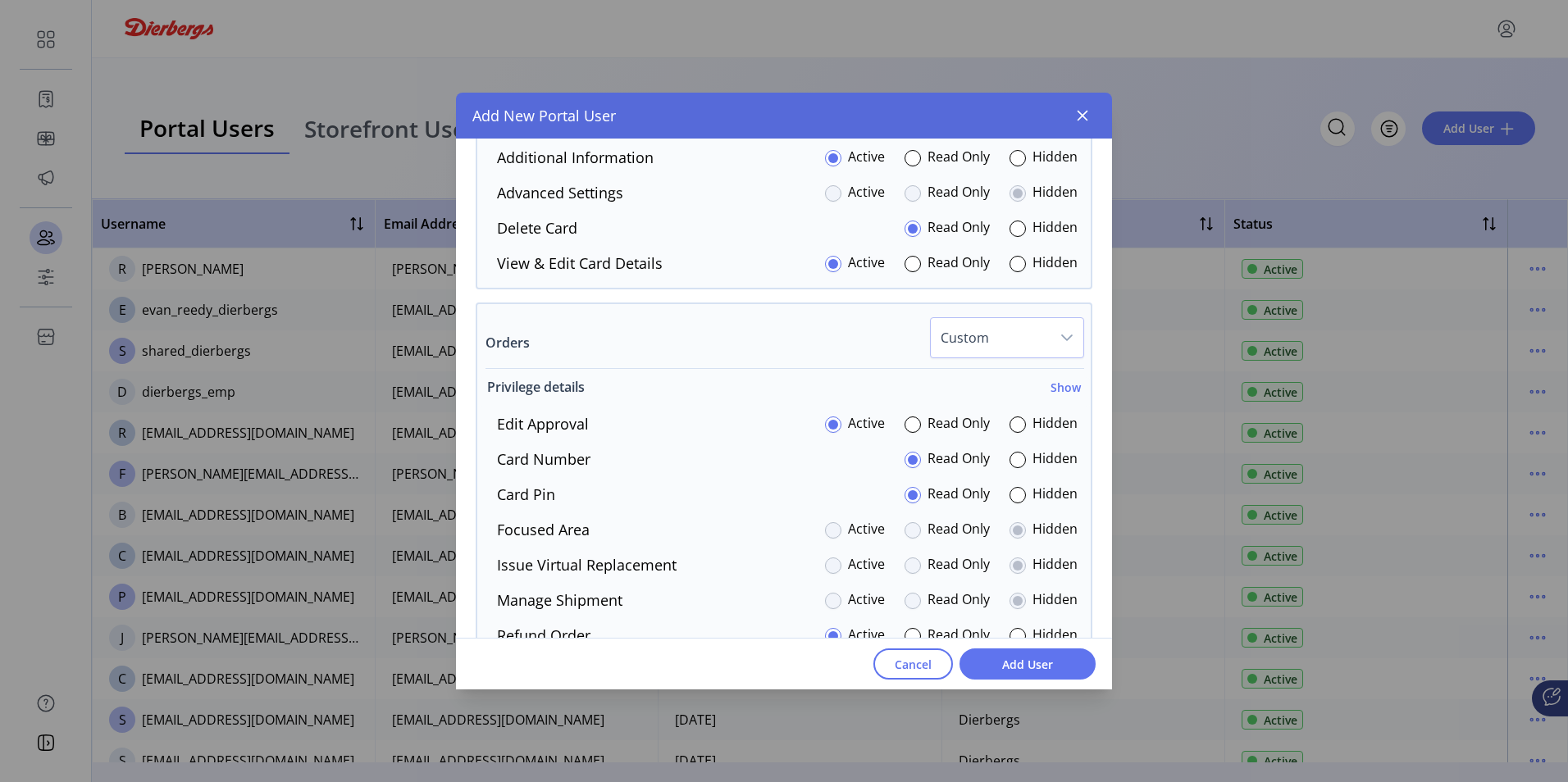
click at [1060, 388] on h6 "Show" at bounding box center [1066, 387] width 30 height 17
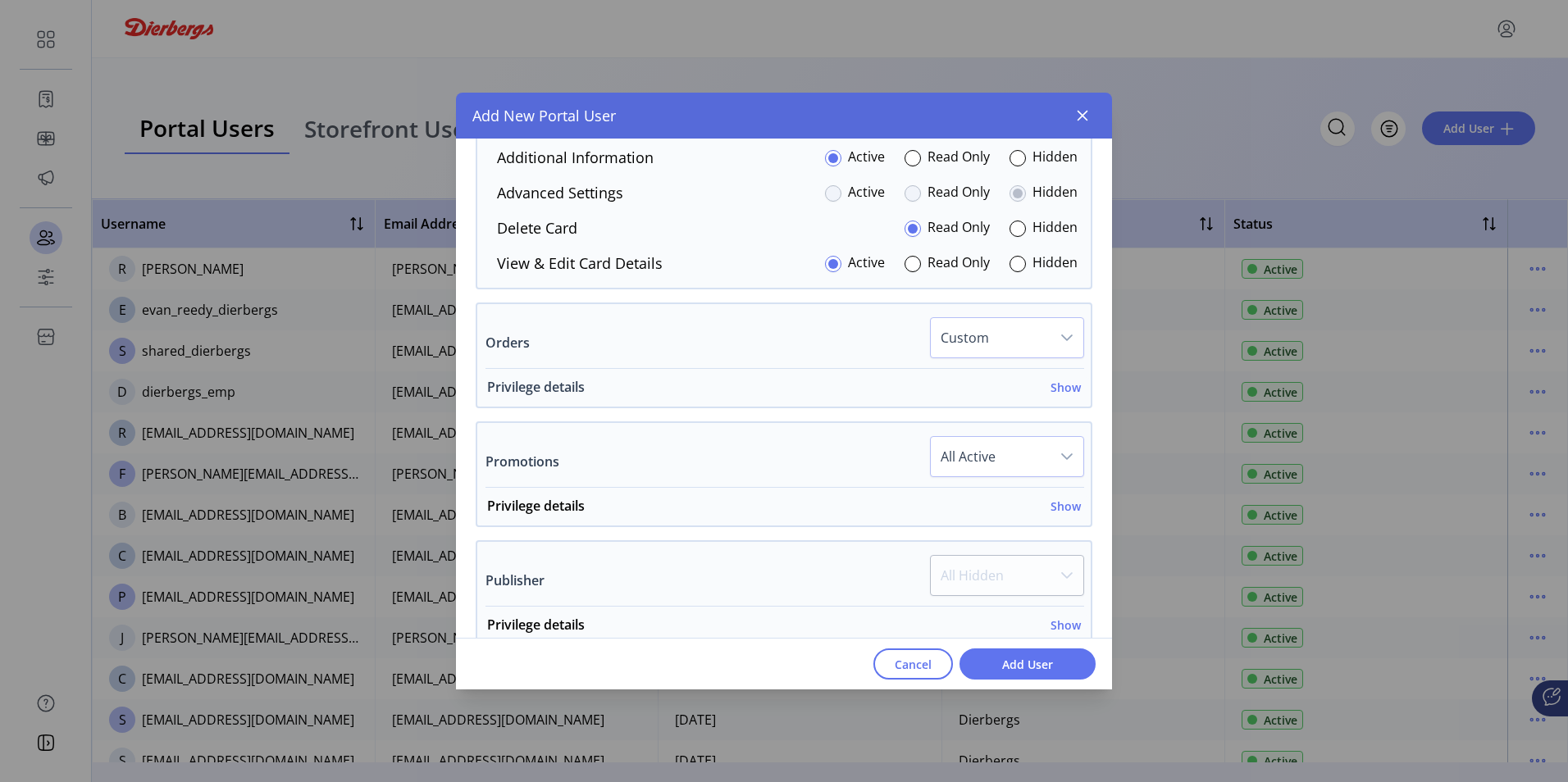
click at [1069, 388] on h6 "Show" at bounding box center [1066, 387] width 30 height 17
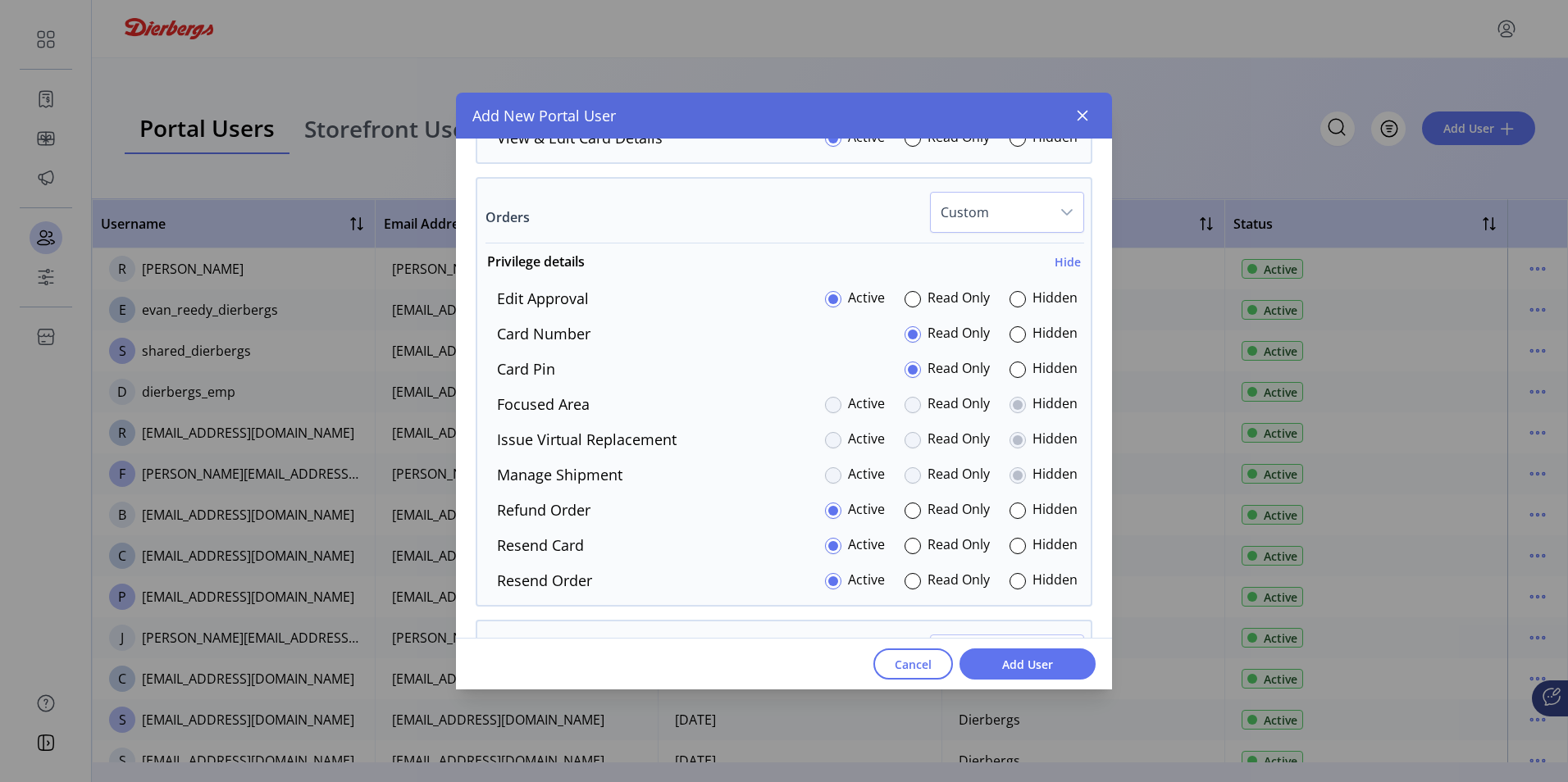
scroll to position [1643, 0]
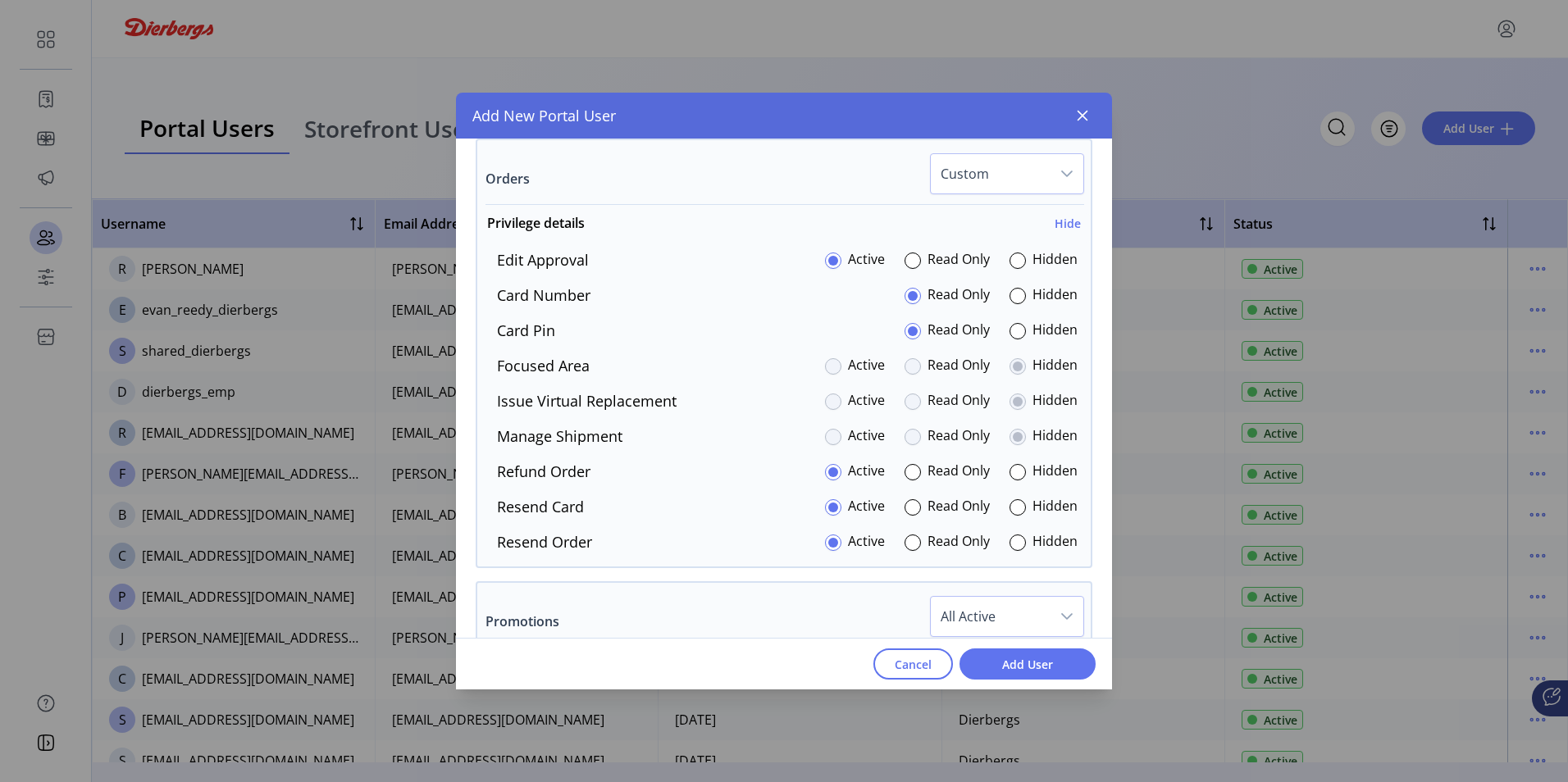
click at [909, 407] on div at bounding box center [913, 401] width 16 height 16
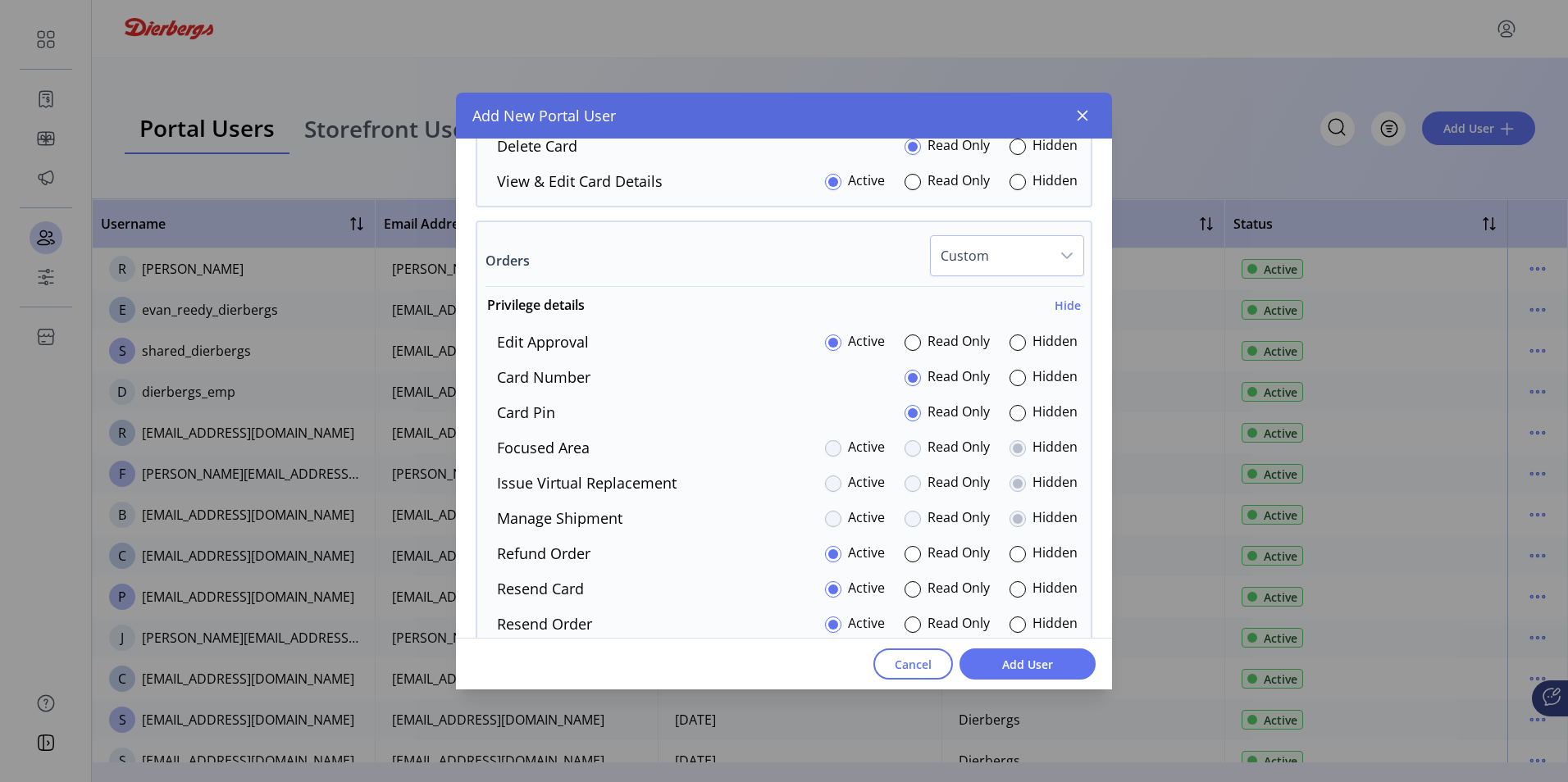
click at [1011, 412] on div at bounding box center [1017, 413] width 16 height 16
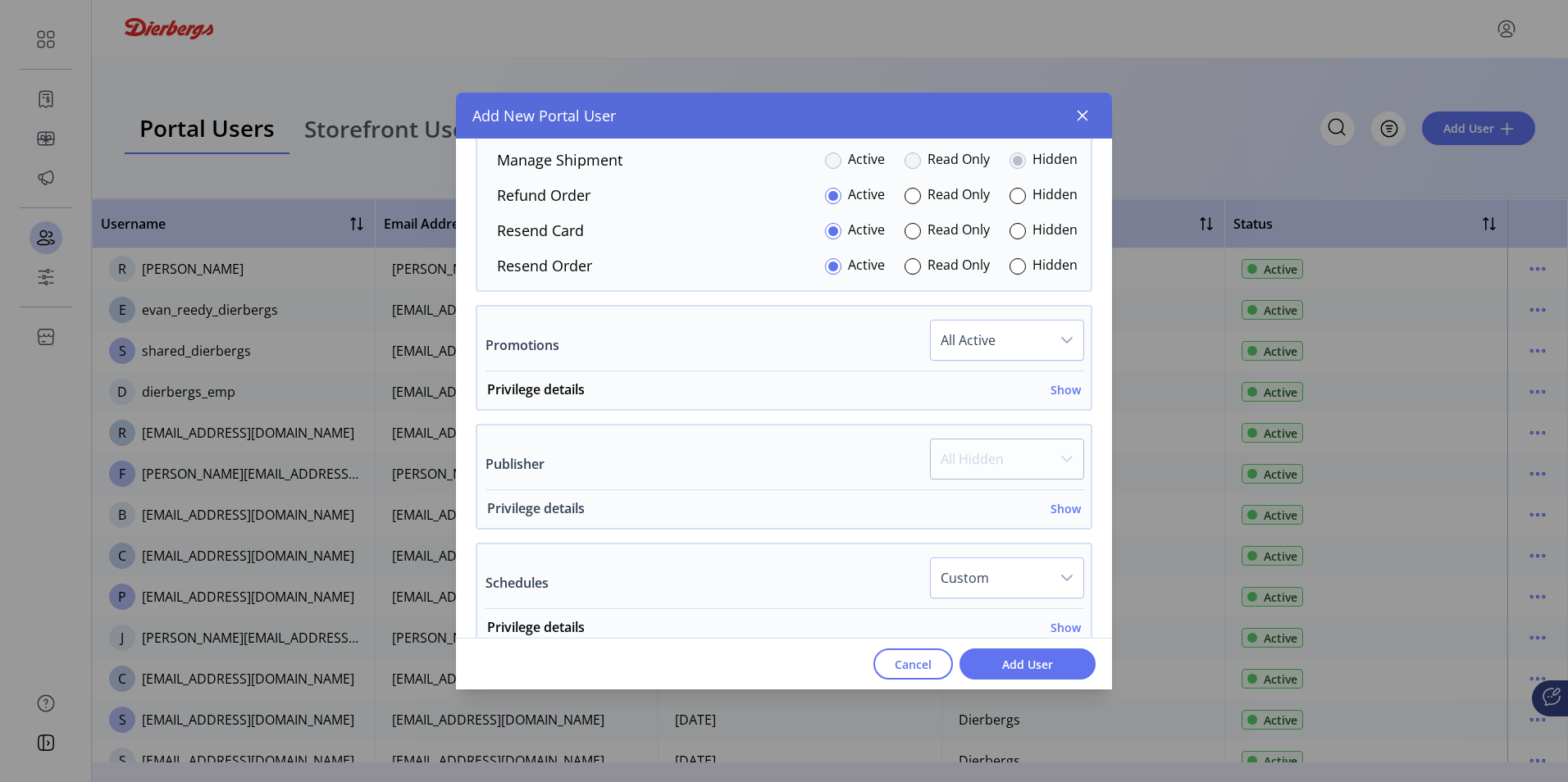
scroll to position [1807, 0]
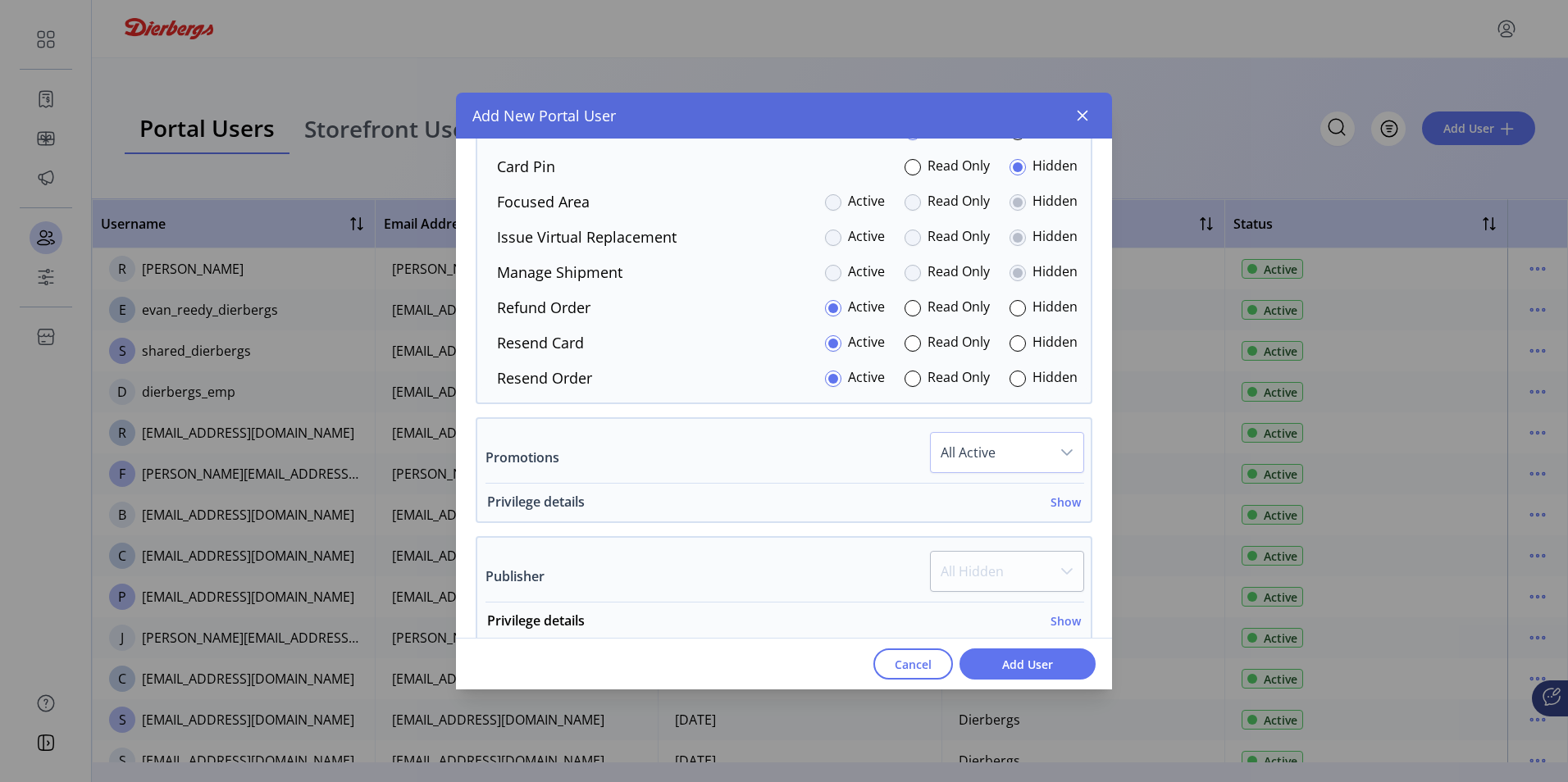
drag, startPoint x: 1062, startPoint y: 502, endPoint x: 1046, endPoint y: 499, distance: 16.3
click at [1062, 502] on h6 "Show" at bounding box center [1066, 502] width 30 height 17
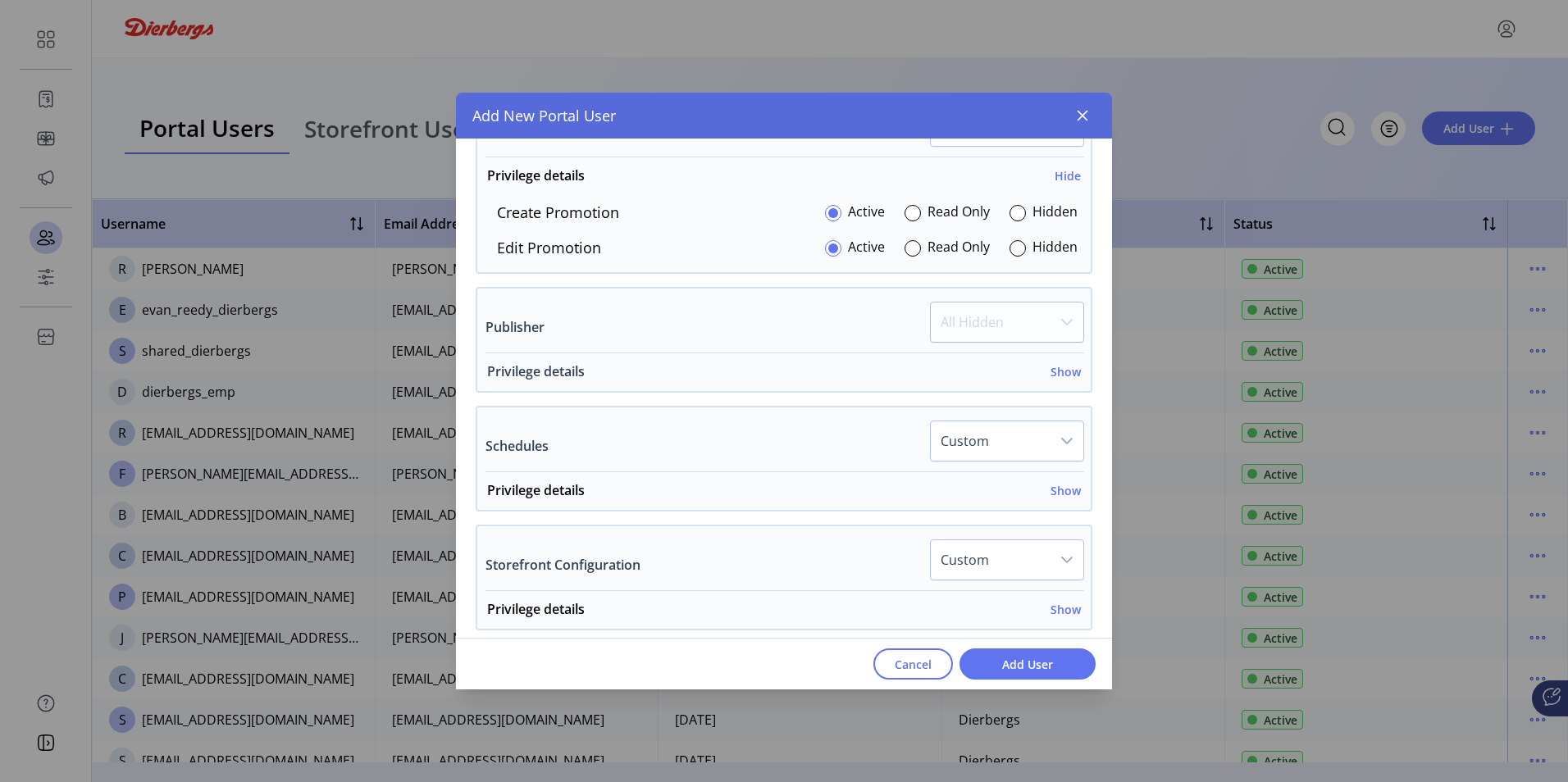
scroll to position [2135, 0]
click at [1065, 368] on h6 "Show" at bounding box center [1066, 370] width 30 height 17
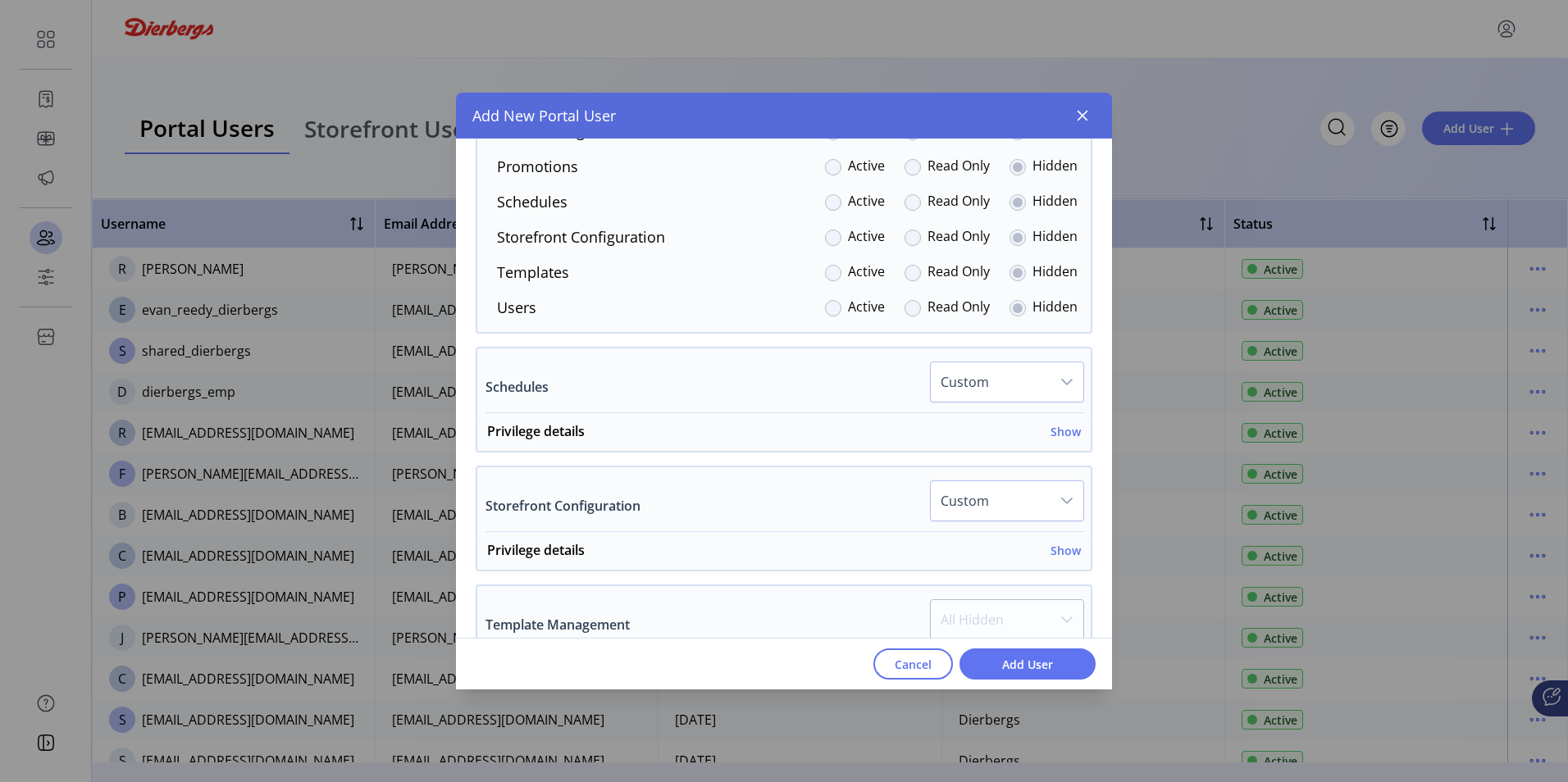
scroll to position [2463, 0]
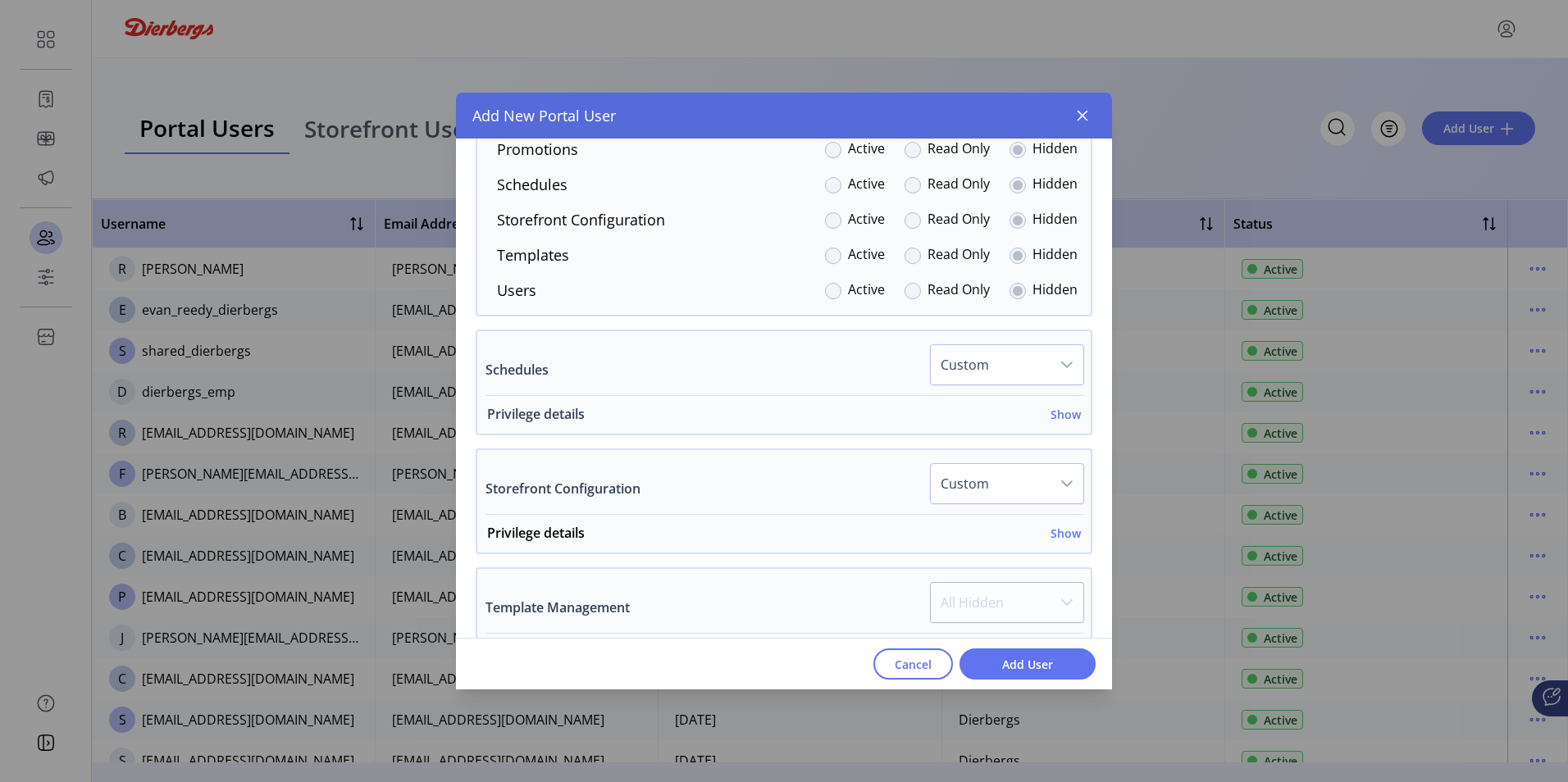
click at [1056, 407] on h6 "Show" at bounding box center [1066, 414] width 30 height 17
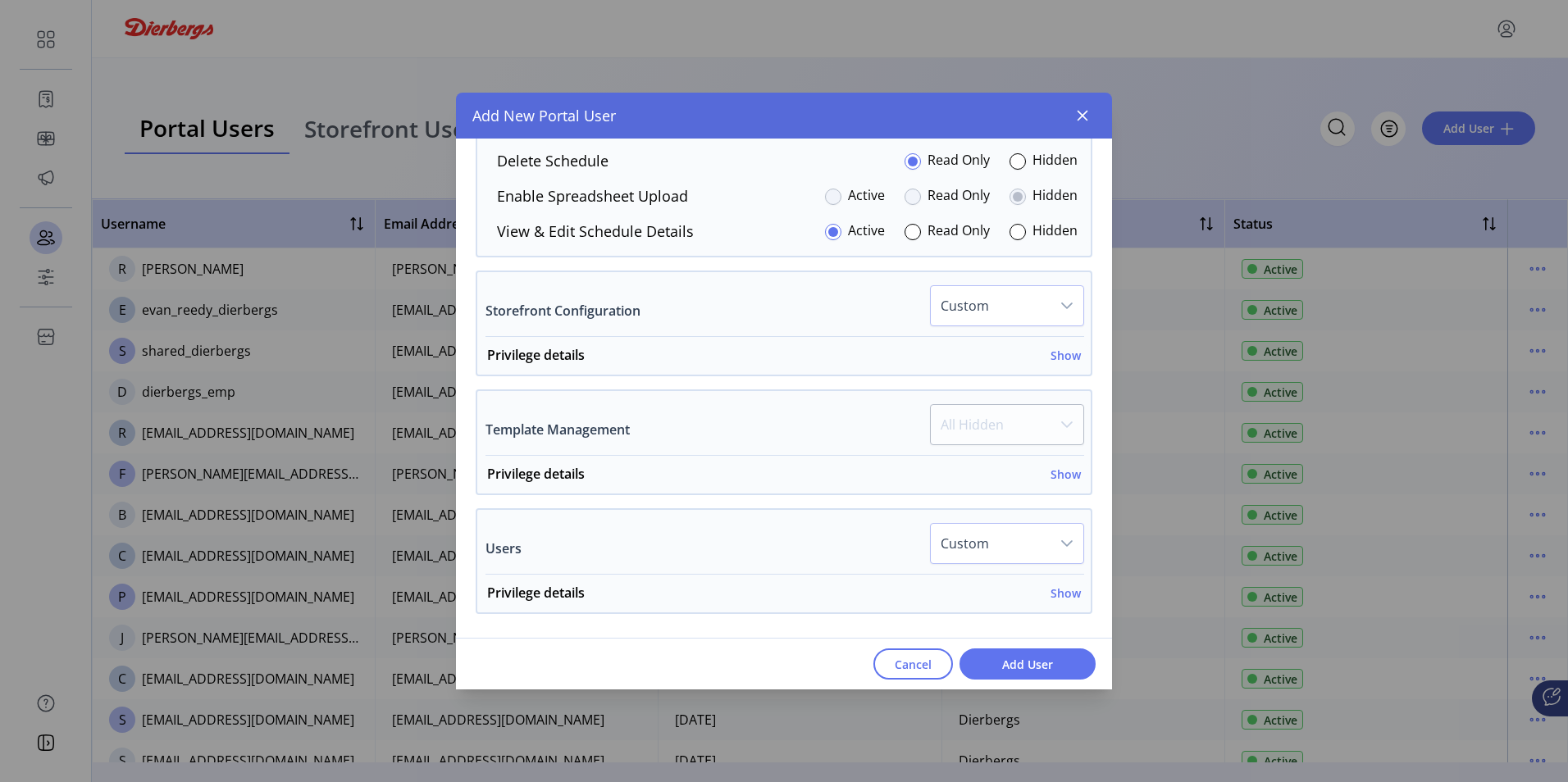
scroll to position [2955, 0]
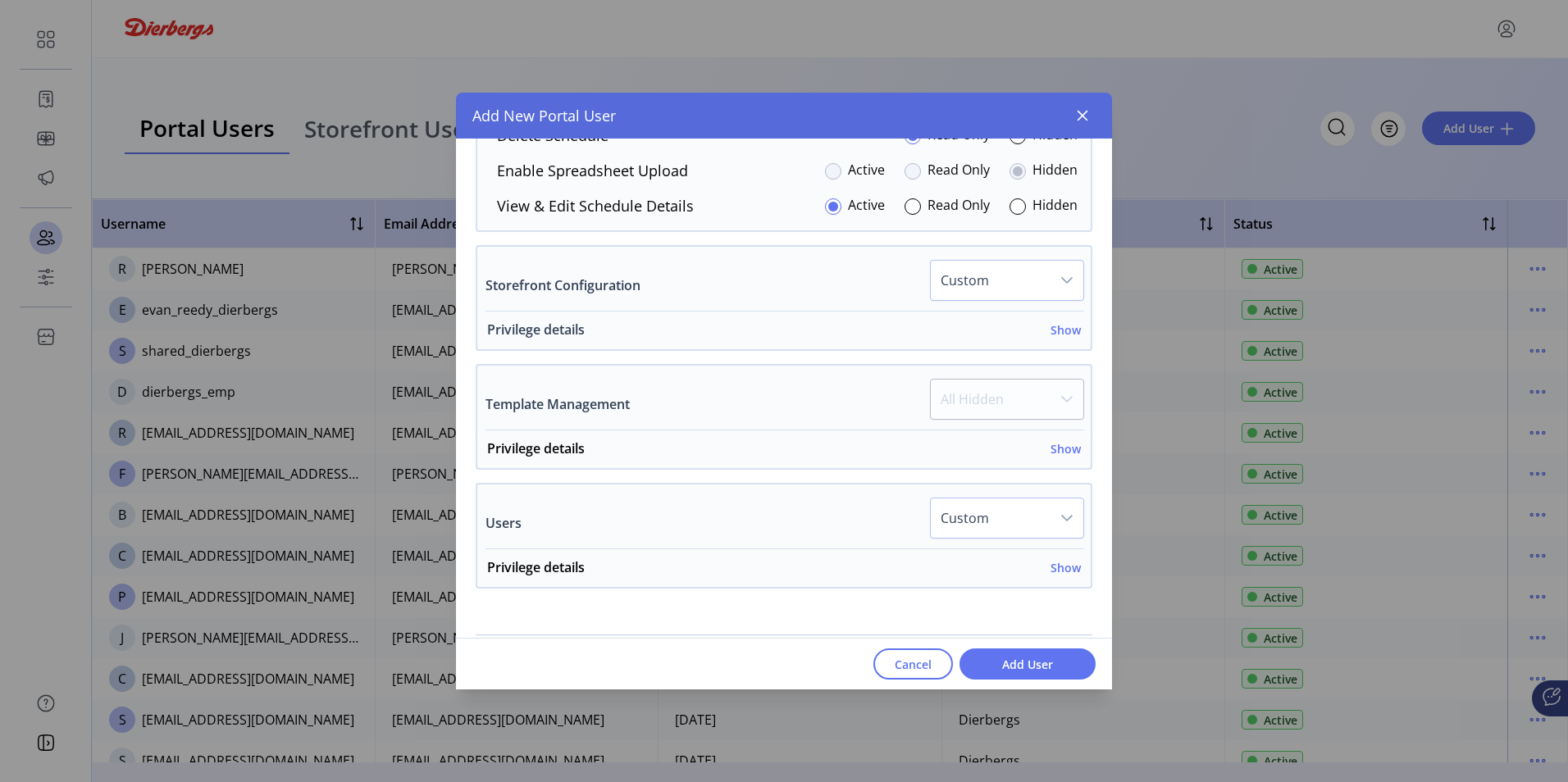
click at [1063, 333] on h6 "Show" at bounding box center [1066, 330] width 30 height 17
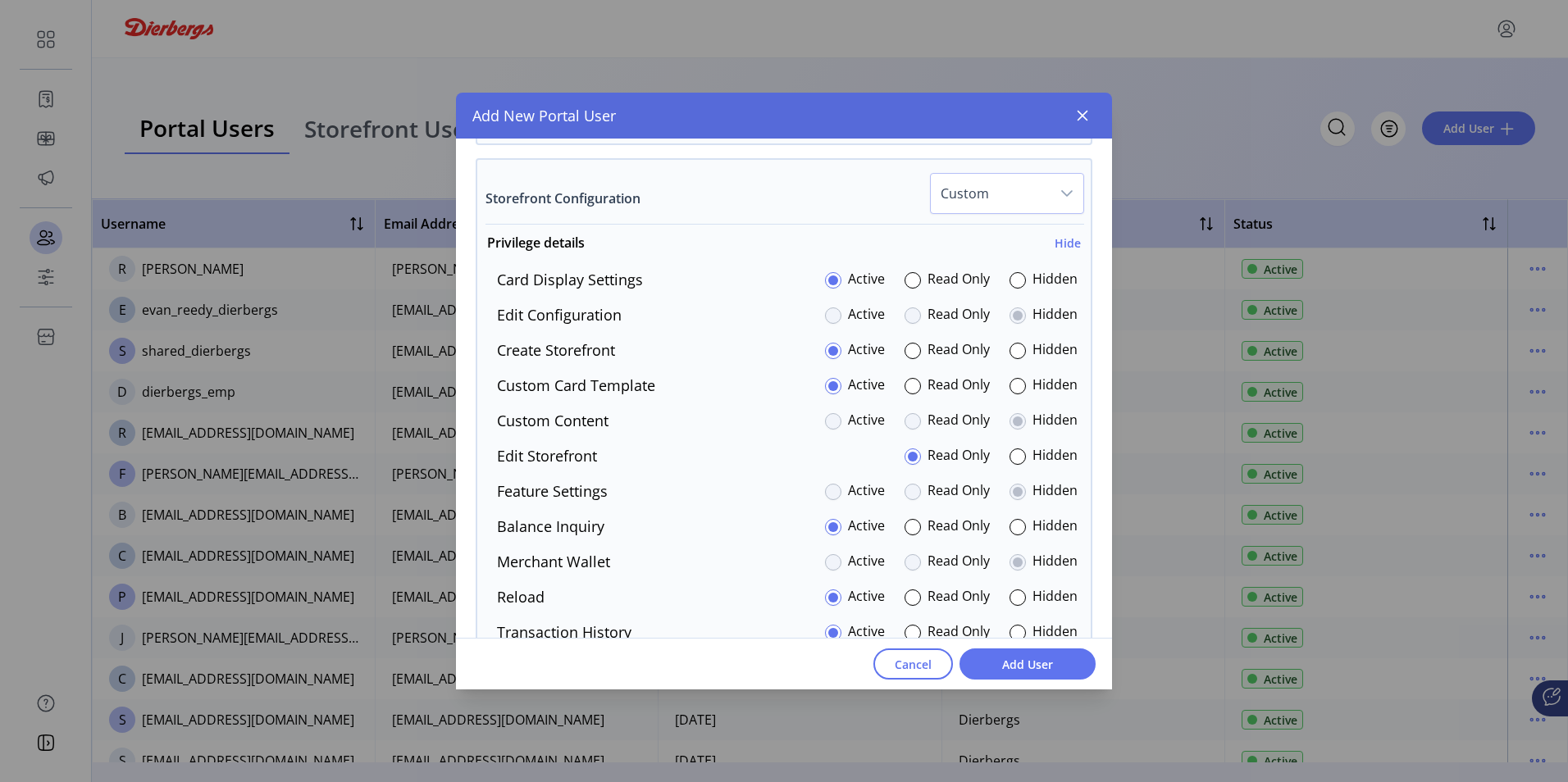
scroll to position [3037, 0]
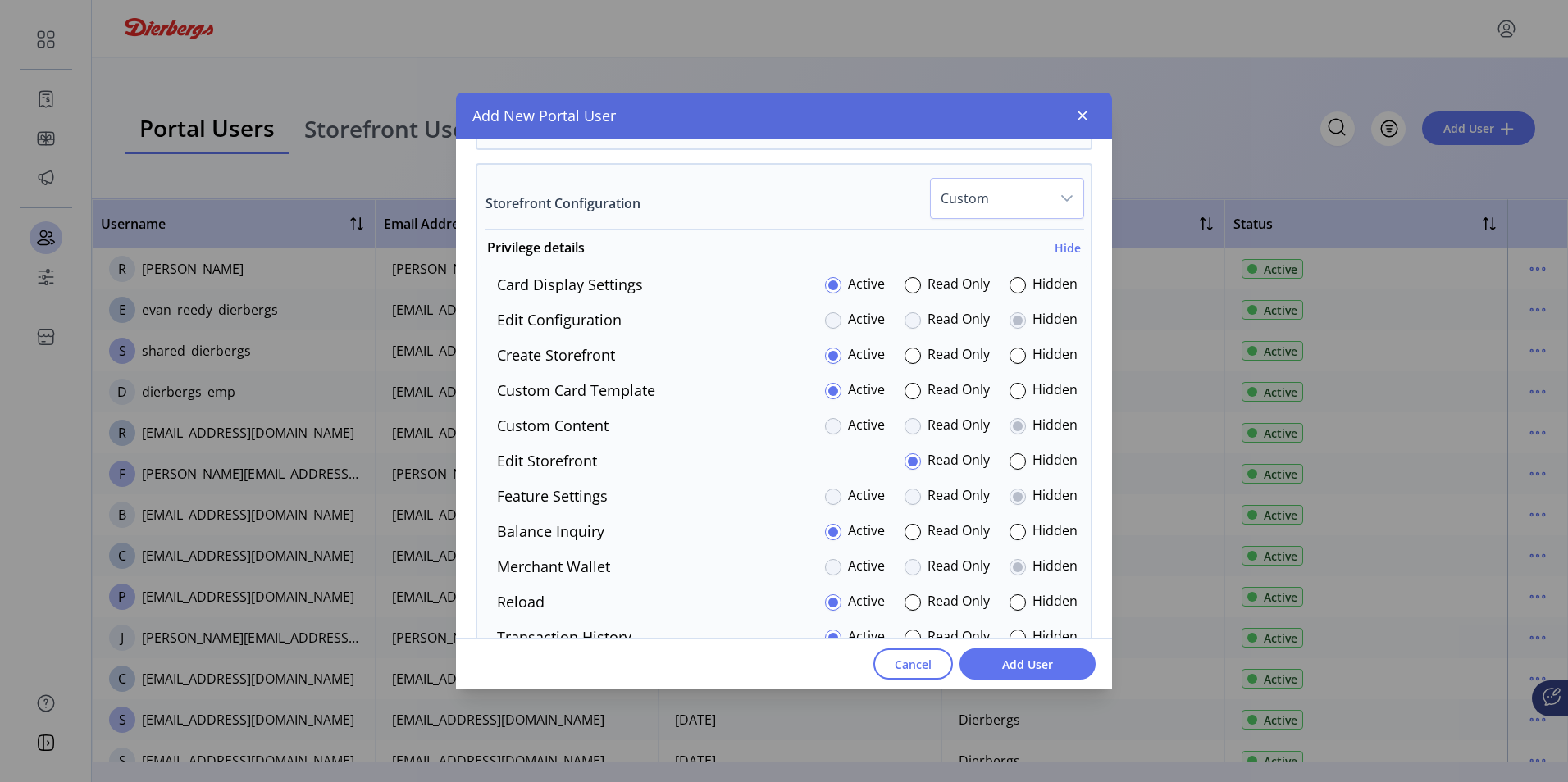
click at [905, 355] on div at bounding box center [913, 356] width 16 height 16
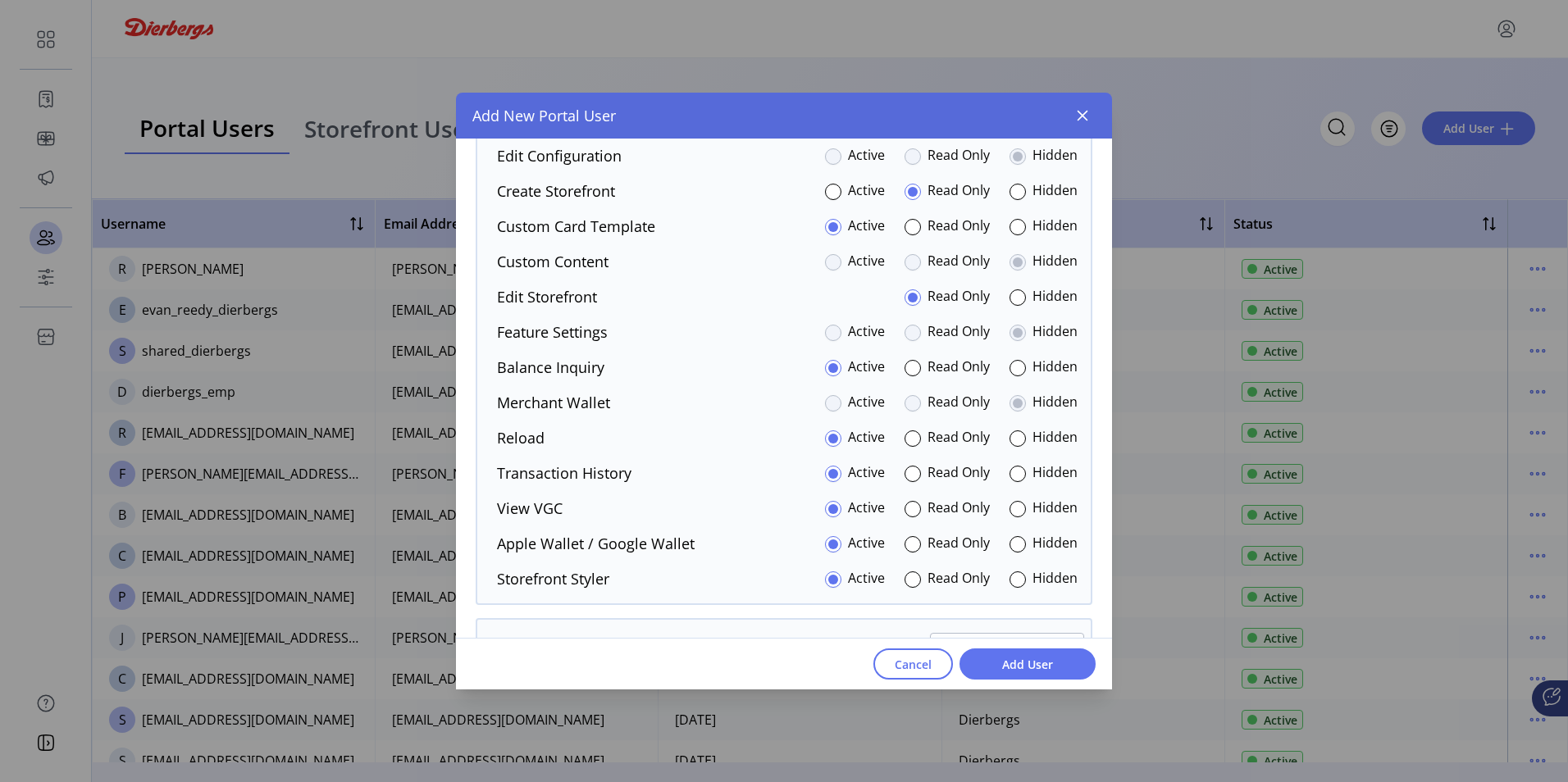
scroll to position [3119, 0]
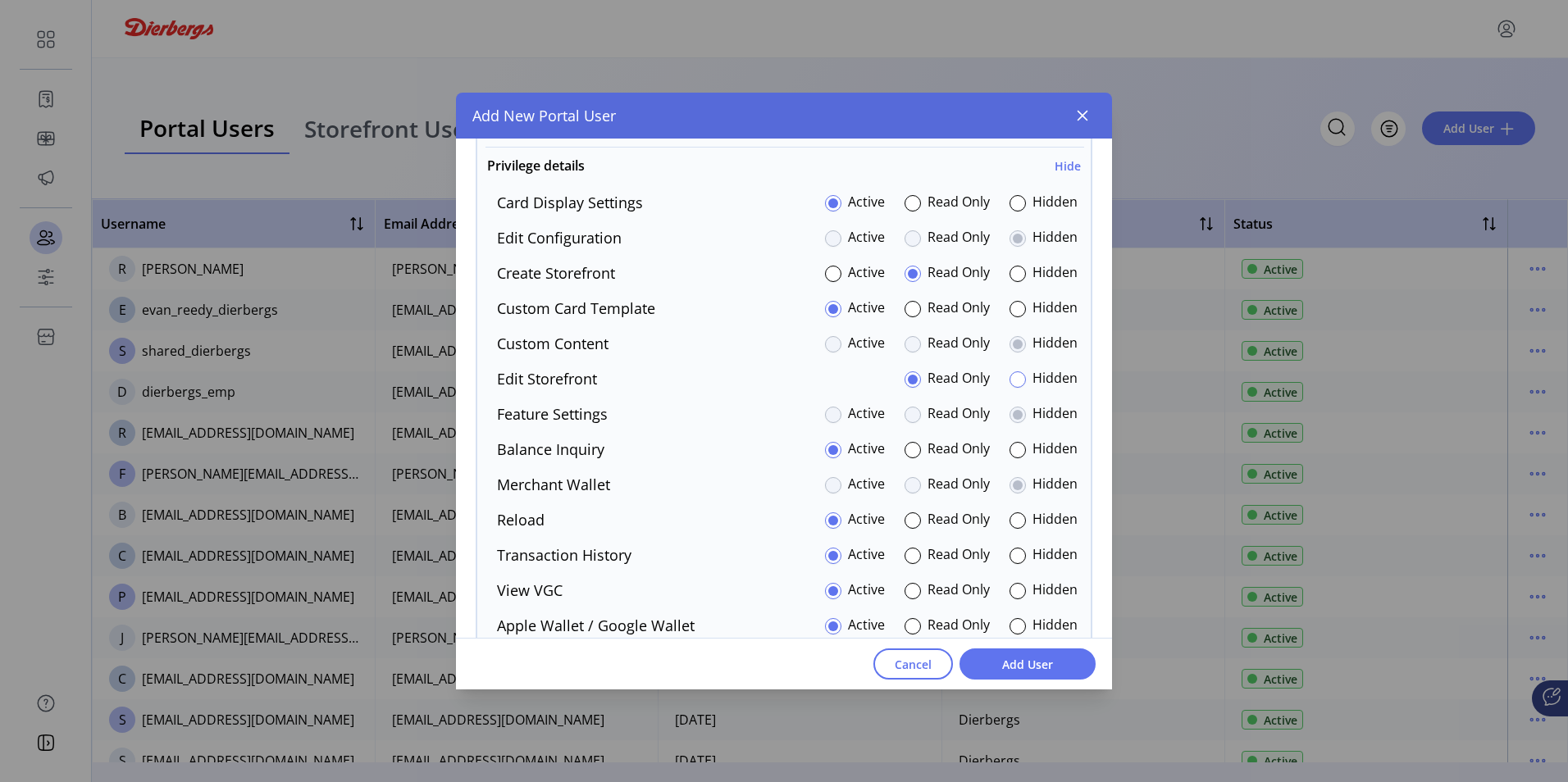
click at [1011, 385] on div at bounding box center [1017, 380] width 16 height 16
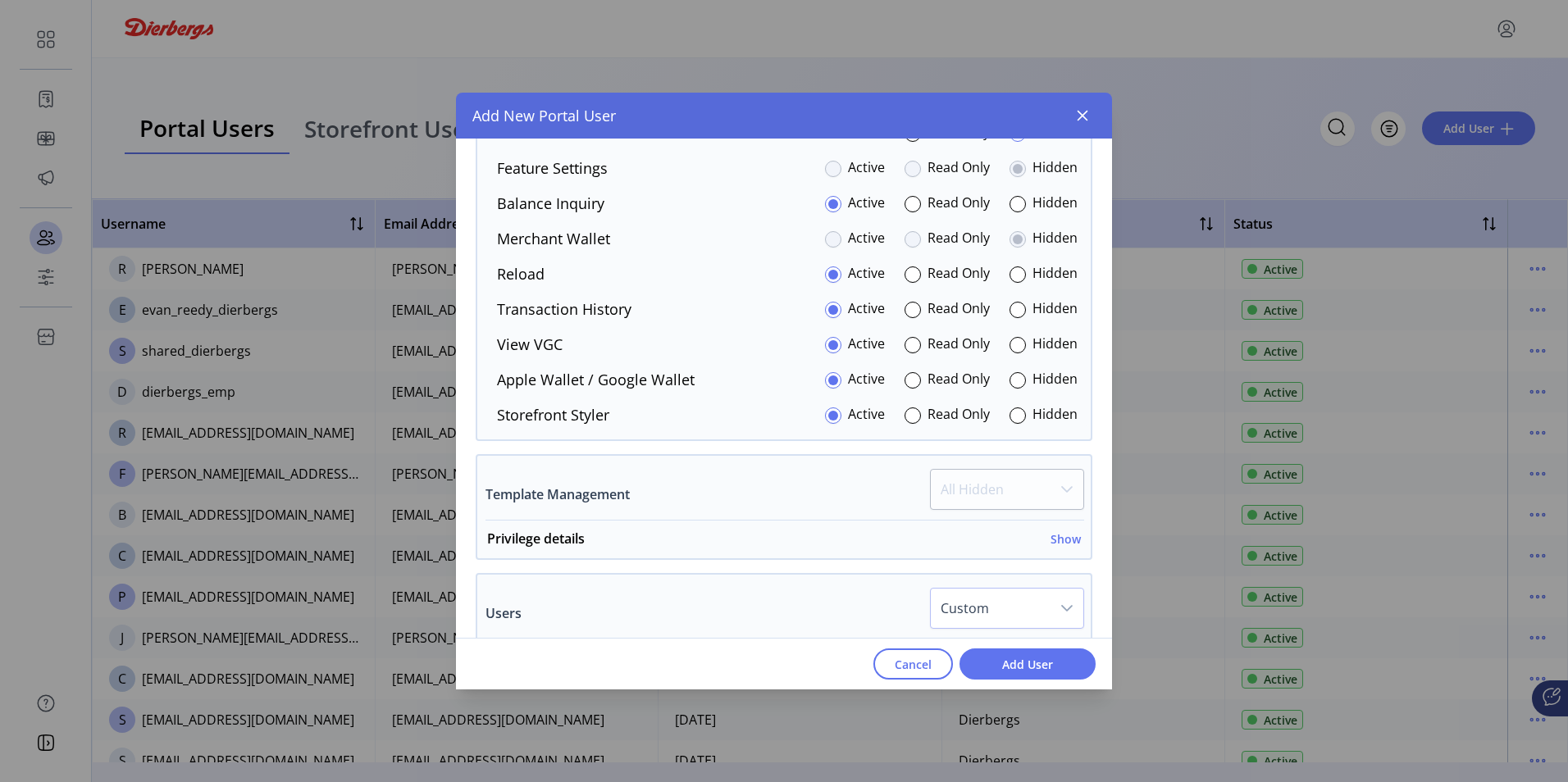
scroll to position [3510, 0]
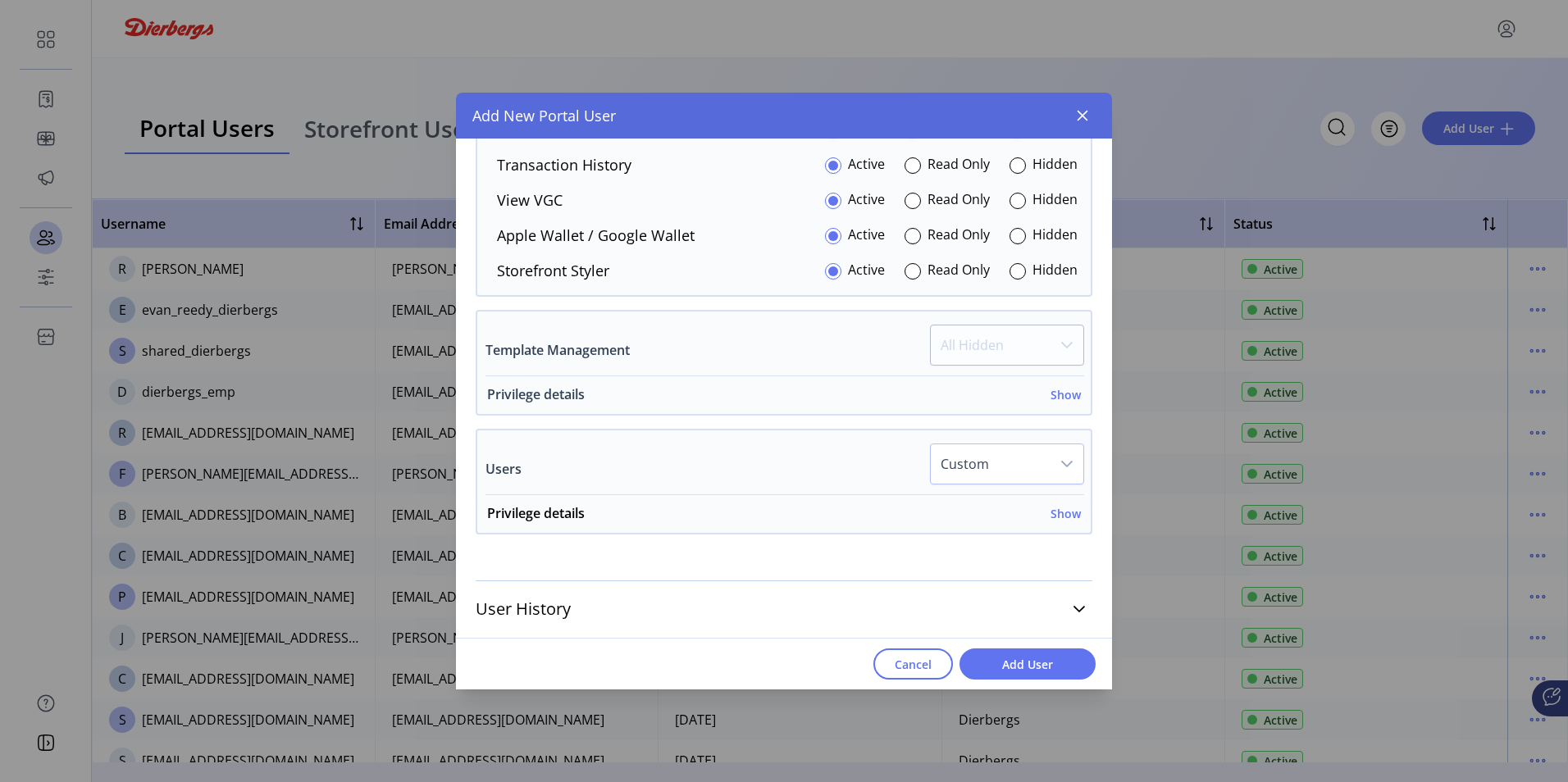
click at [1065, 396] on h6 "Show" at bounding box center [1066, 394] width 30 height 17
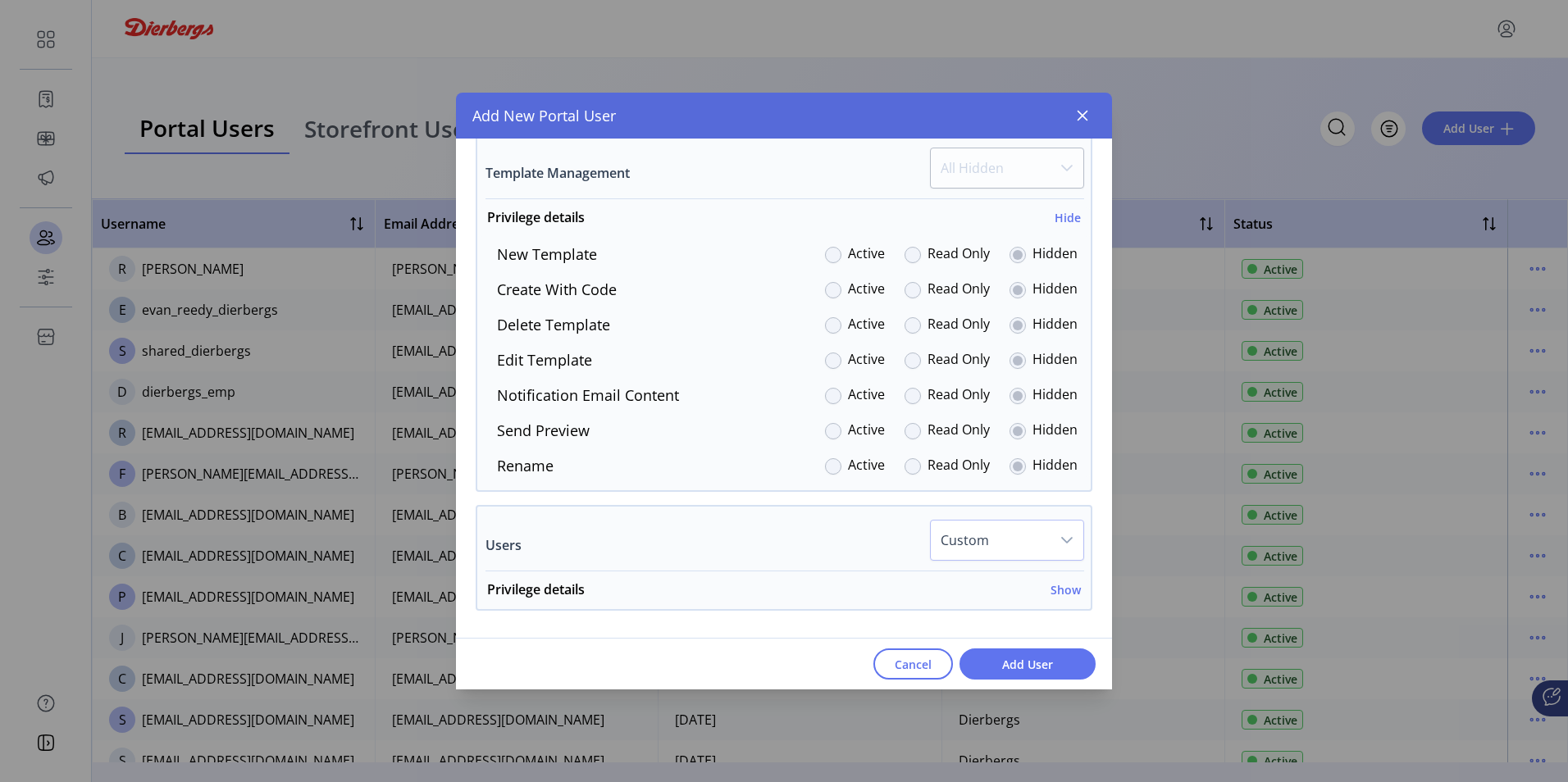
scroll to position [3763, 0]
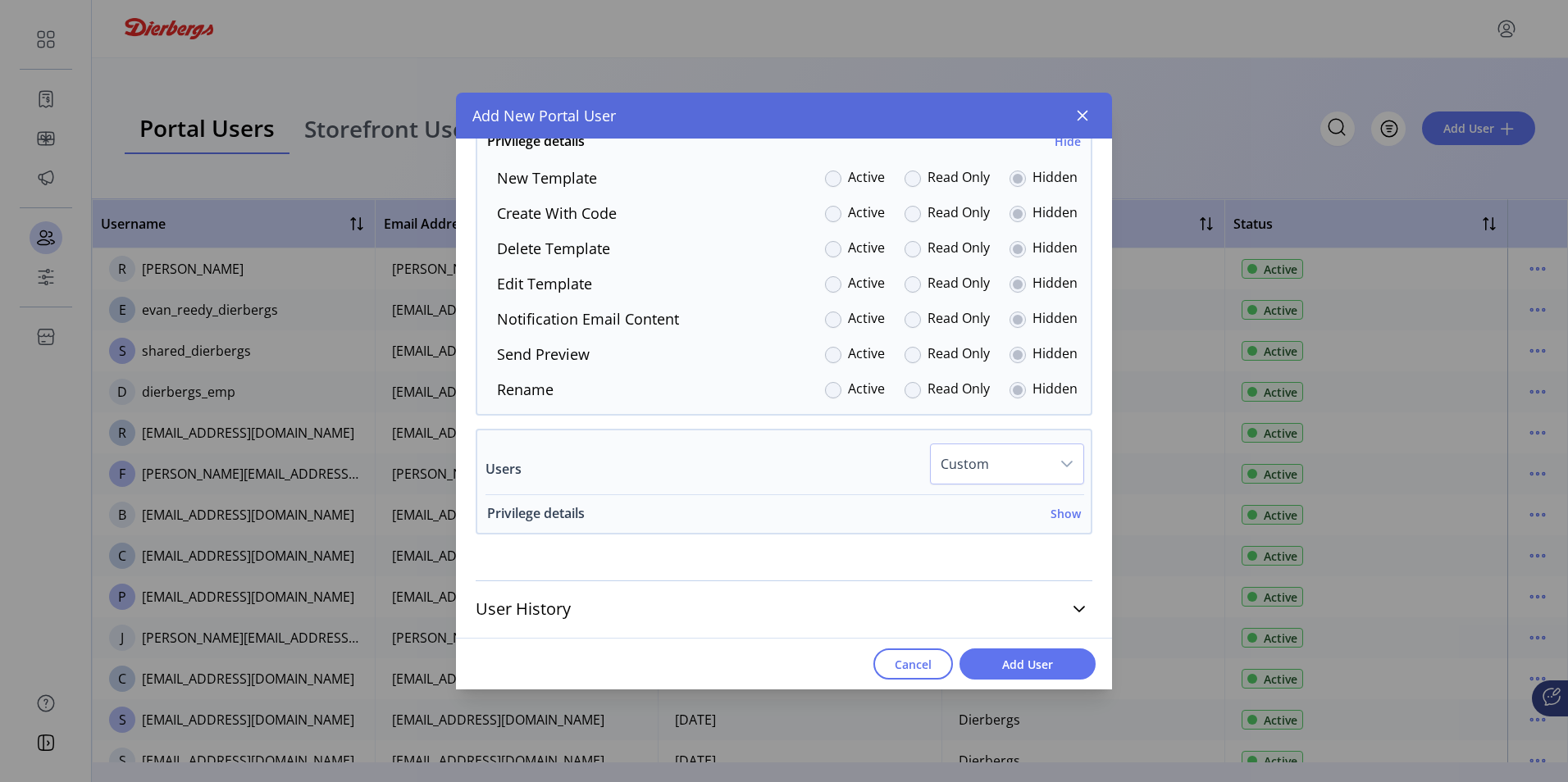
click at [1052, 512] on h6 "Show" at bounding box center [1066, 513] width 30 height 17
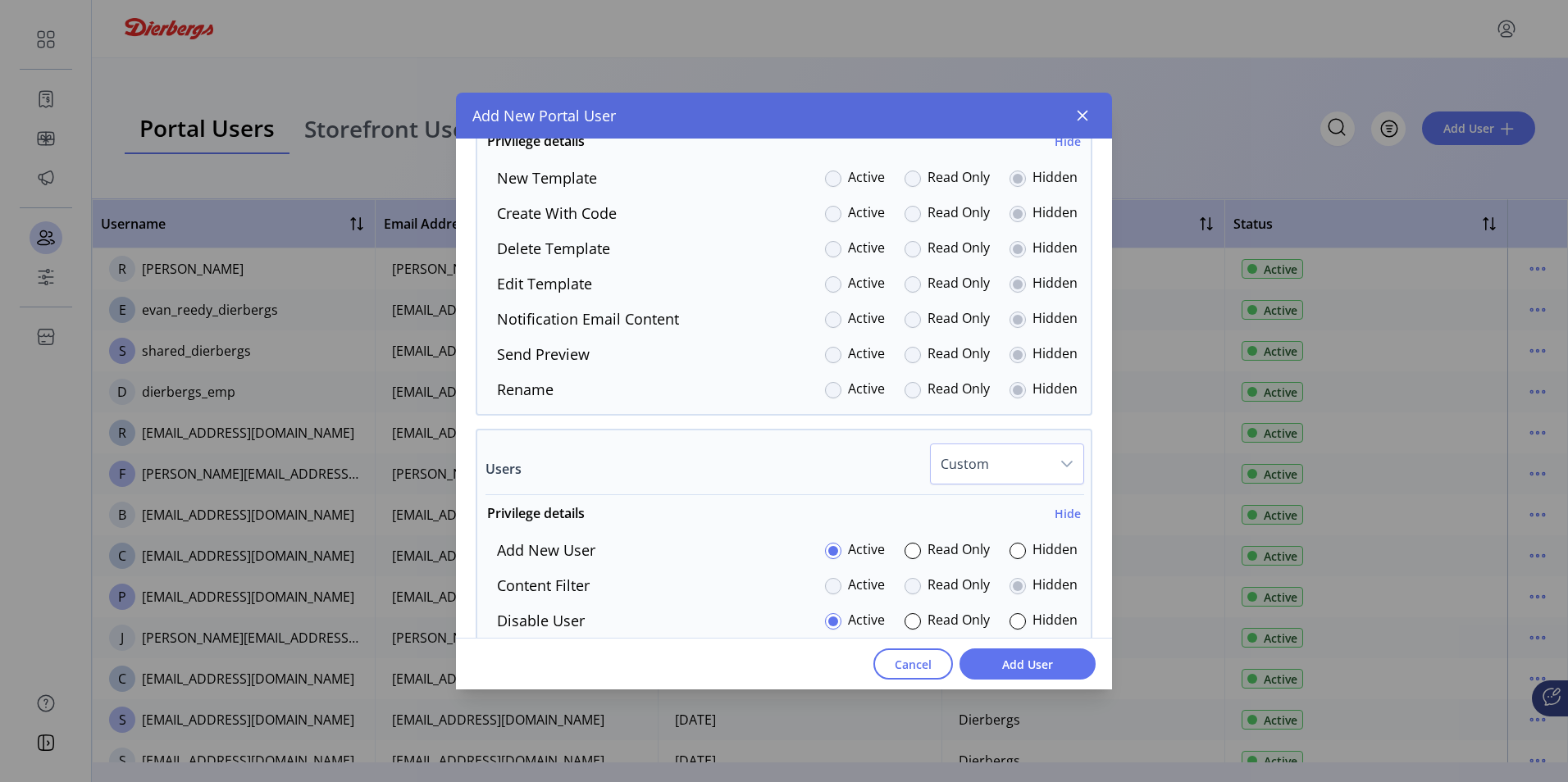
scroll to position [4009, 0]
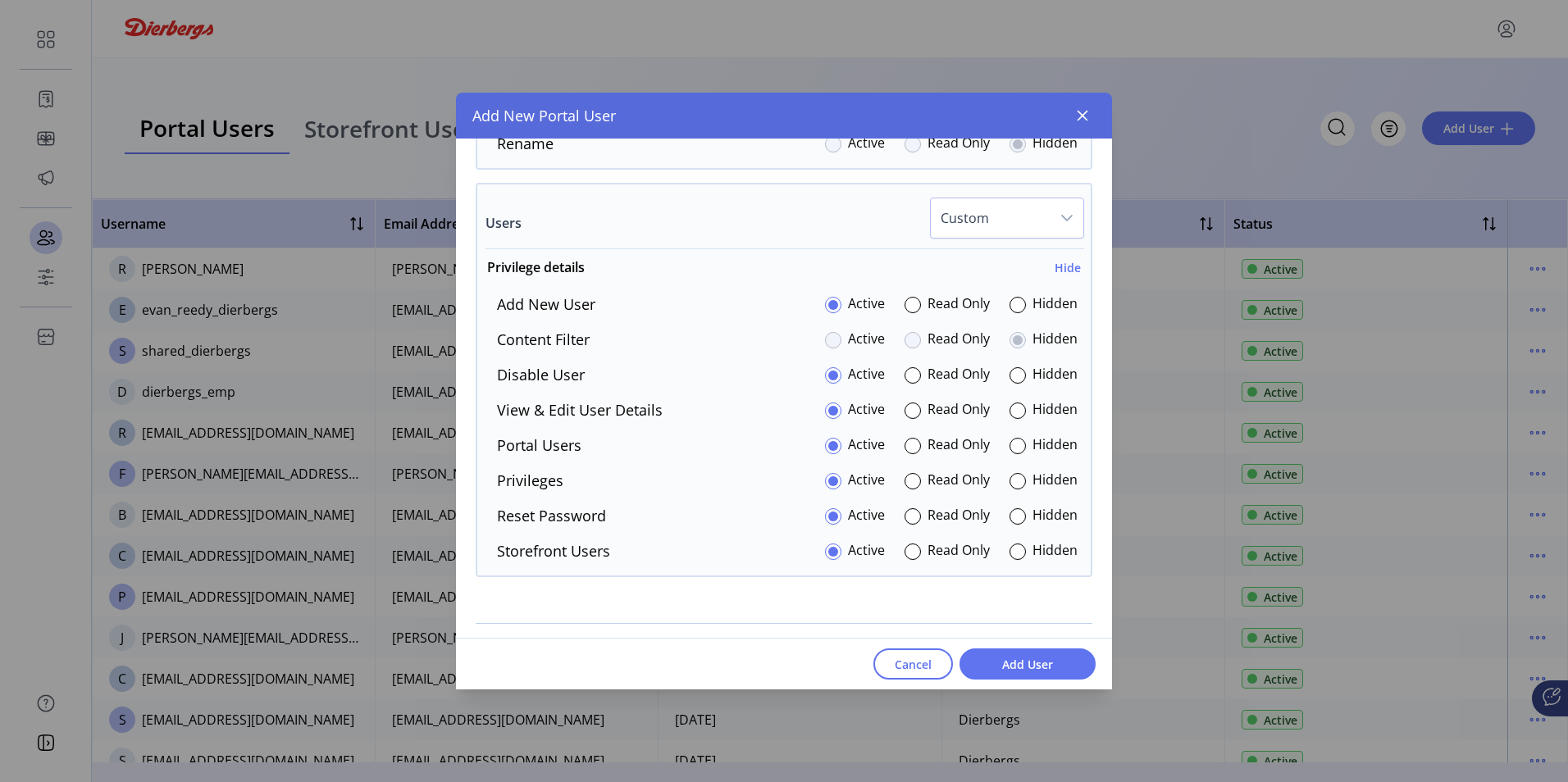
click at [1009, 552] on div at bounding box center [1017, 552] width 16 height 16
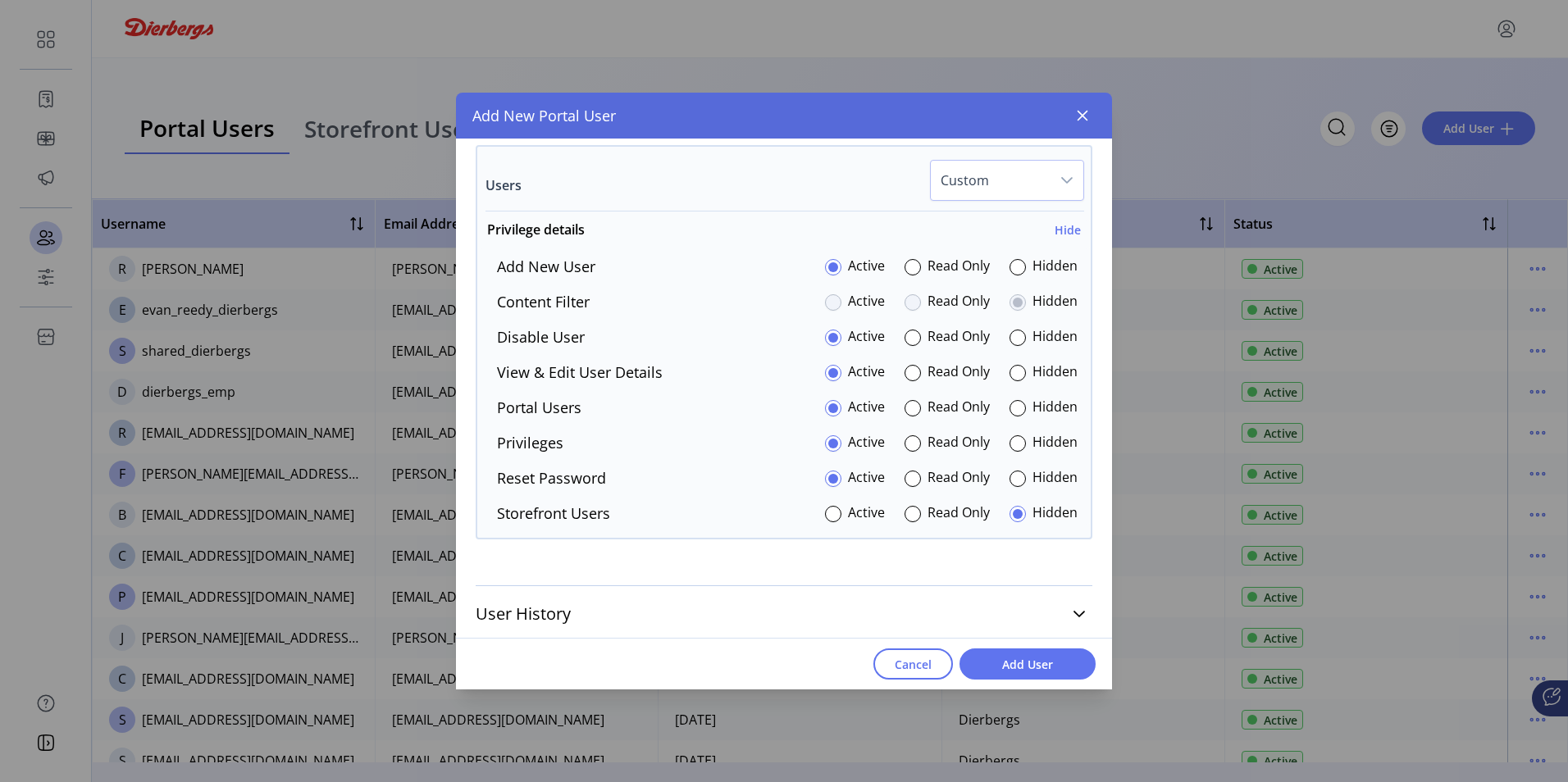
scroll to position [4051, 0]
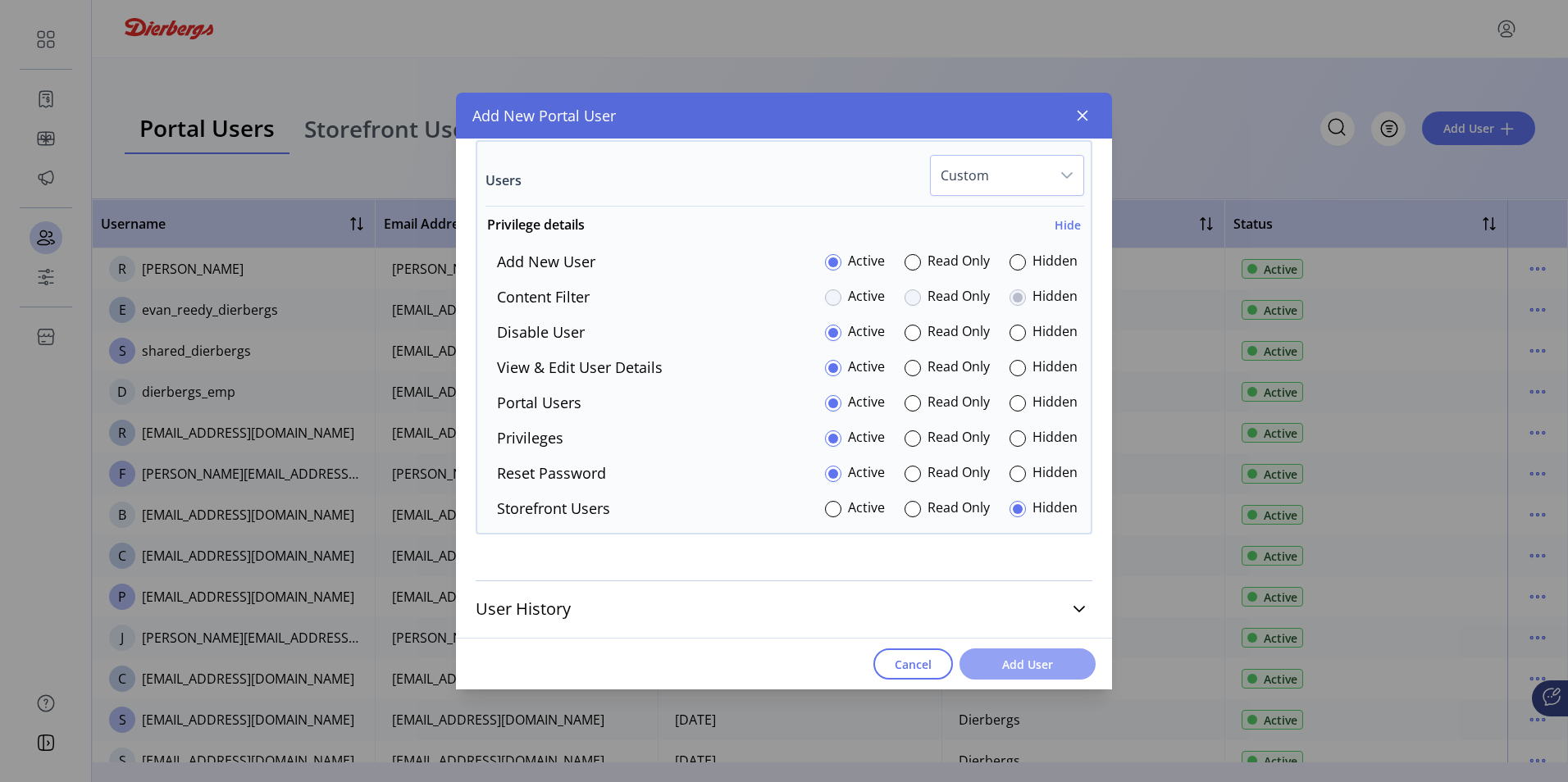
click at [1018, 671] on span "Add User" at bounding box center [1028, 664] width 94 height 17
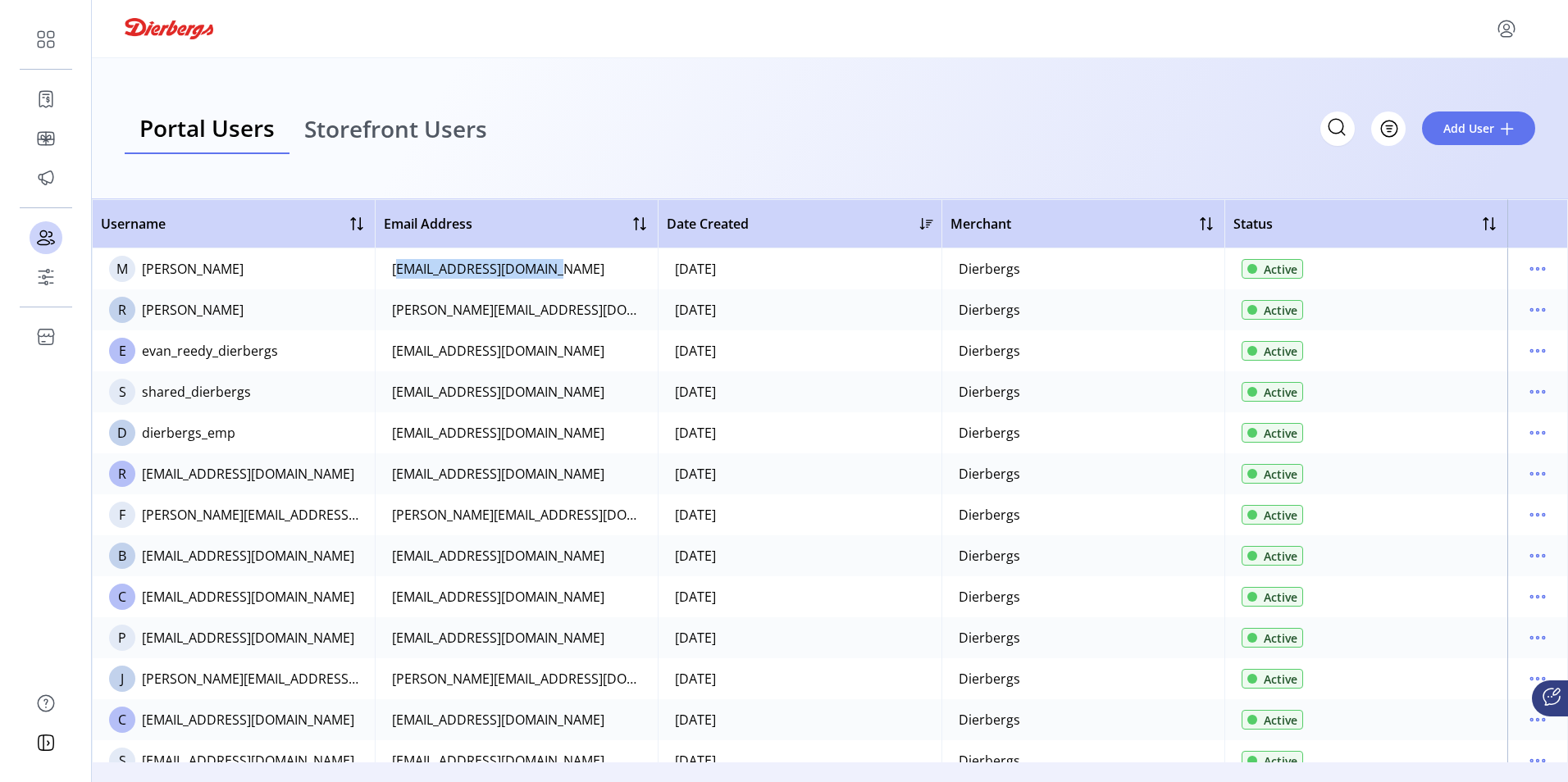
drag, startPoint x: 567, startPoint y: 272, endPoint x: 383, endPoint y: 273, distance: 184.0
click at [383, 273] on td "[EMAIL_ADDRESS][DOMAIN_NAME]" at bounding box center [516, 268] width 283 height 41
copy div "[EMAIL_ADDRESS][DOMAIN_NAME]"
click at [768, 104] on div "Portal Users Storefront Users Filter Add User" at bounding box center [830, 129] width 1476 height 141
